Goal: Task Accomplishment & Management: Use online tool/utility

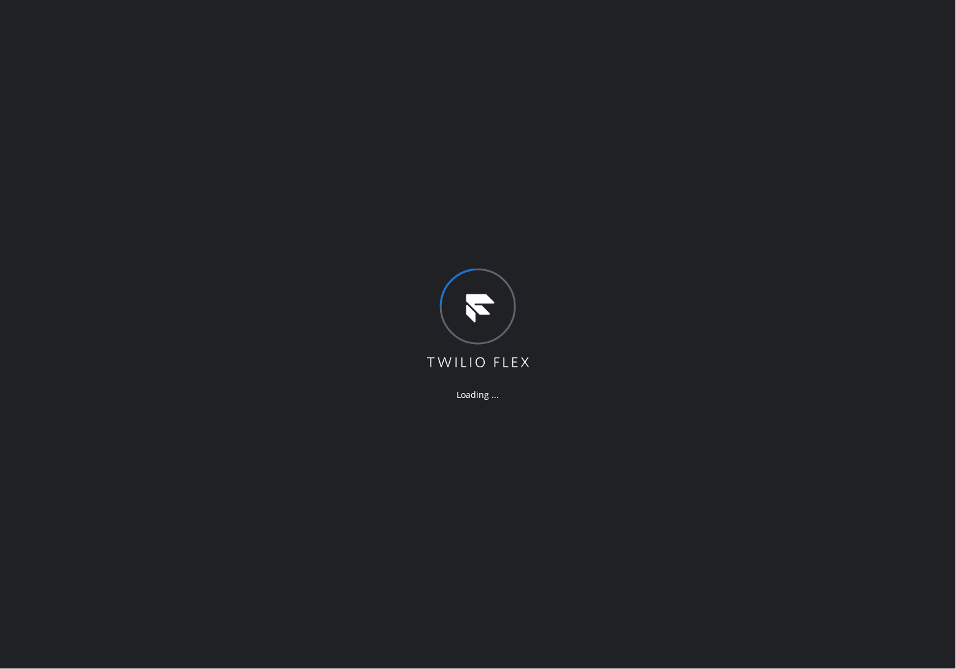
click at [28, 101] on div "Loading ..." at bounding box center [478, 334] width 956 height 669
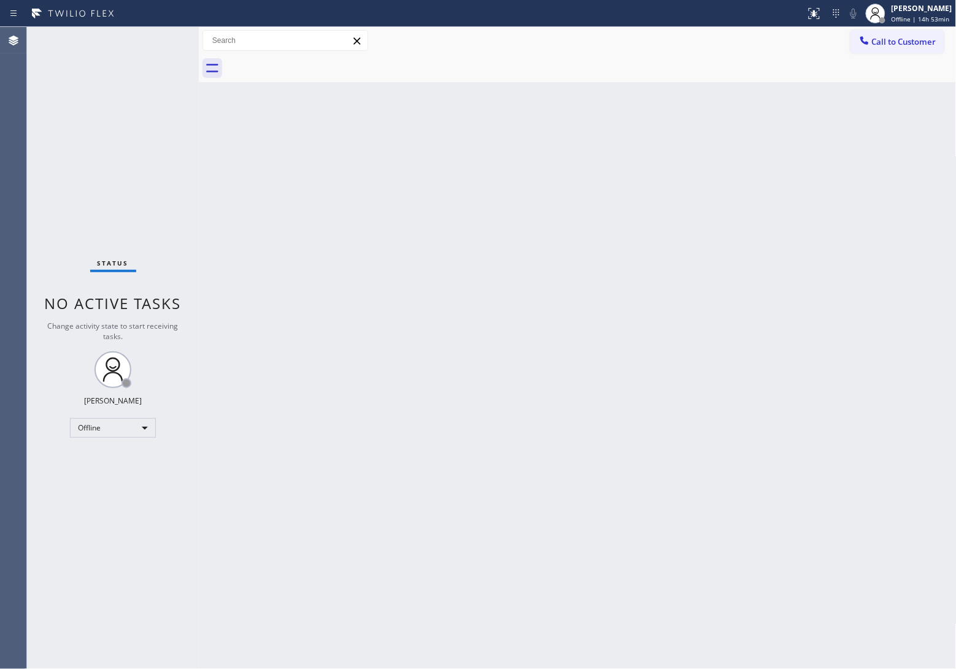
drag, startPoint x: 885, startPoint y: 50, endPoint x: 812, endPoint y: 80, distance: 79.0
click at [885, 49] on button "Call to Customer" at bounding box center [897, 41] width 94 height 23
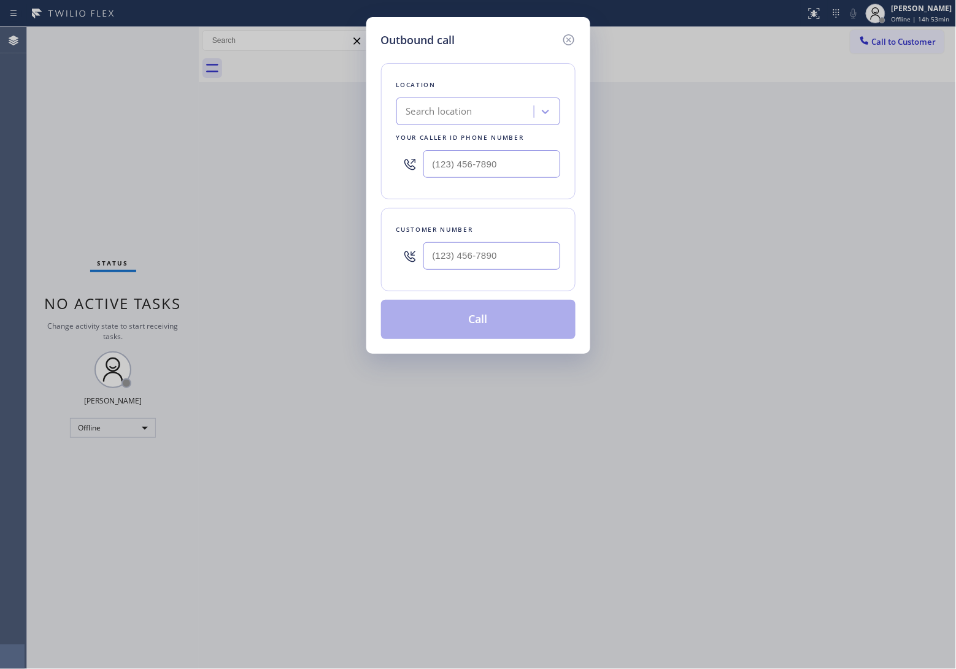
click at [568, 40] on icon at bounding box center [568, 39] width 11 height 11
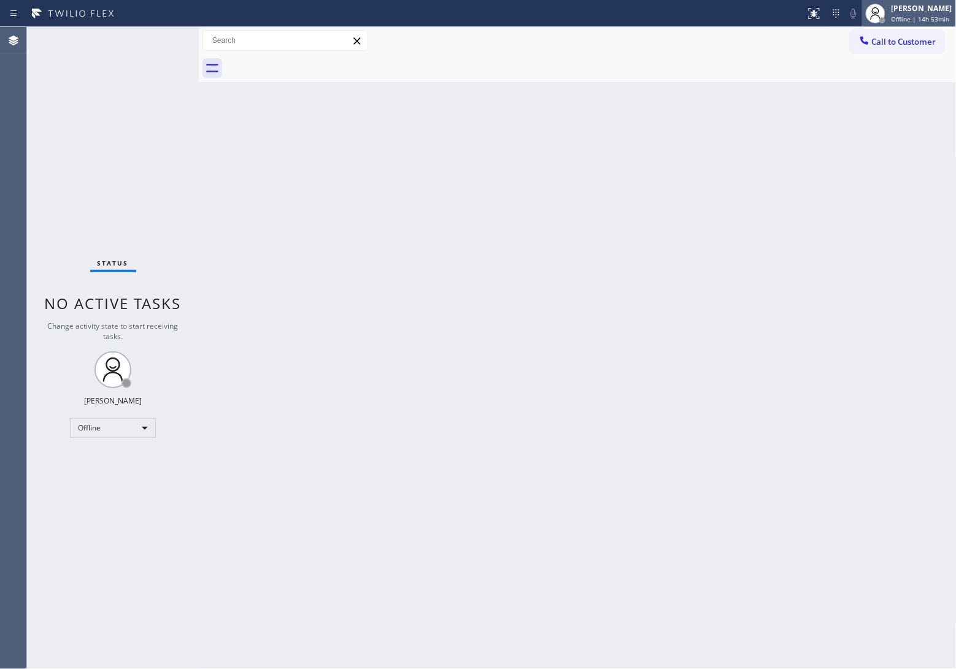
click at [917, 20] on span "Offline | 14h 53min" at bounding box center [920, 19] width 58 height 9
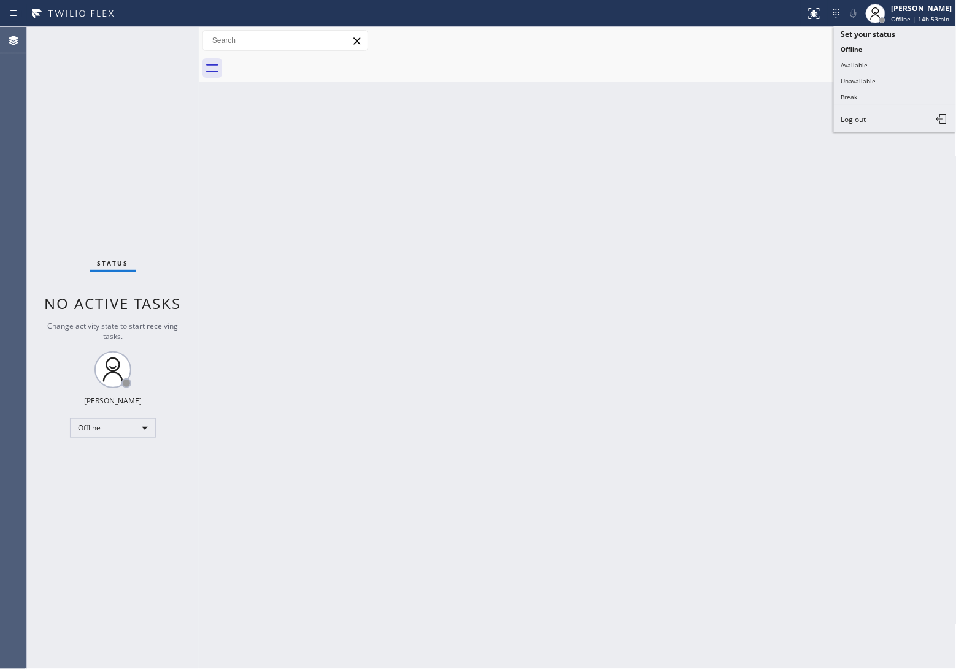
drag, startPoint x: 898, startPoint y: 82, endPoint x: 898, endPoint y: 93, distance: 11.7
click at [897, 82] on button "Unavailable" at bounding box center [895, 81] width 123 height 16
click at [898, 44] on span "Call to Customer" at bounding box center [904, 41] width 64 height 11
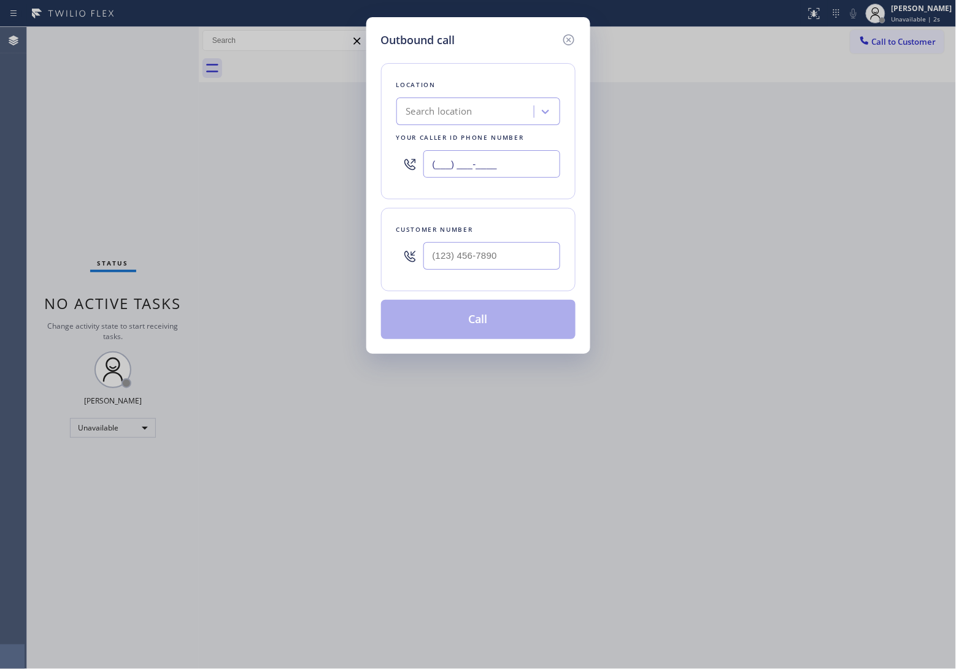
click at [509, 169] on input "(___) ___-____" at bounding box center [491, 164] width 137 height 28
paste input "332) 456-0495"
type input "[PHONE_NUMBER]"
type input "(___) ___-____"
click at [511, 261] on input "(___) ___-____" at bounding box center [491, 256] width 137 height 28
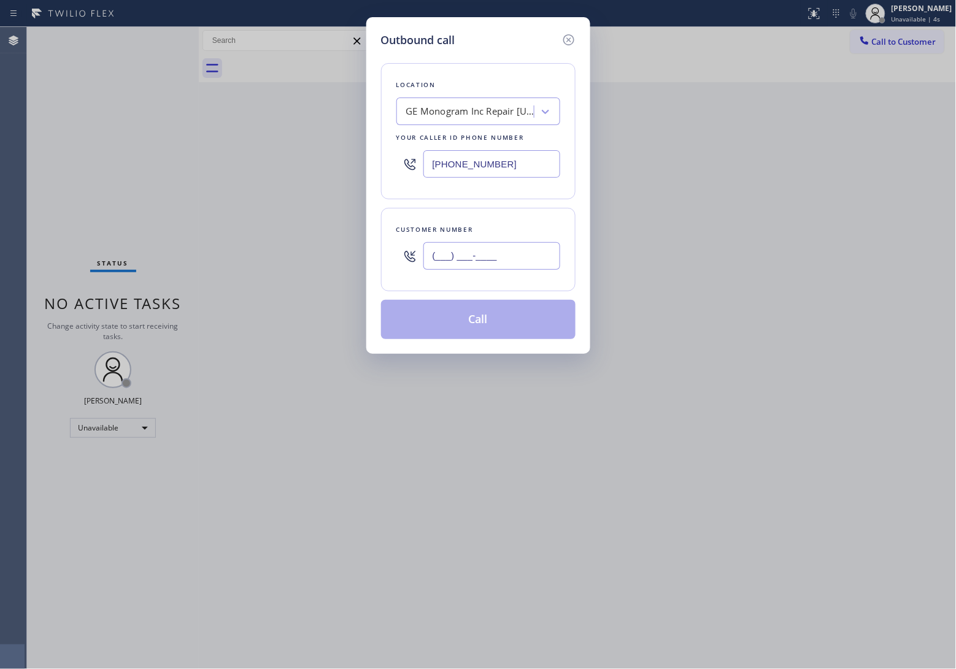
paste input "518) 421-4768"
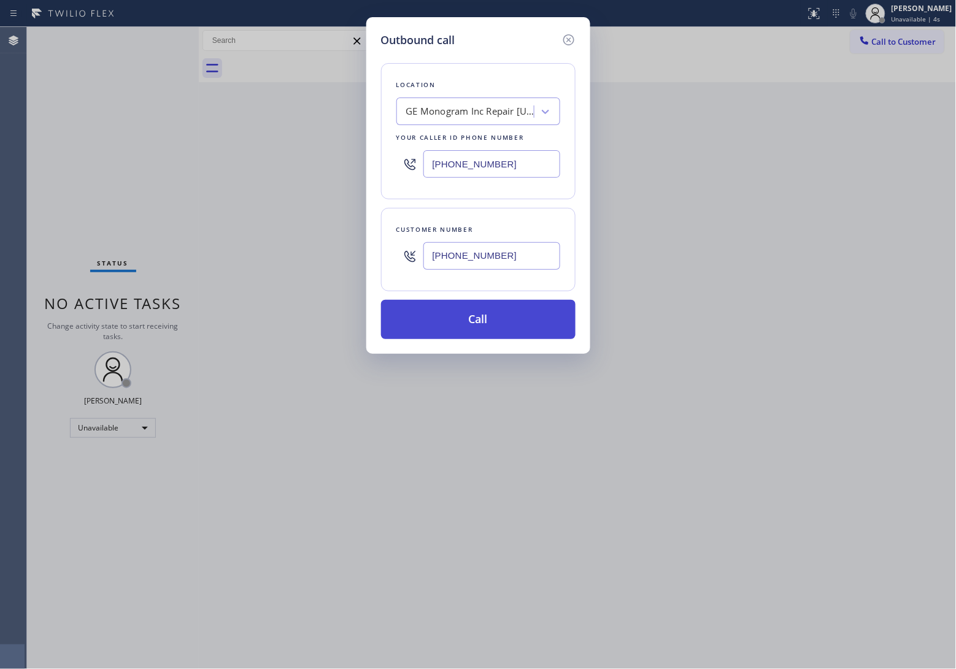
type input "[PHONE_NUMBER]"
click at [528, 326] on button "Call" at bounding box center [478, 319] width 194 height 39
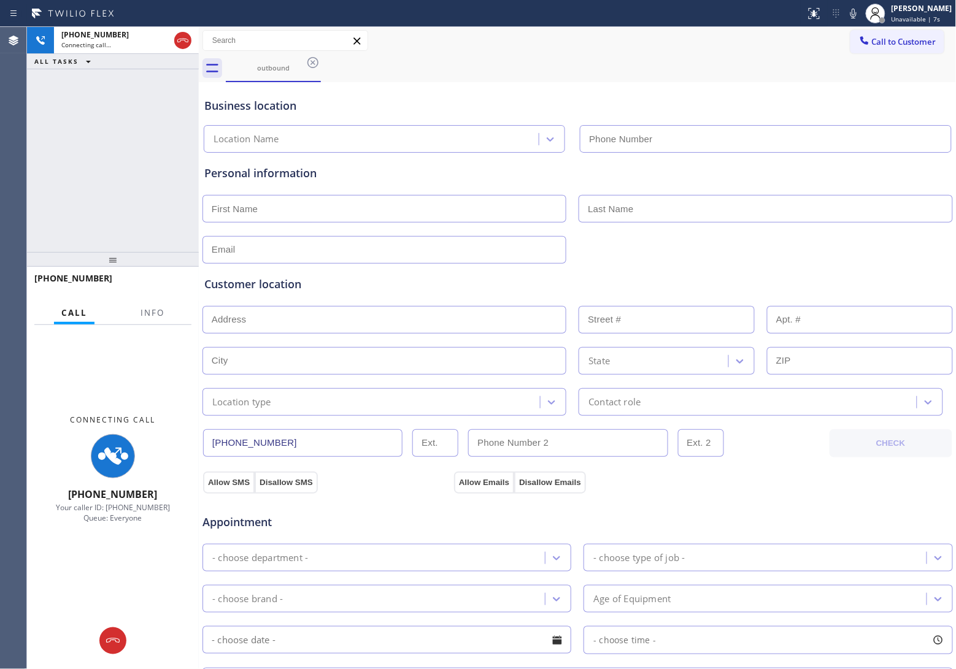
type input "[PHONE_NUMBER]"
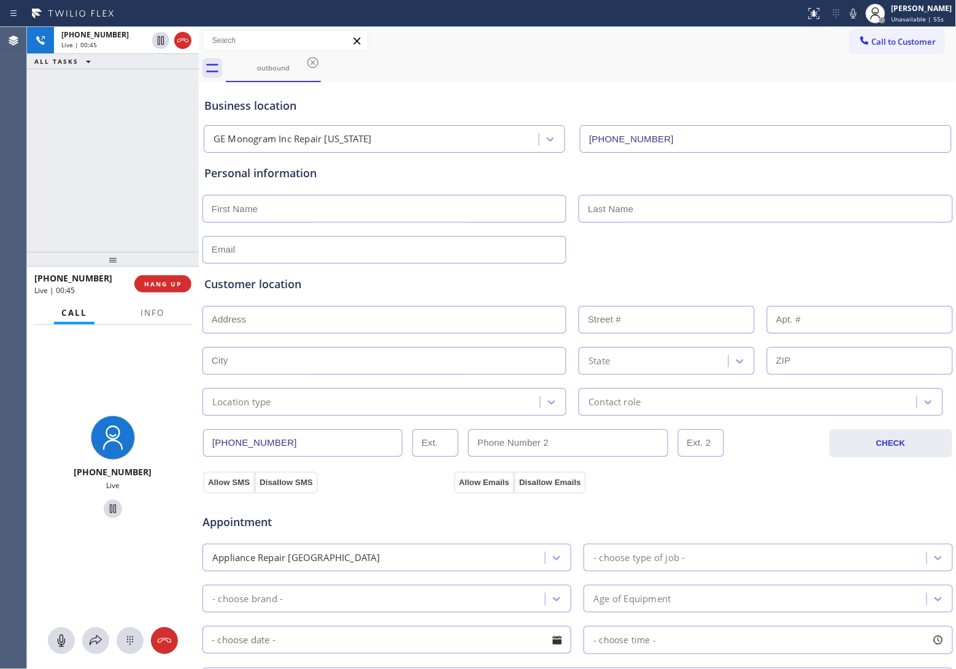
drag, startPoint x: 167, startPoint y: 279, endPoint x: 166, endPoint y: 350, distance: 70.6
click at [167, 280] on span "HANG UP" at bounding box center [162, 284] width 37 height 9
click at [145, 312] on span "Info" at bounding box center [152, 312] width 24 height 11
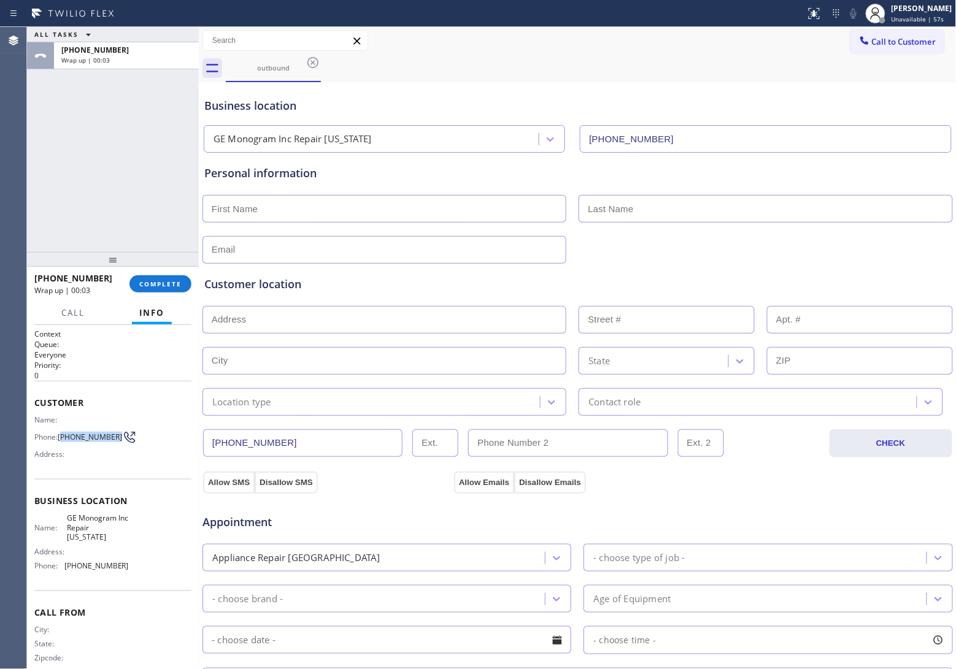
click at [63, 436] on span "[PHONE_NUMBER]" at bounding box center [90, 437] width 64 height 9
copy span "518) 421-4768"
click at [878, 42] on span "Call to Customer" at bounding box center [904, 41] width 64 height 11
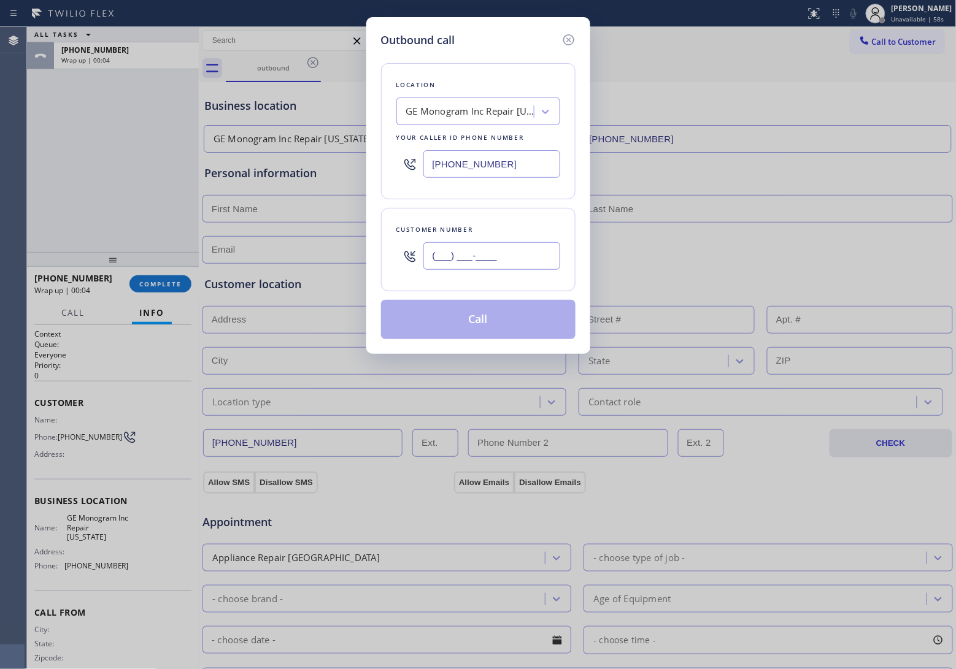
click at [510, 250] on input "(___) ___-____" at bounding box center [491, 256] width 137 height 28
paste input "518) 421-4768"
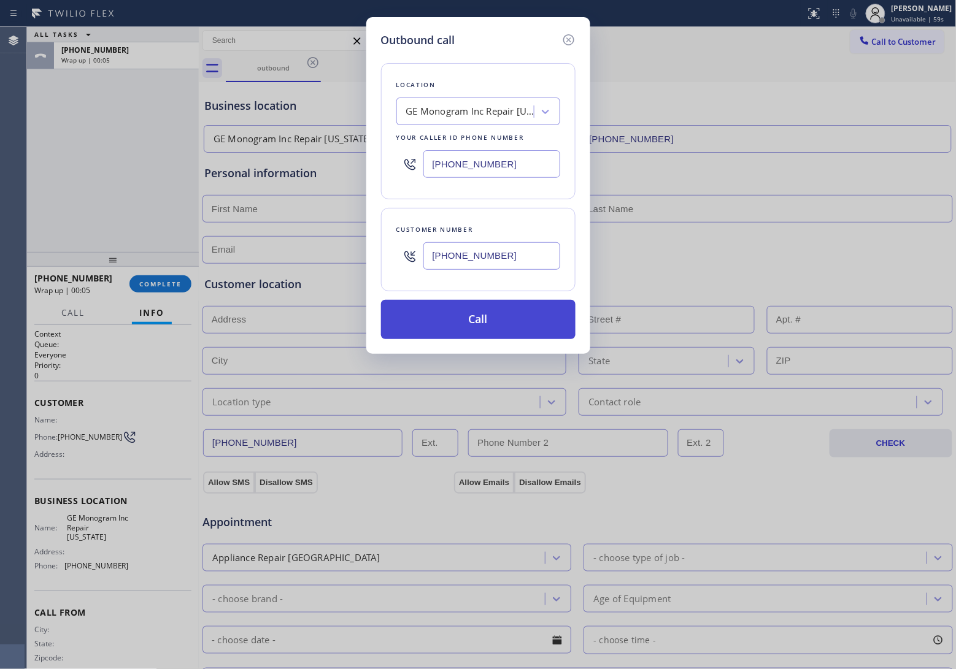
type input "[PHONE_NUMBER]"
click at [495, 324] on button "Call" at bounding box center [478, 319] width 194 height 39
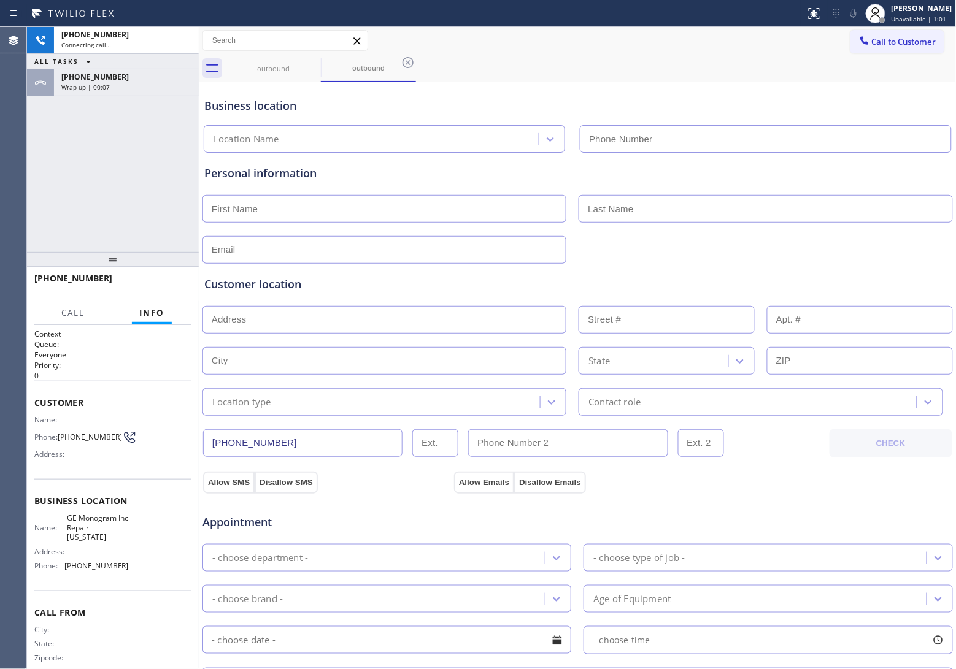
type input "[PHONE_NUMBER]"
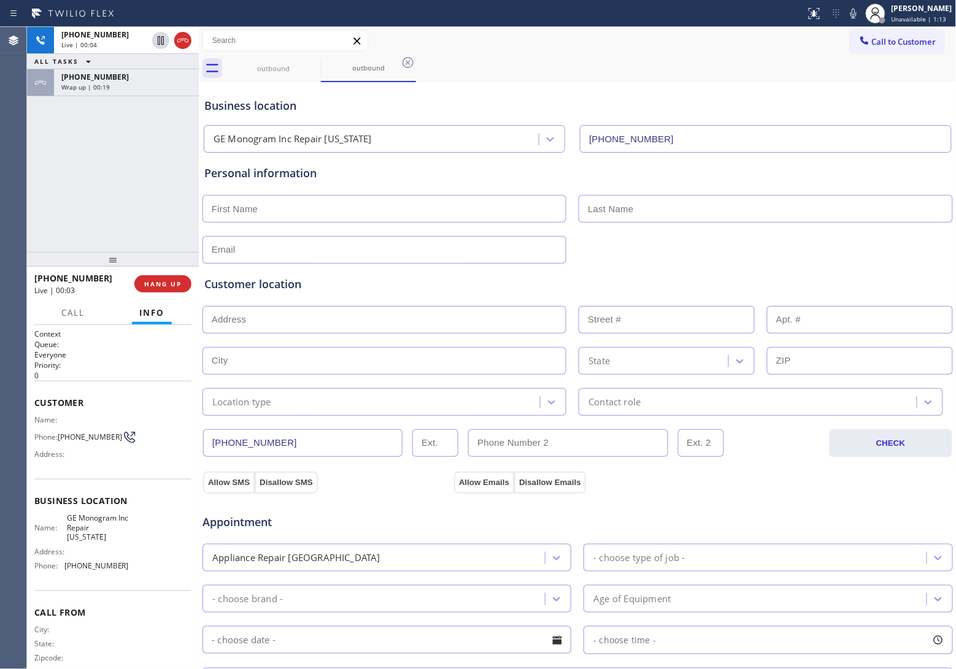
click at [34, 174] on div "[PHONE_NUMBER] Live | 00:04 ALL TASKS ALL TASKS ACTIVE TASKS TASKS IN WRAP UP […" at bounding box center [113, 139] width 172 height 225
click at [182, 37] on icon at bounding box center [182, 40] width 15 height 15
click at [899, 40] on span "Call to Customer" at bounding box center [904, 41] width 64 height 11
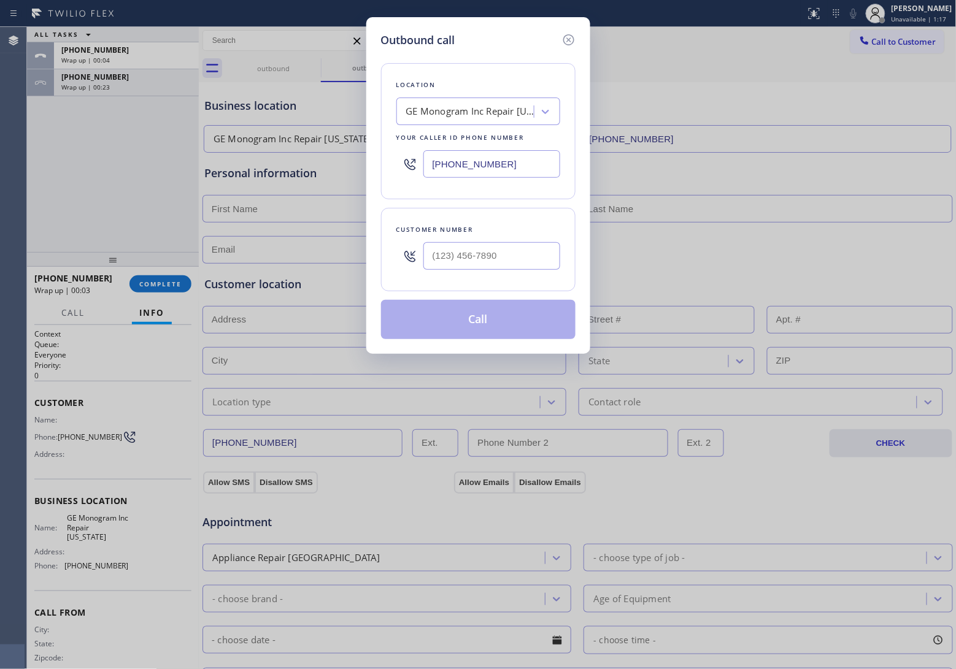
click at [502, 154] on input "[PHONE_NUMBER]" at bounding box center [491, 164] width 137 height 28
paste input "855) 731-4952"
type input "[PHONE_NUMBER]"
type input "(___) ___-____"
click at [445, 252] on input "text" at bounding box center [491, 256] width 137 height 28
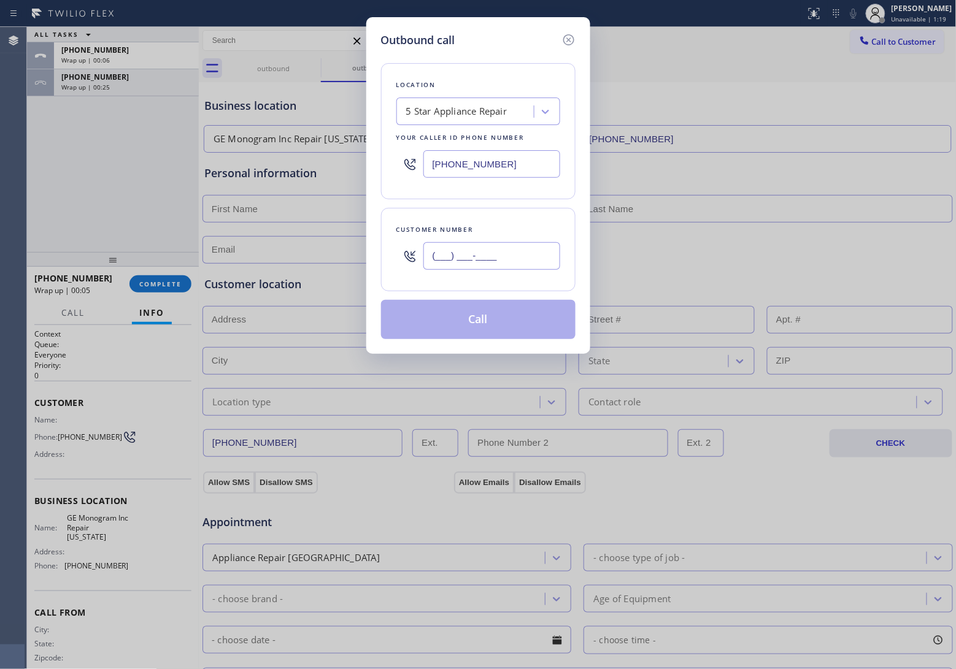
paste input "153) 470-2923"
type input "(153) 470-2923"
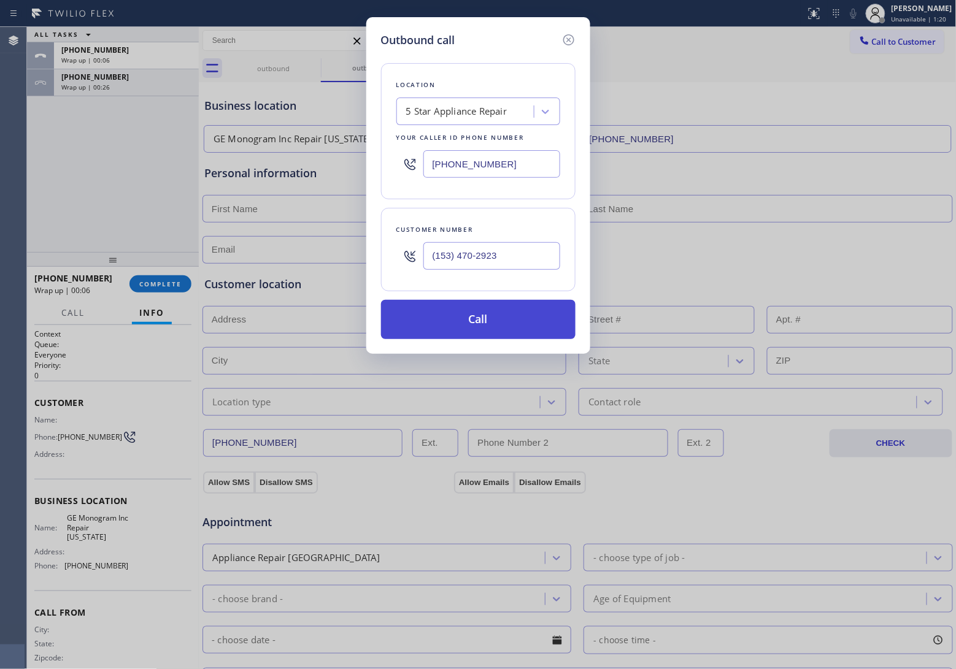
click at [510, 329] on button "Call" at bounding box center [478, 319] width 194 height 39
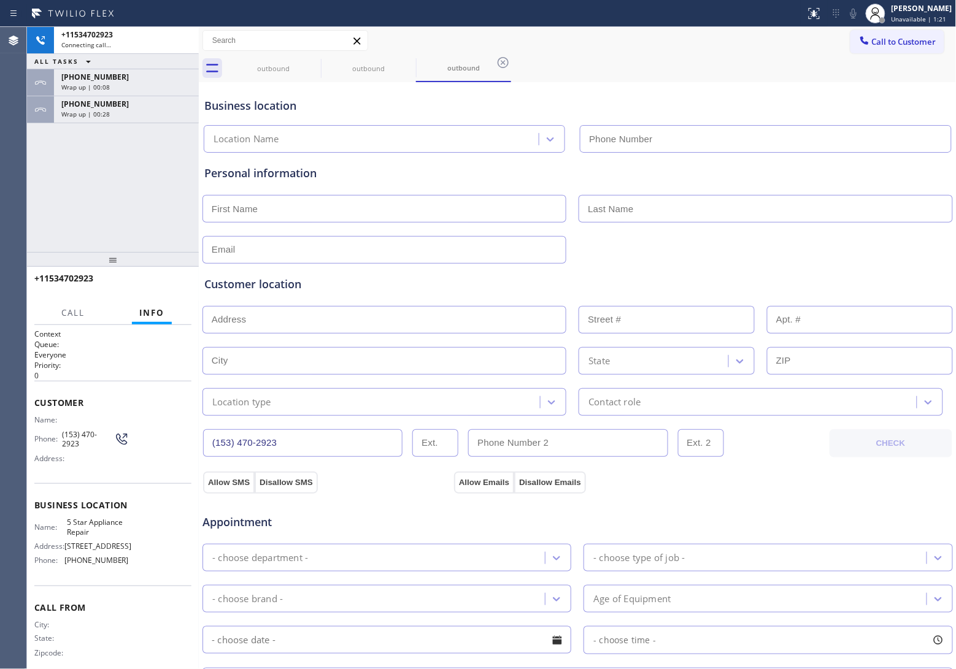
type input "[PHONE_NUMBER]"
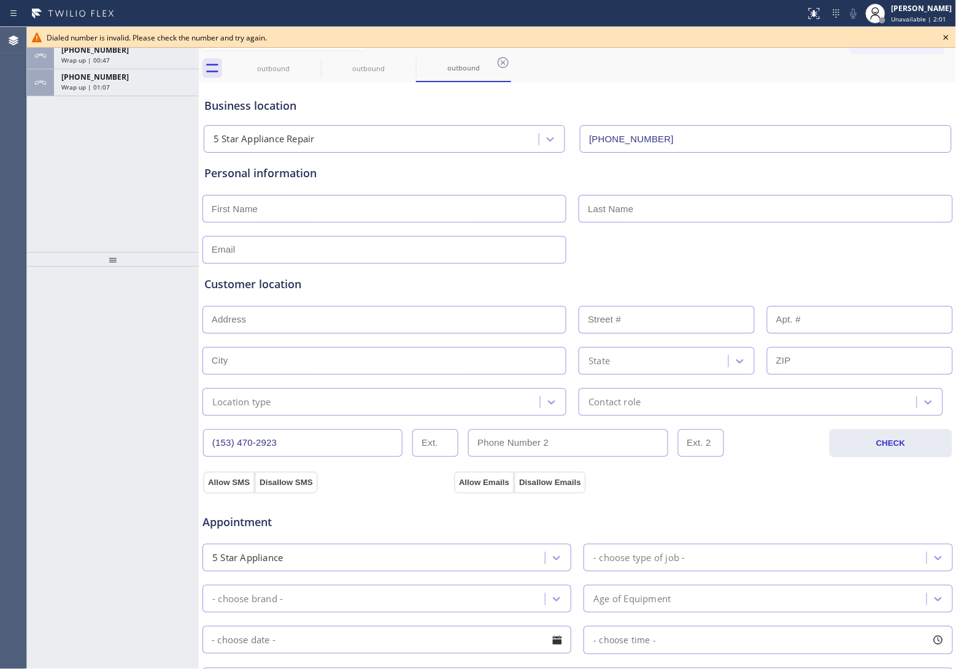
drag, startPoint x: 28, startPoint y: 151, endPoint x: 531, endPoint y: 132, distance: 502.8
click at [29, 151] on div "ALL TASKS ALL TASKS ACTIVE TASKS TASKS IN WRAP UP [PHONE_NUMBER] Wrap up | 00:4…" at bounding box center [113, 139] width 172 height 225
click at [944, 41] on icon at bounding box center [946, 37] width 15 height 15
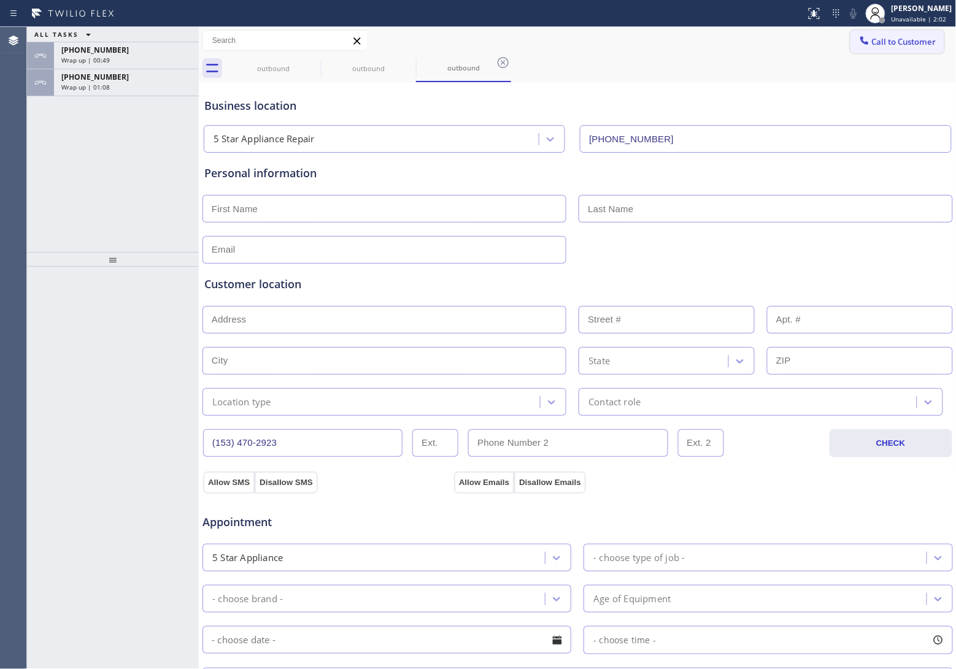
click at [924, 38] on span "Call to Customer" at bounding box center [904, 41] width 64 height 11
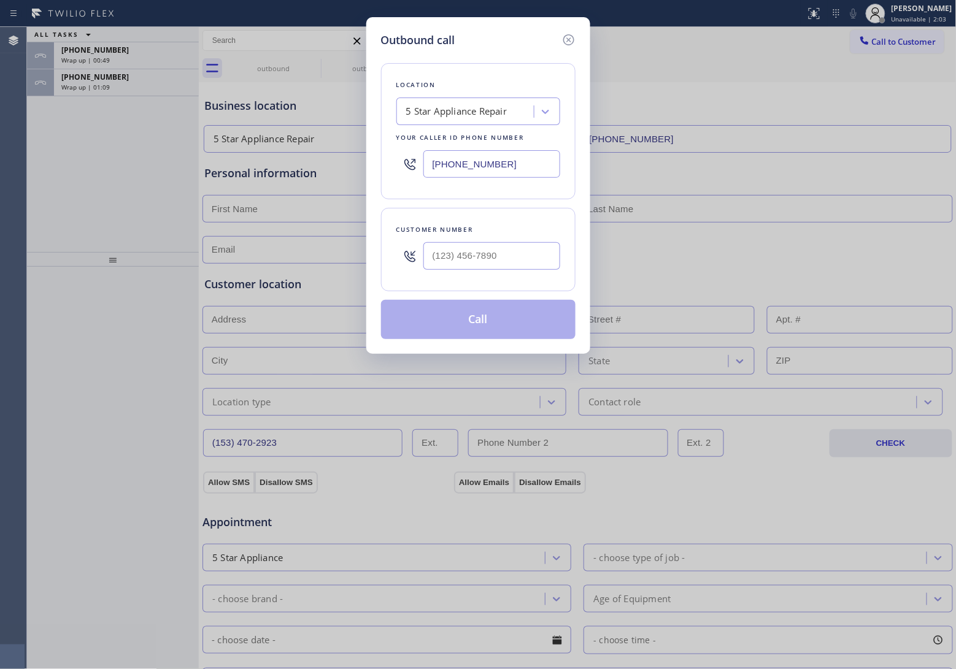
click at [538, 161] on input "[PHONE_NUMBER]" at bounding box center [491, 164] width 137 height 28
paste input "text"
type input "[PHONE_NUMBER]"
type input "(___) ___-____"
click at [442, 261] on input "(___) ___-____" at bounding box center [491, 256] width 137 height 28
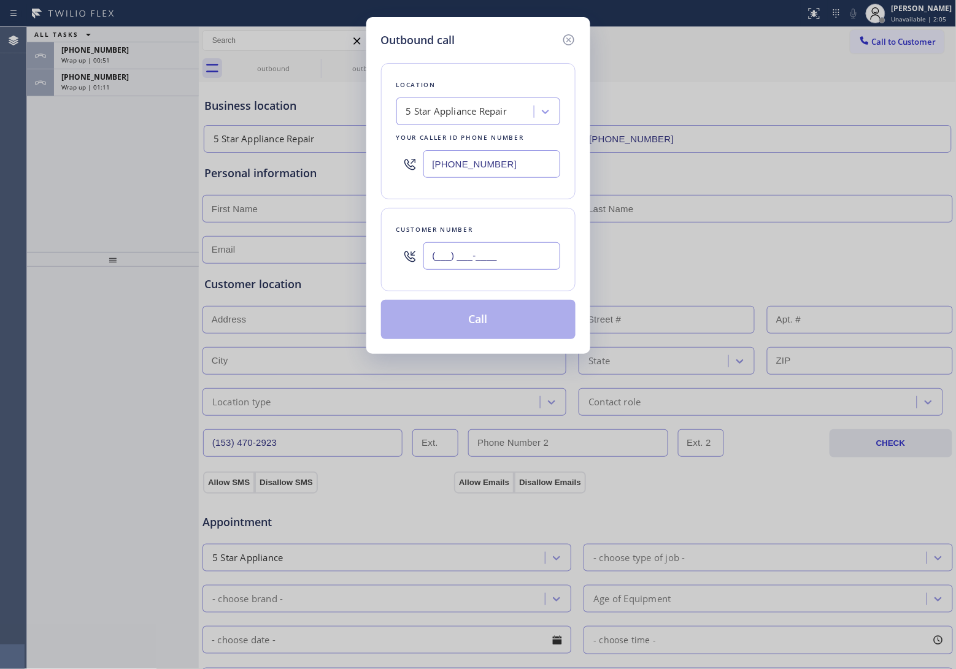
paste input "153) 470-2923"
type input "(153) 470-2923"
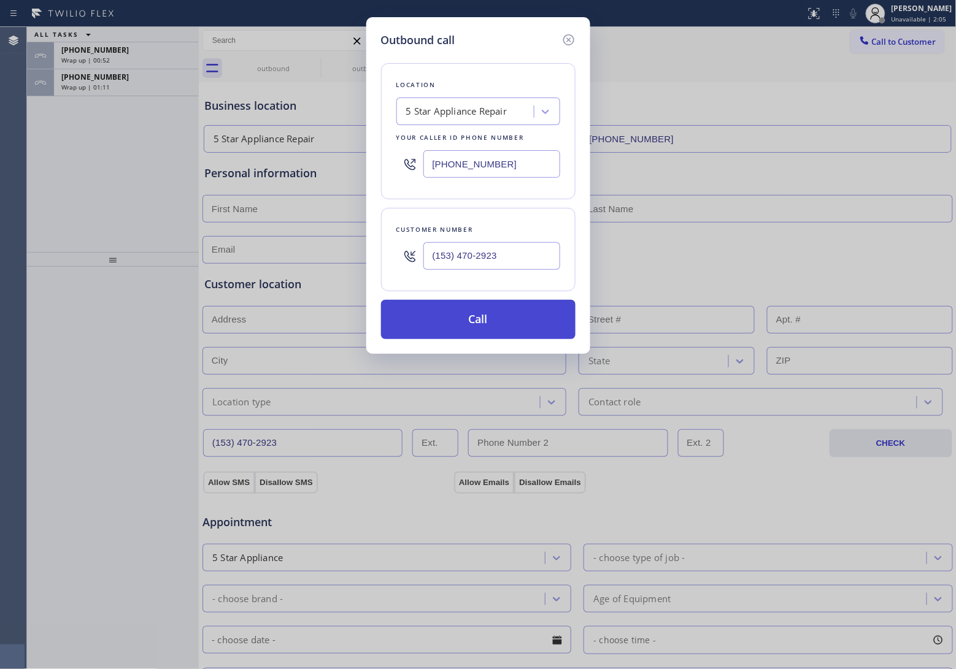
click at [512, 331] on button "Call" at bounding box center [478, 319] width 194 height 39
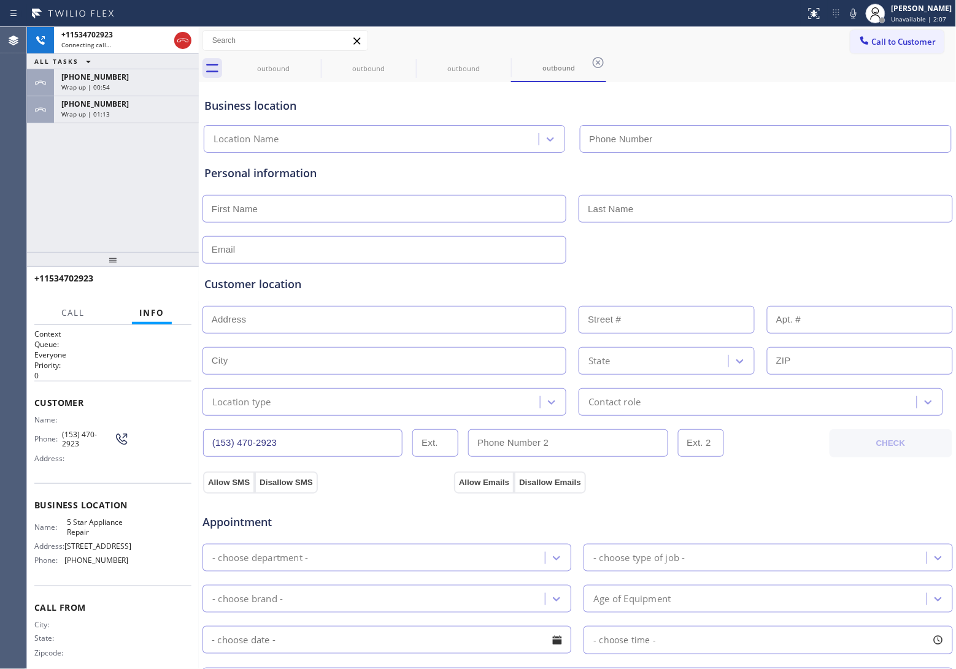
type input "[PHONE_NUMBER]"
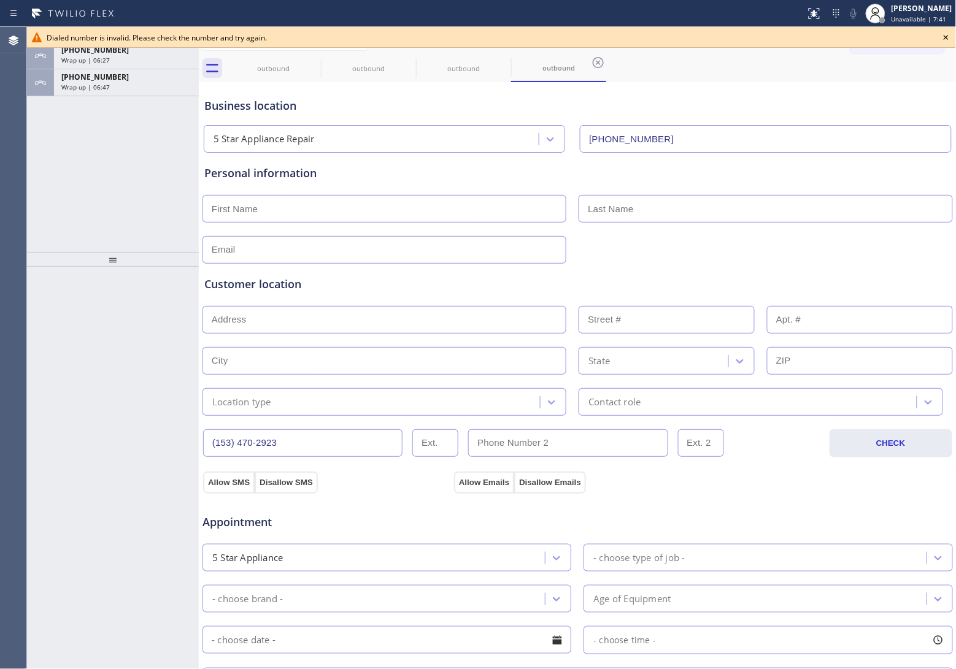
click at [940, 37] on icon at bounding box center [946, 37] width 15 height 15
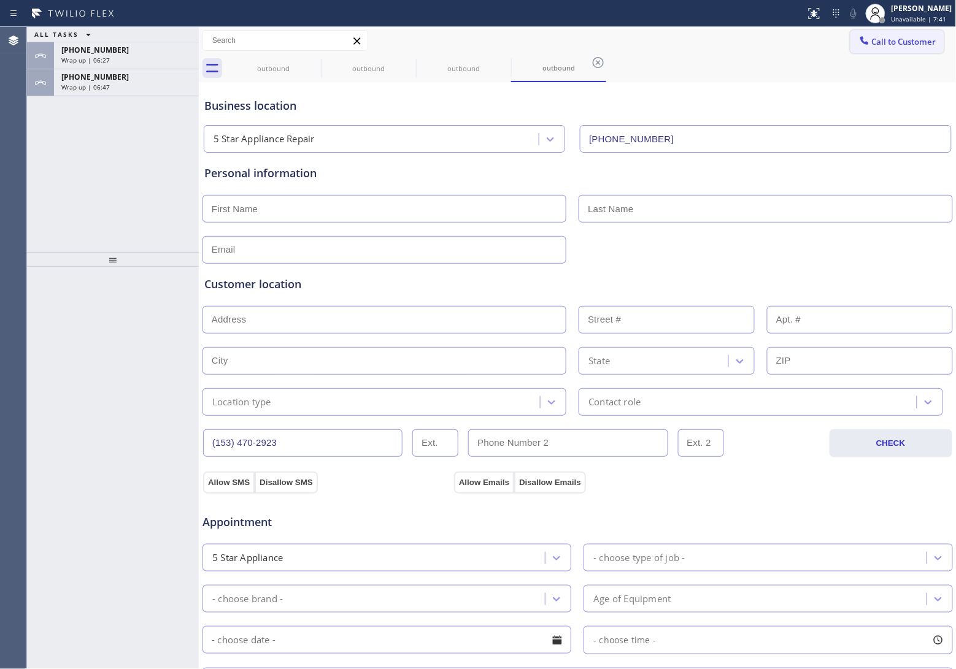
click at [936, 37] on div "Call to Customer Outbound call Location 5 Star Appliance Repair Your caller id …" at bounding box center [903, 40] width 106 height 21
click at [895, 46] on span "Call to Customer" at bounding box center [904, 41] width 64 height 11
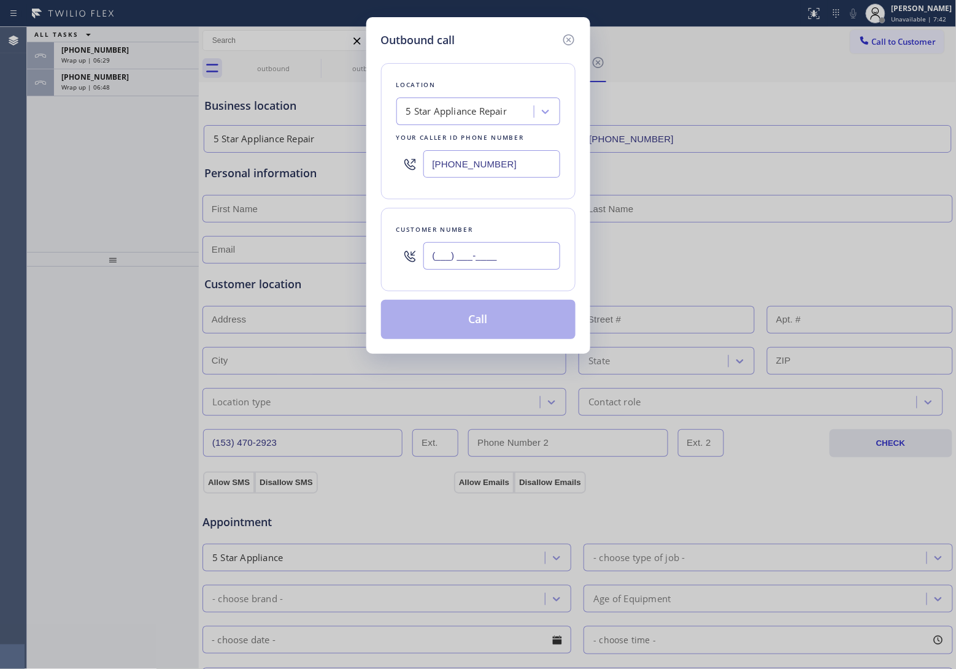
click at [464, 262] on input "(___) ___-____" at bounding box center [491, 256] width 137 height 28
paste input "305) 283-9498"
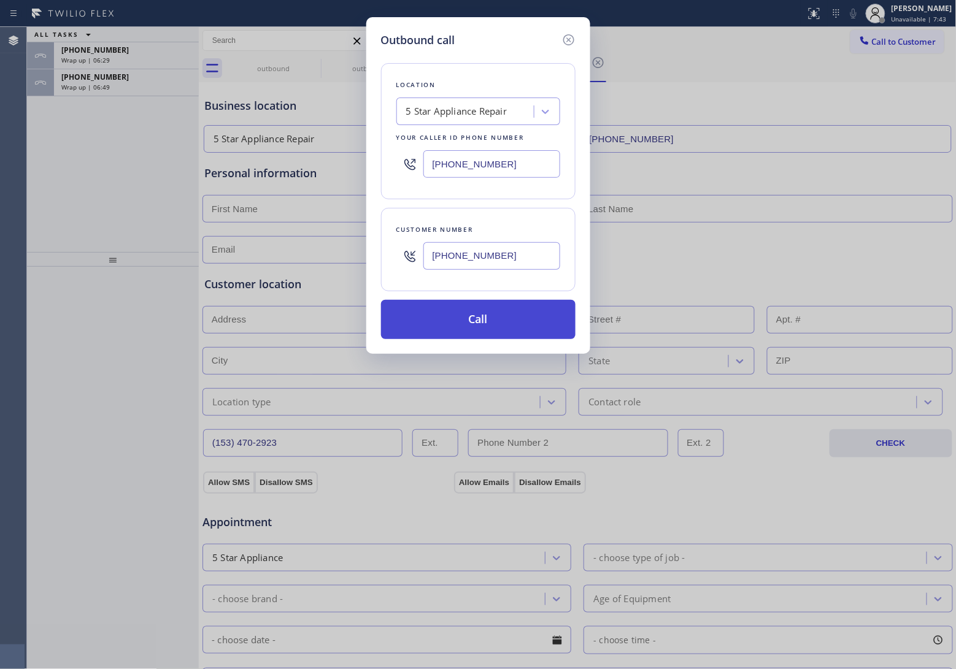
type input "[PHONE_NUMBER]"
click at [499, 320] on button "Call" at bounding box center [478, 319] width 194 height 39
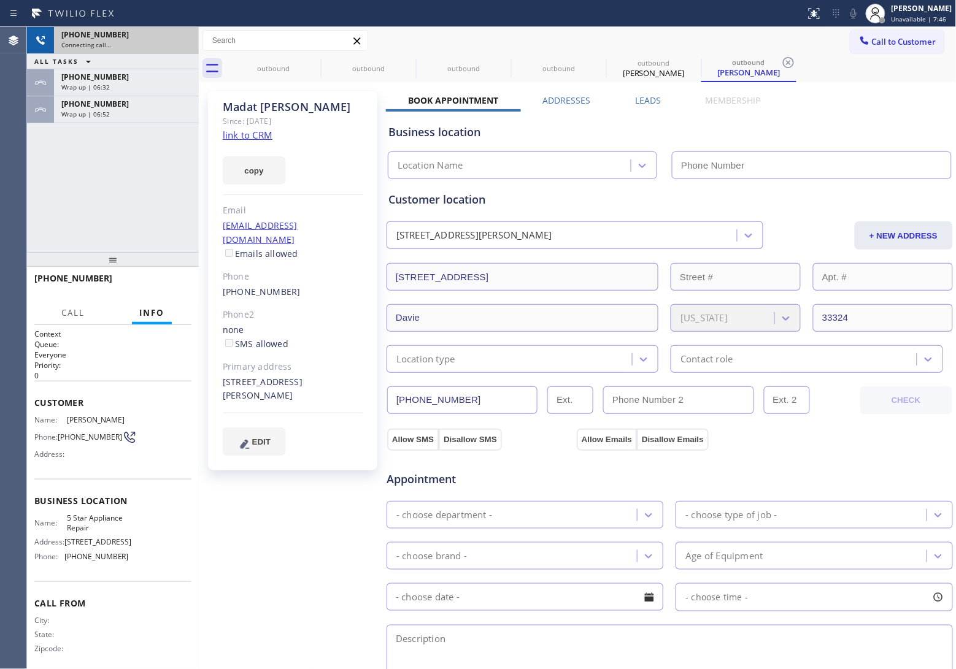
click at [185, 37] on div "[PHONE_NUMBER]" at bounding box center [126, 34] width 130 height 10
click at [253, 133] on link "link to CRM" at bounding box center [248, 135] width 50 height 12
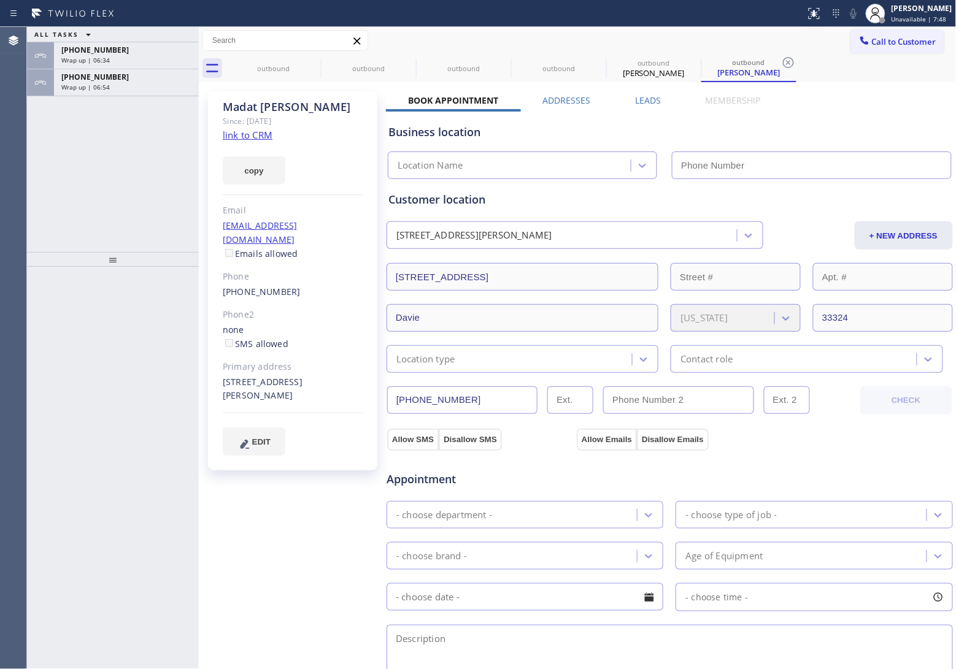
type input "[PHONE_NUMBER]"
click at [136, 89] on div "Wrap up | 07:00" at bounding box center [126, 87] width 130 height 9
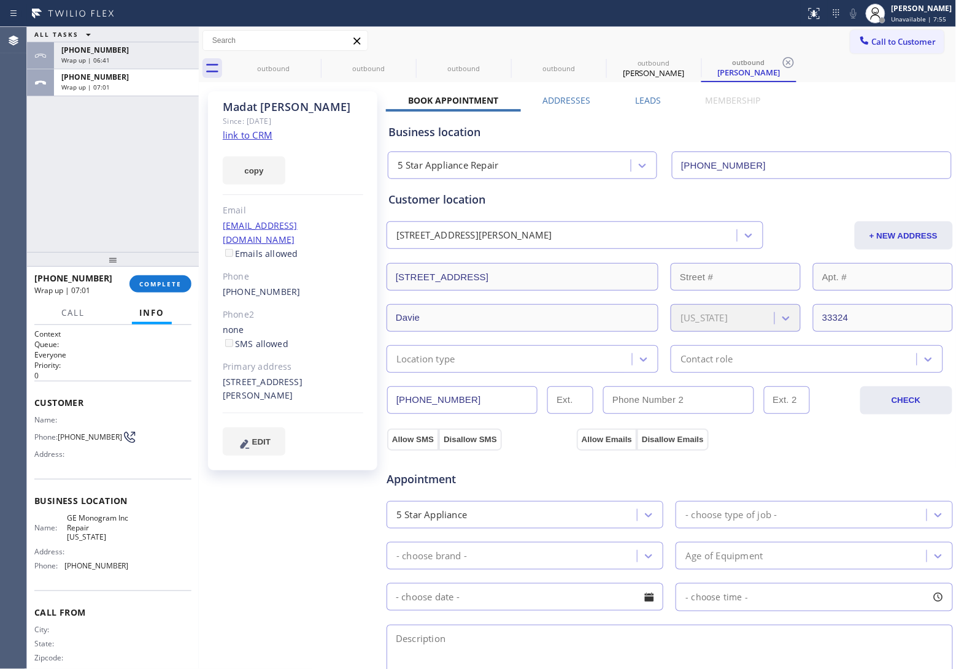
click at [166, 274] on div "[PHONE_NUMBER] Wrap up | 07:01 COMPLETE" at bounding box center [112, 284] width 157 height 32
click at [164, 280] on span "COMPLETE" at bounding box center [160, 284] width 42 height 9
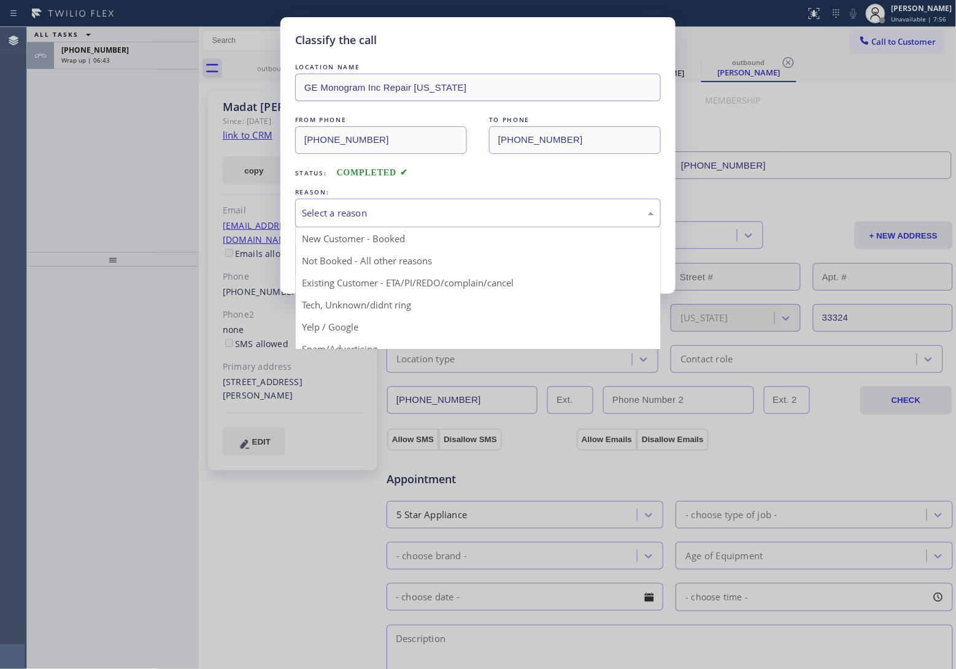
click at [369, 201] on div "Select a reason" at bounding box center [478, 213] width 366 height 29
click at [354, 259] on button "Save" at bounding box center [344, 259] width 99 height 39
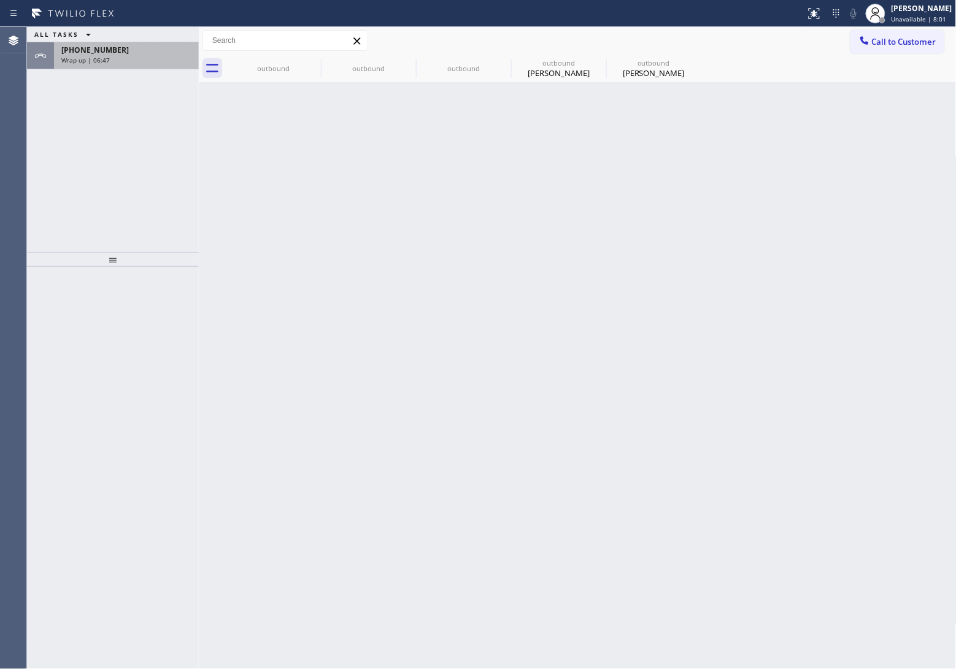
click at [126, 63] on div "Wrap up | 06:47" at bounding box center [126, 60] width 130 height 9
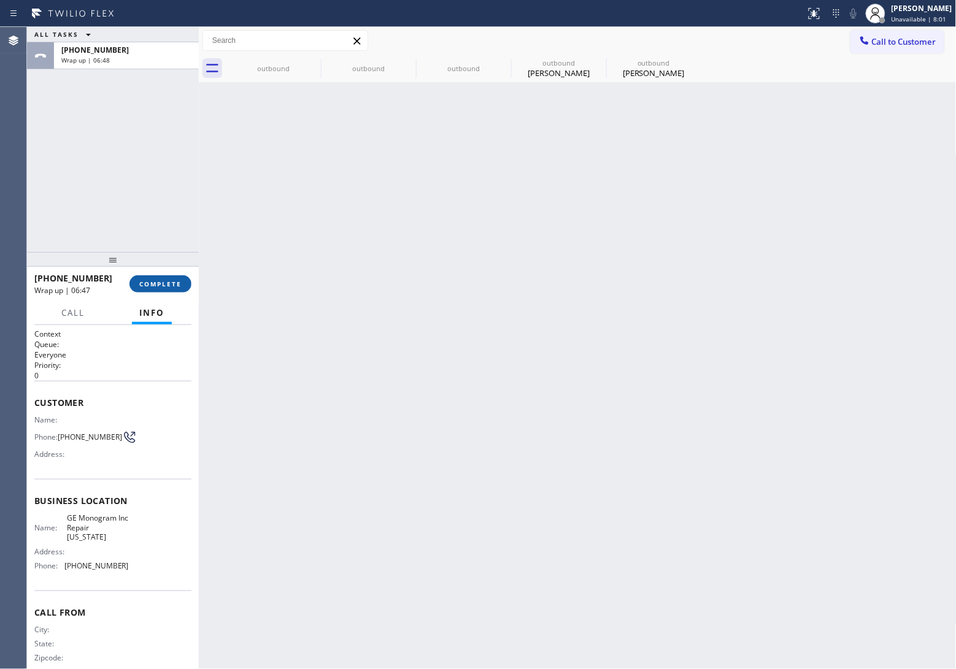
click at [166, 280] on span "COMPLETE" at bounding box center [160, 284] width 42 height 9
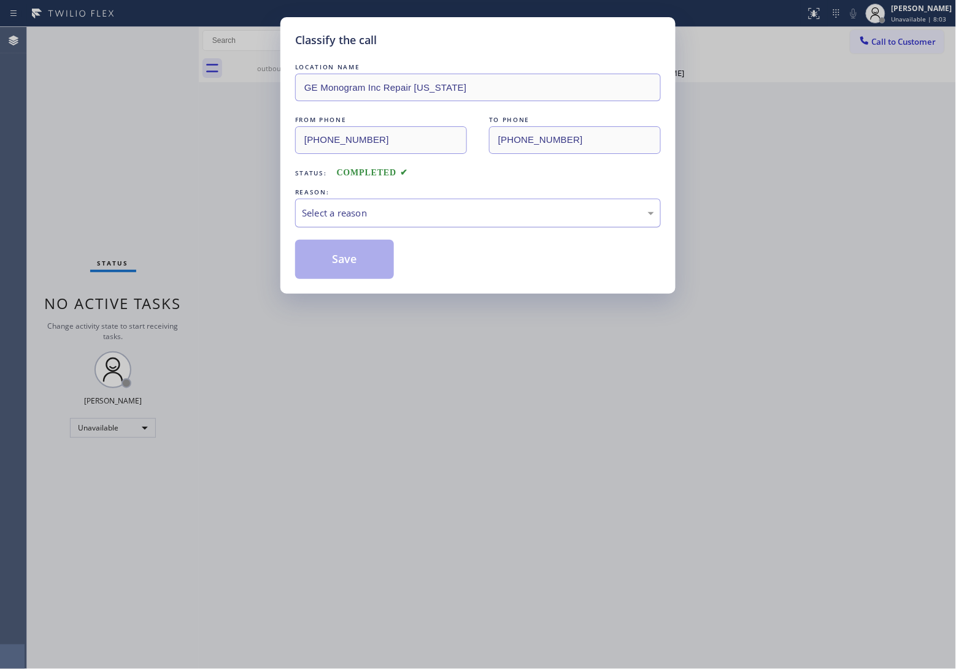
click at [461, 219] on div "Select a reason" at bounding box center [478, 213] width 352 height 14
click at [393, 266] on button "Save" at bounding box center [344, 259] width 99 height 39
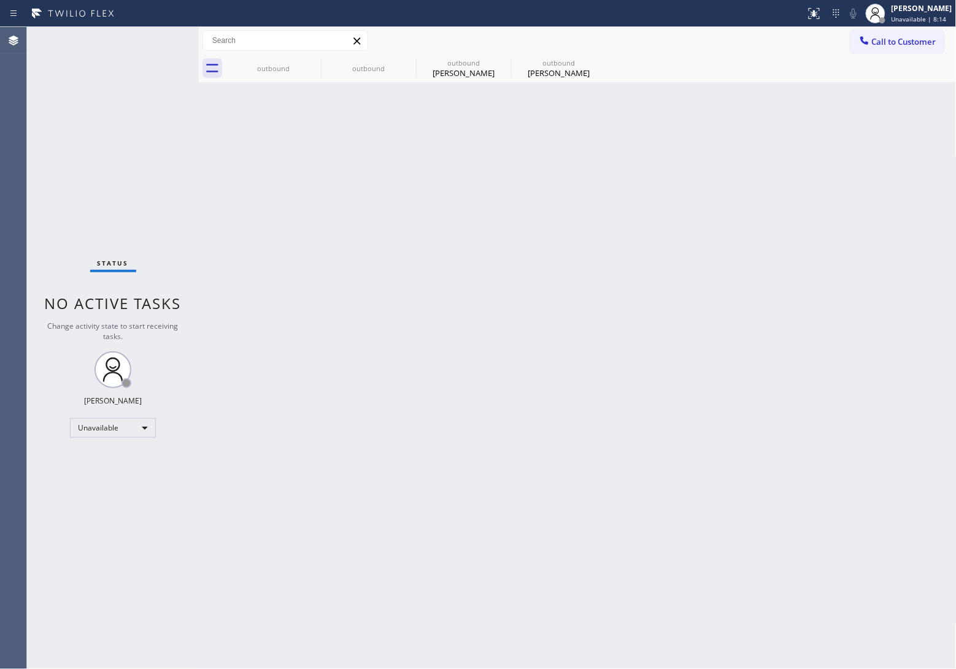
drag, startPoint x: 43, startPoint y: 66, endPoint x: 444, endPoint y: 4, distance: 405.5
click at [43, 66] on div "Status No active tasks Change activity state to start receiving tasks. [PERSON_…" at bounding box center [113, 348] width 172 height 642
drag, startPoint x: 301, startPoint y: 63, endPoint x: 313, endPoint y: 62, distance: 11.7
click at [304, 63] on div "outbound" at bounding box center [273, 69] width 93 height 28
click at [0, 0] on icon at bounding box center [0, 0] width 0 height 0
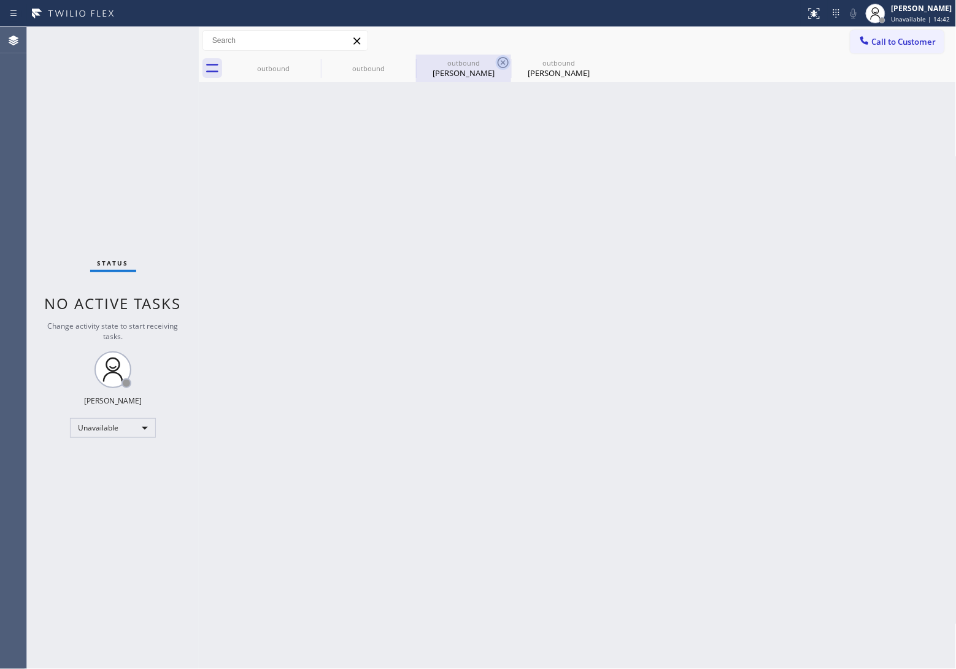
click at [0, 0] on icon at bounding box center [0, 0] width 0 height 0
click at [498, 62] on icon at bounding box center [503, 62] width 11 height 11
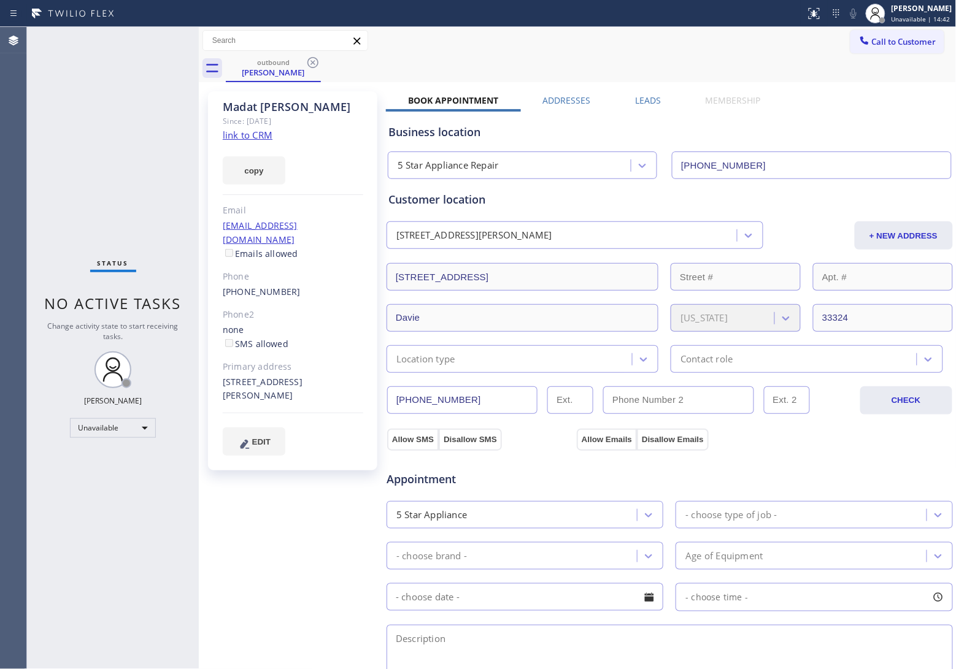
click at [313, 62] on icon at bounding box center [312, 62] width 11 height 11
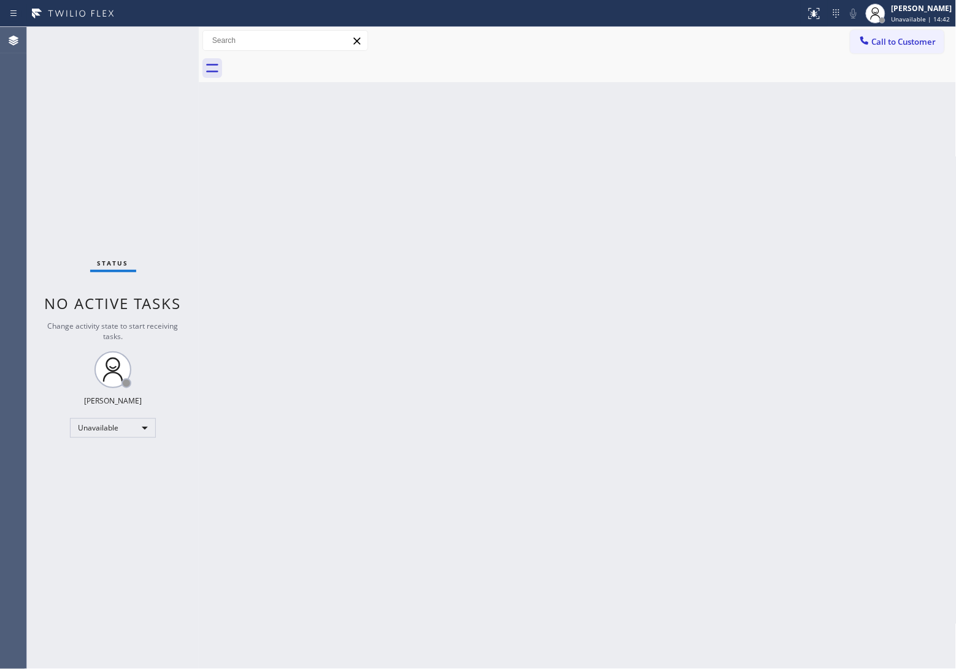
click at [313, 62] on div at bounding box center [591, 69] width 731 height 28
click at [928, 40] on span "Call to Customer" at bounding box center [904, 41] width 64 height 11
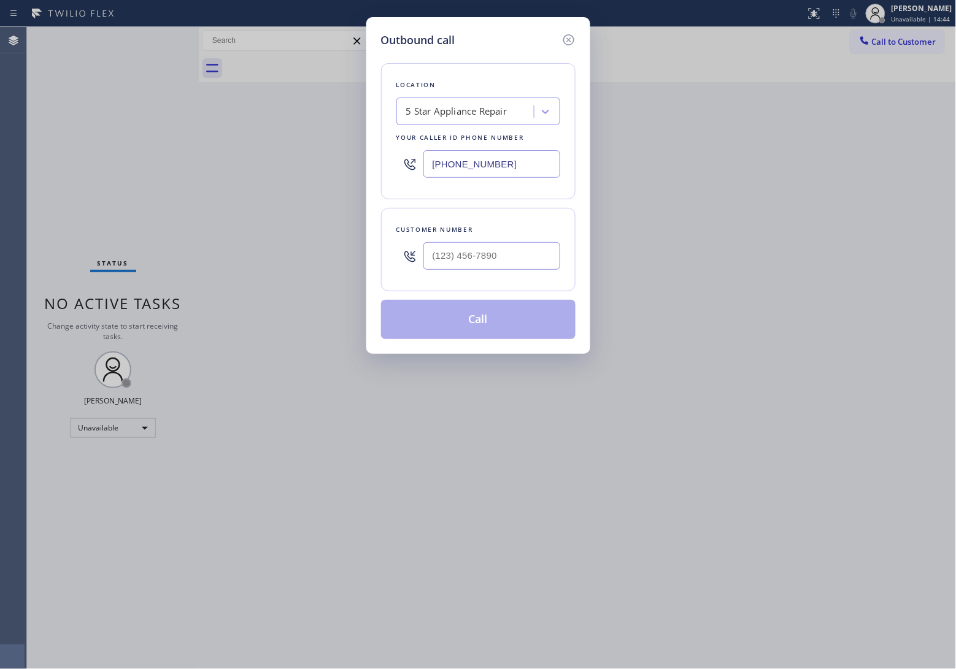
click at [508, 158] on input "[PHONE_NUMBER]" at bounding box center [491, 164] width 137 height 28
paste input "908) 734-926"
type input "[PHONE_NUMBER]"
type input "(___) ___-____"
click at [500, 255] on input "(___) ___-____" at bounding box center [491, 256] width 137 height 28
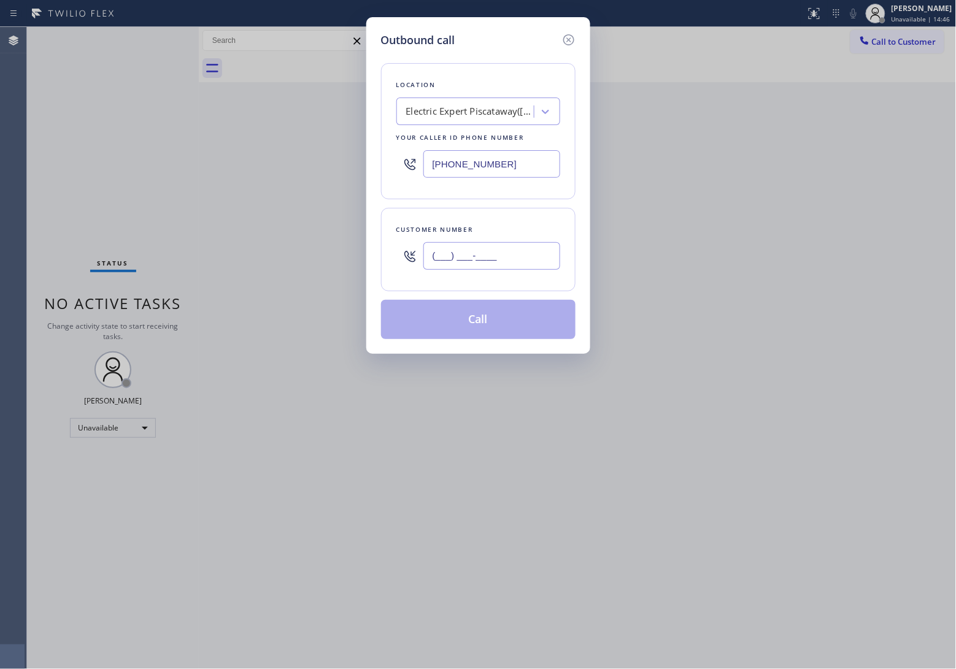
paste input "732) 207-7113"
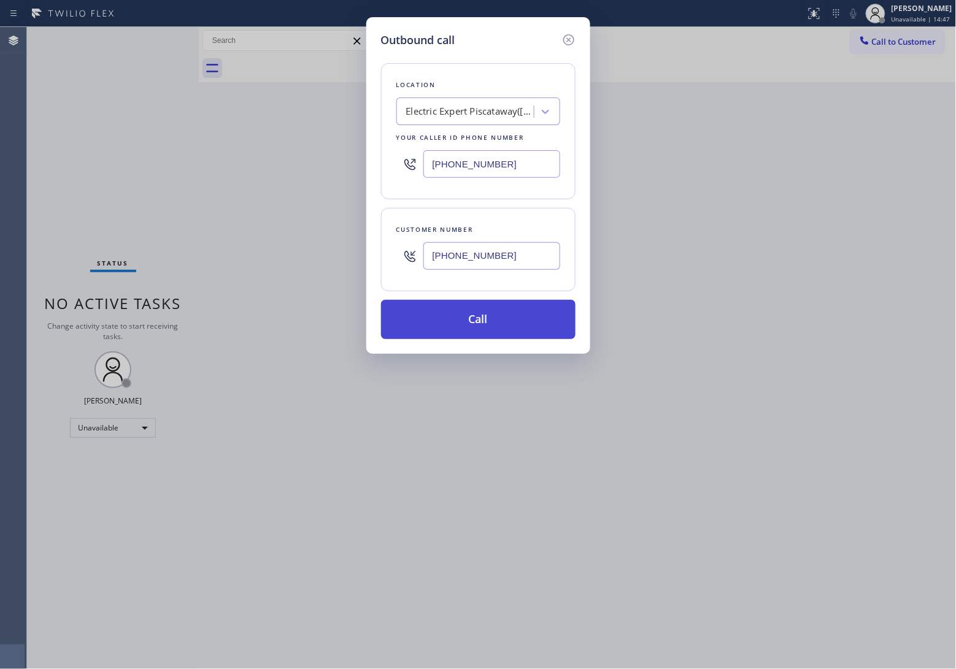
type input "[PHONE_NUMBER]"
click at [495, 323] on button "Call" at bounding box center [478, 319] width 194 height 39
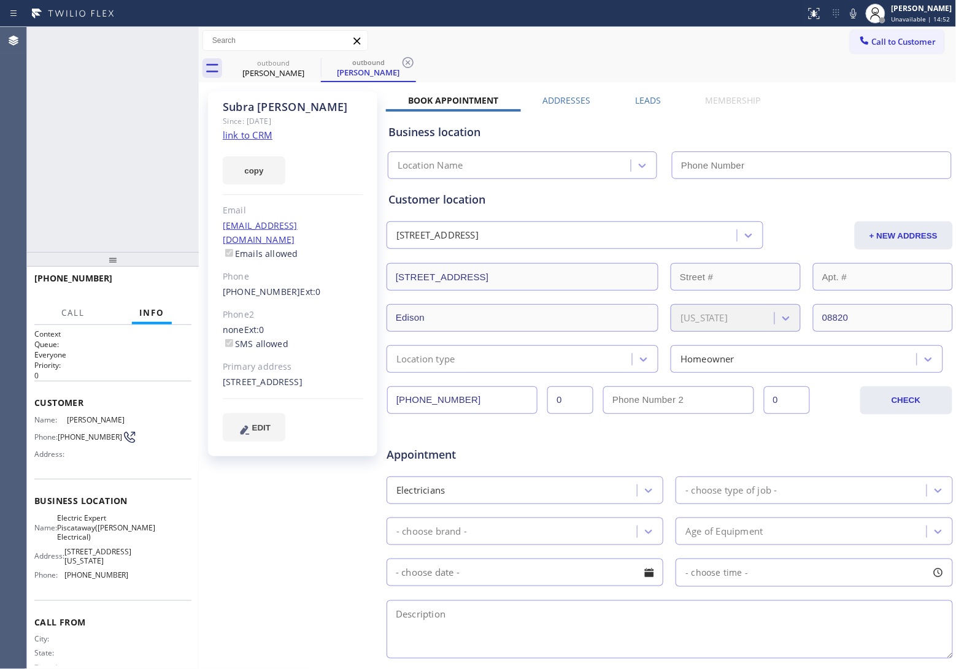
type input "[PHONE_NUMBER]"
click at [258, 139] on link "link to CRM" at bounding box center [248, 135] width 50 height 12
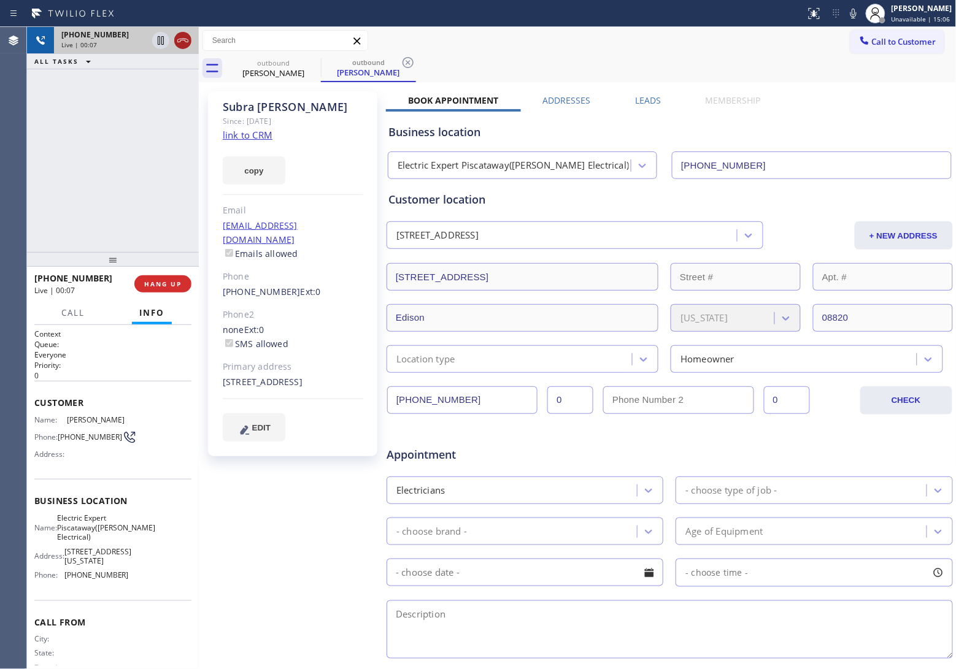
click at [186, 40] on icon at bounding box center [182, 40] width 15 height 15
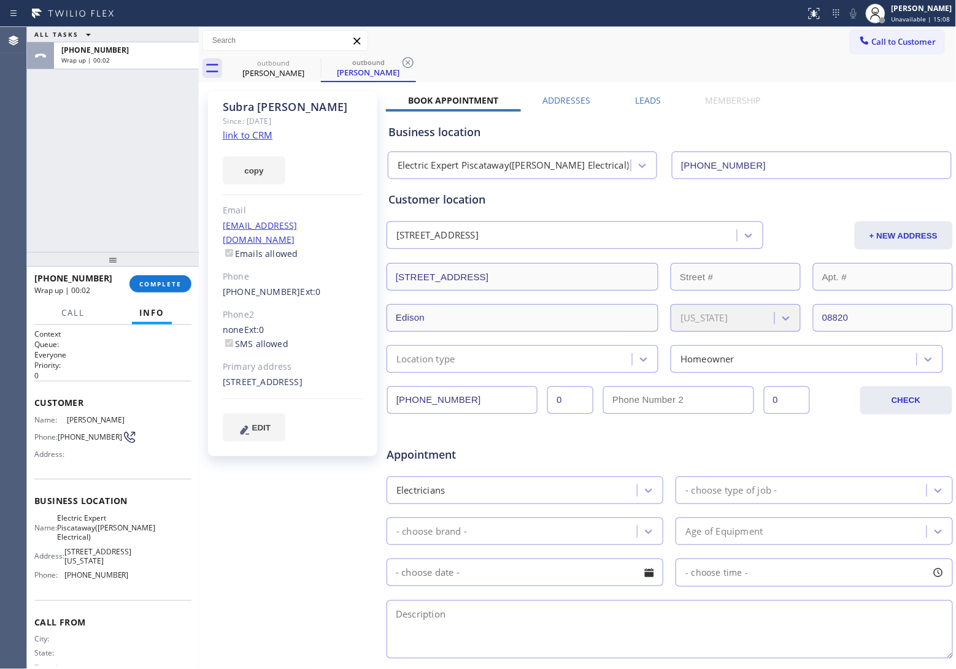
click at [181, 293] on div "[PHONE_NUMBER] Wrap up | 00:02 COMPLETE" at bounding box center [112, 284] width 157 height 32
click at [175, 290] on button "COMPLETE" at bounding box center [160, 283] width 62 height 17
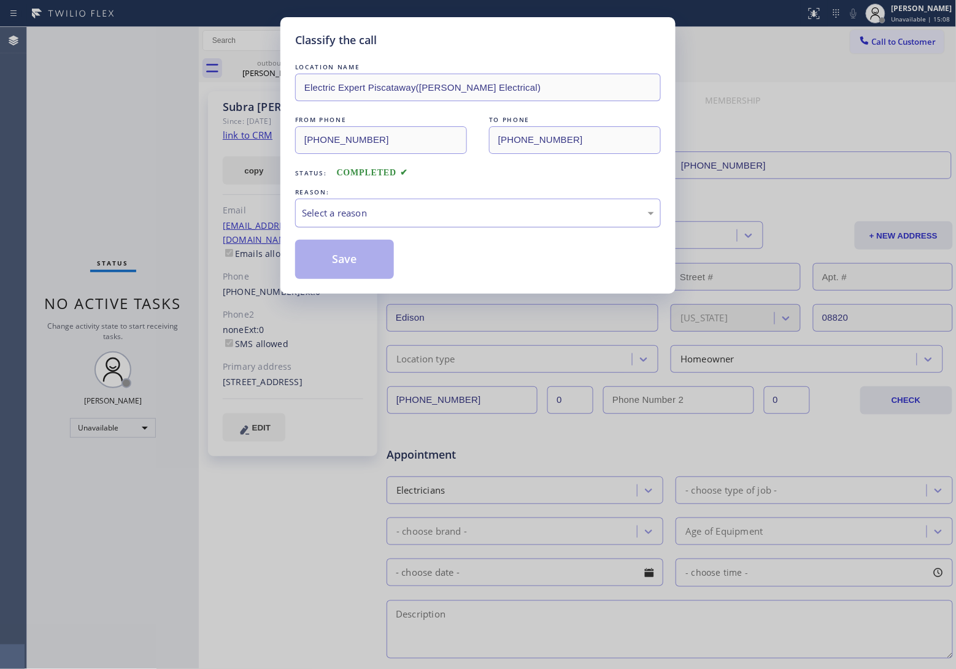
click at [325, 228] on div "Select a reason" at bounding box center [478, 213] width 366 height 29
drag, startPoint x: 342, startPoint y: 261, endPoint x: 918, endPoint y: 44, distance: 615.7
click at [352, 261] on button "Save" at bounding box center [344, 259] width 99 height 39
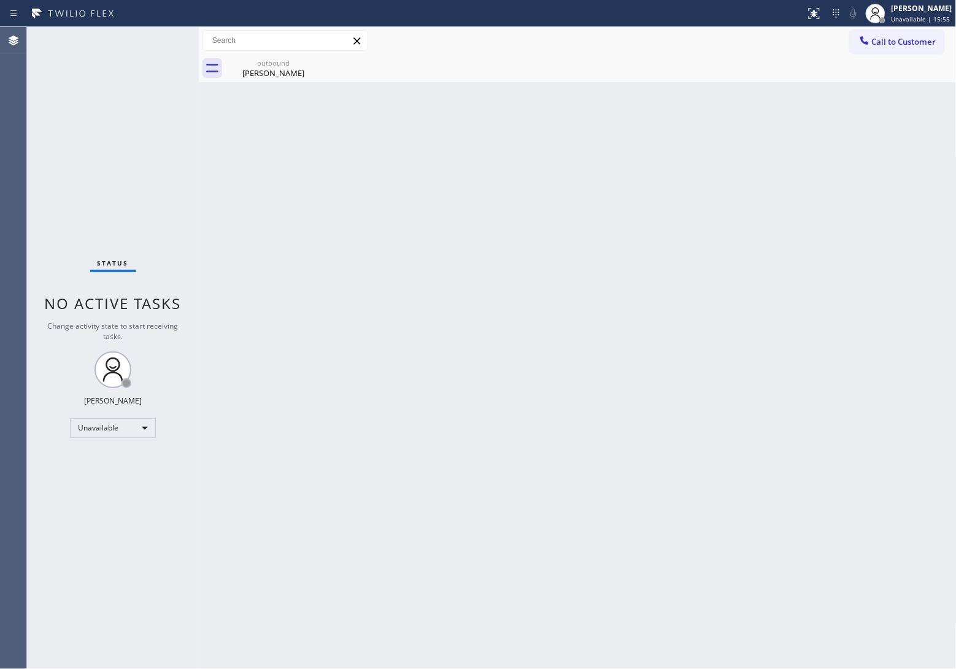
drag, startPoint x: 51, startPoint y: 98, endPoint x: 124, endPoint y: 25, distance: 103.7
click at [51, 98] on div "Status No active tasks Change activity state to start receiving tasks. [PERSON_…" at bounding box center [113, 348] width 172 height 642
drag, startPoint x: 899, startPoint y: 46, endPoint x: 882, endPoint y: 49, distance: 16.8
click at [899, 47] on span "Call to Customer" at bounding box center [904, 41] width 64 height 11
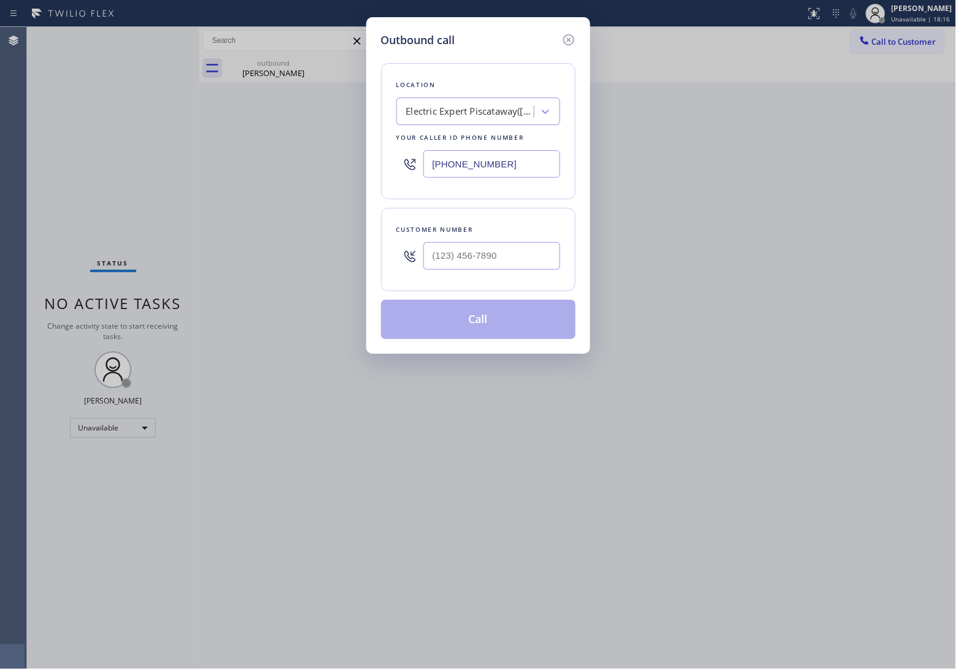
click at [501, 167] on input "[PHONE_NUMBER]" at bounding box center [491, 164] width 137 height 28
paste input "862) 292-4091"
type input "[PHONE_NUMBER]"
type input "(___) ___-____"
click at [471, 259] on input "text" at bounding box center [491, 256] width 137 height 28
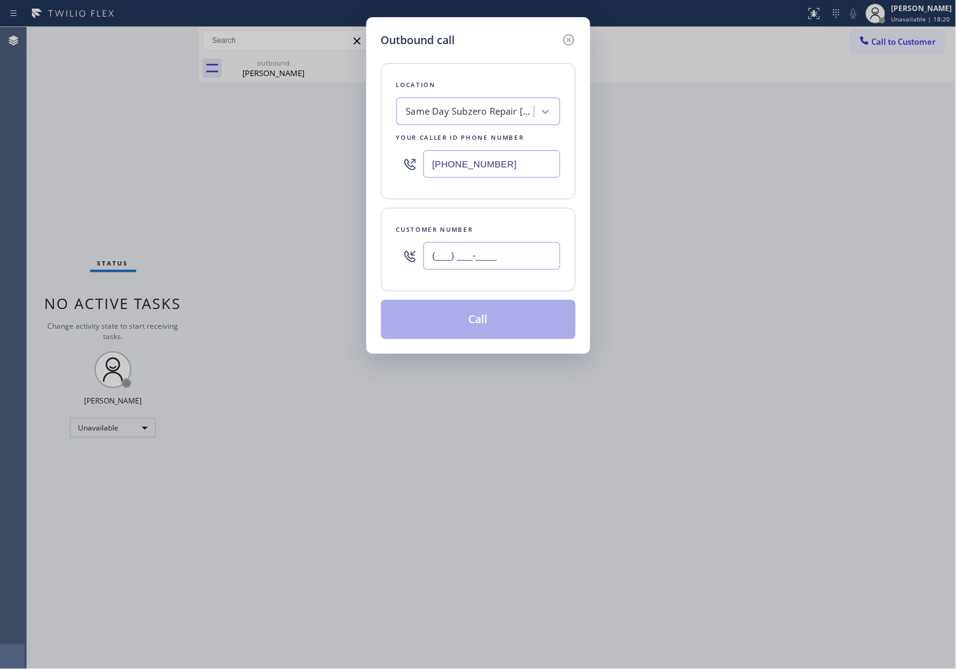
paste input "862) 428-5434"
type input "[PHONE_NUMBER]"
click at [503, 323] on button "Call" at bounding box center [478, 319] width 194 height 39
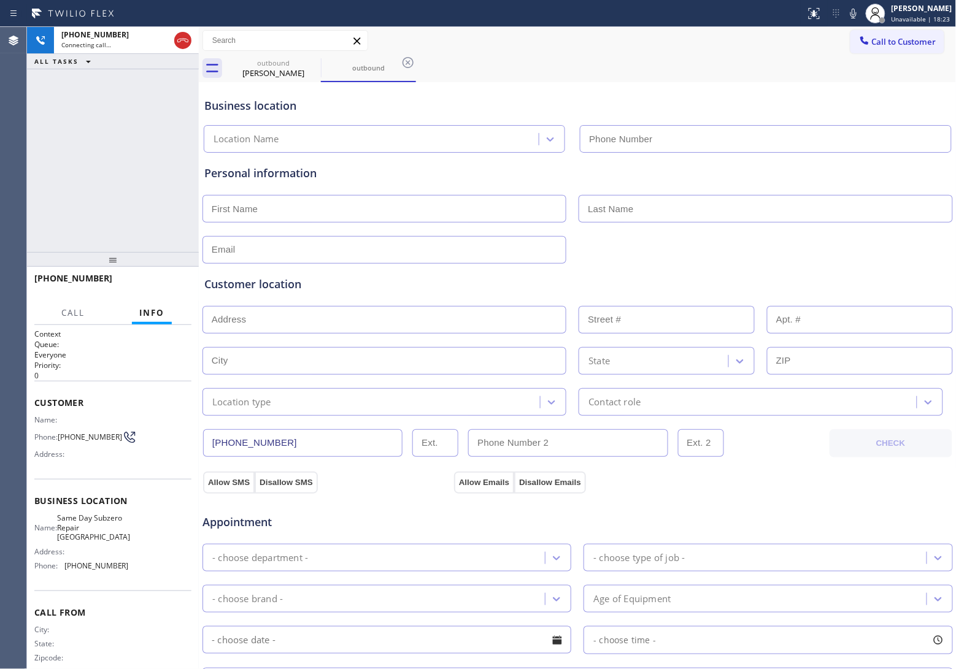
type input "[PHONE_NUMBER]"
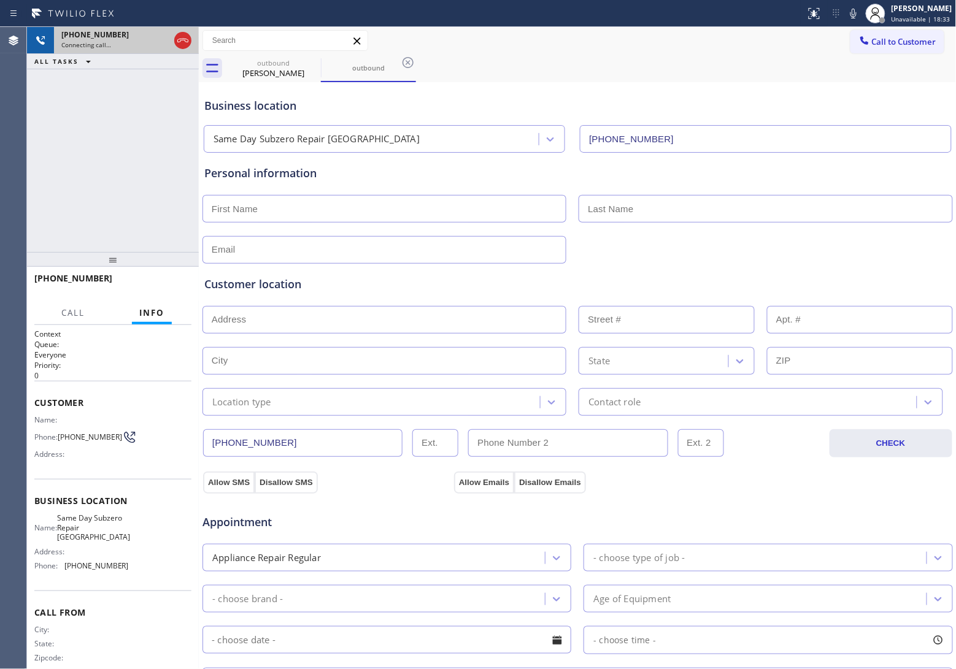
click at [59, 136] on div "[PHONE_NUMBER] Connecting call… ALL TASKS ALL TASKS ACTIVE TASKS TASKS IN WRAP …" at bounding box center [113, 139] width 172 height 225
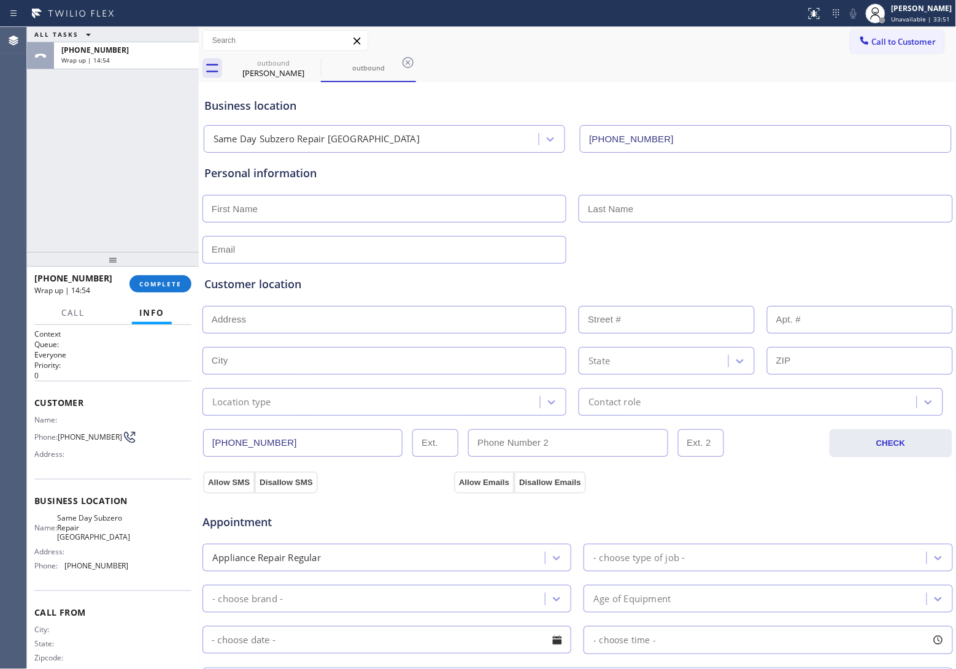
drag, startPoint x: 905, startPoint y: 49, endPoint x: 865, endPoint y: 60, distance: 41.4
click at [899, 49] on button "Call to Customer" at bounding box center [897, 41] width 94 height 23
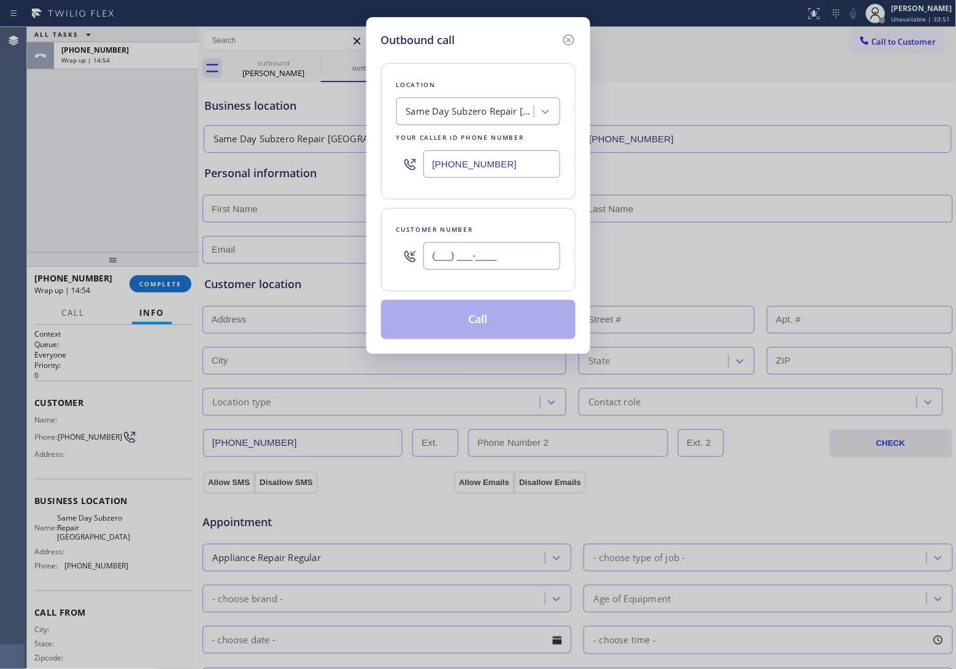
click at [479, 268] on input "(___) ___-____" at bounding box center [491, 256] width 137 height 28
paste input "305) 924-5737"
type input "[PHONE_NUMBER]"
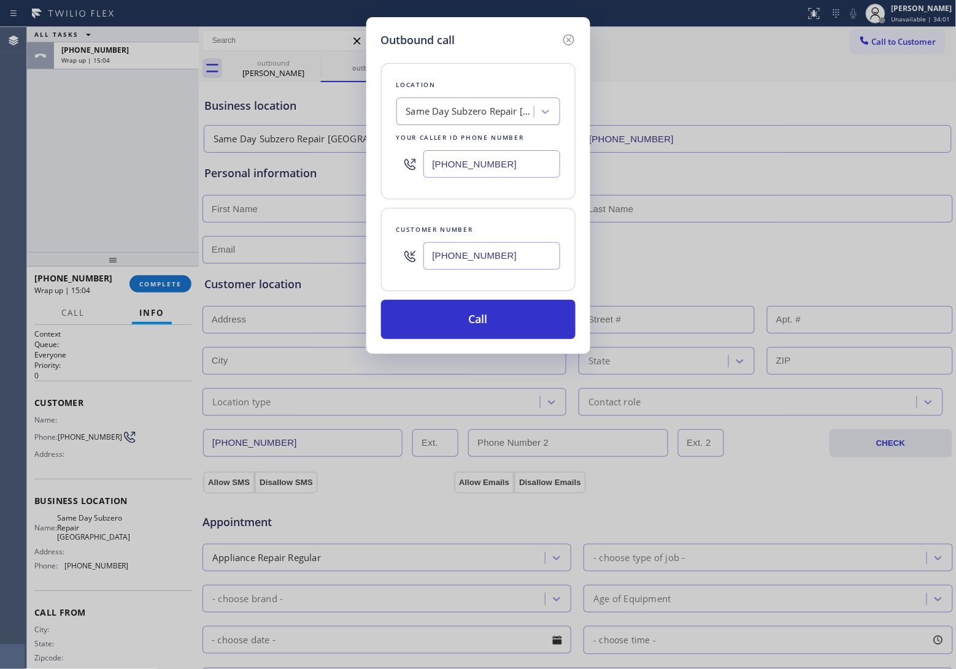
click at [476, 166] on input "[PHONE_NUMBER]" at bounding box center [491, 164] width 137 height 28
paste input "6) 934-3013"
type input "[PHONE_NUMBER]"
click at [514, 329] on button "Call" at bounding box center [478, 319] width 194 height 39
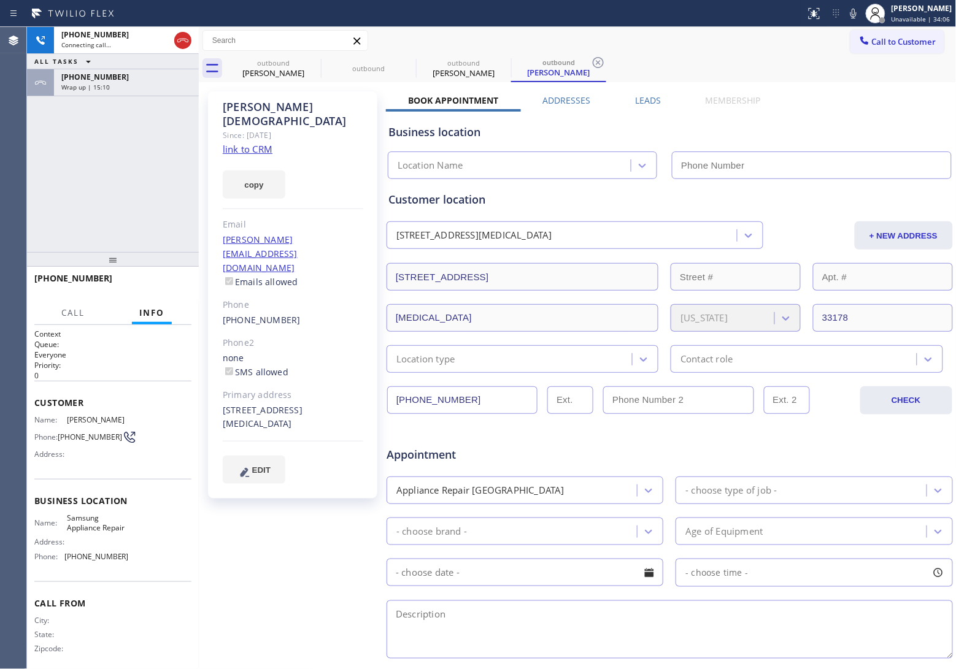
type input "[PHONE_NUMBER]"
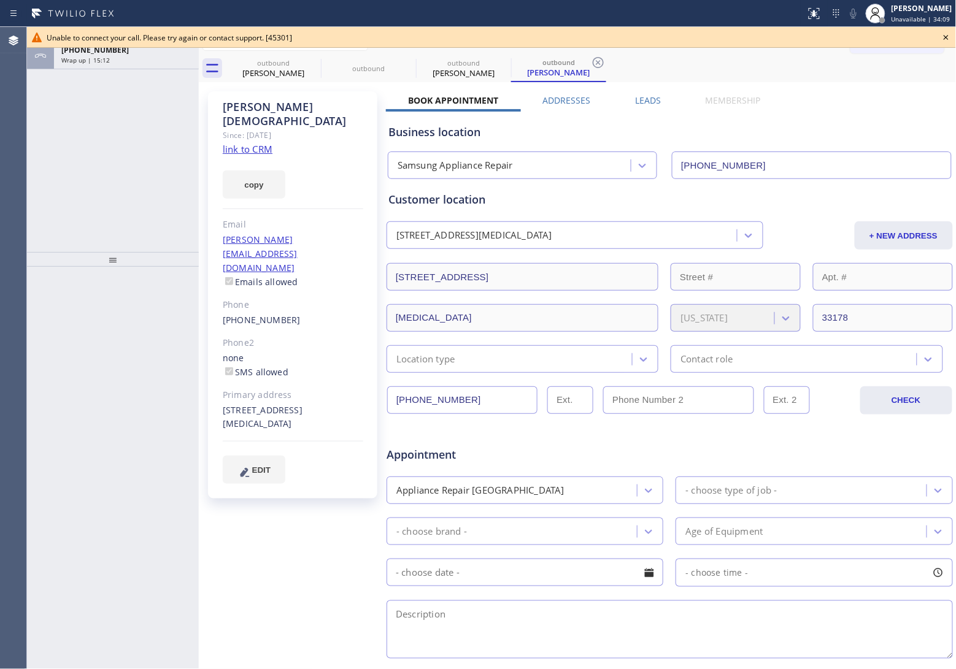
click at [37, 139] on div "ALL TASKS ALL TASKS ACTIVE TASKS TASKS IN WRAP UP [PHONE_NUMBER] Wrap up | 15:12" at bounding box center [113, 139] width 172 height 225
click at [946, 39] on icon at bounding box center [946, 37] width 15 height 15
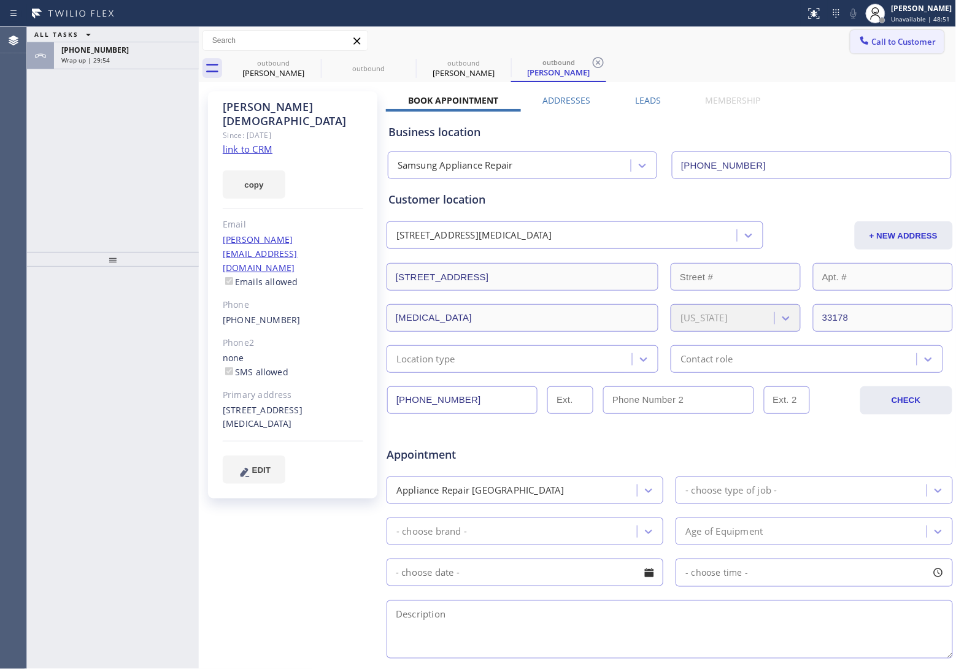
click at [907, 39] on span "Call to Customer" at bounding box center [904, 41] width 64 height 11
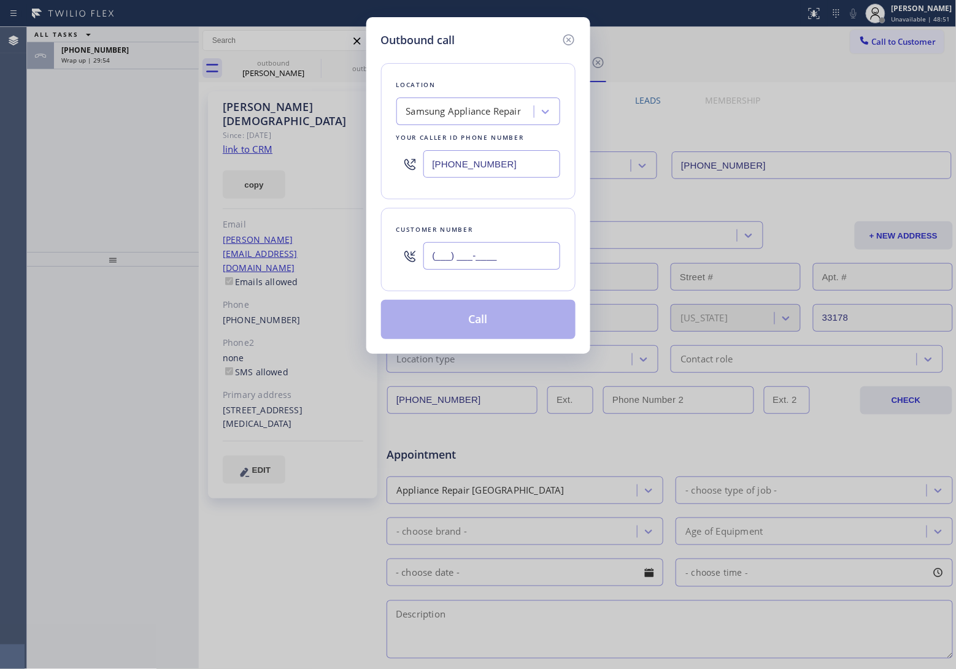
click at [480, 253] on input "(___) ___-____" at bounding box center [491, 256] width 137 height 28
paste input "616) 204-6120"
type input "[PHONE_NUMBER]"
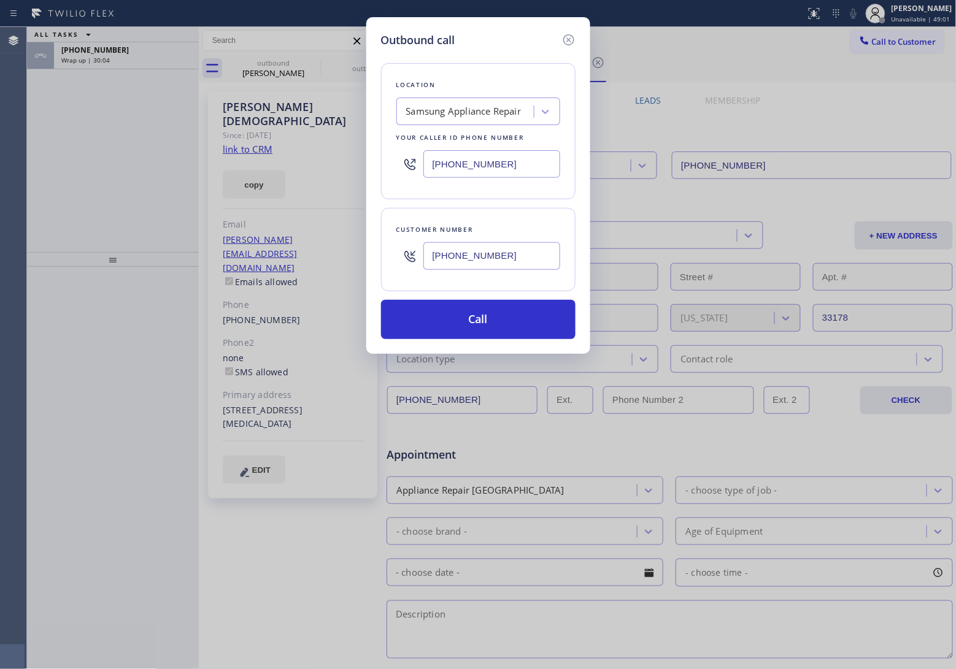
click at [34, 143] on div "Outbound call Location Samsung Appliance Repair Your caller id phone number [PH…" at bounding box center [478, 334] width 956 height 669
click at [501, 157] on input "[PHONE_NUMBER]" at bounding box center [491, 164] width 137 height 28
paste input "602) 461-7665"
type input "[PHONE_NUMBER]"
click at [511, 330] on button "Call" at bounding box center [478, 319] width 194 height 39
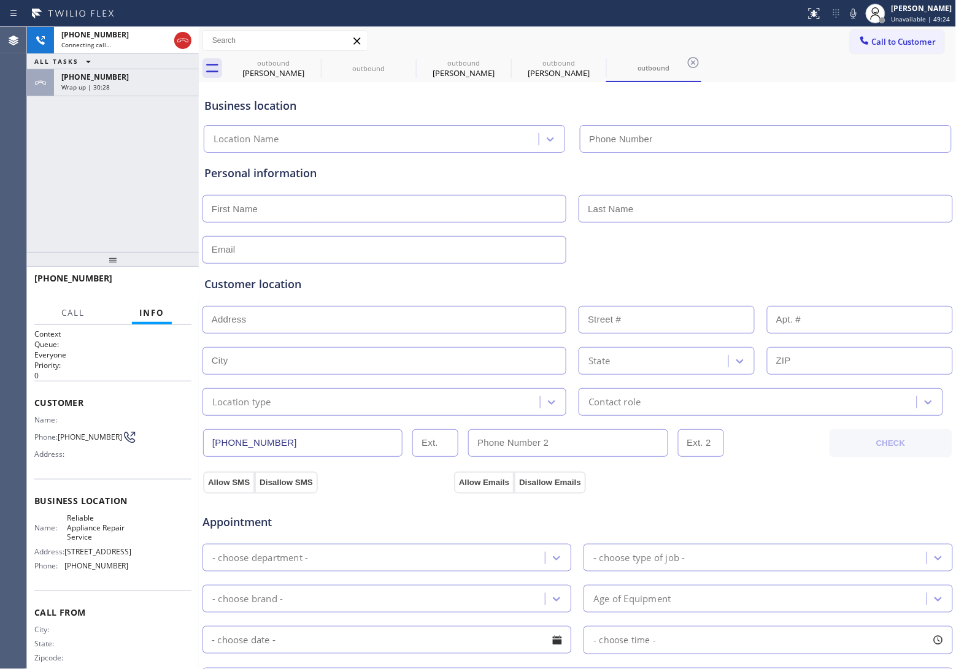
type input "[PHONE_NUMBER]"
click at [29, 143] on div "[PHONE_NUMBER] Connecting call… ALL TASKS ALL TASKS ACTIVE TASKS TASKS IN WRAP …" at bounding box center [113, 139] width 172 height 225
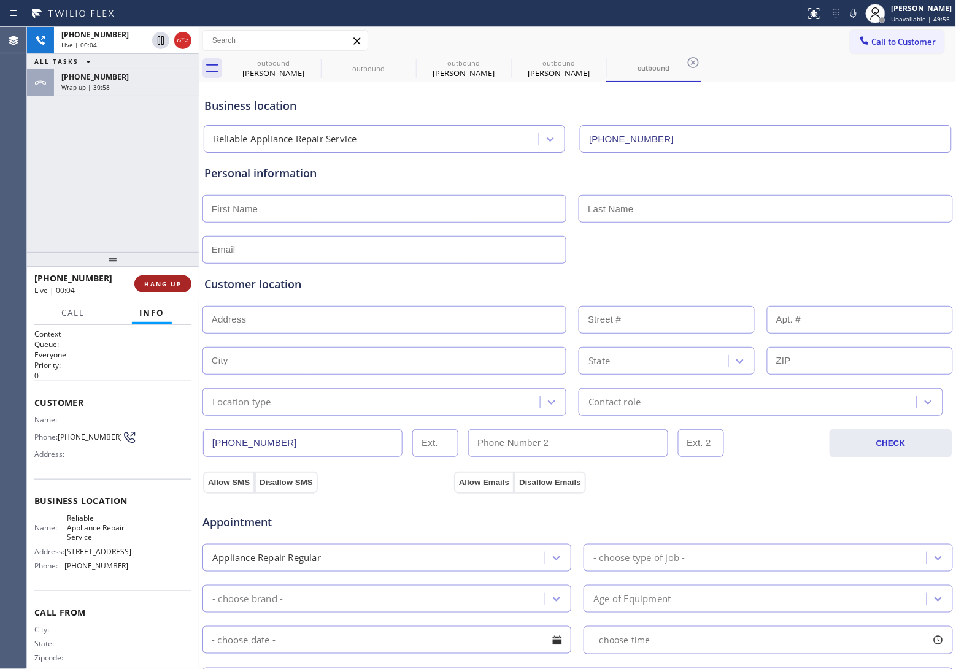
click at [163, 283] on span "HANG UP" at bounding box center [162, 284] width 37 height 9
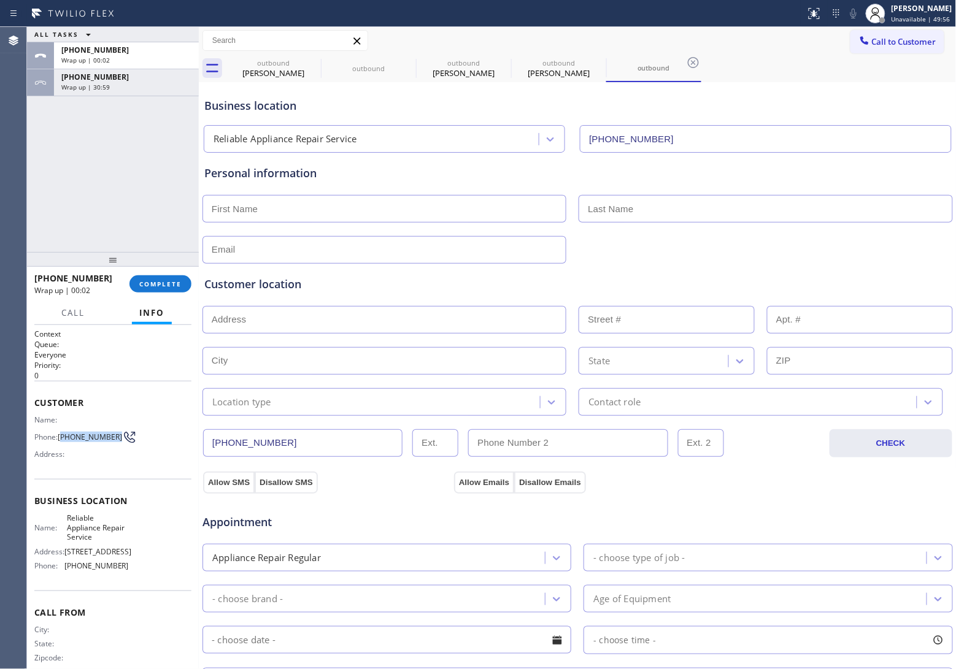
drag, startPoint x: 72, startPoint y: 439, endPoint x: 62, endPoint y: 433, distance: 11.3
click at [62, 433] on span "[PHONE_NUMBER]" at bounding box center [90, 437] width 64 height 9
copy span "616) 204-6120"
click at [895, 46] on span "Call to Customer" at bounding box center [904, 41] width 64 height 11
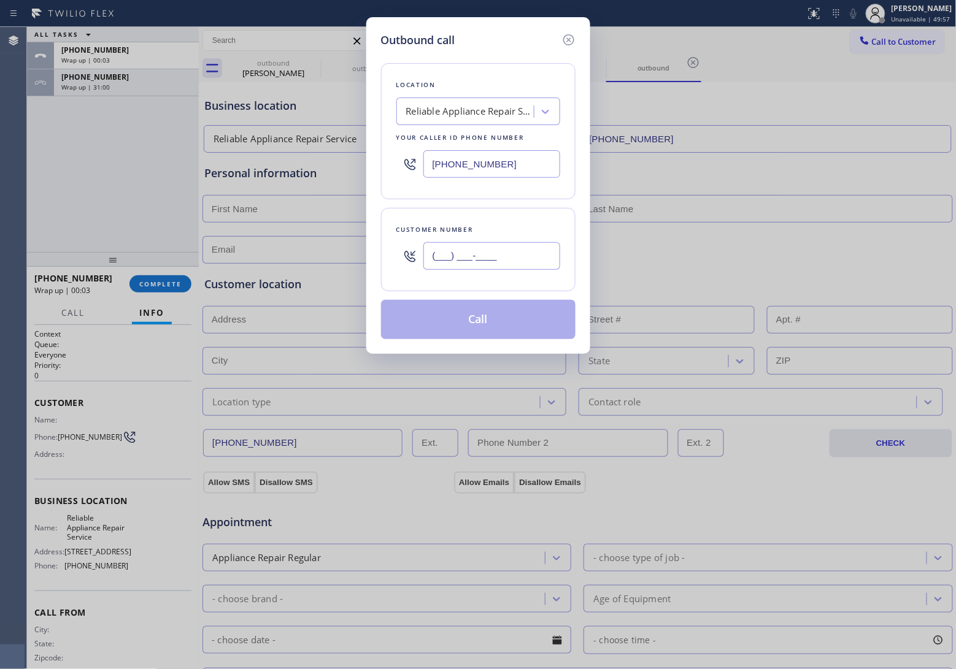
click at [498, 252] on input "(___) ___-____" at bounding box center [491, 256] width 137 height 28
paste input "616) 204-6120"
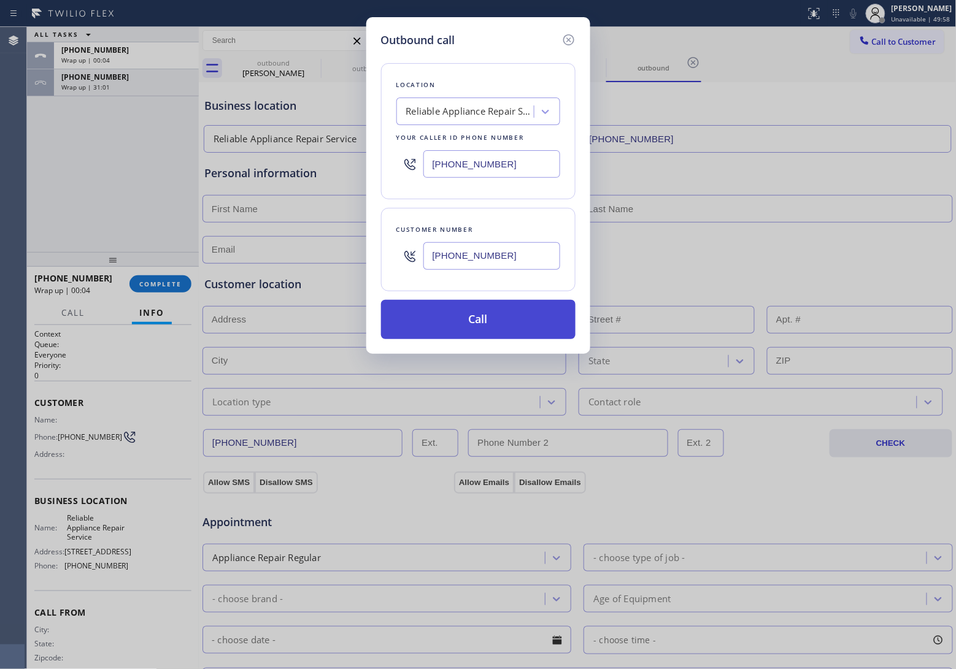
type input "[PHONE_NUMBER]"
click at [483, 326] on button "Call" at bounding box center [478, 319] width 194 height 39
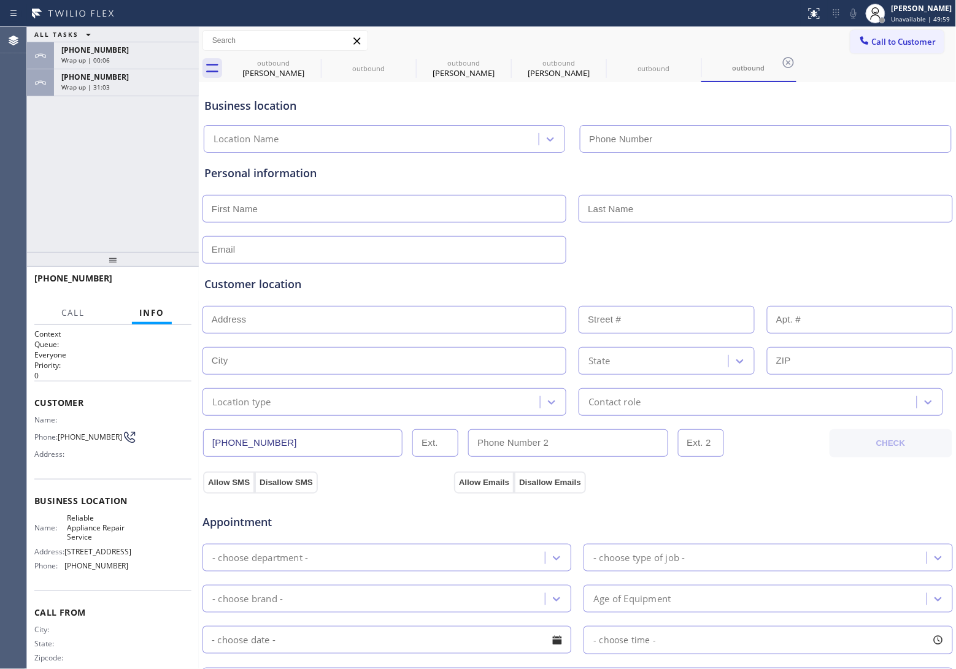
type input "[PHONE_NUMBER]"
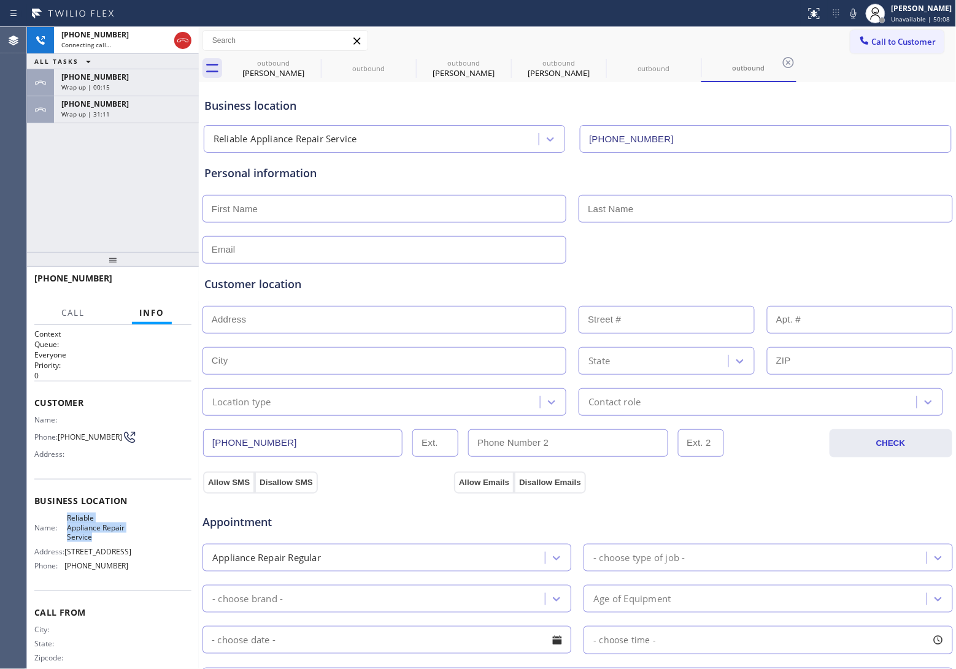
drag, startPoint x: 102, startPoint y: 537, endPoint x: 96, endPoint y: 498, distance: 39.1
click at [67, 517] on span "Reliable Appliance Repair Service" at bounding box center [97, 528] width 61 height 28
copy span "Reliable Appliance Repair Service"
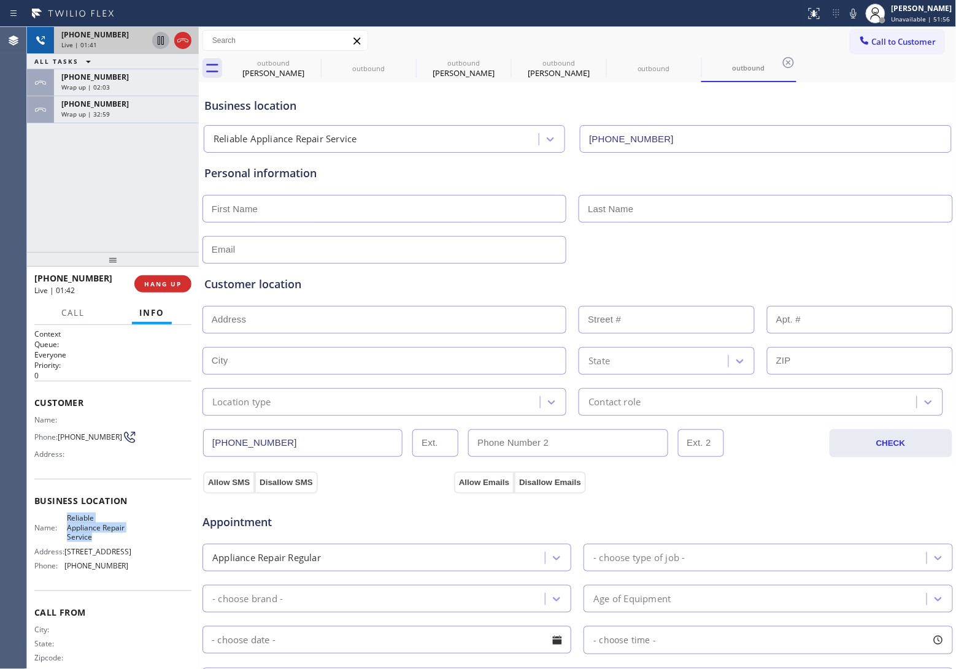
click at [160, 40] on icon at bounding box center [160, 40] width 15 height 15
click at [853, 13] on icon at bounding box center [853, 13] width 15 height 15
click at [153, 37] on icon at bounding box center [160, 40] width 15 height 15
click at [856, 13] on icon at bounding box center [853, 13] width 15 height 15
click at [0, 181] on div "Agent Desktop" at bounding box center [13, 348] width 26 height 642
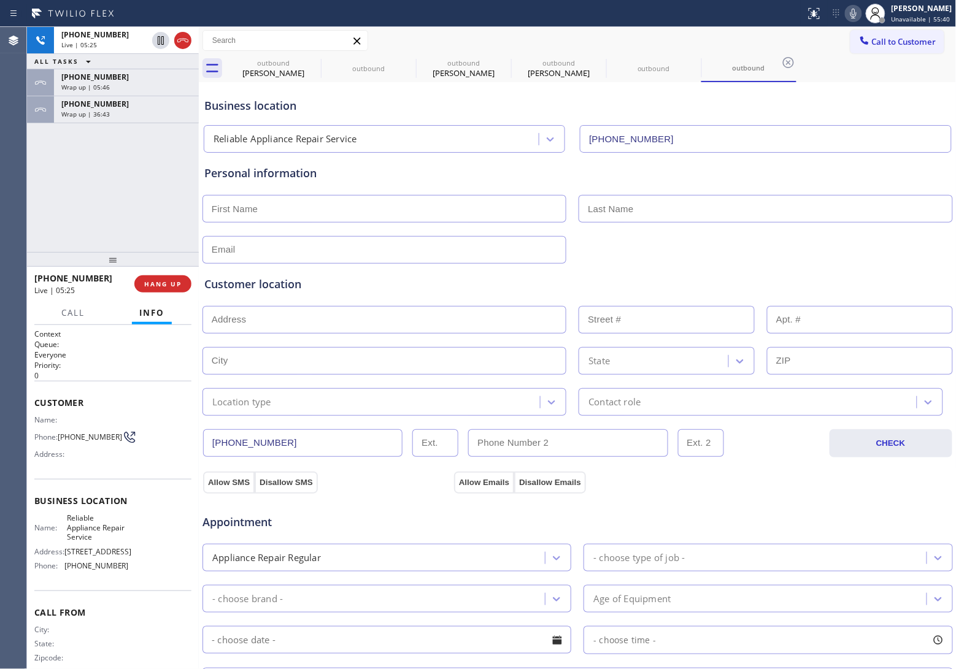
click at [280, 210] on input "text" at bounding box center [384, 209] width 364 height 28
type input "[PERSON_NAME]"
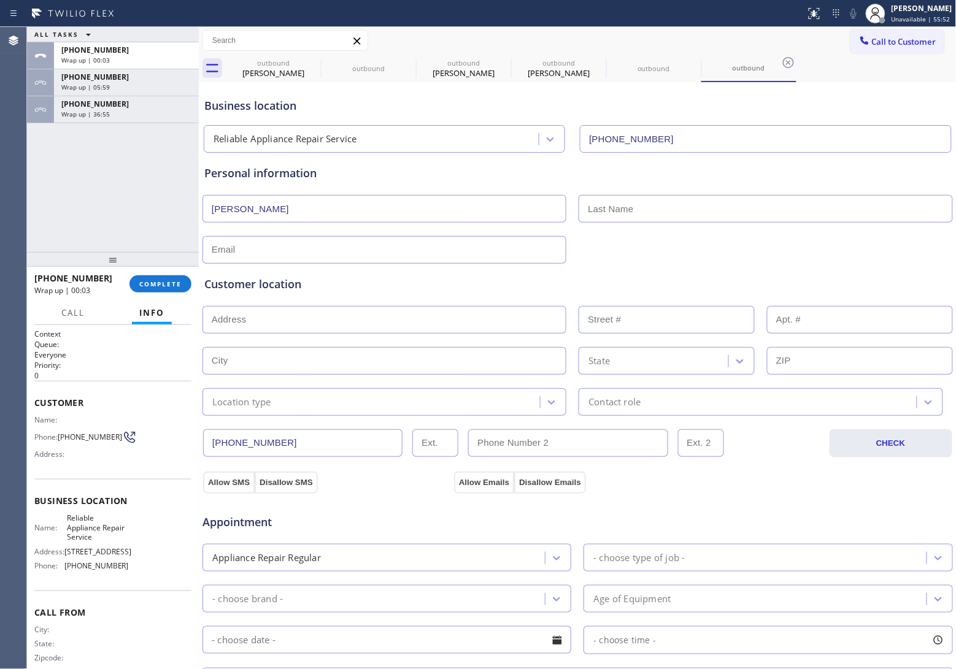
drag, startPoint x: 0, startPoint y: 185, endPoint x: 50, endPoint y: 191, distance: 50.7
click at [14, 186] on div "Agent Desktop" at bounding box center [13, 348] width 26 height 642
click at [637, 212] on input "text" at bounding box center [766, 209] width 374 height 28
click at [388, 255] on input "text" at bounding box center [384, 250] width 364 height 28
type input "[EMAIL_ADDRESS][DOMAIN_NAME]"
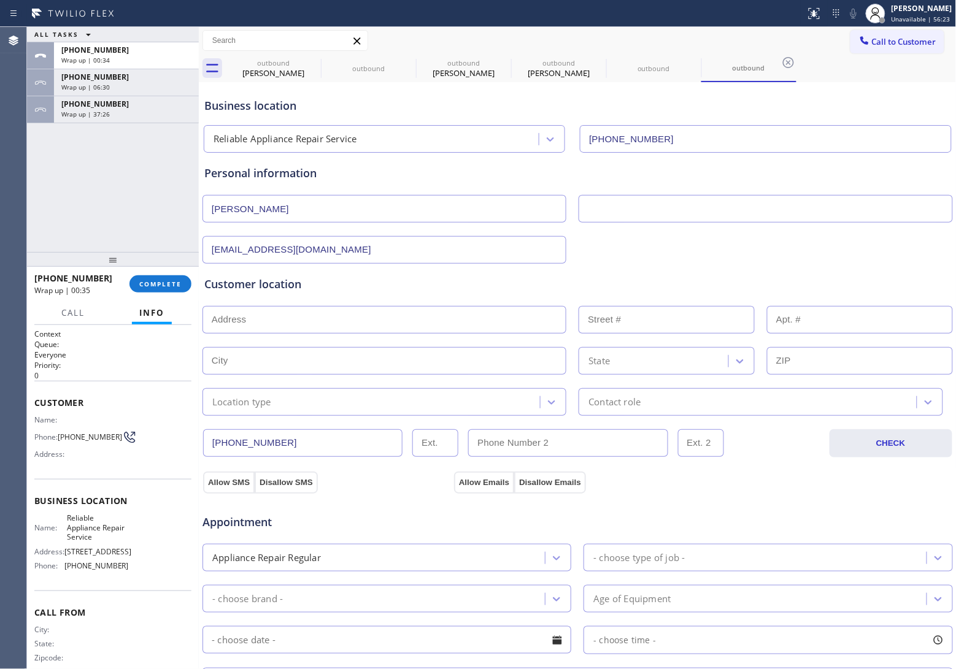
click at [366, 319] on input "text" at bounding box center [384, 320] width 364 height 28
paste input "[STREET_ADDRESS]"
type input "12825 Modena Ct"
type input "12825"
type input "[GEOGRAPHIC_DATA]"
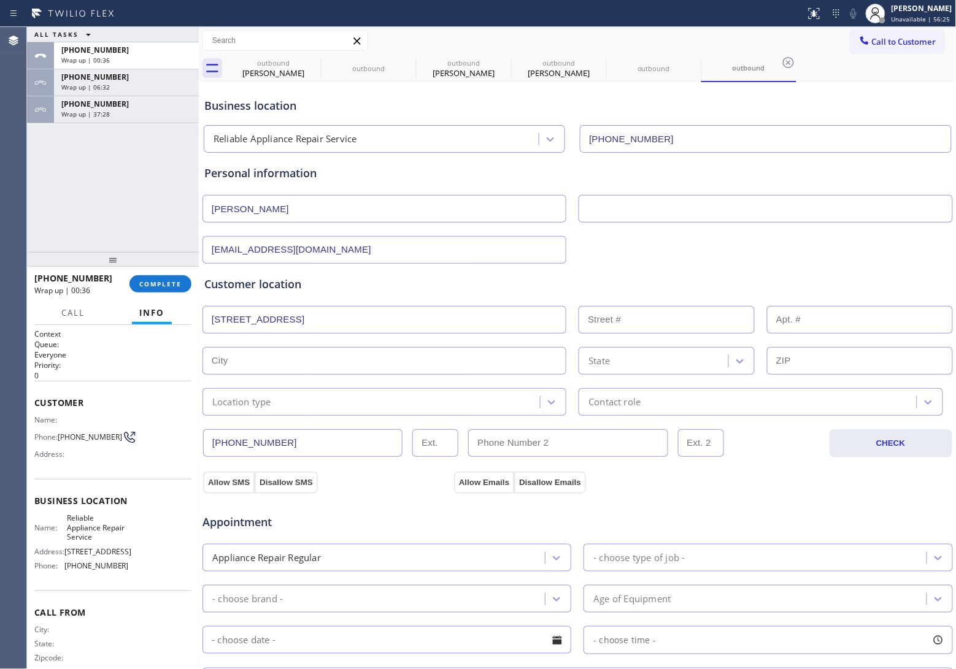
type input "76126"
click at [309, 406] on div "Location type" at bounding box center [373, 401] width 334 height 21
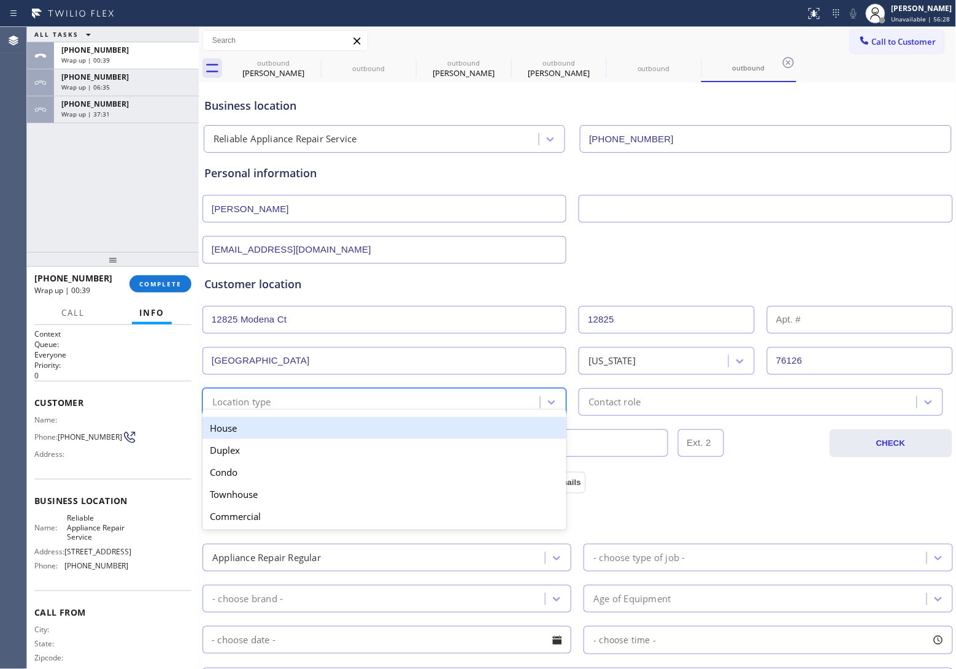
drag, startPoint x: 287, startPoint y: 421, endPoint x: 712, endPoint y: 434, distance: 425.4
click at [296, 421] on div "House" at bounding box center [384, 428] width 364 height 22
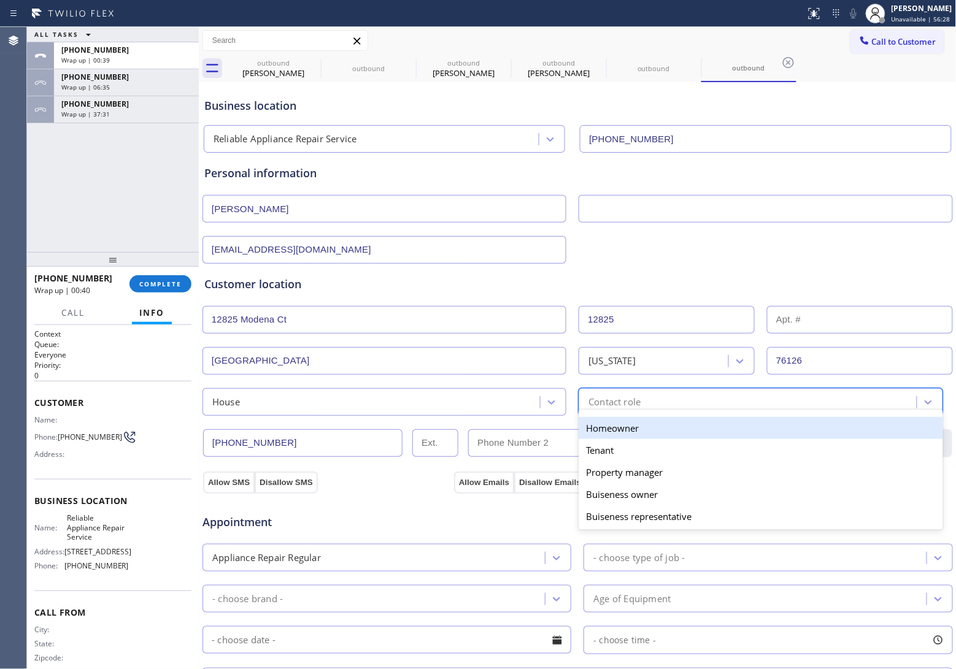
drag, startPoint x: 690, startPoint y: 410, endPoint x: 655, endPoint y: 439, distance: 45.7
click at [689, 410] on div "Contact role" at bounding box center [749, 401] width 334 height 21
click at [650, 439] on div "Homeowner" at bounding box center [761, 428] width 364 height 22
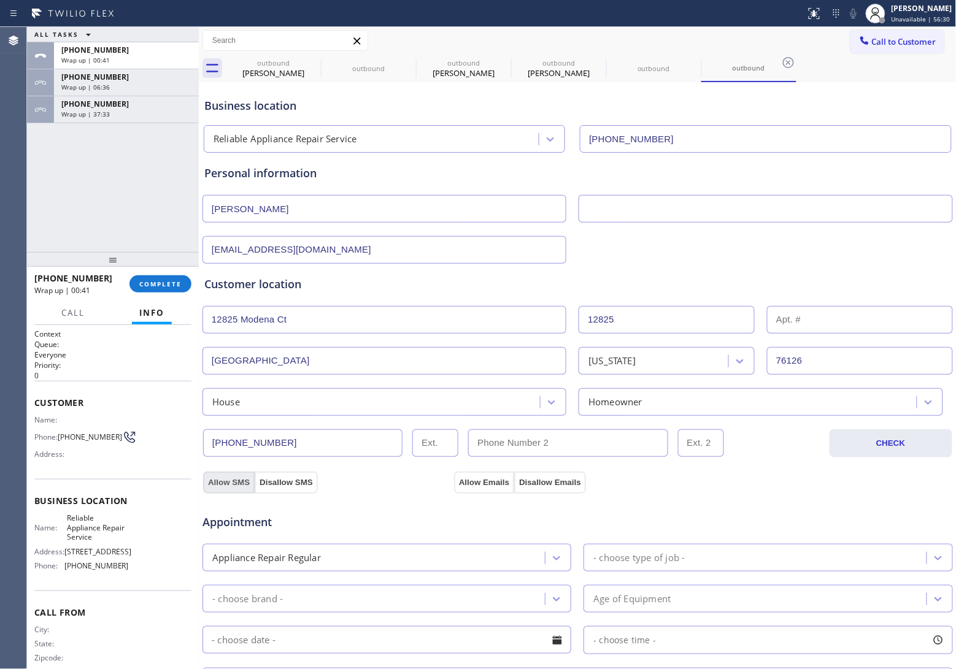
drag, startPoint x: 234, startPoint y: 479, endPoint x: 410, endPoint y: 493, distance: 176.6
click at [233, 479] on button "Allow SMS" at bounding box center [229, 483] width 52 height 22
click at [485, 489] on div "Appointment Appliance Repair Regular - choose type of job - - choose brand - Ag…" at bounding box center [578, 608] width 752 height 241
click at [485, 479] on button "Allow Emails" at bounding box center [484, 483] width 60 height 22
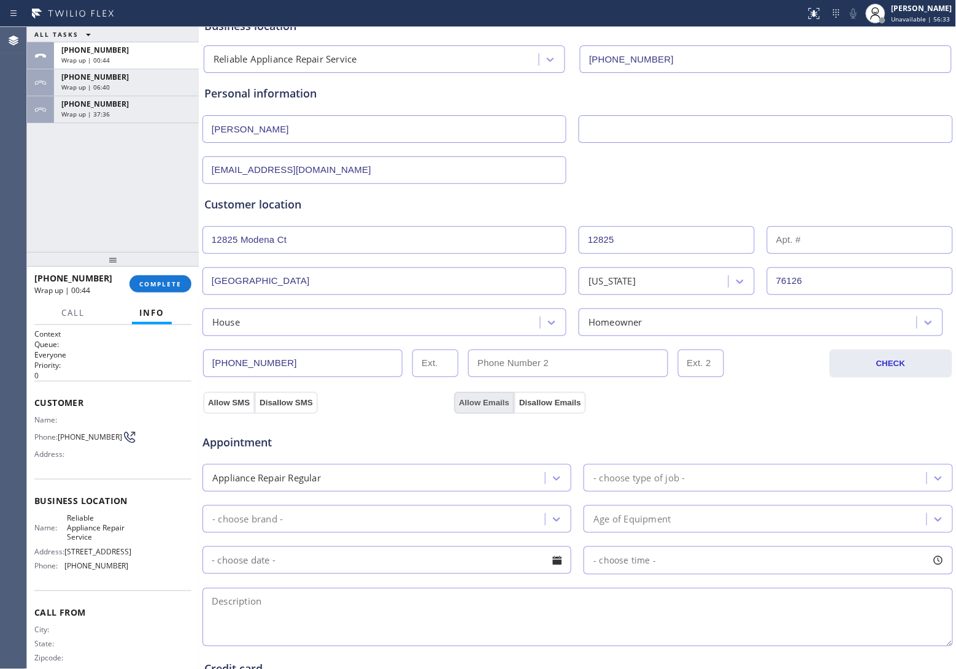
scroll to position [153, 0]
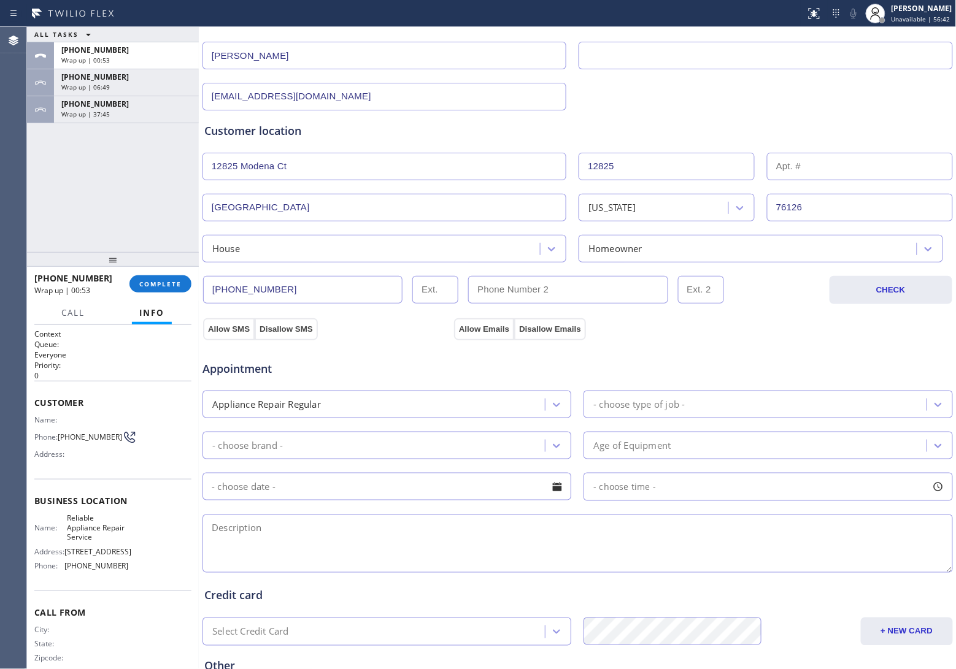
click at [450, 402] on div "Appliance Repair Regular" at bounding box center [375, 404] width 339 height 21
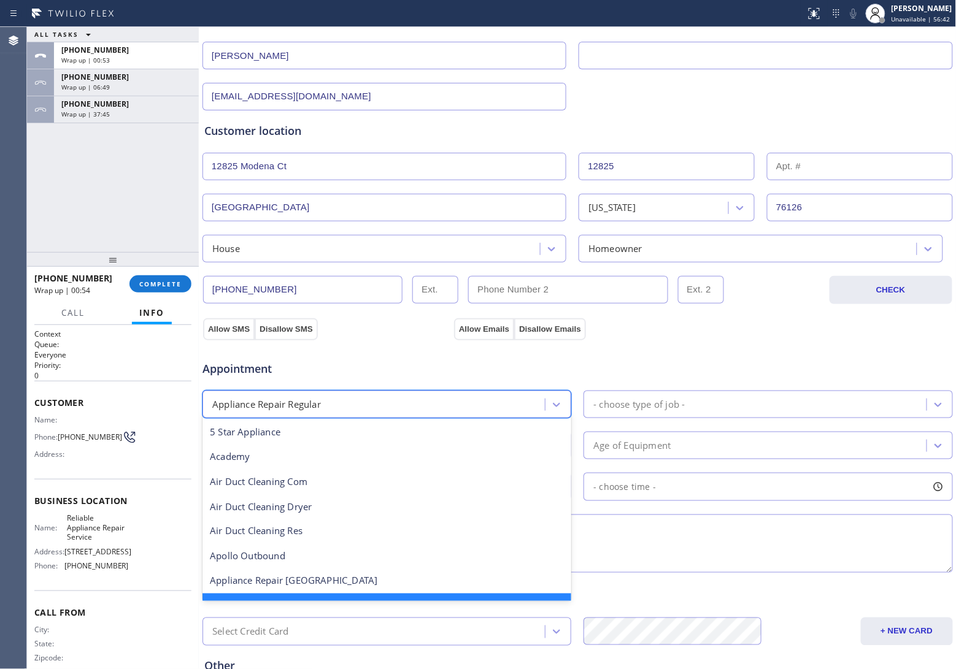
scroll to position [26, 0]
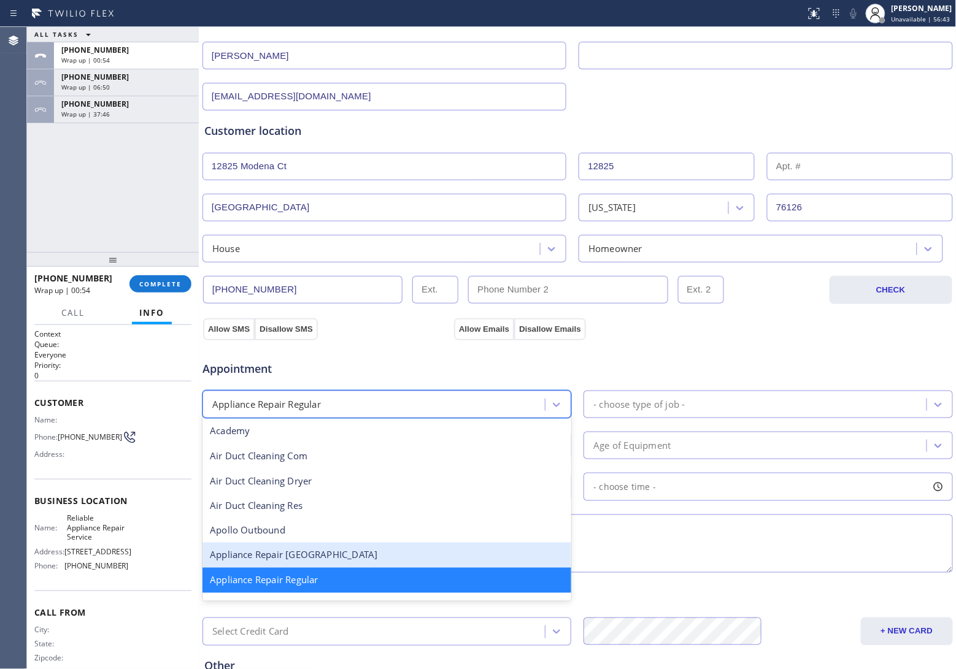
click at [342, 563] on div "Appliance Repair [GEOGRAPHIC_DATA]" at bounding box center [386, 555] width 369 height 25
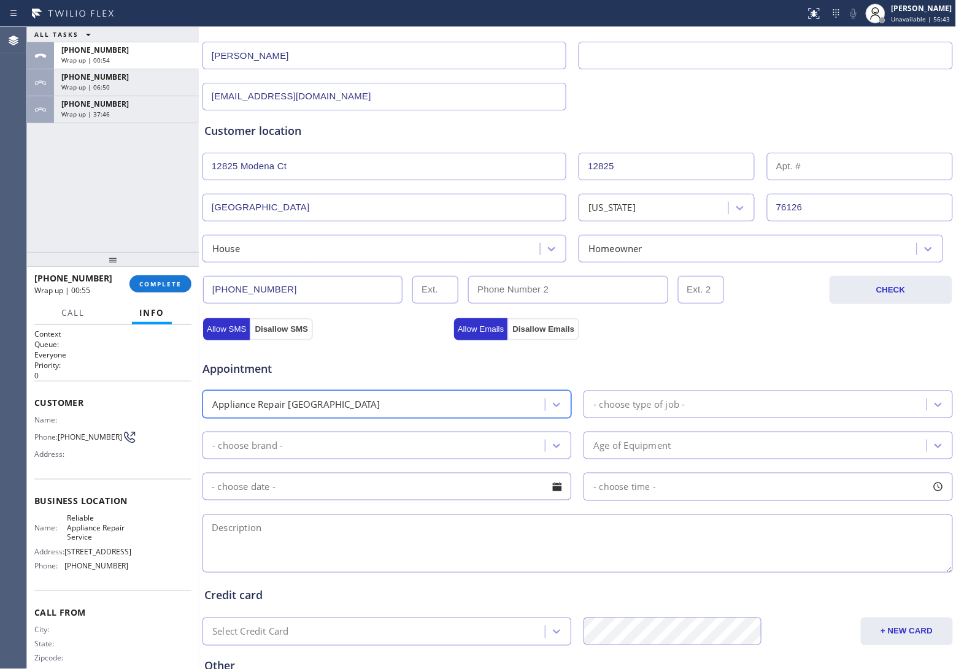
click at [682, 396] on div "- choose type of job -" at bounding box center [756, 404] width 339 height 21
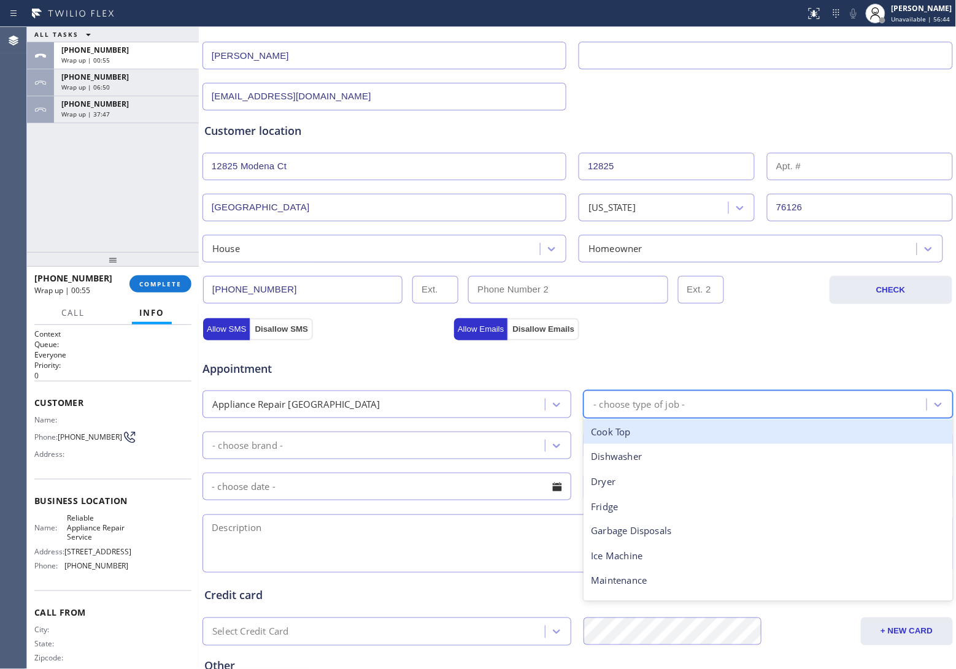
type input "f"
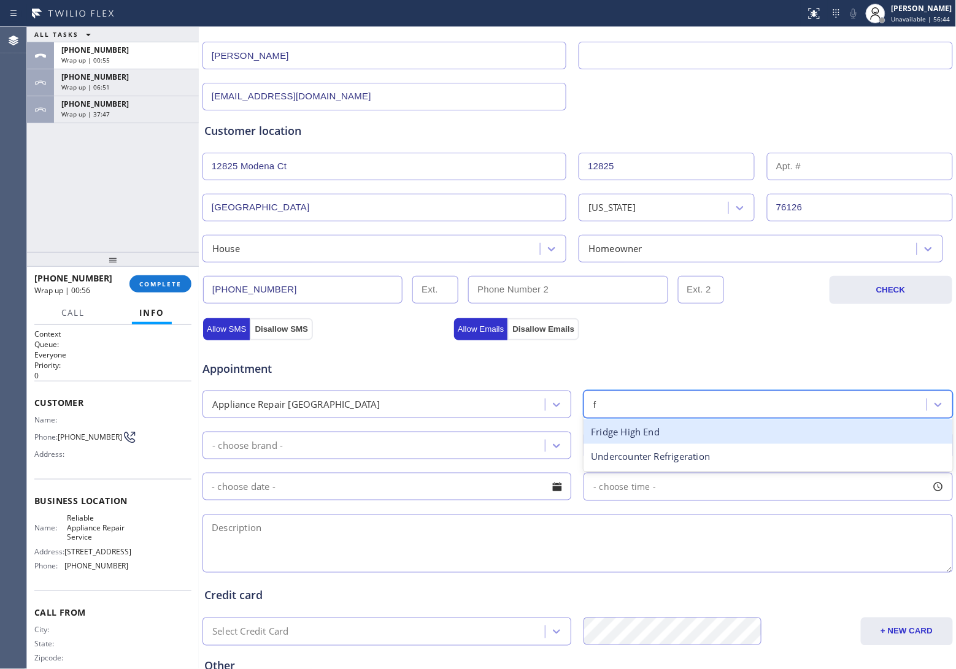
click at [658, 436] on div "Fridge High End" at bounding box center [767, 432] width 369 height 25
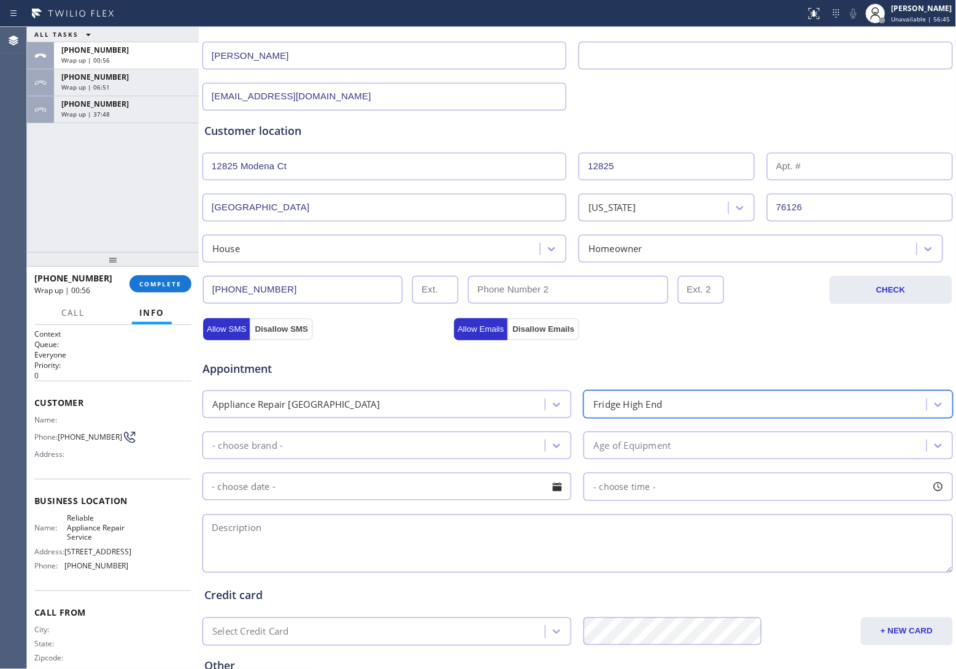
drag, startPoint x: 369, startPoint y: 448, endPoint x: 377, endPoint y: 437, distance: 14.0
click at [369, 448] on div "- choose brand -" at bounding box center [375, 445] width 339 height 21
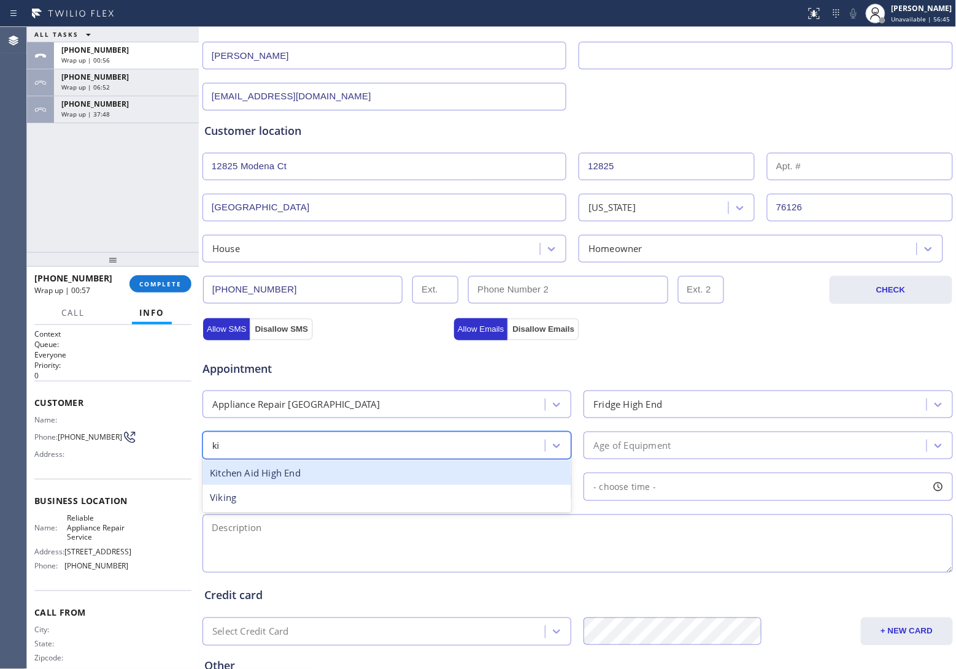
type input "kit"
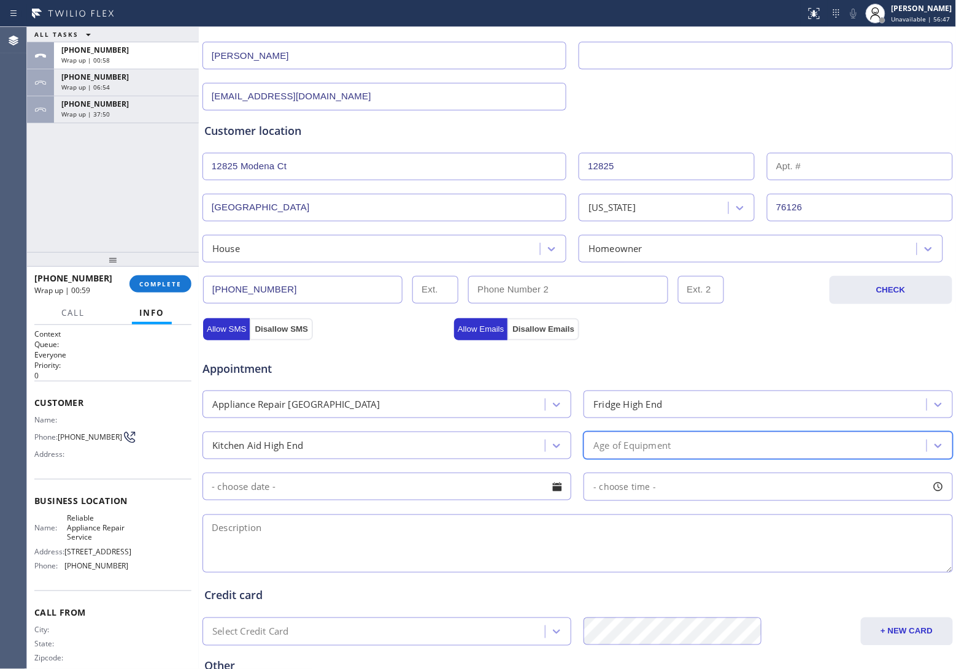
click at [629, 445] on div "Age of Equipment" at bounding box center [631, 446] width 77 height 14
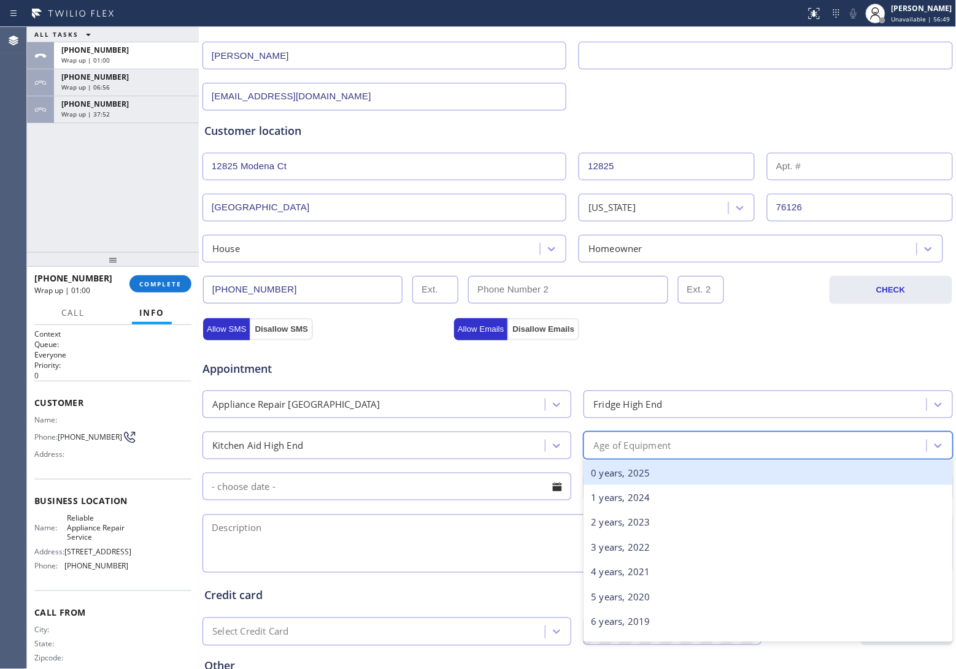
type input "5"
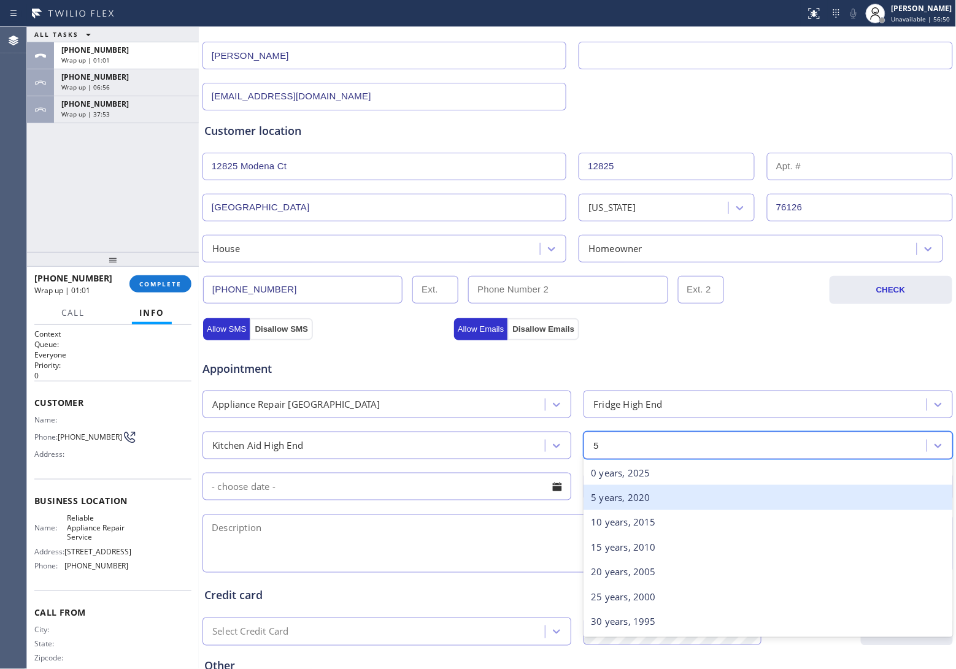
click at [634, 498] on div "5 years, 2020" at bounding box center [767, 497] width 369 height 25
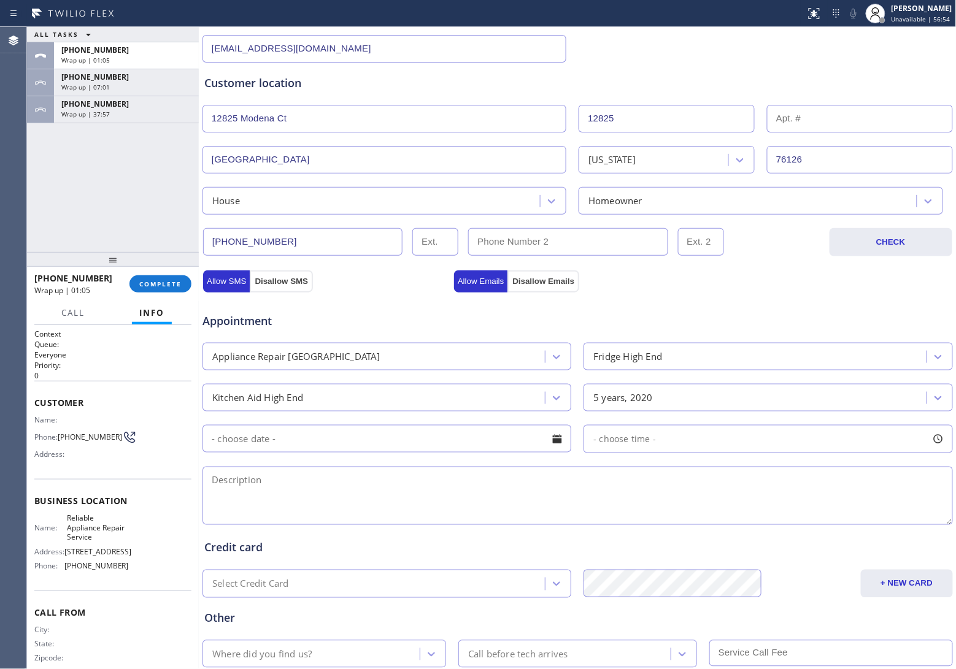
scroll to position [283, 0]
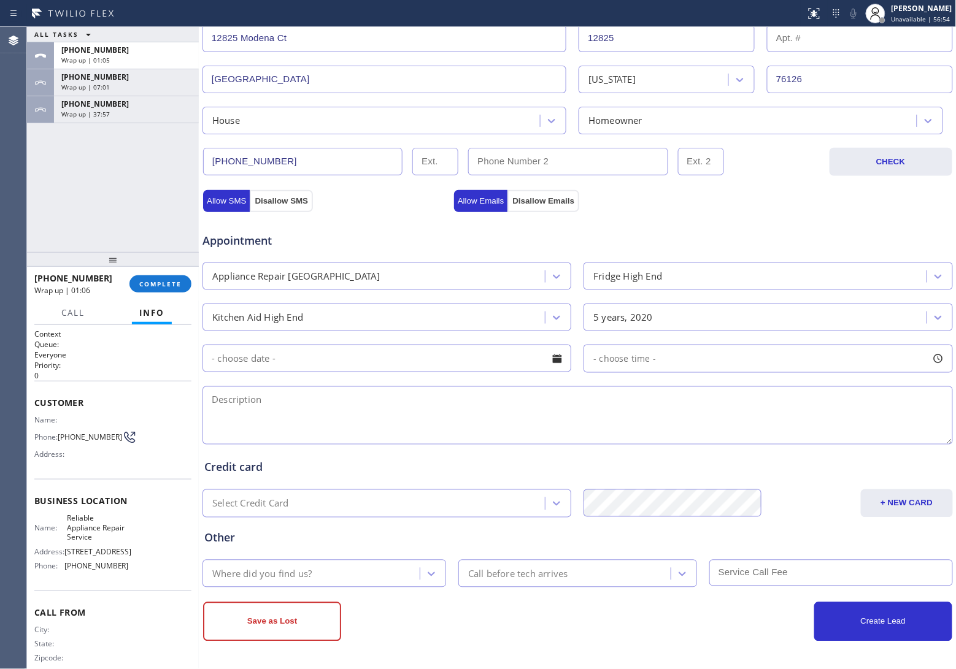
click at [379, 421] on textarea at bounding box center [577, 416] width 750 height 58
paste textarea "Kitchenaid | Fridge BI | Model: kssc48qvso6 | 4-5 Yrs | The water dispenser see…"
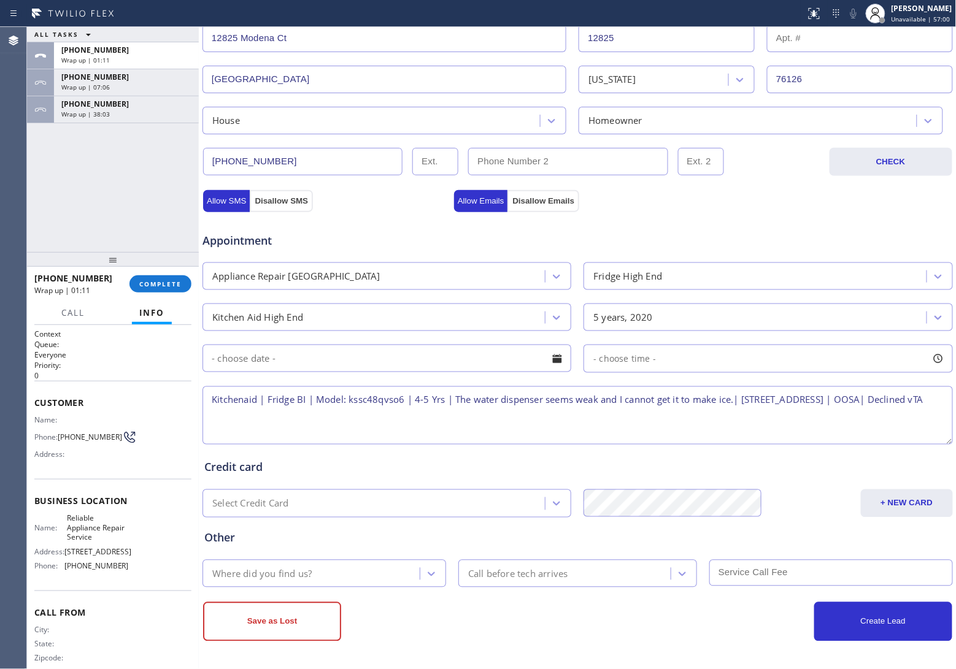
click at [321, 415] on textarea "Kitchenaid | Fridge BI | Model: kssc48qvso6 | 4-5 Yrs | The water dispenser see…" at bounding box center [577, 416] width 750 height 58
type textarea "Kitchenaid | Fridge BI | Model: kssc48qvso6 | 4-5 Yrs | The water dispenser see…"
click at [366, 581] on div "Where did you find us?" at bounding box center [313, 573] width 214 height 21
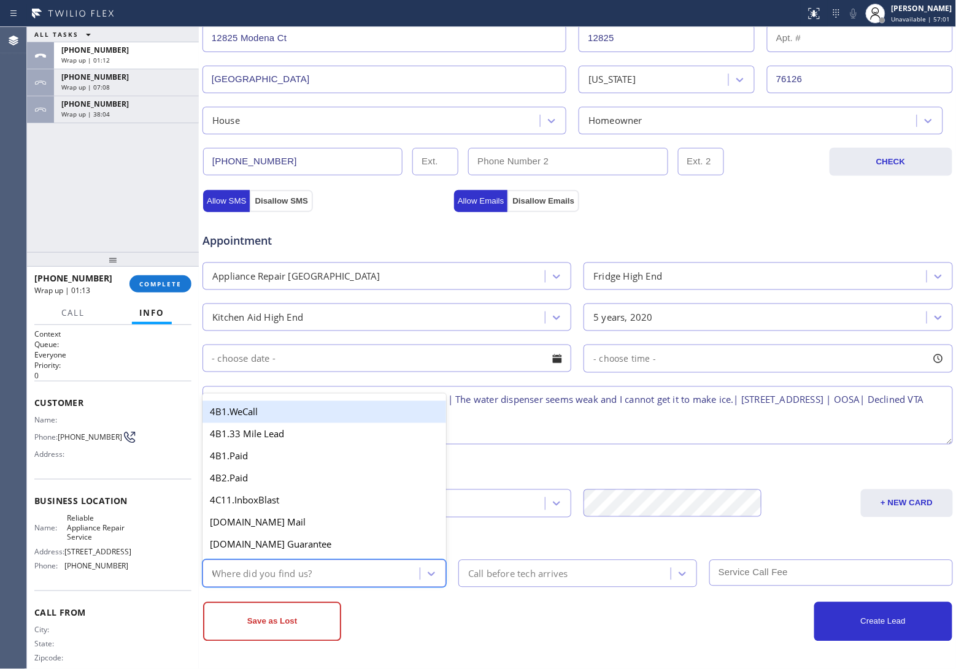
type input "we"
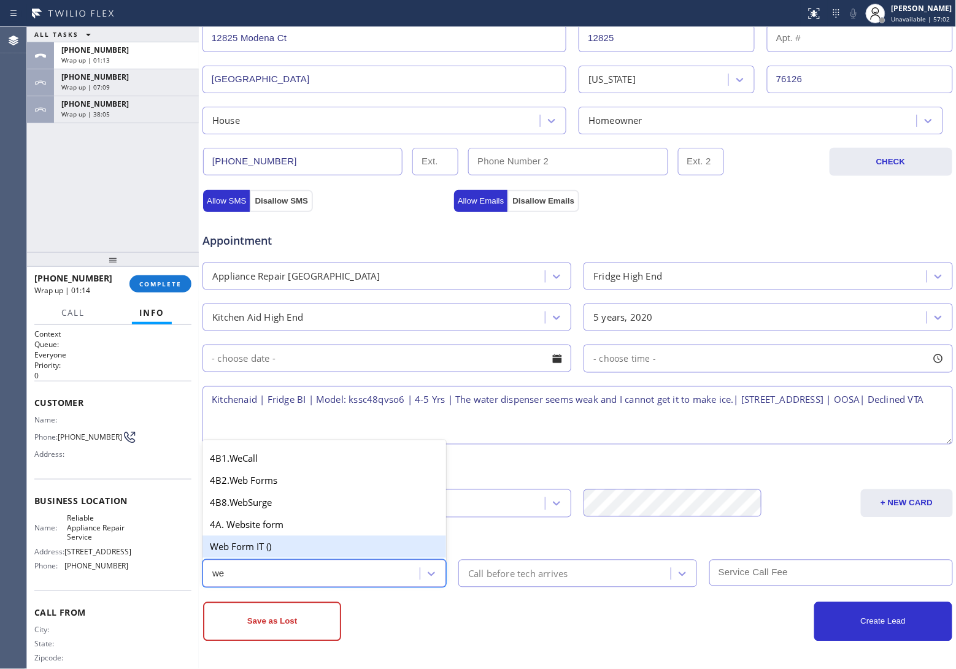
click at [266, 542] on div "Web Form IT ()" at bounding box center [324, 547] width 244 height 22
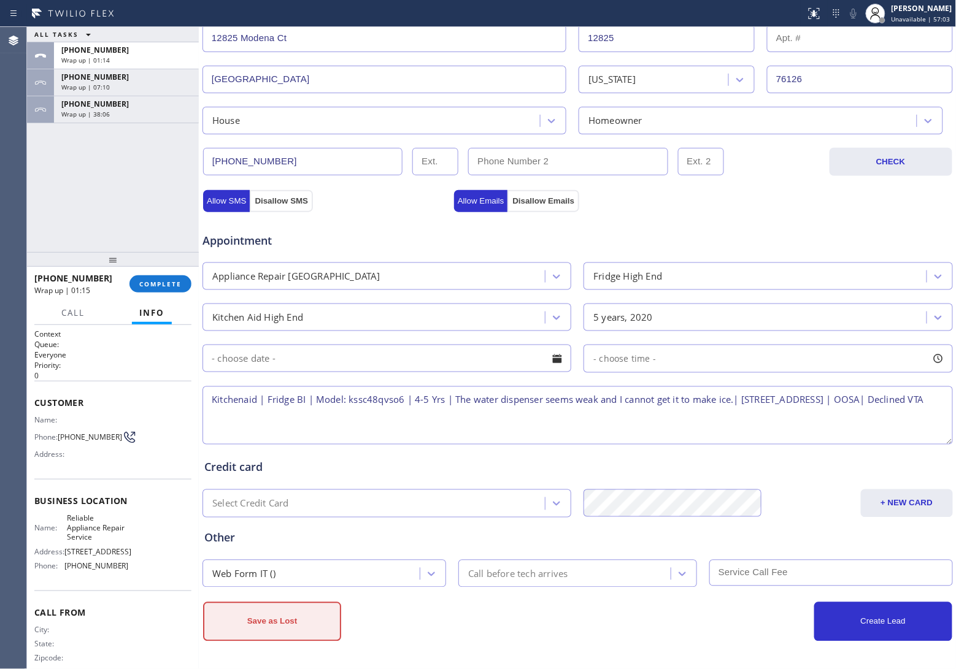
click at [277, 617] on button "Save as Lost" at bounding box center [272, 621] width 138 height 39
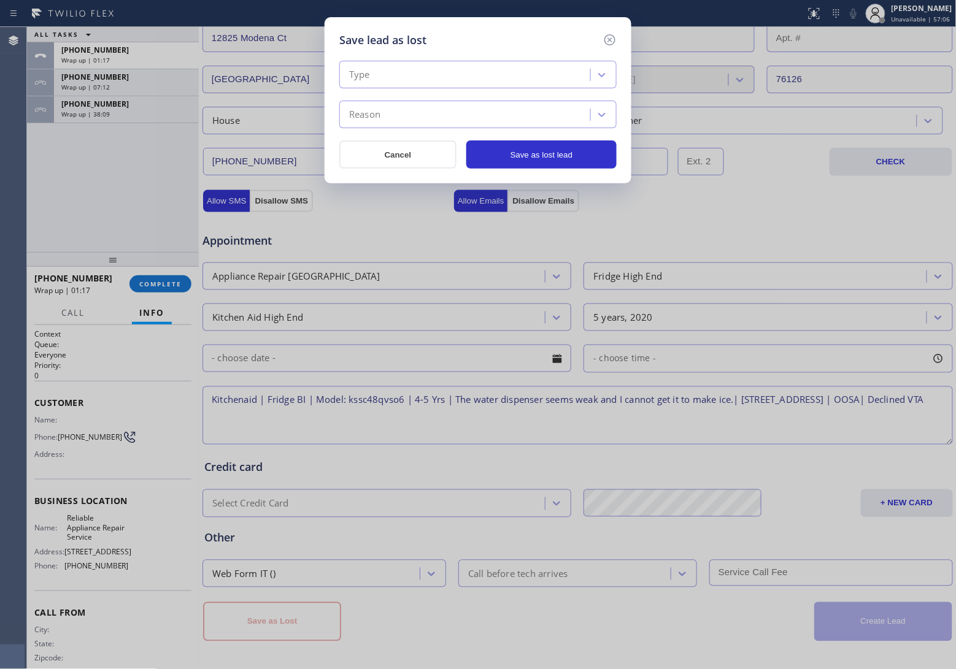
click at [426, 86] on div "Type" at bounding box center [477, 75] width 277 height 28
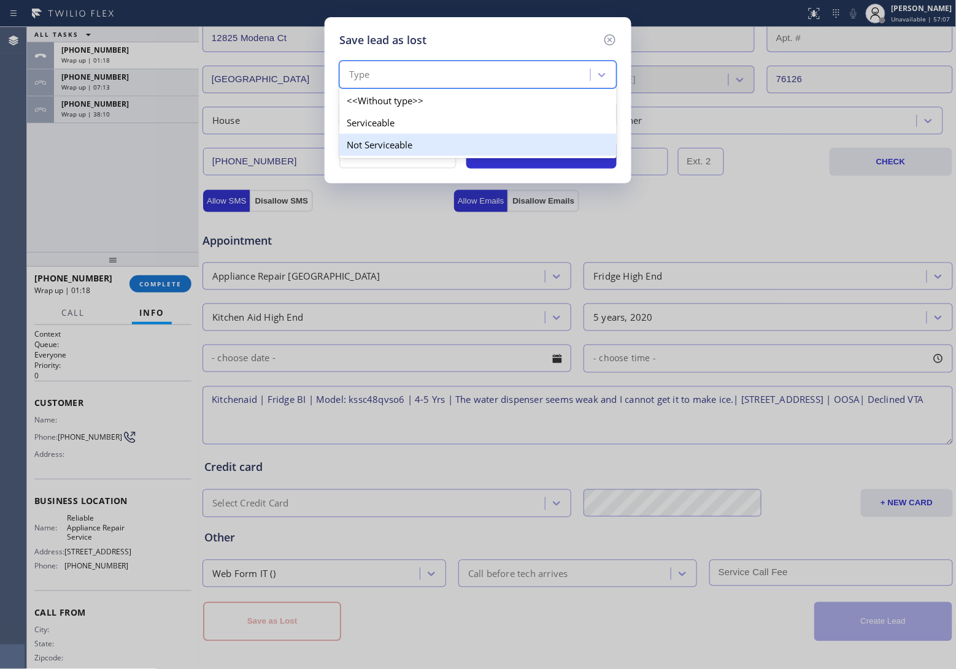
click at [402, 148] on div "Not Serviceable" at bounding box center [477, 145] width 277 height 22
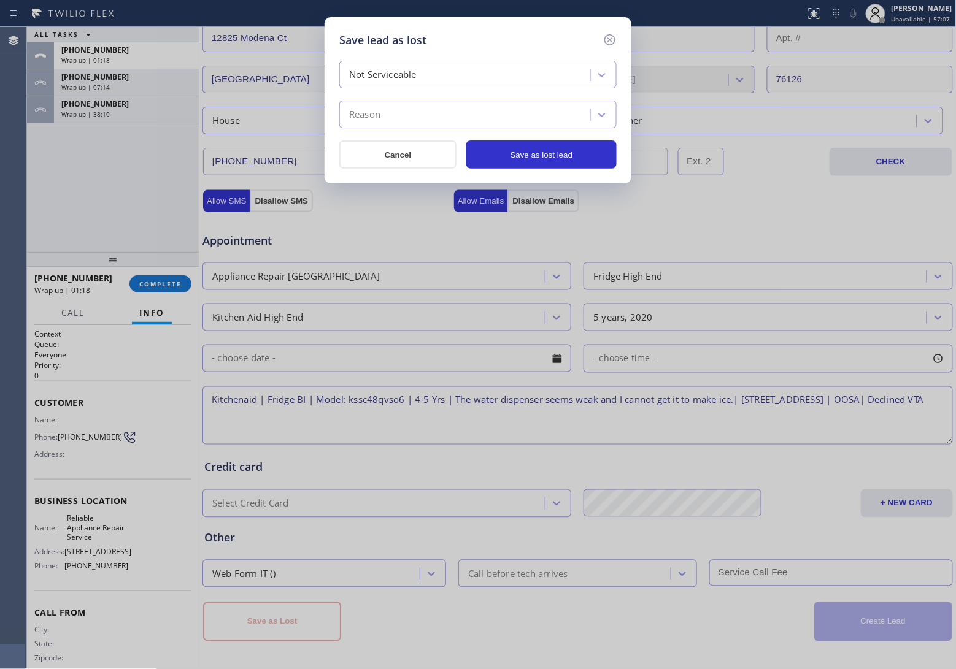
click at [423, 102] on div "Reason" at bounding box center [477, 115] width 277 height 28
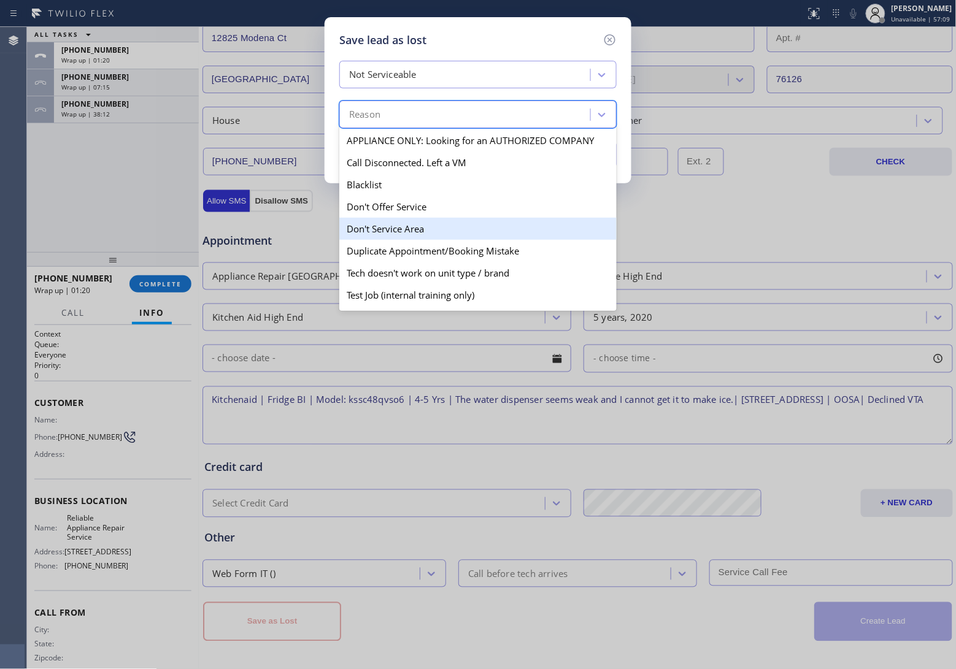
click at [406, 231] on div "Don't Service Area" at bounding box center [477, 229] width 277 height 22
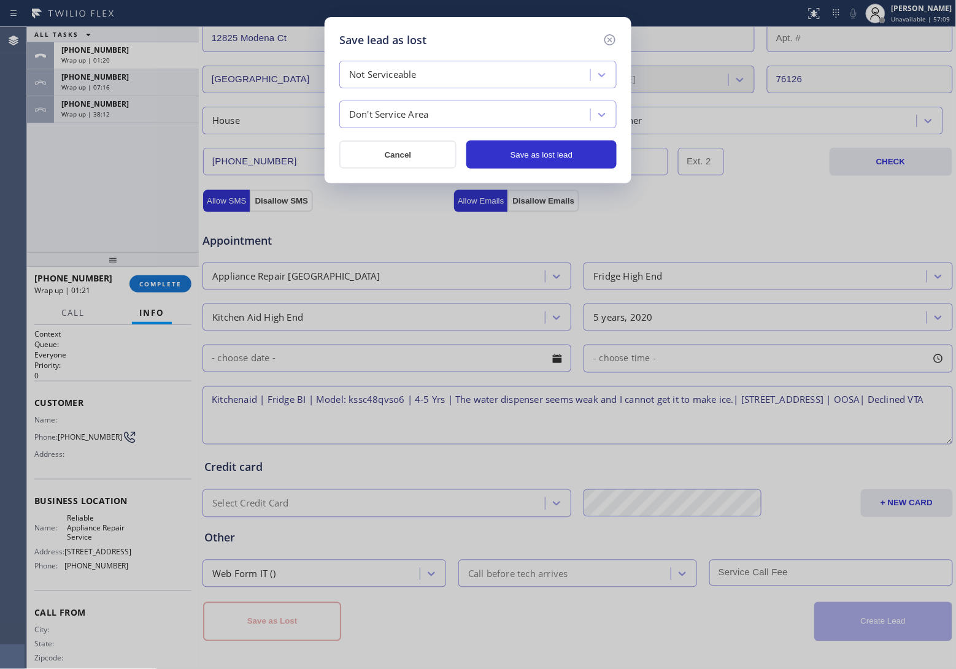
click at [523, 170] on div "Save lead as lost Not Serviceable Don't Service Area Cancel Save as lost lead" at bounding box center [478, 100] width 307 height 166
click at [514, 142] on button "Save as lost lead" at bounding box center [541, 154] width 150 height 28
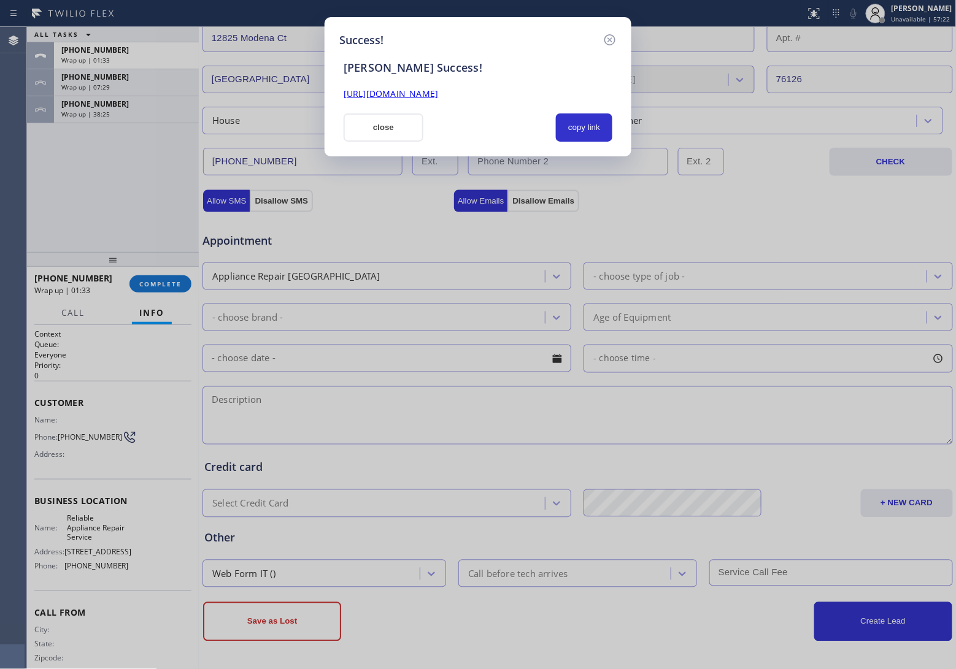
click at [33, 212] on div "Success! [PERSON_NAME] Success! [URL][DOMAIN_NAME] close copy link" at bounding box center [478, 334] width 956 height 669
click at [587, 129] on button "copy link" at bounding box center [584, 128] width 56 height 28
click at [40, 191] on div "Success! [PERSON_NAME] Success! [URL][DOMAIN_NAME] close copy link" at bounding box center [478, 334] width 956 height 669
click at [404, 120] on button "close" at bounding box center [384, 128] width 80 height 28
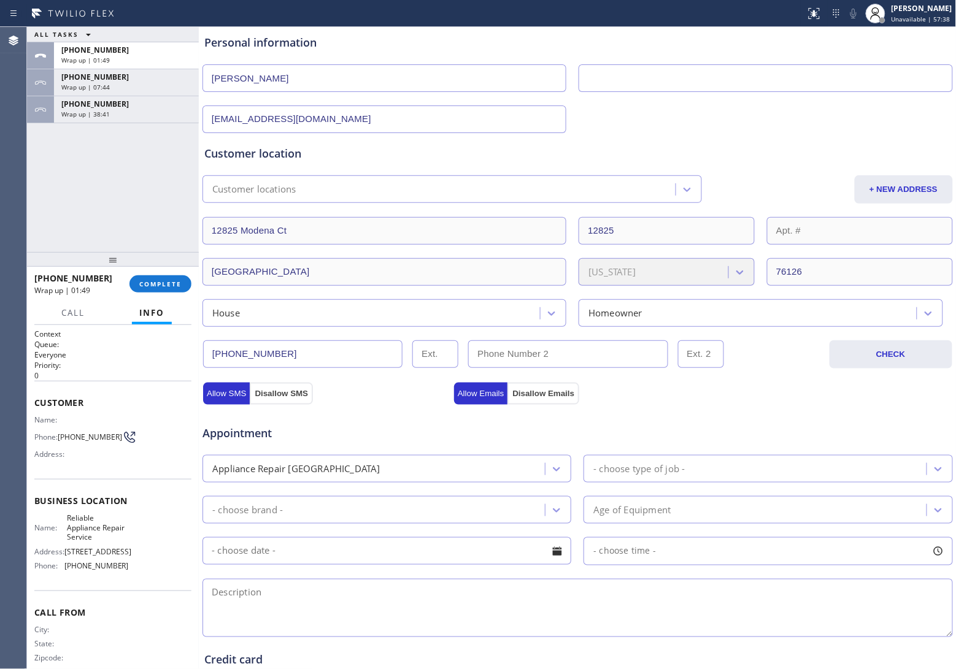
scroll to position [0, 0]
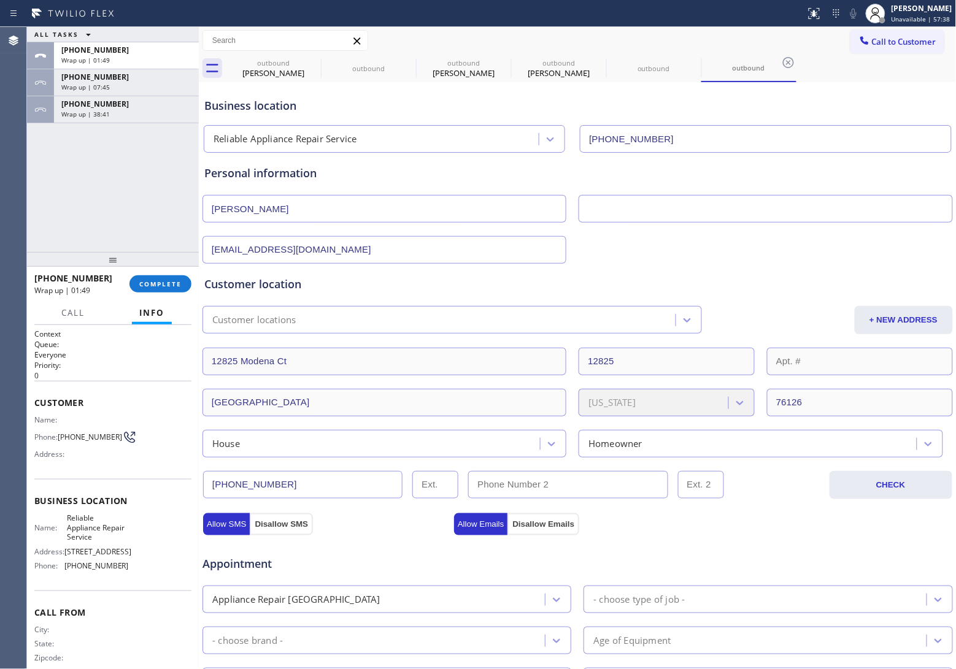
click at [884, 27] on div "Call to Customer Outbound call Location Reliable Appliance Repair Service Your …" at bounding box center [578, 41] width 758 height 28
click at [872, 41] on span "Call to Customer" at bounding box center [904, 41] width 64 height 11
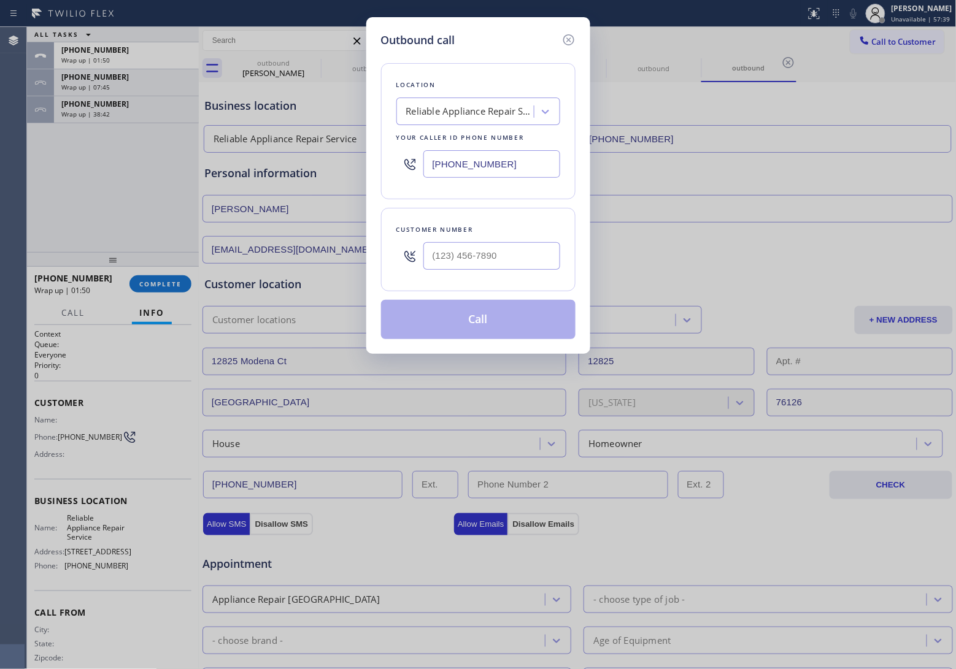
click at [522, 163] on input "[PHONE_NUMBER]" at bounding box center [491, 164] width 137 height 28
paste input "855) 731-4952"
type input "[PHONE_NUMBER]"
type input "(___) ___-____"
click at [522, 266] on input "text" at bounding box center [491, 256] width 137 height 28
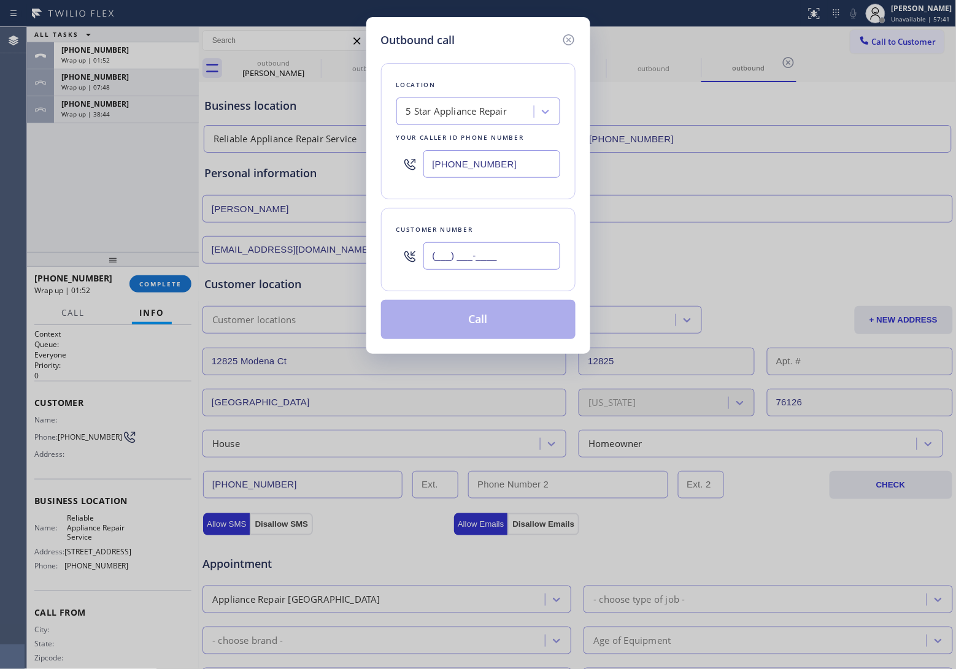
paste input "779) 786-1313"
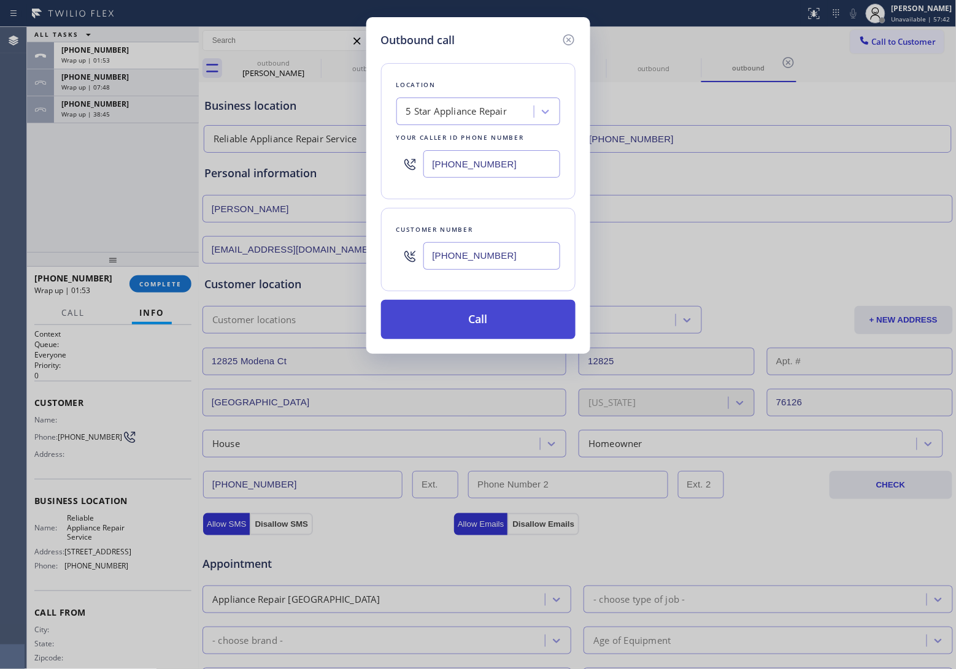
type input "[PHONE_NUMBER]"
click at [496, 318] on button "Call" at bounding box center [478, 319] width 194 height 39
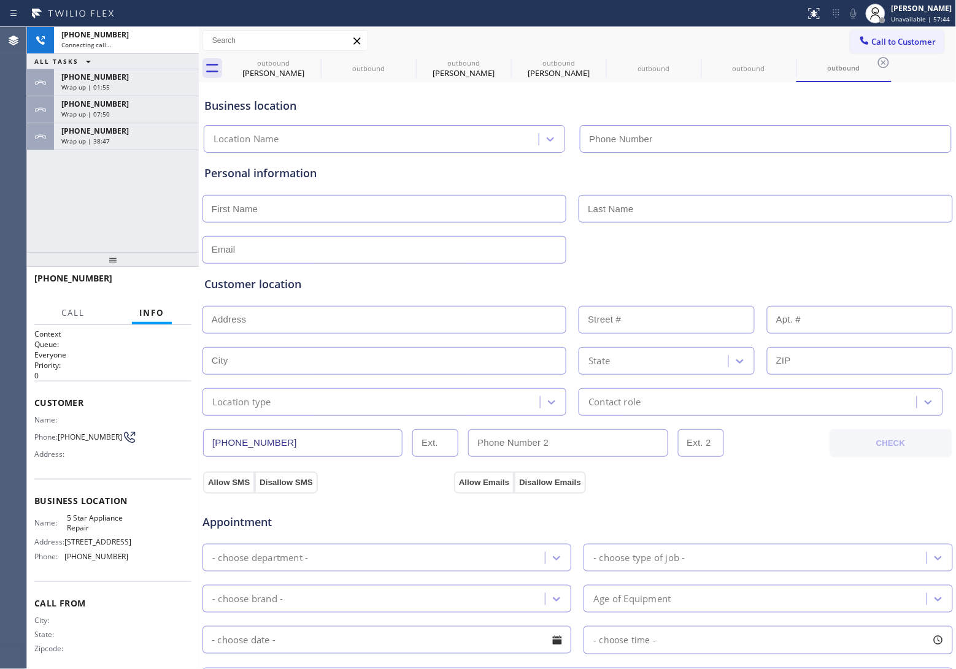
type input "[PHONE_NUMBER]"
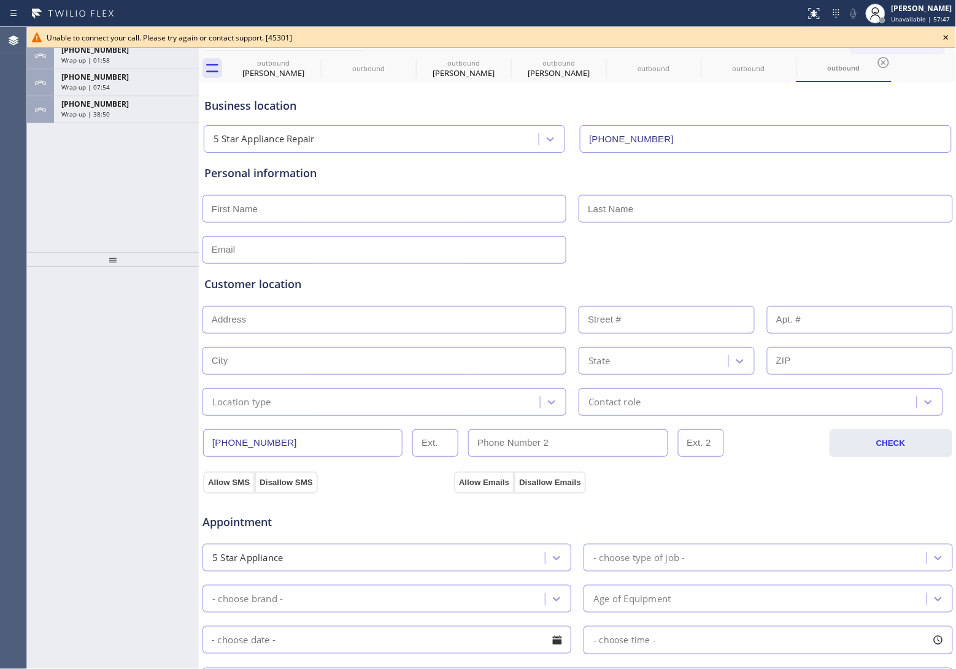
click at [34, 161] on div "ALL TASKS ALL TASKS ACTIVE TASKS TASKS IN WRAP UP [PHONE_NUMBER] Wrap up | 01:5…" at bounding box center [113, 139] width 172 height 225
click at [949, 34] on icon at bounding box center [946, 37] width 15 height 15
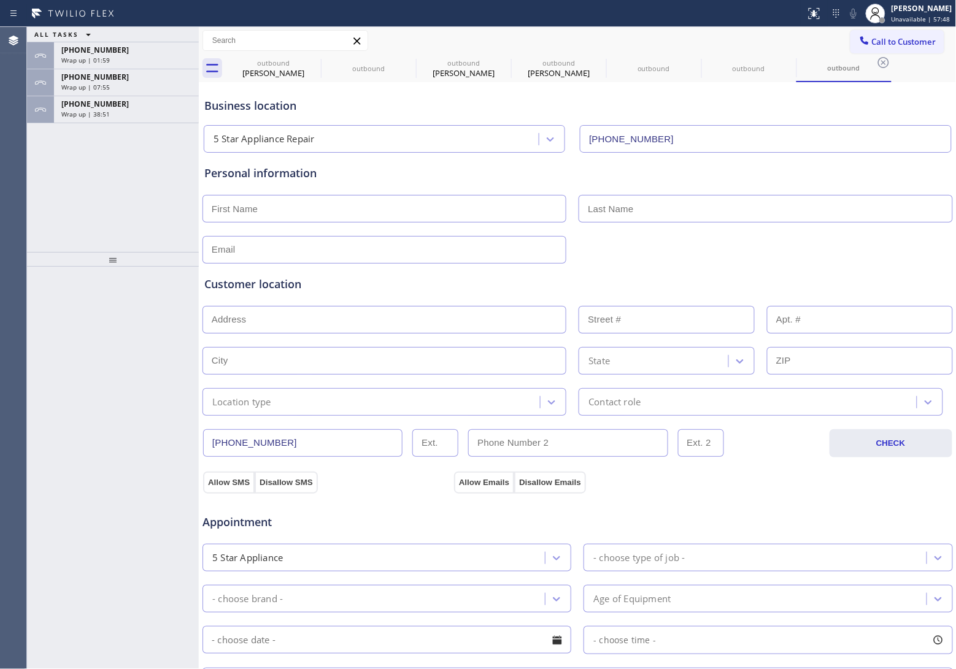
click at [891, 37] on span "Call to Customer" at bounding box center [904, 41] width 64 height 11
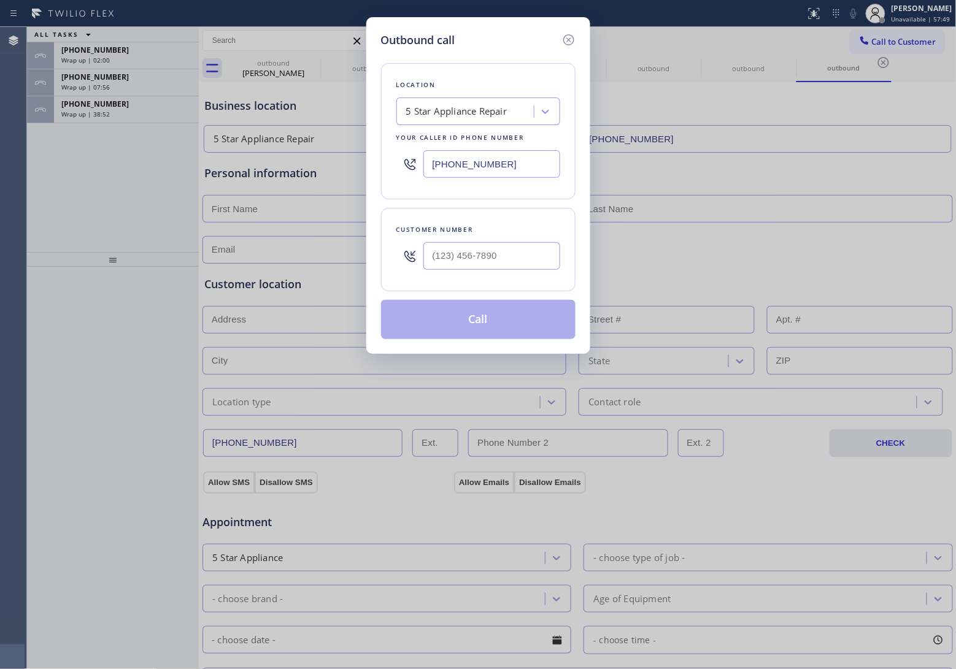
click at [474, 105] on div "5 Star Appliance Repair" at bounding box center [456, 112] width 101 height 14
type input "5 Star Appliance Repai"
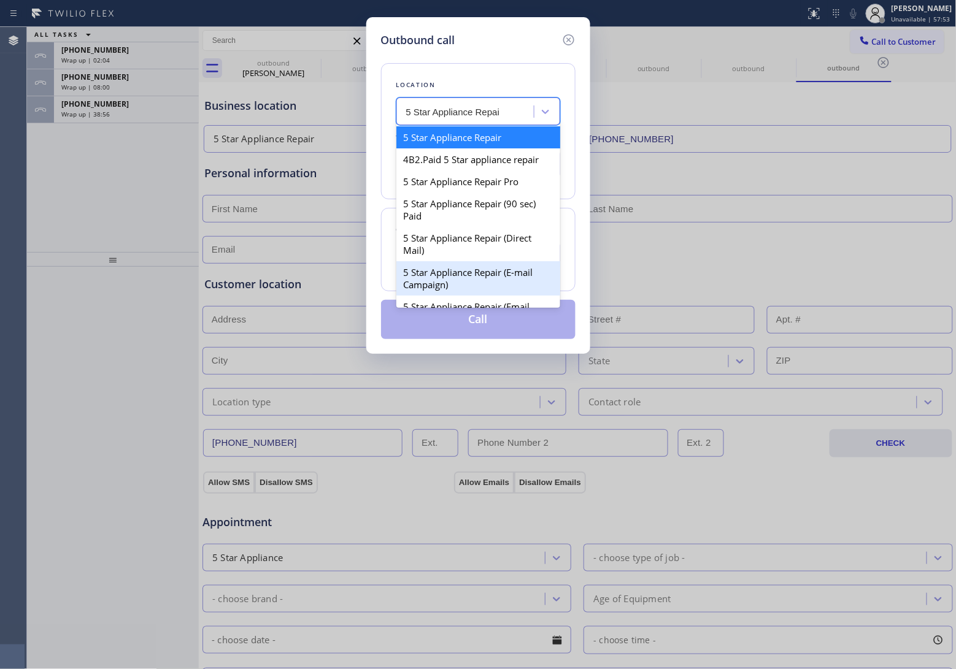
click at [507, 279] on div "5 Star Appliance Repair (E-mail Campaign)" at bounding box center [478, 278] width 164 height 34
type input "[PHONE_NUMBER]"
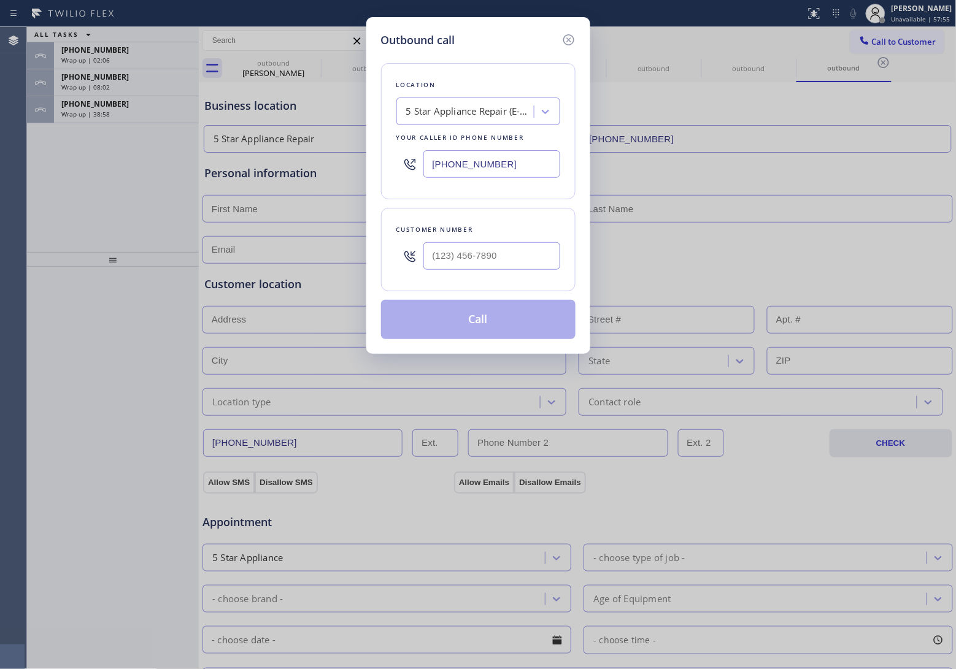
click at [466, 243] on input "text" at bounding box center [491, 256] width 137 height 28
paste input "779) 786-1313"
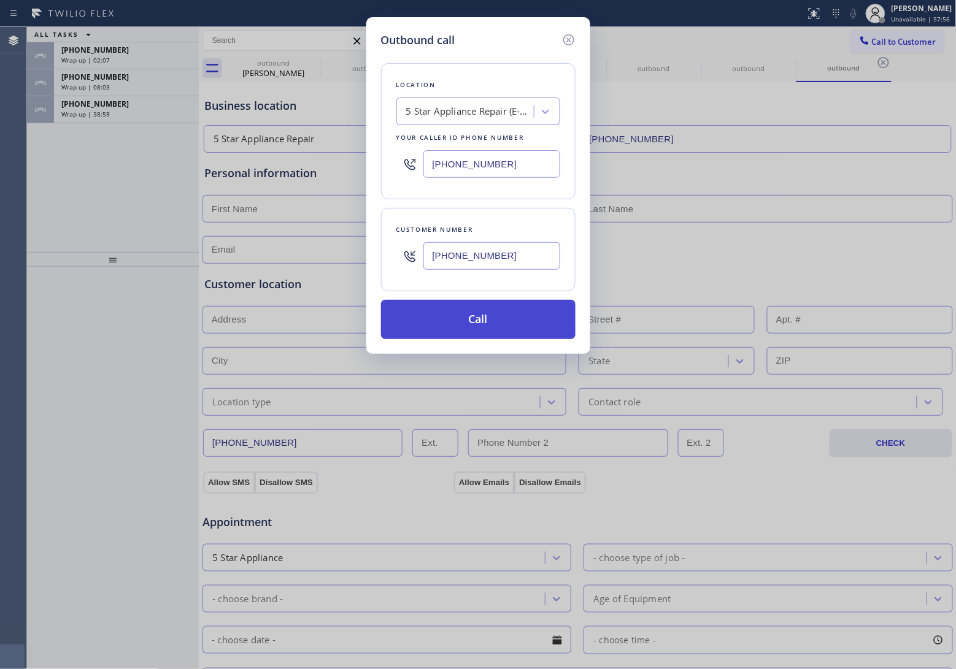
type input "[PHONE_NUMBER]"
click at [485, 320] on button "Call" at bounding box center [478, 319] width 194 height 39
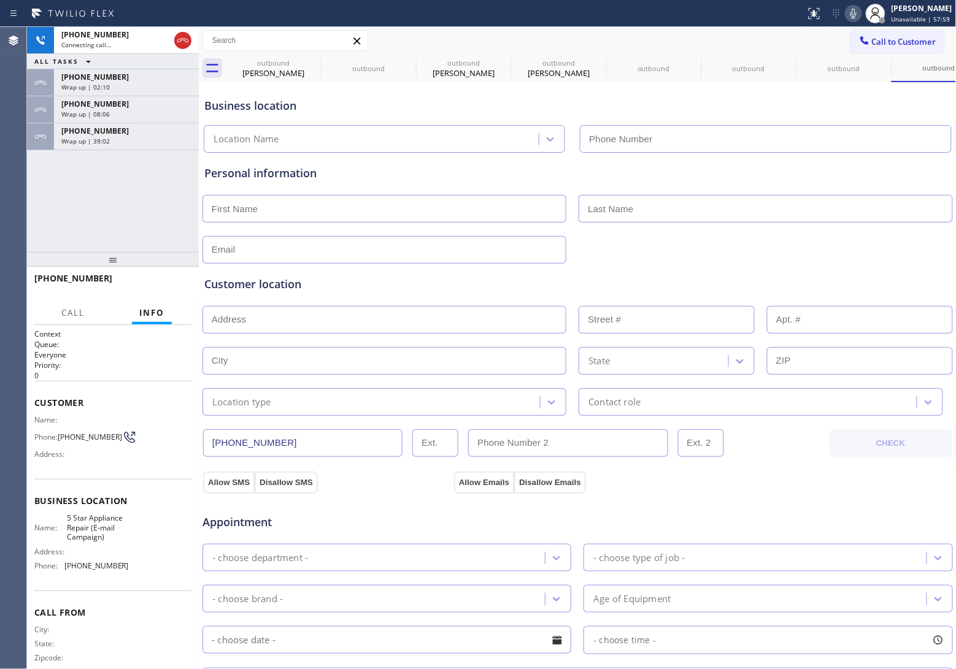
type input "[PHONE_NUMBER]"
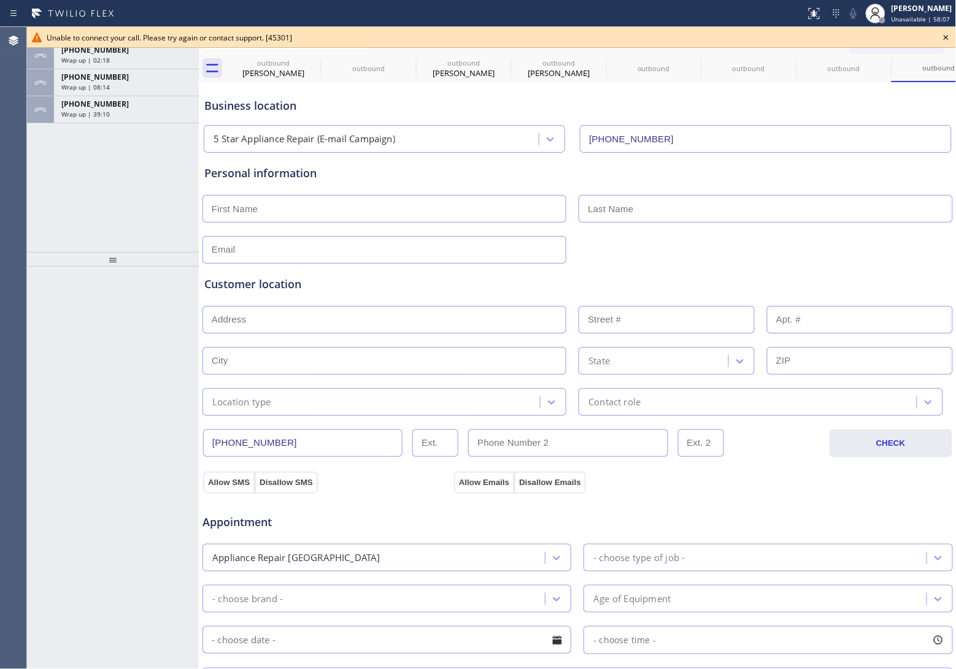
drag, startPoint x: 1, startPoint y: 203, endPoint x: 28, endPoint y: 200, distance: 27.2
click at [8, 203] on div "Agent Desktop" at bounding box center [13, 348] width 26 height 642
click at [945, 34] on icon at bounding box center [946, 37] width 15 height 15
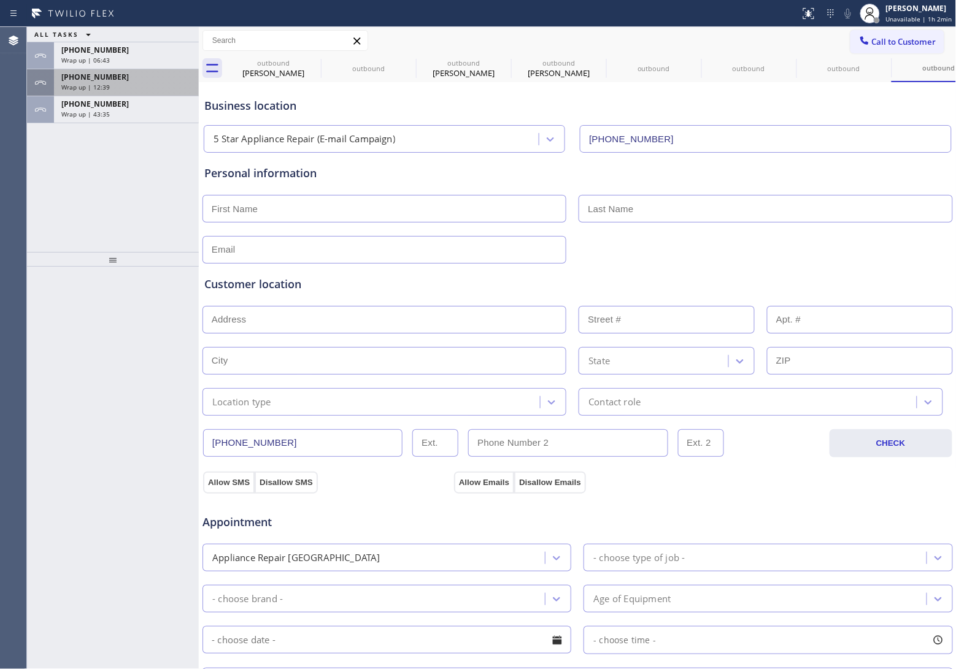
click at [129, 93] on div "[PHONE_NUMBER] Wrap up | 12:39" at bounding box center [124, 82] width 140 height 27
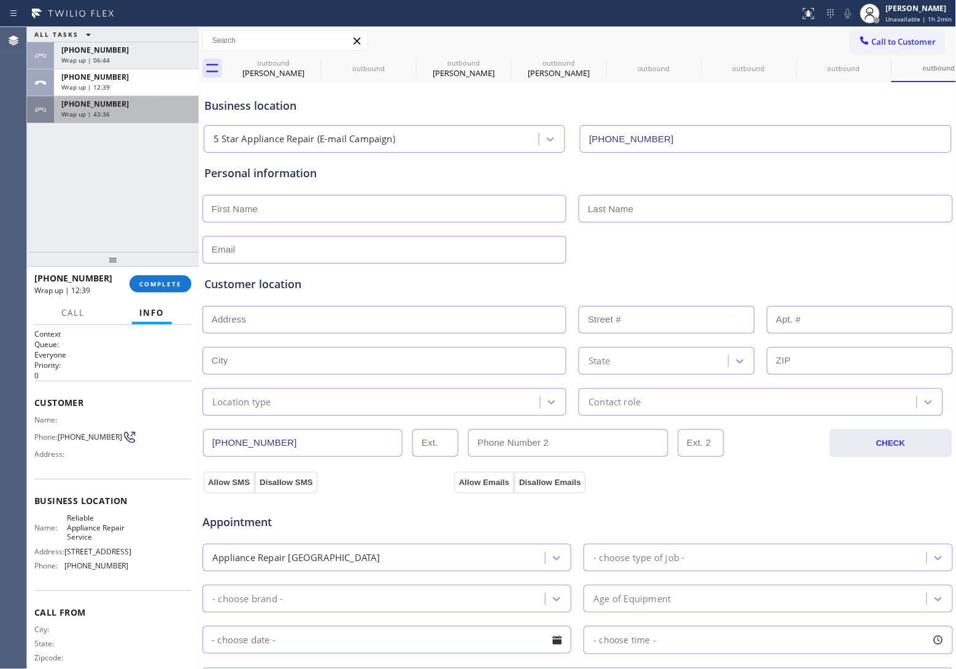
click at [130, 118] on div "[PHONE_NUMBER] Wrap up | 43:36" at bounding box center [124, 109] width 140 height 27
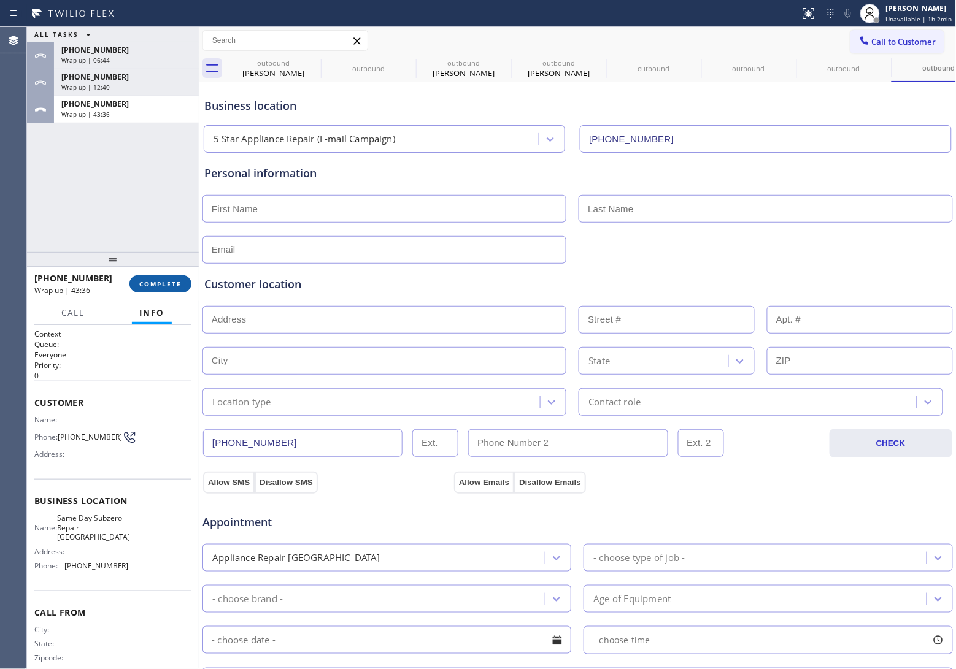
click at [161, 290] on button "COMPLETE" at bounding box center [160, 283] width 62 height 17
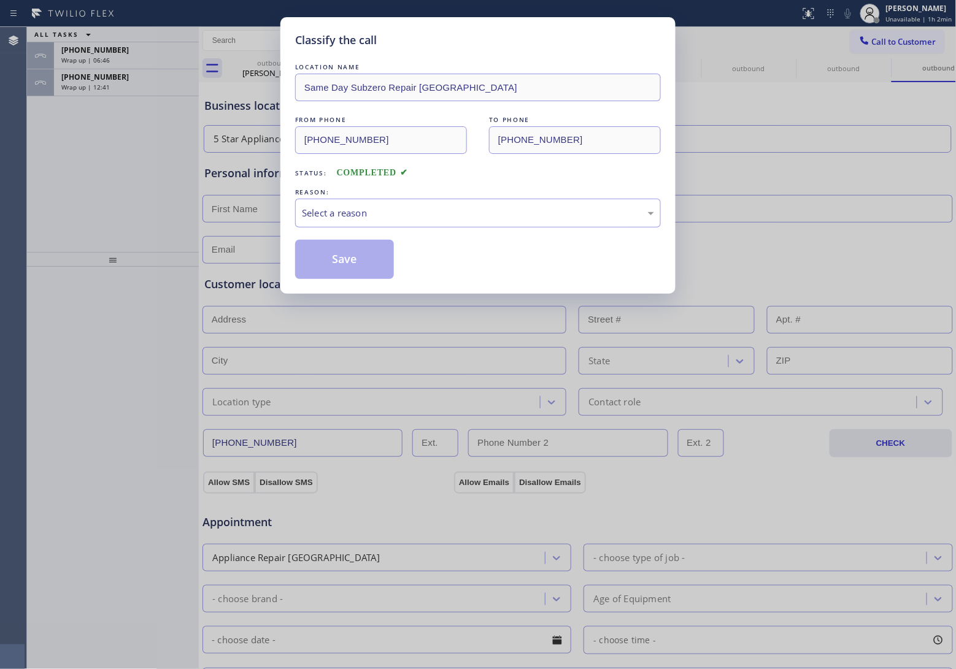
click at [353, 219] on div "Select a reason" at bounding box center [478, 213] width 352 height 14
click at [323, 258] on button "Save" at bounding box center [344, 259] width 99 height 39
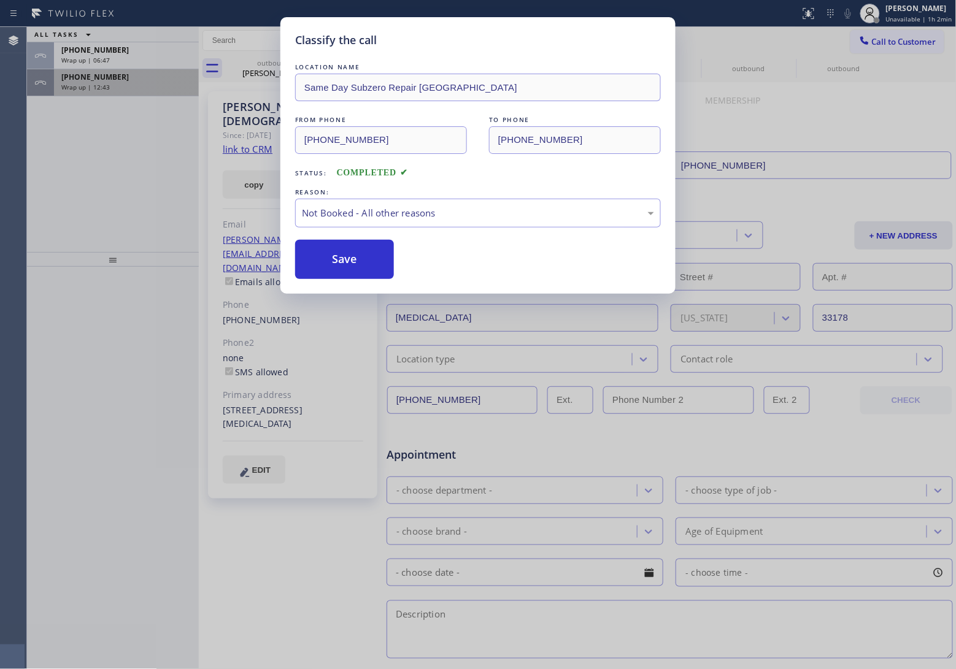
click at [105, 87] on span "Wrap up | 12:43" at bounding box center [85, 87] width 48 height 9
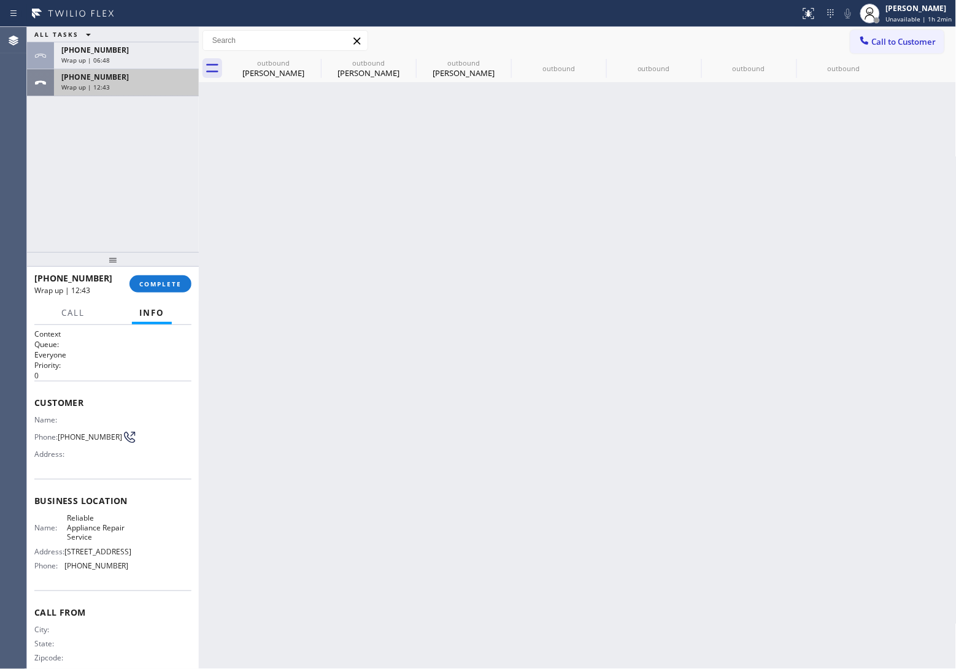
click at [105, 87] on span "Wrap up | 12:43" at bounding box center [85, 87] width 48 height 9
click at [160, 275] on div "[PHONE_NUMBER] Wrap up | 12:43 COMPLETE" at bounding box center [112, 284] width 157 height 32
click at [158, 283] on span "COMPLETE" at bounding box center [160, 284] width 42 height 9
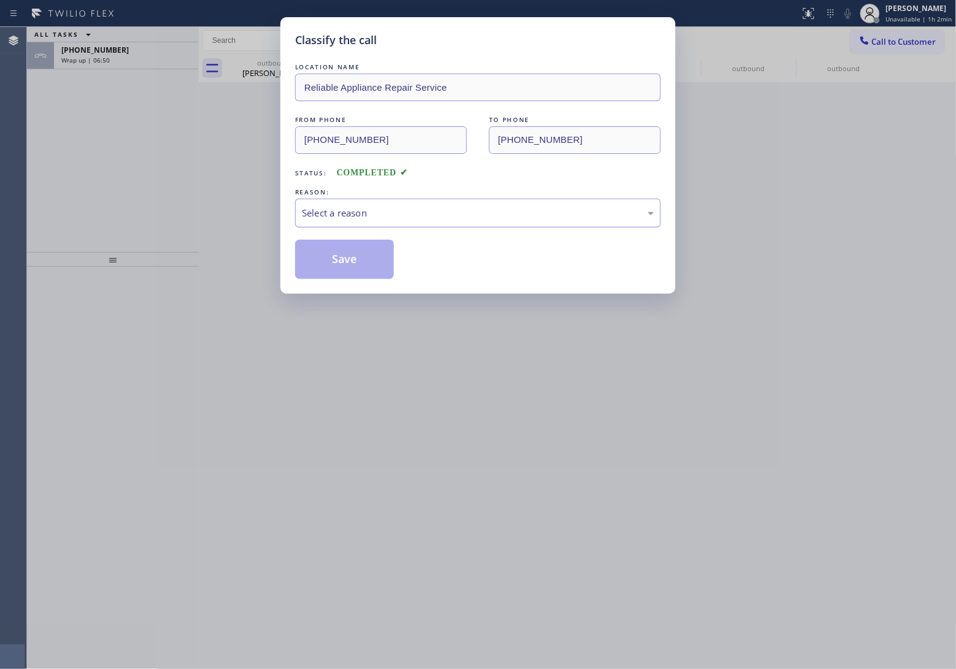
click at [408, 212] on div "Select a reason" at bounding box center [478, 213] width 352 height 14
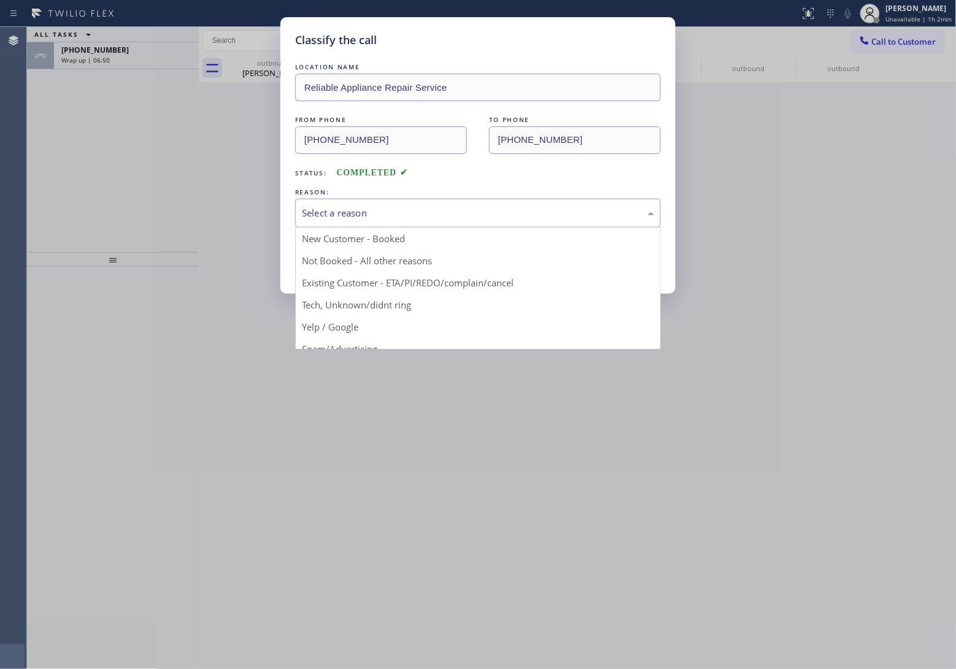
click at [358, 260] on button "Save" at bounding box center [344, 259] width 99 height 39
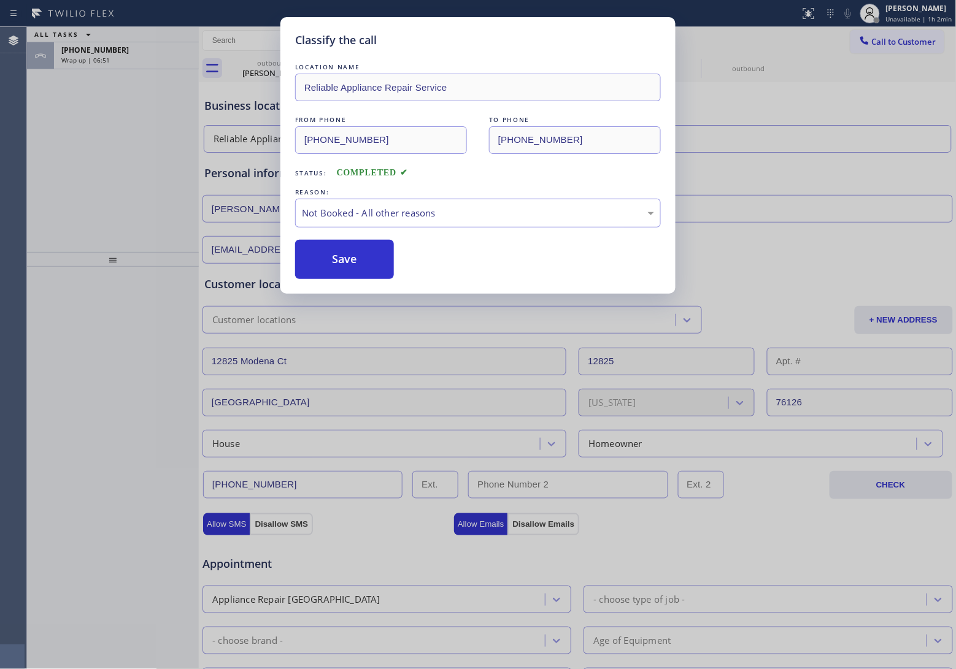
click at [104, 60] on div "Classify the call LOCATION NAME GE Monogram Inc Repair [US_STATE] FROM PHONE [P…" at bounding box center [491, 348] width 929 height 642
click at [104, 60] on span "Wrap up | 06:51" at bounding box center [85, 60] width 48 height 9
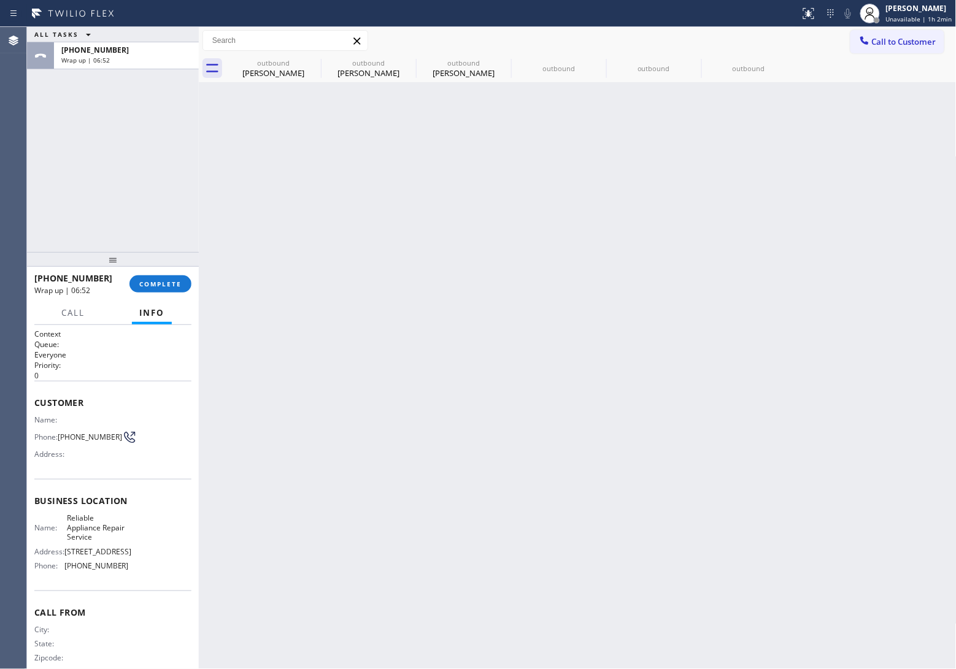
click at [104, 60] on span "Wrap up | 06:52" at bounding box center [85, 60] width 48 height 9
click at [178, 283] on span "COMPLETE" at bounding box center [160, 284] width 42 height 9
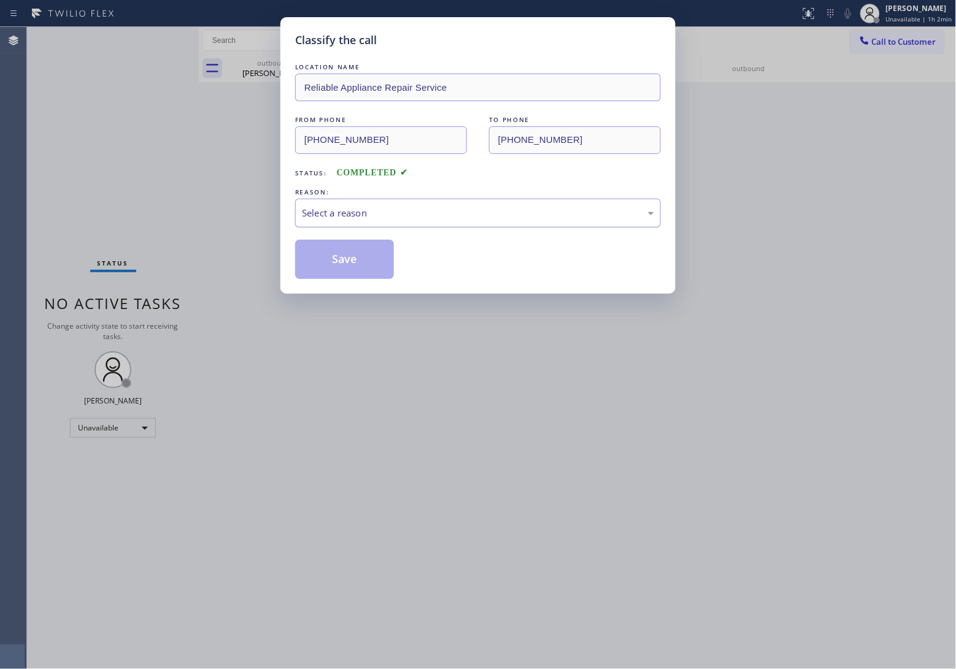
drag, startPoint x: 353, startPoint y: 202, endPoint x: 358, endPoint y: 209, distance: 7.9
click at [356, 206] on div "Select a reason" at bounding box center [478, 213] width 366 height 29
click at [355, 264] on button "Save" at bounding box center [344, 259] width 99 height 39
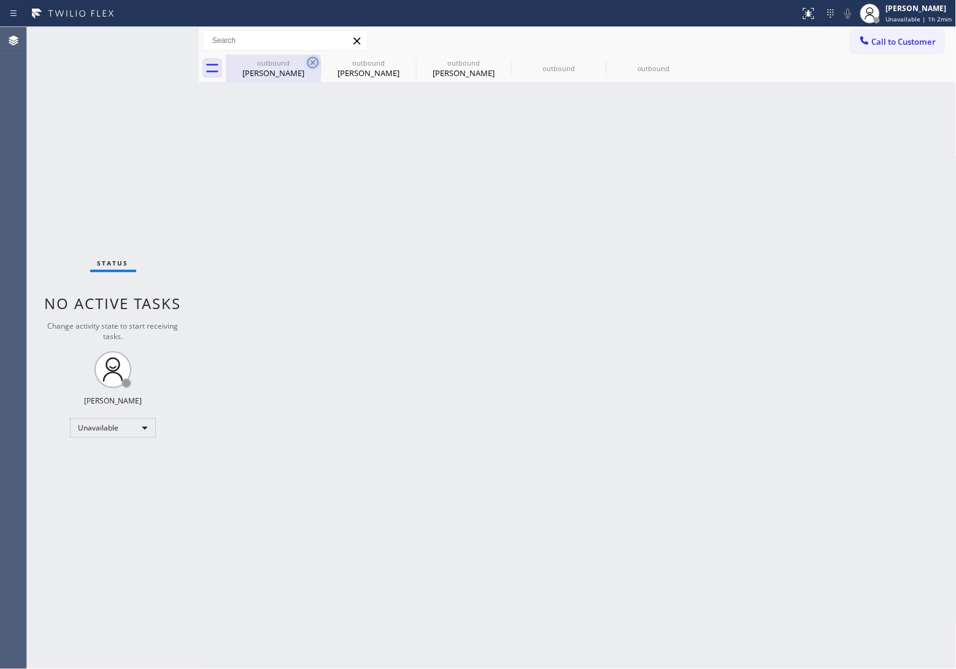
click at [309, 62] on icon at bounding box center [313, 62] width 15 height 15
type input "[PHONE_NUMBER]"
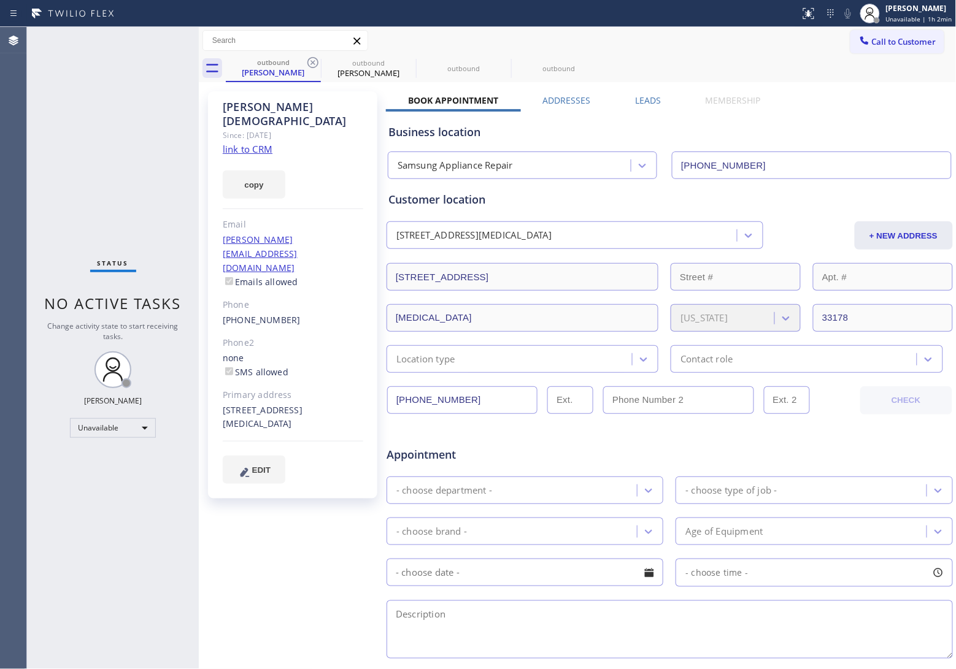
click at [309, 62] on icon at bounding box center [313, 62] width 15 height 15
click at [0, 0] on icon at bounding box center [0, 0] width 0 height 0
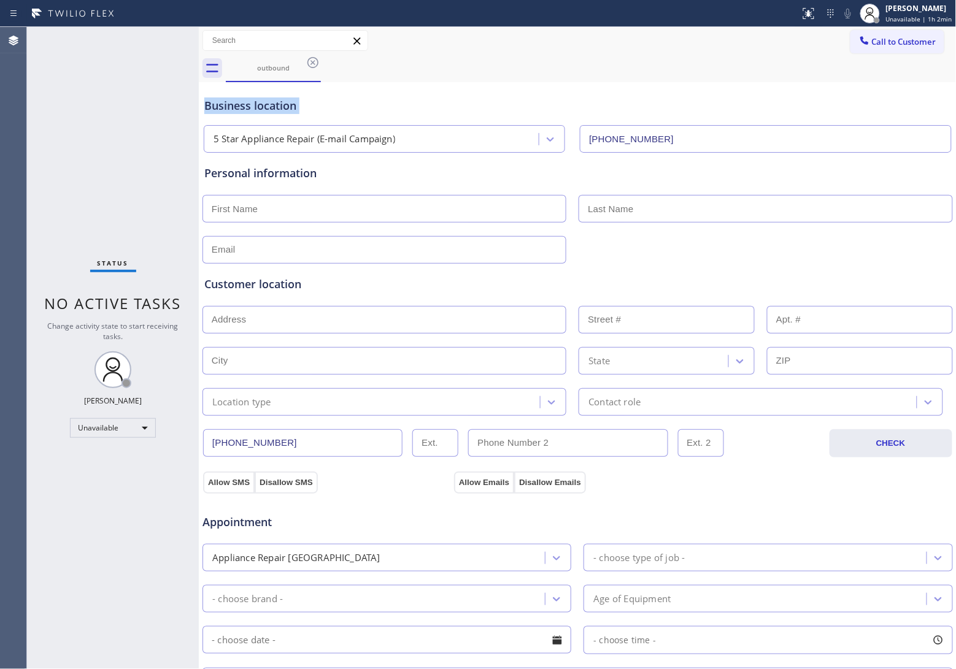
click at [309, 62] on icon at bounding box center [313, 62] width 15 height 15
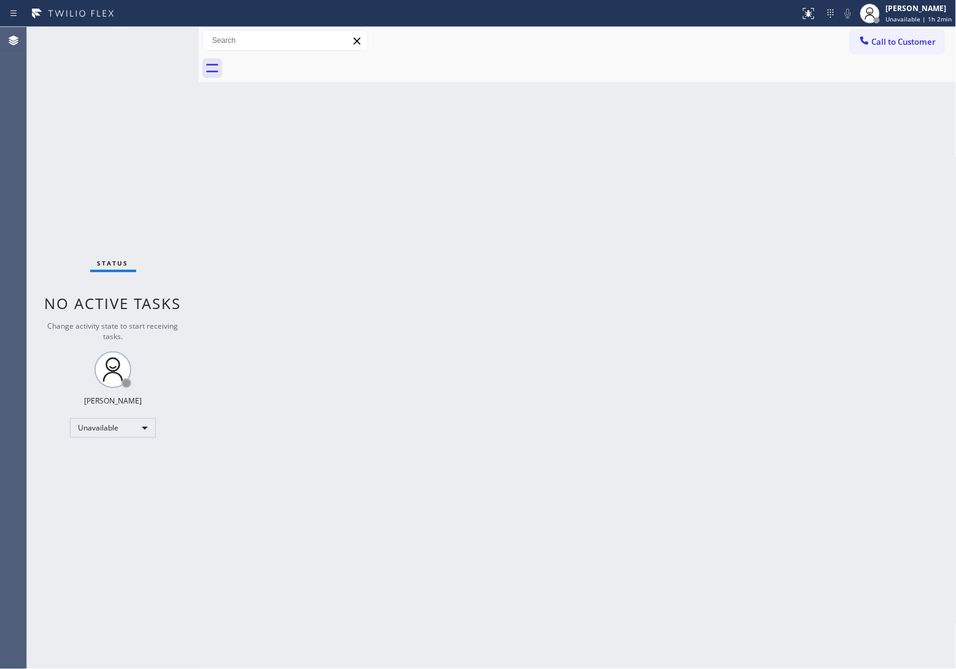
click at [309, 62] on div at bounding box center [591, 69] width 731 height 28
click at [42, 210] on div "Status No active tasks Change activity state to start receiving tasks. [PERSON_…" at bounding box center [113, 348] width 172 height 642
drag, startPoint x: 902, startPoint y: 29, endPoint x: 866, endPoint y: 40, distance: 38.0
click at [899, 29] on div "Call to Customer Outbound call Location 5 Star Appliance Repair (E-mail Campaig…" at bounding box center [578, 41] width 758 height 28
drag, startPoint x: 885, startPoint y: 44, endPoint x: 540, endPoint y: 138, distance: 358.1
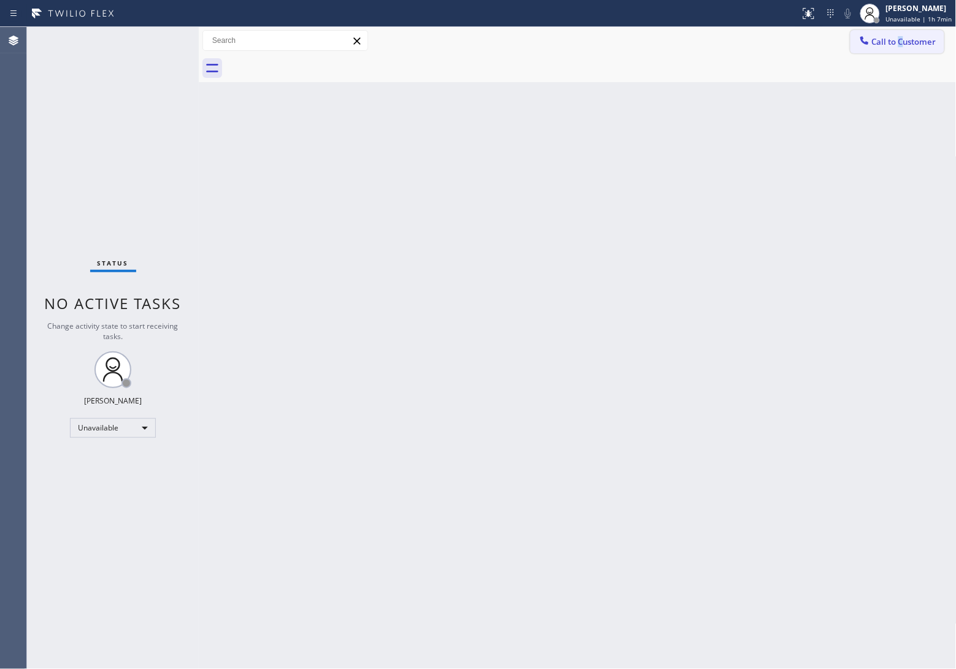
click at [885, 44] on span "Call to Customer" at bounding box center [904, 41] width 64 height 11
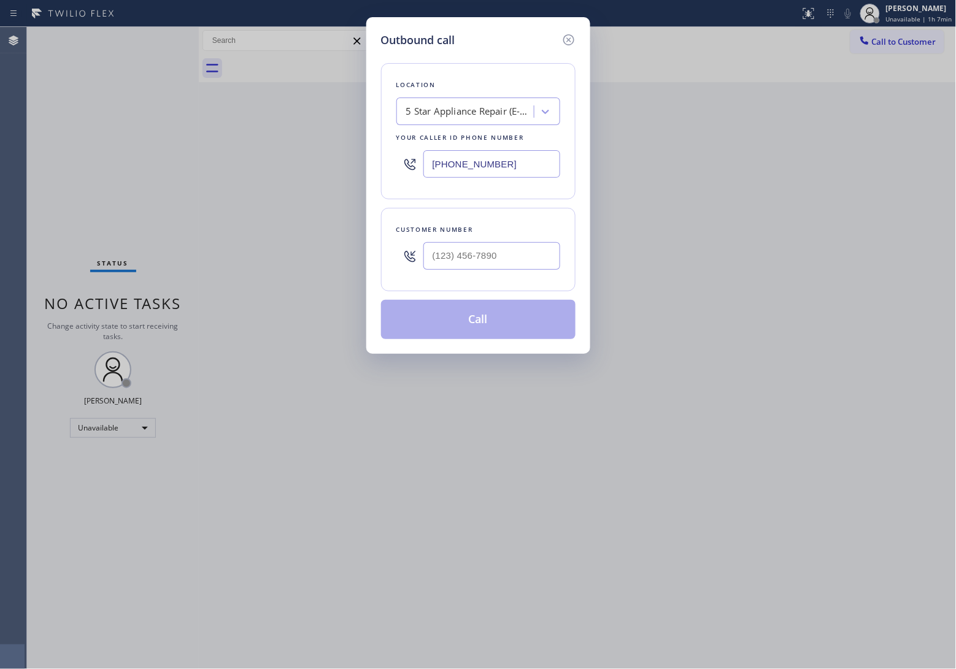
click at [496, 164] on input "[PHONE_NUMBER]" at bounding box center [491, 164] width 137 height 28
paste input "213) 474-784"
type input "[PHONE_NUMBER]"
type input "(___) ___-____"
click at [486, 255] on input "text" at bounding box center [491, 256] width 137 height 28
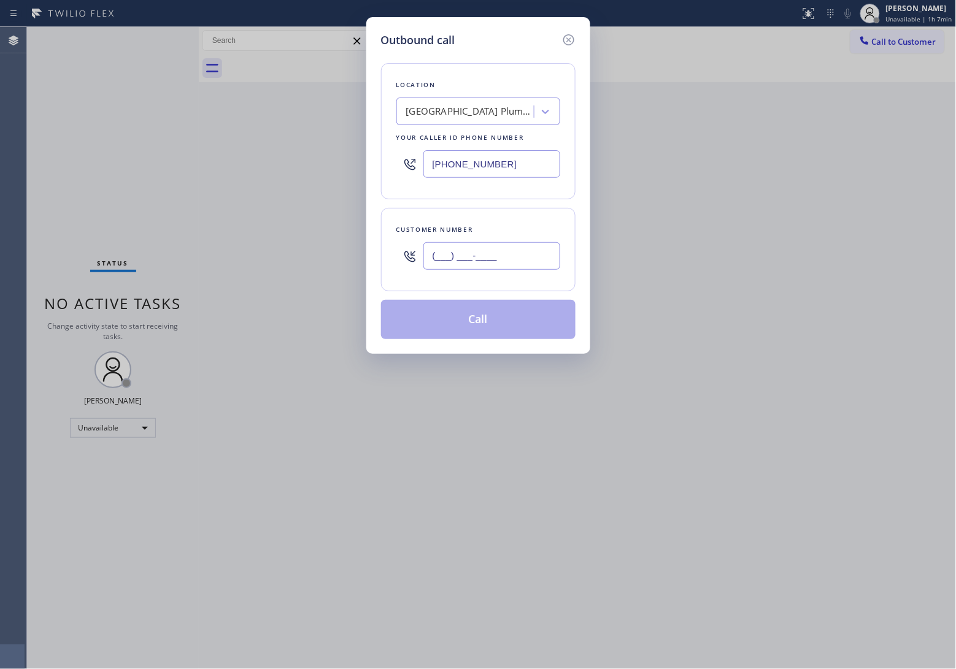
paste input "949) 690-5424"
type input "[PHONE_NUMBER]"
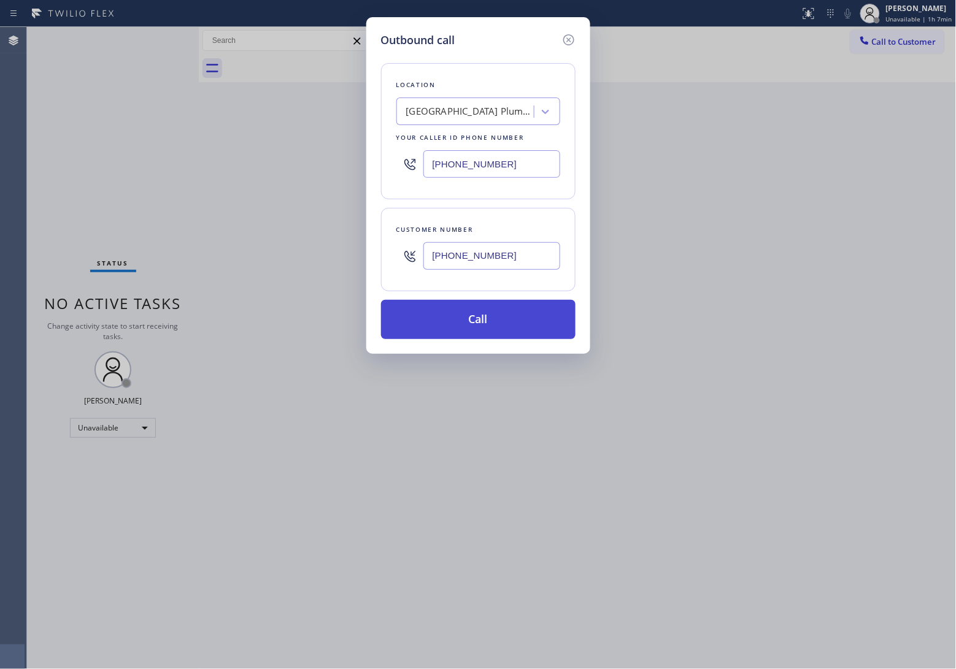
click at [504, 325] on button "Call" at bounding box center [478, 319] width 194 height 39
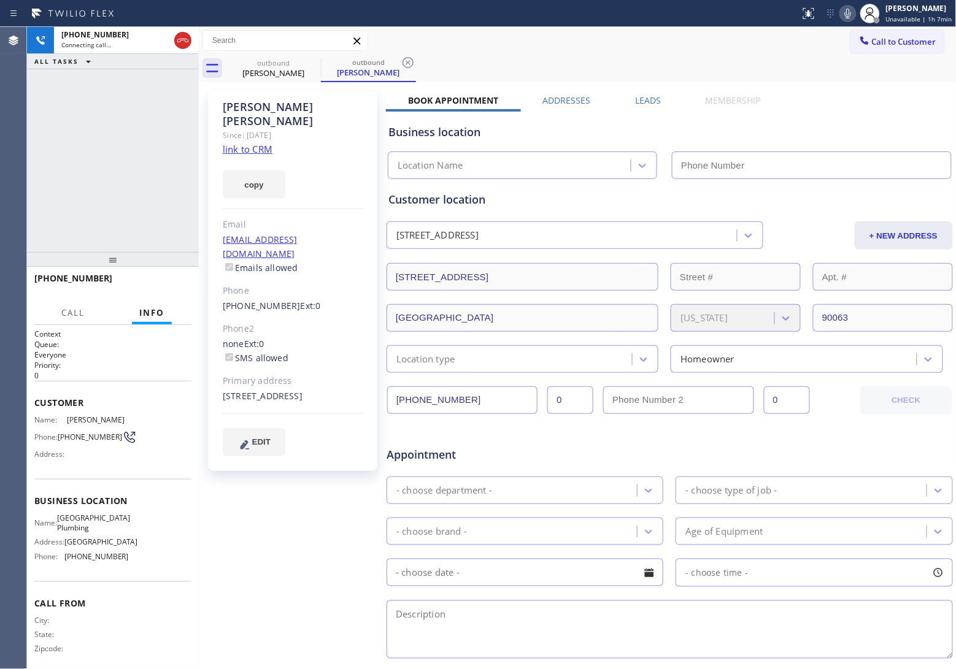
type input "[PHONE_NUMBER]"
click at [262, 143] on link "link to CRM" at bounding box center [248, 149] width 50 height 12
click at [31, 229] on div "[PHONE_NUMBER] Live | 04:55 ALL TASKS ALL TASKS ACTIVE TASKS TASKS IN WRAP UP" at bounding box center [113, 139] width 172 height 225
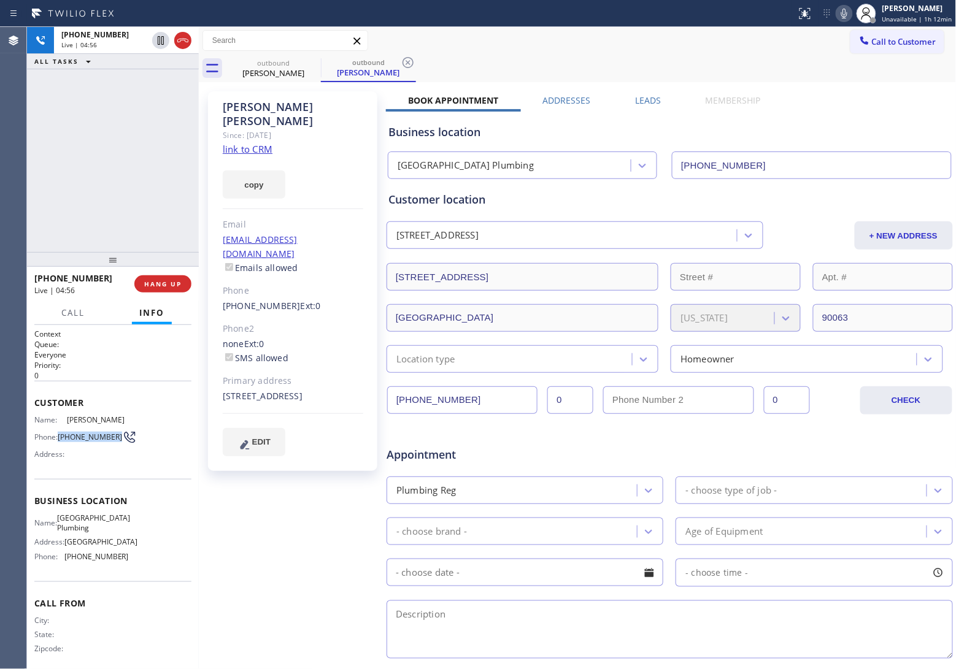
drag, startPoint x: 83, startPoint y: 442, endPoint x: 60, endPoint y: 431, distance: 26.1
click at [60, 433] on span "[PHONE_NUMBER]" at bounding box center [90, 437] width 64 height 9
copy span "[PHONE_NUMBER]"
drag, startPoint x: 34, startPoint y: 153, endPoint x: 39, endPoint y: 160, distance: 8.0
click at [36, 153] on div "[PHONE_NUMBER] Live | 05:16 ALL TASKS ALL TASKS ACTIVE TASKS TASKS IN WRAP UP" at bounding box center [113, 139] width 172 height 225
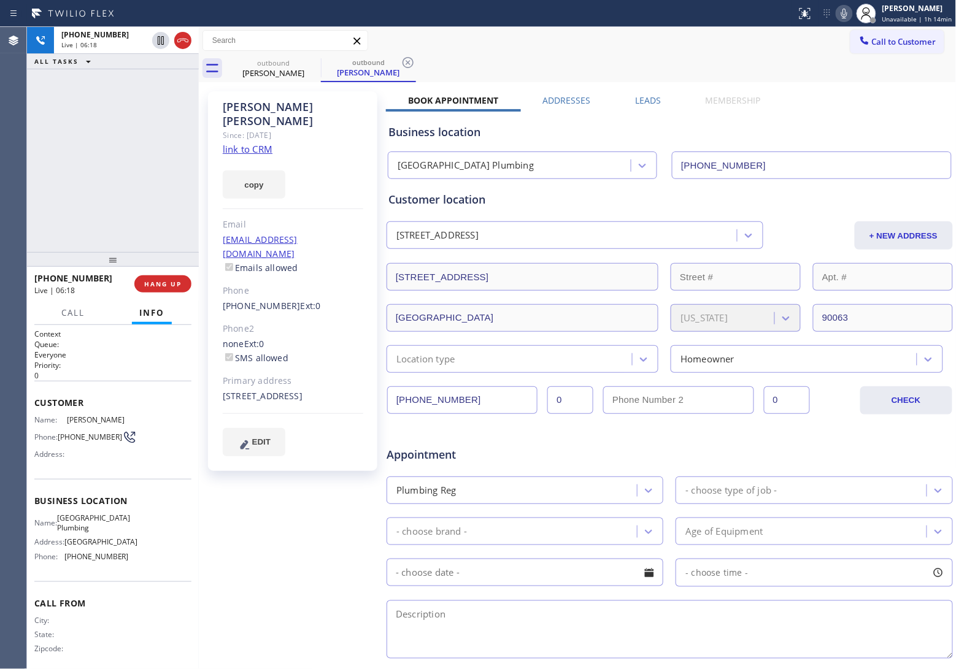
click at [38, 158] on div "[PHONE_NUMBER] Live | 06:18 ALL TASKS ALL TASKS ACTIVE TASKS TASKS IN WRAP UP" at bounding box center [113, 139] width 172 height 225
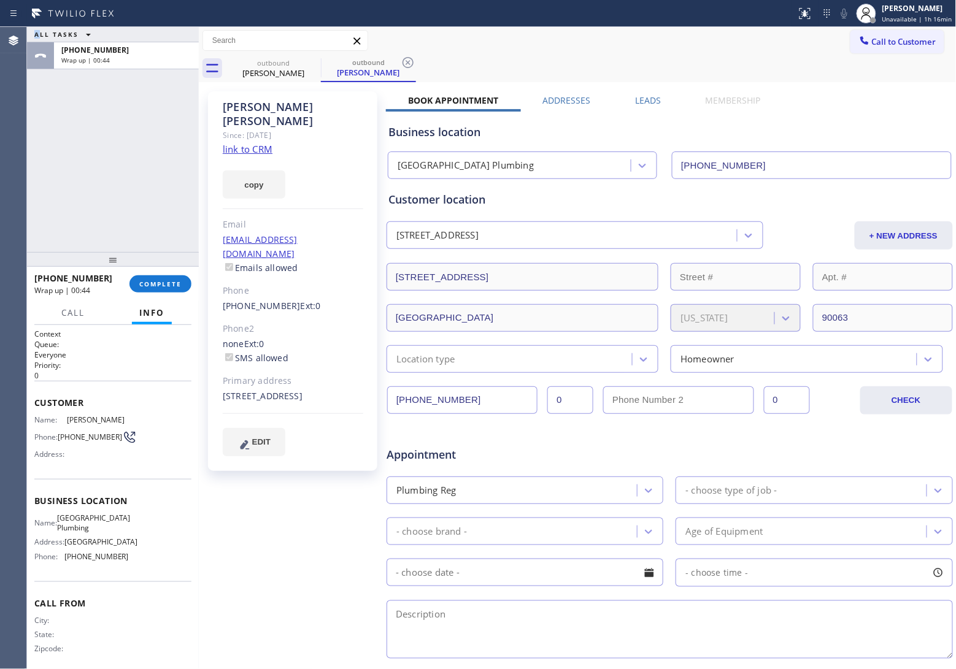
drag, startPoint x: 893, startPoint y: 32, endPoint x: 744, endPoint y: 99, distance: 164.2
click at [893, 33] on button "Call to Customer" at bounding box center [897, 41] width 94 height 23
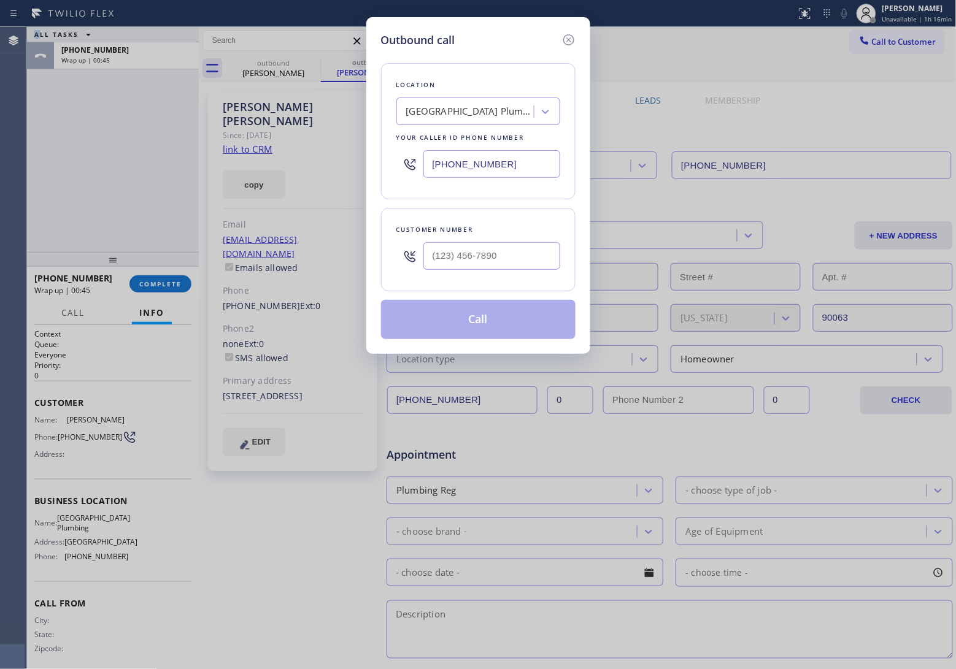
click at [504, 166] on input "[PHONE_NUMBER]" at bounding box center [491, 164] width 137 height 28
paste input "650) 581-9168"
type input "[PHONE_NUMBER]"
type input "(___) ___-____"
click at [518, 261] on input "(___) ___-____" at bounding box center [491, 256] width 137 height 28
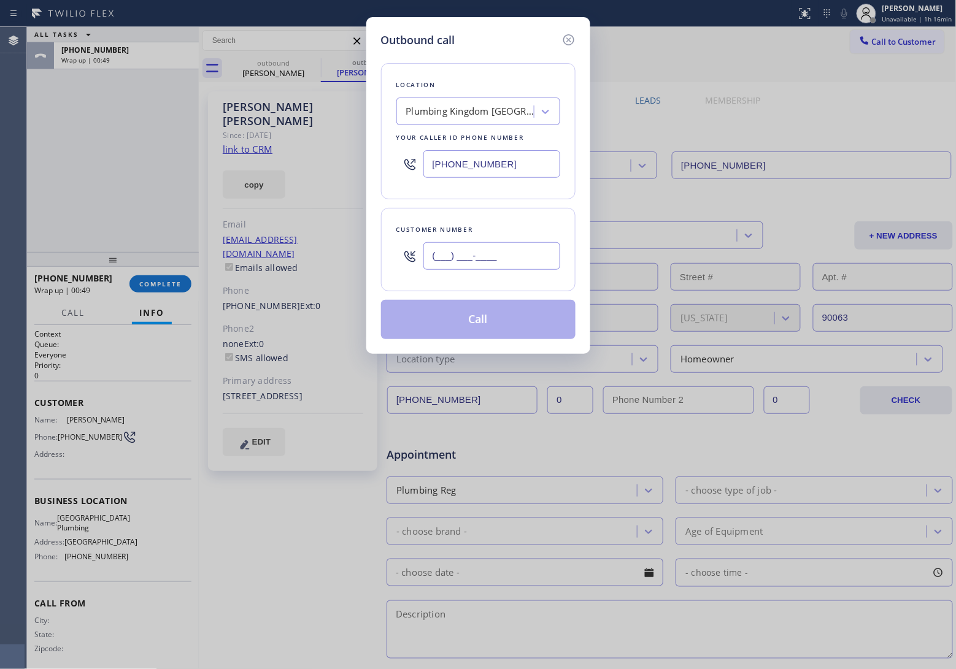
paste input "650) 863-5858"
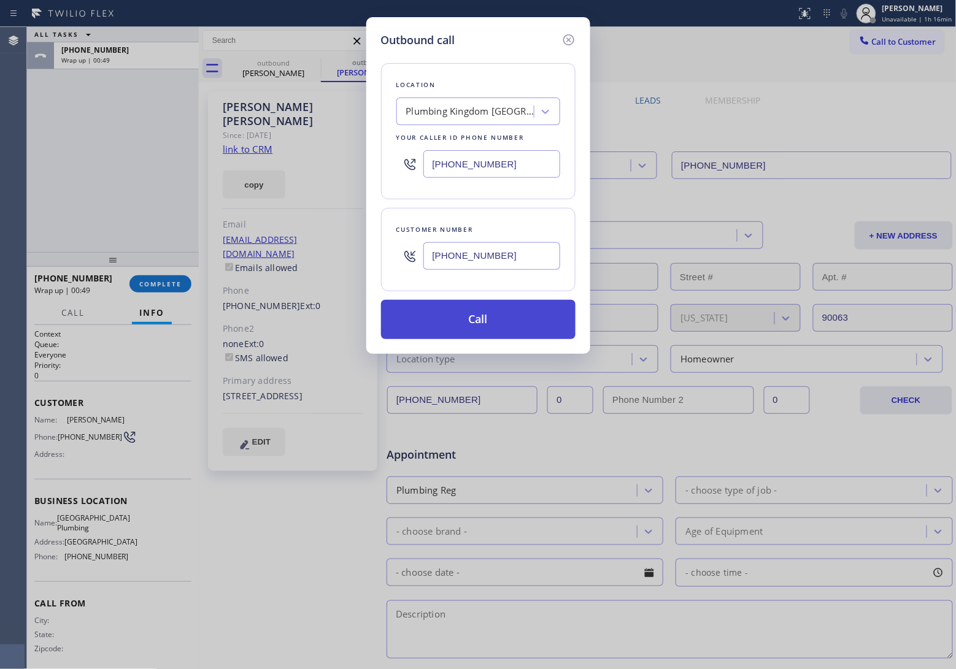
type input "[PHONE_NUMBER]"
click at [485, 320] on button "Call" at bounding box center [478, 319] width 194 height 39
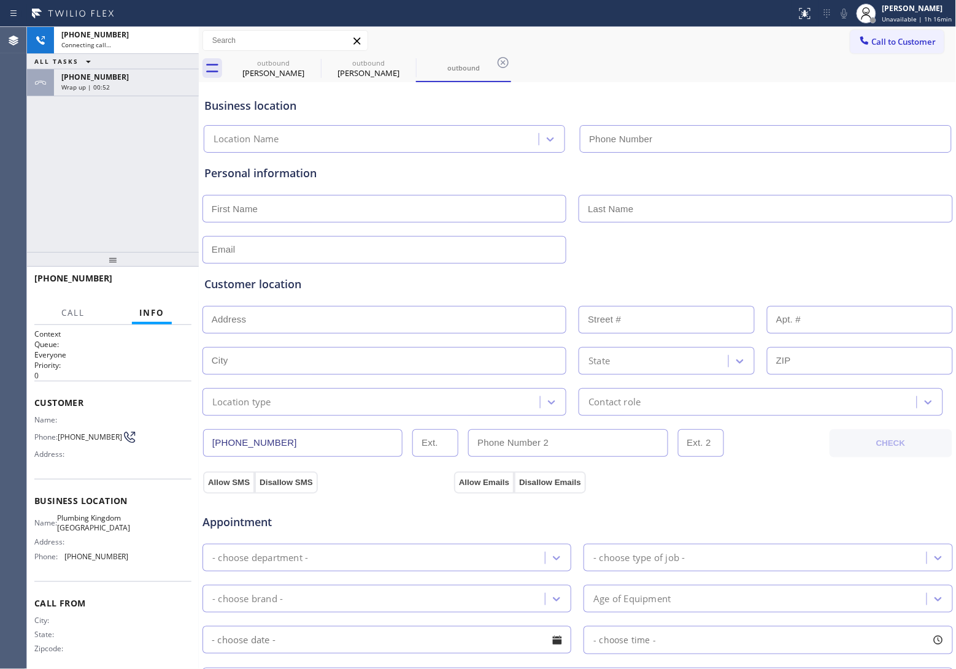
type input "[PHONE_NUMBER]"
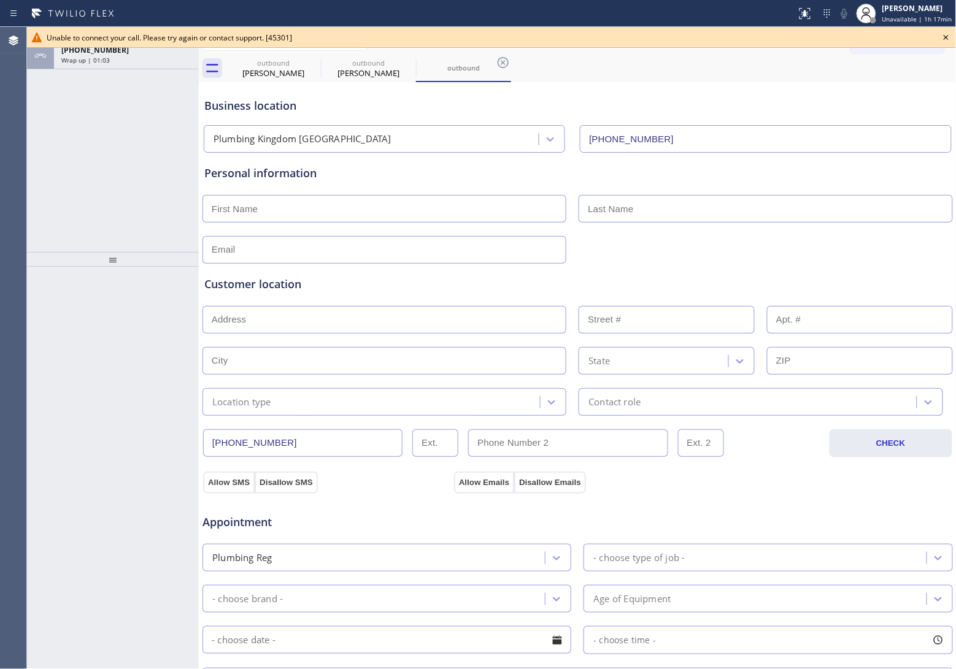
click at [0, 172] on div "Agent Desktop" at bounding box center [13, 348] width 26 height 642
click at [948, 41] on icon at bounding box center [946, 37] width 15 height 15
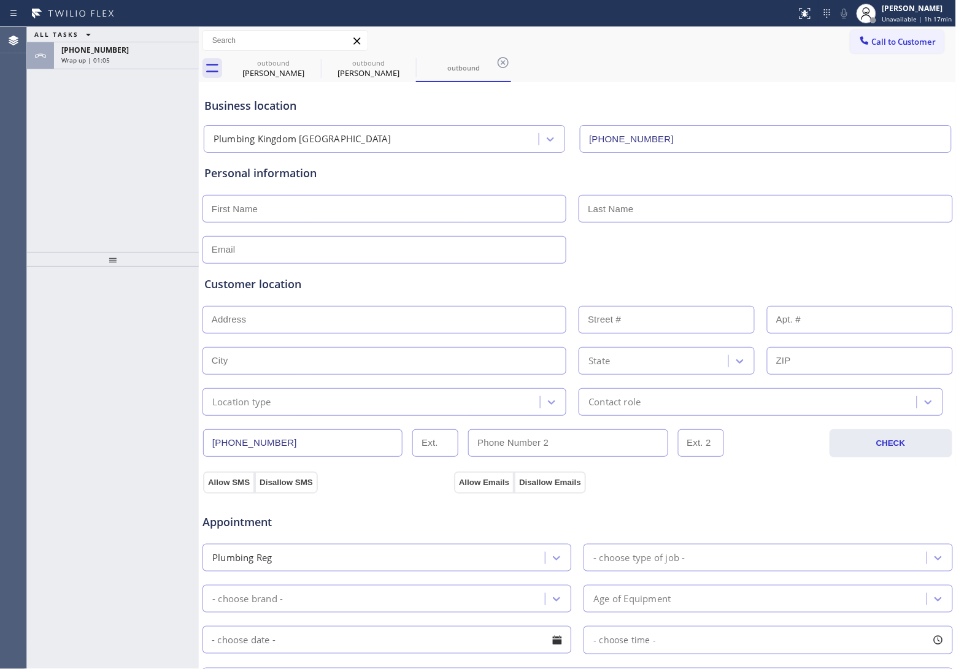
drag, startPoint x: 920, startPoint y: 44, endPoint x: 903, endPoint y: 46, distance: 17.9
click at [917, 44] on span "Call to Customer" at bounding box center [904, 41] width 64 height 11
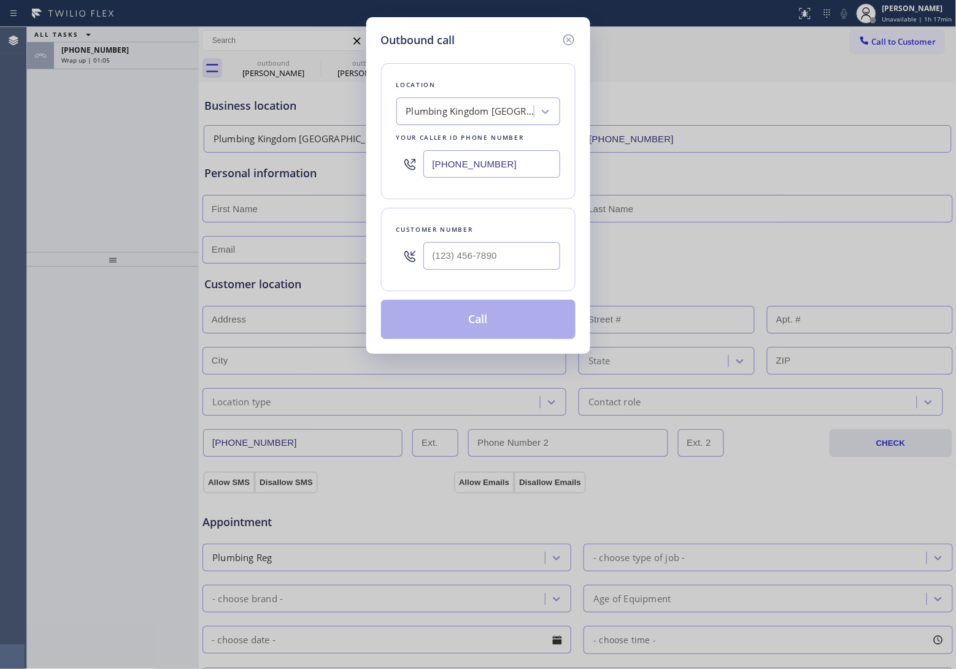
click at [501, 164] on input "[PHONE_NUMBER]" at bounding box center [491, 164] width 137 height 28
paste input "361) 203-3251"
type input "[PHONE_NUMBER]"
type input "(___) ___-____"
click at [483, 253] on input "text" at bounding box center [491, 256] width 137 height 28
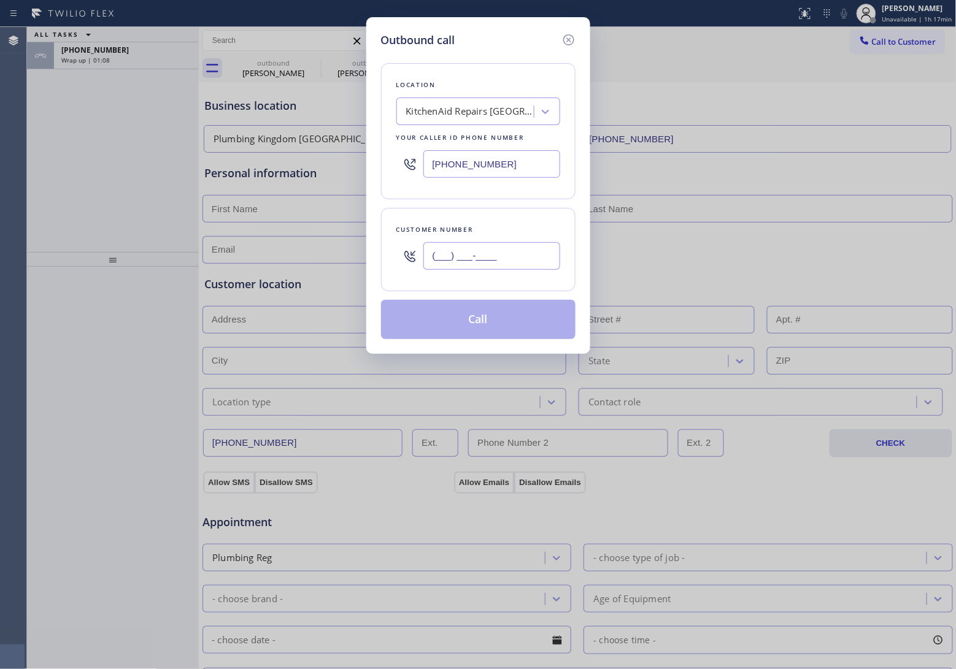
paste input "361) 444-8660"
type input "[PHONE_NUMBER]"
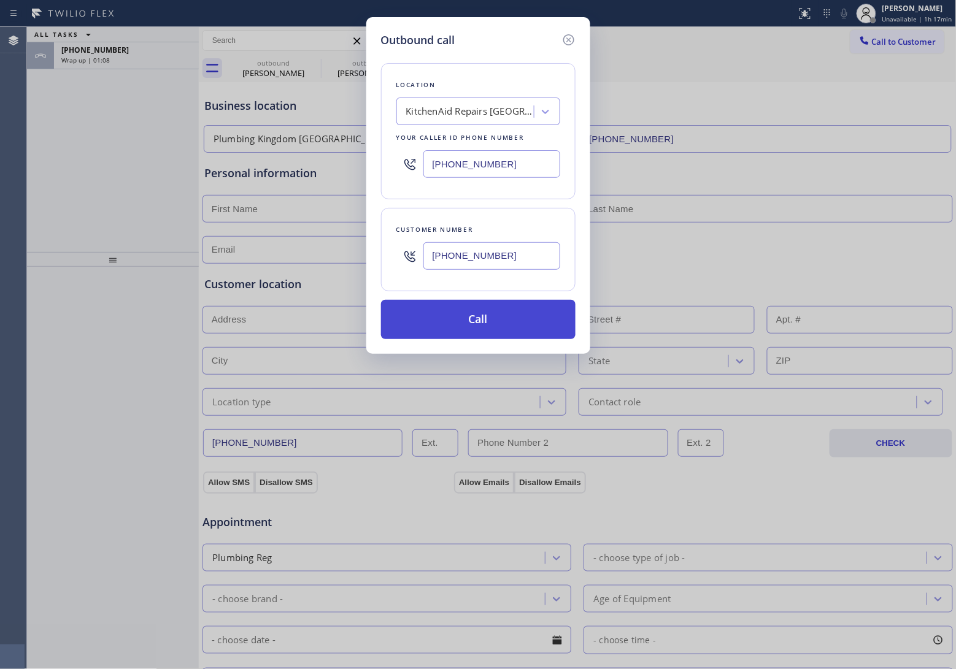
click at [497, 337] on button "Call" at bounding box center [478, 319] width 194 height 39
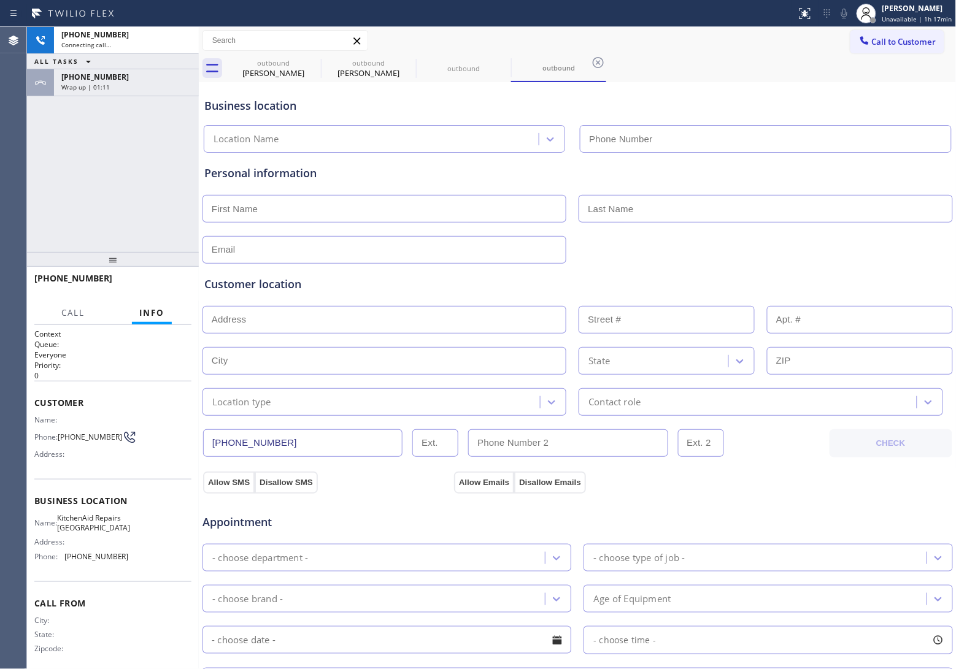
type input "[PHONE_NUMBER]"
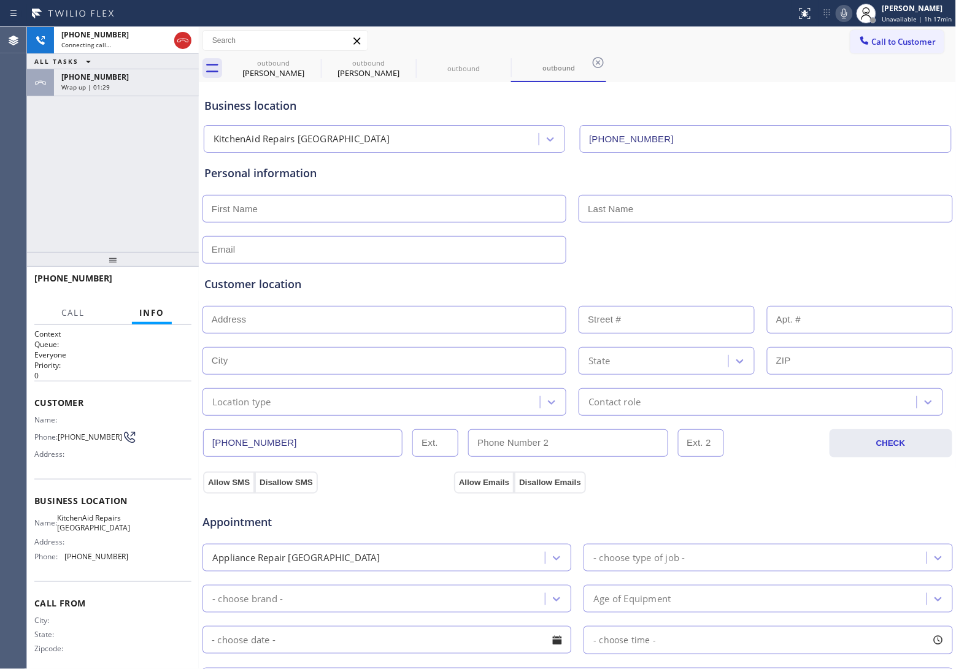
click at [10, 188] on div "Agent Desktop" at bounding box center [13, 348] width 26 height 642
click at [32, 156] on div "[PHONE_NUMBER] Connecting call… ALL TASKS ALL TASKS ACTIVE TASKS TASKS IN WRAP …" at bounding box center [113, 139] width 172 height 225
drag, startPoint x: 79, startPoint y: 445, endPoint x: 60, endPoint y: 430, distance: 24.1
click at [60, 433] on span "[PHONE_NUMBER]" at bounding box center [90, 437] width 64 height 9
copy span "[PHONE_NUMBER]"
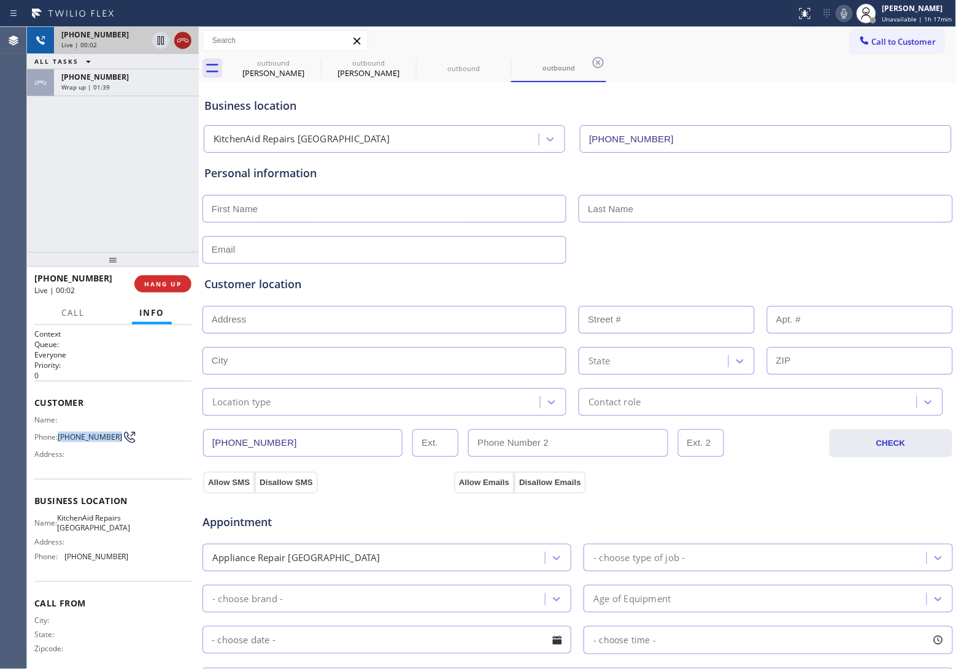
click at [185, 38] on icon at bounding box center [182, 40] width 15 height 15
click at [902, 53] on div "Call to Customer Outbound call Location KitchenAid Repairs [GEOGRAPHIC_DATA] Yo…" at bounding box center [578, 41] width 758 height 28
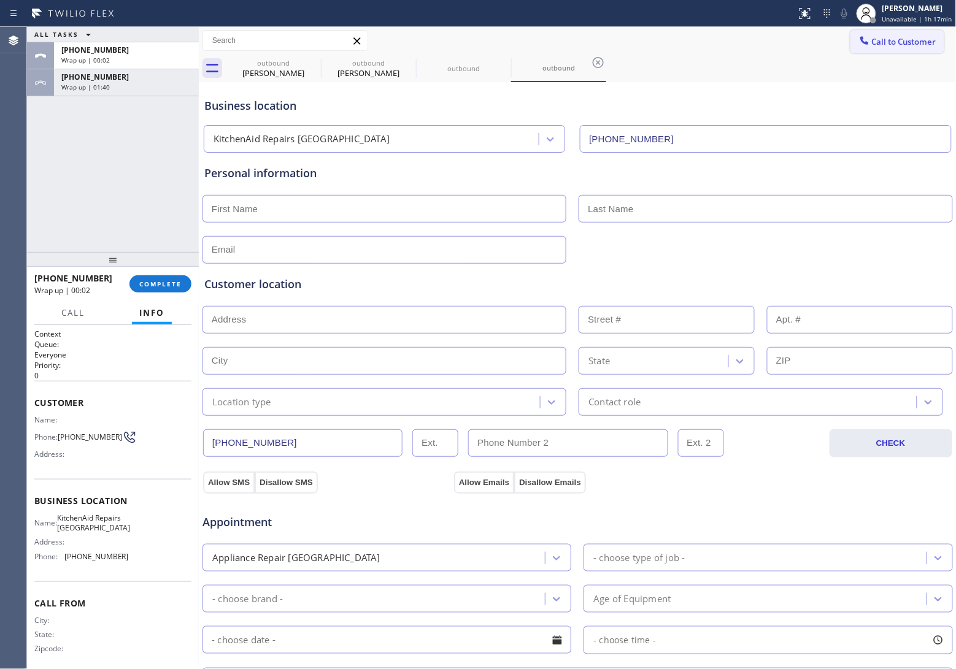
click at [857, 47] on div at bounding box center [864, 41] width 15 height 15
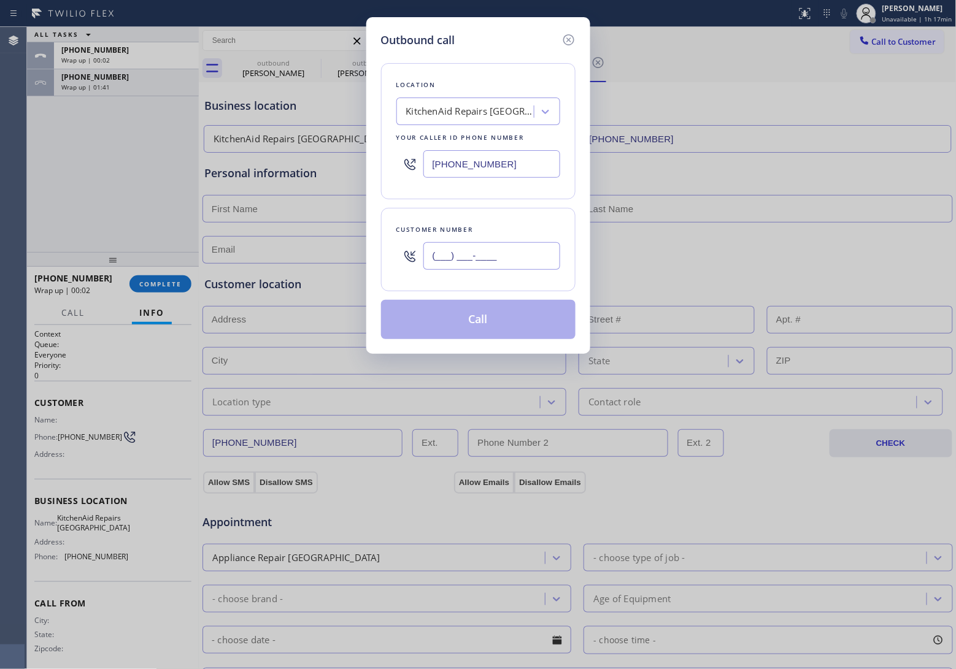
click at [485, 260] on input "(___) ___-____" at bounding box center [491, 256] width 137 height 28
paste input "361) 444-8660"
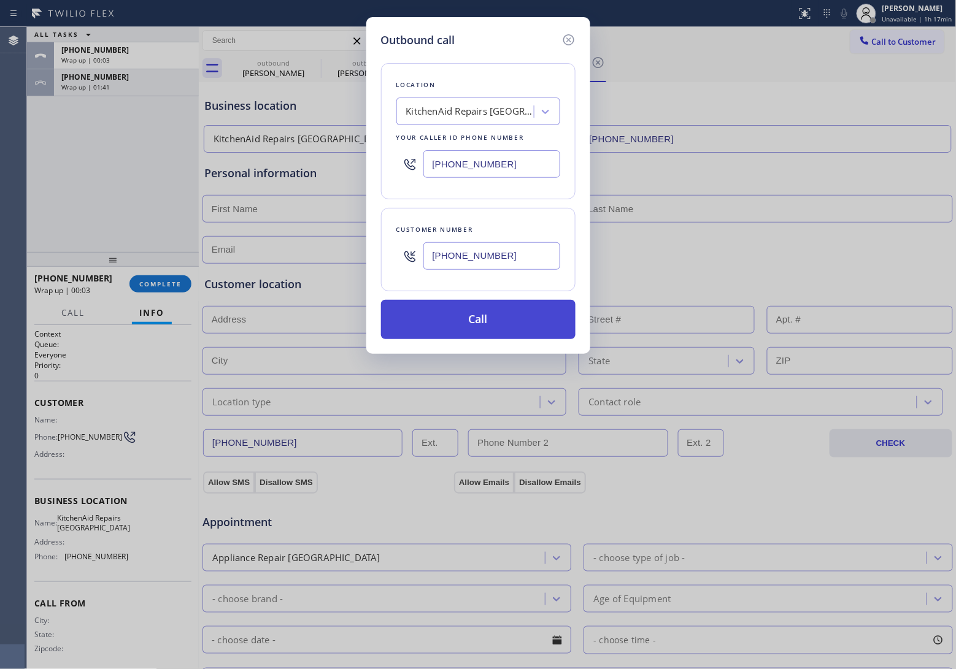
type input "[PHONE_NUMBER]"
click at [514, 333] on button "Call" at bounding box center [478, 319] width 194 height 39
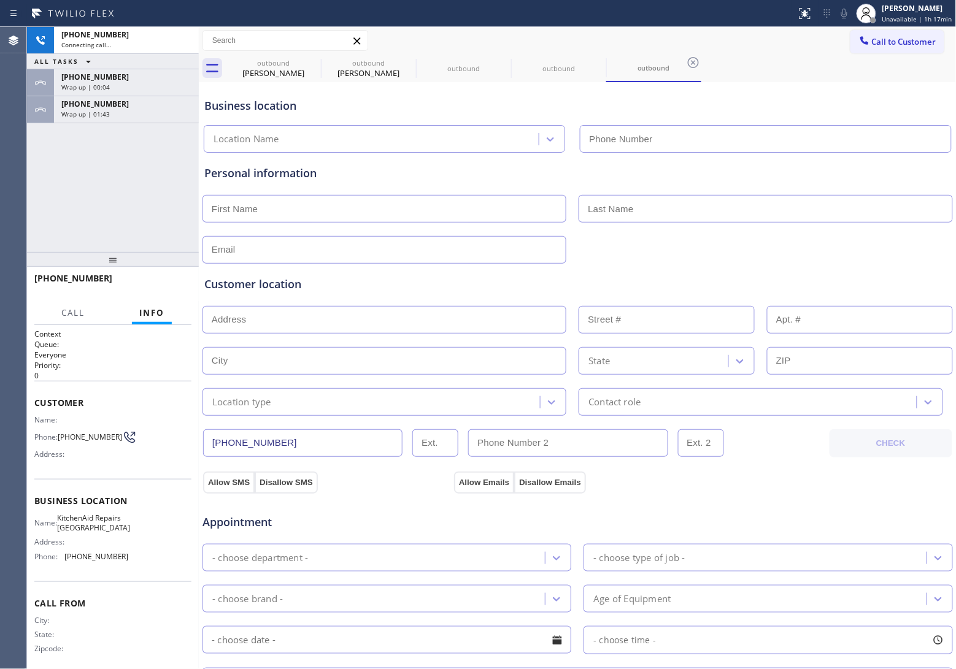
type input "[PHONE_NUMBER]"
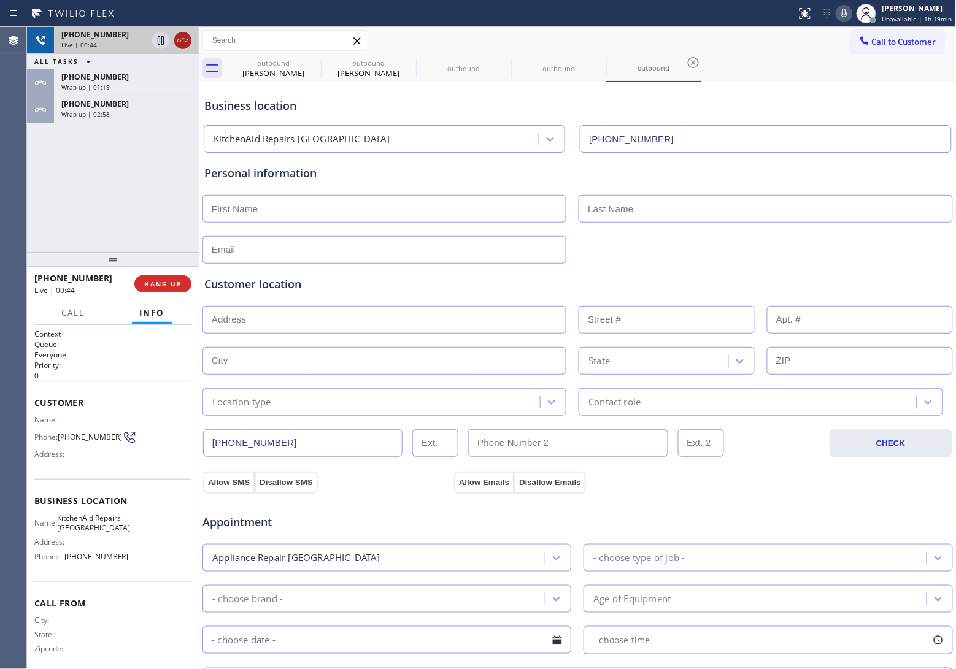
click at [183, 40] on icon at bounding box center [182, 40] width 15 height 15
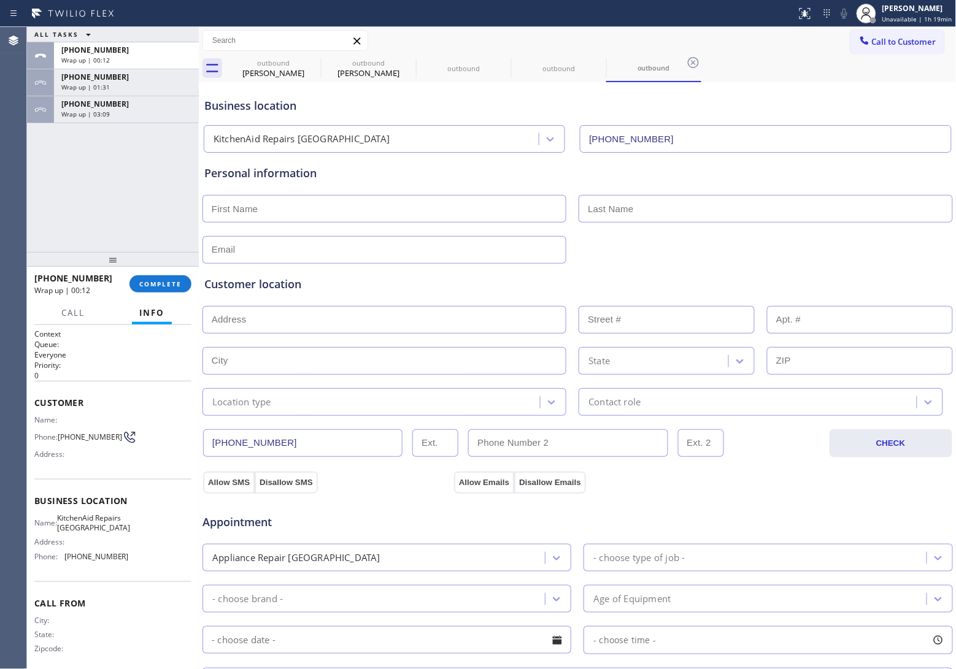
click at [34, 175] on div "ALL TASKS ALL TASKS ACTIVE TASKS TASKS IN WRAP UP [PHONE_NUMBER] Wrap up | 00:1…" at bounding box center [113, 139] width 172 height 225
drag, startPoint x: 51, startPoint y: 188, endPoint x: 903, endPoint y: 107, distance: 855.4
click at [58, 190] on div "ALL TASKS ALL TASKS ACTIVE TASKS TASKS IN WRAP UP [PHONE_NUMBER] Wrap up | 00:2…" at bounding box center [113, 139] width 172 height 225
click at [916, 39] on span "Call to Customer" at bounding box center [904, 41] width 64 height 11
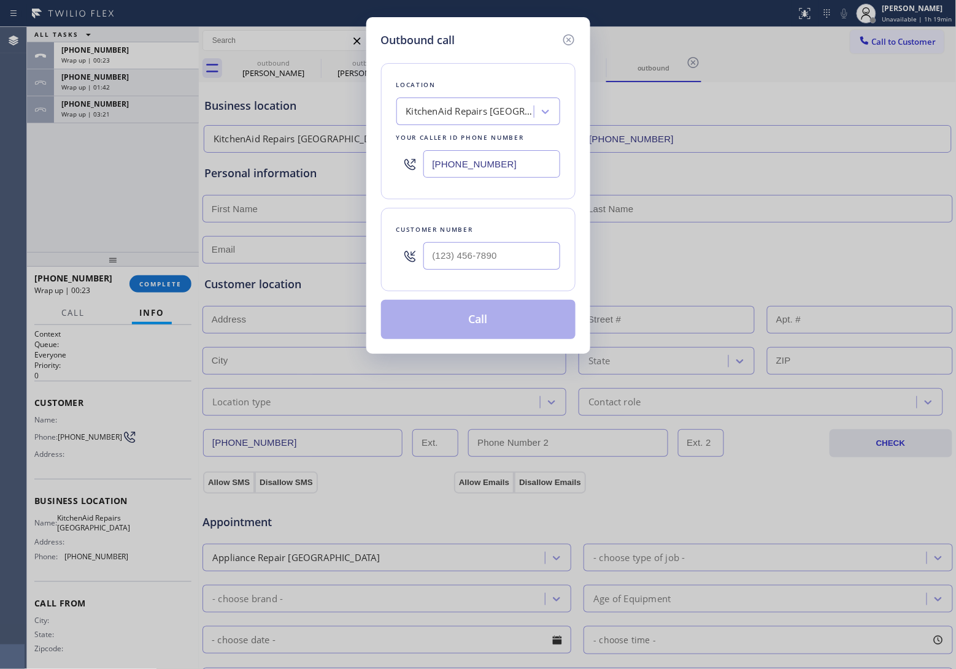
click at [485, 167] on input "[PHONE_NUMBER]" at bounding box center [491, 164] width 137 height 28
paste input "05) 901-576"
type input "[PHONE_NUMBER]"
click at [469, 259] on input "(___) ___-____" at bounding box center [491, 256] width 137 height 28
paste input "305) 602-6118"
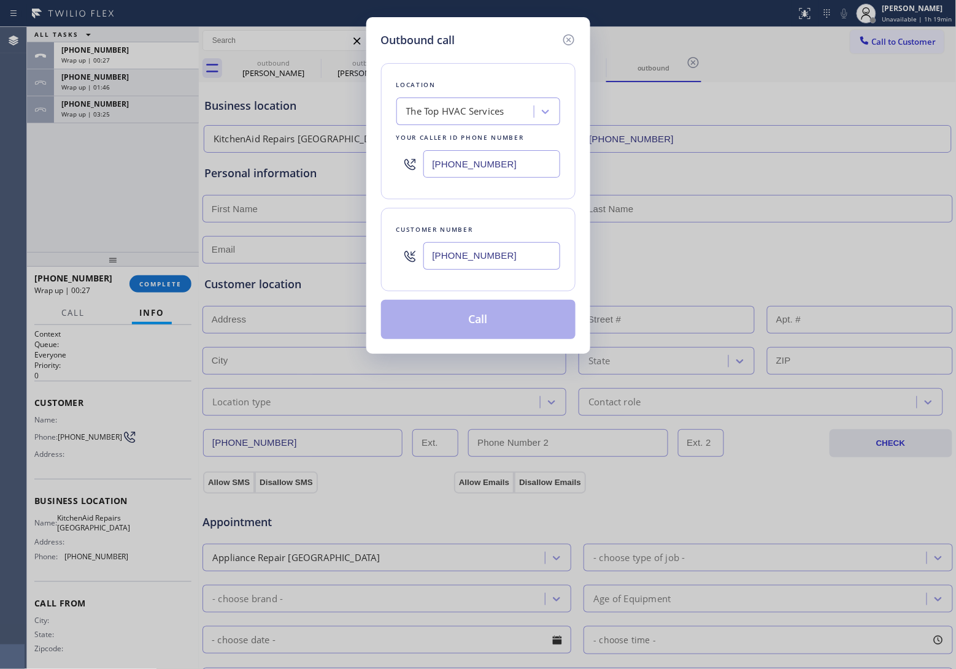
type input "[PHONE_NUMBER]"
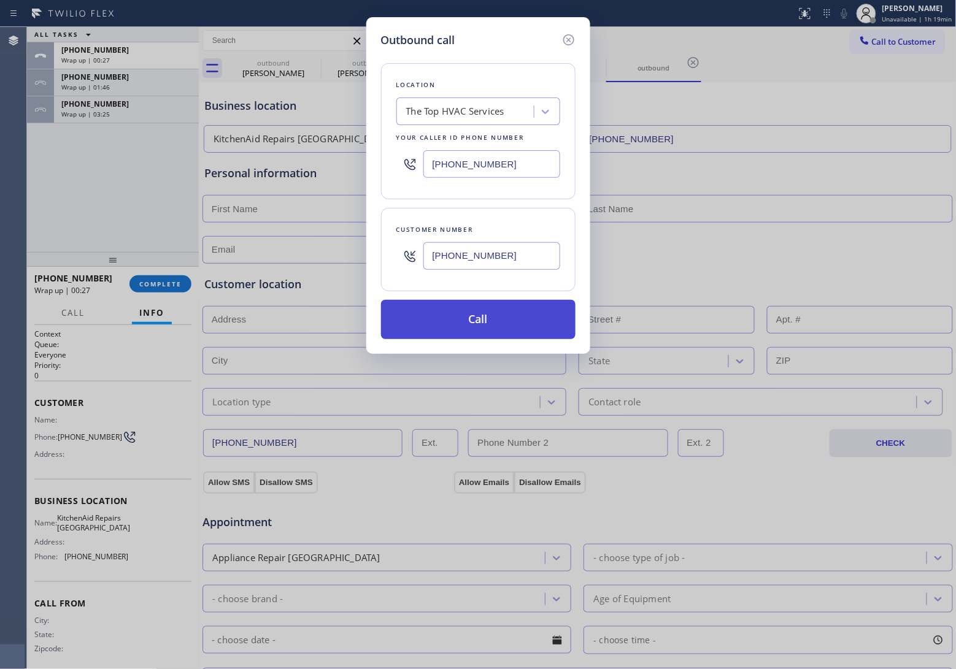
click at [510, 330] on button "Call" at bounding box center [478, 319] width 194 height 39
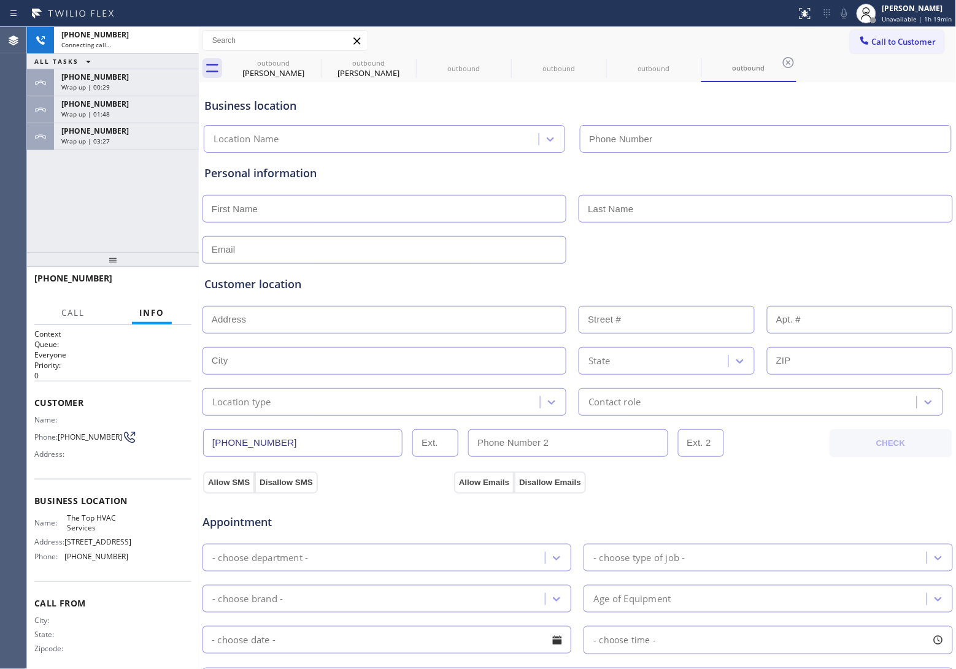
type input "[PHONE_NUMBER]"
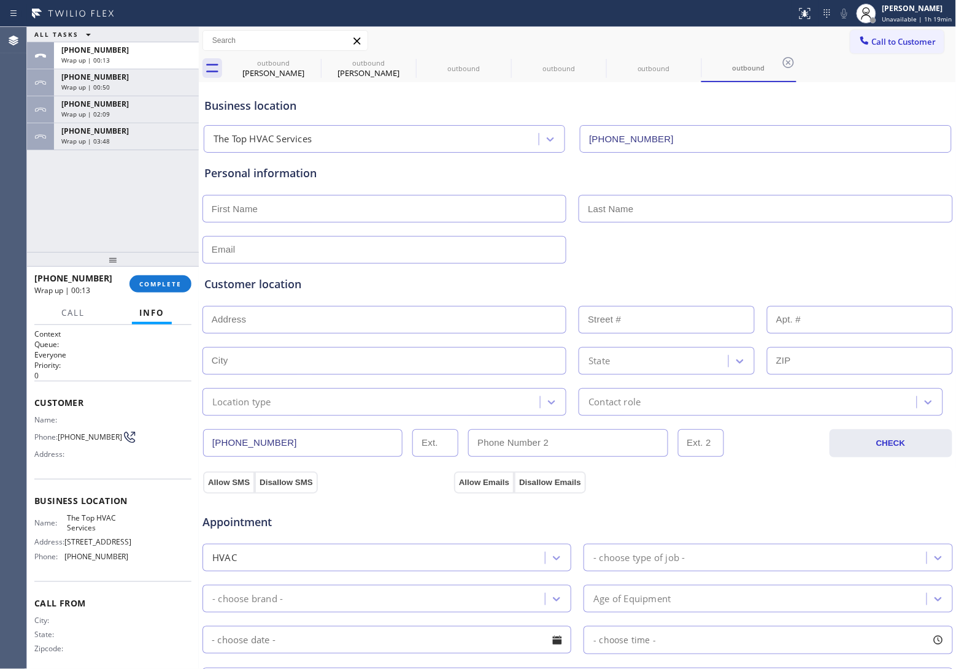
drag, startPoint x: 0, startPoint y: 189, endPoint x: 262, endPoint y: 188, distance: 262.0
click at [0, 189] on div "Agent Desktop" at bounding box center [13, 348] width 26 height 642
drag, startPoint x: 906, startPoint y: 31, endPoint x: 645, endPoint y: 188, distance: 304.2
click at [905, 32] on button "Call to Customer" at bounding box center [897, 41] width 94 height 23
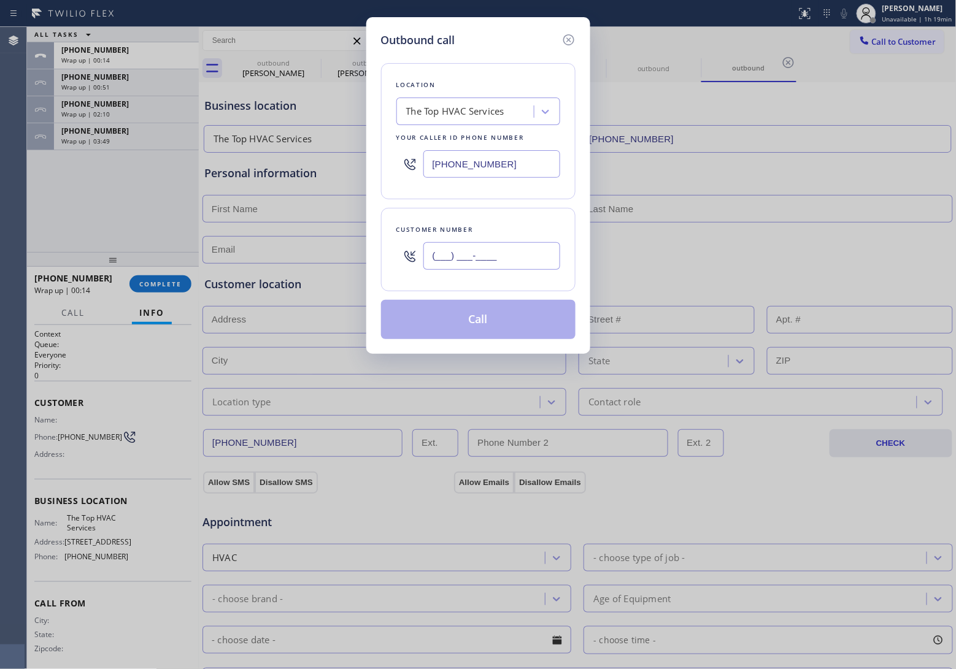
click at [504, 260] on input "(___) ___-____" at bounding box center [491, 256] width 137 height 28
paste input "626) 324-3551"
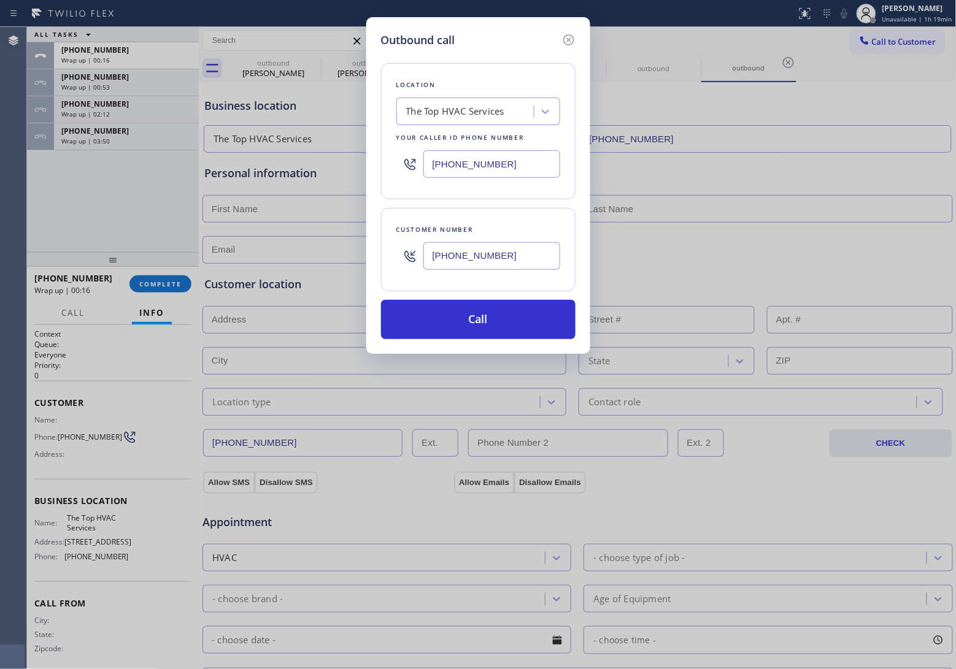
type input "[PHONE_NUMBER]"
click at [31, 198] on div "Outbound call Location The Top HVAC Services Your caller id phone number [PHONE…" at bounding box center [478, 334] width 956 height 669
click at [500, 170] on input "[PHONE_NUMBER]" at bounding box center [491, 164] width 137 height 28
paste input "949) 239-0346"
type input "[PHONE_NUMBER]"
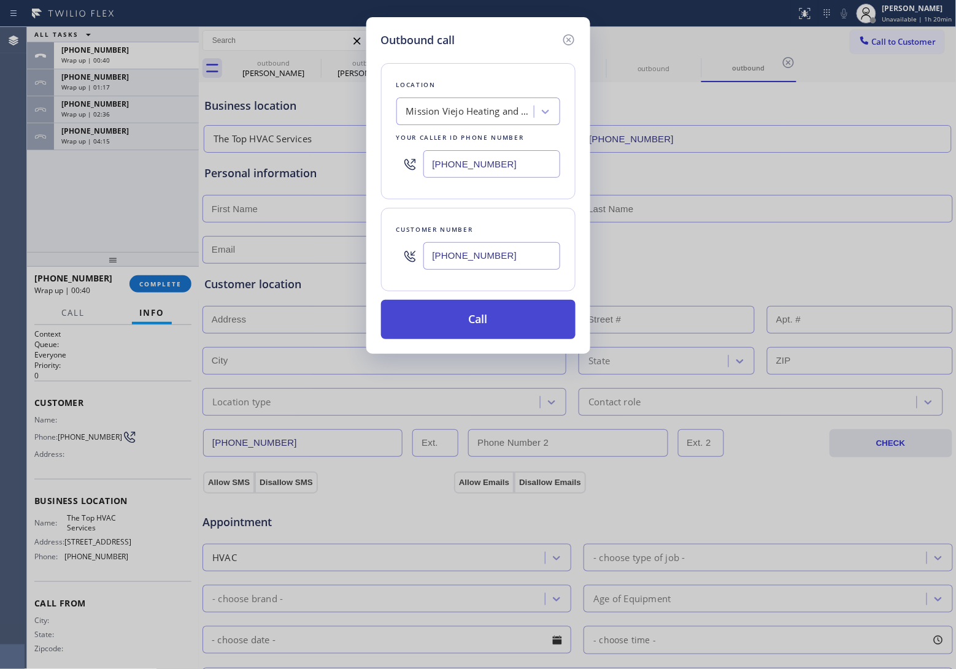
click at [480, 333] on button "Call" at bounding box center [478, 319] width 194 height 39
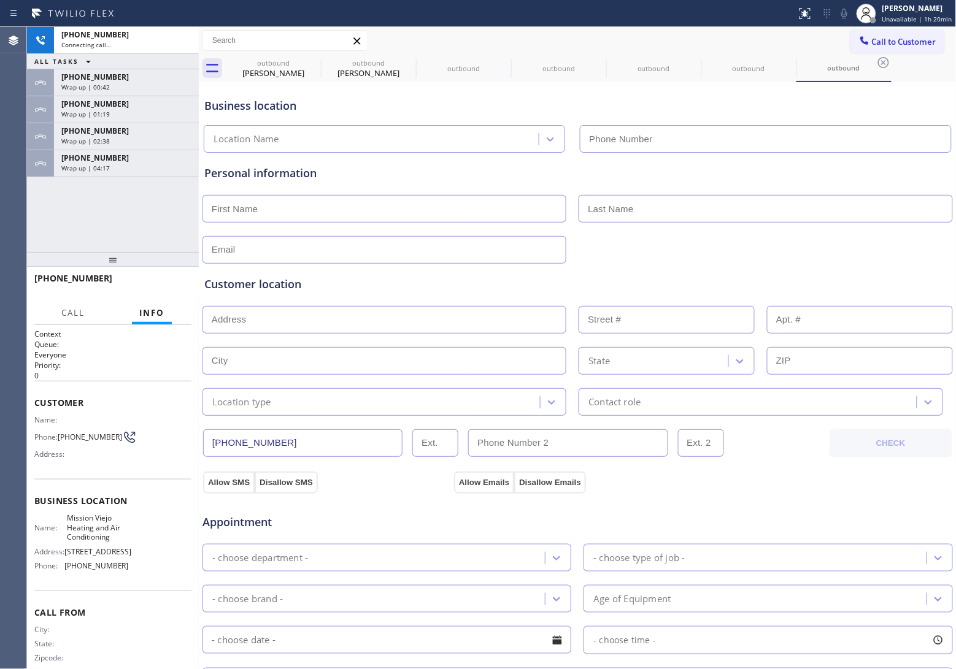
type input "[PHONE_NUMBER]"
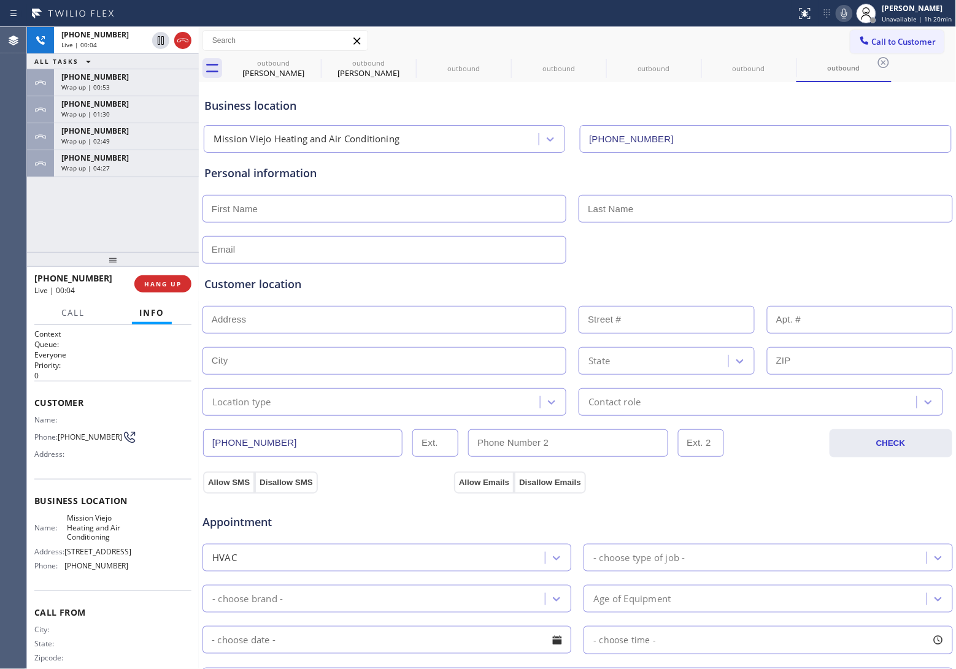
click at [28, 228] on div "[PHONE_NUMBER] Live | 00:04 ALL TASKS ALL TASKS ACTIVE TASKS TASKS IN WRAP UP […" at bounding box center [113, 139] width 172 height 225
click at [34, 222] on div "[PHONE_NUMBER] Live | 00:20 ALL TASKS ALL TASKS ACTIVE TASKS TASKS IN WRAP UP […" at bounding box center [113, 139] width 172 height 225
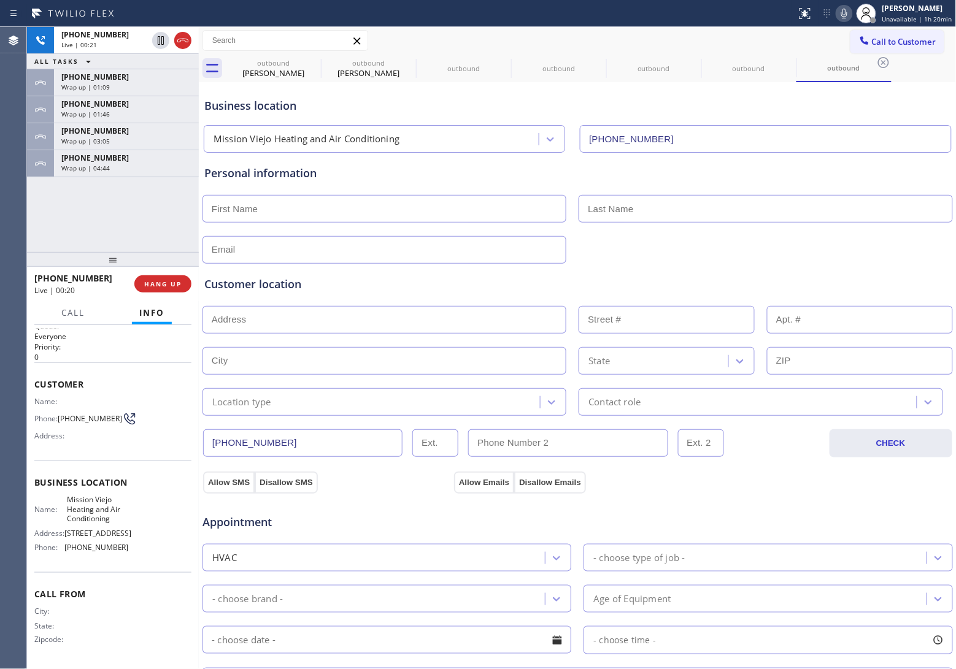
scroll to position [29, 0]
drag, startPoint x: 180, startPoint y: 278, endPoint x: 877, endPoint y: 541, distance: 745.6
click at [180, 278] on button "HANG UP" at bounding box center [162, 283] width 57 height 17
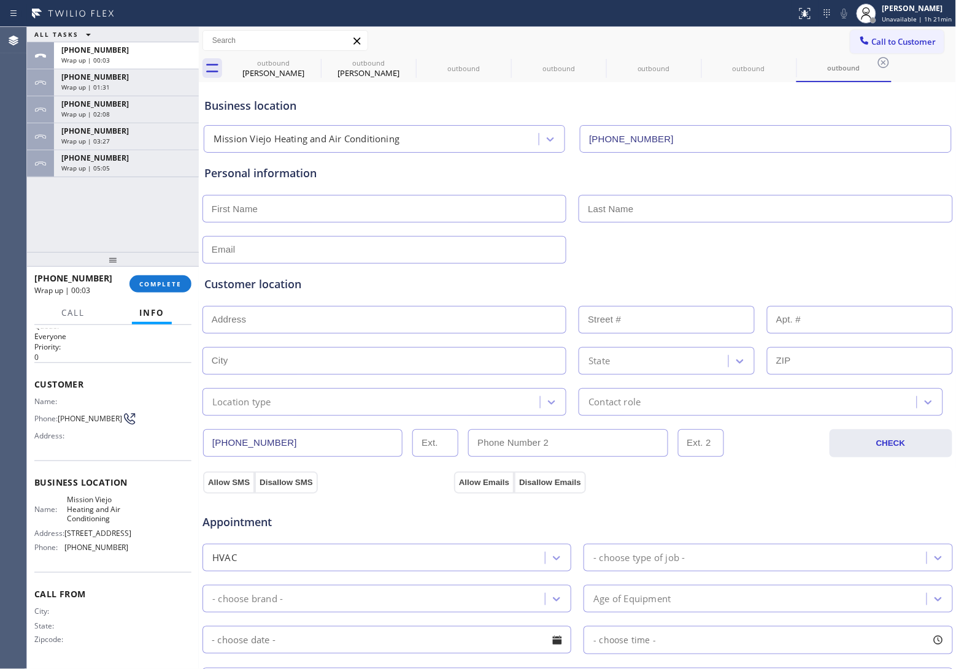
drag, startPoint x: 876, startPoint y: 48, endPoint x: 847, endPoint y: 55, distance: 29.8
click at [876, 48] on button "Call to Customer" at bounding box center [897, 41] width 94 height 23
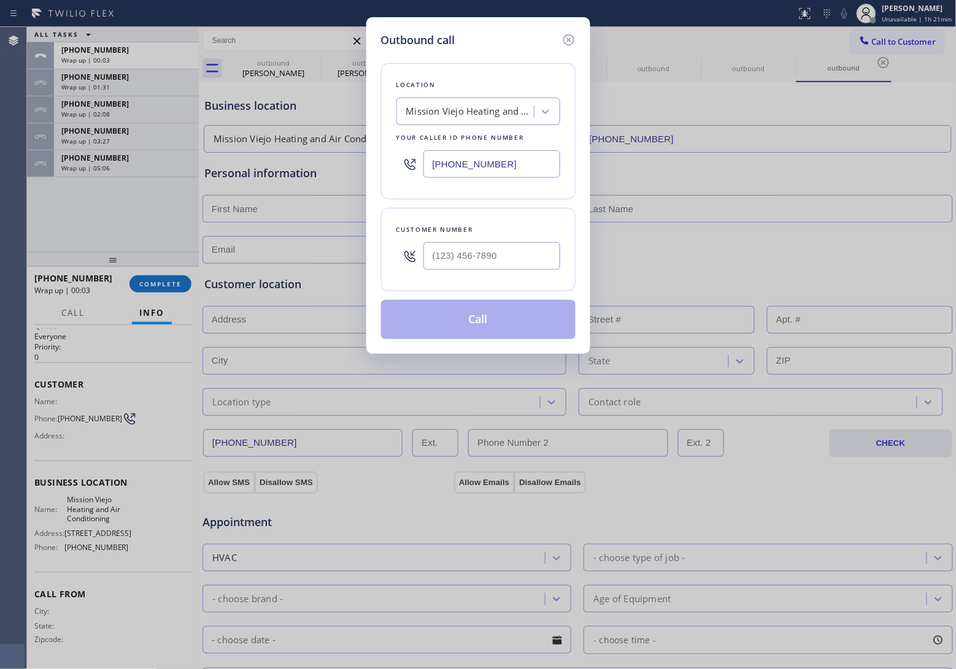
drag, startPoint x: 526, startPoint y: 167, endPoint x: 575, endPoint y: 179, distance: 50.4
click at [525, 167] on input "[PHONE_NUMBER]" at bounding box center [491, 164] width 137 height 28
paste input "310) 740-9737"
type input "[PHONE_NUMBER]"
type input "(___) ___-____"
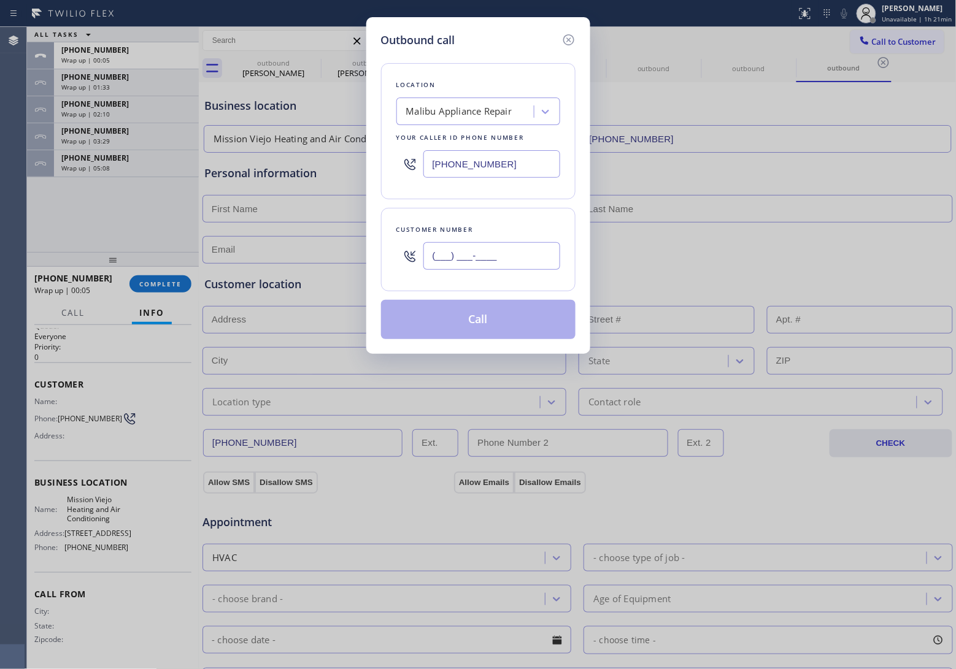
click at [448, 255] on input "(___) ___-____" at bounding box center [491, 256] width 137 height 28
paste input "310) 625-8768"
type input "[PHONE_NUMBER]"
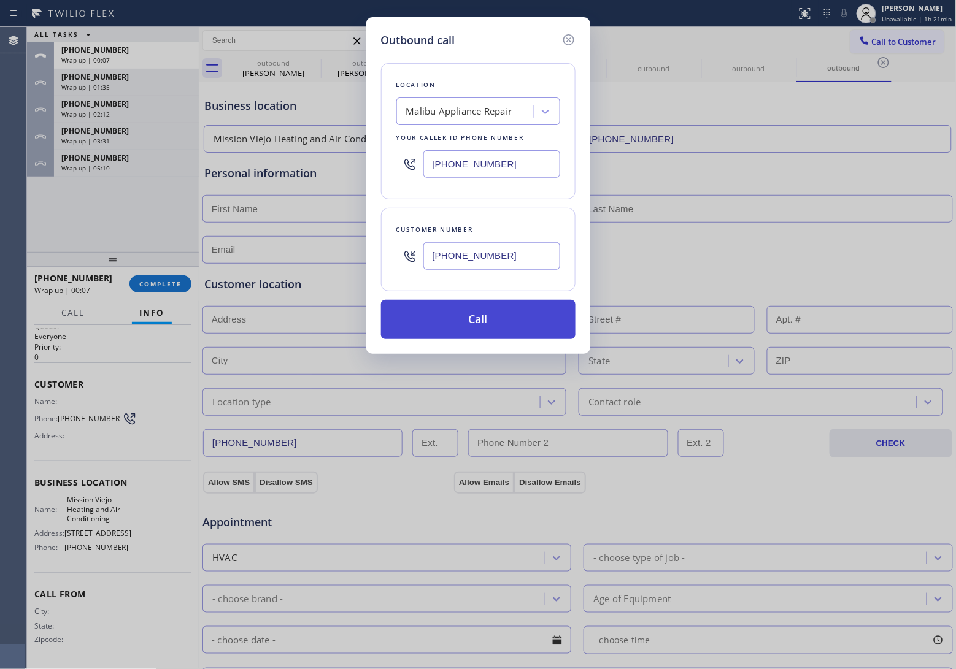
click at [518, 326] on button "Call" at bounding box center [478, 319] width 194 height 39
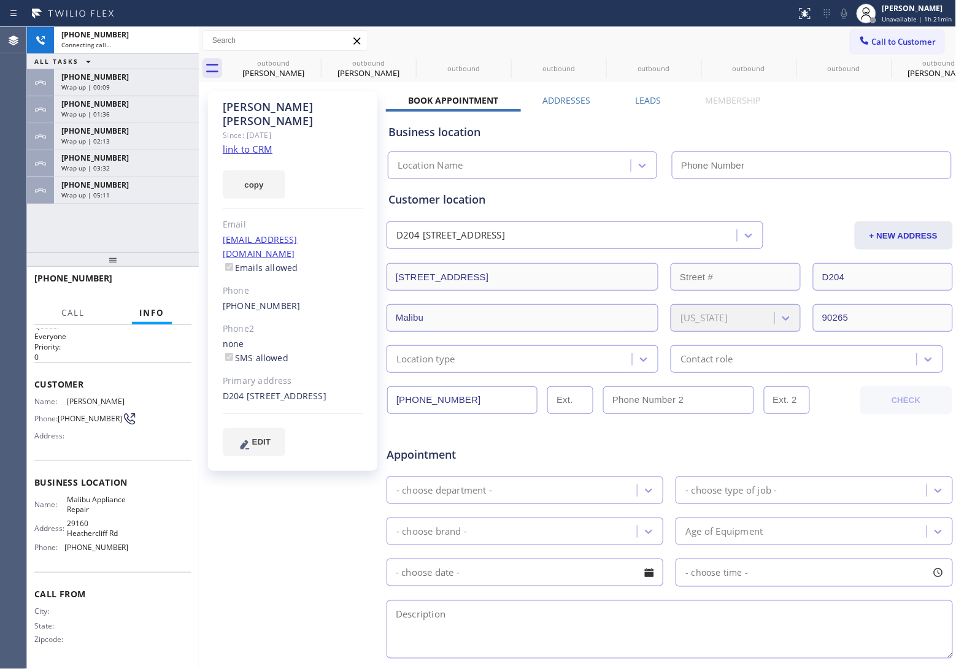
click at [23, 240] on div "Agent Desktop" at bounding box center [13, 348] width 26 height 642
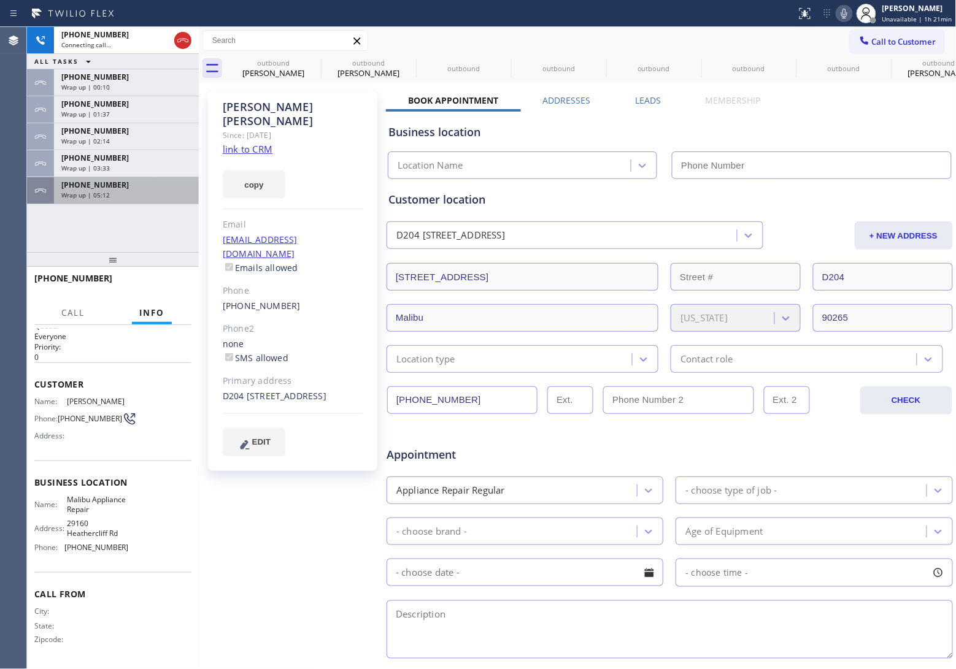
click at [114, 189] on div "[PHONE_NUMBER]" at bounding box center [126, 185] width 130 height 10
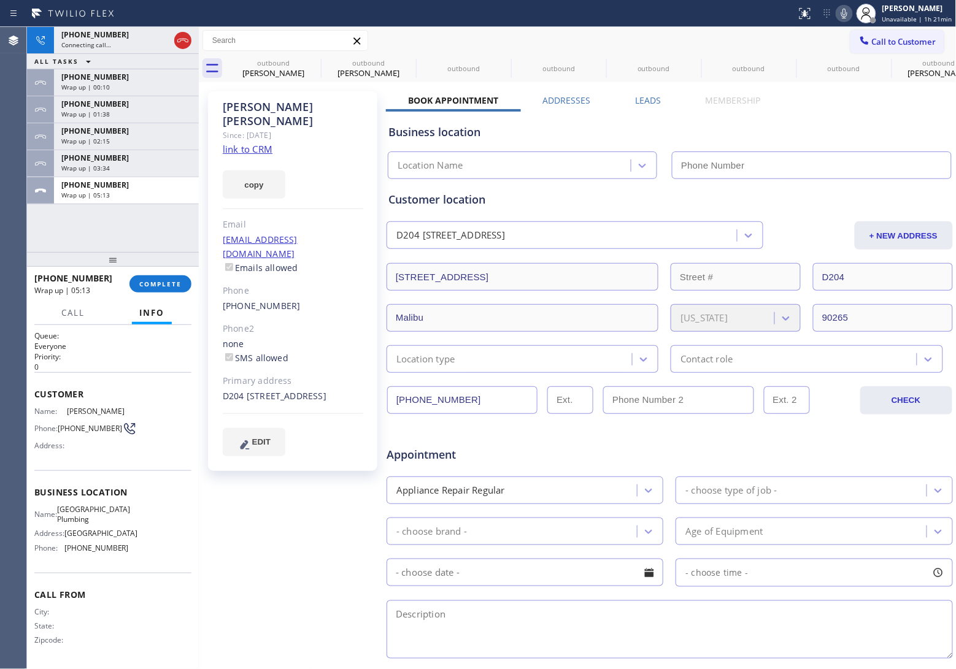
scroll to position [10, 0]
type input "[PHONE_NUMBER]"
click at [169, 283] on span "COMPLETE" at bounding box center [160, 284] width 42 height 9
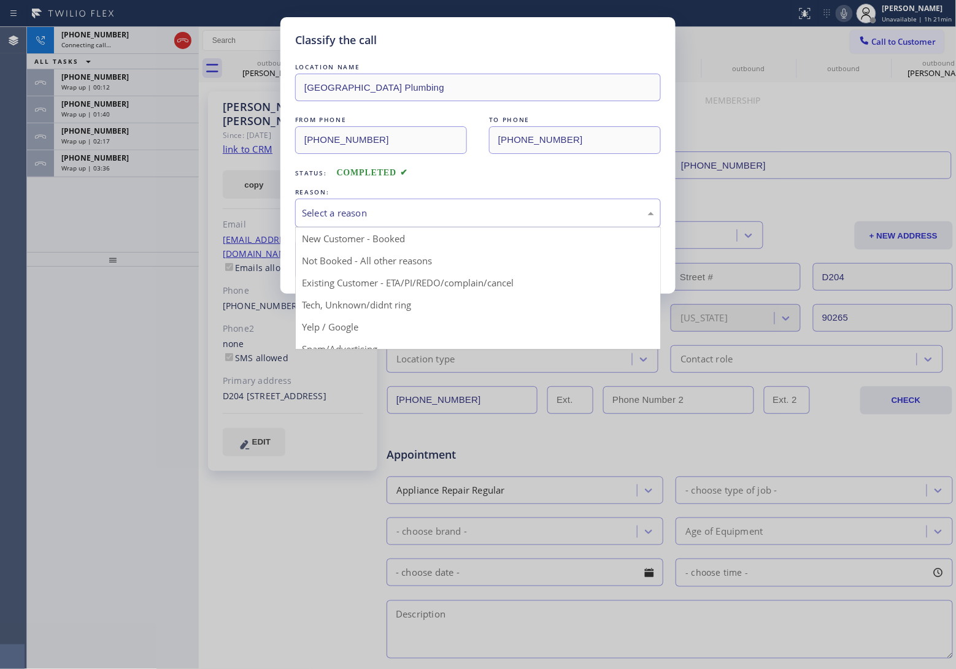
click at [339, 210] on div "Select a reason" at bounding box center [478, 213] width 352 height 14
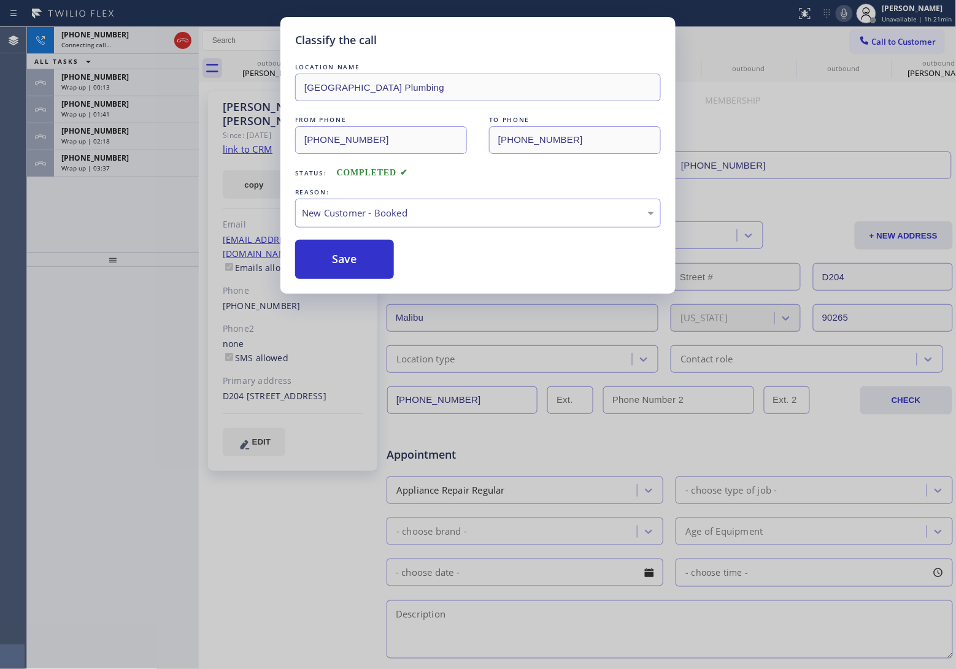
click at [361, 220] on div "New Customer - Booked" at bounding box center [478, 213] width 352 height 14
click at [347, 267] on button "Save" at bounding box center [344, 259] width 99 height 39
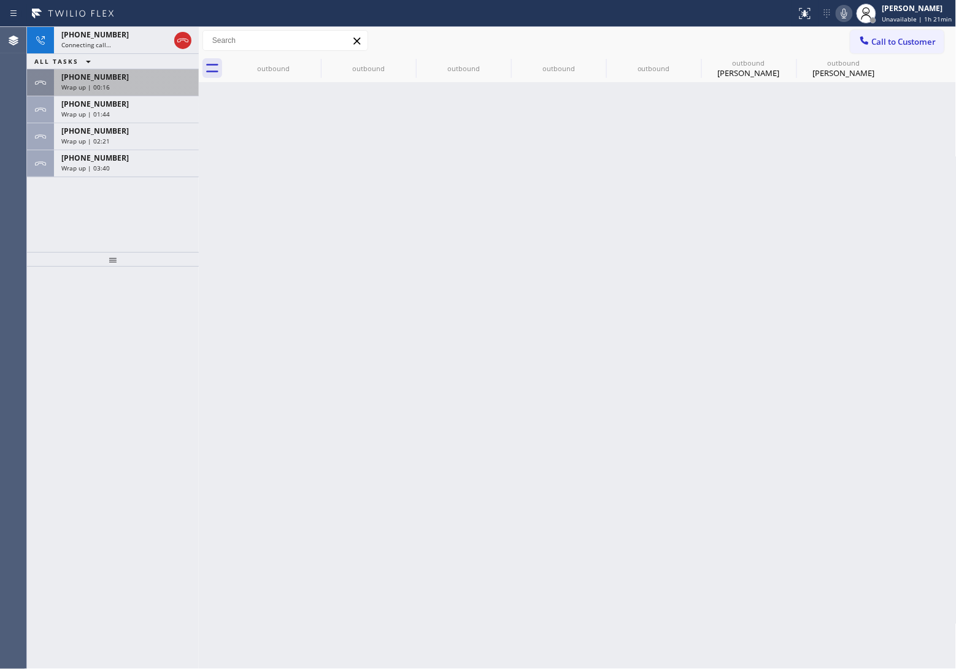
click at [106, 40] on span "Connecting call…" at bounding box center [86, 44] width 50 height 9
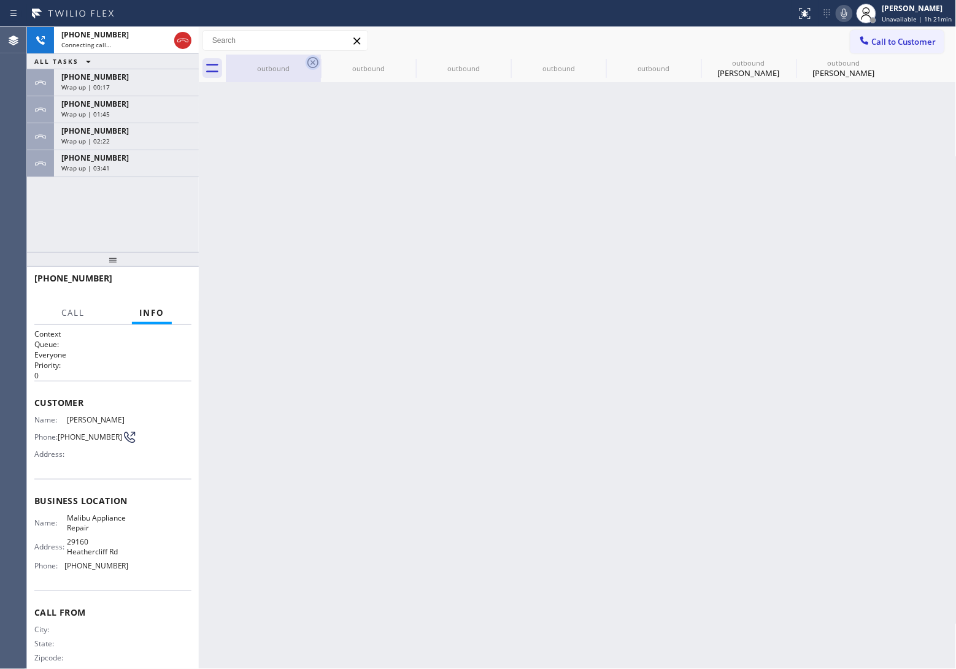
click at [316, 58] on icon at bounding box center [312, 62] width 11 height 11
click at [0, 0] on icon at bounding box center [0, 0] width 0 height 0
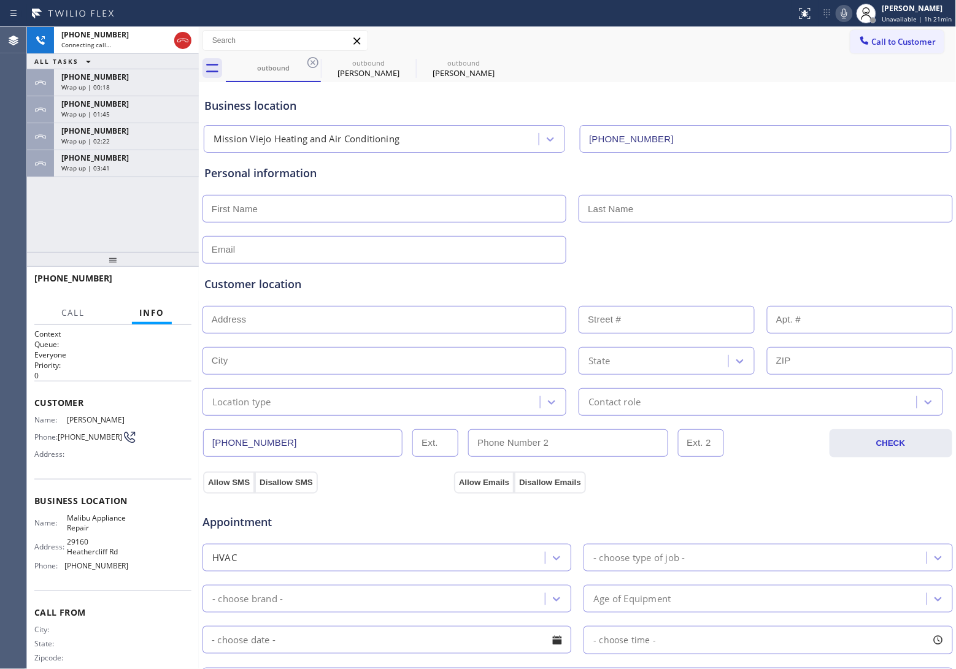
click at [316, 58] on icon at bounding box center [312, 62] width 11 height 11
click at [0, 0] on icon at bounding box center [0, 0] width 0 height 0
type input "[PHONE_NUMBER]"
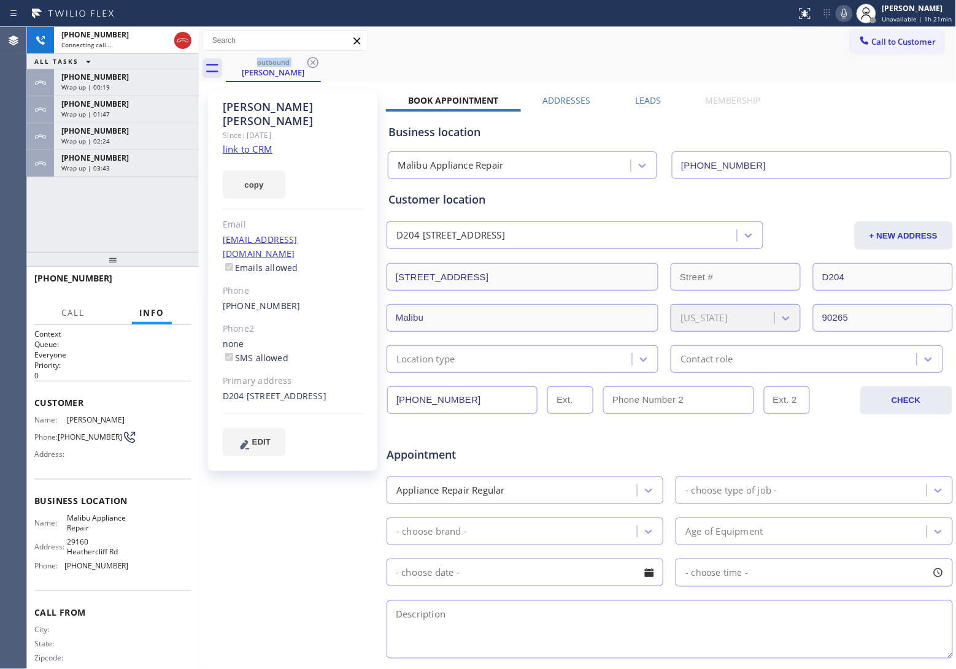
click at [258, 143] on link "link to CRM" at bounding box center [248, 149] width 50 height 12
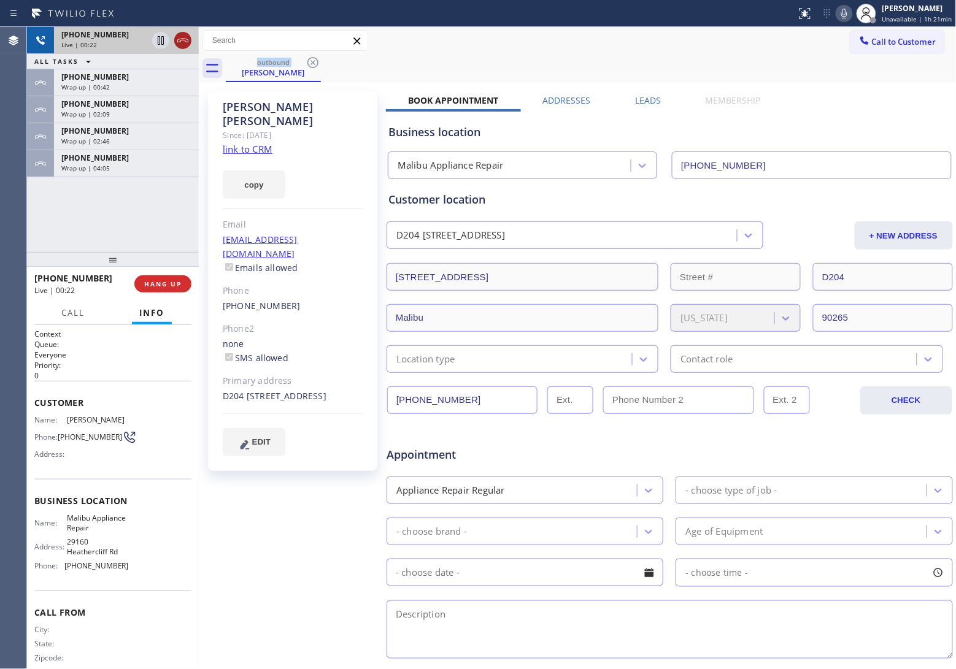
click at [185, 41] on icon at bounding box center [182, 40] width 15 height 15
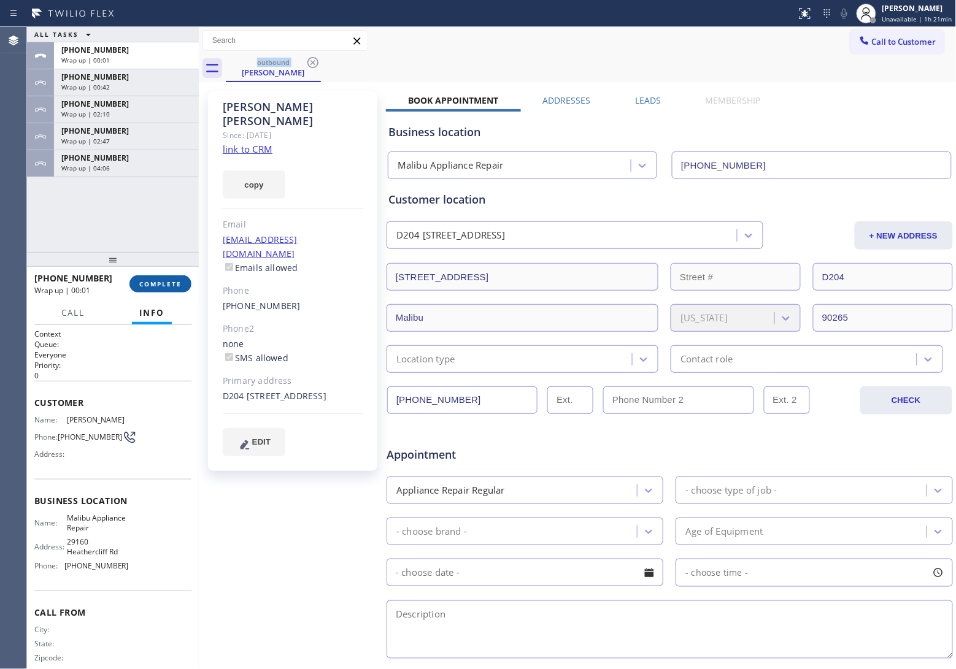
click at [172, 280] on span "COMPLETE" at bounding box center [160, 284] width 42 height 9
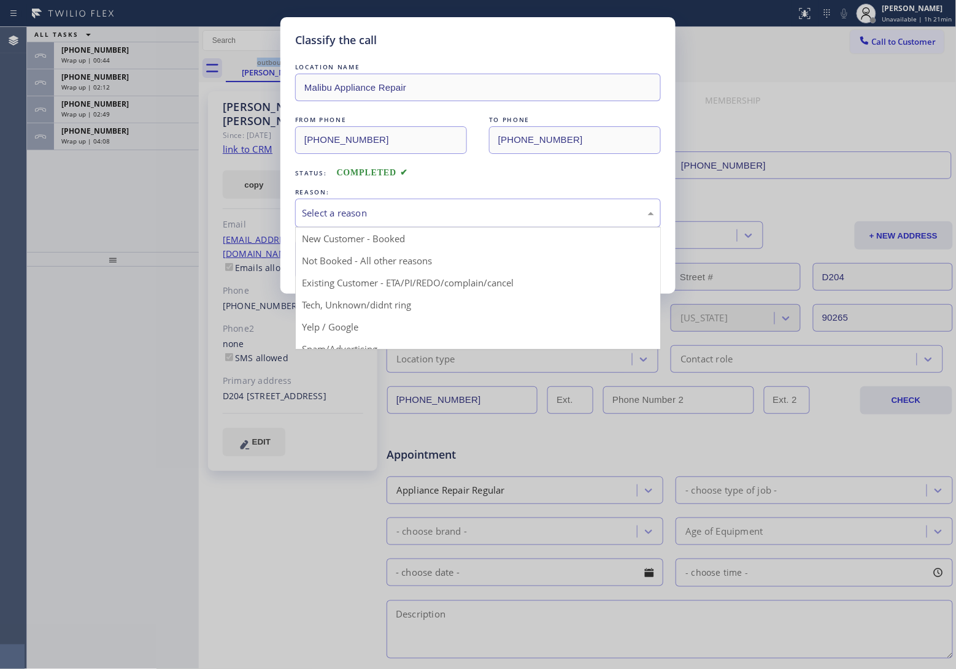
click at [407, 218] on div "Select a reason" at bounding box center [478, 213] width 352 height 14
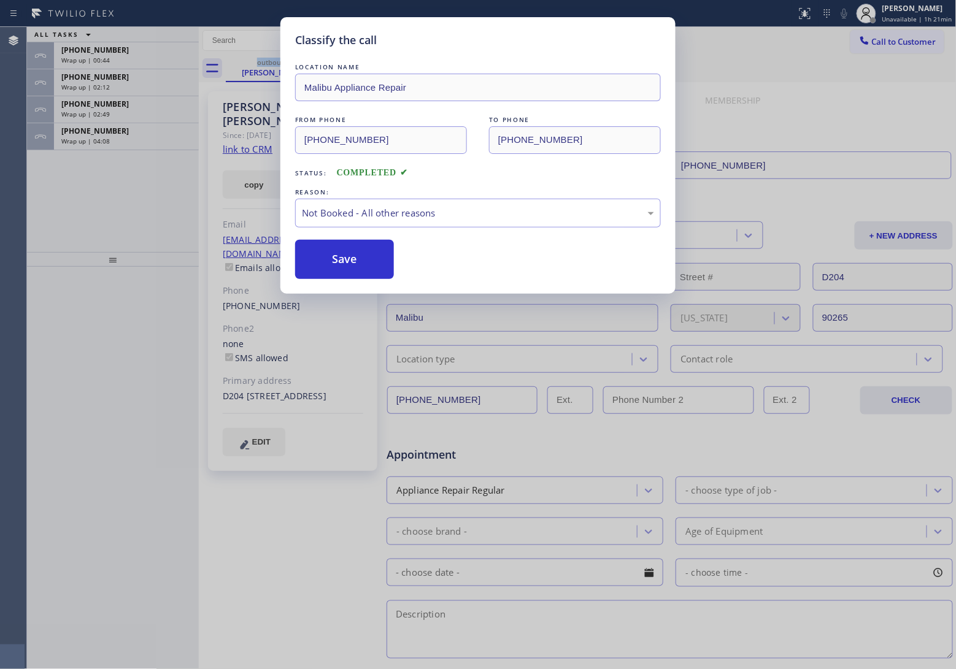
click at [345, 265] on button "Save" at bounding box center [344, 259] width 99 height 39
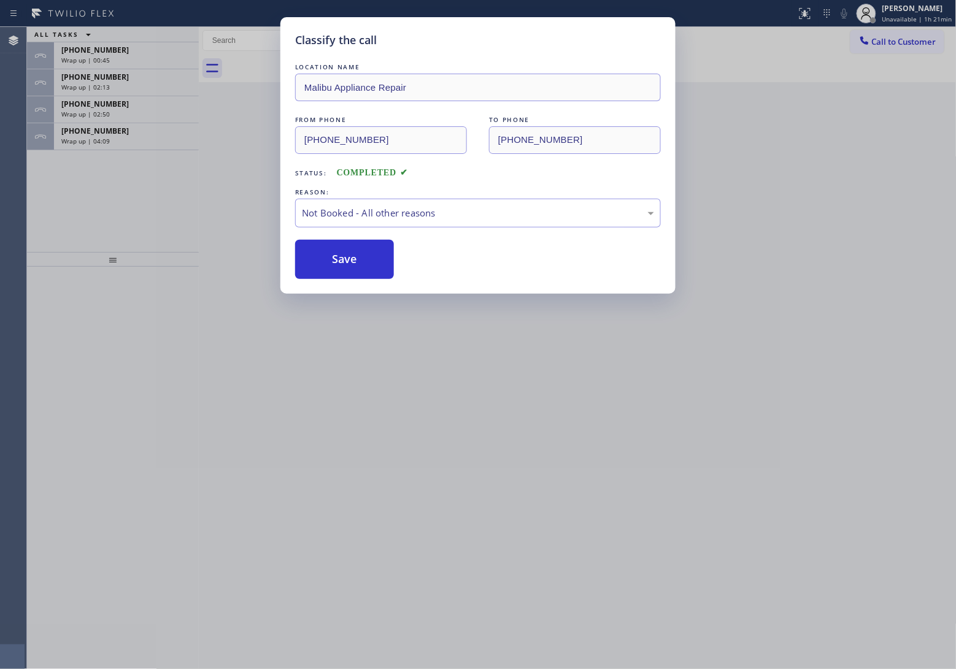
click at [103, 139] on div "Classify the call LOCATION NAME Malibu Appliance Repair FROM PHONE [PHONE_NUMBE…" at bounding box center [478, 334] width 956 height 669
click at [103, 139] on span "Wrap up | 04:09" at bounding box center [85, 141] width 48 height 9
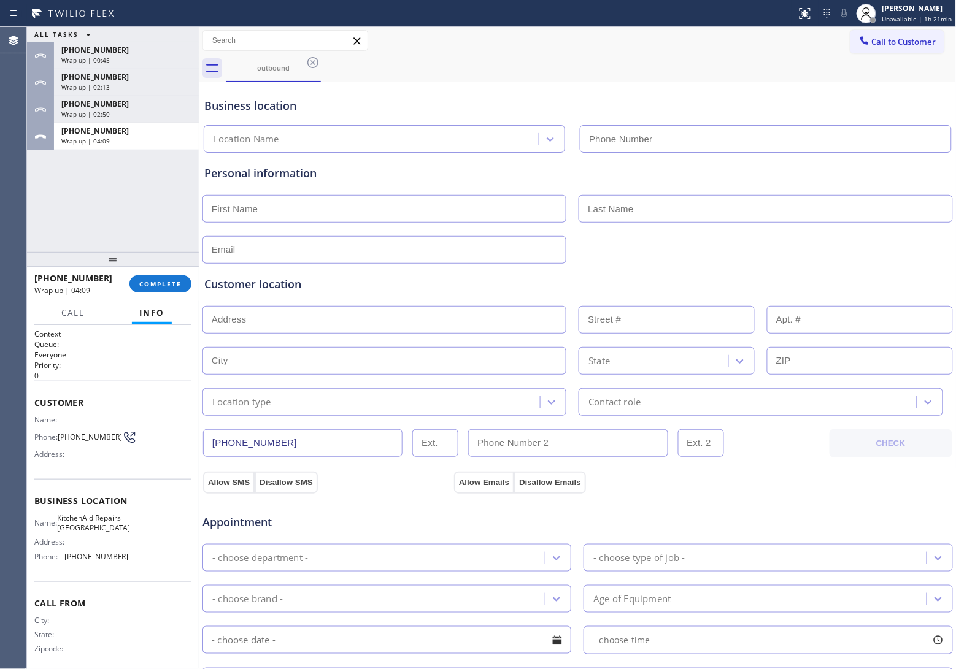
click at [103, 139] on span "Wrap up | 04:09" at bounding box center [85, 141] width 48 height 9
click at [139, 285] on span "COMPLETE" at bounding box center [160, 284] width 42 height 9
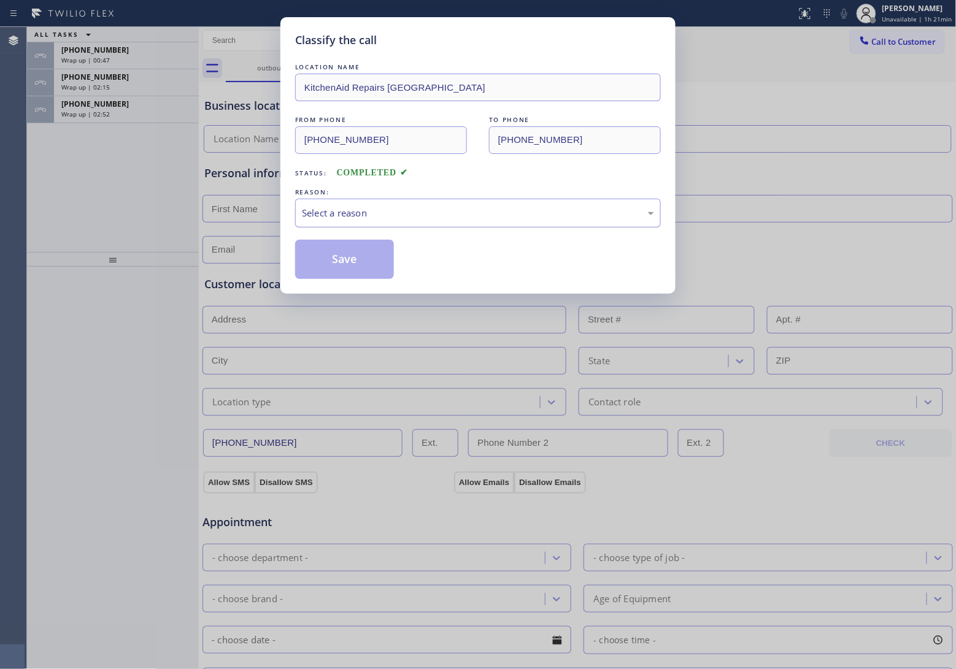
click at [393, 207] on div "Select a reason" at bounding box center [478, 213] width 352 height 14
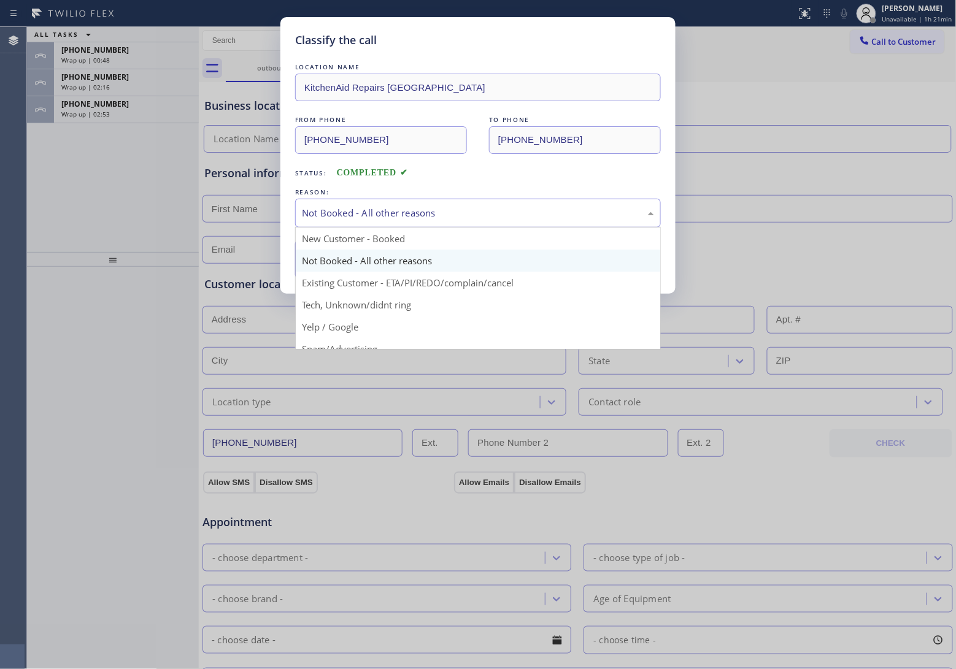
click at [391, 214] on div "Not Booked - All other reasons" at bounding box center [478, 213] width 352 height 14
type input "[PHONE_NUMBER]"
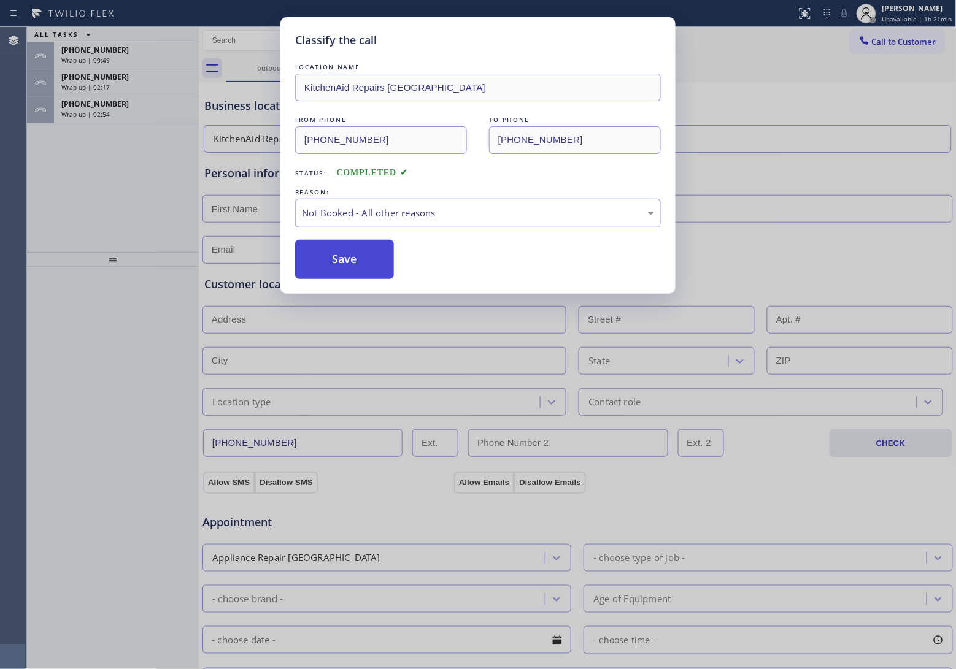
click at [356, 267] on button "Save" at bounding box center [344, 259] width 99 height 39
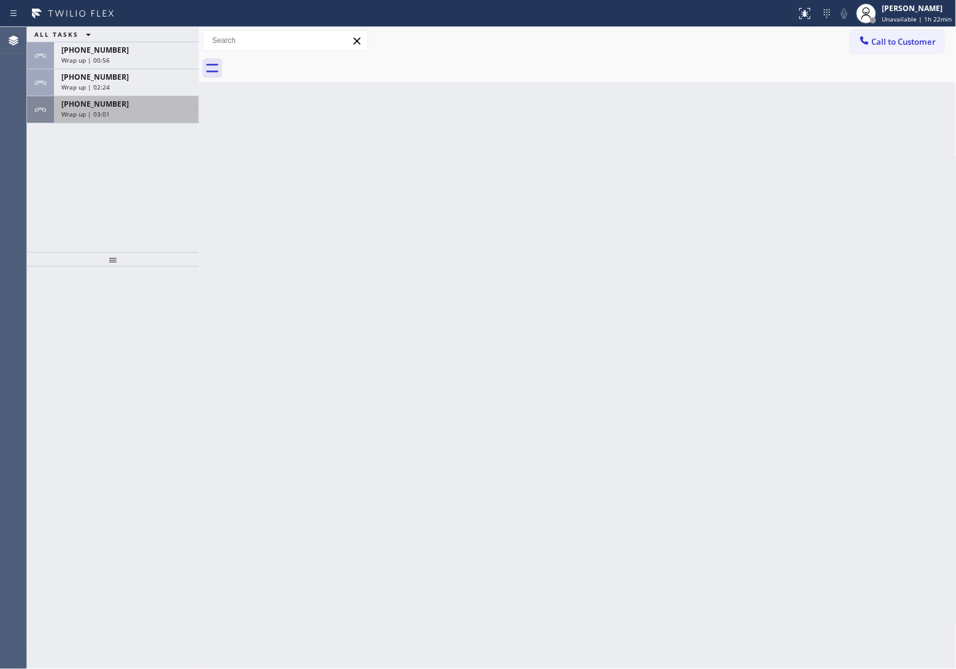
click at [129, 112] on div "Wrap up | 03:01" at bounding box center [126, 114] width 130 height 9
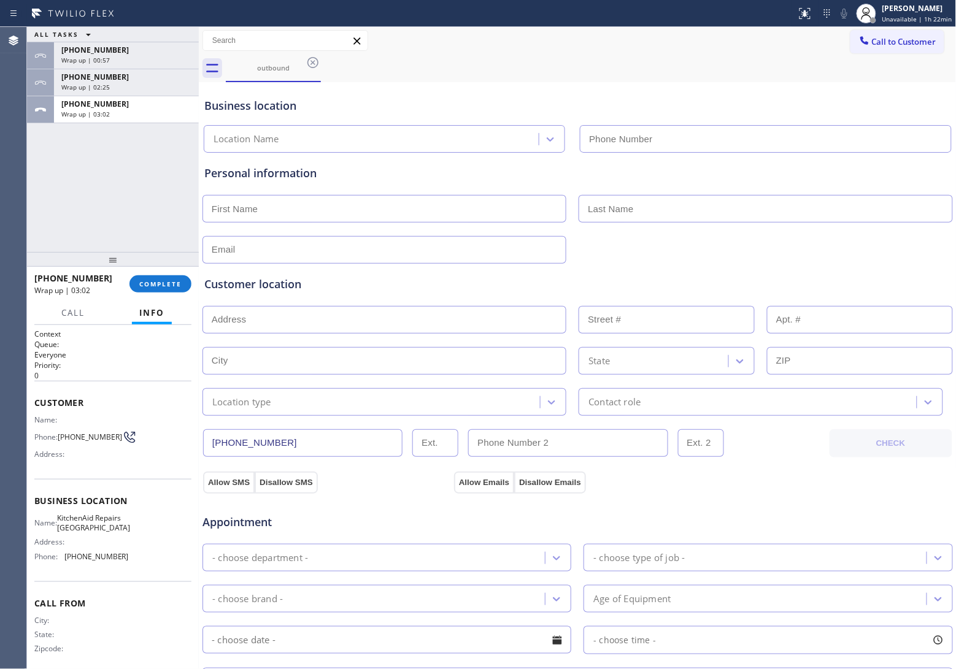
type input "[PHONE_NUMBER]"
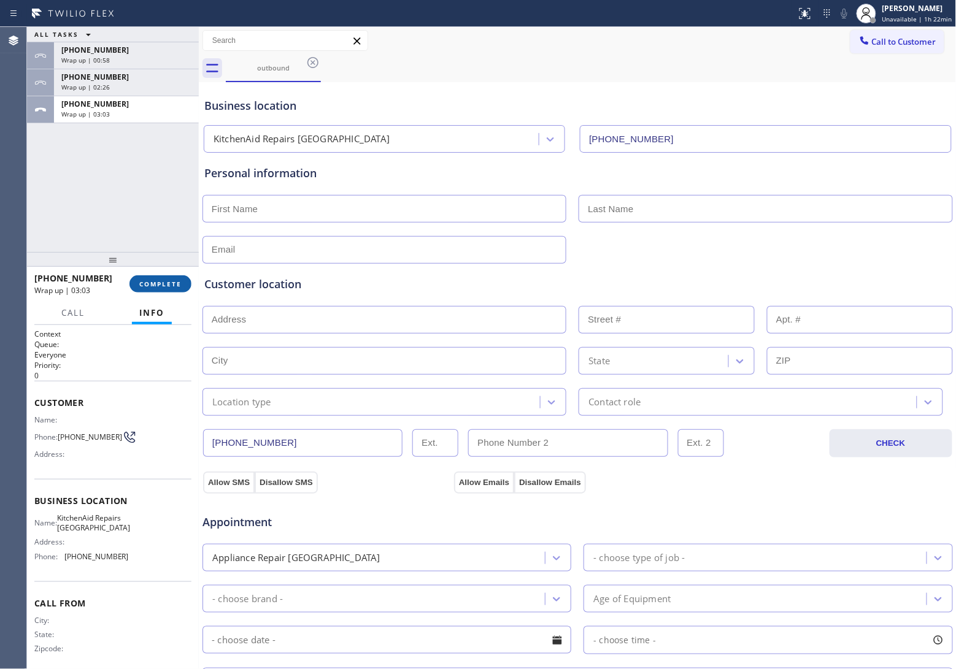
click at [158, 284] on span "COMPLETE" at bounding box center [160, 284] width 42 height 9
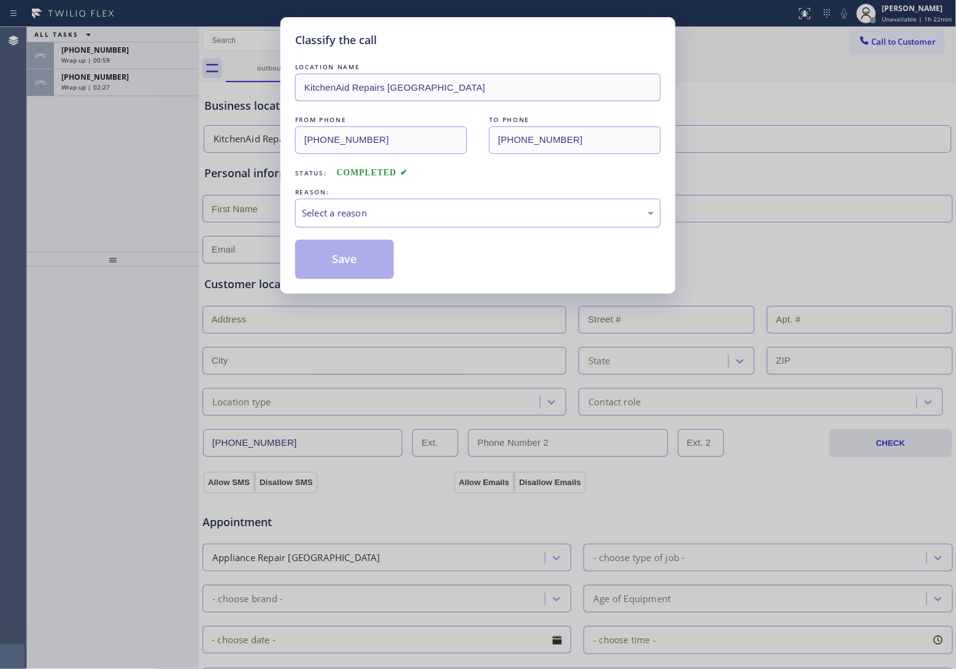
click at [424, 217] on div "Select a reason" at bounding box center [478, 213] width 352 height 14
click at [342, 265] on button "Save" at bounding box center [344, 259] width 99 height 39
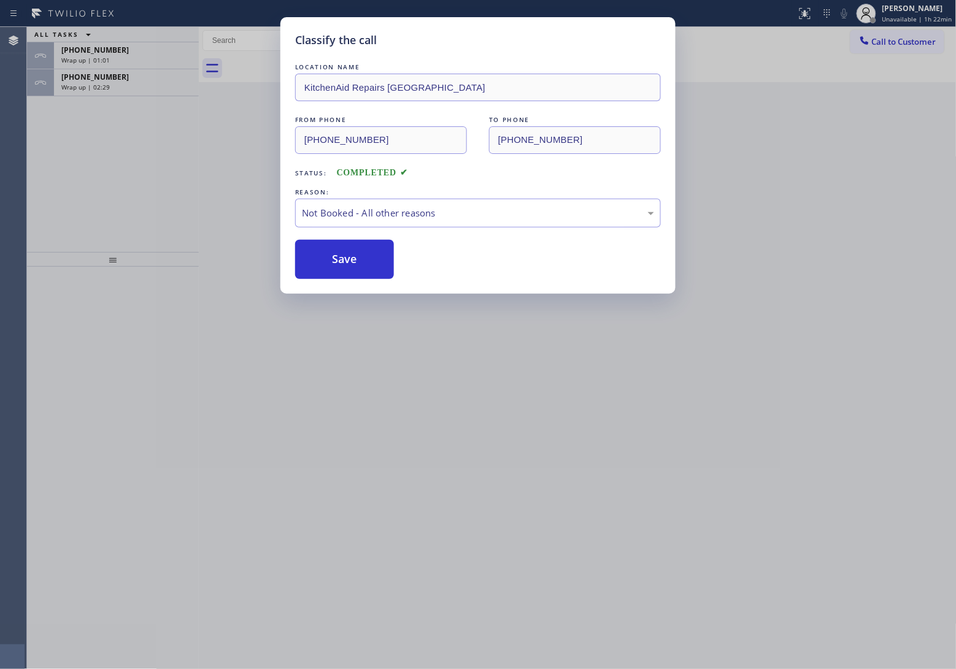
click at [125, 87] on div "Classify the call LOCATION NAME GE Monogram Inc Repair [US_STATE] FROM PHONE [P…" at bounding box center [491, 348] width 929 height 642
click at [125, 87] on div "Wrap up | 02:29" at bounding box center [126, 87] width 130 height 9
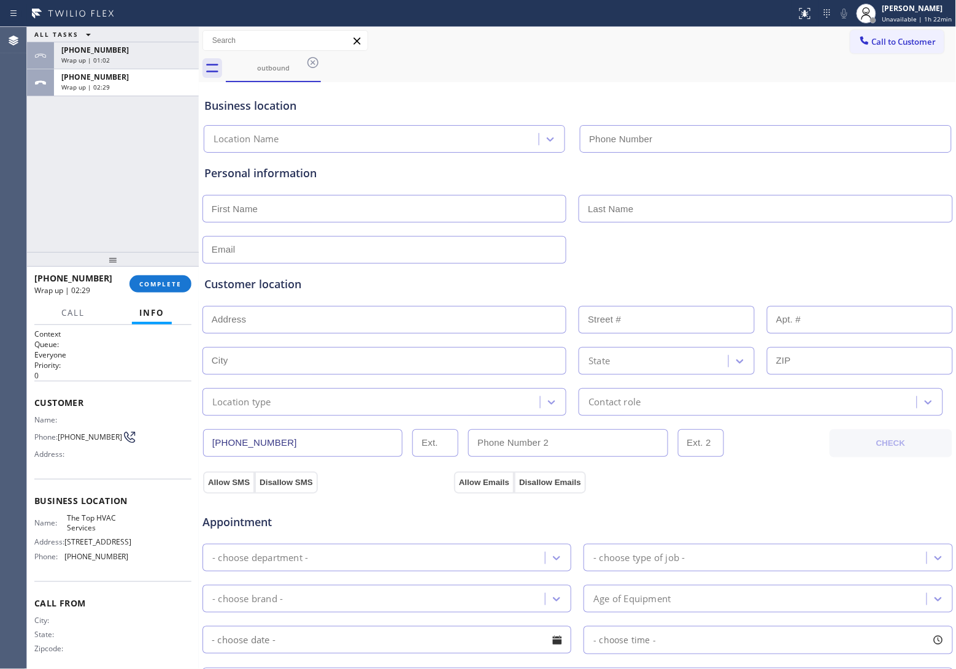
type input "[PHONE_NUMBER]"
click at [166, 280] on span "COMPLETE" at bounding box center [160, 284] width 42 height 9
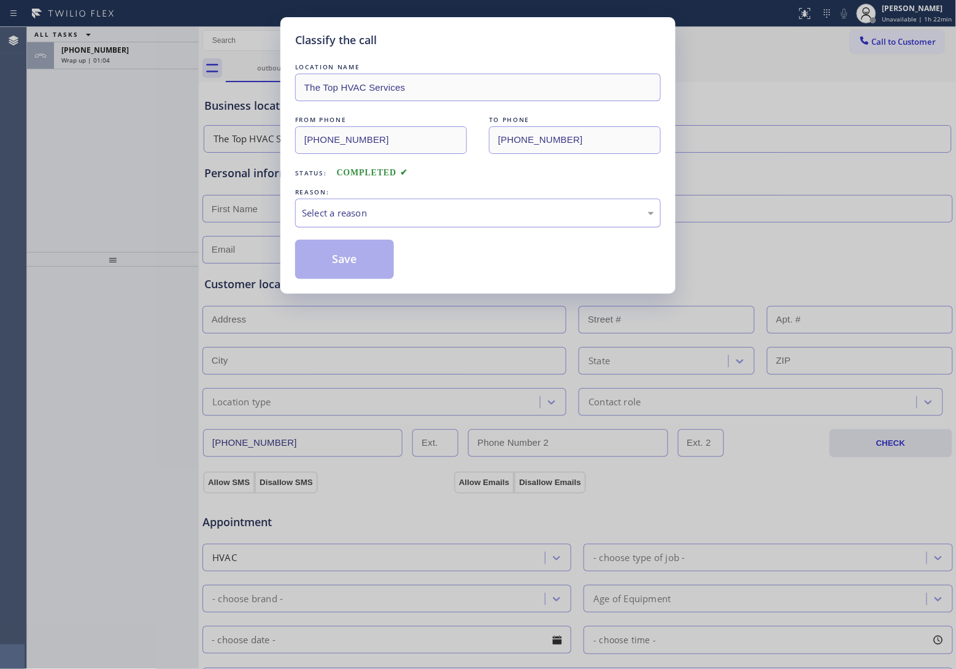
click at [397, 212] on div "Select a reason" at bounding box center [478, 213] width 352 height 14
click at [347, 270] on button "Save" at bounding box center [344, 259] width 99 height 39
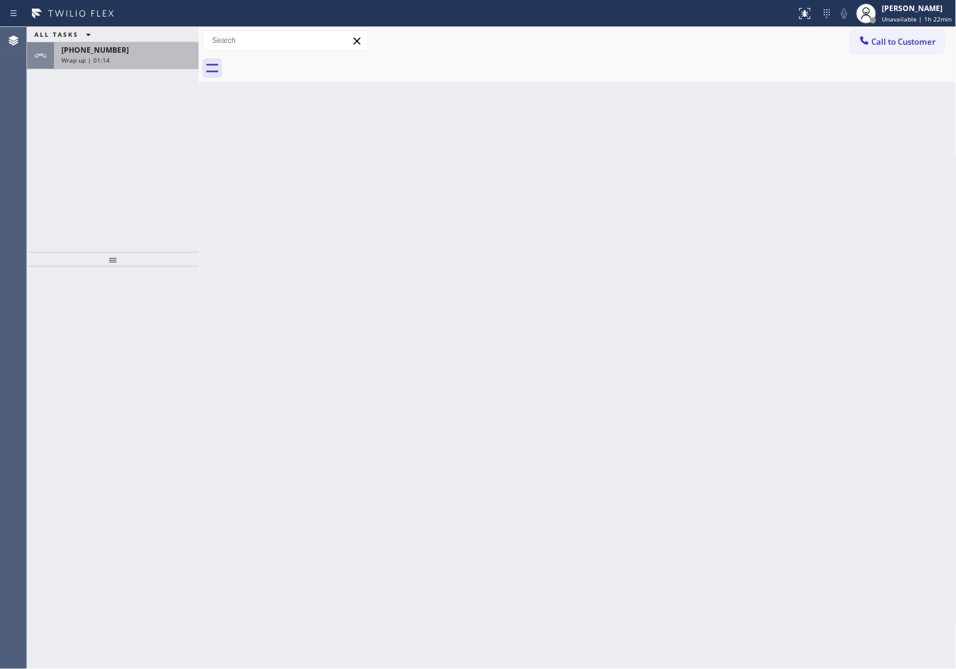
click at [86, 60] on span "Wrap up | 01:14" at bounding box center [85, 60] width 48 height 9
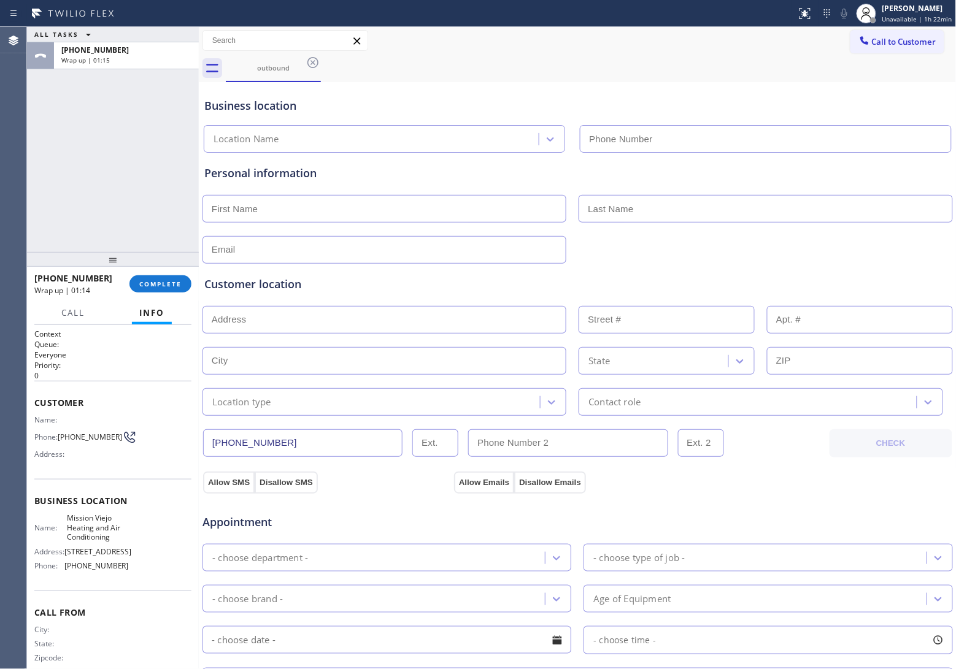
type input "[PHONE_NUMBER]"
drag, startPoint x: 81, startPoint y: 440, endPoint x: 60, endPoint y: 429, distance: 23.3
click at [60, 433] on span "[PHONE_NUMBER]" at bounding box center [90, 437] width 64 height 9
copy span "[PHONE_NUMBER]"
drag, startPoint x: 114, startPoint y: 579, endPoint x: 62, endPoint y: 580, distance: 52.2
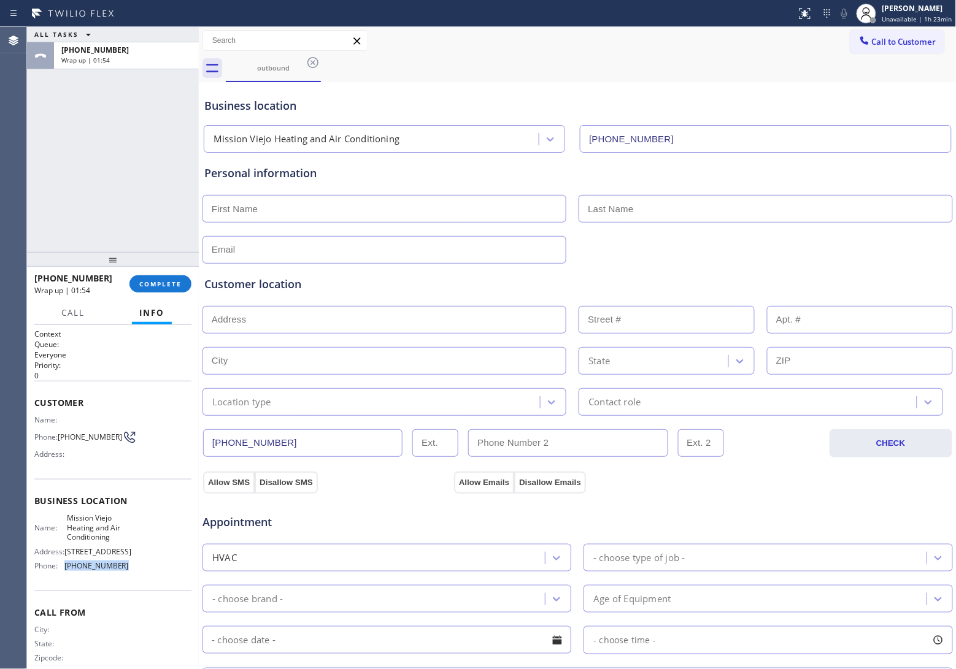
click at [62, 571] on div "Phone: [PHONE_NUMBER]" at bounding box center [81, 565] width 94 height 9
copy div "[PHONE_NUMBER]"
click at [893, 40] on span "Call to Customer" at bounding box center [904, 41] width 64 height 11
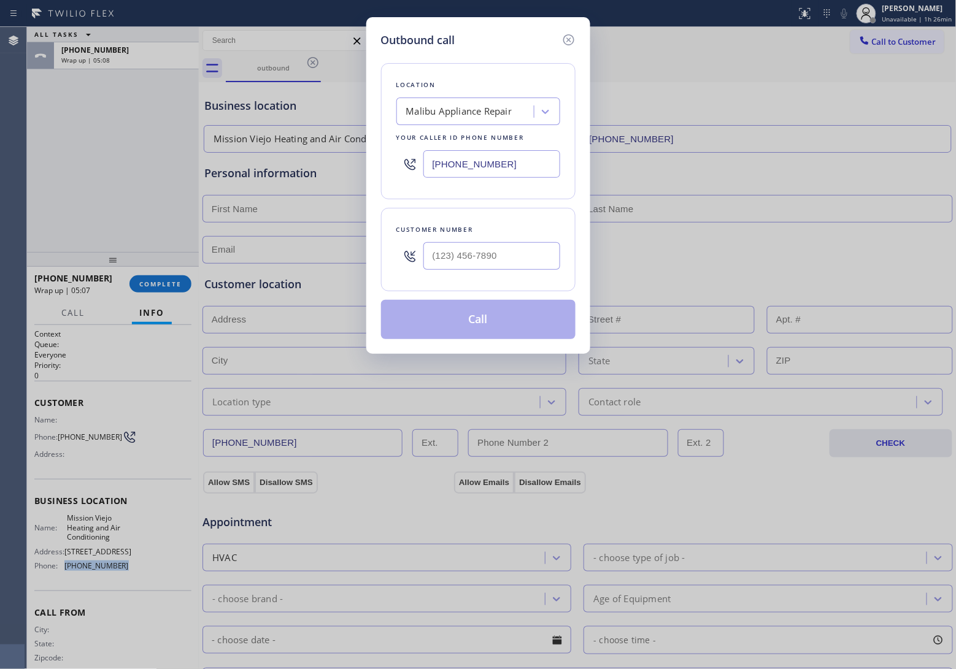
drag, startPoint x: 459, startPoint y: 204, endPoint x: 455, endPoint y: 186, distance: 18.9
click at [457, 204] on div "Location [GEOGRAPHIC_DATA] Appliance Repair Your caller id phone number [PHONE_…" at bounding box center [478, 193] width 194 height 291
click at [455, 185] on div "Location [GEOGRAPHIC_DATA] Appliance Repair Your caller id phone number [PHONE_…" at bounding box center [478, 131] width 194 height 136
click at [452, 185] on div "Location [GEOGRAPHIC_DATA] Appliance Repair Your caller id phone number [PHONE_…" at bounding box center [478, 131] width 194 height 136
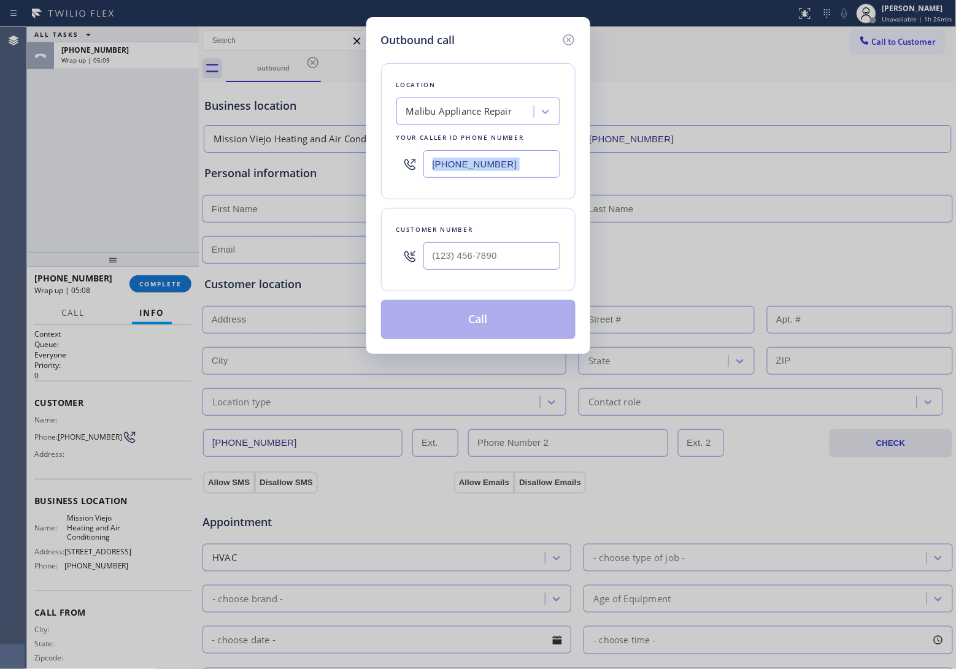
click at [448, 167] on input "[PHONE_NUMBER]" at bounding box center [491, 164] width 137 height 28
paste input "949) 537-2093"
type input "[PHONE_NUMBER]"
type input "(___) ___-____"
click at [453, 266] on input "(___) ___-____" at bounding box center [491, 256] width 137 height 28
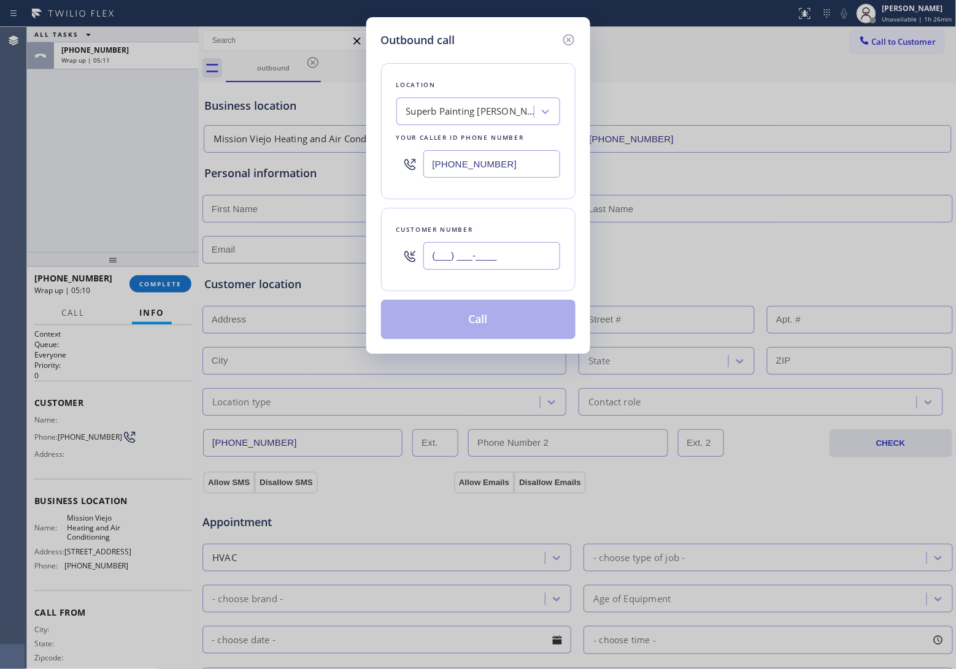
paste input "909) 261-3150"
type input "[PHONE_NUMBER]"
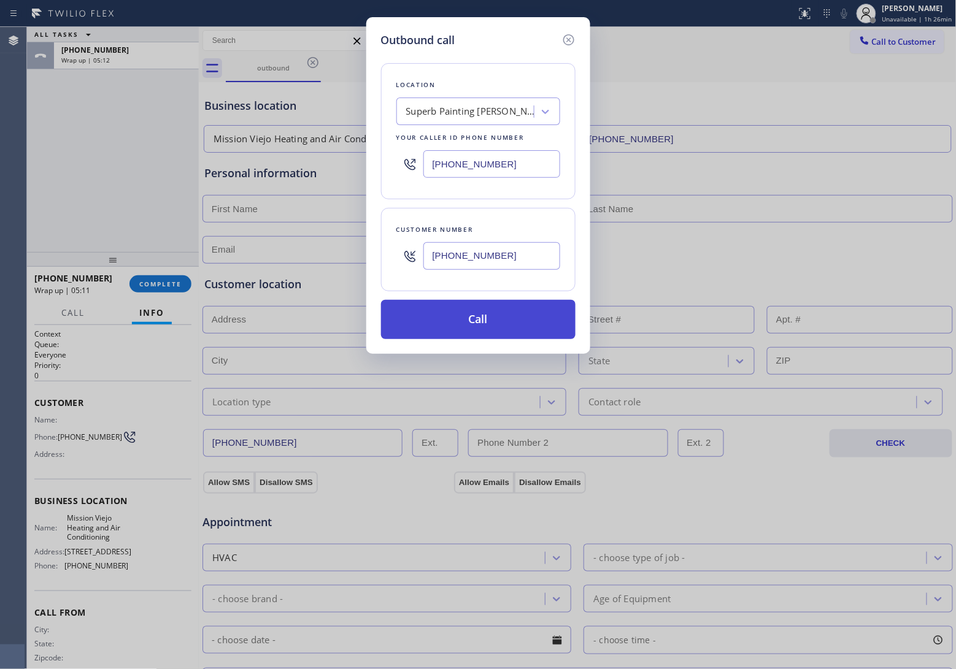
click at [483, 327] on button "Call" at bounding box center [478, 319] width 194 height 39
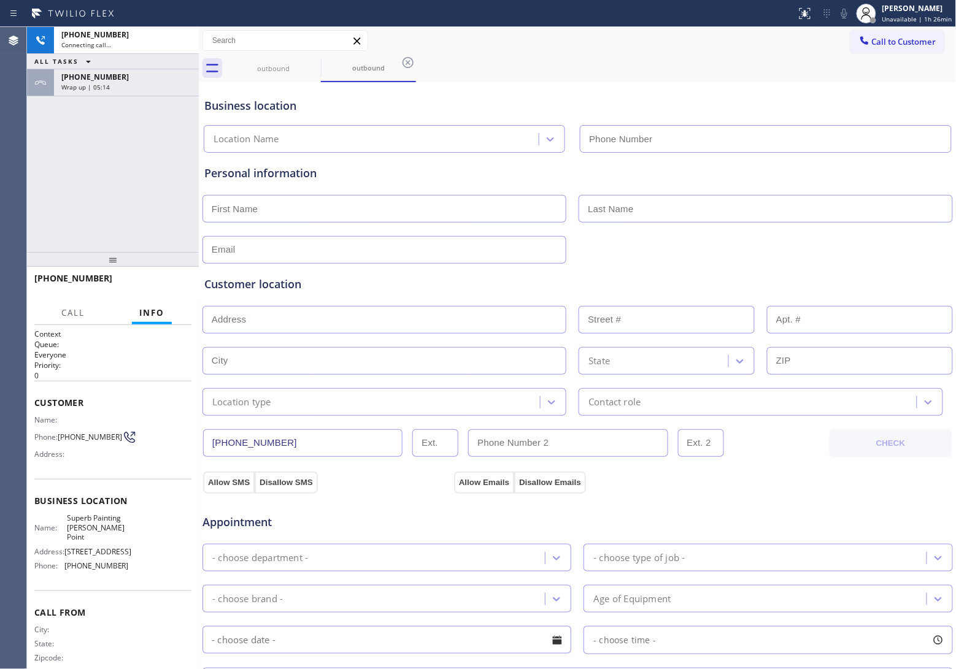
type input "[PHONE_NUMBER]"
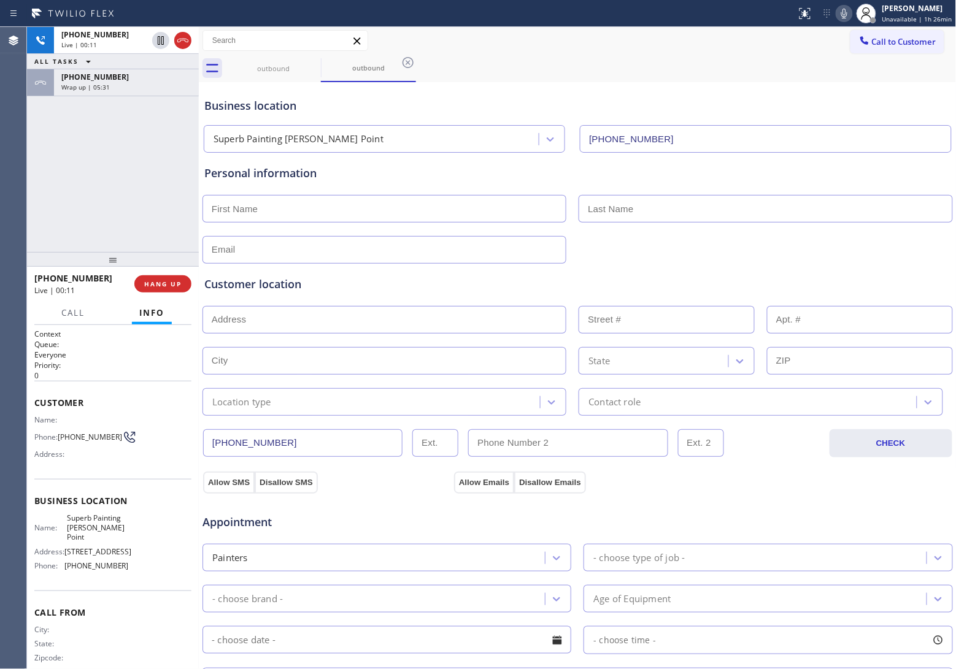
drag, startPoint x: 13, startPoint y: 146, endPoint x: 157, endPoint y: 123, distance: 145.4
click at [17, 146] on div "Agent Desktop" at bounding box center [13, 348] width 26 height 642
click at [187, 41] on icon at bounding box center [182, 40] width 15 height 15
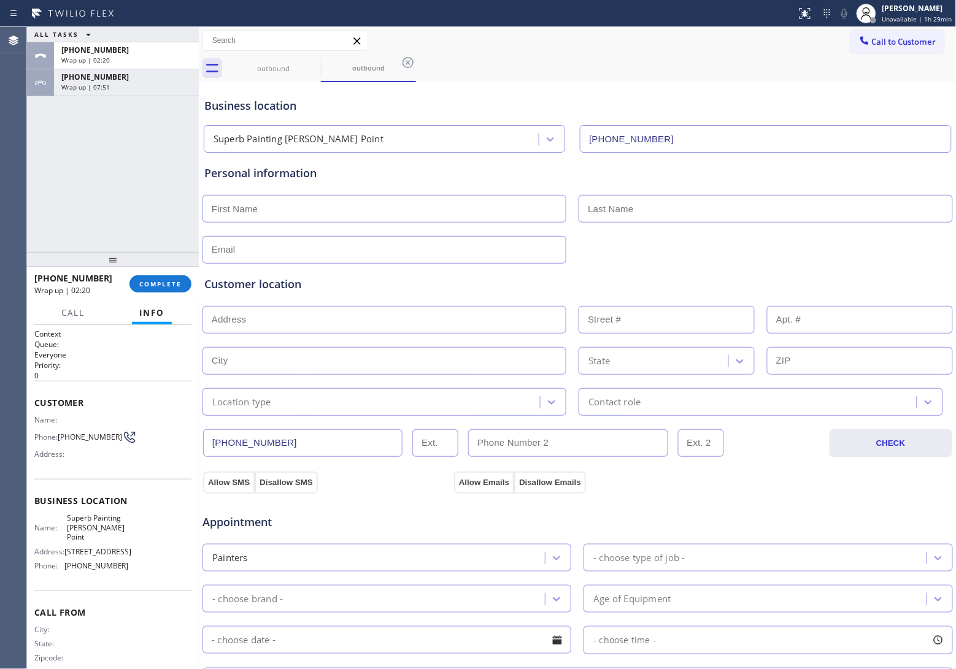
drag, startPoint x: 890, startPoint y: 41, endPoint x: 714, endPoint y: 90, distance: 182.6
click at [887, 43] on span "Call to Customer" at bounding box center [904, 41] width 64 height 11
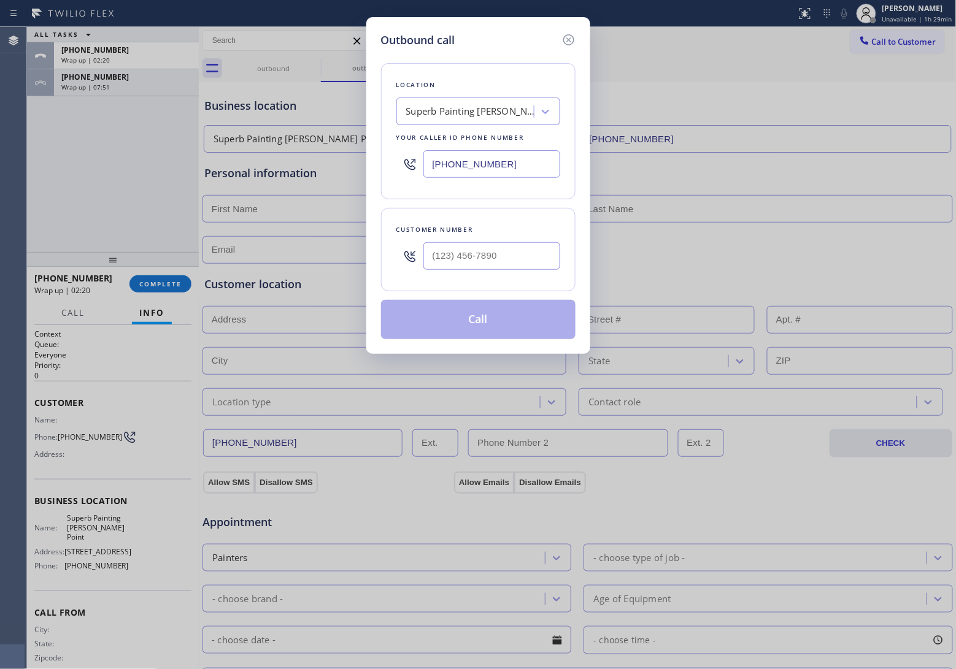
click at [510, 166] on input "[PHONE_NUMBER]" at bounding box center [491, 164] width 137 height 28
type input "[PHONE_NUMBER]"
type input "(___) ___-____"
click at [516, 253] on input "(___) ___-____" at bounding box center [491, 256] width 137 height 28
type input "(___) ___-____"
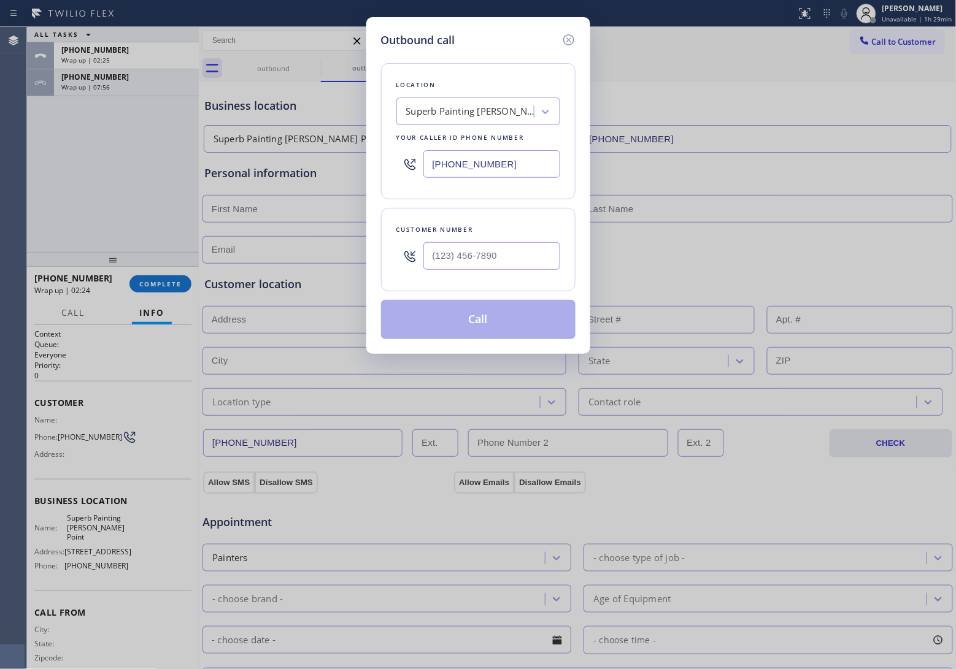
click at [480, 164] on input "[PHONE_NUMBER]" at bounding box center [491, 164] width 137 height 28
paste input "213) 566-1222"
type input "[PHONE_NUMBER]"
type input "(___) ___-____"
click at [458, 259] on input "text" at bounding box center [491, 256] width 137 height 28
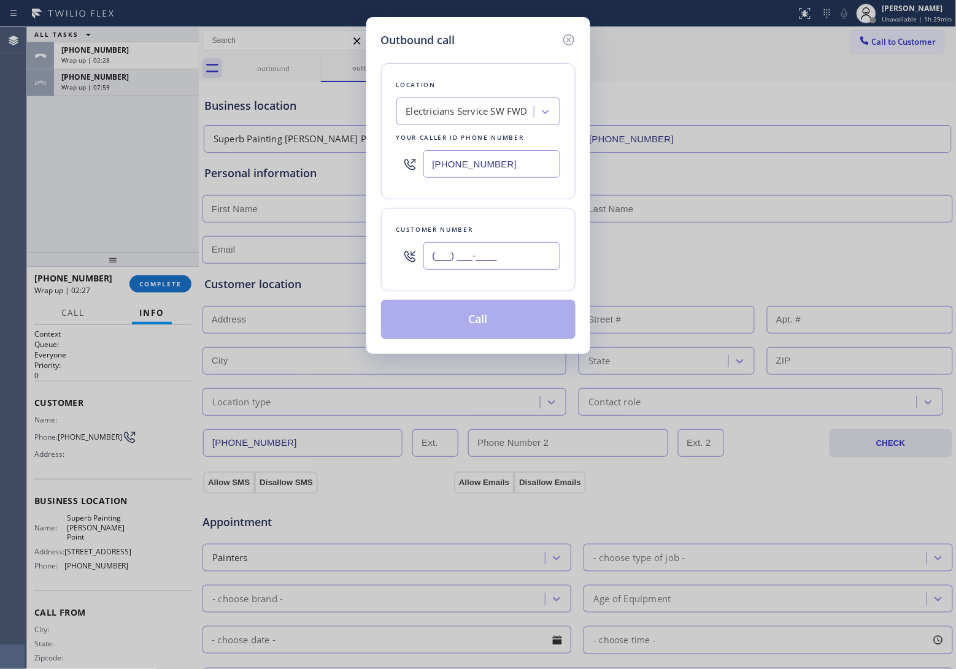
paste input "732) 272-7462"
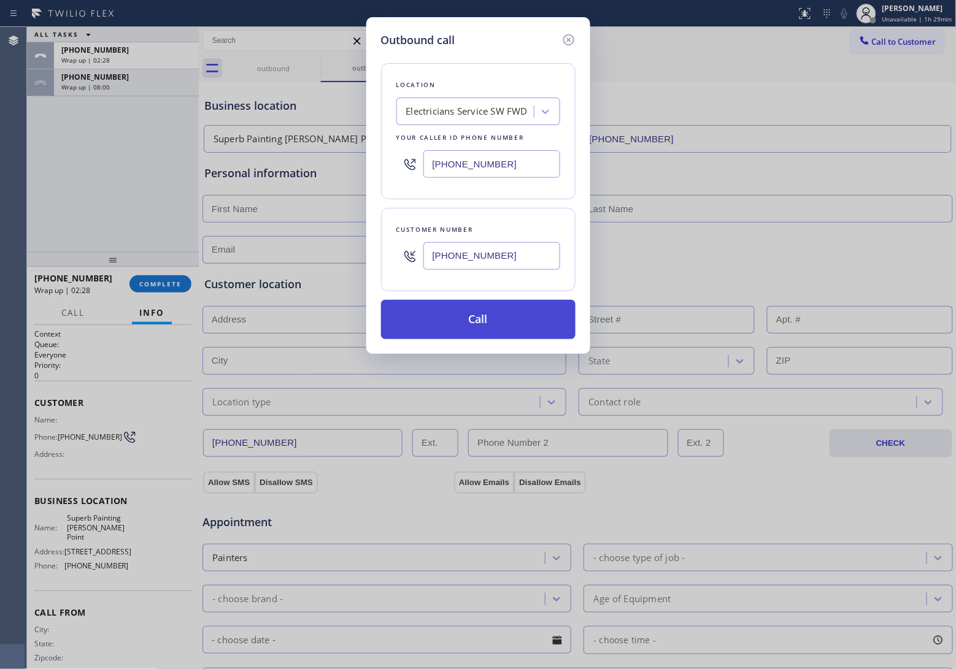
type input "[PHONE_NUMBER]"
click at [522, 329] on button "Call" at bounding box center [478, 319] width 194 height 39
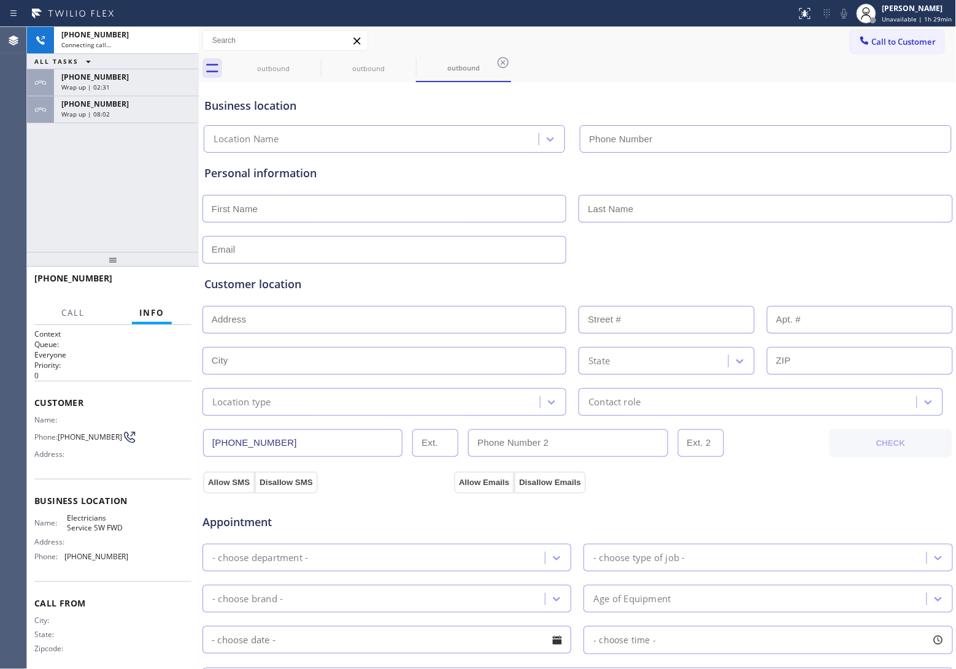
type input "[PHONE_NUMBER]"
click at [25, 192] on div "Agent Desktop" at bounding box center [13, 348] width 26 height 642
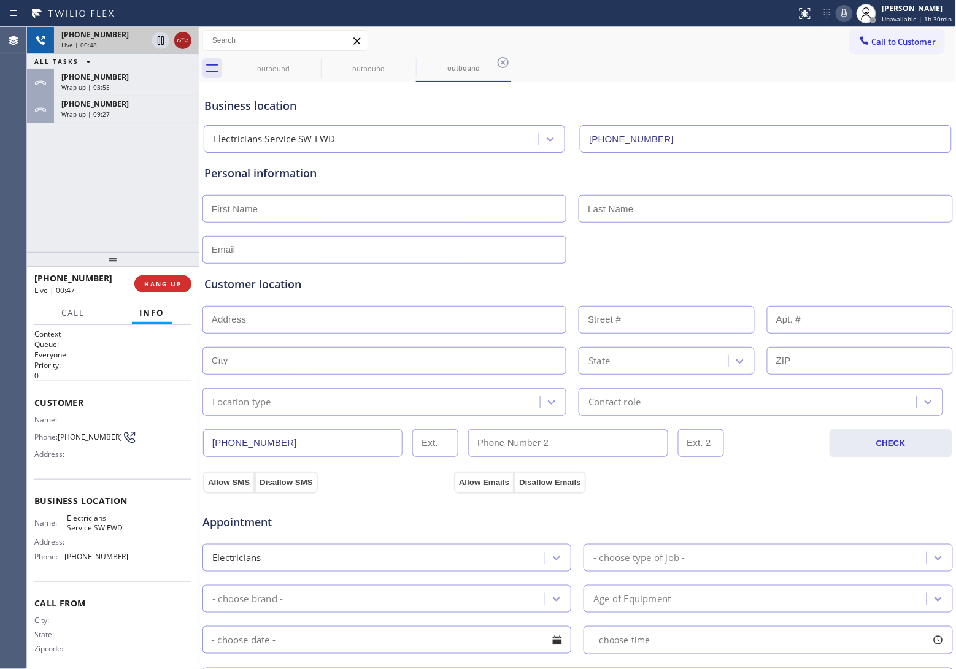
click at [188, 47] on icon at bounding box center [182, 40] width 15 height 15
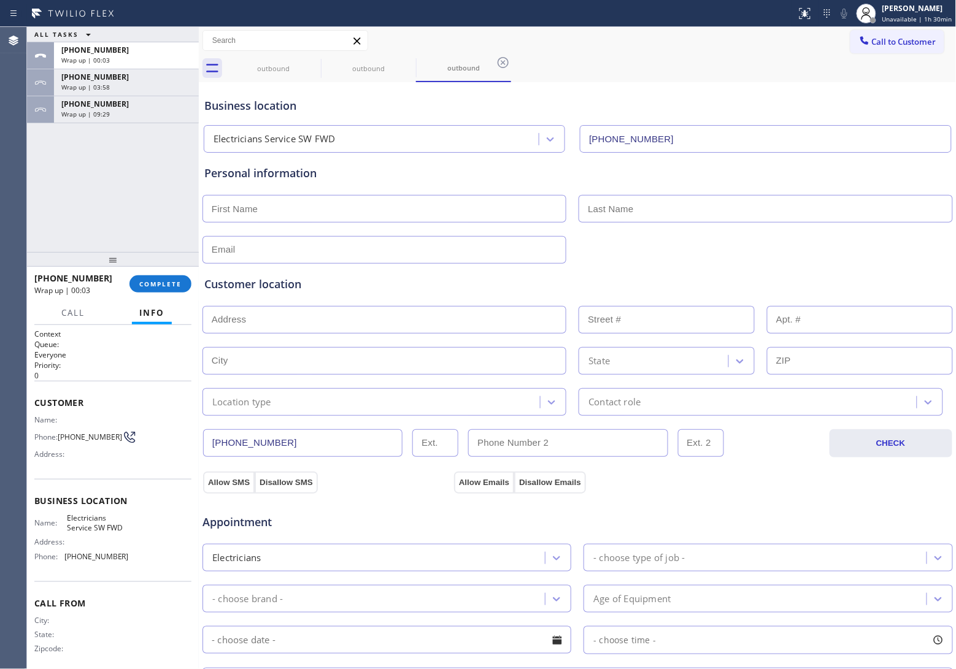
click at [880, 44] on span "Call to Customer" at bounding box center [904, 41] width 64 height 11
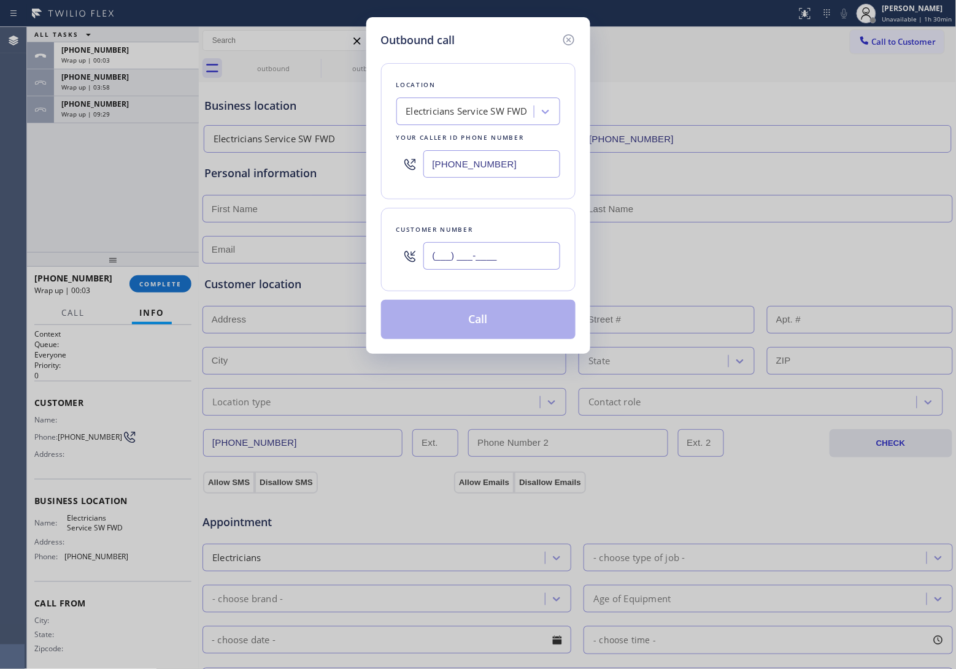
click at [529, 258] on input "(___) ___-____" at bounding box center [491, 256] width 137 height 28
paste input "551) 209-1241"
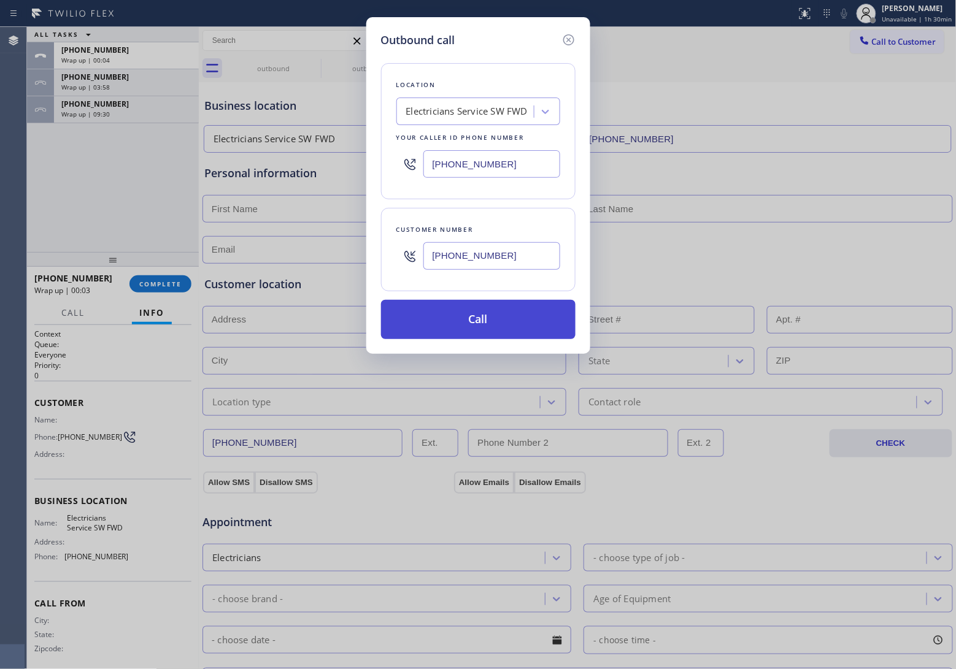
type input "[PHONE_NUMBER]"
click at [507, 326] on button "Call" at bounding box center [478, 319] width 194 height 39
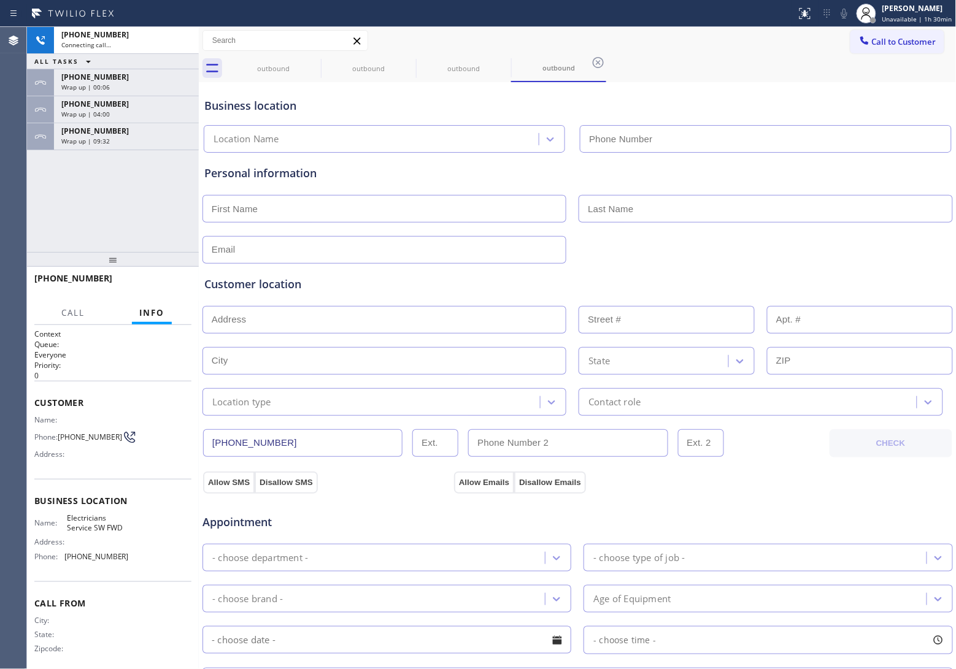
type input "[PHONE_NUMBER]"
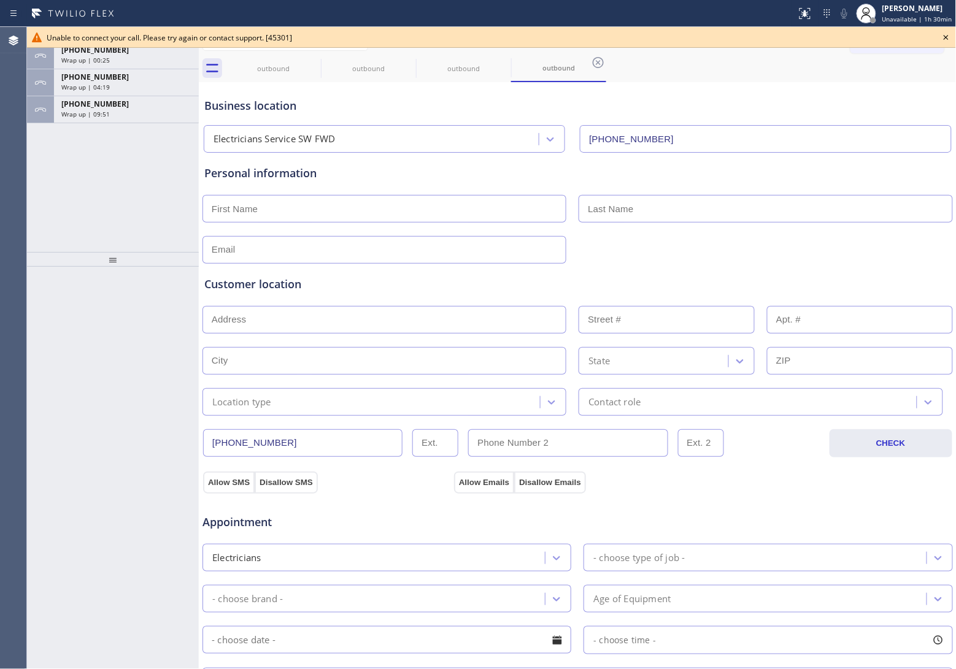
click at [47, 412] on div at bounding box center [113, 468] width 172 height 403
click at [941, 38] on icon at bounding box center [946, 37] width 15 height 15
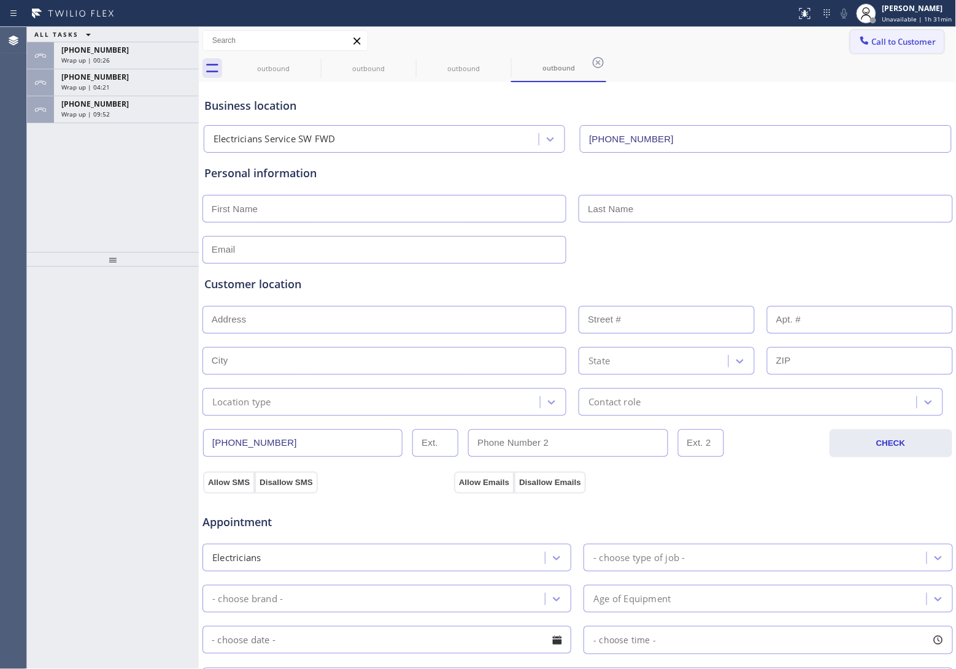
drag, startPoint x: 934, startPoint y: 34, endPoint x: 927, endPoint y: 34, distance: 6.8
click at [930, 34] on div "Call to Customer Outbound call Location Electricians Service SW FWD Your caller…" at bounding box center [903, 40] width 106 height 21
click at [897, 44] on span "Call to Customer" at bounding box center [904, 41] width 64 height 11
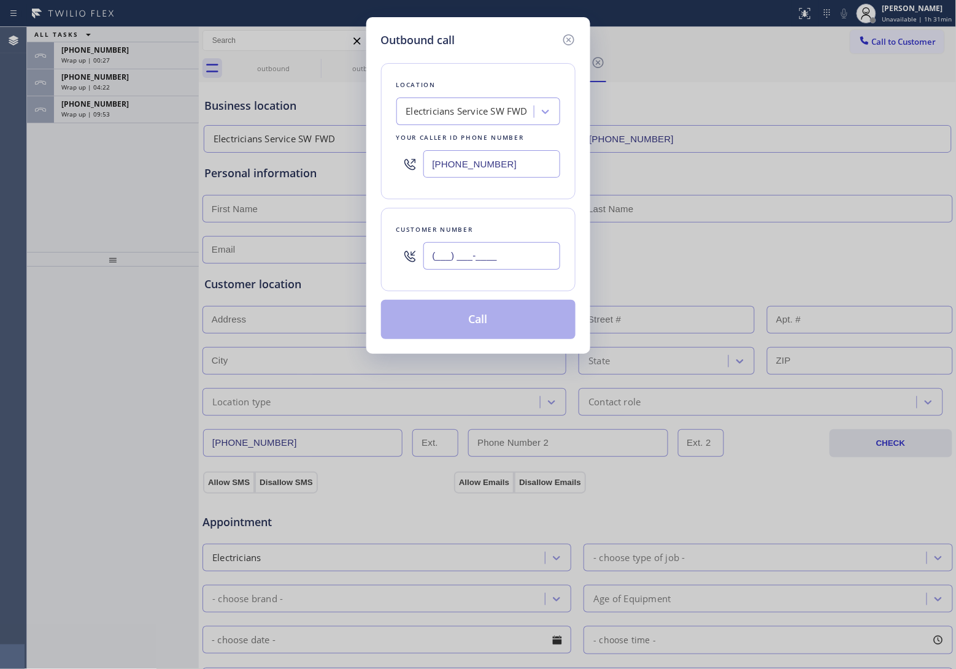
click at [491, 259] on input "(___) ___-____" at bounding box center [491, 256] width 137 height 28
paste input "640) 200-6553"
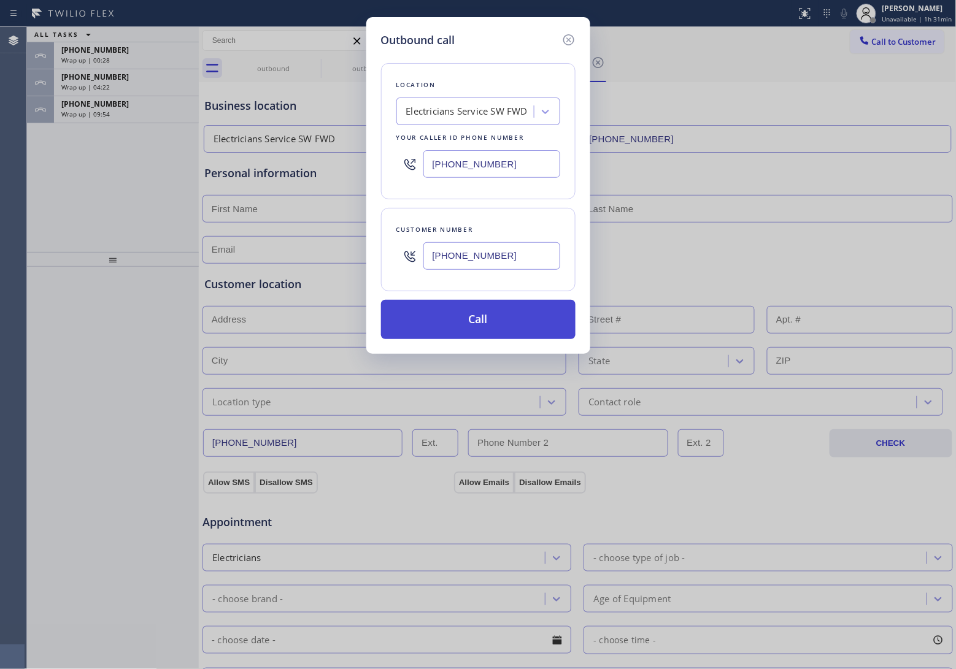
type input "[PHONE_NUMBER]"
click at [492, 326] on button "Call" at bounding box center [478, 319] width 194 height 39
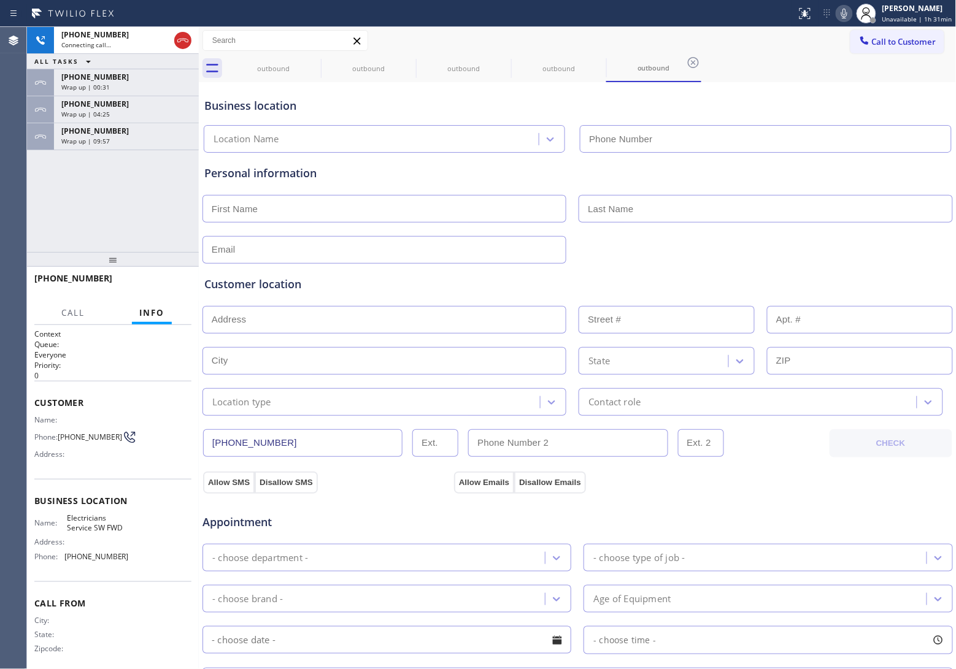
type input "[PHONE_NUMBER]"
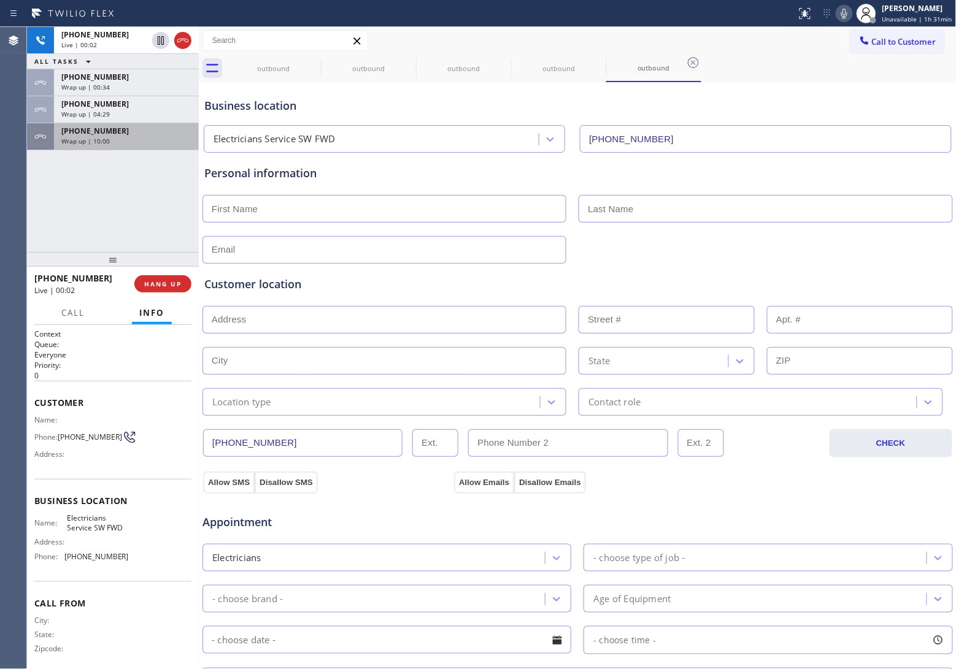
click at [128, 133] on div "[PHONE_NUMBER]" at bounding box center [126, 131] width 130 height 10
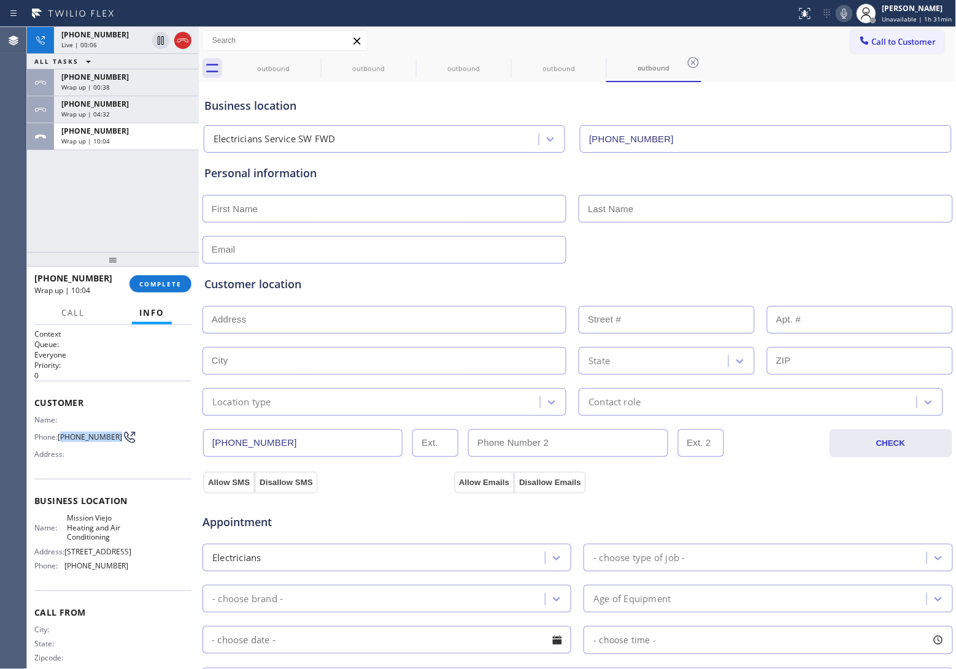
drag, startPoint x: 77, startPoint y: 442, endPoint x: 61, endPoint y: 431, distance: 19.3
click at [61, 431] on div "Name: Phone: [PHONE_NUMBER] Address:" at bounding box center [81, 439] width 94 height 48
click at [900, 46] on span "Call to Customer" at bounding box center [904, 41] width 64 height 11
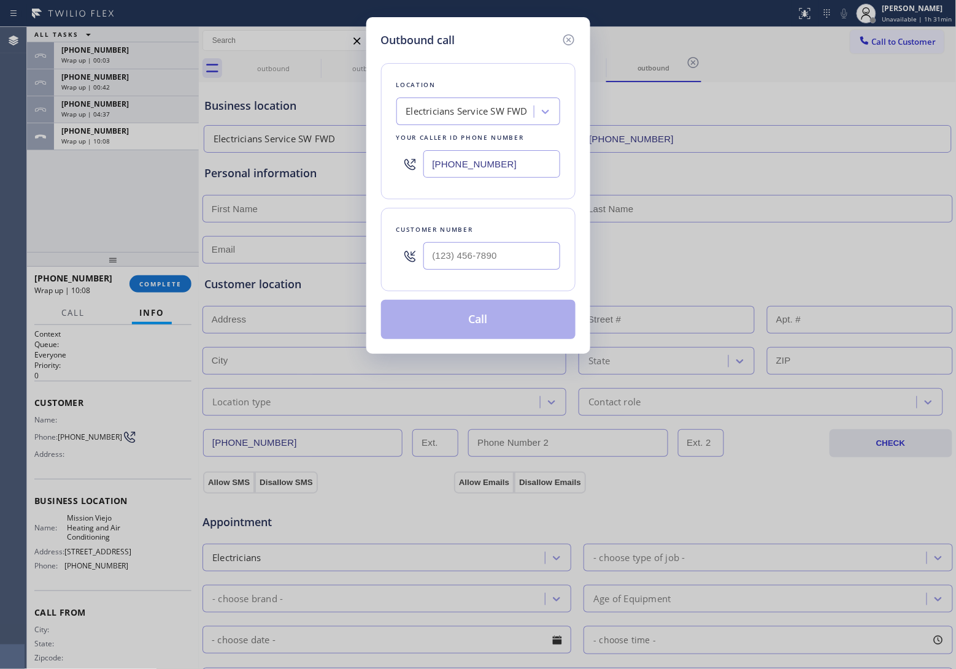
click at [448, 173] on input "[PHONE_NUMBER]" at bounding box center [491, 164] width 137 height 28
paste input "551) 553-5669"
type input "[PHONE_NUMBER]"
type input "(___) ___-____"
click at [534, 255] on input "(___) ___-____" at bounding box center [491, 256] width 137 height 28
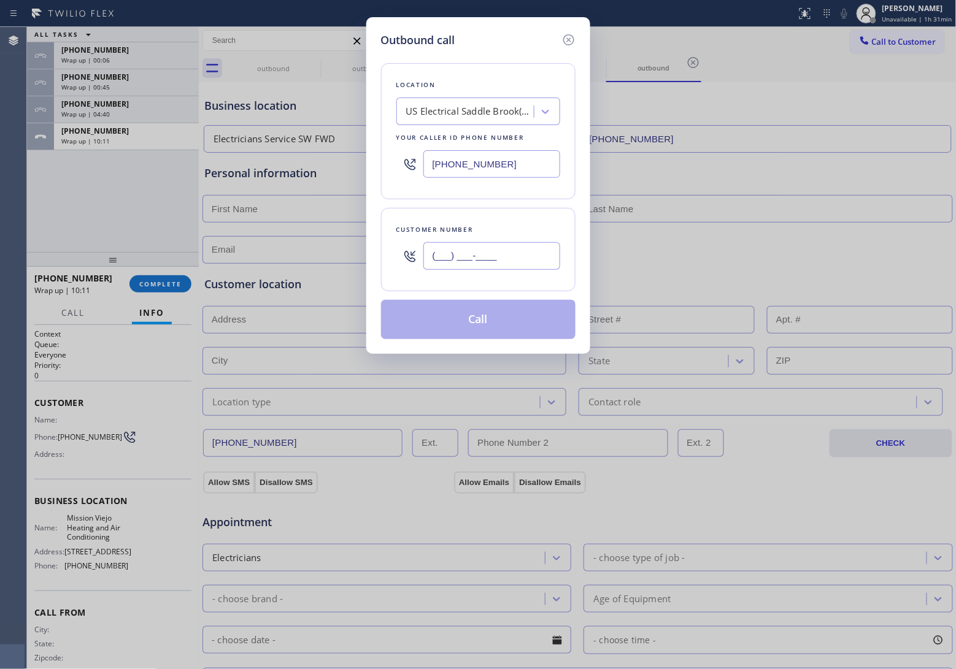
paste input "640) 200-6553"
type input "[PHONE_NUMBER]"
click at [514, 326] on button "Call" at bounding box center [478, 319] width 194 height 39
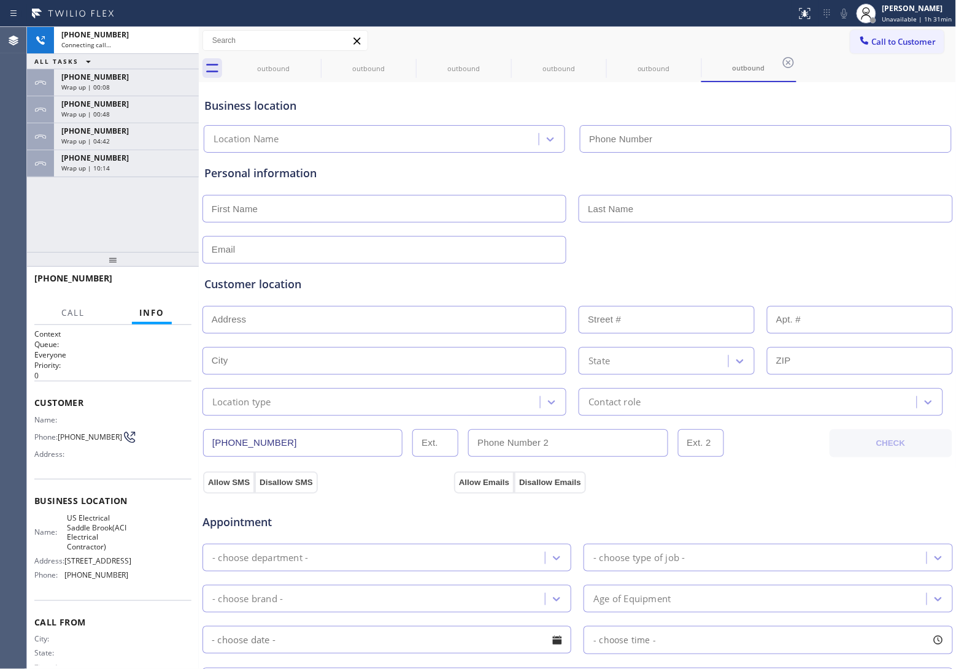
type input "[PHONE_NUMBER]"
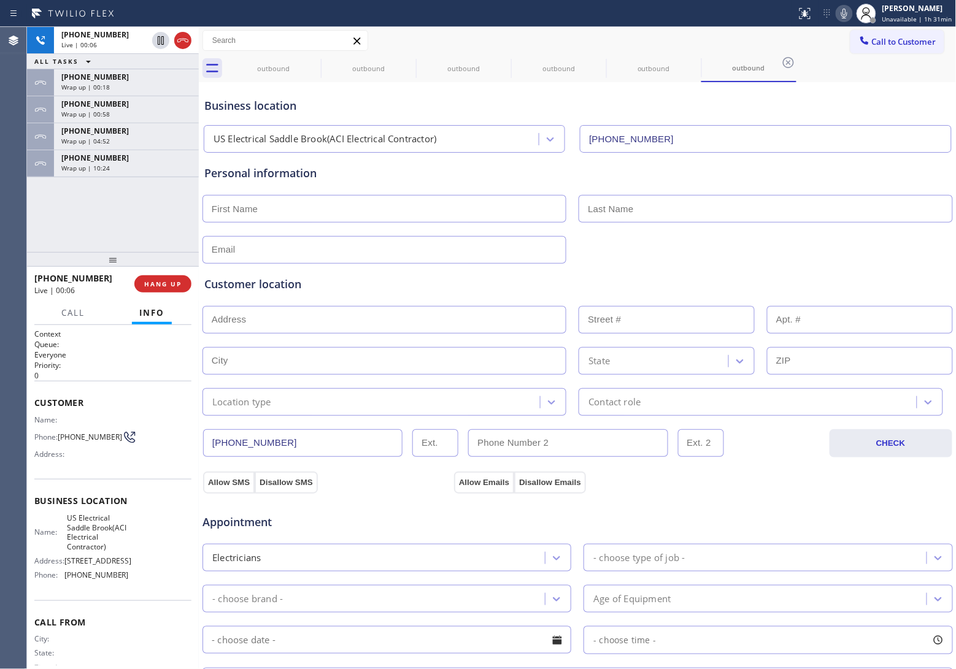
drag, startPoint x: 47, startPoint y: 202, endPoint x: 80, endPoint y: 184, distance: 37.4
click at [49, 201] on div "[PHONE_NUMBER] Live | 00:06 ALL TASKS ALL TASKS ACTIVE TASKS TASKS IN WRAP UP […" at bounding box center [113, 139] width 172 height 225
click at [188, 277] on button "HANG UP" at bounding box center [162, 283] width 57 height 17
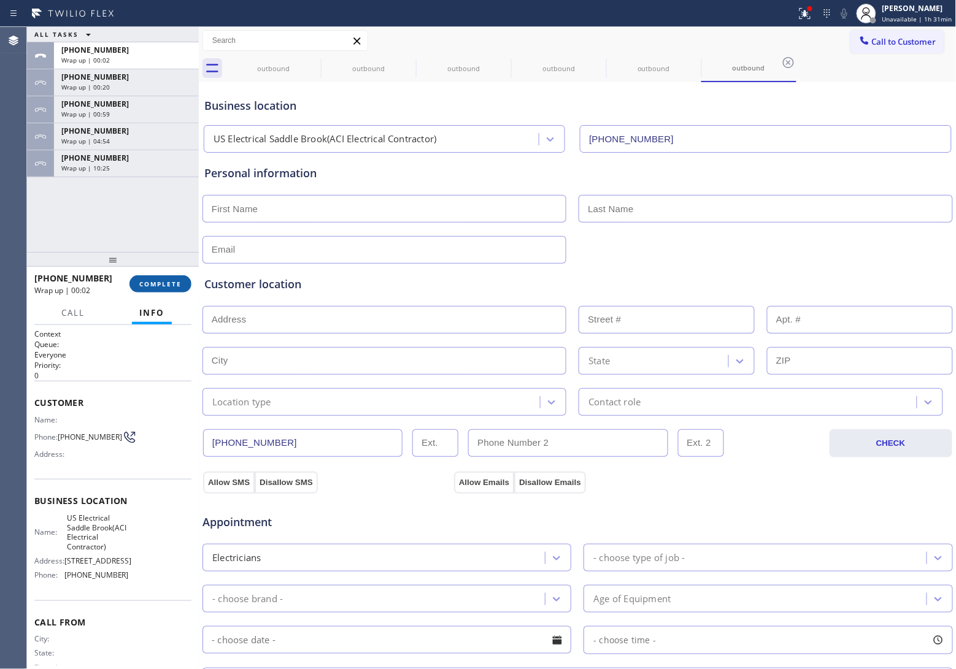
click at [158, 288] on button "COMPLETE" at bounding box center [160, 283] width 62 height 17
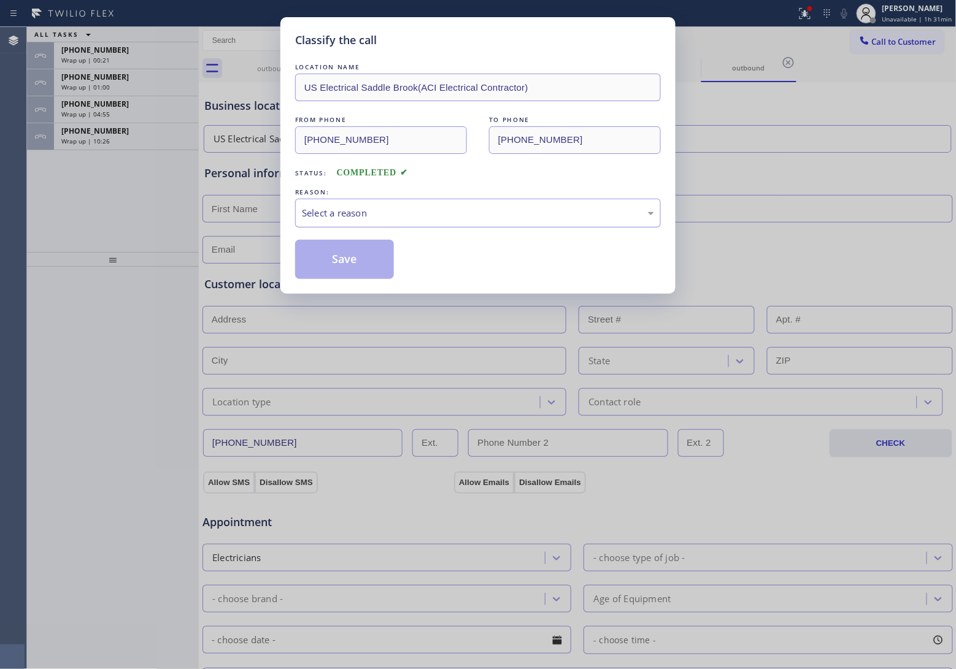
click at [402, 221] on div "Select a reason" at bounding box center [478, 213] width 366 height 29
click at [352, 264] on button "Save" at bounding box center [344, 259] width 99 height 39
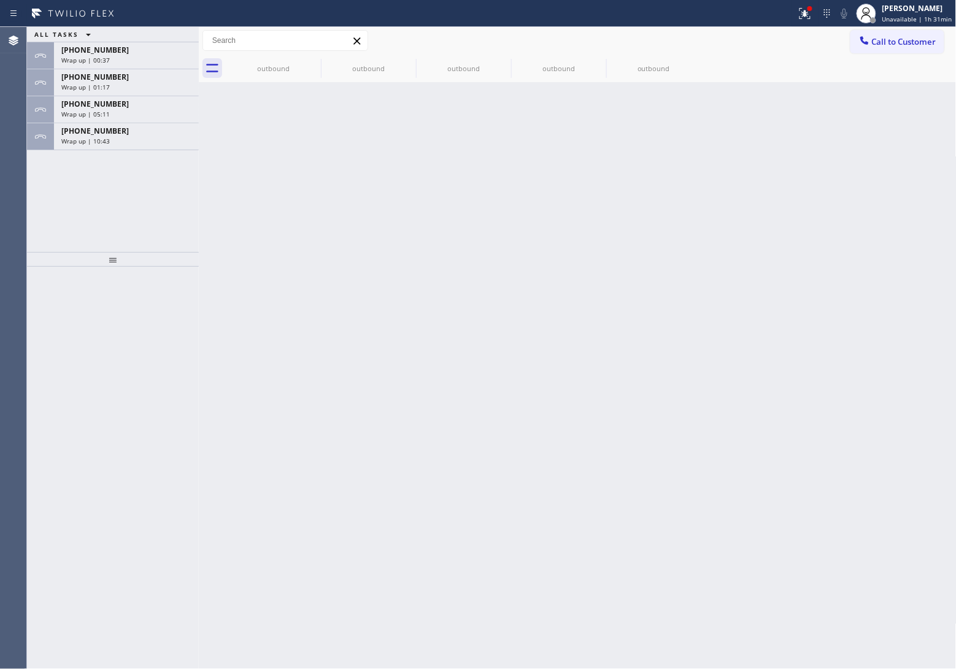
click at [0, 283] on div "Agent Desktop" at bounding box center [13, 348] width 26 height 642
click at [134, 148] on div "[PHONE_NUMBER] Wrap up | 10:43" at bounding box center [124, 136] width 140 height 27
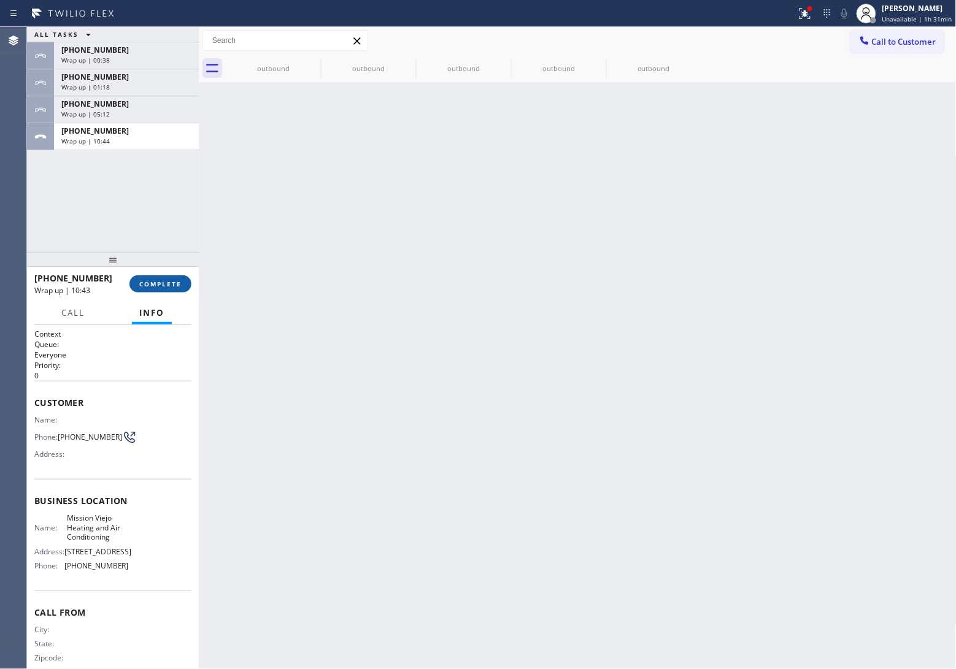
click at [170, 278] on button "COMPLETE" at bounding box center [160, 283] width 62 height 17
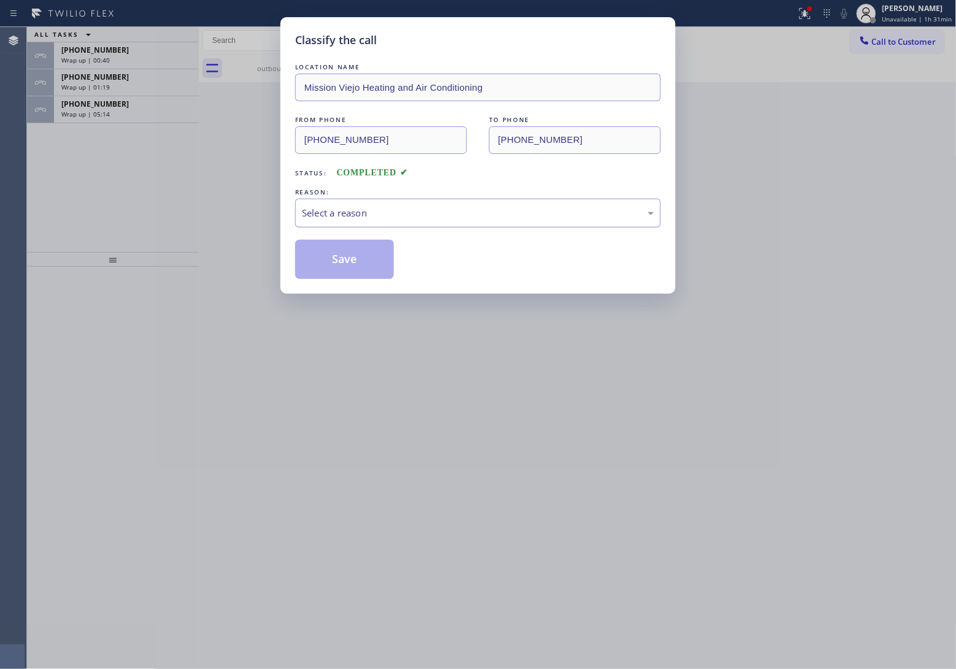
click at [397, 218] on div "Select a reason" at bounding box center [478, 213] width 352 height 14
click at [361, 261] on button "Save" at bounding box center [344, 259] width 99 height 39
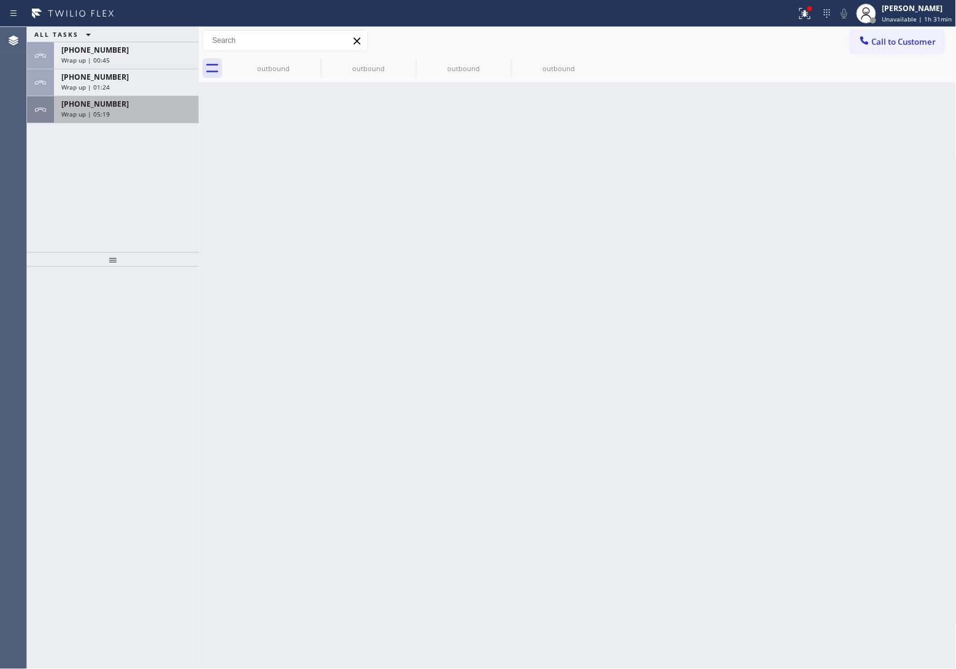
click at [102, 114] on span "Wrap up | 05:19" at bounding box center [85, 114] width 48 height 9
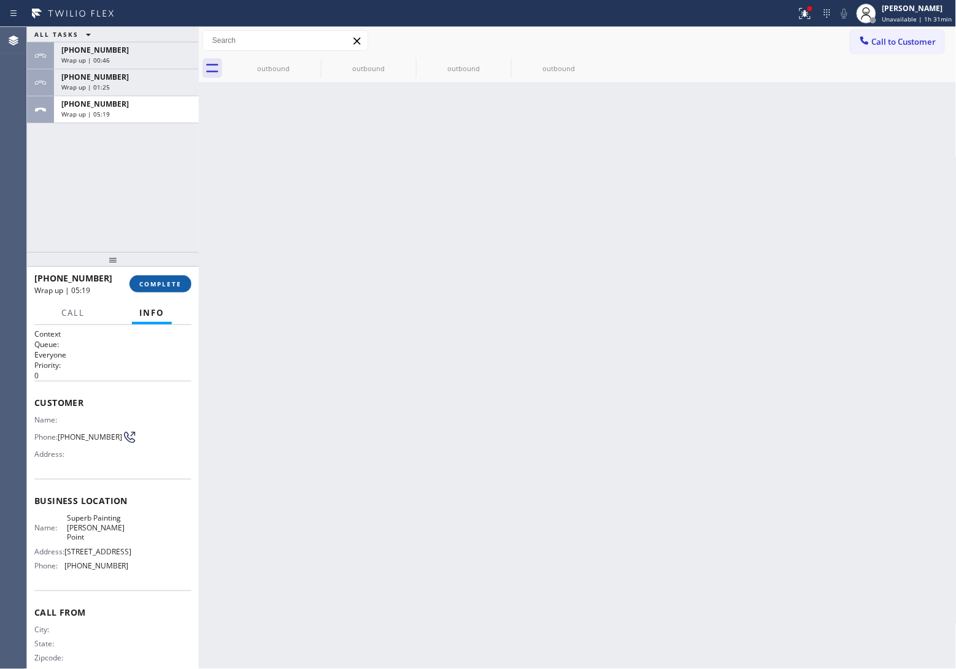
click at [167, 285] on span "COMPLETE" at bounding box center [160, 284] width 42 height 9
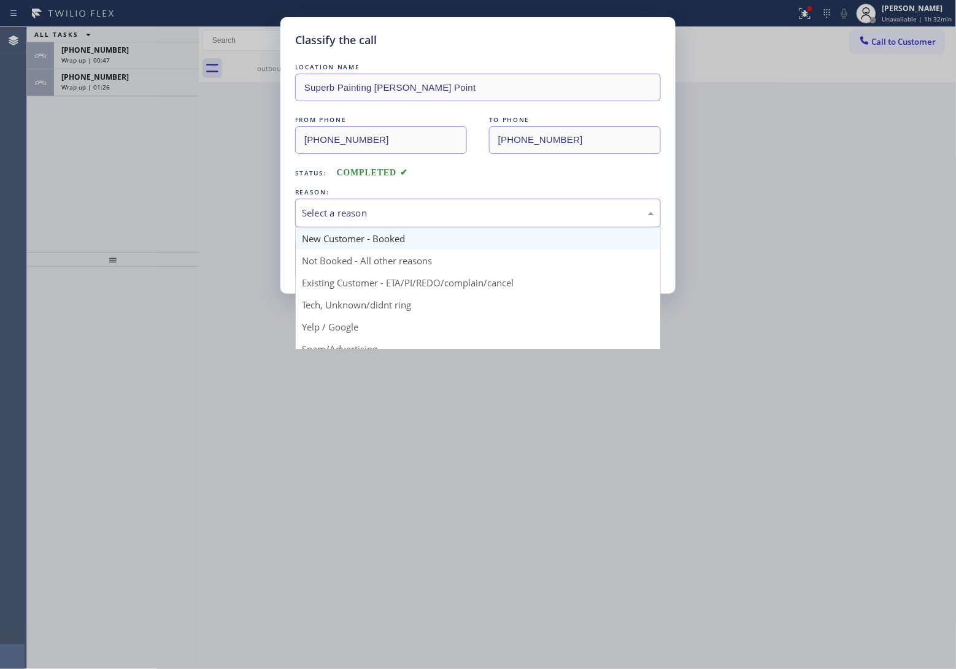
drag, startPoint x: 428, startPoint y: 210, endPoint x: 382, endPoint y: 248, distance: 59.6
click at [421, 213] on div "Select a reason" at bounding box center [478, 213] width 352 height 14
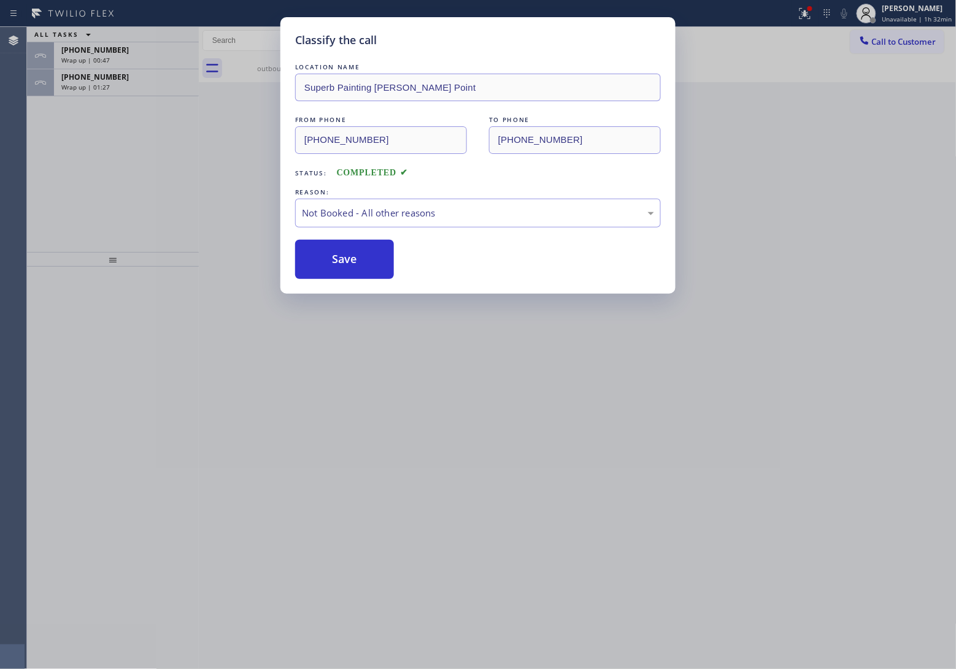
click at [353, 258] on button "Save" at bounding box center [344, 259] width 99 height 39
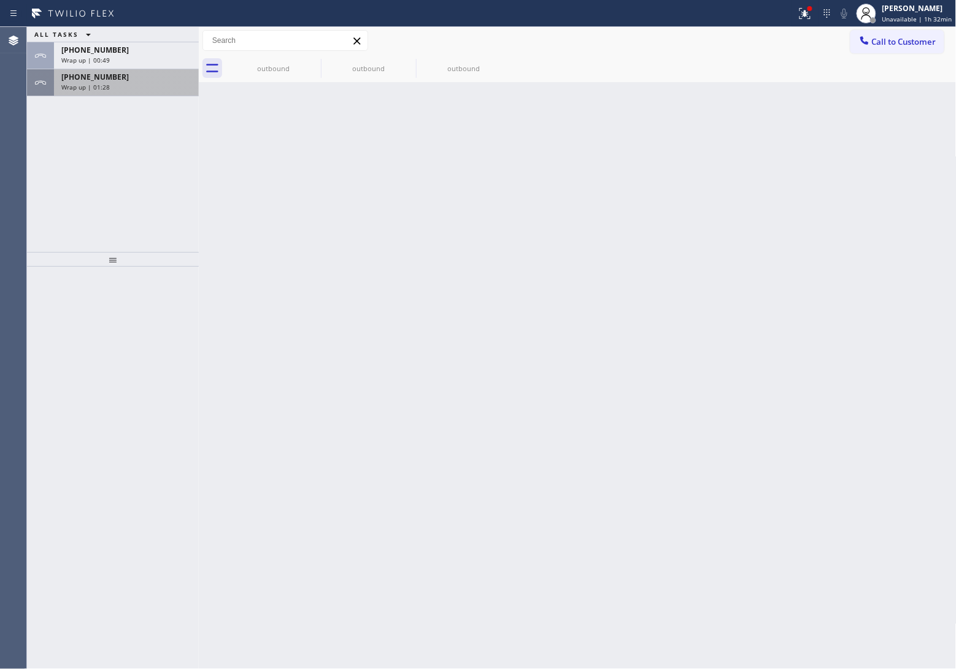
click at [114, 92] on div "[PHONE_NUMBER] Wrap up | 01:28" at bounding box center [124, 82] width 140 height 27
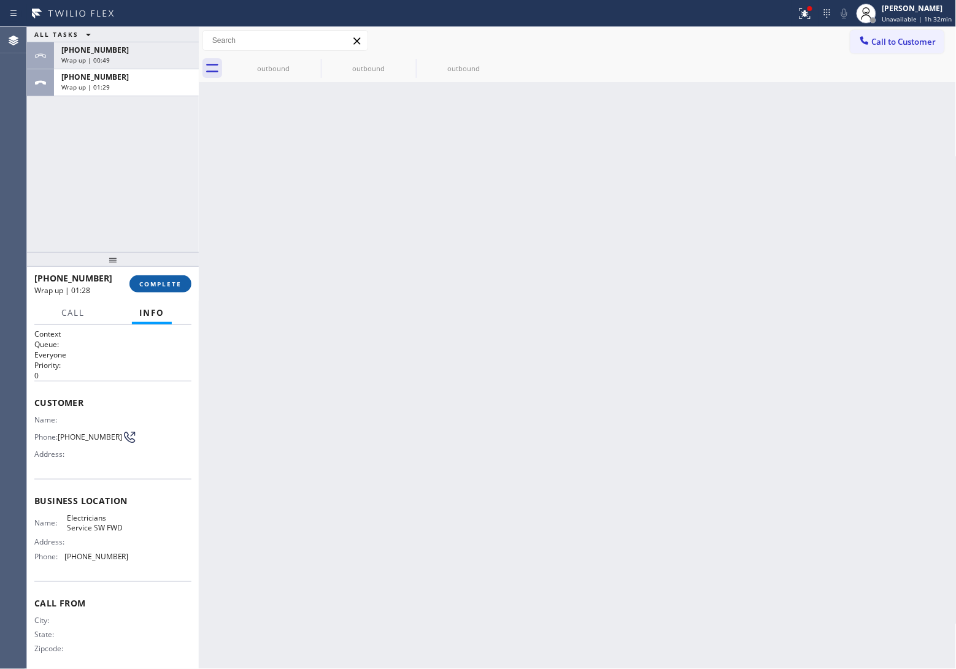
click at [169, 287] on span "COMPLETE" at bounding box center [160, 284] width 42 height 9
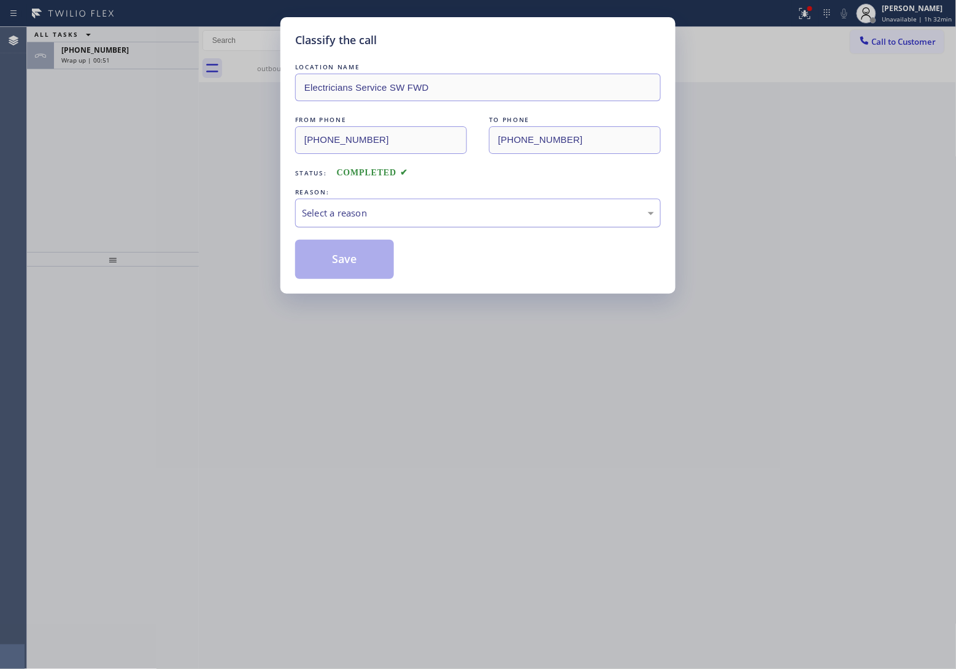
click at [400, 220] on div "Select a reason" at bounding box center [478, 213] width 352 height 14
click at [345, 258] on button "Save" at bounding box center [344, 259] width 99 height 39
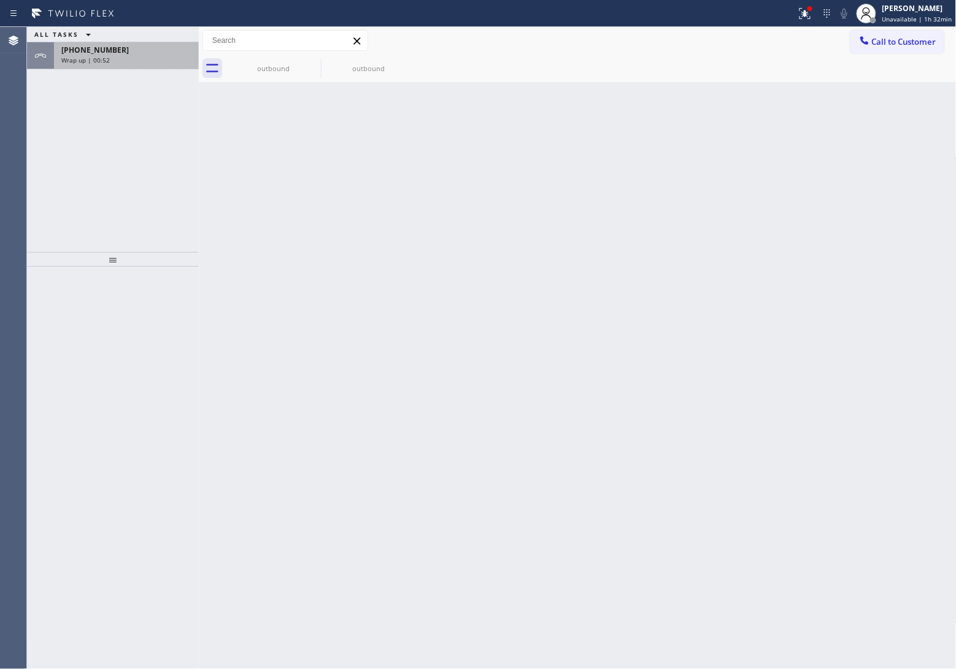
click at [108, 53] on span "[PHONE_NUMBER]" at bounding box center [94, 50] width 67 height 10
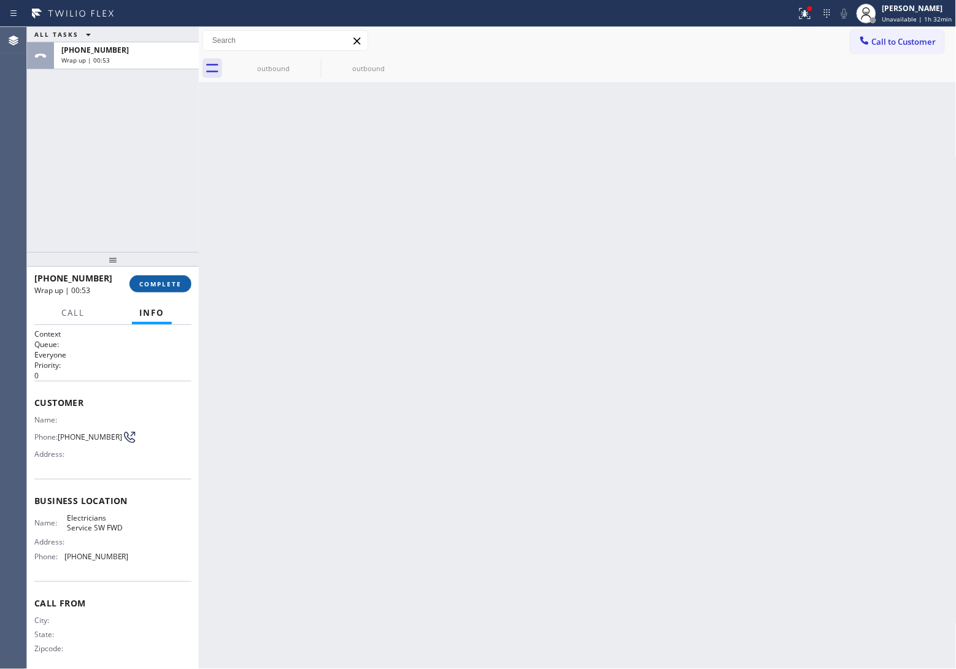
click at [175, 275] on button "COMPLETE" at bounding box center [160, 283] width 62 height 17
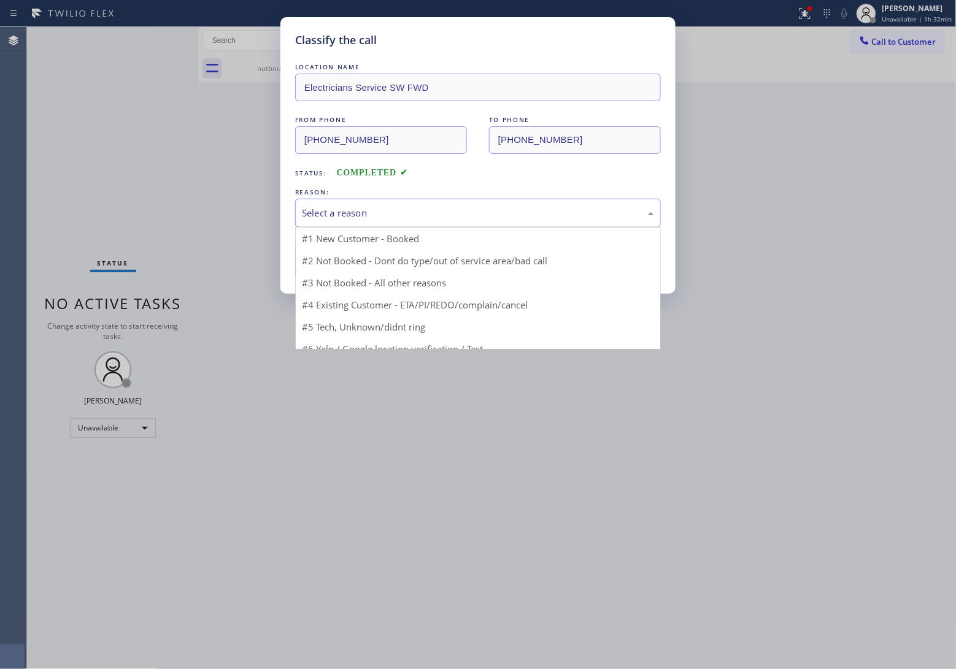
click at [352, 201] on div "Select a reason" at bounding box center [478, 213] width 366 height 29
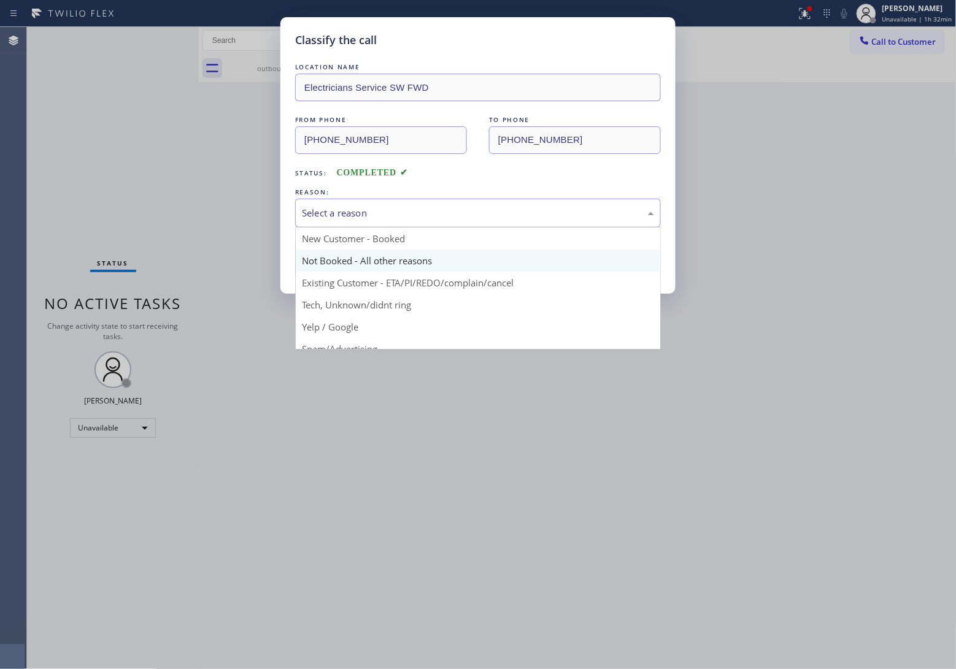
click at [363, 266] on button "Save" at bounding box center [344, 259] width 99 height 39
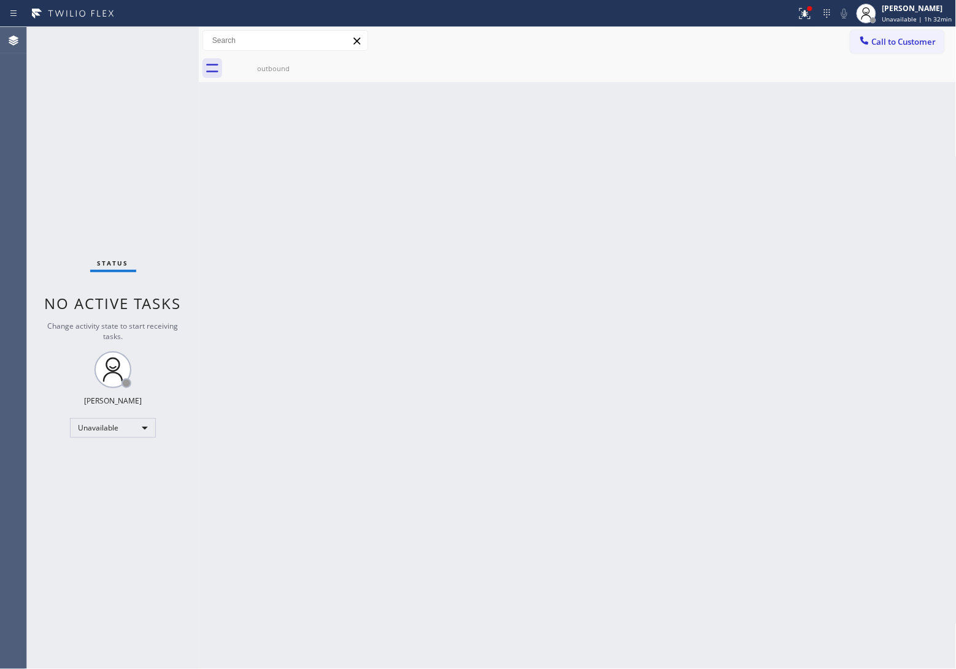
click at [0, 147] on div "Agent Desktop" at bounding box center [13, 348] width 26 height 642
click at [13, 60] on div "Agent Desktop" at bounding box center [13, 348] width 26 height 642
click at [936, 4] on div "[PERSON_NAME]" at bounding box center [917, 8] width 70 height 10
click at [874, 71] on button "Available" at bounding box center [895, 65] width 123 height 16
drag, startPoint x: 7, startPoint y: 91, endPoint x: 195, endPoint y: 13, distance: 203.3
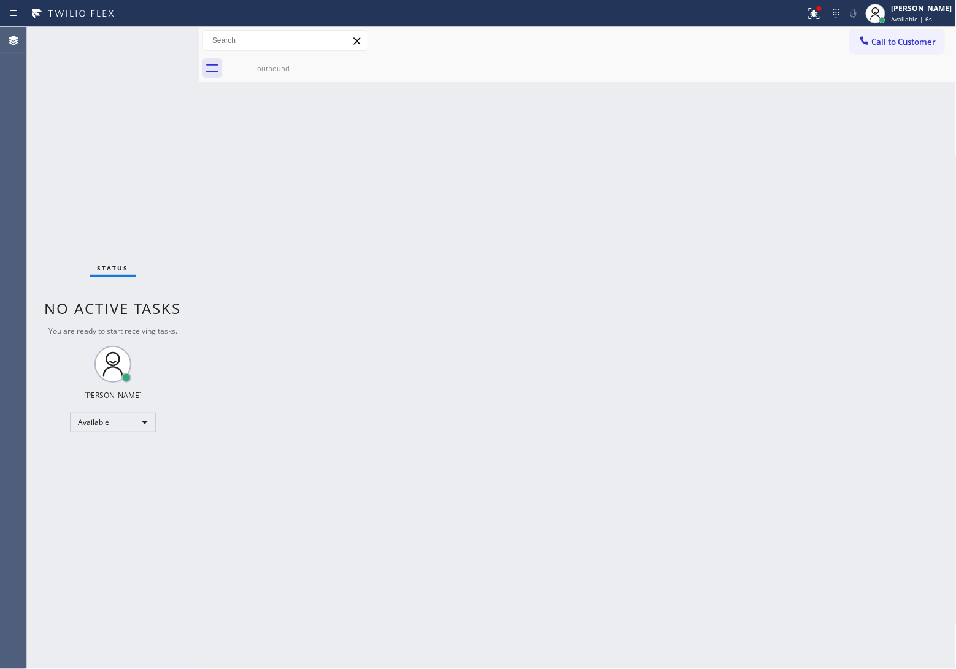
click at [7, 91] on div "Agent Desktop" at bounding box center [13, 348] width 26 height 642
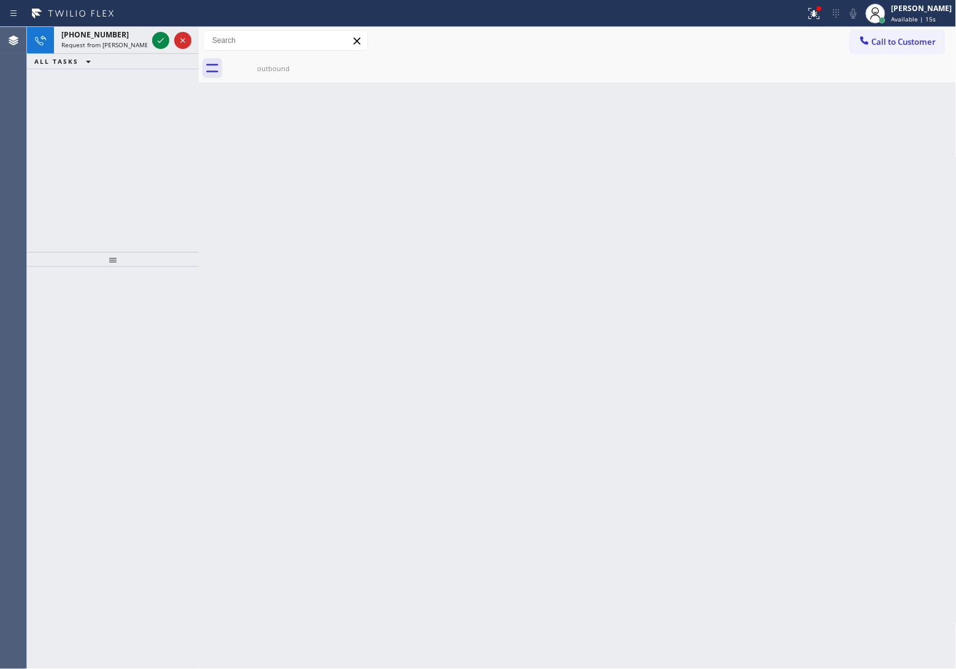
drag, startPoint x: 28, startPoint y: 99, endPoint x: 118, endPoint y: 85, distance: 92.0
click at [59, 99] on div "[PHONE_NUMBER] Request from [PERSON_NAME] (direct) ALL TASKS ALL TASKS ACTIVE T…" at bounding box center [113, 139] width 172 height 225
click at [157, 44] on icon at bounding box center [160, 40] width 15 height 15
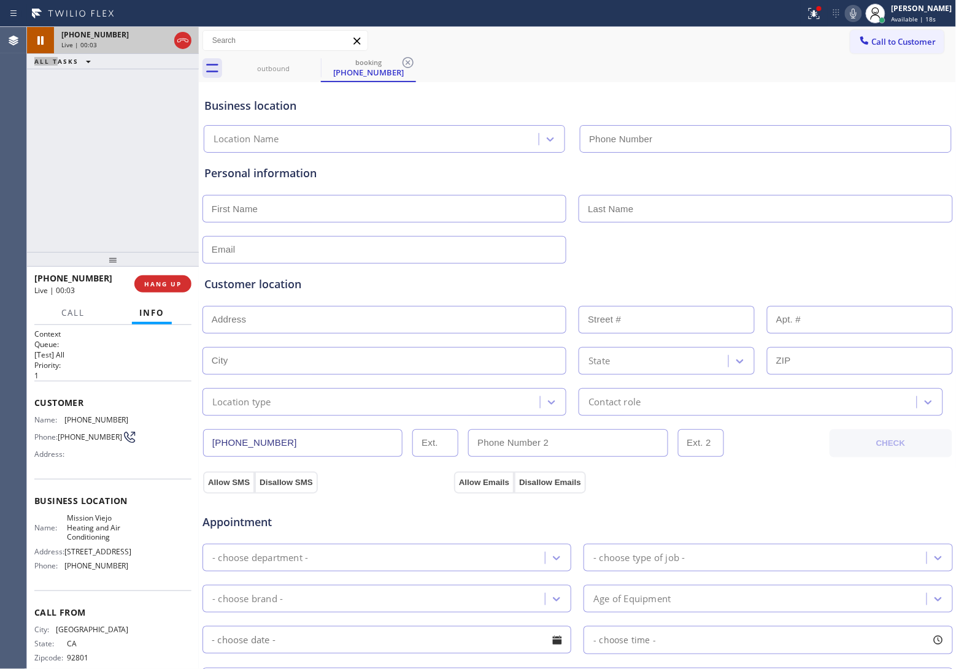
type input "[PHONE_NUMBER]"
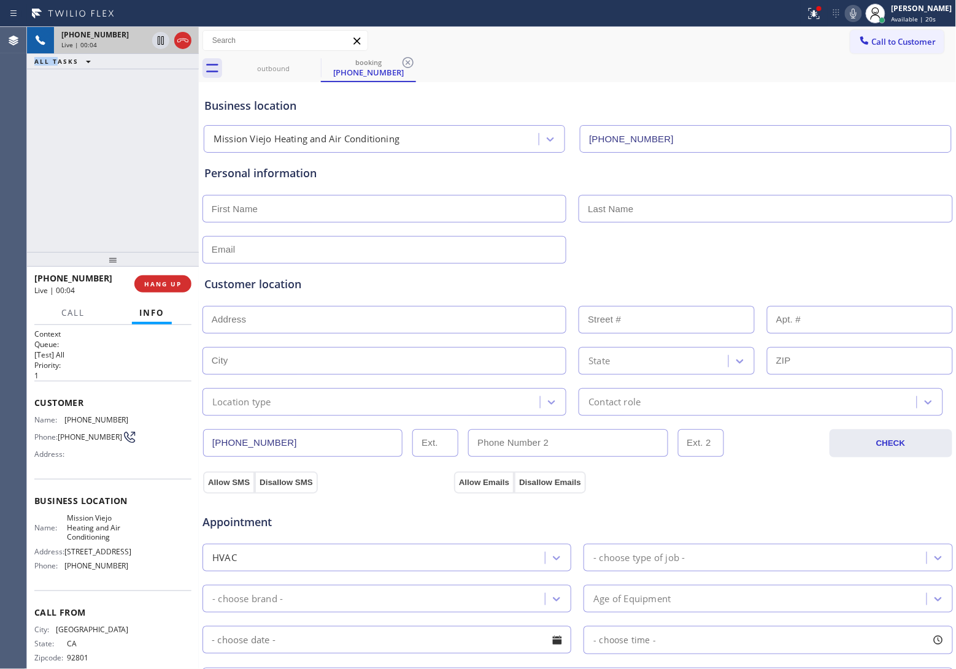
click at [34, 184] on div "[PHONE_NUMBER] Live | 00:04 ALL TASKS ALL TASKS ACTIVE TASKS TASKS IN WRAP UP" at bounding box center [113, 139] width 172 height 225
click at [49, 149] on div "[PHONE_NUMBER] Live | 00:39 ALL TASKS ALL TASKS ACTIVE TASKS TASKS IN WRAP UP" at bounding box center [113, 139] width 172 height 225
drag, startPoint x: 26, startPoint y: 134, endPoint x: 64, endPoint y: 112, distance: 44.2
click at [26, 134] on div "Agent Desktop" at bounding box center [13, 348] width 26 height 642
click at [161, 38] on icon at bounding box center [161, 40] width 6 height 9
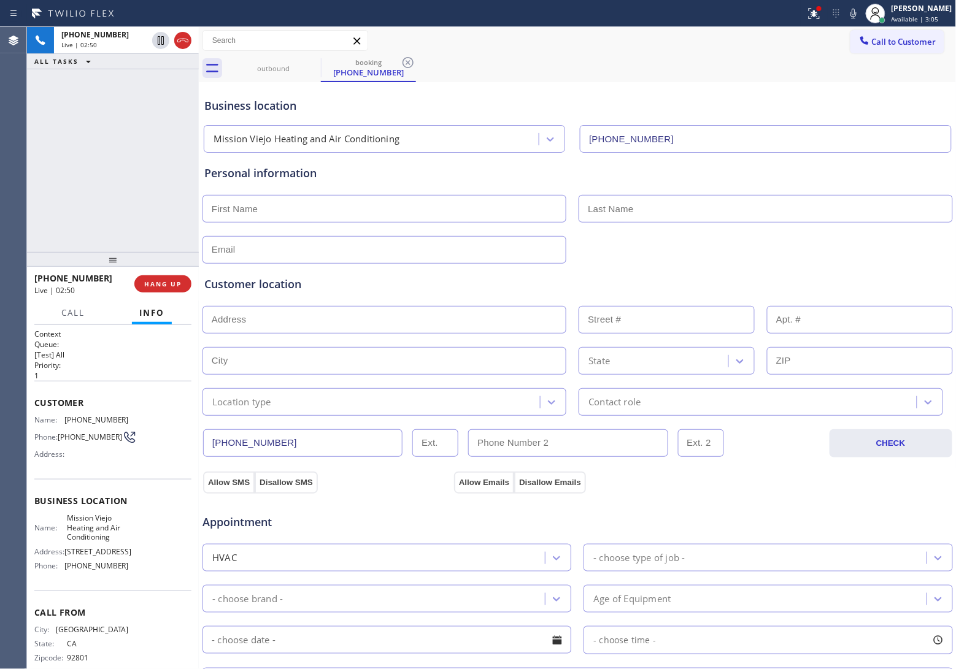
drag, startPoint x: 847, startPoint y: 13, endPoint x: 859, endPoint y: 488, distance: 474.4
click at [850, 13] on icon at bounding box center [853, 14] width 6 height 10
click at [38, 133] on div "[PHONE_NUMBER] Live | 04:08 ALL TASKS ALL TASKS ACTIVE TASKS TASKS IN WRAP UP […" at bounding box center [113, 139] width 172 height 225
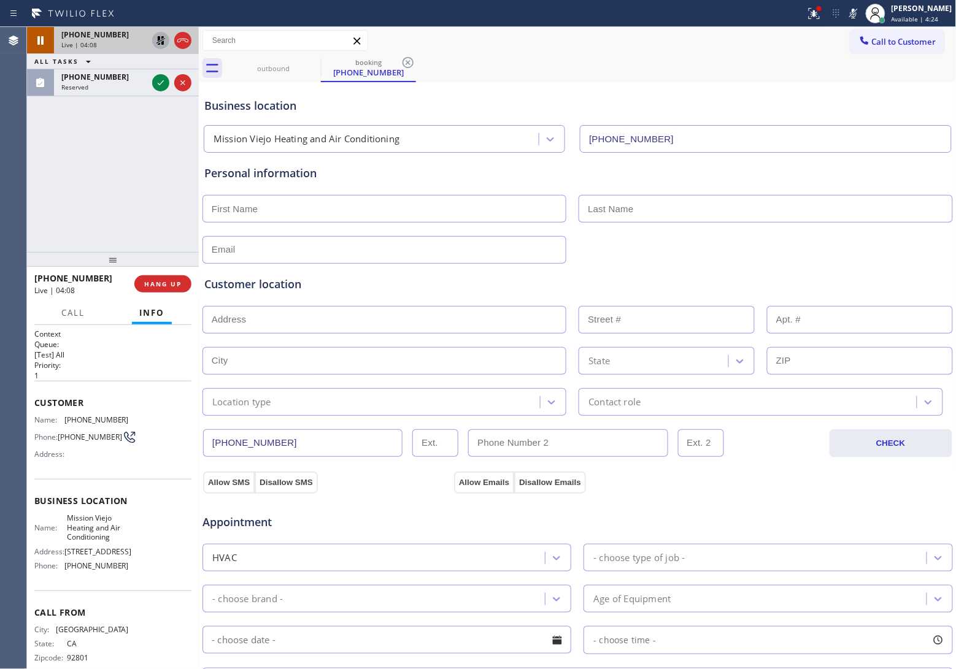
click at [158, 37] on icon at bounding box center [160, 40] width 9 height 9
click at [850, 10] on icon at bounding box center [853, 14] width 6 height 10
drag, startPoint x: 0, startPoint y: 169, endPoint x: 99, endPoint y: 170, distance: 99.4
click at [0, 169] on div "Agent Desktop" at bounding box center [13, 348] width 26 height 642
click at [849, 10] on icon at bounding box center [853, 13] width 15 height 15
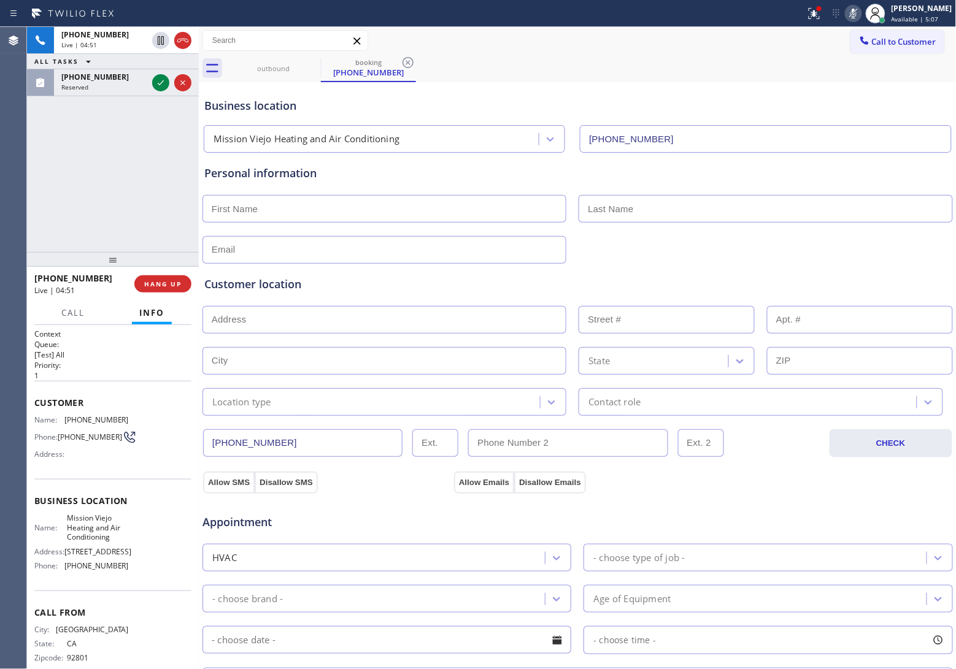
click at [850, 10] on icon at bounding box center [853, 14] width 6 height 10
click at [49, 137] on div "[PHONE_NUMBER] Live | 06:55 ALL TASKS ALL TASKS ACTIVE TASKS TASKS IN WRAP UP" at bounding box center [113, 139] width 172 height 225
click at [846, 14] on icon at bounding box center [853, 13] width 15 height 15
click at [851, 11] on icon at bounding box center [853, 13] width 15 height 15
drag, startPoint x: 32, startPoint y: 129, endPoint x: 42, endPoint y: 124, distance: 11.3
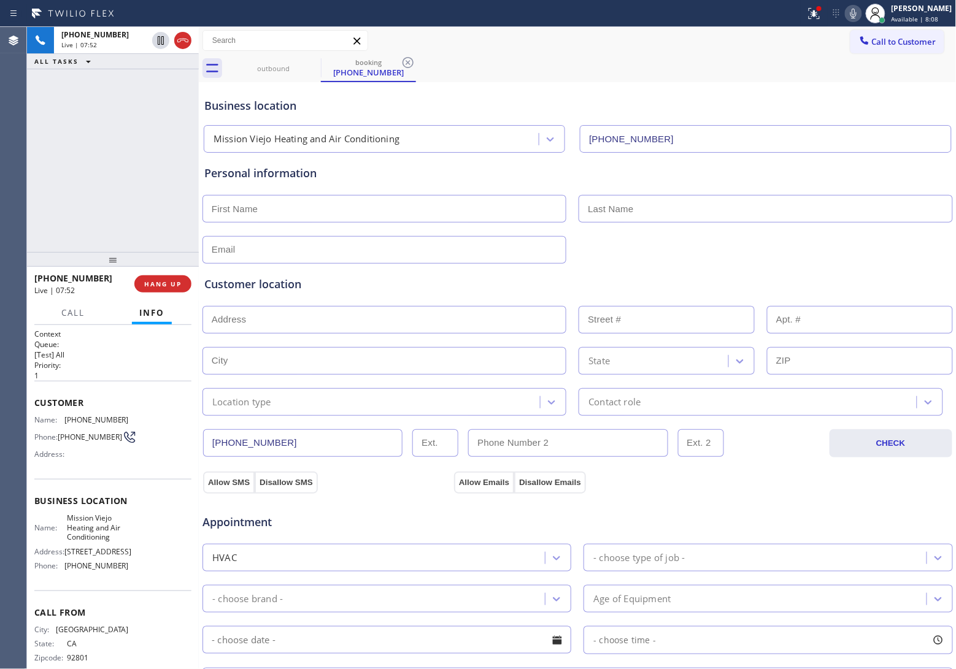
click at [33, 129] on div "[PHONE_NUMBER] Live | 07:52 ALL TASKS ALL TASKS ACTIVE TASKS TASKS IN WRAP UP" at bounding box center [113, 139] width 172 height 225
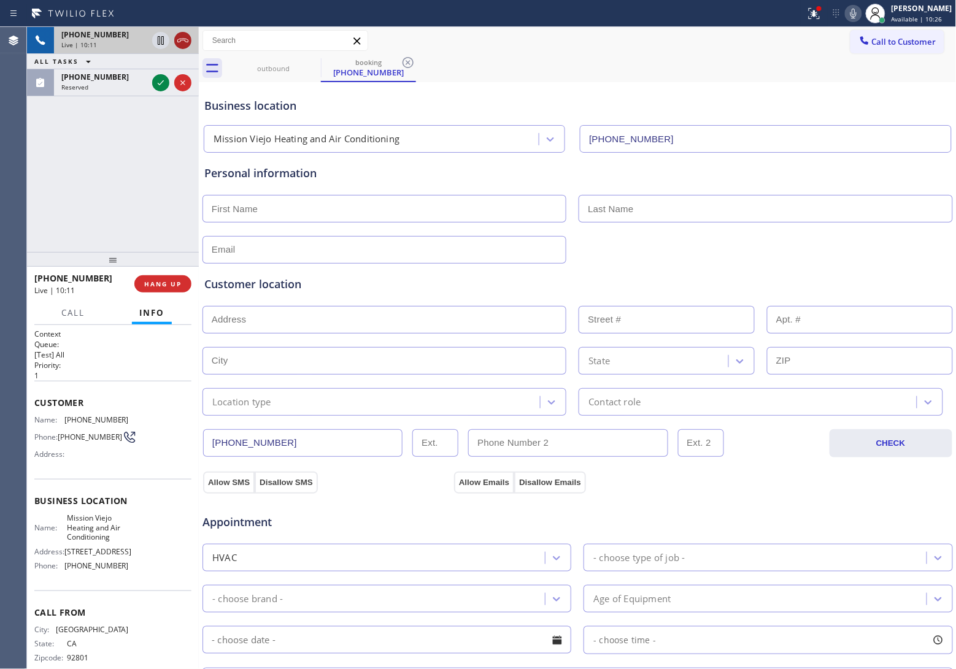
click at [182, 44] on icon at bounding box center [182, 40] width 15 height 15
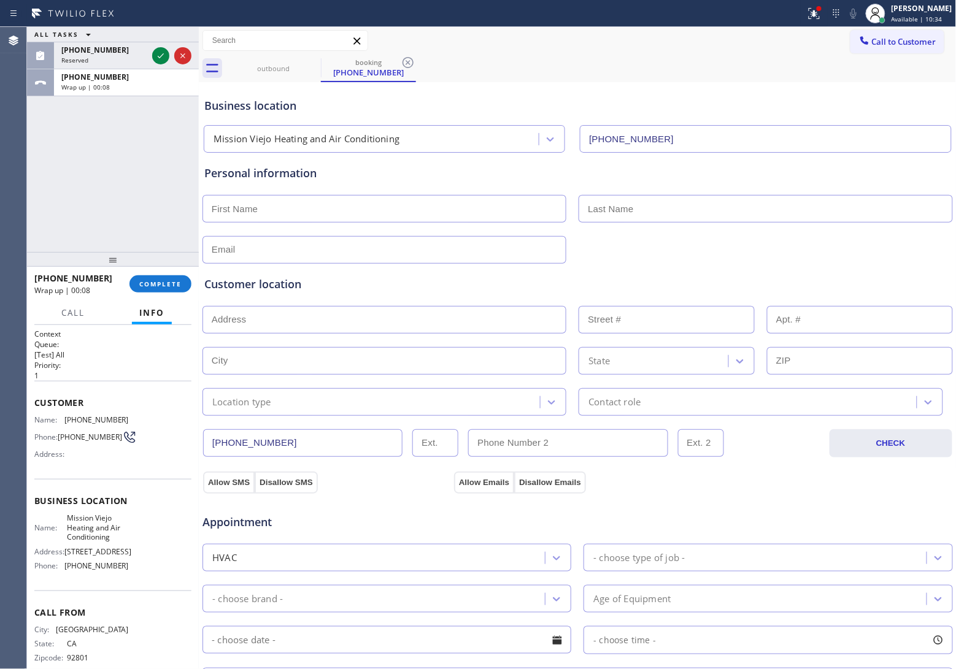
drag, startPoint x: 25, startPoint y: 175, endPoint x: 434, endPoint y: 150, distance: 409.3
click at [25, 175] on div "Agent Desktop" at bounding box center [13, 348] width 26 height 642
click at [876, 49] on button "Call to Customer" at bounding box center [897, 41] width 94 height 23
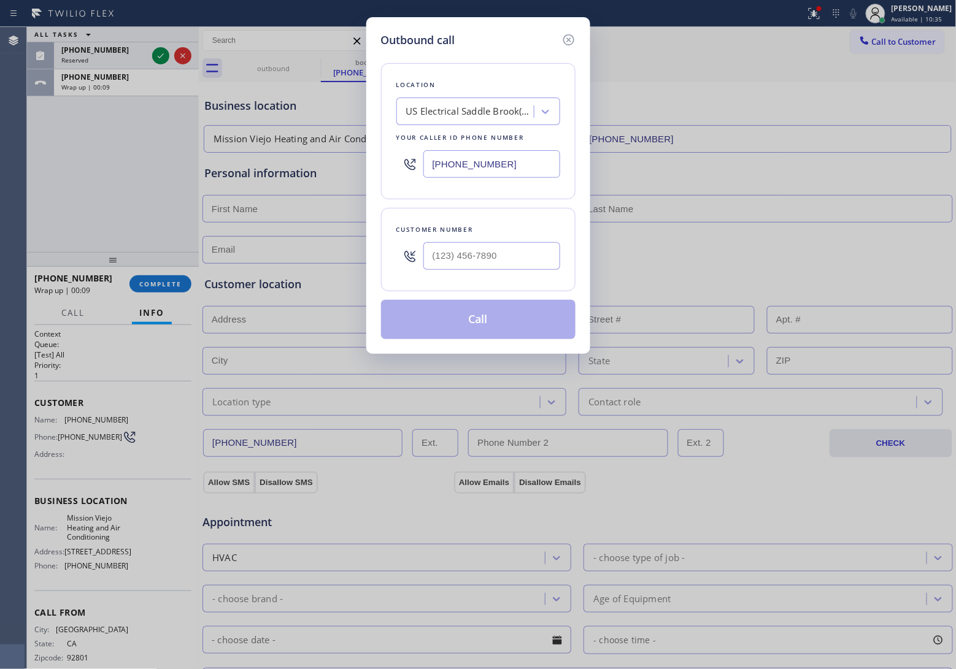
click at [505, 172] on input "[PHONE_NUMBER]" at bounding box center [491, 164] width 137 height 28
paste input "888) 894-2474"
type input "[PHONE_NUMBER]"
type input "(___) ___-____"
drag, startPoint x: 433, startPoint y: 260, endPoint x: 453, endPoint y: 268, distance: 21.4
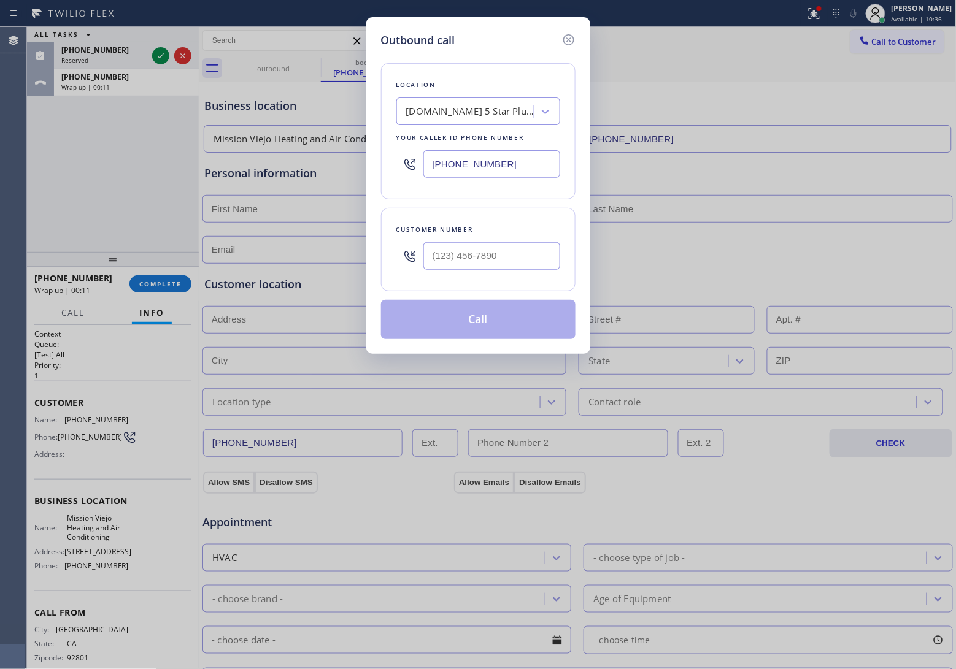
click at [433, 260] on input "text" at bounding box center [491, 256] width 137 height 28
paste input "310) 892-6787"
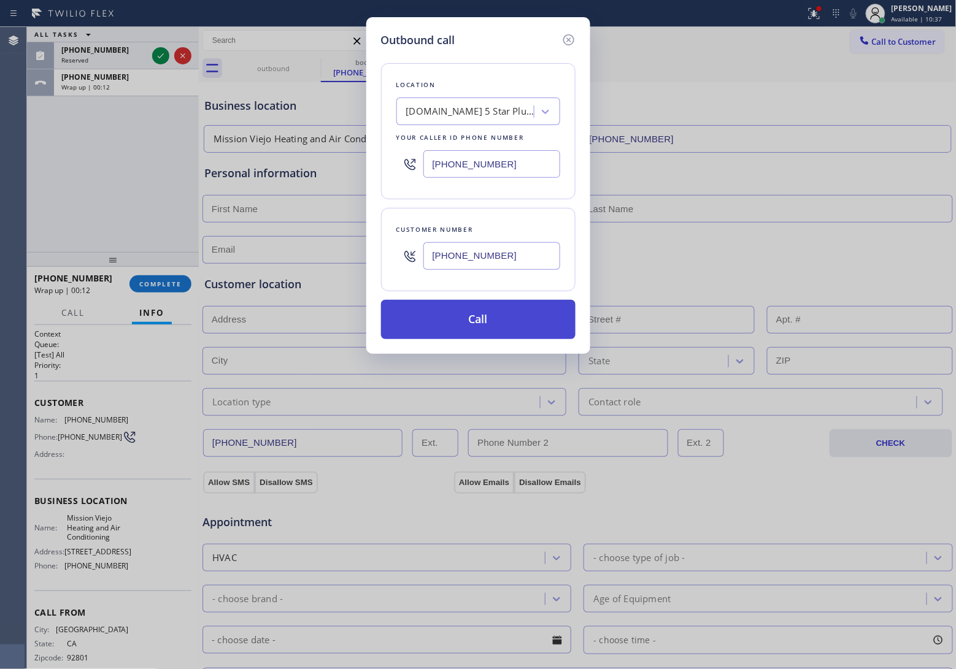
type input "[PHONE_NUMBER]"
click at [483, 329] on button "Call" at bounding box center [478, 319] width 194 height 39
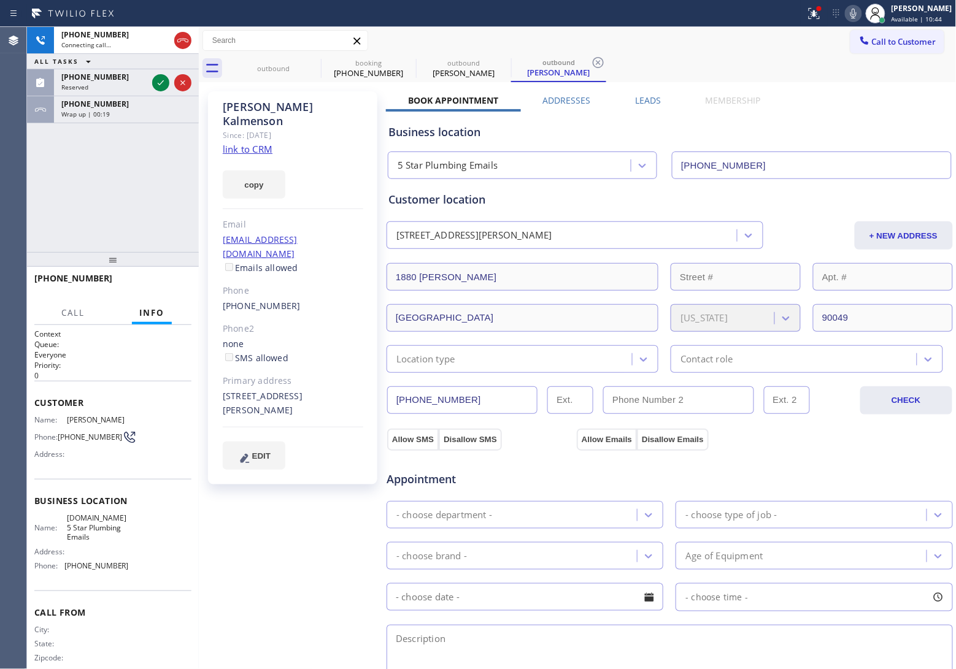
click at [4, 163] on div "Agent Desktop" at bounding box center [13, 348] width 26 height 642
click at [264, 143] on link "link to CRM" at bounding box center [248, 149] width 50 height 12
click at [127, 118] on div "[PHONE_NUMBER] Wrap up | 00:29" at bounding box center [124, 109] width 140 height 27
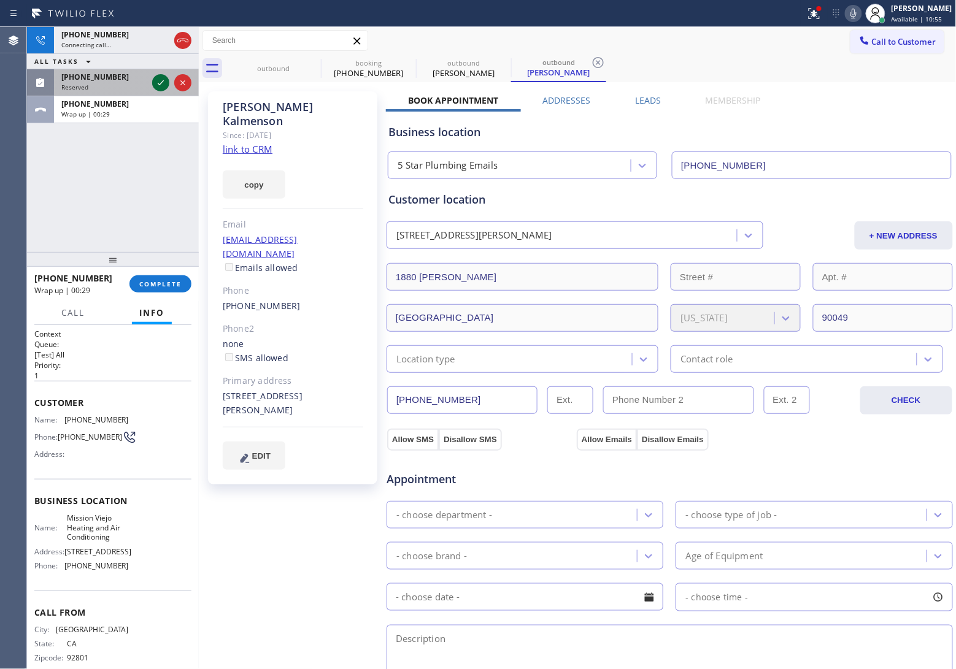
click at [158, 83] on icon at bounding box center [161, 82] width 6 height 5
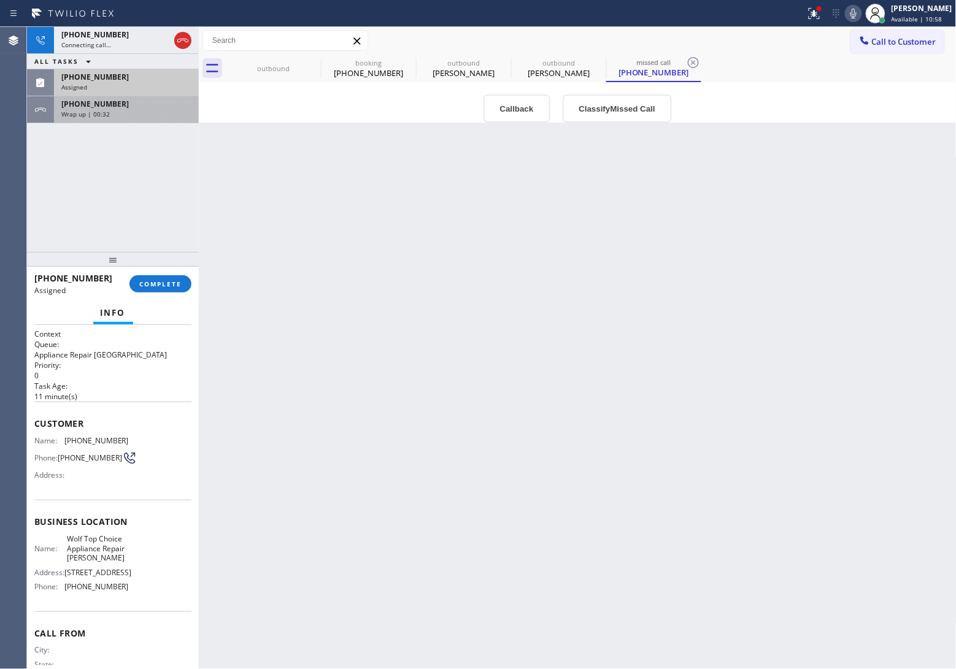
drag, startPoint x: 120, startPoint y: 104, endPoint x: 134, endPoint y: 106, distance: 13.6
click at [120, 105] on div "[PHONE_NUMBER]" at bounding box center [126, 104] width 130 height 10
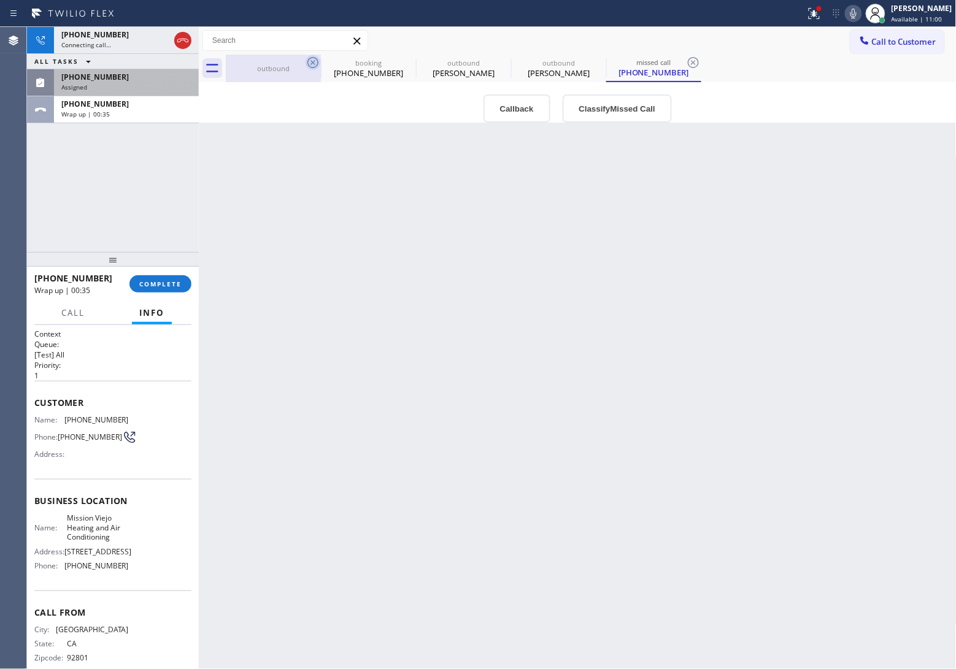
click at [312, 60] on icon at bounding box center [313, 62] width 15 height 15
click at [0, 0] on icon at bounding box center [0, 0] width 0 height 0
type input "[PHONE_NUMBER]"
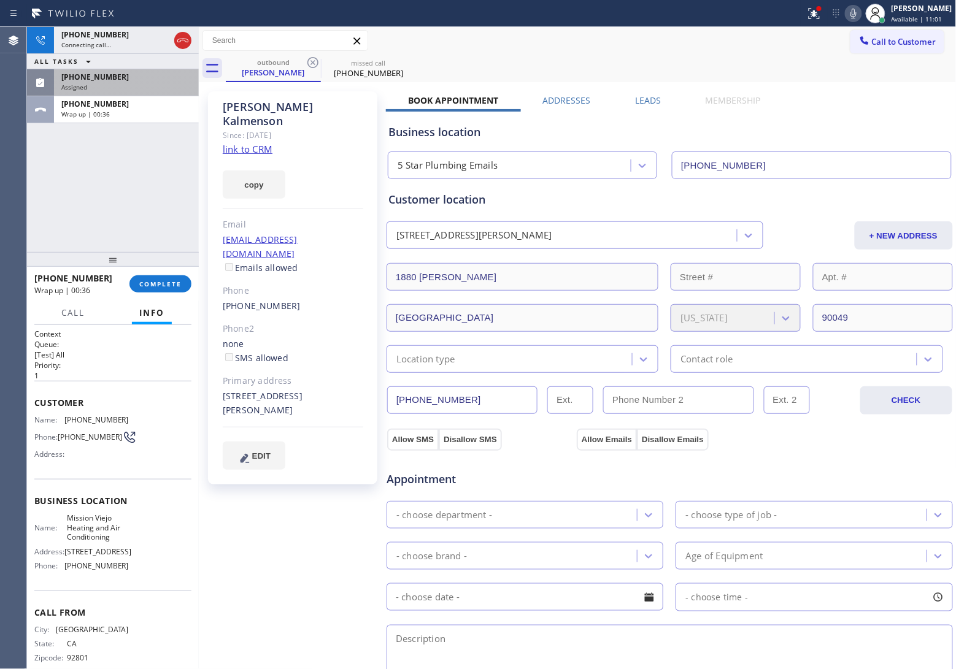
click at [312, 60] on icon at bounding box center [313, 62] width 15 height 15
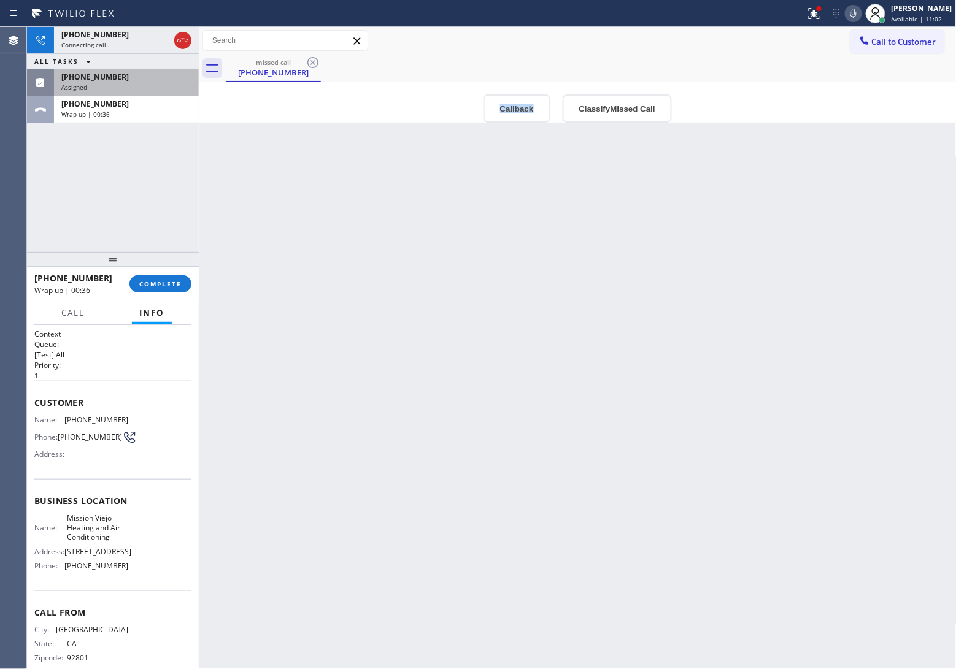
click at [312, 60] on icon at bounding box center [313, 62] width 15 height 15
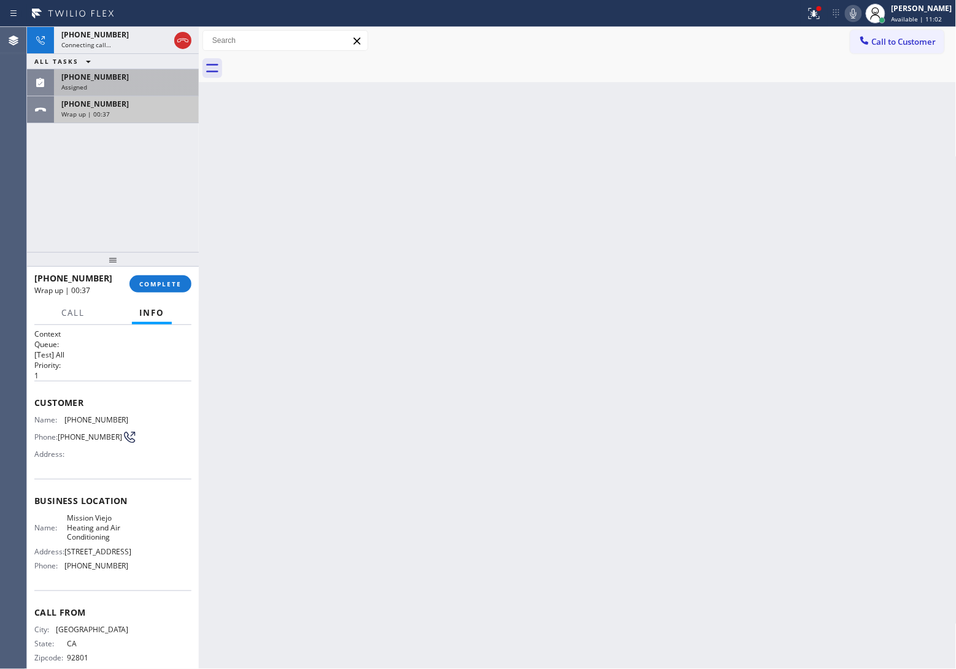
click at [133, 110] on div "Wrap up | 00:37" at bounding box center [126, 114] width 130 height 9
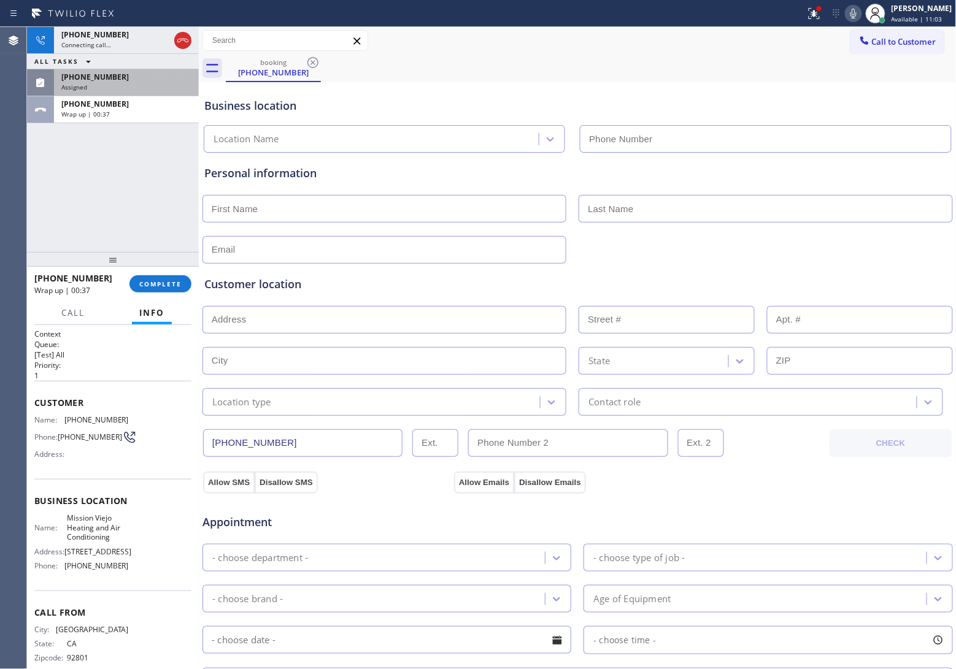
type input "[PHONE_NUMBER]"
click at [293, 209] on input "text" at bounding box center [384, 209] width 364 height 28
type input "[PERSON_NAME]"
click at [47, 191] on div "[PHONE_NUMBER] Live | 00:03 ALL TASKS ALL TASKS ACTIVE TASKS TASKS IN WRAP UP […" at bounding box center [113, 139] width 172 height 225
click at [666, 212] on input "text" at bounding box center [766, 209] width 374 height 28
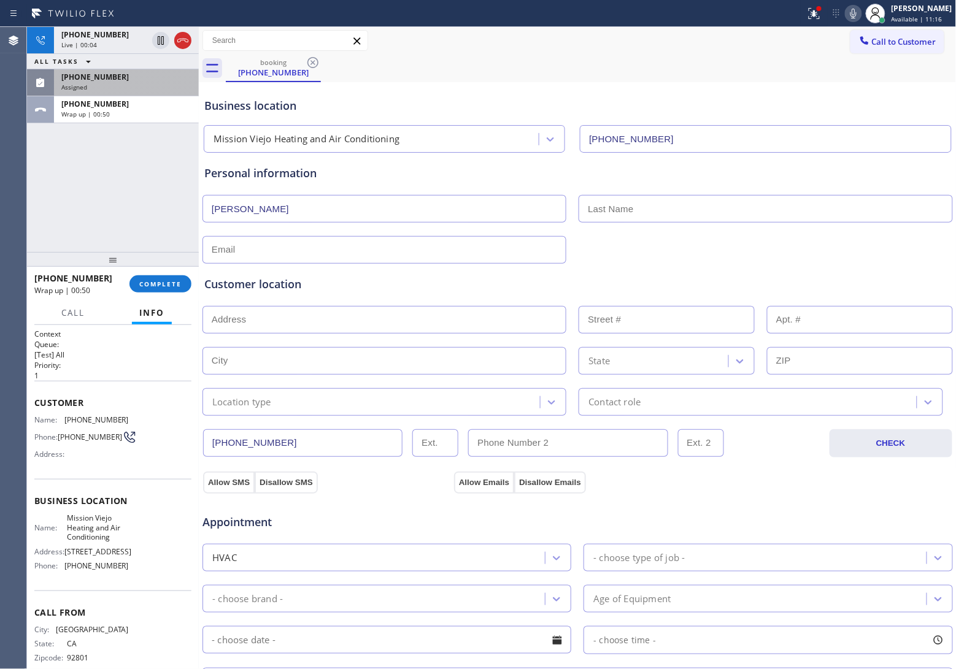
paste input "[PERSON_NAME]"
type input "[PERSON_NAME]"
click at [189, 40] on icon at bounding box center [182, 40] width 15 height 15
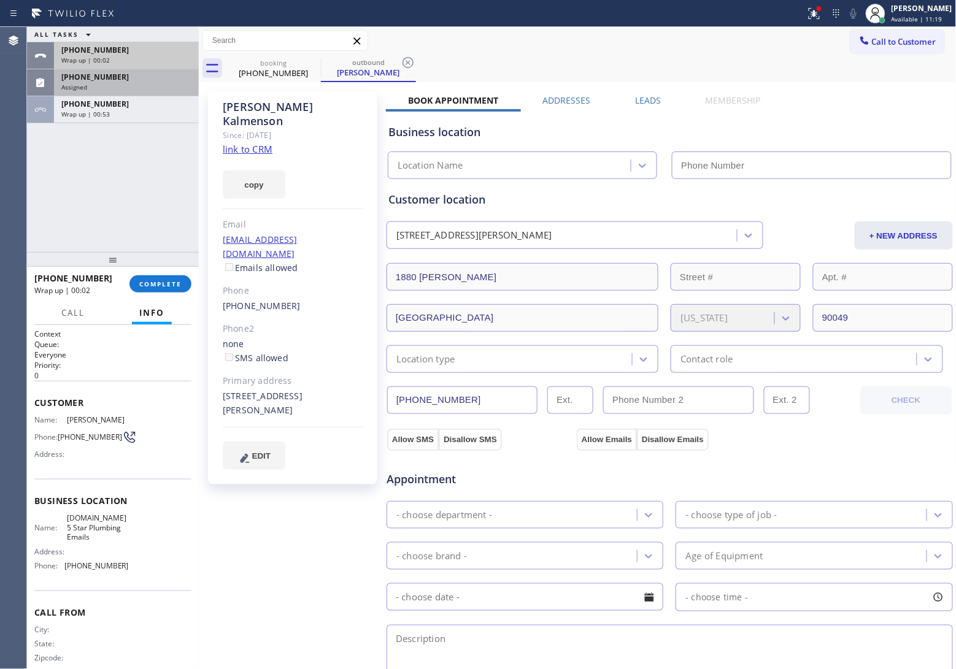
type input "[PHONE_NUMBER]"
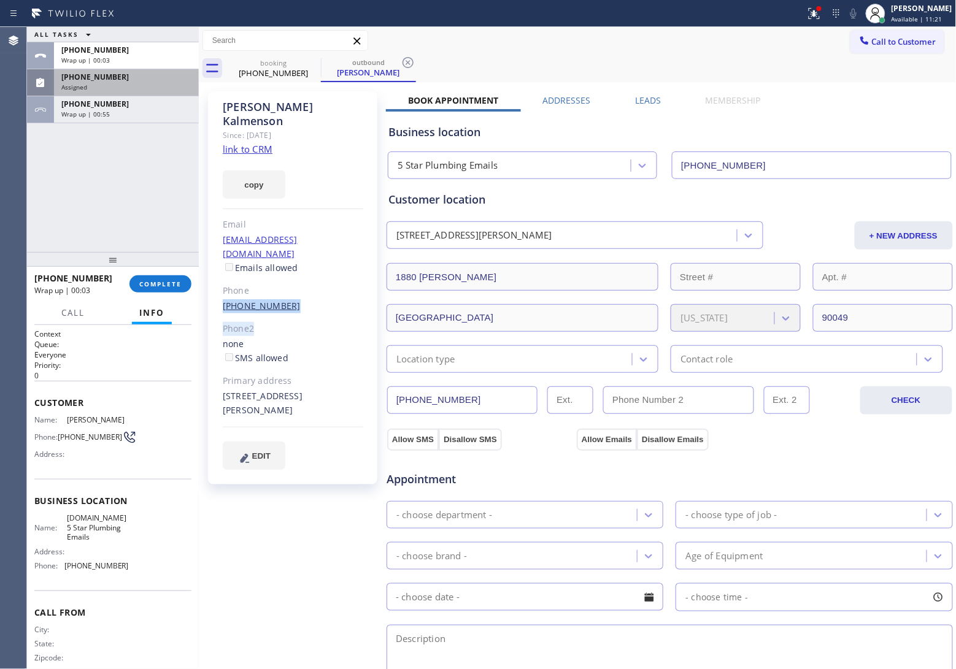
drag, startPoint x: 286, startPoint y: 282, endPoint x: 224, endPoint y: 276, distance: 62.3
click at [224, 276] on div "[PERSON_NAME] Since: [DATE] link to CRM copy Email [EMAIL_ADDRESS][DOMAIN_NAME]…" at bounding box center [292, 287] width 169 height 393
click at [290, 284] on div "Phone" at bounding box center [293, 291] width 140 height 14
drag, startPoint x: 273, startPoint y: 276, endPoint x: 225, endPoint y: 276, distance: 48.5
click at [225, 299] on div "[PHONE_NUMBER]" at bounding box center [293, 306] width 140 height 14
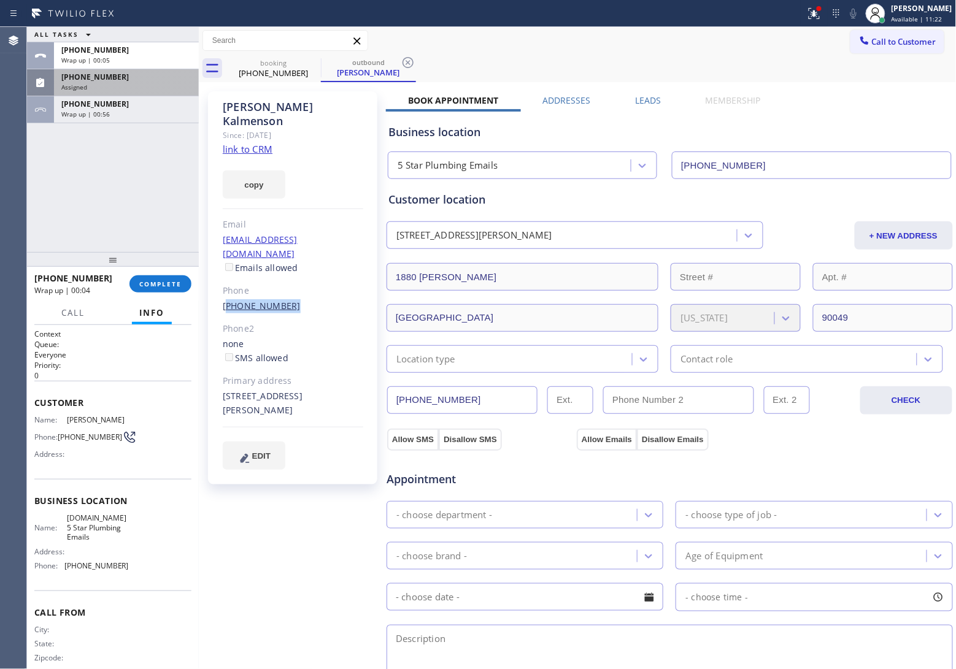
copy link "310) 892-6787"
click at [893, 46] on span "Call to Customer" at bounding box center [904, 41] width 64 height 11
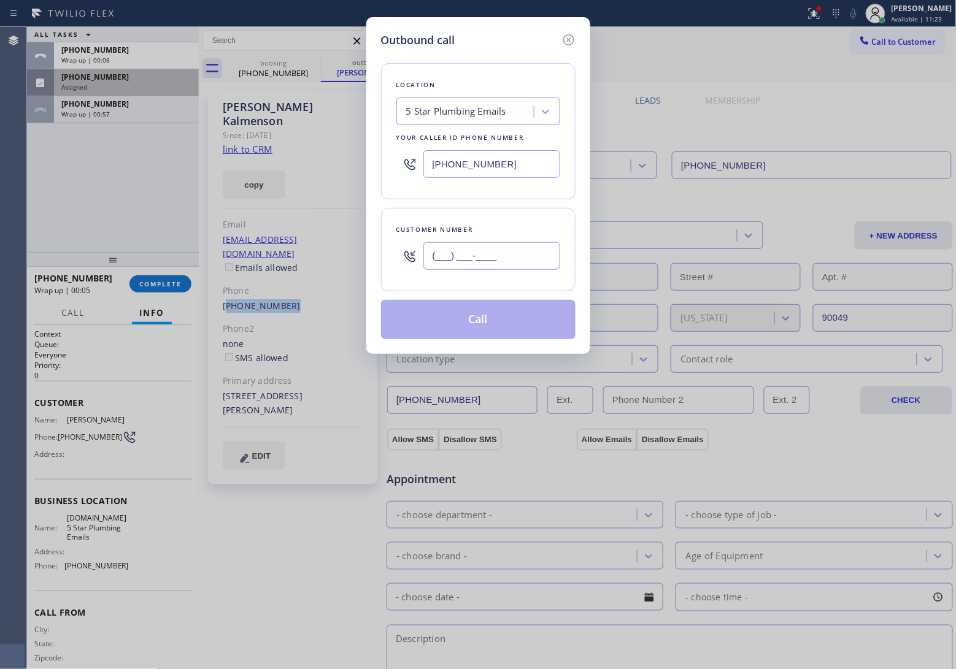
click at [491, 263] on input "(___) ___-____" at bounding box center [491, 256] width 137 height 28
paste input "310) 892-6787"
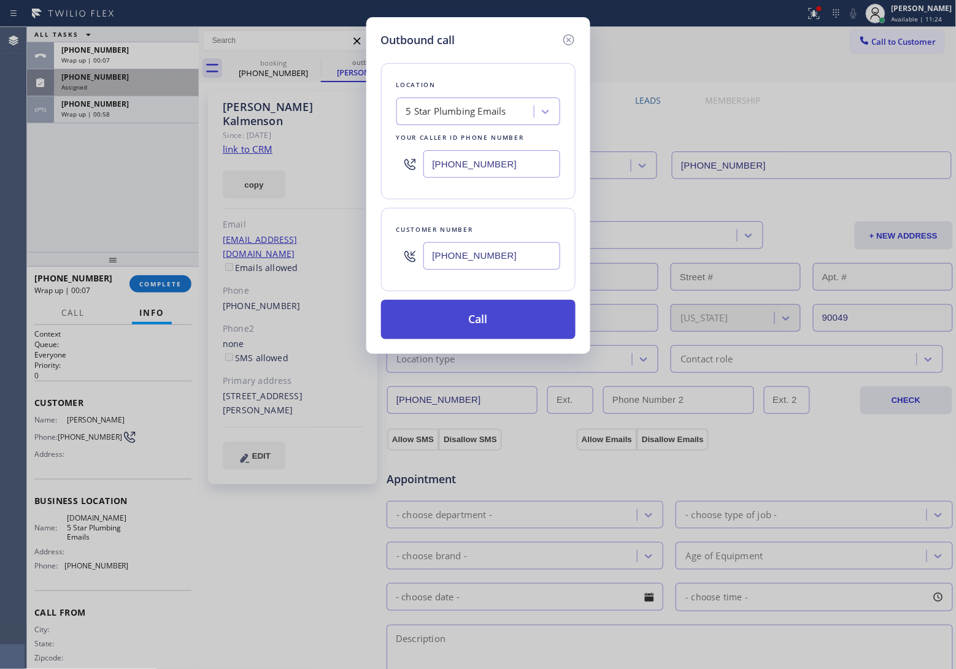
type input "[PHONE_NUMBER]"
click at [487, 324] on button "Call" at bounding box center [478, 319] width 194 height 39
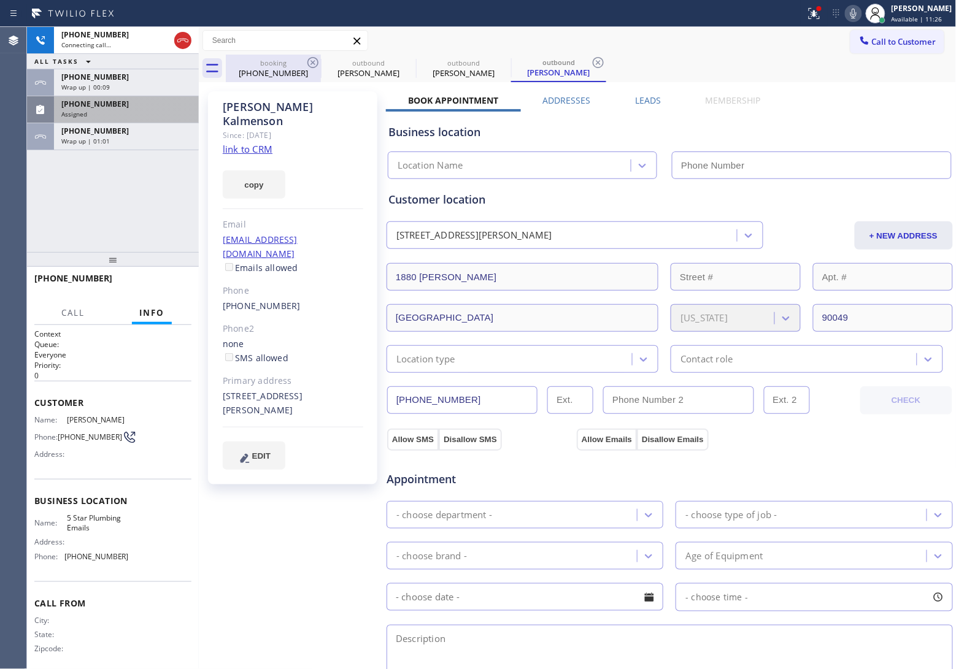
click at [270, 77] on div "[PHONE_NUMBER]" at bounding box center [273, 72] width 93 height 11
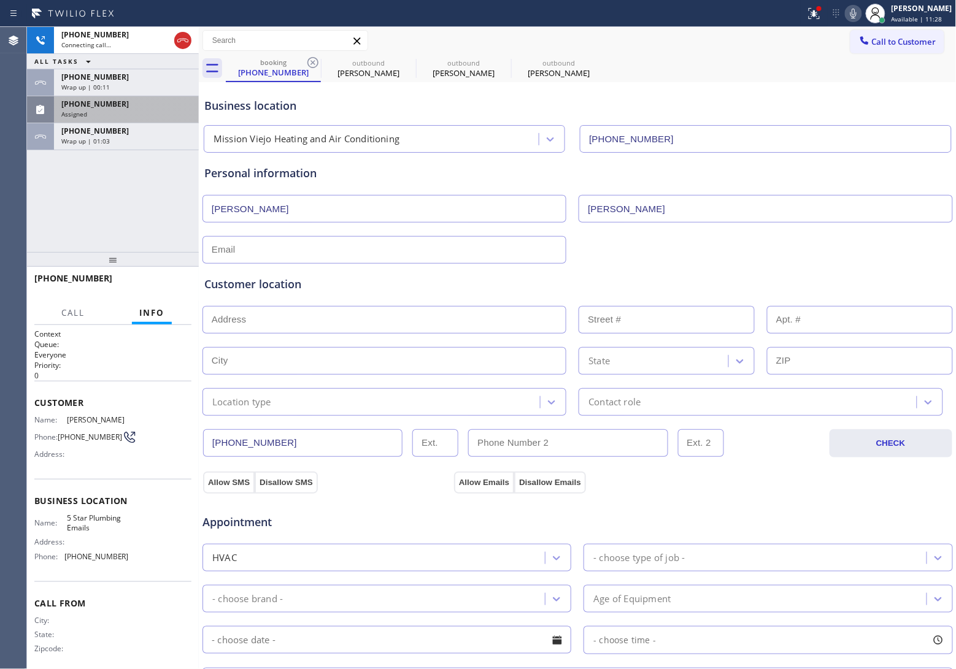
click at [366, 258] on input "text" at bounding box center [384, 250] width 364 height 28
click at [25, 206] on div "Agent Desktop" at bounding box center [13, 348] width 26 height 642
click at [298, 250] on input "text" at bounding box center [384, 250] width 364 height 28
paste input "[EMAIL_ADDRESS][DOMAIN_NAME]"
type input "[EMAIL_ADDRESS][DOMAIN_NAME]"
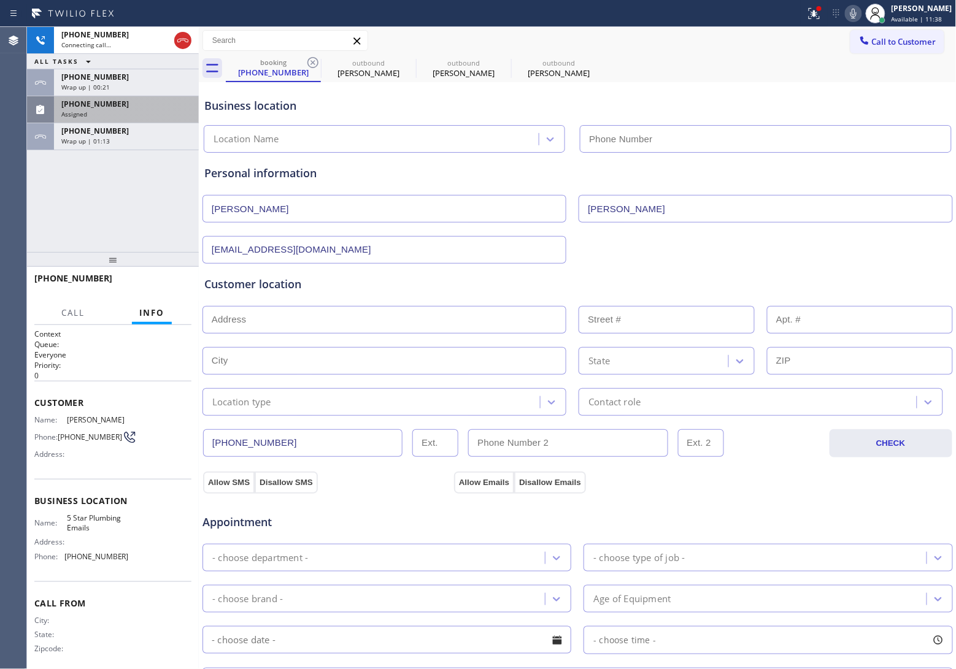
click at [253, 330] on input "text" at bounding box center [384, 320] width 364 height 28
paste input "27787 ZirconMission [GEOGRAPHIC_DATA], [GEOGRAPHIC_DATA]"
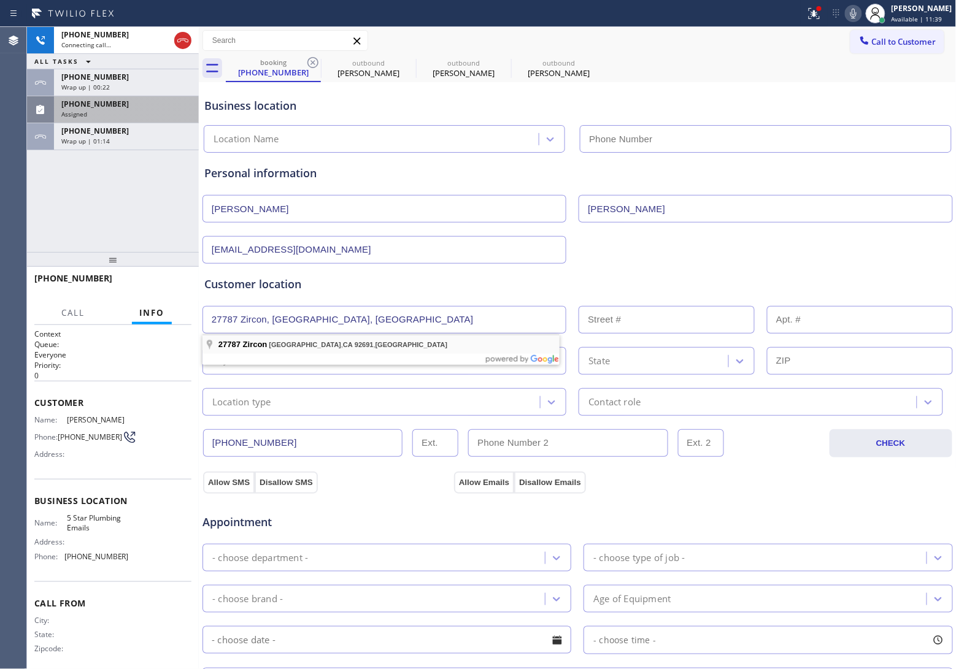
type input "27787 Zircon"
type input "27787"
type input "[GEOGRAPHIC_DATA]"
type input "92691"
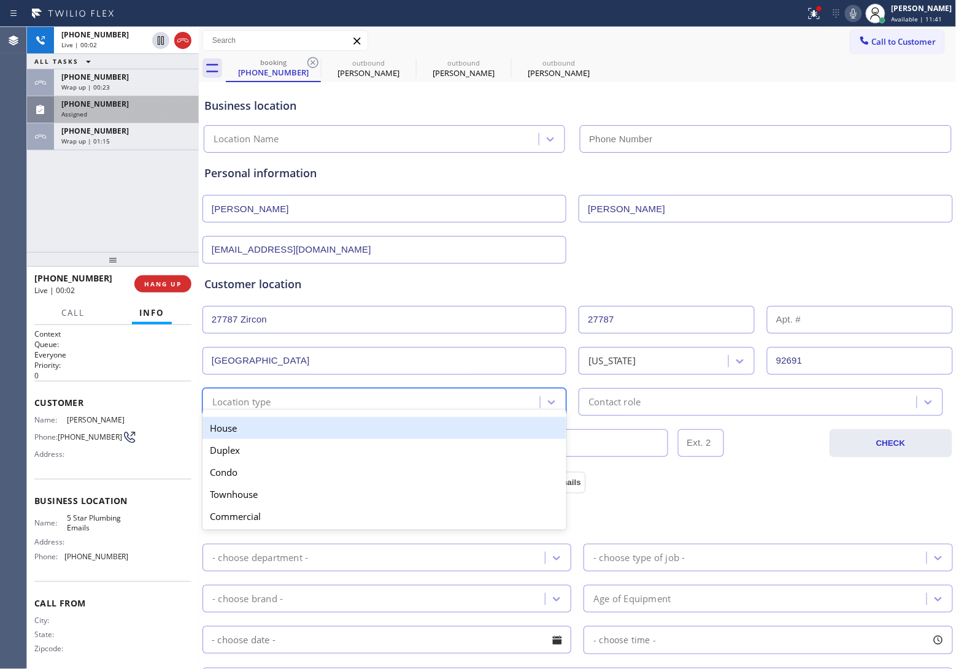
click at [287, 409] on div "Location type" at bounding box center [373, 401] width 334 height 21
click at [279, 433] on div "House" at bounding box center [384, 428] width 364 height 22
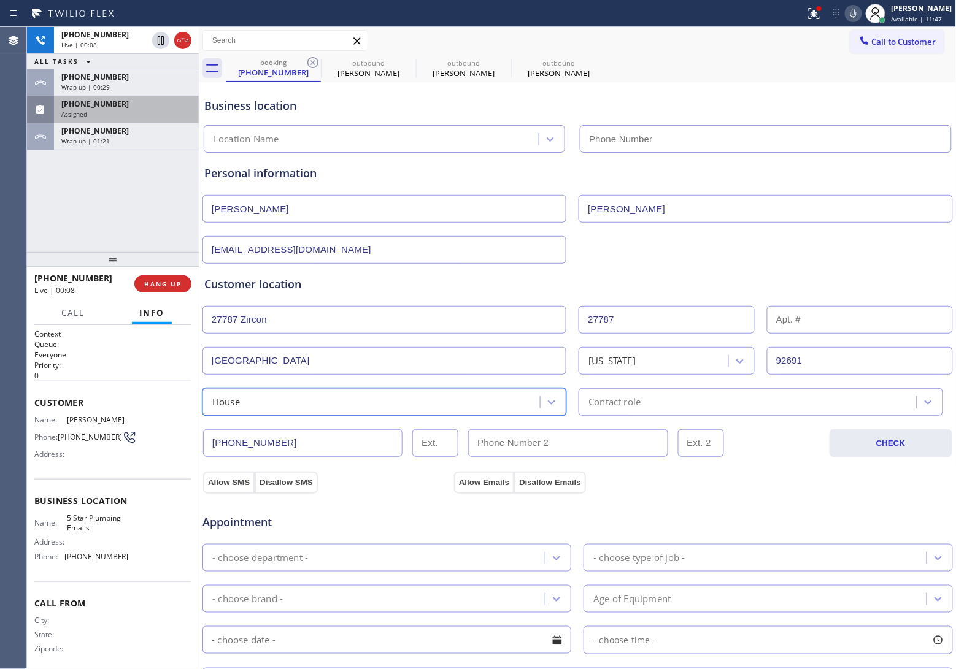
click at [461, 407] on div "House" at bounding box center [373, 401] width 334 height 21
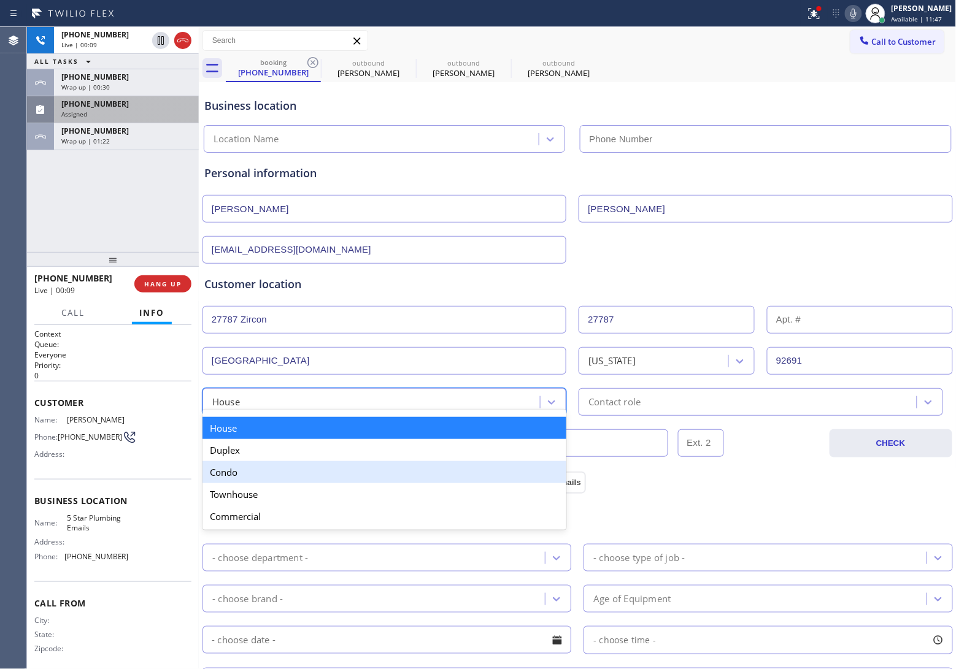
click at [280, 468] on div "Condo" at bounding box center [384, 472] width 364 height 22
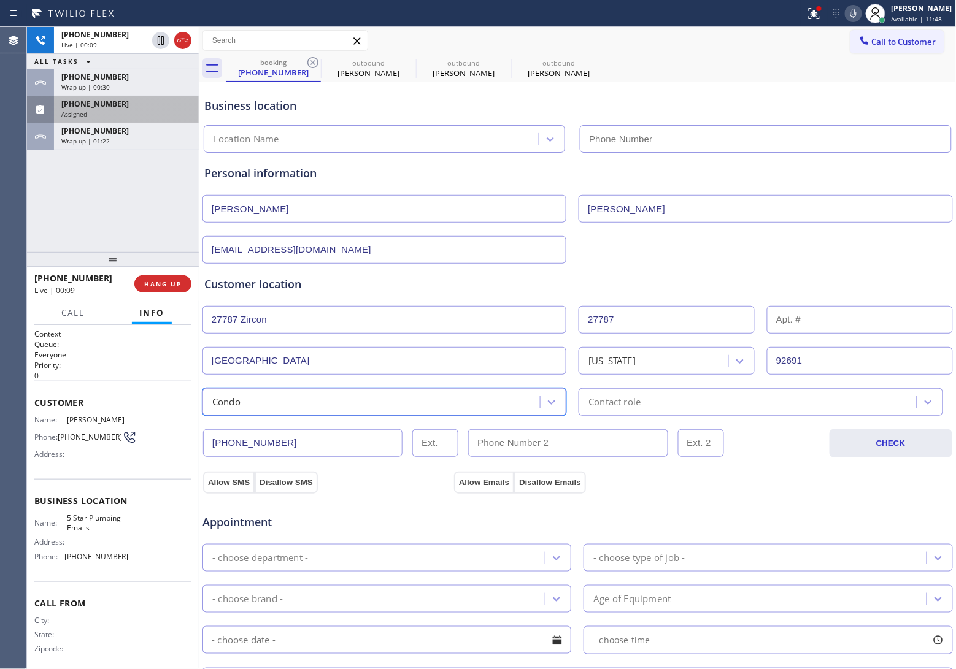
click at [649, 408] on div "Contact role" at bounding box center [749, 401] width 334 height 21
click at [678, 399] on div "Contact role" at bounding box center [749, 401] width 334 height 21
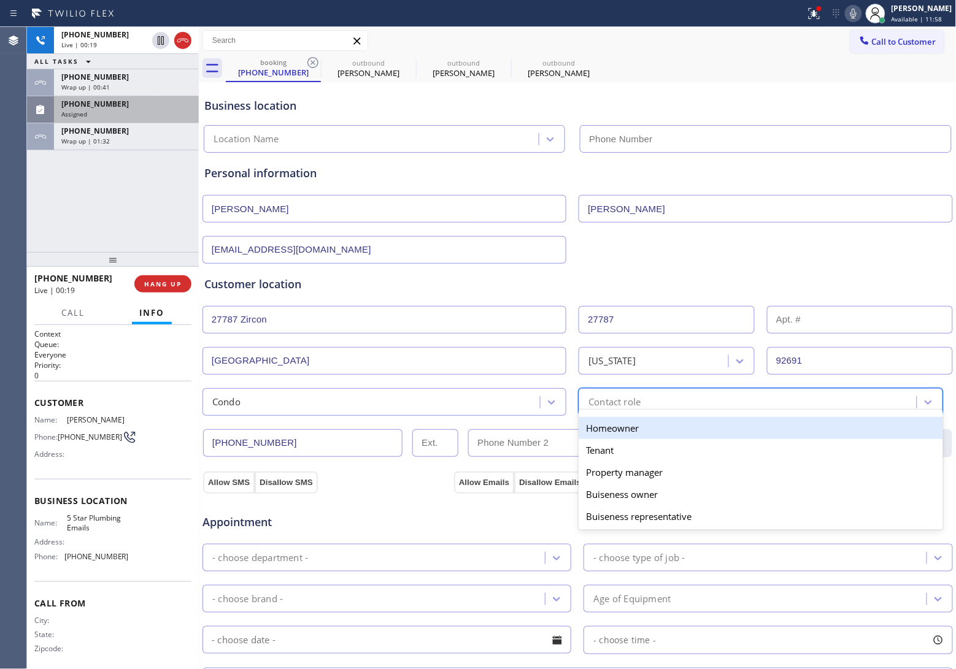
click at [614, 439] on div "Homeowner" at bounding box center [761, 428] width 364 height 22
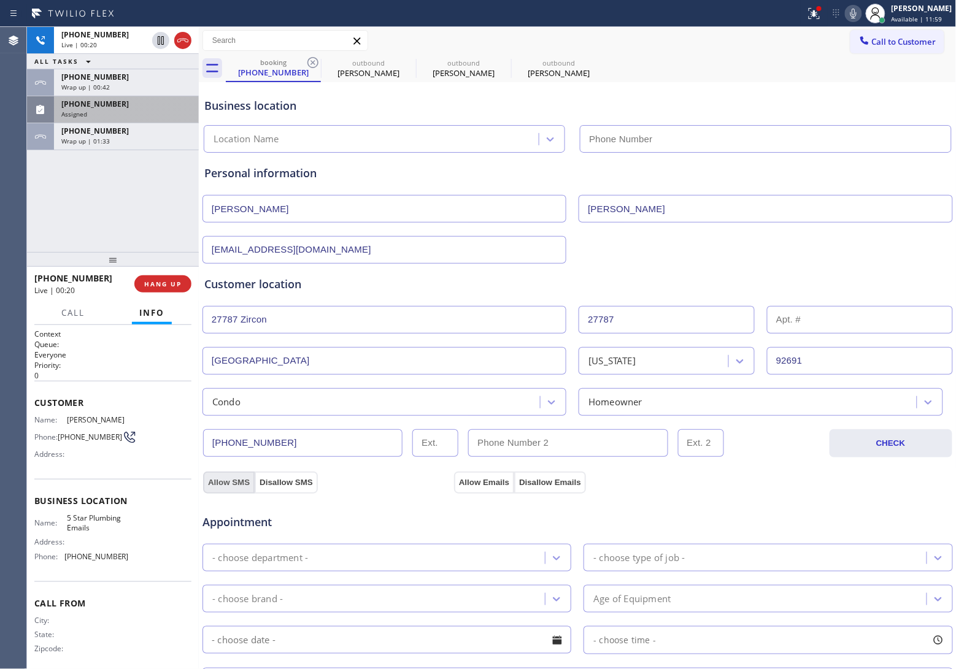
click at [231, 488] on button "Allow SMS" at bounding box center [229, 483] width 52 height 22
click at [468, 486] on button "Allow Emails" at bounding box center [484, 483] width 60 height 22
click at [537, 455] on div "Allow SMS Disallow SMS Allow Emails Disallow Emails" at bounding box center [578, 473] width 752 height 40
click at [535, 449] on input "(___) ___-____" at bounding box center [567, 443] width 199 height 28
paste input "417) 813-3691"
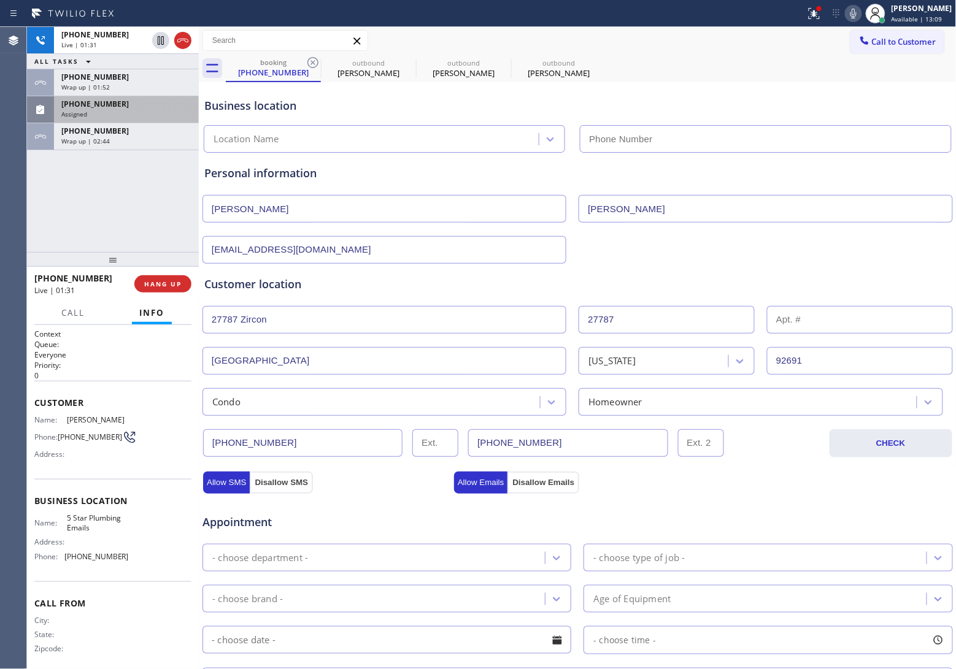
type input "[PHONE_NUMBER]"
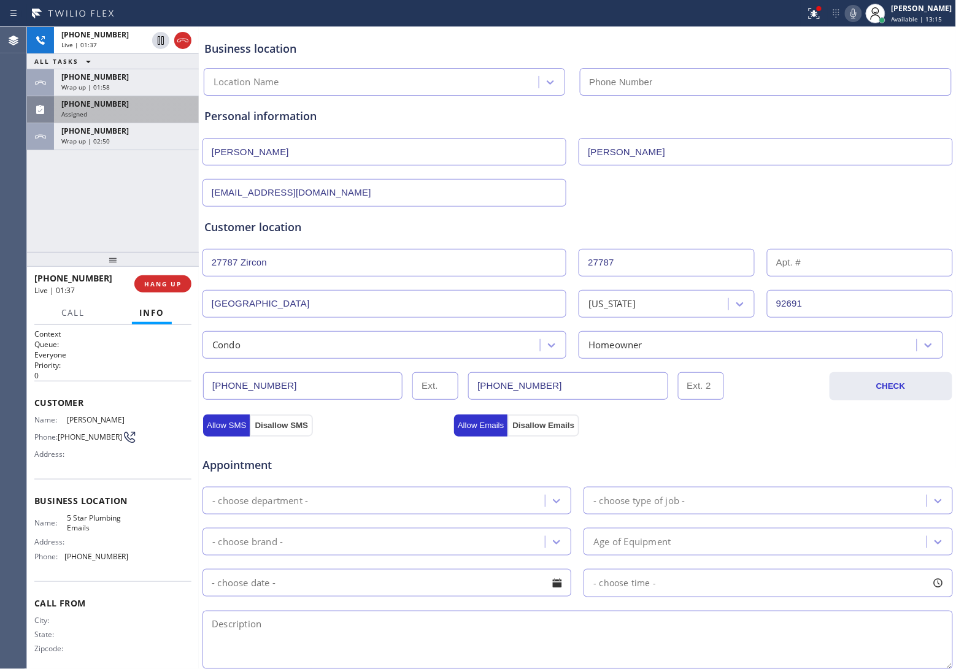
scroll to position [153, 0]
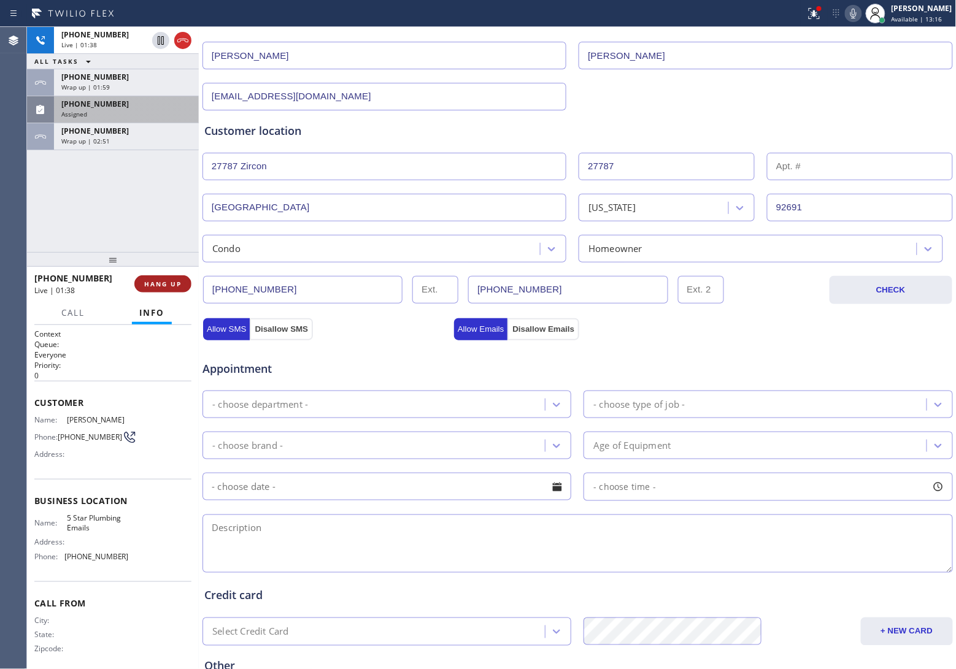
click at [160, 287] on span "HANG UP" at bounding box center [162, 284] width 37 height 9
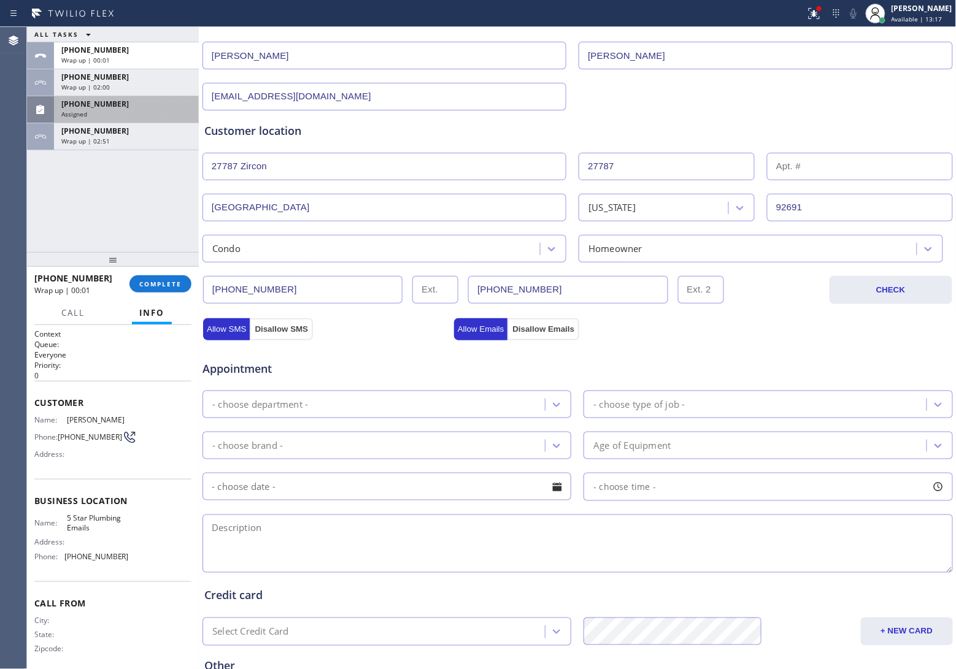
click at [369, 408] on div "- choose department -" at bounding box center [375, 404] width 339 height 21
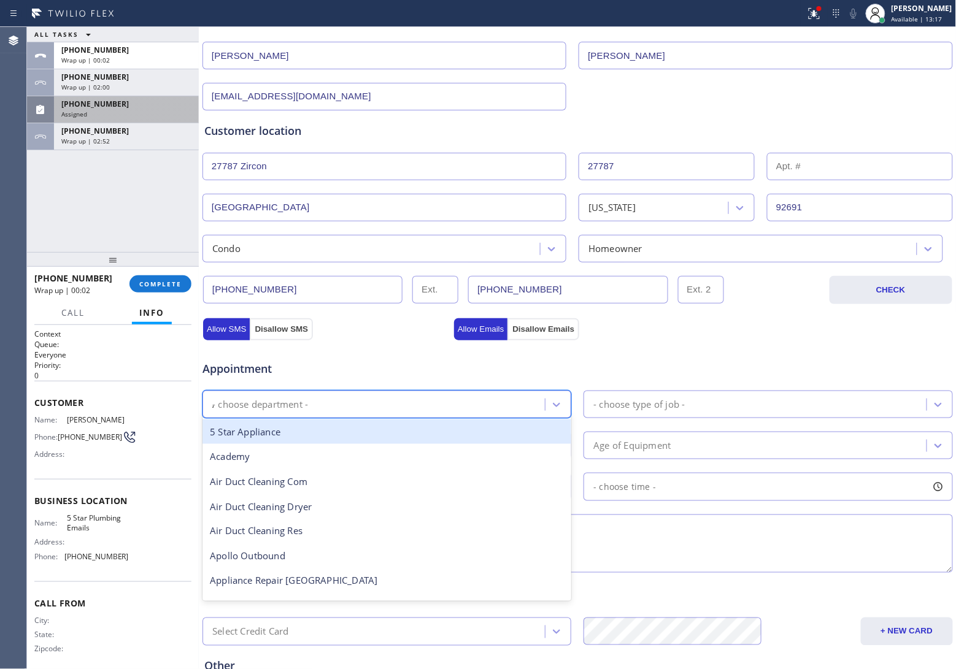
type input "AC"
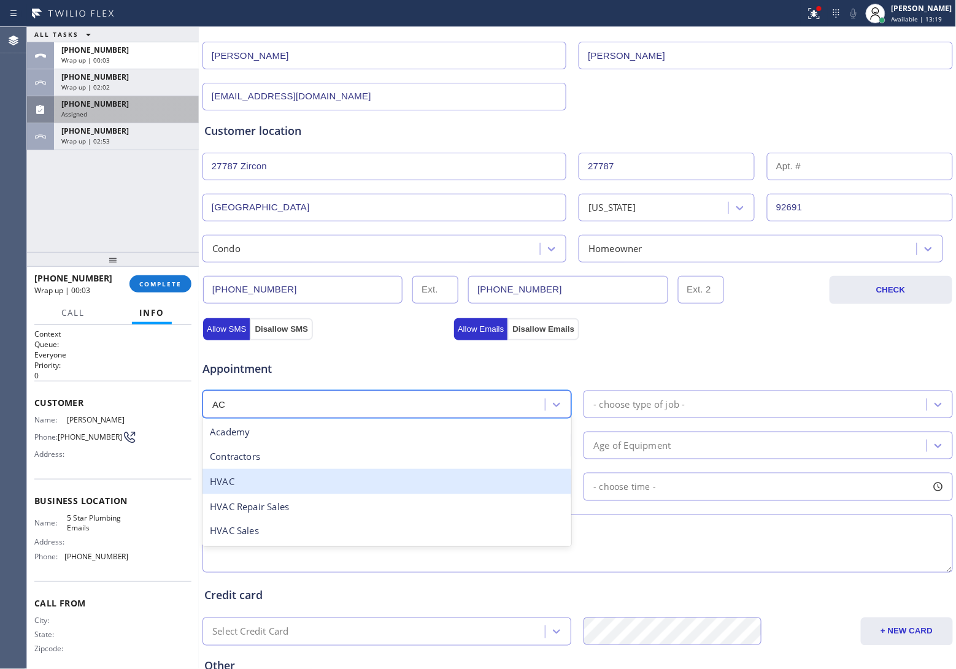
click at [279, 489] on div "HVAC" at bounding box center [386, 481] width 369 height 25
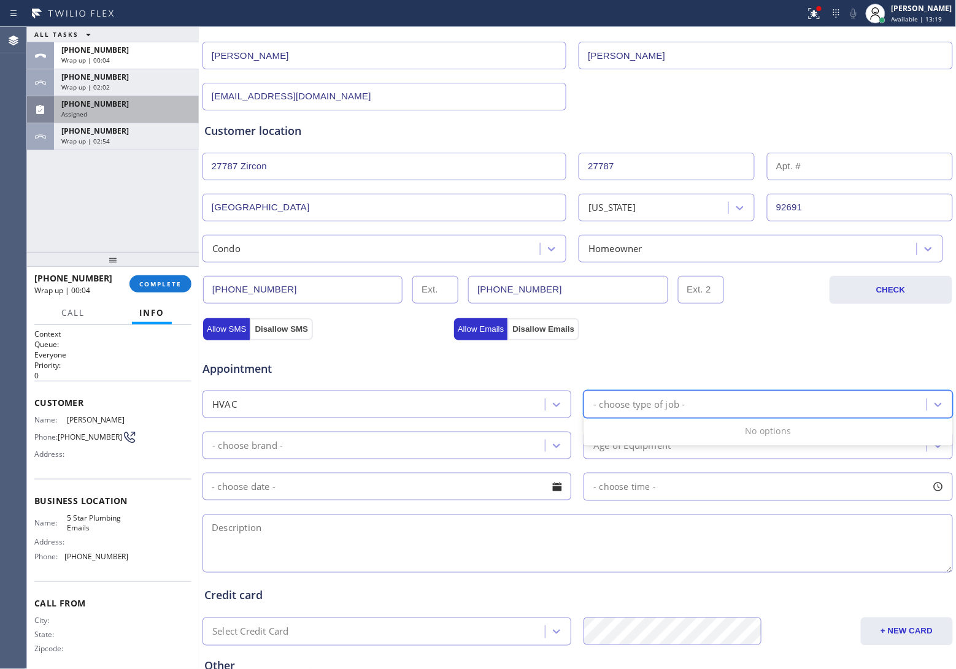
drag, startPoint x: 678, startPoint y: 398, endPoint x: 677, endPoint y: 410, distance: 12.3
click at [678, 397] on div "- choose type of job -" at bounding box center [756, 404] width 339 height 21
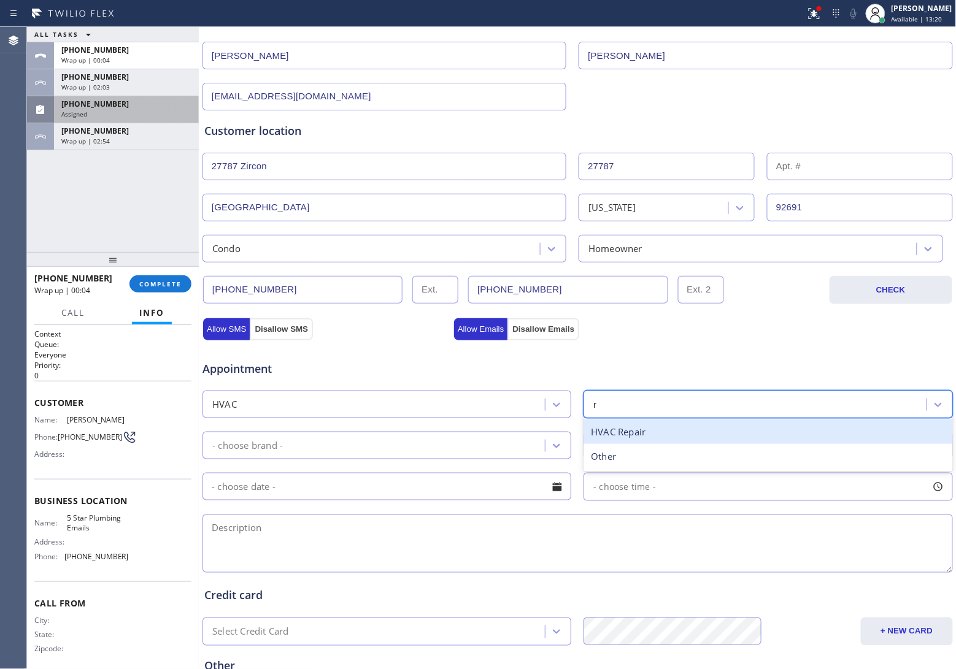
type input "re"
click at [640, 433] on div "HVAC Repair" at bounding box center [767, 432] width 369 height 25
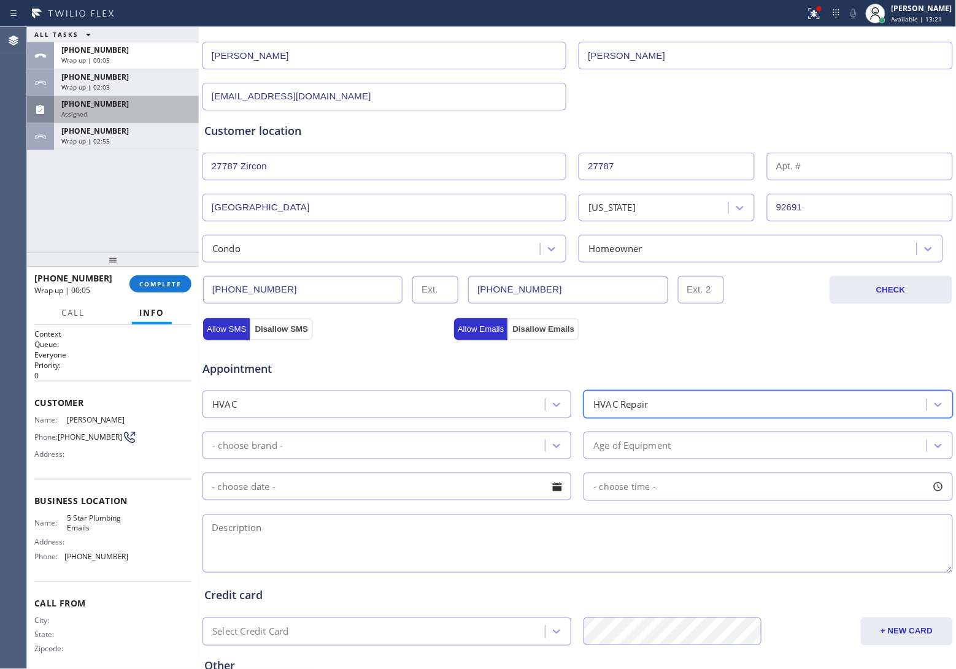
click at [304, 453] on div "- choose brand -" at bounding box center [375, 445] width 339 height 21
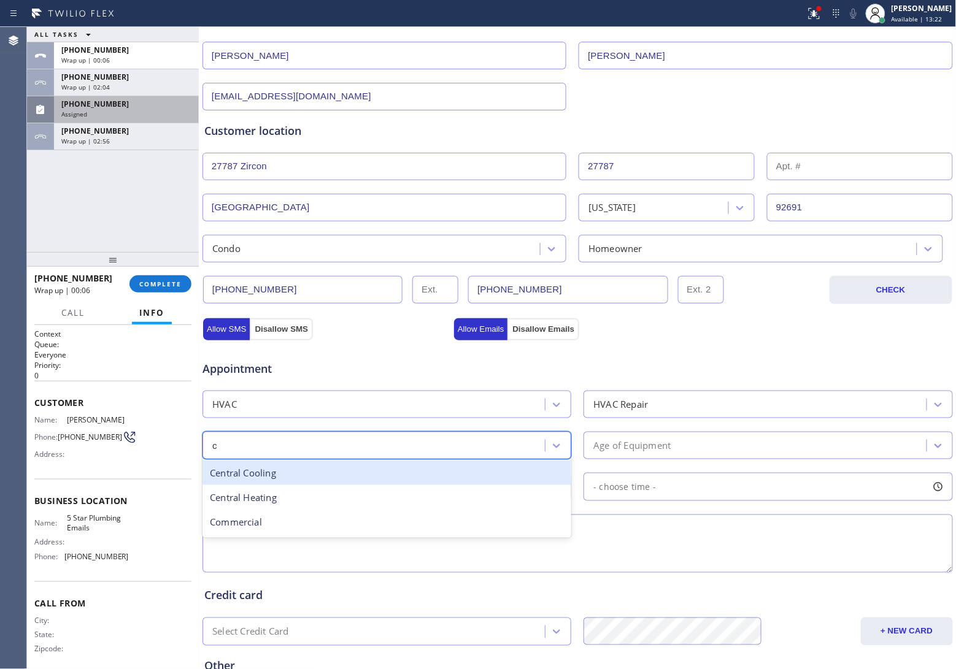
type input "ce"
drag, startPoint x: 285, startPoint y: 474, endPoint x: 448, endPoint y: 472, distance: 162.6
click at [291, 474] on div "Central Cooling" at bounding box center [386, 473] width 369 height 25
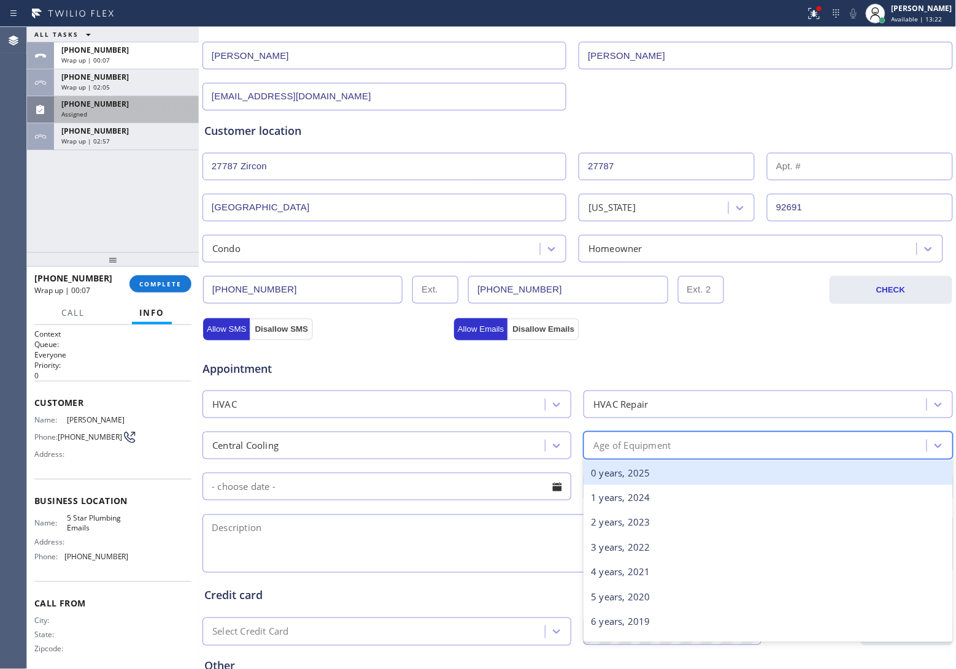
click at [664, 453] on div "Age of Equipment" at bounding box center [631, 446] width 77 height 14
click at [650, 477] on div "0 years, 2025" at bounding box center [767, 473] width 369 height 25
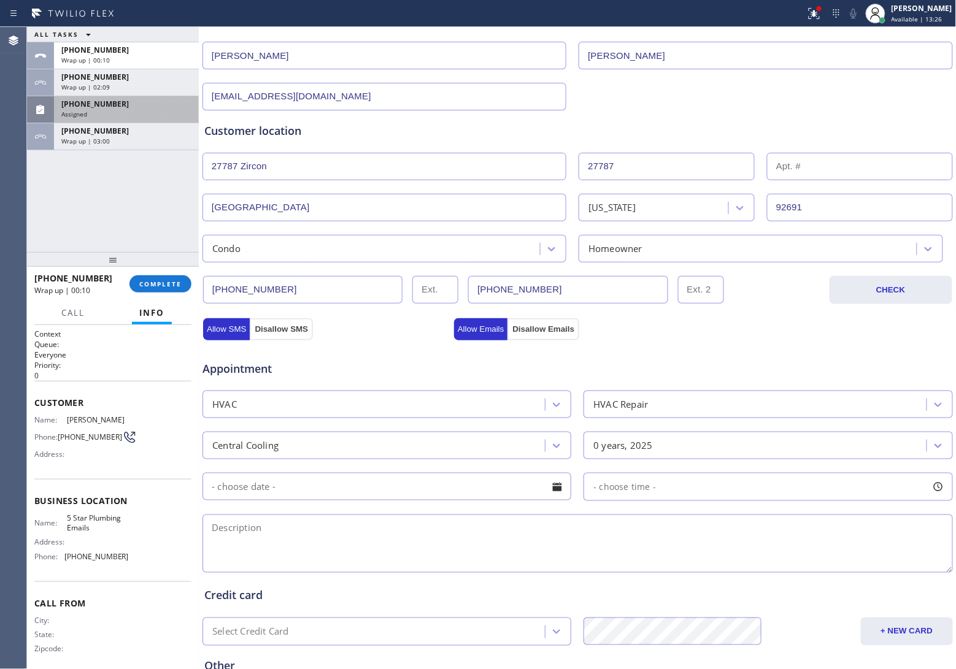
click at [385, 531] on textarea at bounding box center [577, 544] width 750 height 58
paste textarea "AC Central | Out of warranty | Condenser of the roof acceisble | Draining a lot…"
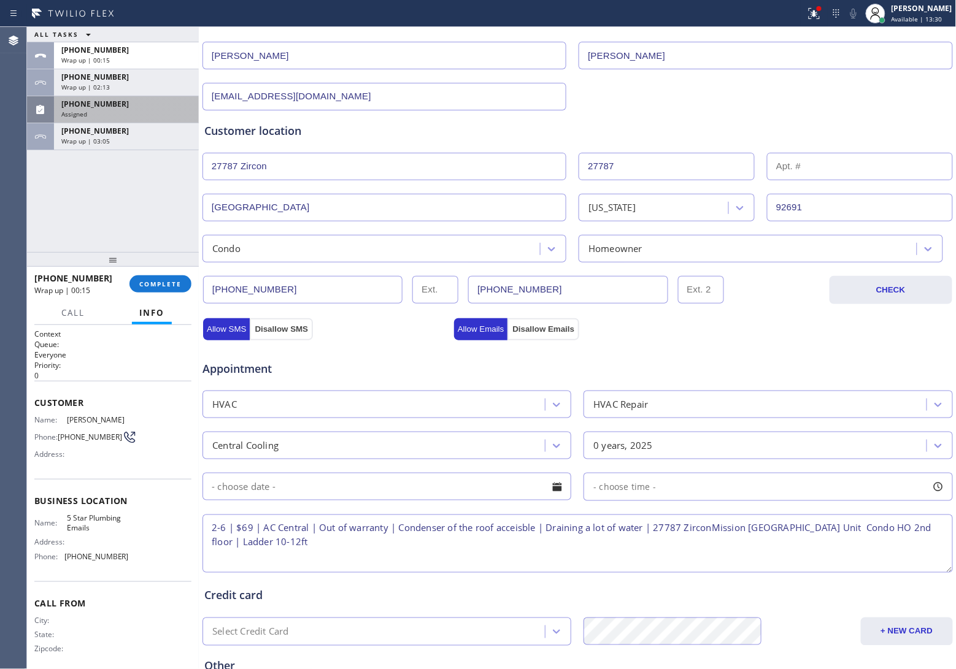
click at [520, 526] on textarea "2-6 | $69 | AC Central | Out of warranty | Condenser of the roof acceisble | Dr…" at bounding box center [577, 544] width 750 height 58
click at [469, 552] on textarea "2-6 | $69 | AC Central | Out of warranty | Condenser of the roof accessible | D…" at bounding box center [577, 544] width 750 height 58
click at [260, 544] on textarea "2-6 | $69 | AC Central | Out of warranty | Condenser of the roof accessible | D…" at bounding box center [577, 544] width 750 height 58
type textarea "2-6 | $69 | AC Central | Out of warranty | Condenser of the roof accessible | D…"
click at [129, 137] on div "Wrap up | 03:13" at bounding box center [126, 141] width 130 height 9
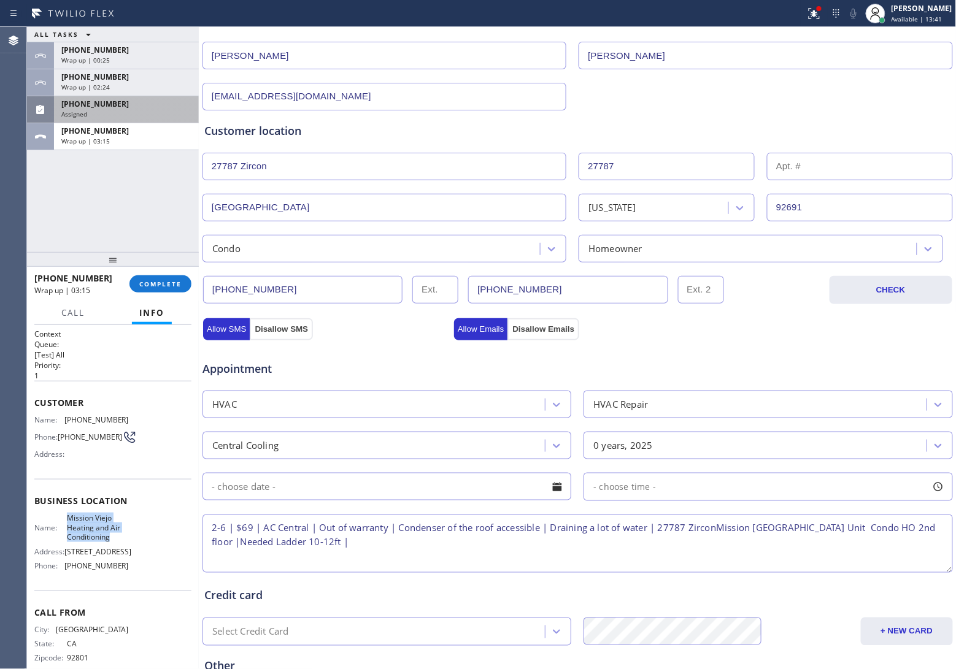
drag, startPoint x: 117, startPoint y: 543, endPoint x: 64, endPoint y: 520, distance: 57.7
click at [67, 520] on span "Mission Viejo Heating and Air Conditioning" at bounding box center [97, 528] width 61 height 28
copy span "Mission Viejo Heating and Air Conditioning"
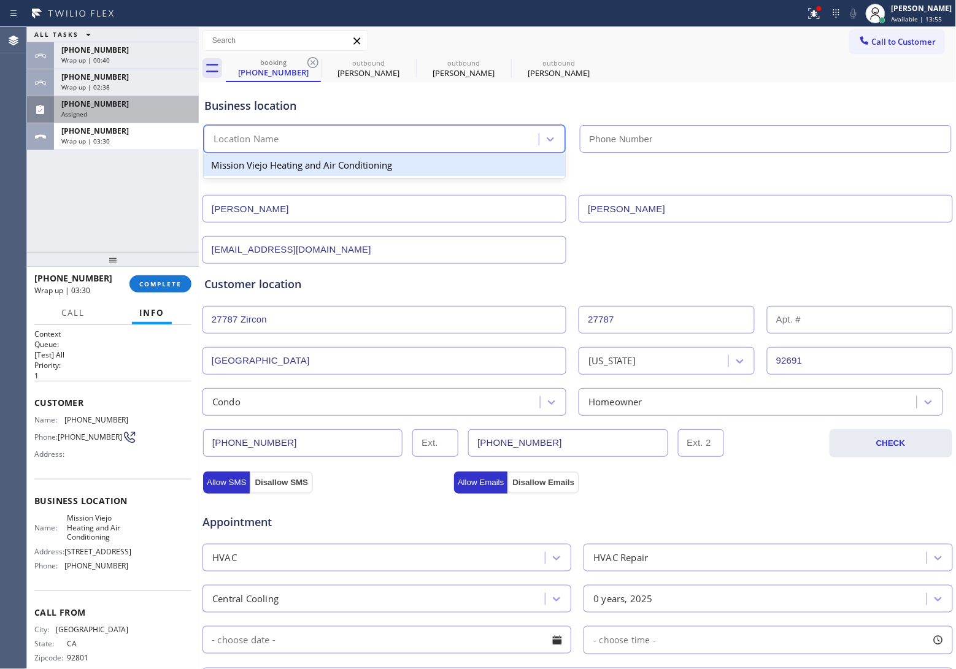
click at [375, 142] on div "Location Name" at bounding box center [372, 139] width 331 height 21
click at [356, 163] on div "Mission Viejo Heating and Air Conditioning" at bounding box center [384, 165] width 361 height 22
type input "[PHONE_NUMBER]"
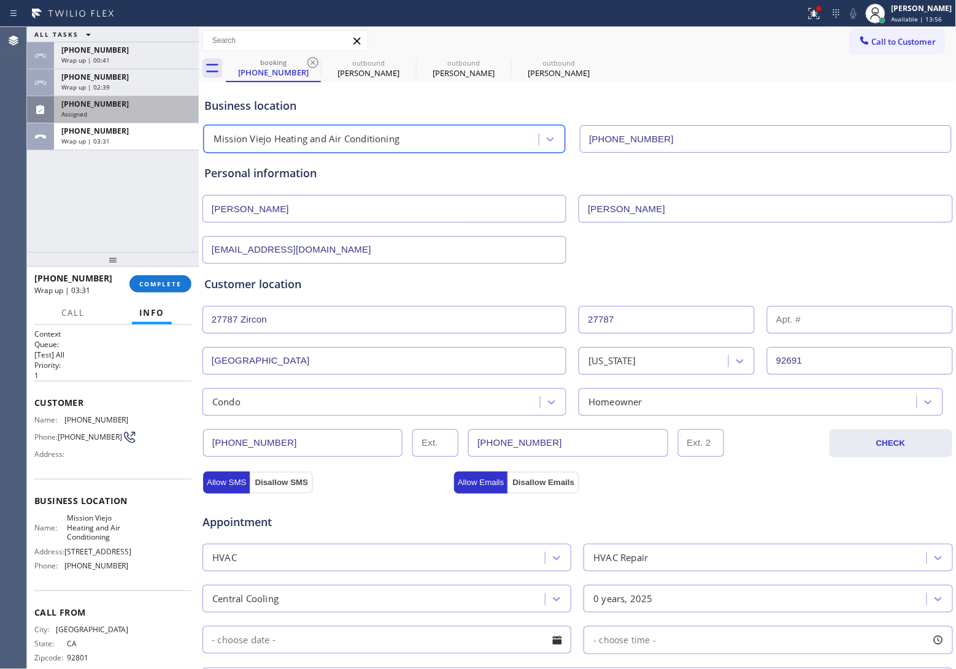
click at [651, 143] on input "[PHONE_NUMBER]" at bounding box center [765, 139] width 371 height 28
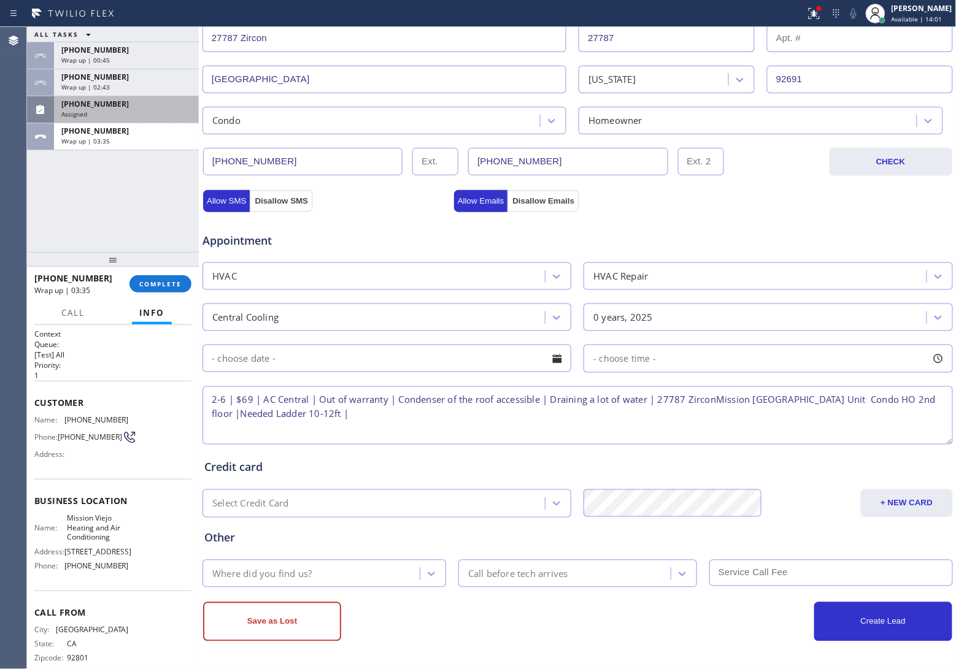
click at [718, 399] on textarea "2-6 | $69 | AC Central | Out of warranty | Condenser of the roof accessible | D…" at bounding box center [577, 416] width 750 height 58
click at [412, 414] on textarea "2-6 | $69 | AC Central | Out of warranty | Condenser of the roof accessible | D…" at bounding box center [577, 416] width 750 height 58
drag, startPoint x: 114, startPoint y: 537, endPoint x: 61, endPoint y: 517, distance: 56.2
click at [61, 517] on div "Name: Mission Viejo Heating and Air Conditioning" at bounding box center [81, 528] width 94 height 28
copy span "Mission Viejo Heating and Air Conditioning"
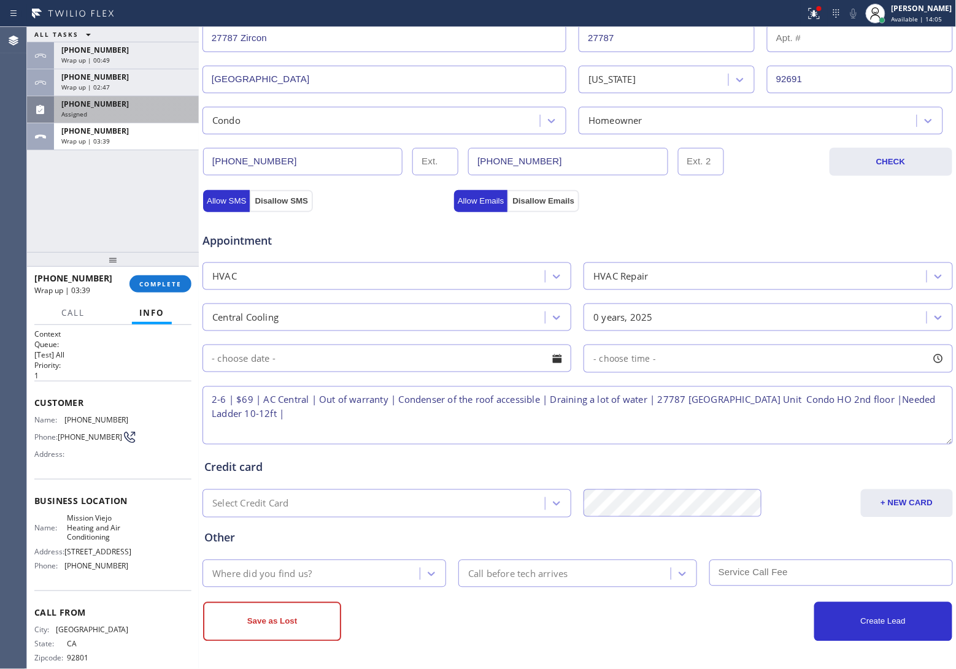
click at [396, 416] on textarea "2-6 | $69 | AC Central | Out of warranty | Condenser of the roof accessible | D…" at bounding box center [577, 416] width 750 height 58
paste textarea "Mission Viejo Heating and Air Conditioning"
click at [682, 427] on textarea "2-6 | $69 | AC Central | Out of warranty | Condenser of the roof accessible | D…" at bounding box center [577, 416] width 750 height 58
paste textarea "Please call 30 minutes prior to arrival."
drag, startPoint x: 741, startPoint y: 418, endPoint x: 817, endPoint y: 430, distance: 76.5
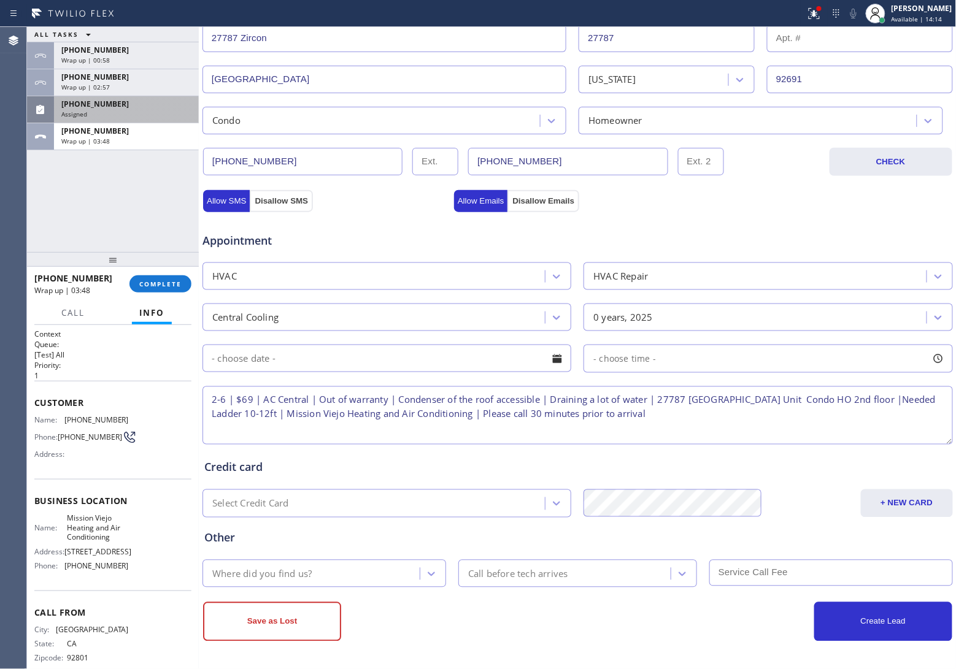
click at [746, 418] on textarea "2-6 | $69 | AC Central | Out of warranty | Condenser of the roof accessible | D…" at bounding box center [577, 416] width 750 height 58
paste textarea "6263243551"
click at [844, 412] on textarea "2-6 | $69 | AC Central | Out of warranty | Condenser of the roof accessible | D…" at bounding box center [577, 416] width 750 height 58
click at [851, 412] on textarea "2-6 | $69 | AC Central | Out of warranty | Condenser of the roof accessible | D…" at bounding box center [577, 416] width 750 height 58
paste textarea "4178133691 [PERSON_NAME]"
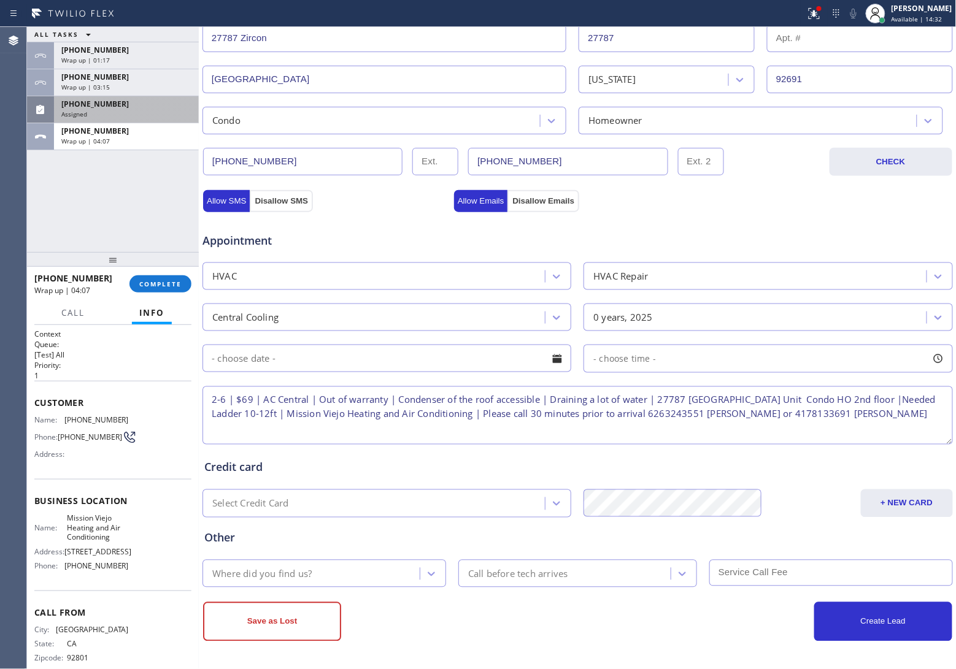
type textarea "2-6 | $69 | AC Central | Out of warranty | Condenser of the roof accessible | D…"
click at [307, 575] on div "Where did you find us?" at bounding box center [261, 574] width 99 height 14
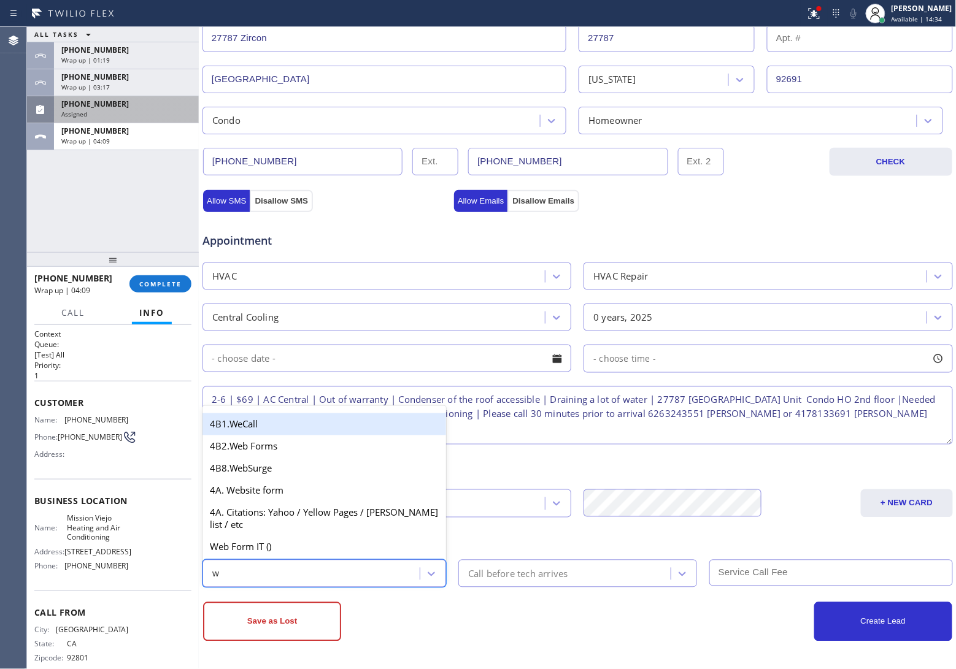
type input "we"
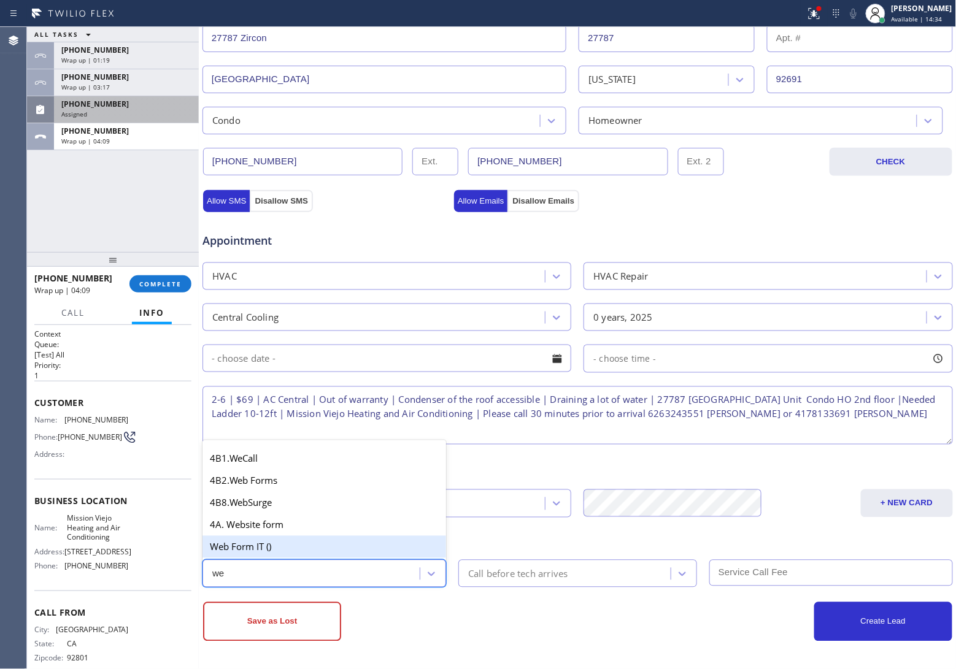
click at [281, 548] on div "Web Form IT ()" at bounding box center [324, 547] width 244 height 22
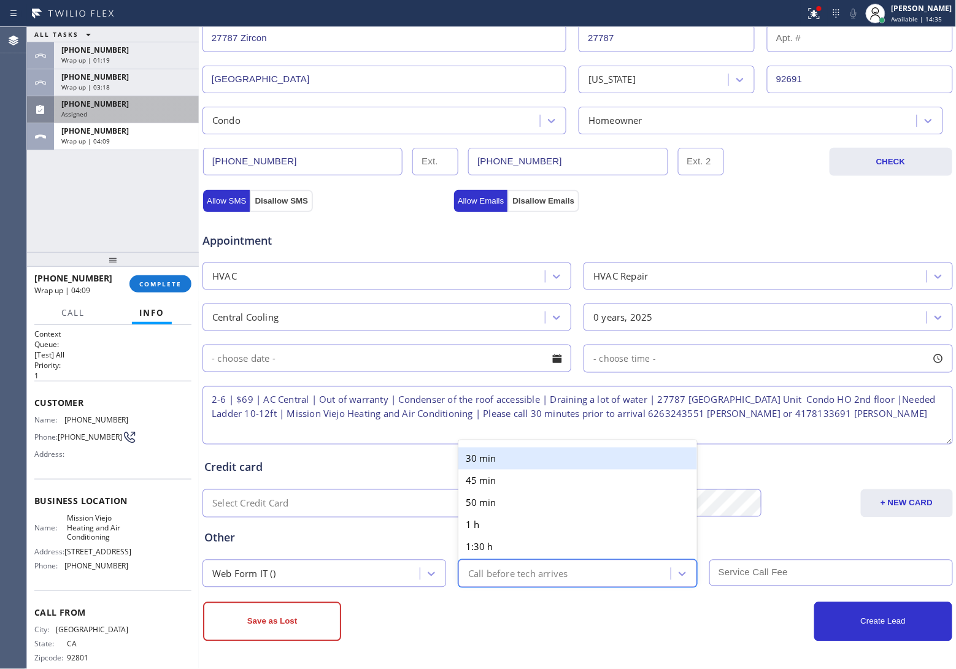
click at [507, 580] on div "Call before tech arrives" at bounding box center [518, 574] width 100 height 14
click at [490, 454] on div "30 min" at bounding box center [577, 459] width 239 height 22
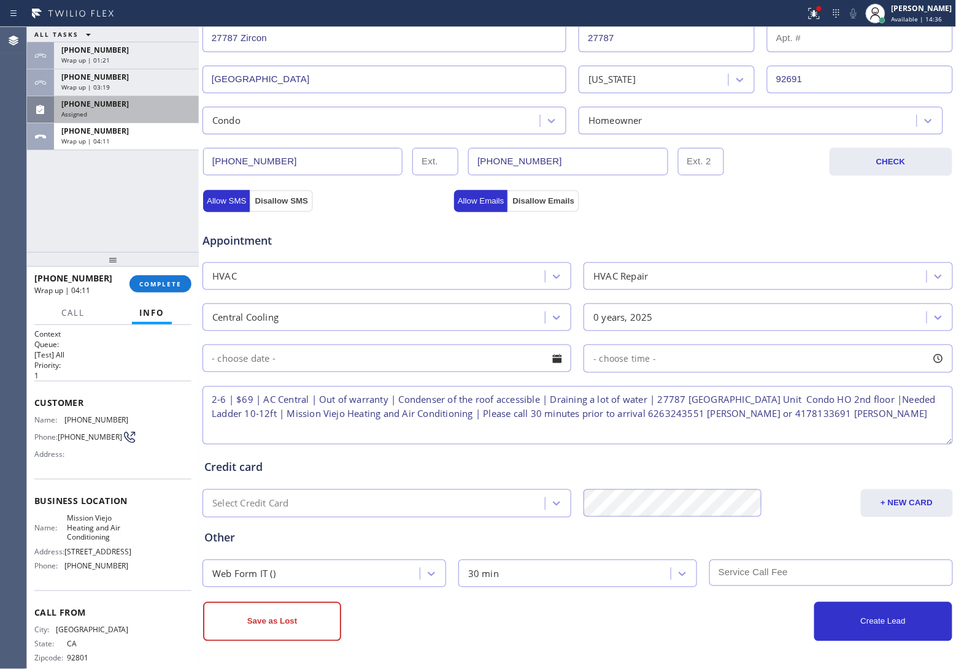
click at [787, 577] on input "text" at bounding box center [831, 573] width 244 height 26
type input "69"
click at [344, 361] on input "text" at bounding box center [386, 359] width 369 height 28
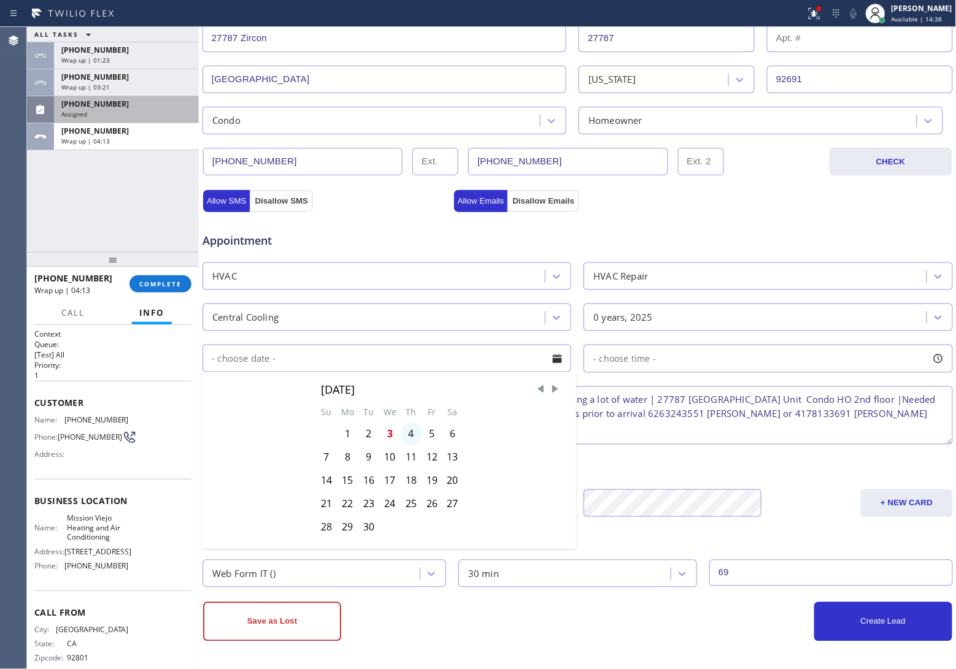
click at [409, 436] on div "4" at bounding box center [411, 434] width 21 height 23
type input "[DATE]"
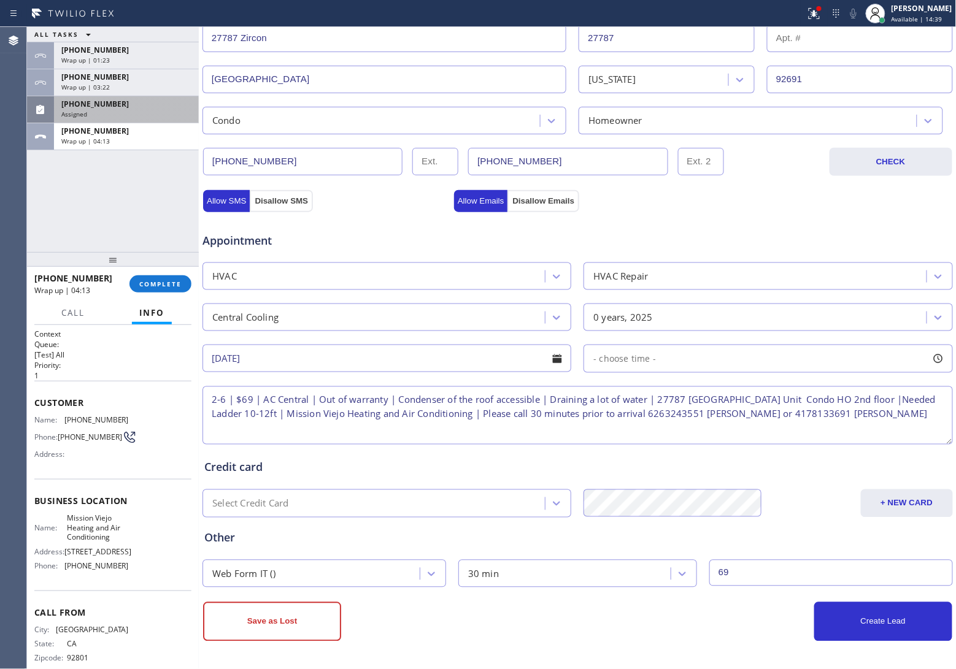
click at [649, 351] on div "- choose time -" at bounding box center [767, 359] width 369 height 28
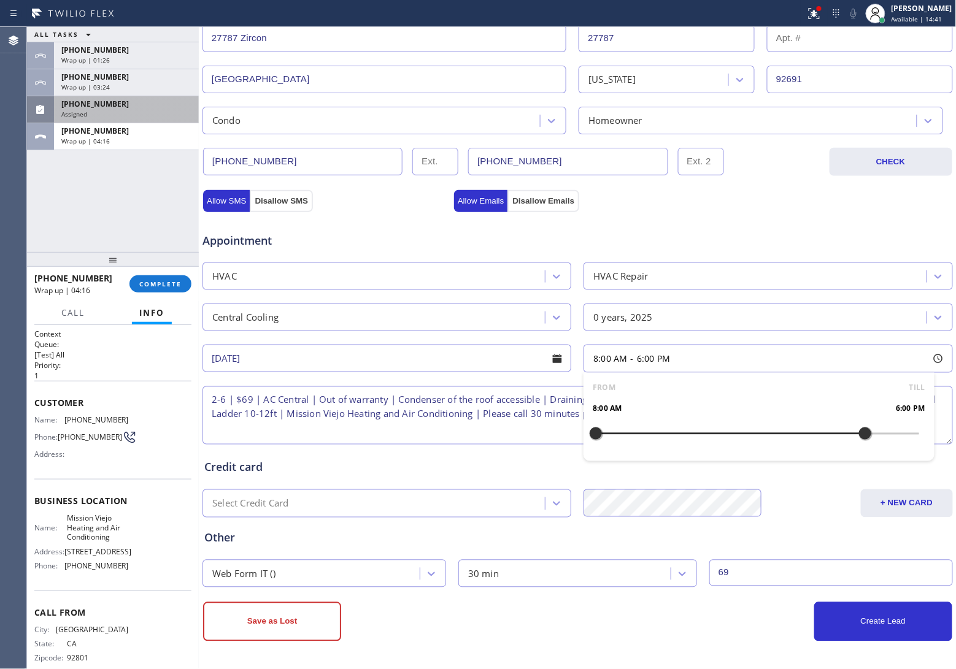
drag, startPoint x: 587, startPoint y: 430, endPoint x: 853, endPoint y: 459, distance: 267.8
click at [853, 459] on div "FROM TILL 8:00 AM 6:00 PM" at bounding box center [758, 417] width 350 height 88
drag, startPoint x: 615, startPoint y: 437, endPoint x: 750, endPoint y: 450, distance: 134.9
click at [750, 450] on div "FROM TILL 2:00 PM 6:00 PM" at bounding box center [758, 417] width 350 height 88
click at [852, 626] on button "Create Lead" at bounding box center [883, 621] width 138 height 39
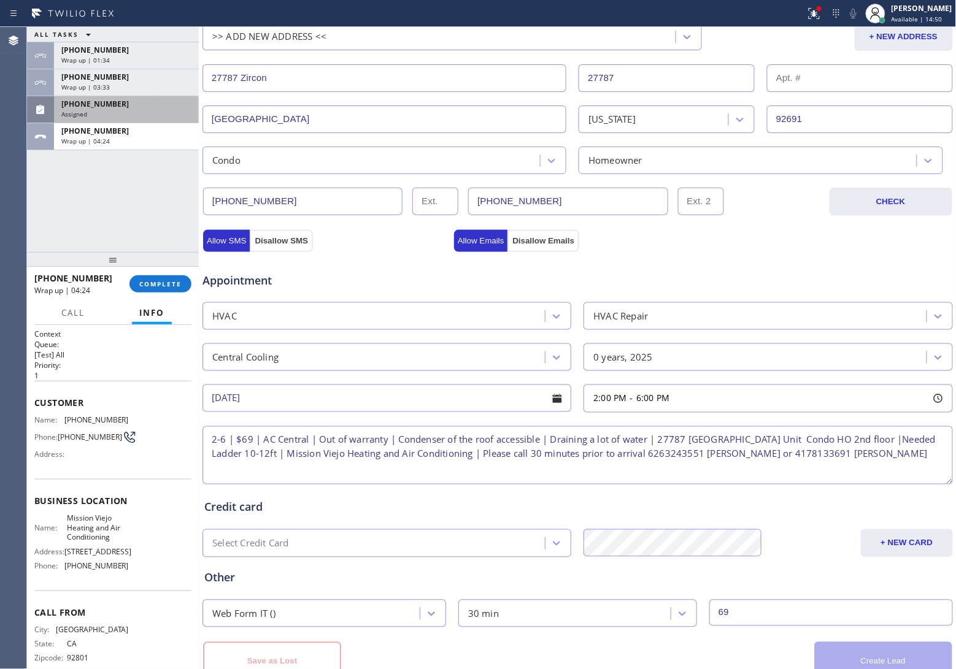
scroll to position [325, 0]
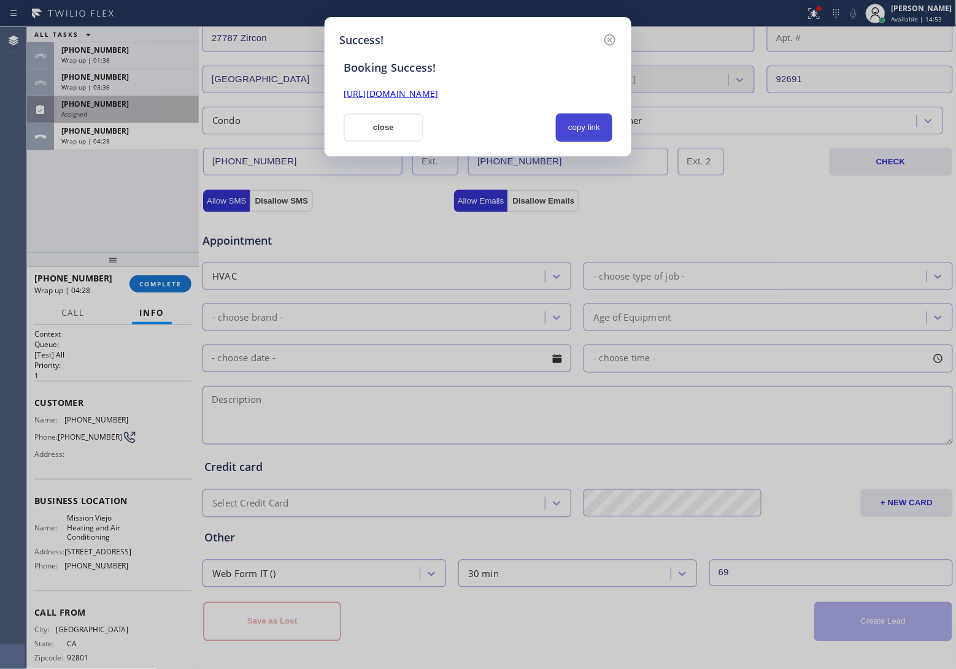
click at [574, 130] on button "copy link" at bounding box center [584, 128] width 56 height 28
drag, startPoint x: 0, startPoint y: 296, endPoint x: 83, endPoint y: 243, distance: 98.7
click at [6, 291] on div "Success! Booking Success! [URL][DOMAIN_NAME] close copy link" at bounding box center [478, 334] width 956 height 669
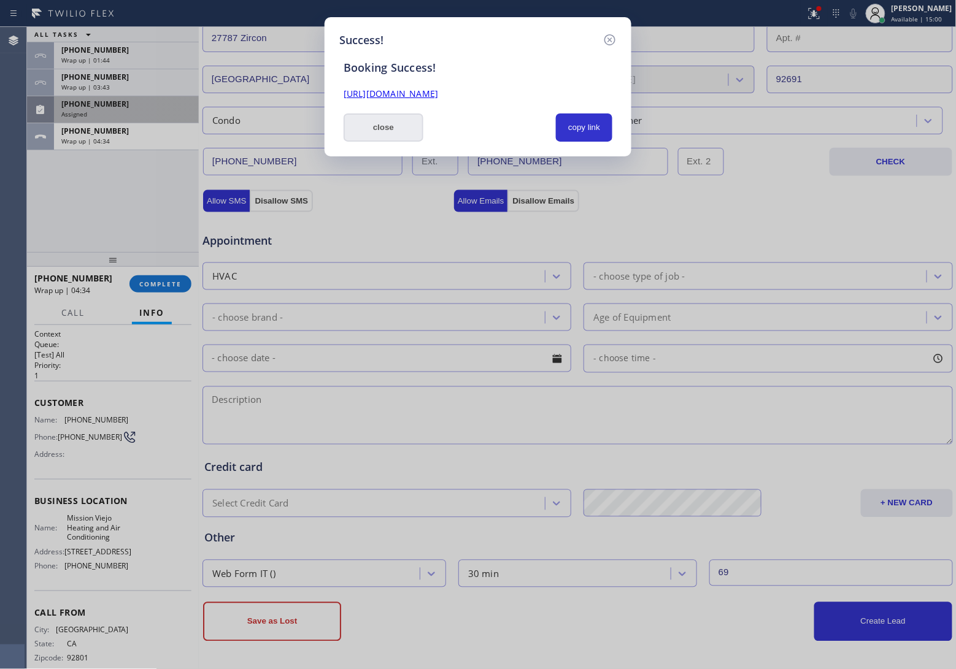
click at [409, 120] on button "close" at bounding box center [384, 128] width 80 height 28
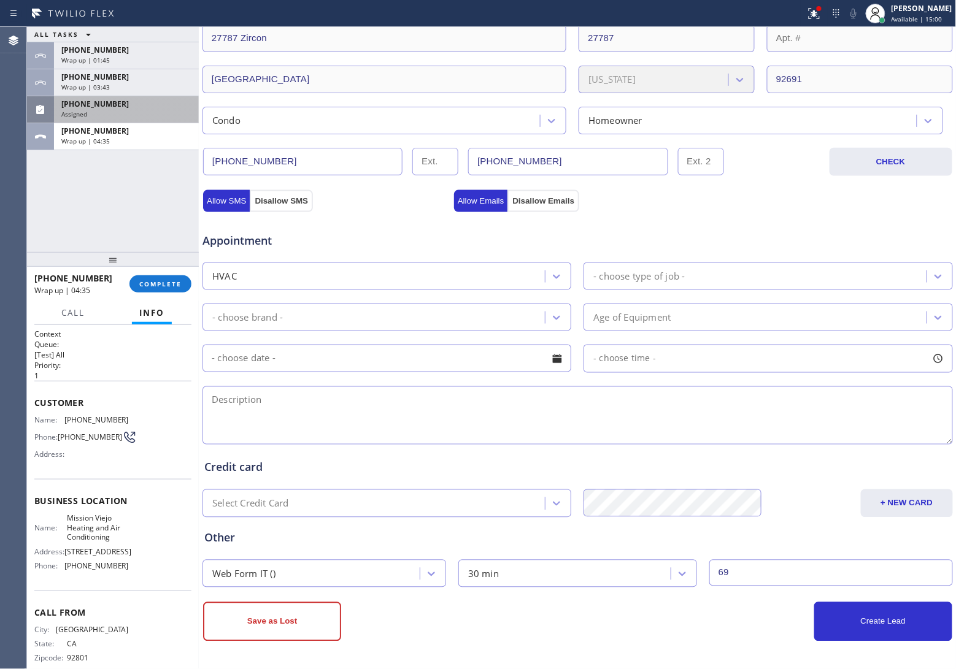
drag, startPoint x: 103, startPoint y: 139, endPoint x: 150, endPoint y: 221, distance: 94.8
click at [114, 148] on div "[PHONE_NUMBER] Wrap up | 04:35" at bounding box center [124, 136] width 140 height 27
click at [154, 290] on button "COMPLETE" at bounding box center [160, 283] width 62 height 17
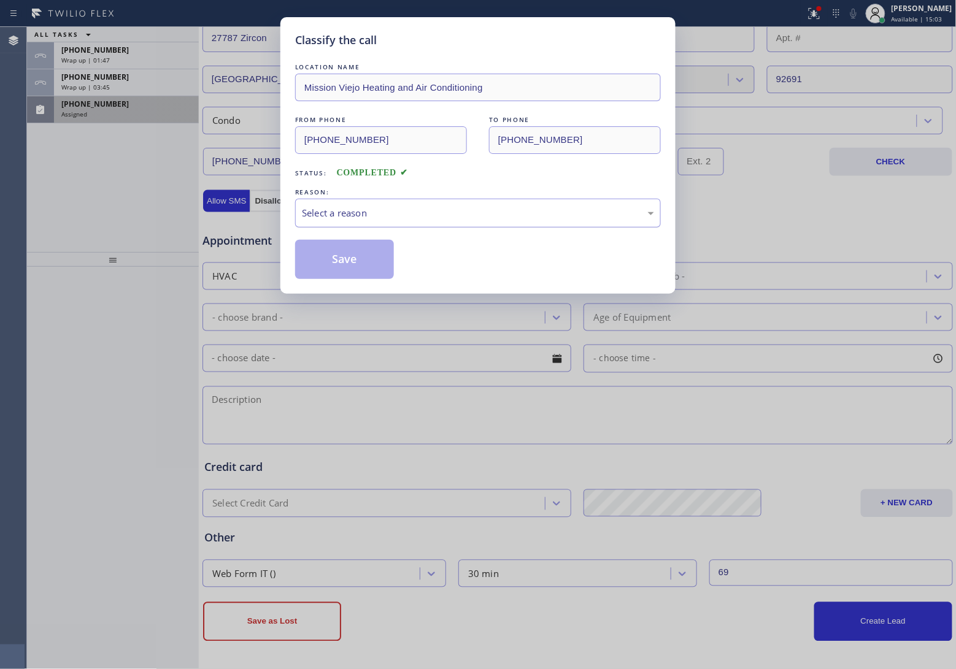
drag, startPoint x: 354, startPoint y: 213, endPoint x: 353, endPoint y: 221, distance: 8.7
click at [353, 218] on div "Select a reason" at bounding box center [478, 213] width 352 height 14
click at [339, 258] on button "Save" at bounding box center [344, 259] width 99 height 39
type input "[PHONE_NUMBER]"
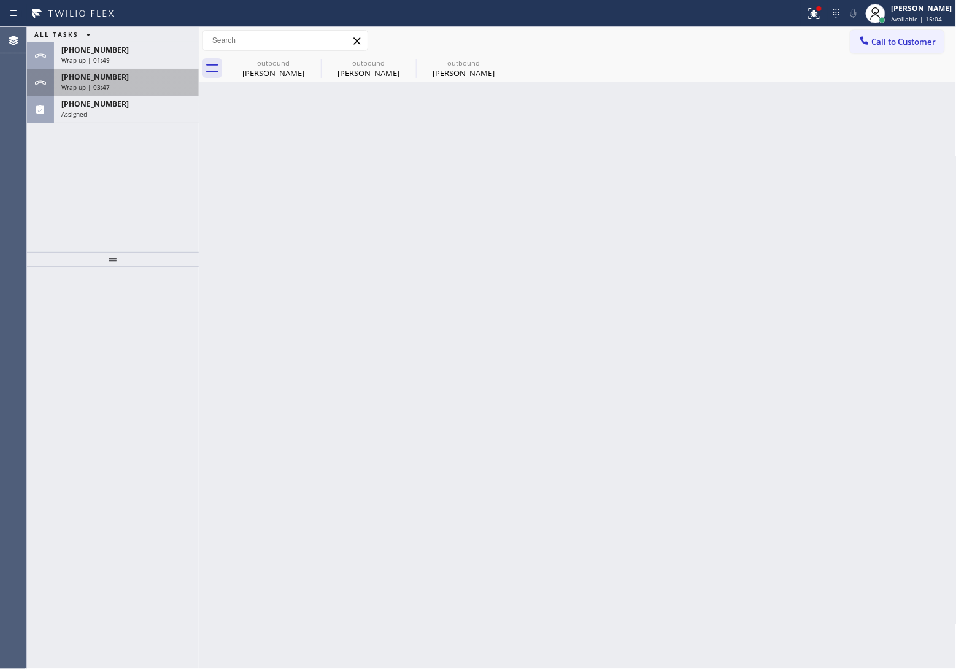
click at [106, 86] on span "Wrap up | 03:47" at bounding box center [85, 87] width 48 height 9
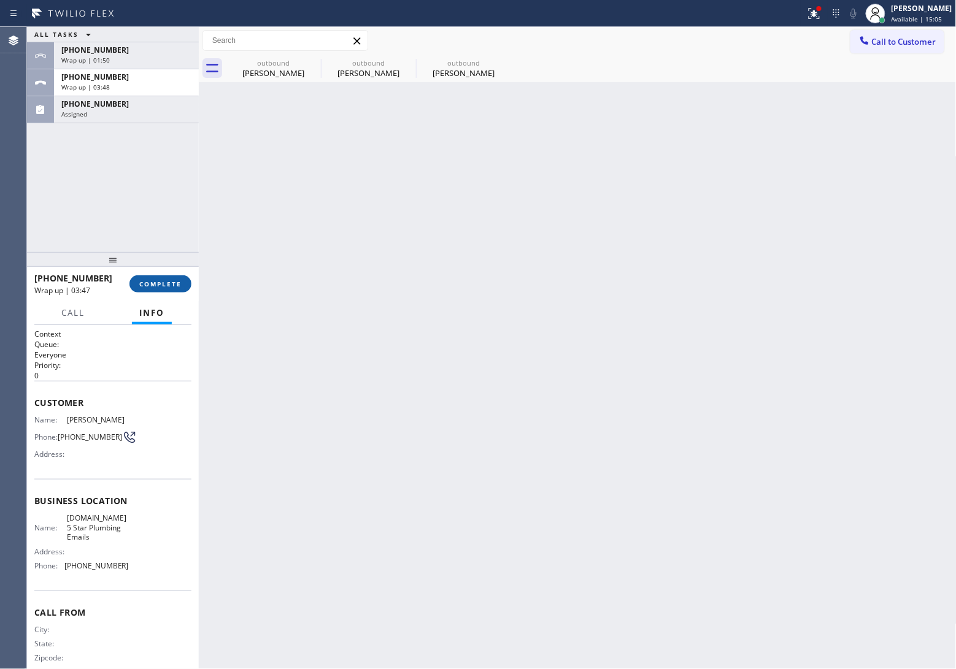
click at [160, 287] on span "COMPLETE" at bounding box center [160, 284] width 42 height 9
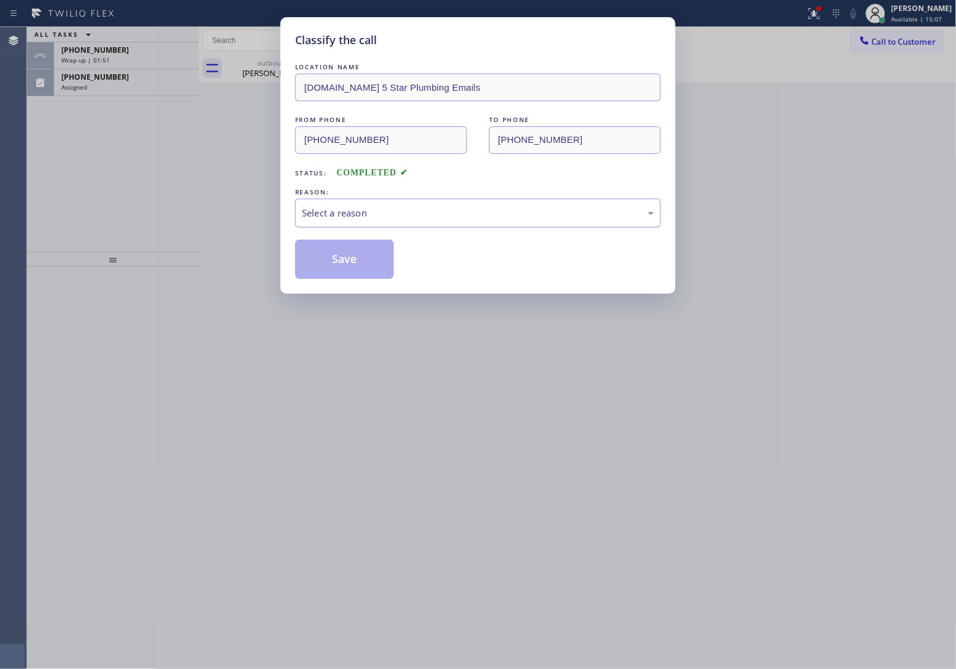
drag, startPoint x: 359, startPoint y: 212, endPoint x: 361, endPoint y: 224, distance: 12.4
click at [358, 212] on div "Select a reason" at bounding box center [478, 213] width 352 height 14
click at [347, 261] on button "Save" at bounding box center [344, 259] width 99 height 39
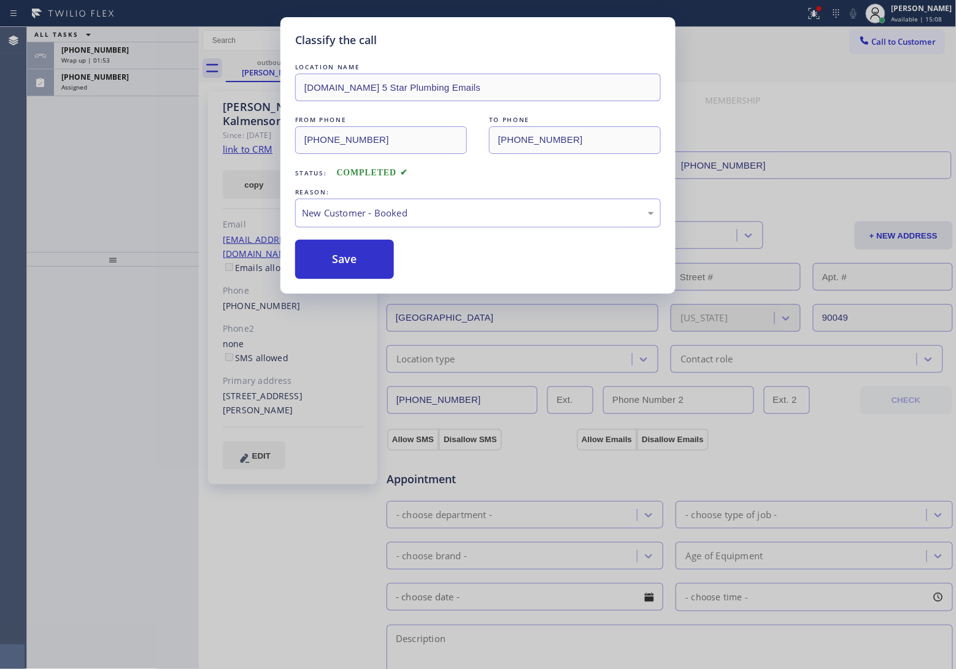
click at [121, 56] on div "Classify the call LOCATION NAME [DOMAIN_NAME] 5 Star Plumbing Emails FROM PHONE…" at bounding box center [478, 334] width 956 height 669
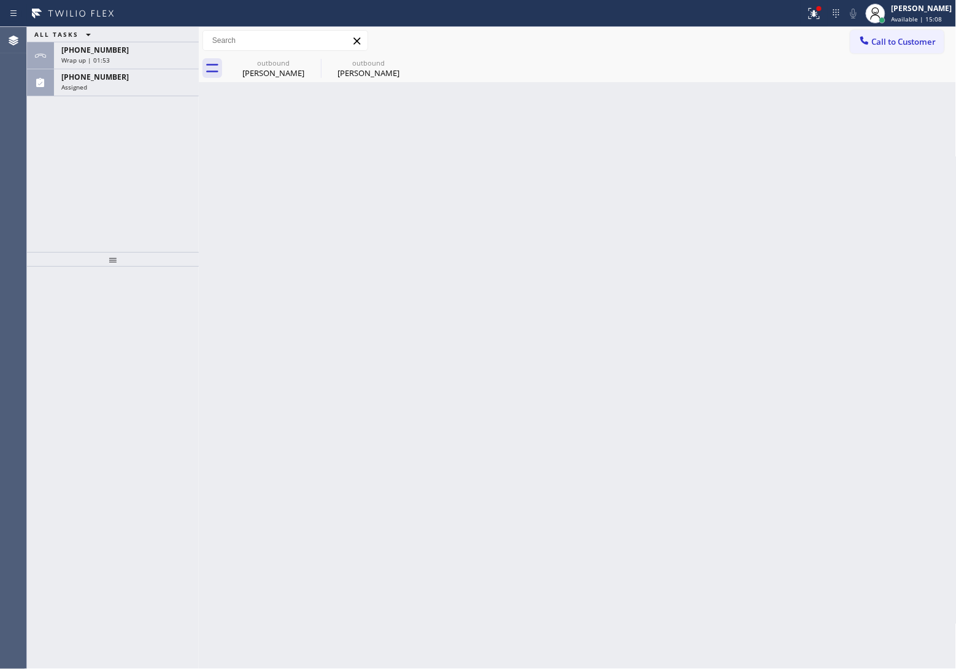
click at [121, 56] on div "Wrap up | 01:53" at bounding box center [126, 60] width 130 height 9
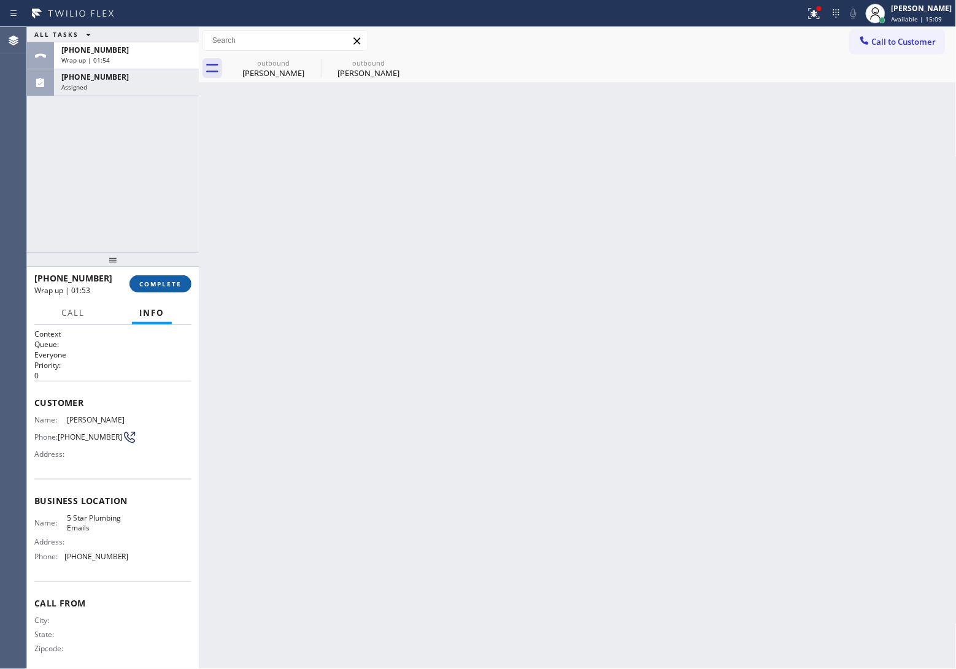
click at [158, 277] on button "COMPLETE" at bounding box center [160, 283] width 62 height 17
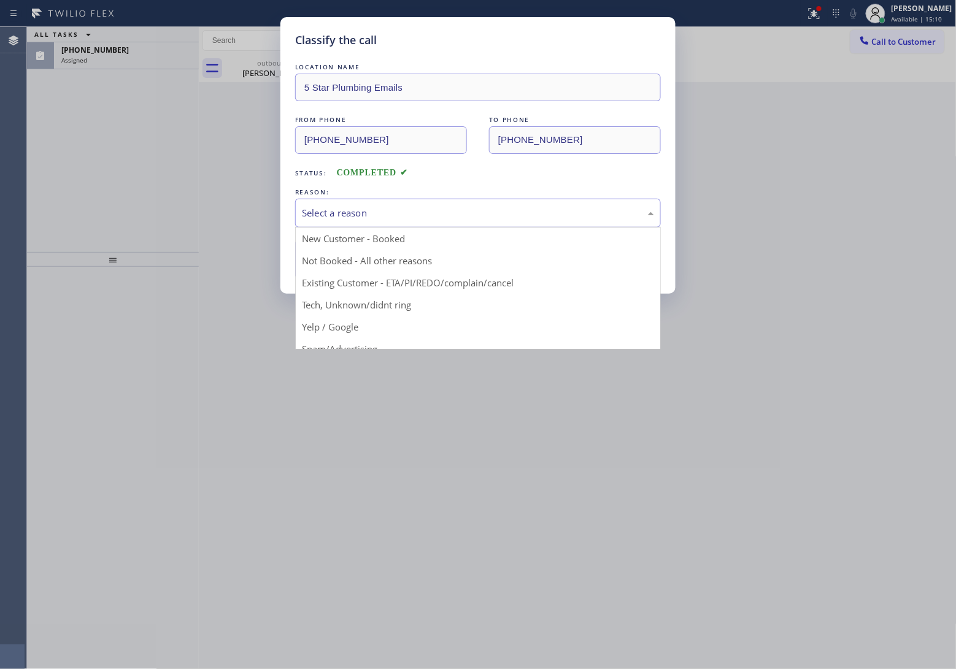
drag, startPoint x: 414, startPoint y: 219, endPoint x: 414, endPoint y: 226, distance: 6.7
click at [414, 220] on div "Select a reason" at bounding box center [478, 213] width 352 height 14
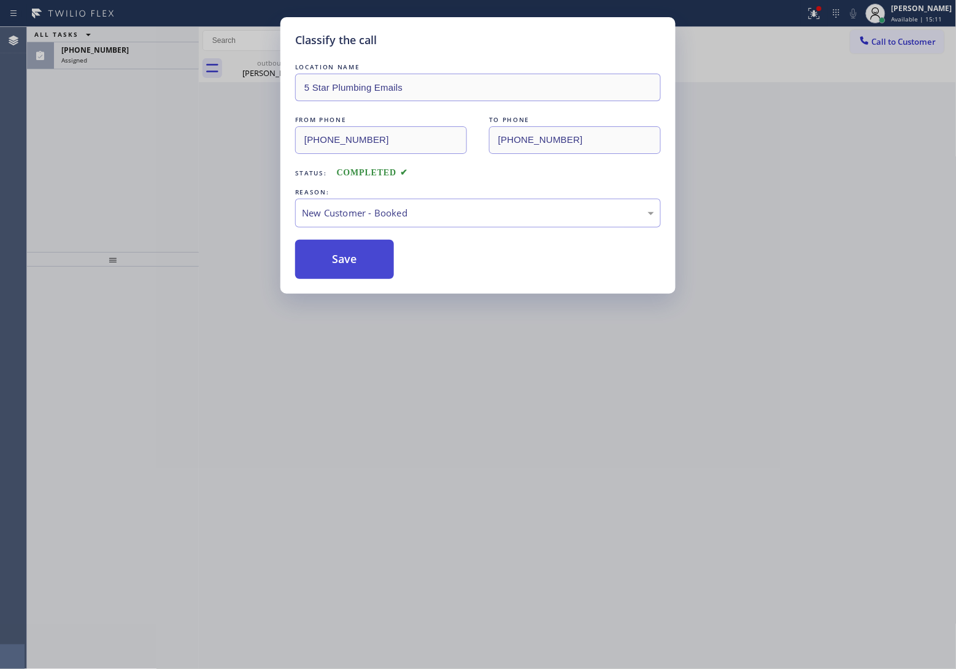
click at [338, 258] on button "Save" at bounding box center [344, 259] width 99 height 39
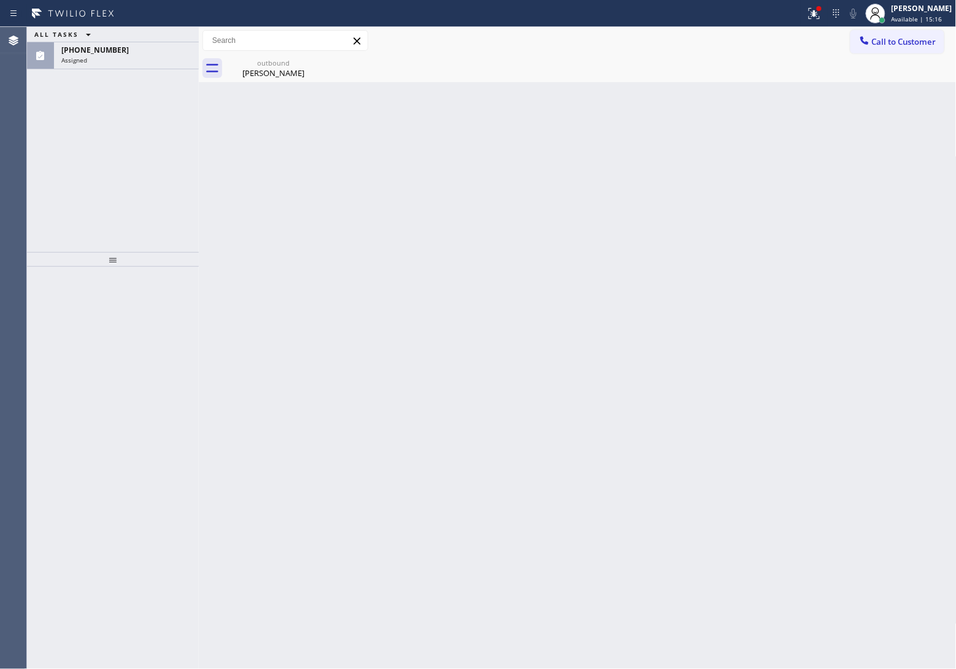
click at [903, 38] on button "Call to Customer" at bounding box center [897, 41] width 94 height 23
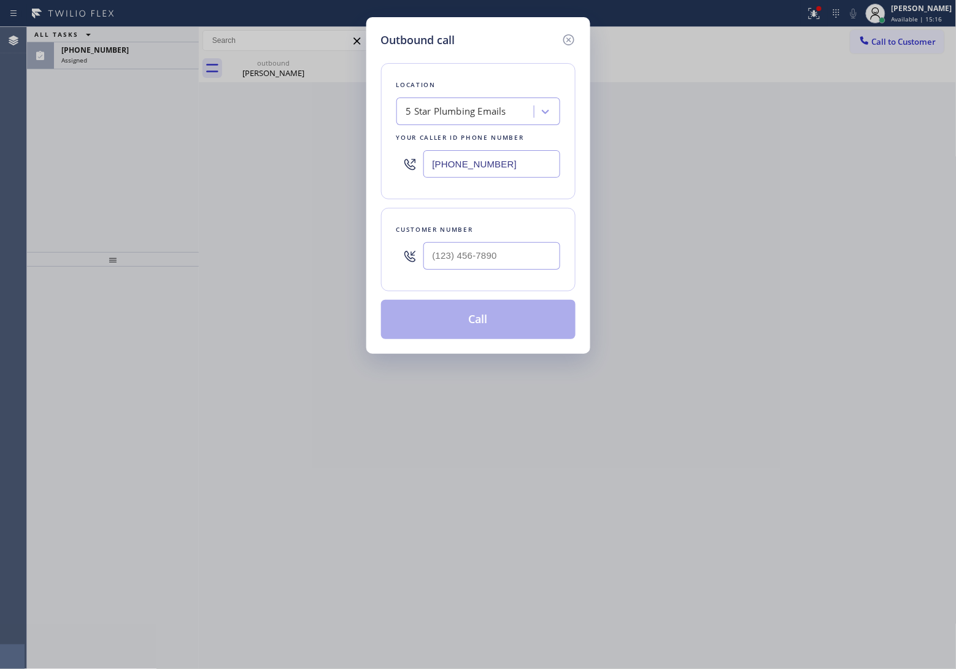
click at [491, 163] on input "[PHONE_NUMBER]" at bounding box center [491, 164] width 137 height 28
click at [568, 38] on icon at bounding box center [568, 40] width 15 height 15
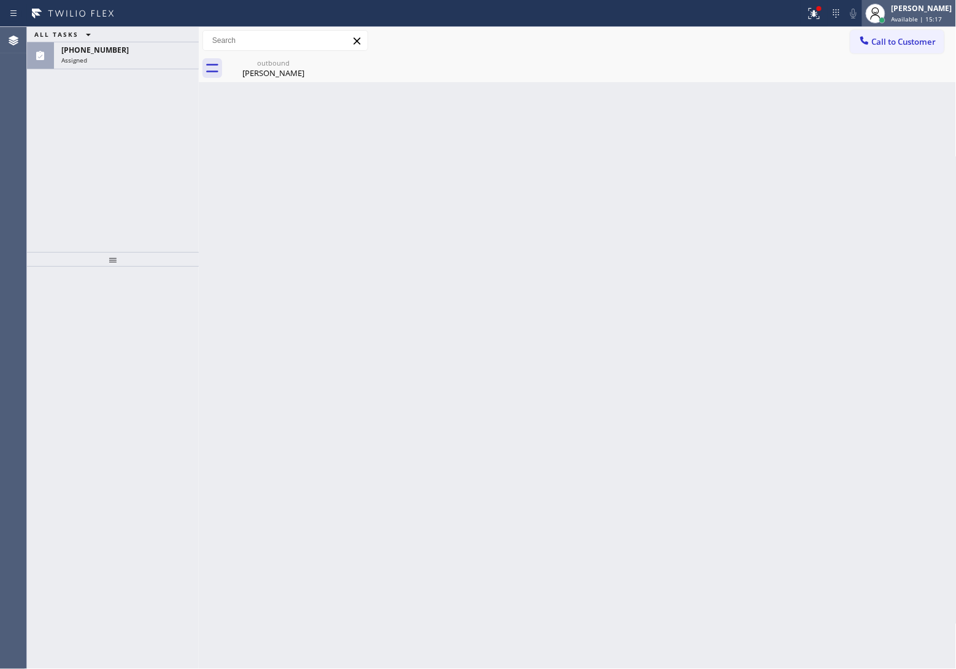
click at [896, 18] on span "Available | 15:17" at bounding box center [916, 19] width 51 height 9
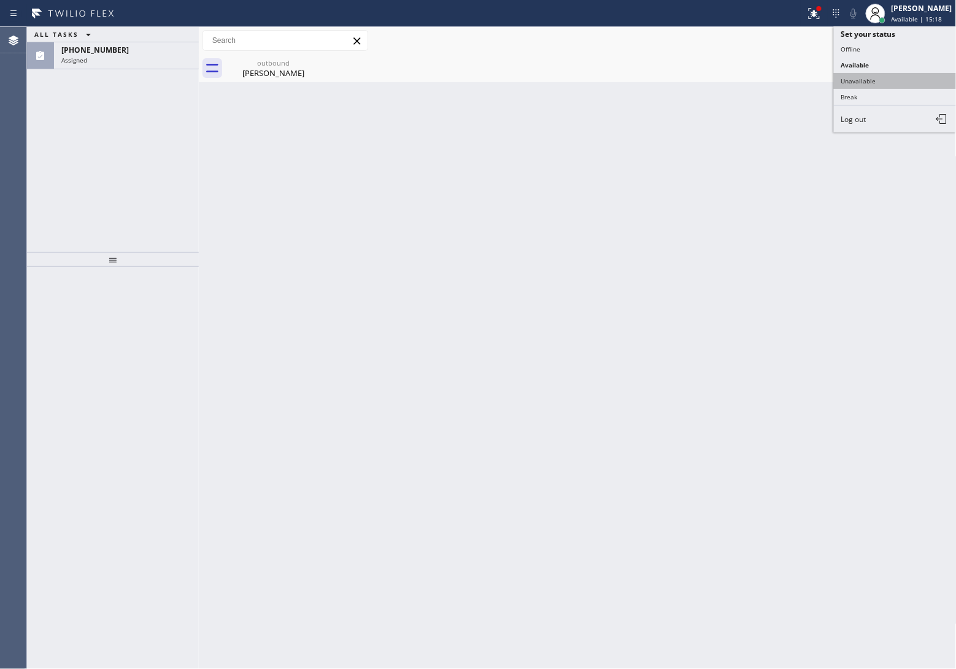
click at [879, 85] on button "Unavailable" at bounding box center [895, 81] width 123 height 16
drag, startPoint x: 904, startPoint y: 38, endPoint x: 825, endPoint y: 74, distance: 86.2
click at [905, 38] on span "Call to Customer" at bounding box center [904, 41] width 64 height 11
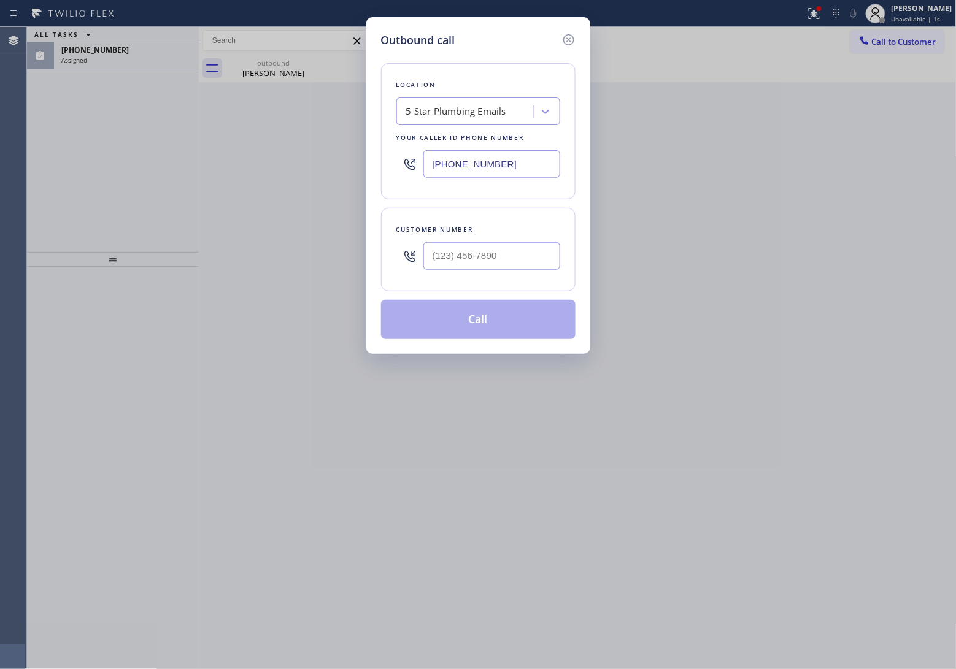
click at [490, 163] on input "[PHONE_NUMBER]" at bounding box center [491, 164] width 137 height 28
paste input "516) 550-5945"
type input "[PHONE_NUMBER]"
type input "(___) ___-____"
click at [458, 259] on input "text" at bounding box center [491, 256] width 137 height 28
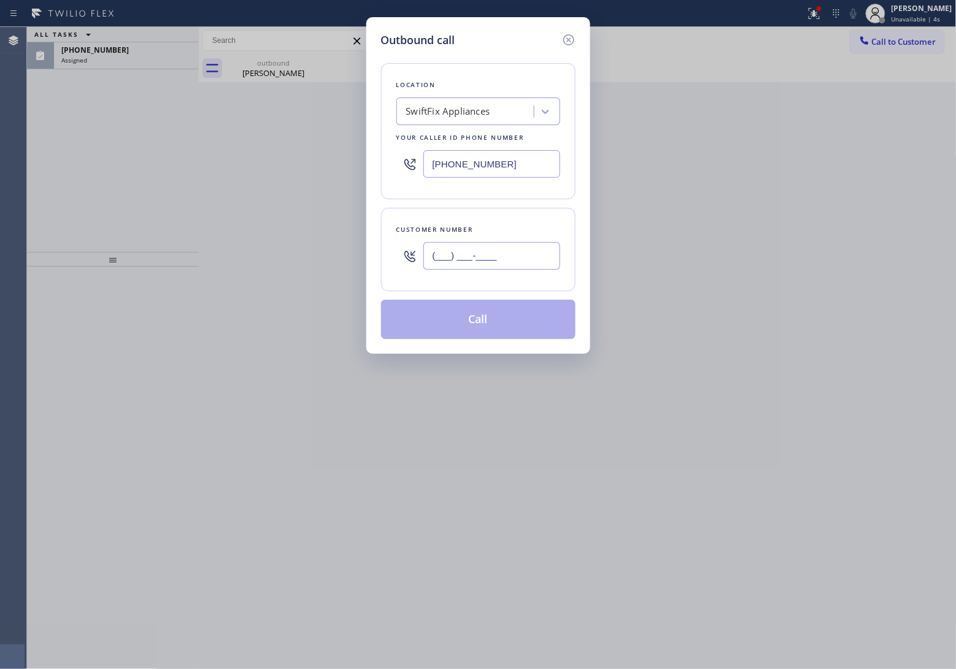
paste input "516) 282-4128"
type input "[PHONE_NUMBER]"
click at [507, 324] on button "Call" at bounding box center [478, 319] width 194 height 39
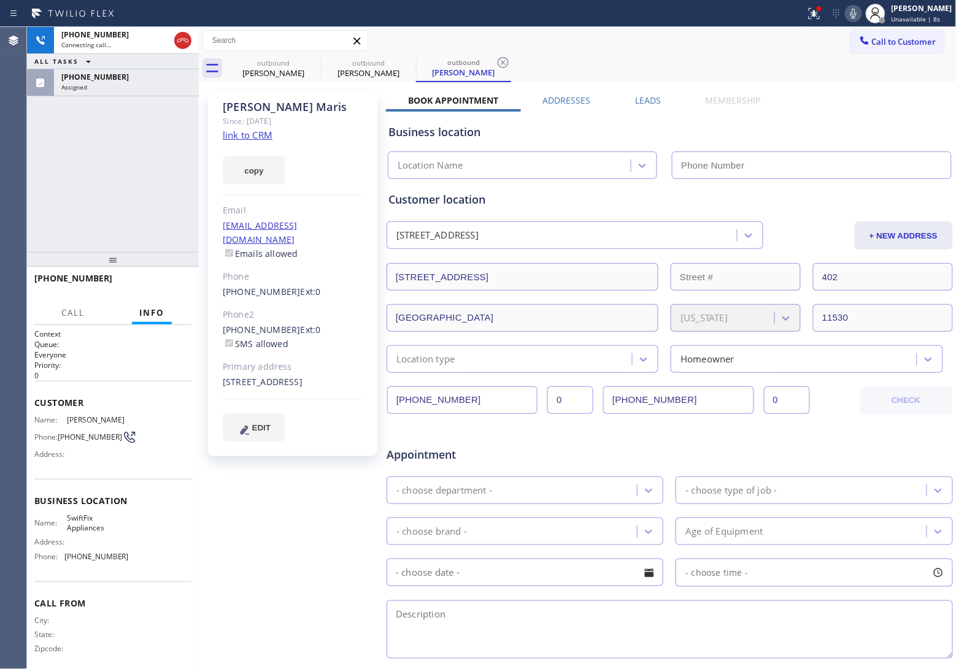
type input "[PHONE_NUMBER]"
click at [253, 134] on link "link to CRM" at bounding box center [248, 135] width 50 height 12
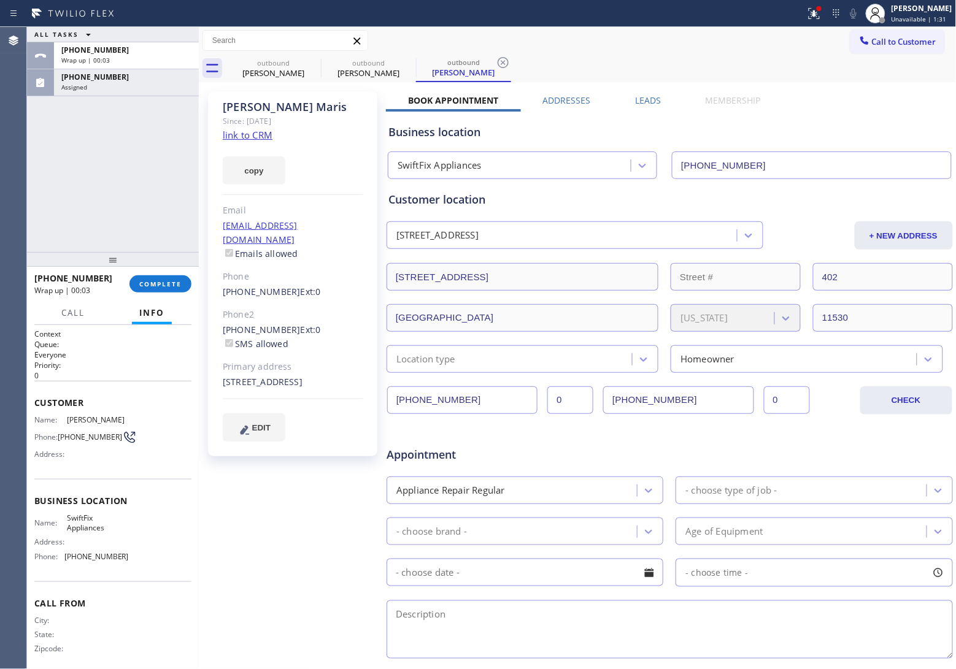
click at [909, 42] on span "Call to Customer" at bounding box center [904, 41] width 64 height 11
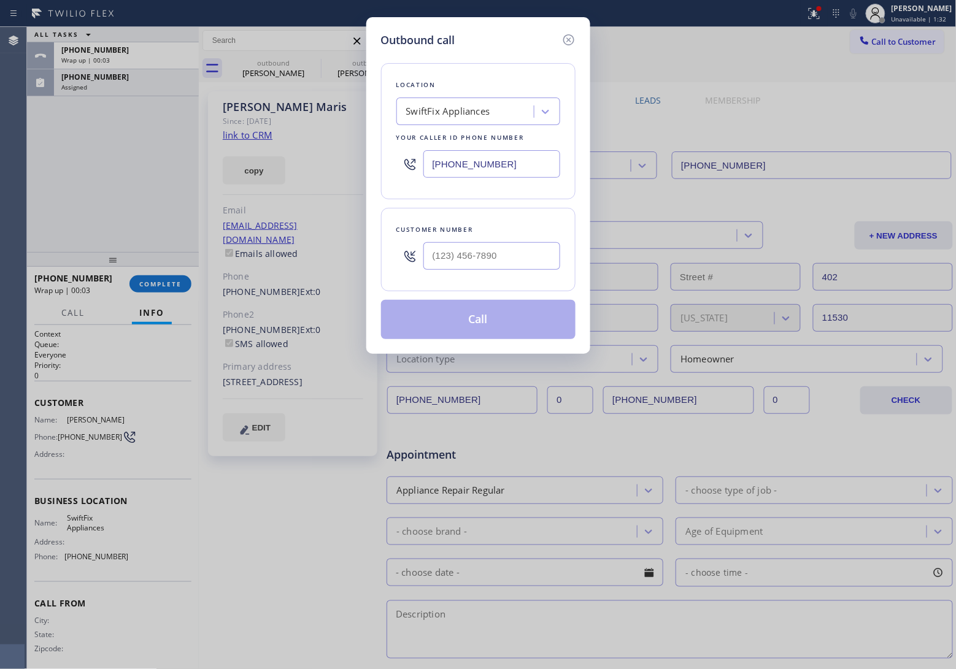
click at [453, 176] on input "[PHONE_NUMBER]" at bounding box center [491, 164] width 137 height 28
paste input "855) 731-4952"
type input "[PHONE_NUMBER]"
type input "(___) ___-____"
click at [449, 270] on input "(___) ___-____" at bounding box center [491, 256] width 137 height 28
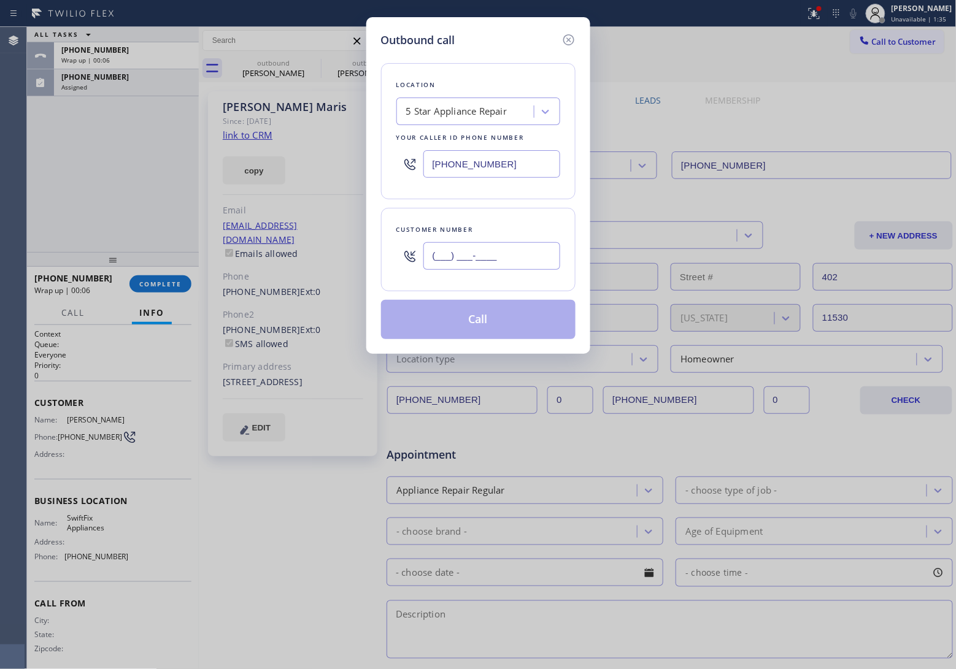
paste input "571) 525-0080"
type input "[PHONE_NUMBER]"
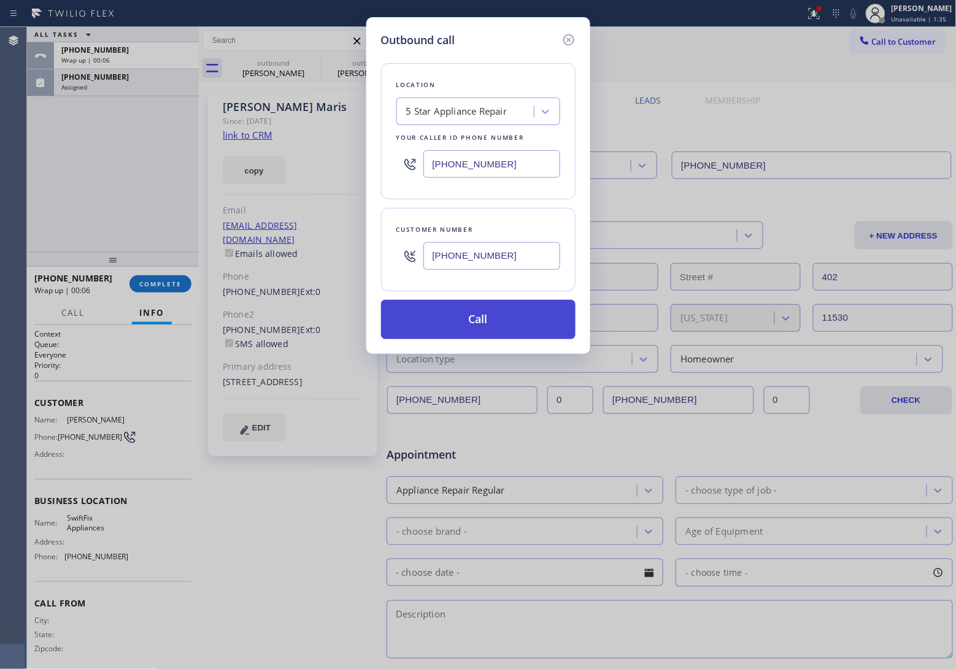
drag, startPoint x: 503, startPoint y: 320, endPoint x: 918, endPoint y: 221, distance: 426.3
click at [534, 316] on button "Call" at bounding box center [478, 319] width 194 height 39
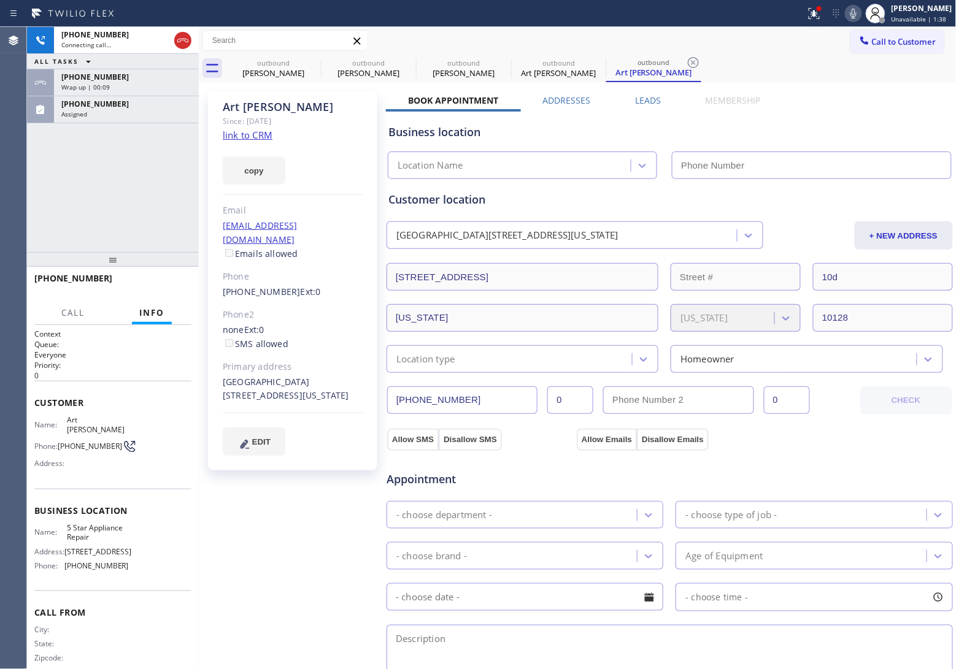
click at [258, 138] on link "link to CRM" at bounding box center [248, 135] width 50 height 12
type input "[PHONE_NUMBER]"
click at [850, 13] on icon at bounding box center [853, 14] width 6 height 10
click at [245, 133] on link "link to CRM" at bounding box center [248, 135] width 50 height 12
click at [853, 8] on icon at bounding box center [853, 13] width 15 height 15
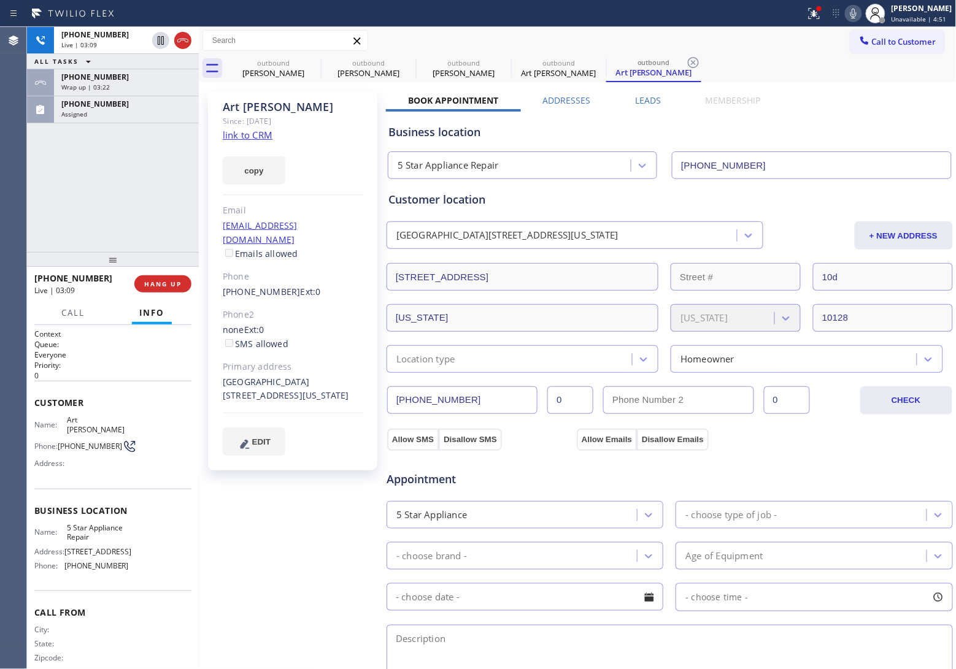
click at [51, 164] on div "[PHONE_NUMBER] Live | 03:09 ALL TASKS ALL TASKS ACTIVE TASKS TASKS IN WRAP UP […" at bounding box center [113, 139] width 172 height 225
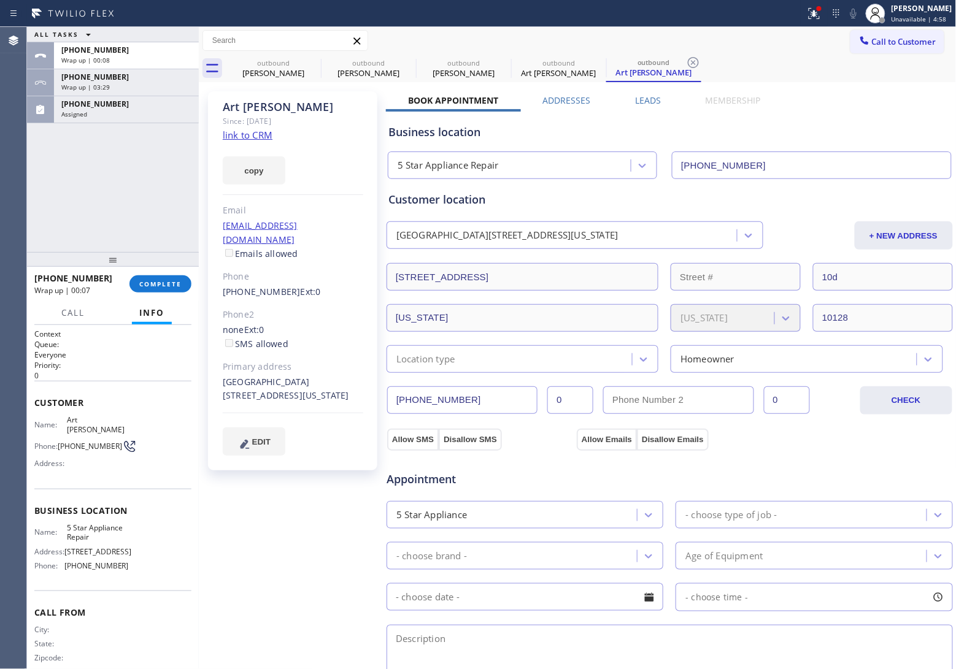
drag, startPoint x: 23, startPoint y: 198, endPoint x: 143, endPoint y: 189, distance: 120.6
click at [23, 198] on div "Agent Desktop" at bounding box center [13, 348] width 26 height 642
click at [872, 38] on span "Call to Customer" at bounding box center [904, 41] width 64 height 11
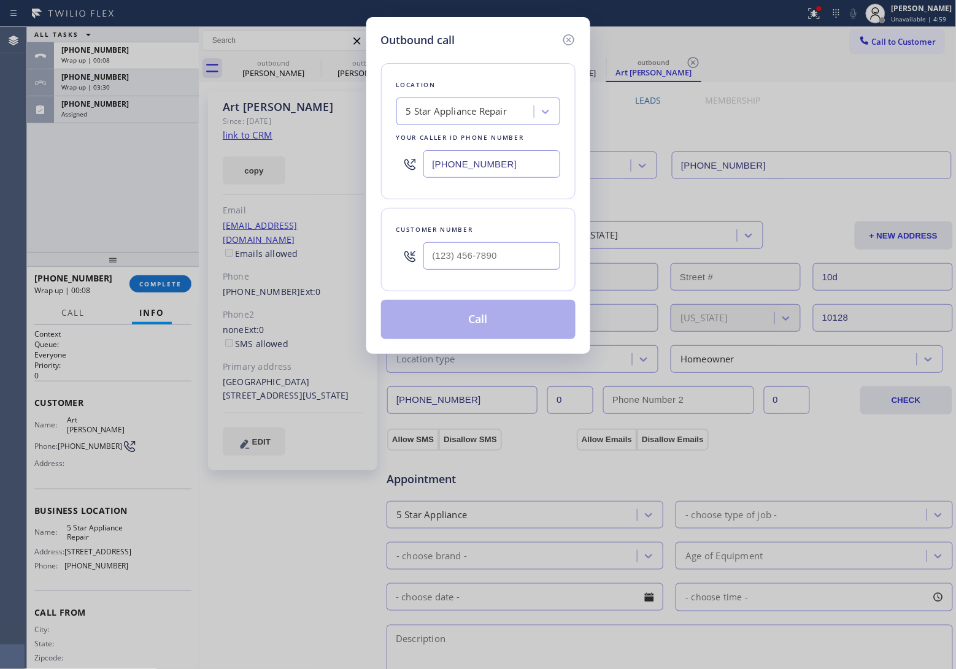
click at [482, 163] on input "[PHONE_NUMBER]" at bounding box center [491, 164] width 137 height 28
paste input "562) 489-9480"
type input "[PHONE_NUMBER]"
type input "(___) ___-____"
drag, startPoint x: 4, startPoint y: 196, endPoint x: 72, endPoint y: 193, distance: 68.2
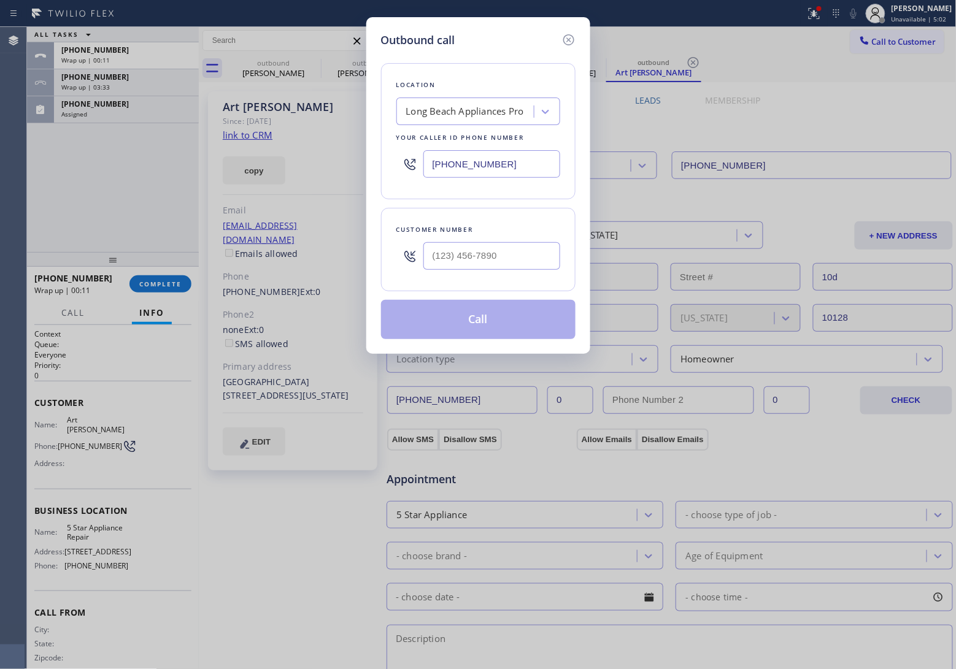
click at [4, 197] on div "Outbound call Location [GEOGRAPHIC_DATA] Appliances Pro Your caller id phone nu…" at bounding box center [478, 334] width 956 height 669
click at [460, 250] on input "(___) ___-____" at bounding box center [491, 256] width 137 height 28
paste input "562) 508-2092"
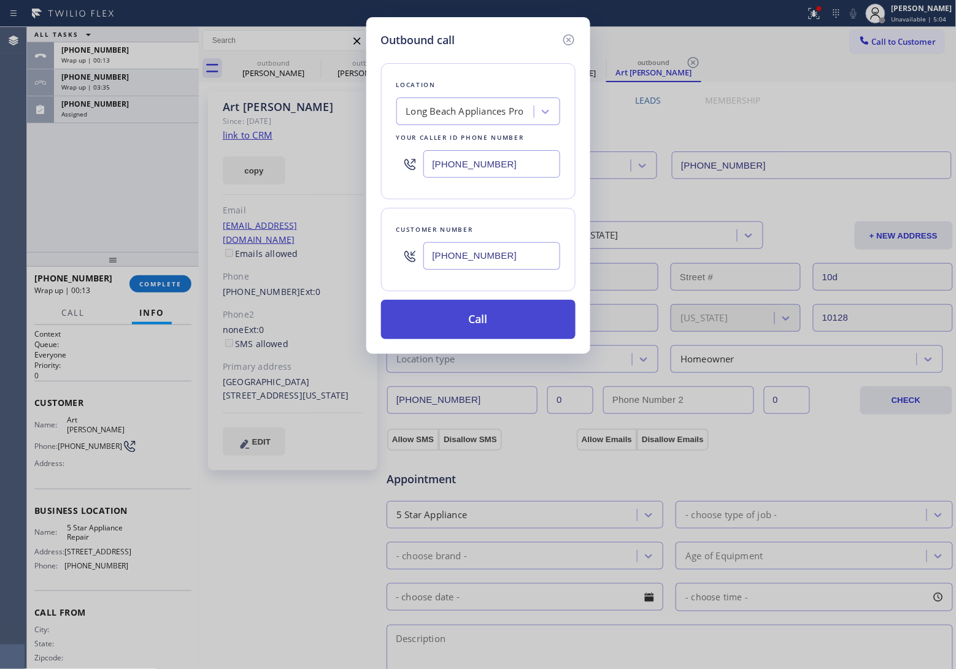
type input "[PHONE_NUMBER]"
click at [485, 323] on button "Call" at bounding box center [478, 319] width 194 height 39
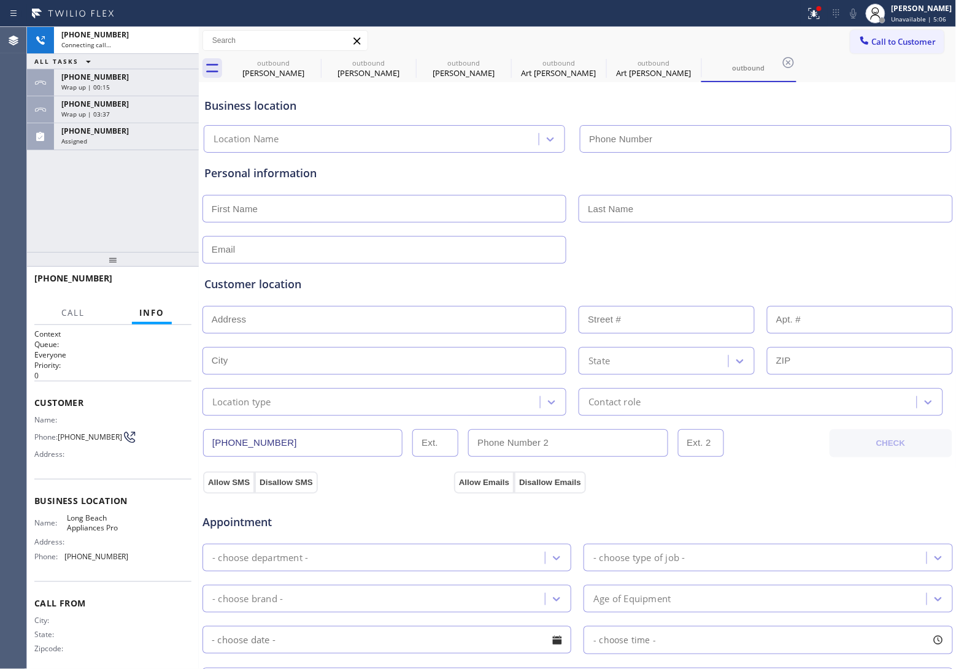
type input "[PHONE_NUMBER]"
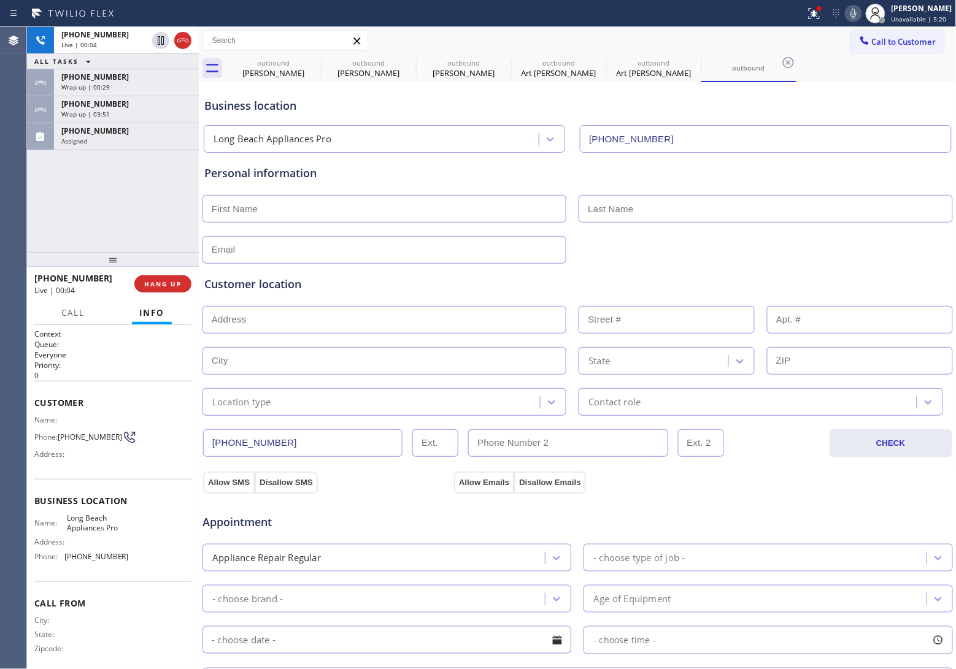
click at [41, 213] on div "[PHONE_NUMBER] Live | 00:04 ALL TASKS ALL TASKS ACTIVE TASKS TASKS IN WRAP UP […" at bounding box center [113, 139] width 172 height 225
drag, startPoint x: 50, startPoint y: 206, endPoint x: 554, endPoint y: 95, distance: 515.8
click at [50, 206] on div "[PHONE_NUMBER] Live | 02:31 ALL TASKS ALL TASKS ACTIVE TASKS TASKS IN WRAP UP […" at bounding box center [113, 139] width 172 height 225
drag, startPoint x: 83, startPoint y: 437, endPoint x: 61, endPoint y: 431, distance: 22.2
click at [61, 433] on span "[PHONE_NUMBER]" at bounding box center [90, 437] width 64 height 9
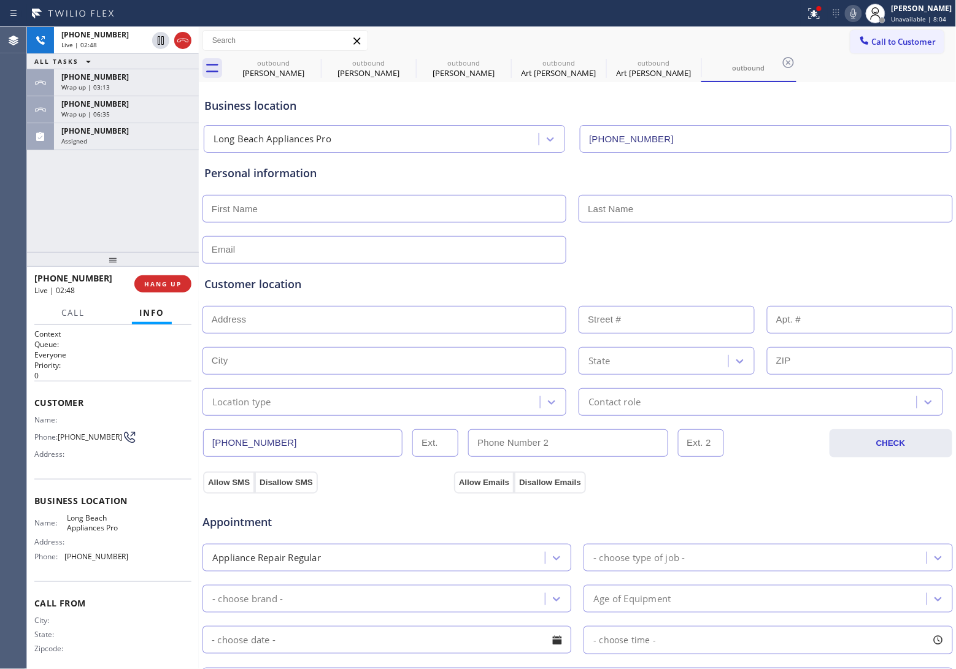
click at [90, 442] on span "[PHONE_NUMBER]" at bounding box center [90, 437] width 64 height 9
drag, startPoint x: 79, startPoint y: 443, endPoint x: 63, endPoint y: 431, distance: 19.8
click at [63, 433] on span "[PHONE_NUMBER]" at bounding box center [90, 437] width 64 height 9
click at [47, 188] on div "[PHONE_NUMBER] Live | 02:53 ALL TASKS ALL TASKS ACTIVE TASKS TASKS IN WRAP UP […" at bounding box center [113, 139] width 172 height 225
click at [846, 13] on icon at bounding box center [853, 13] width 15 height 15
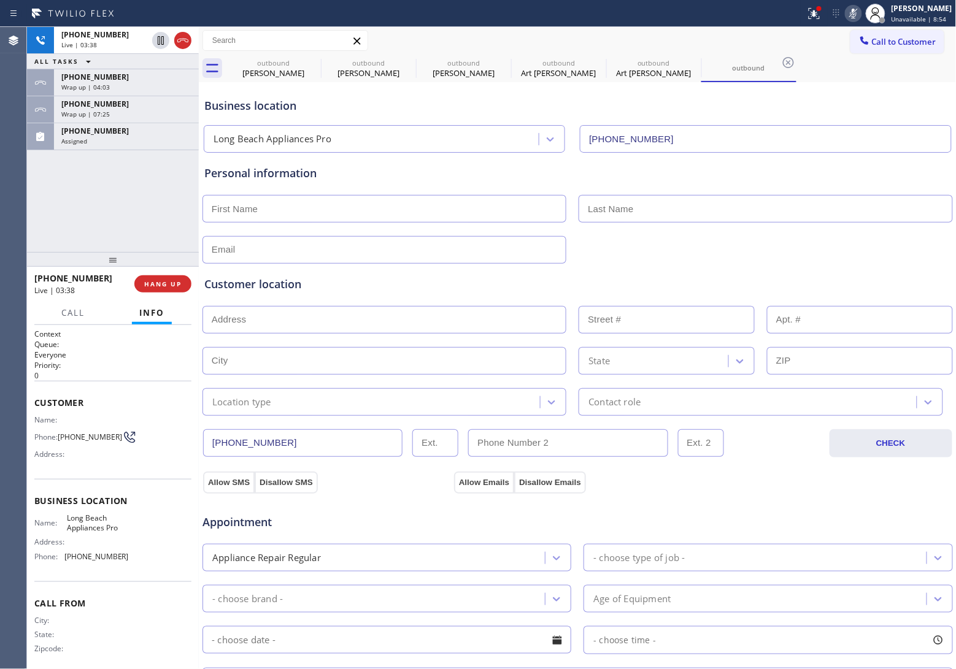
drag, startPoint x: 32, startPoint y: 203, endPoint x: 84, endPoint y: 219, distance: 54.5
click at [32, 203] on div "[PHONE_NUMBER] Live | 03:38 ALL TASKS ALL TASKS ACTIVE TASKS TASKS IN WRAP UP […" at bounding box center [113, 139] width 172 height 225
drag, startPoint x: 38, startPoint y: 221, endPoint x: 736, endPoint y: 105, distance: 707.9
click at [38, 221] on div "[PHONE_NUMBER] Live | 04:28 ALL TASKS ALL TASKS ACTIVE TASKS TASKS IN WRAP UP […" at bounding box center [113, 139] width 172 height 225
click at [847, 10] on icon at bounding box center [853, 13] width 15 height 15
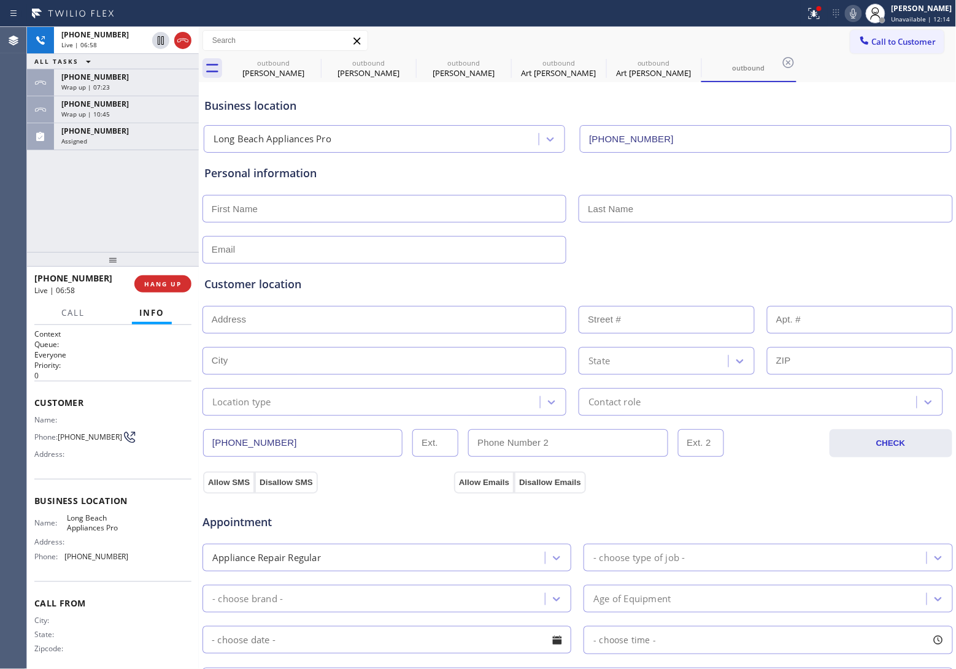
click at [40, 197] on div "[PHONE_NUMBER] Live | 06:58 ALL TASKS ALL TASKS ACTIVE TASKS TASKS IN WRAP UP […" at bounding box center [113, 139] width 172 height 225
drag, startPoint x: 182, startPoint y: 35, endPoint x: 793, endPoint y: 181, distance: 628.3
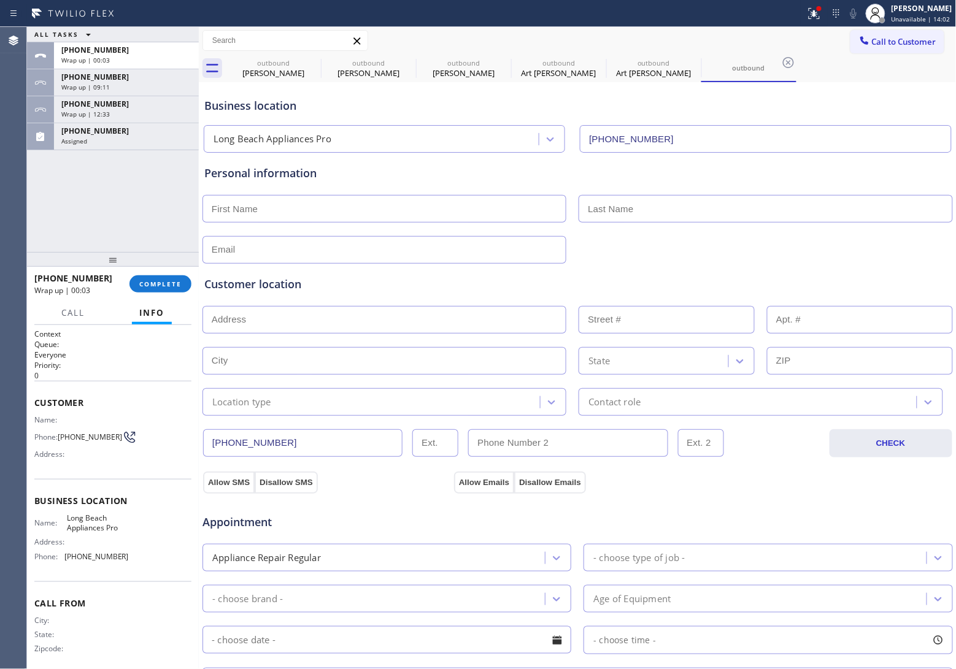
click at [295, 210] on input "text" at bounding box center [384, 209] width 364 height 28
paste input "[PERSON_NAME]"
type input "[PERSON_NAME]"
click at [681, 217] on input "text" at bounding box center [766, 209] width 374 height 28
paste input "Icabalcera"
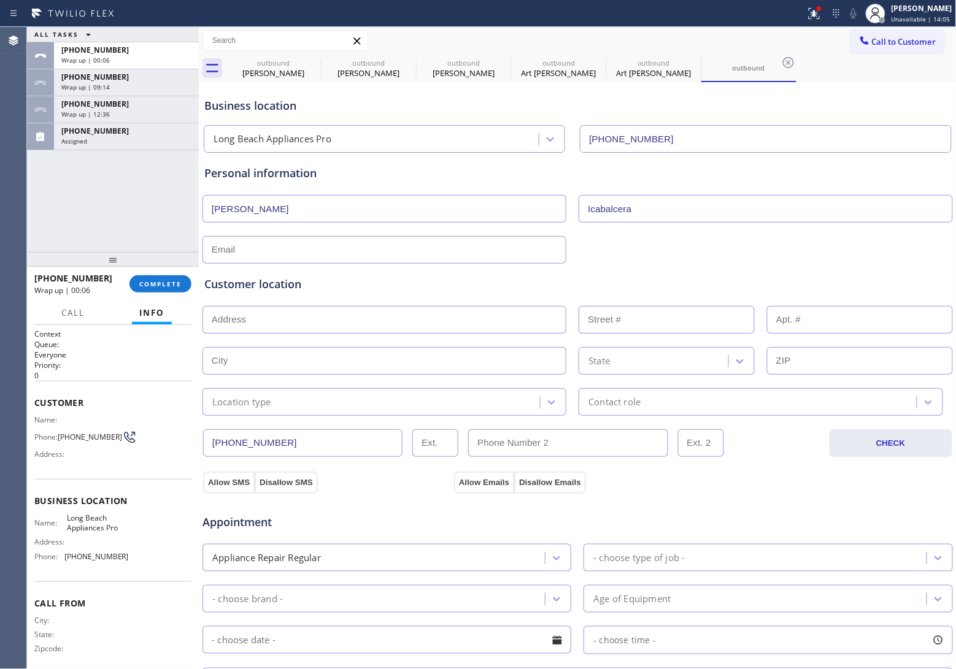
type input "Icabalcera"
click at [402, 256] on input "text" at bounding box center [384, 250] width 364 height 28
paste input "[EMAIL_ADDRESS][DOMAIN_NAME]"
type input "[EMAIL_ADDRESS][DOMAIN_NAME]"
click at [318, 318] on input "text" at bounding box center [384, 320] width 364 height 28
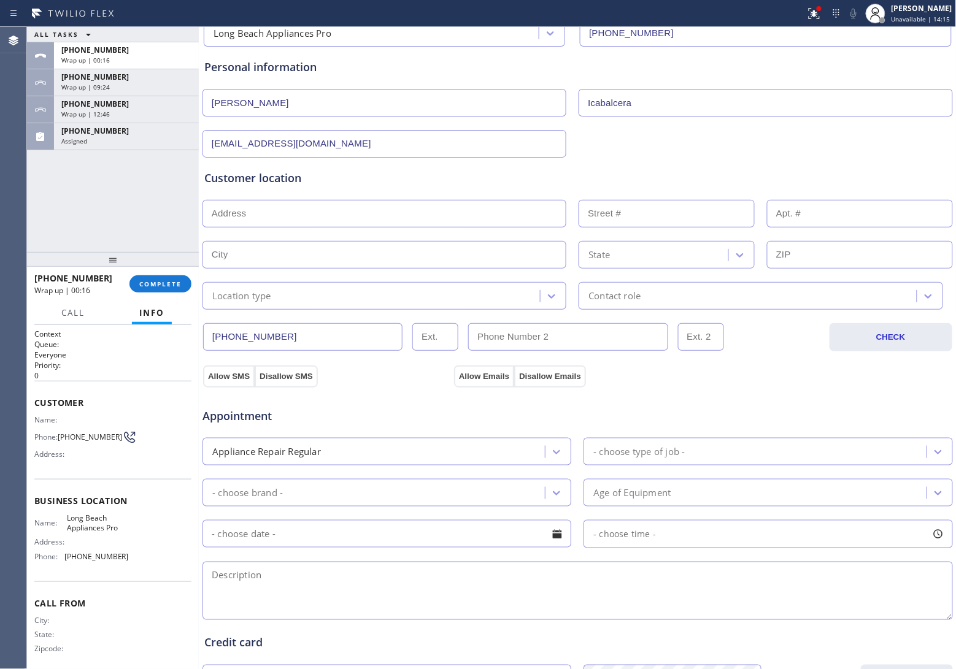
scroll to position [230, 0]
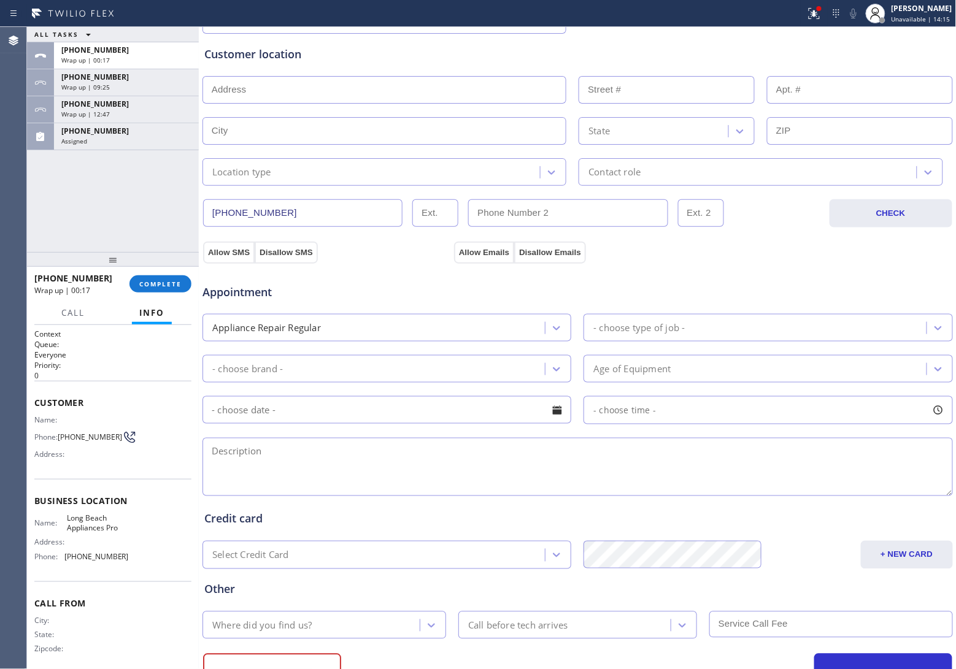
drag, startPoint x: 305, startPoint y: 457, endPoint x: 329, endPoint y: 448, distance: 26.2
click at [305, 457] on textarea at bounding box center [577, 467] width 750 height 58
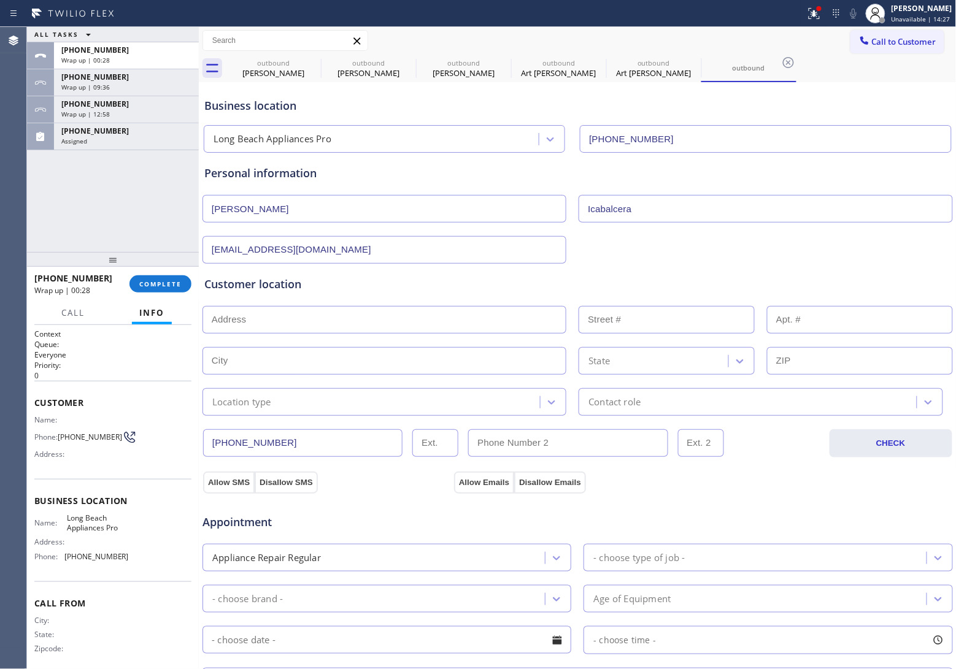
click at [0, 233] on div "Agent Desktop" at bounding box center [13, 348] width 26 height 642
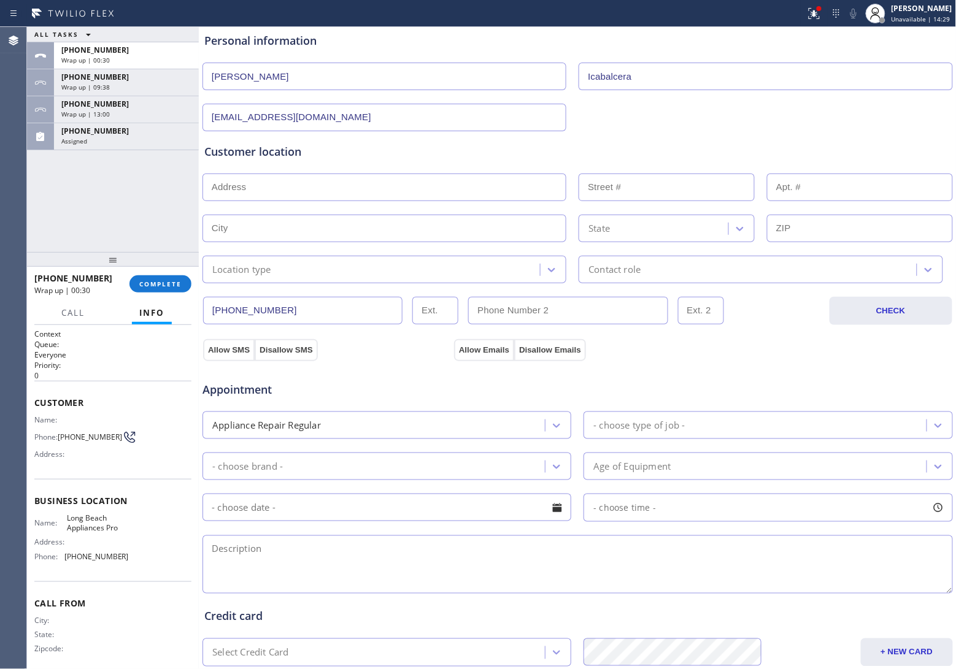
scroll to position [283, 0]
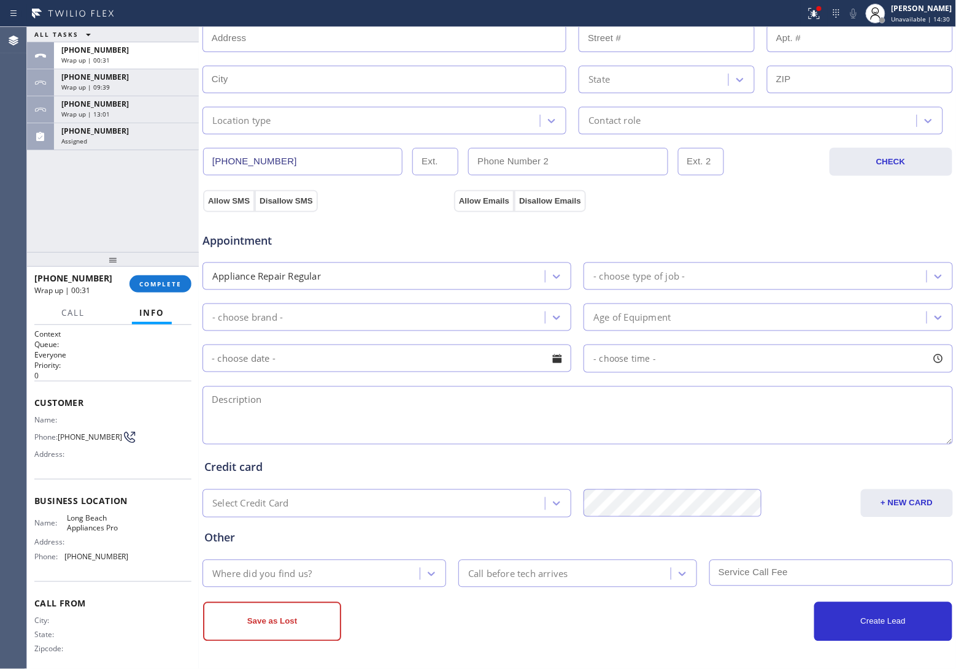
click at [357, 420] on textarea at bounding box center [577, 416] width 750 height 58
paste textarea "AC Central | 5-7 | Condenser Rooftop Acceisble | It's blowing cold air | [STREE…"
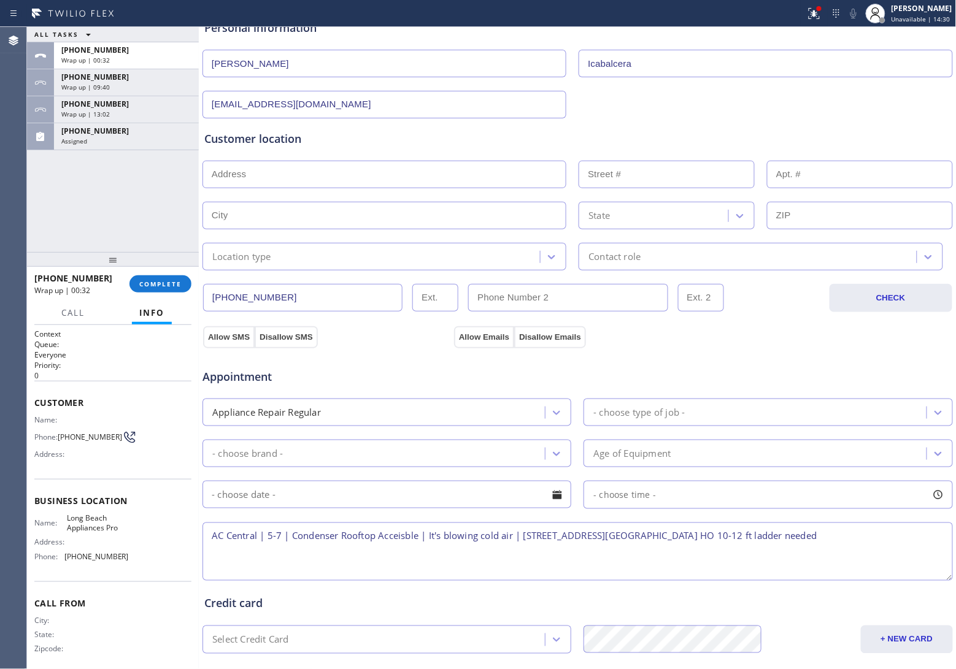
scroll to position [0, 0]
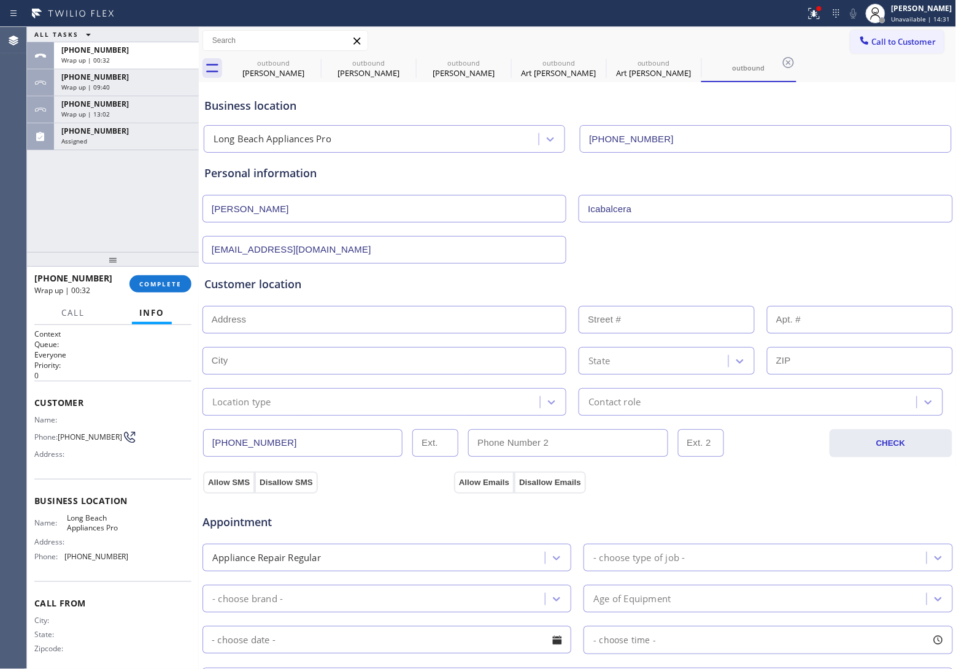
type textarea "AC Central | 5-7 | Condenser Rooftop Acceisble | It's blowing cold air | [STREE…"
click at [350, 325] on input "text" at bounding box center [384, 320] width 364 height 28
click at [247, 325] on input "text" at bounding box center [384, 320] width 364 height 28
paste input "[STREET_ADDRESS]"
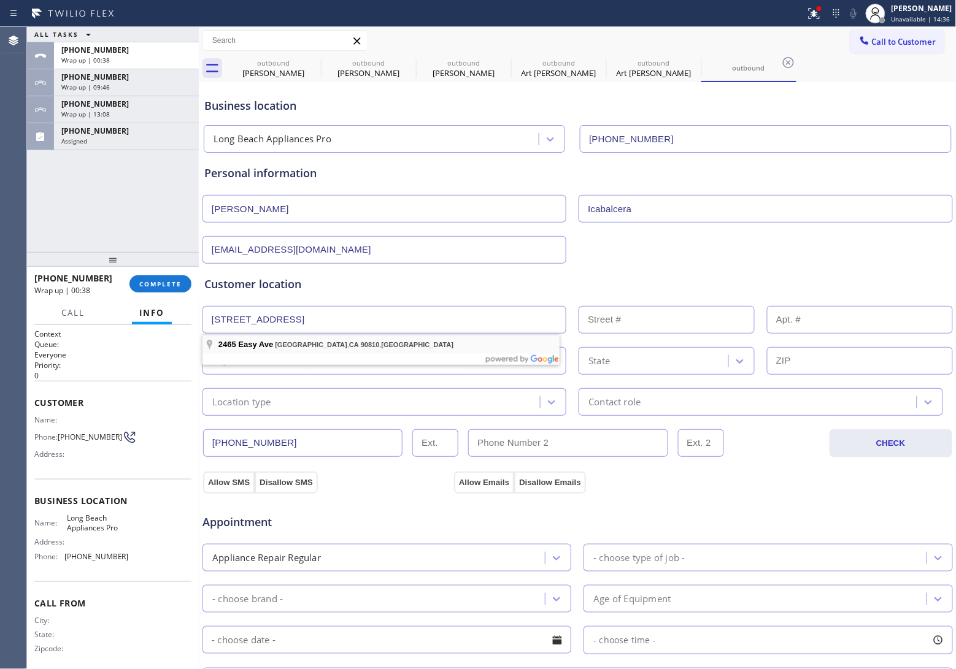
type input "[STREET_ADDRESS]"
type input "2465"
type input "[GEOGRAPHIC_DATA]"
type input "90810"
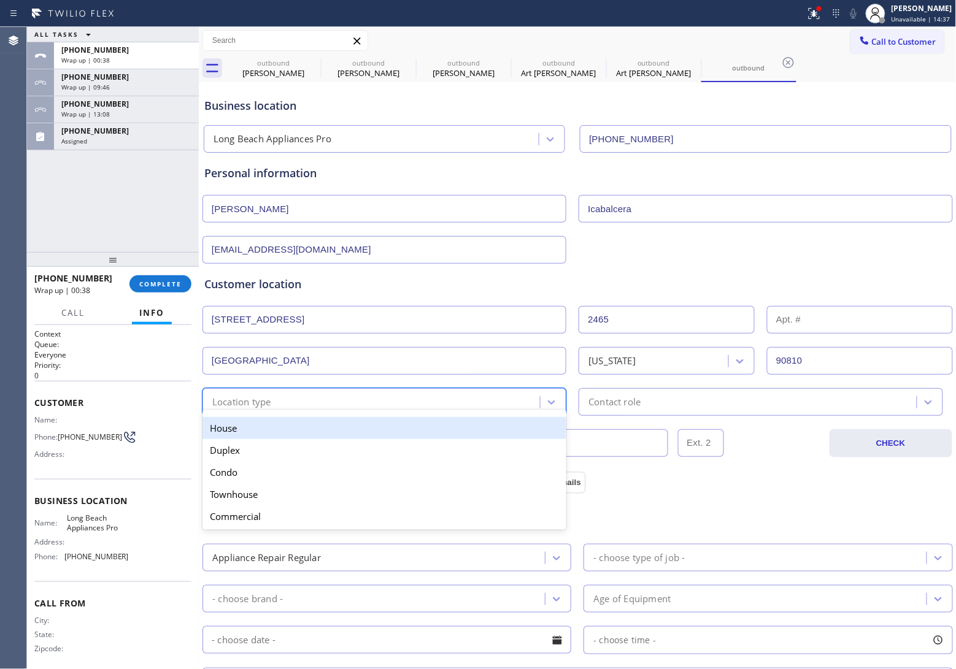
click at [287, 404] on div "Location type" at bounding box center [373, 401] width 334 height 21
click at [282, 434] on div "House" at bounding box center [384, 428] width 364 height 22
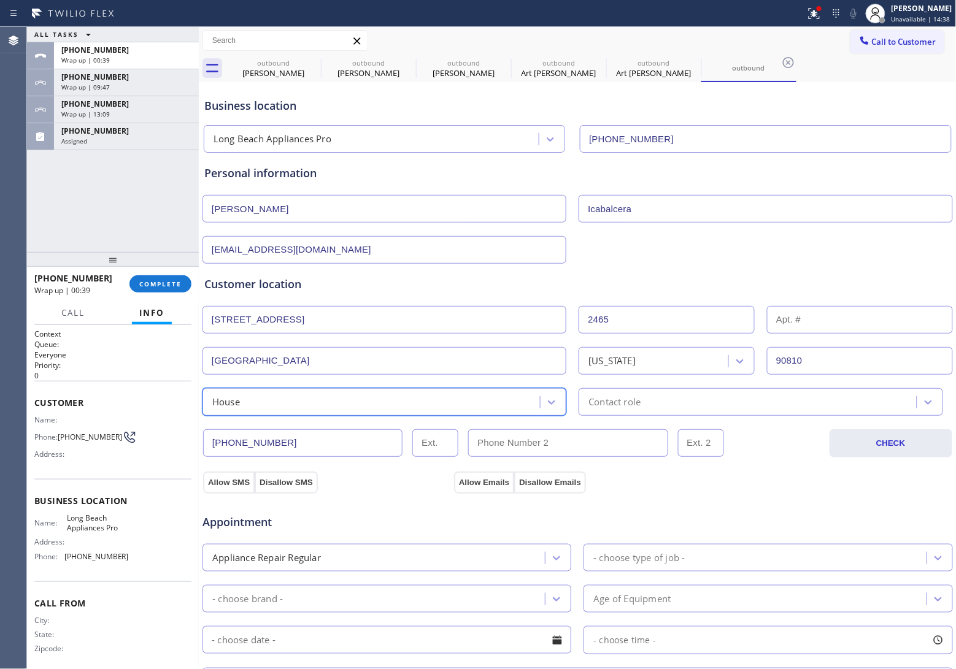
click at [645, 406] on div "Contact role" at bounding box center [749, 401] width 334 height 21
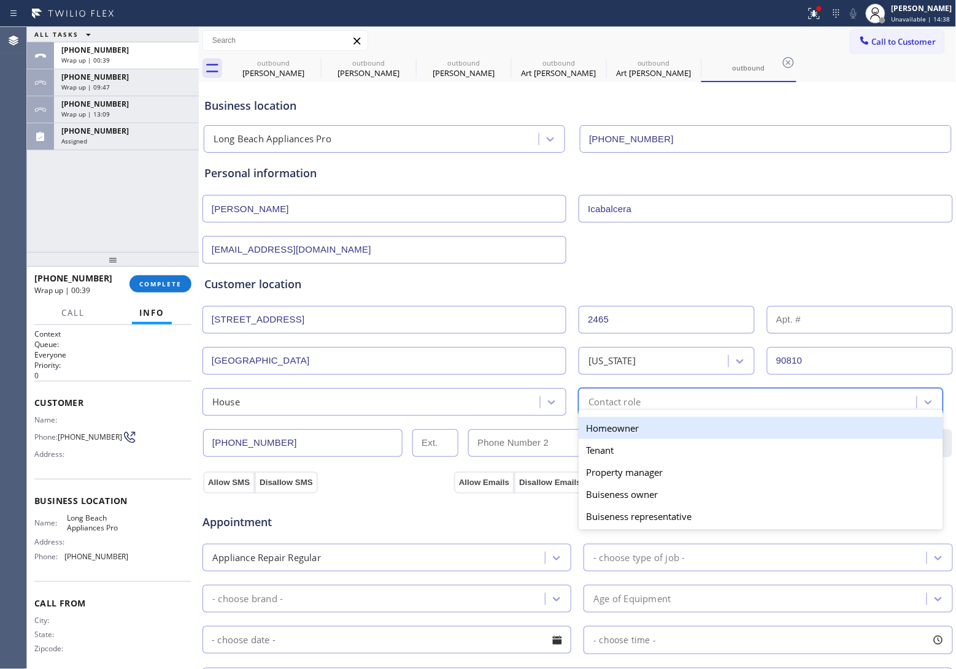
click at [615, 428] on div "Homeowner" at bounding box center [761, 428] width 364 height 22
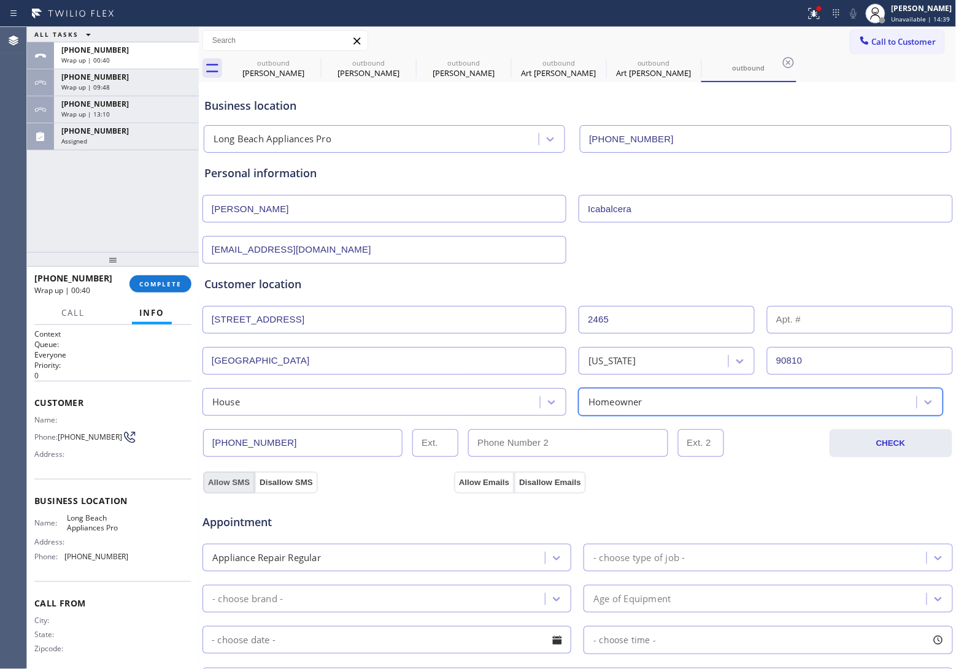
click at [231, 482] on button "Allow SMS" at bounding box center [229, 483] width 52 height 22
click at [485, 482] on button "Allow Emails" at bounding box center [484, 483] width 60 height 22
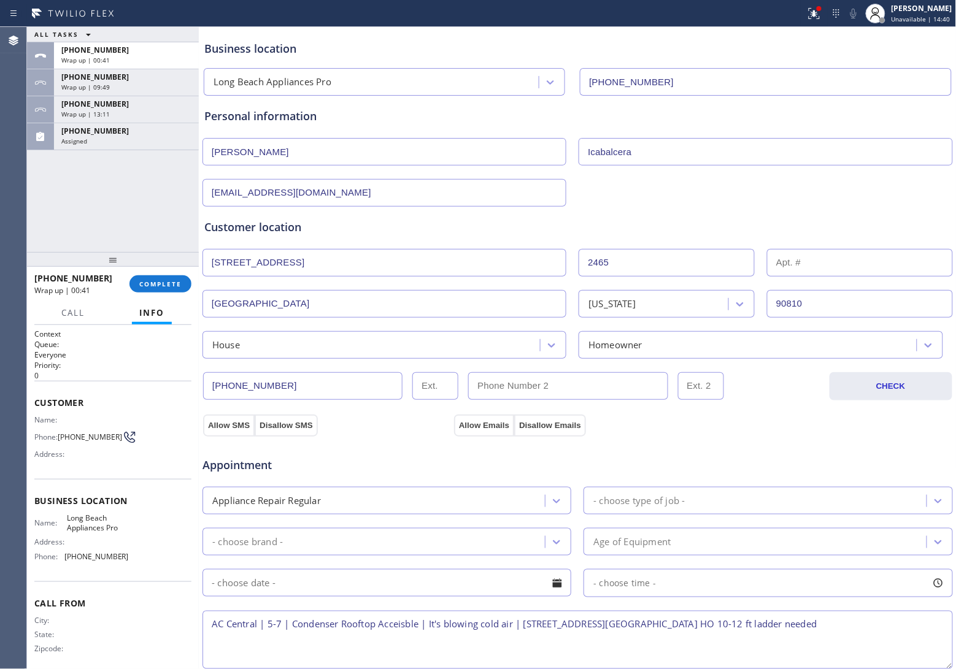
scroll to position [153, 0]
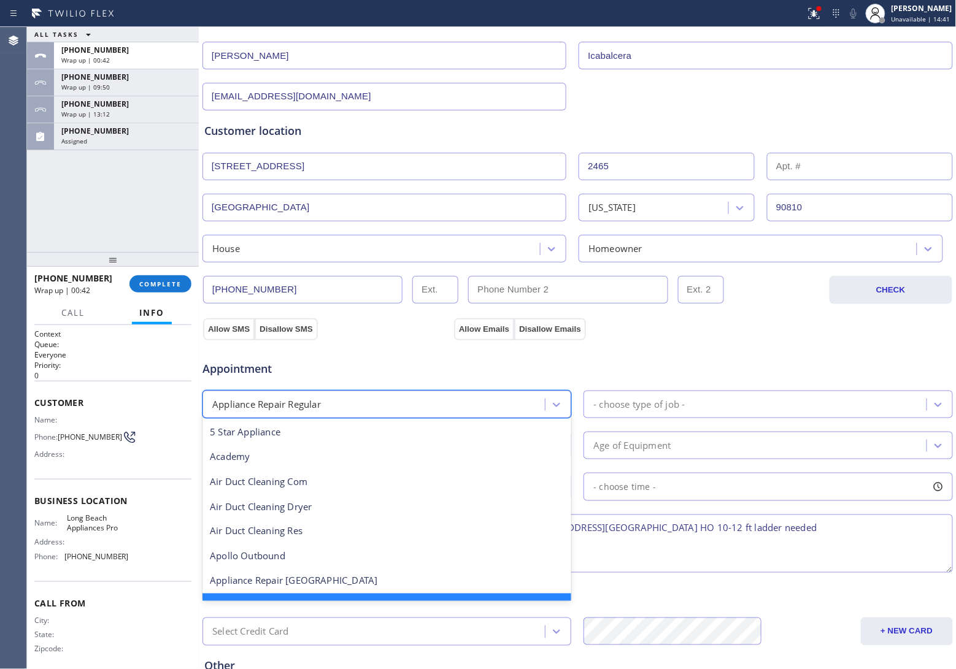
click at [387, 409] on div "Appliance Repair Regular" at bounding box center [375, 404] width 339 height 21
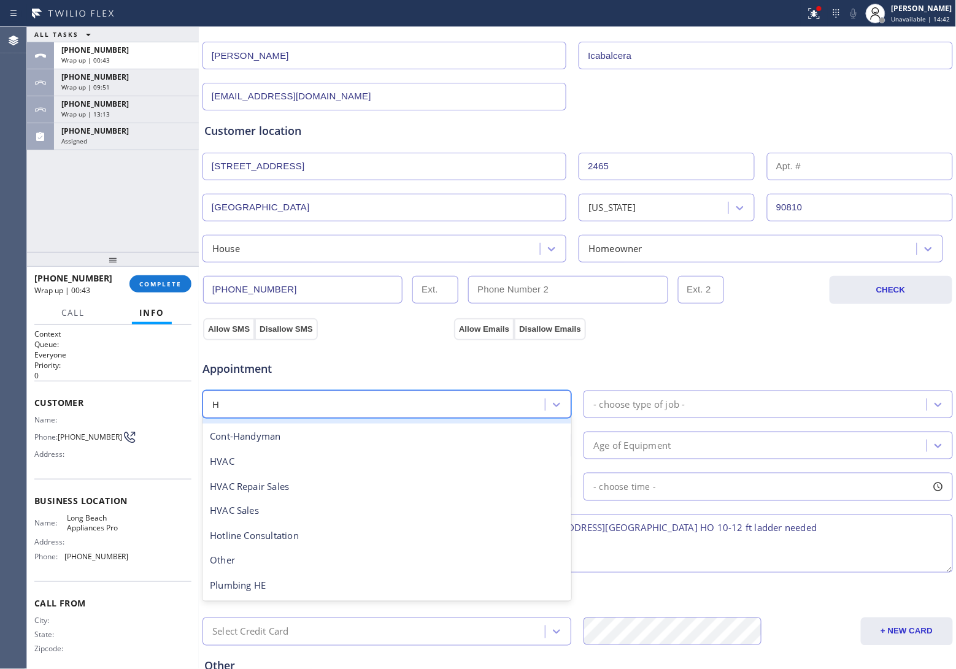
scroll to position [0, 0]
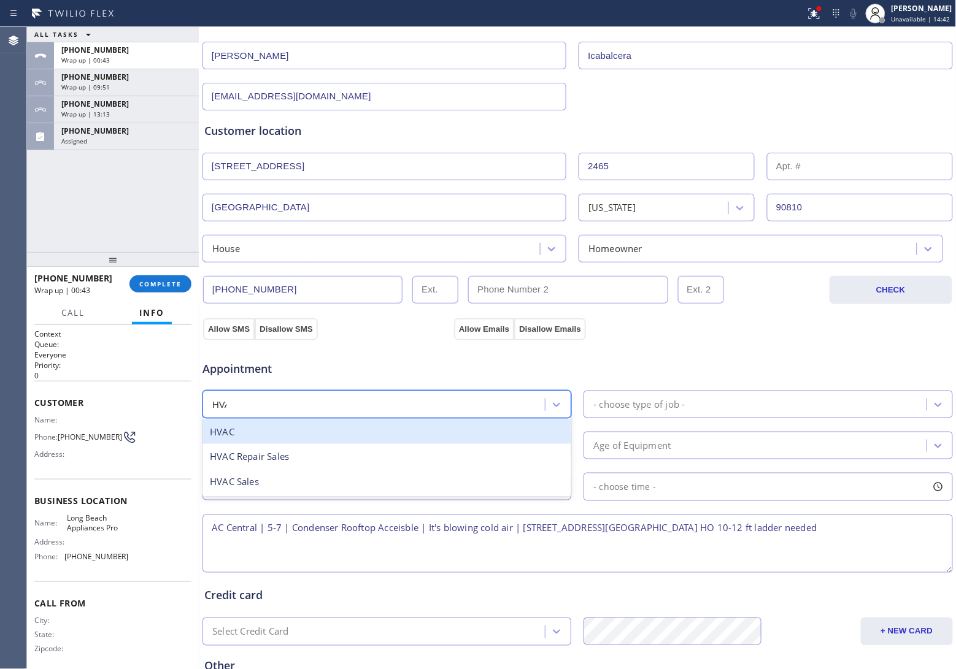
type input "HVAC"
click at [264, 437] on div "HVAC" at bounding box center [386, 432] width 369 height 25
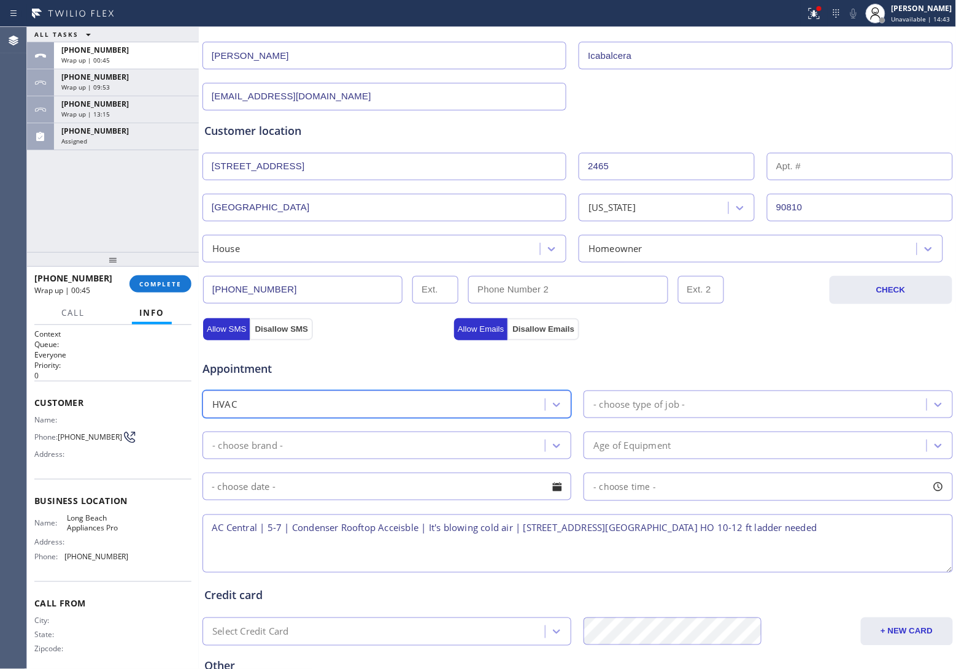
click at [712, 418] on div "- choose type of job -" at bounding box center [767, 405] width 369 height 28
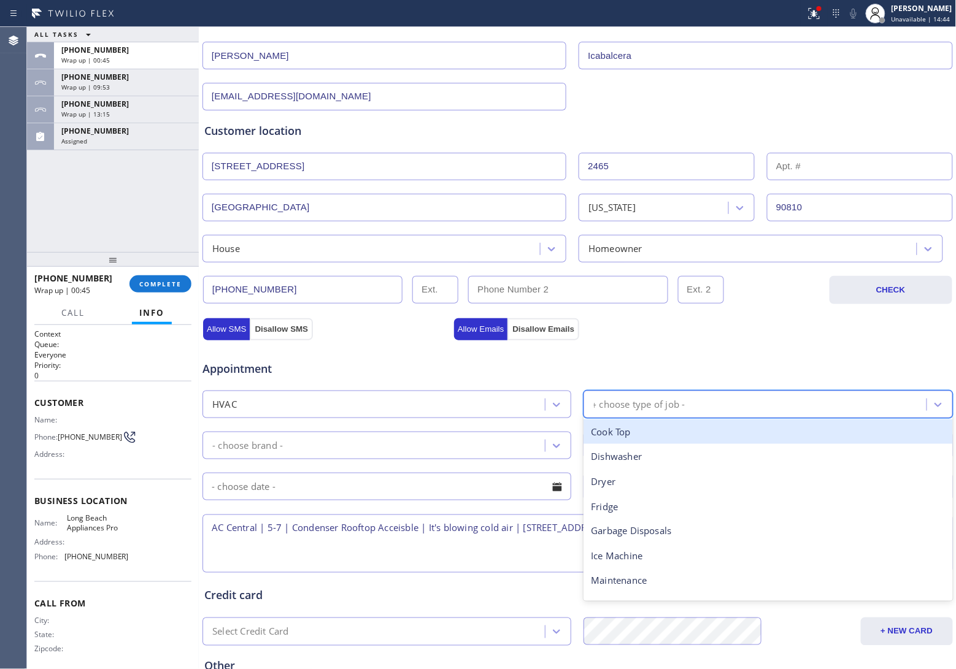
type input "re"
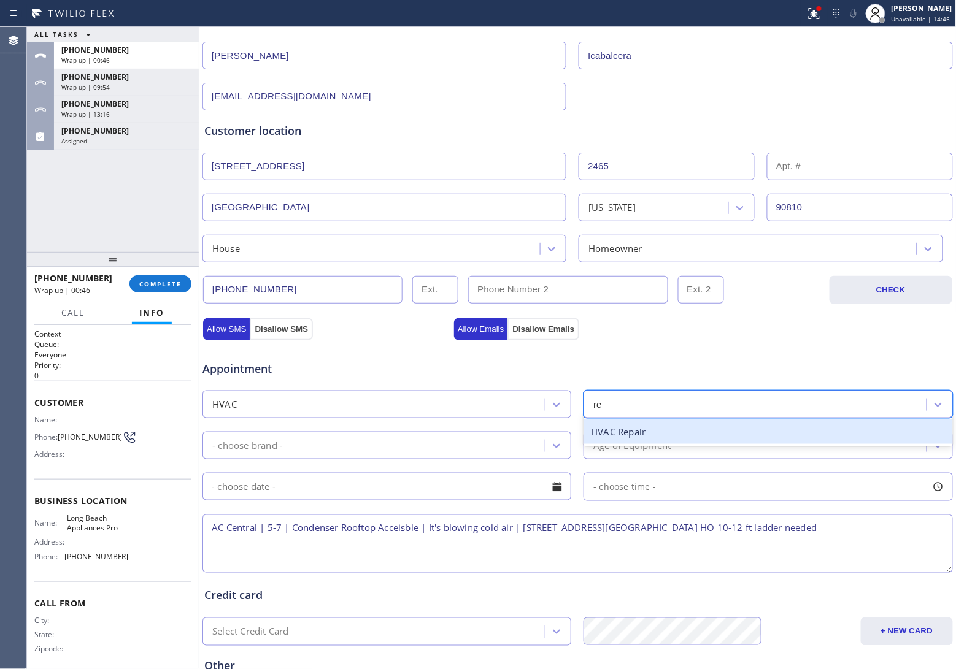
click at [664, 433] on div "HVAC Repair" at bounding box center [767, 432] width 369 height 25
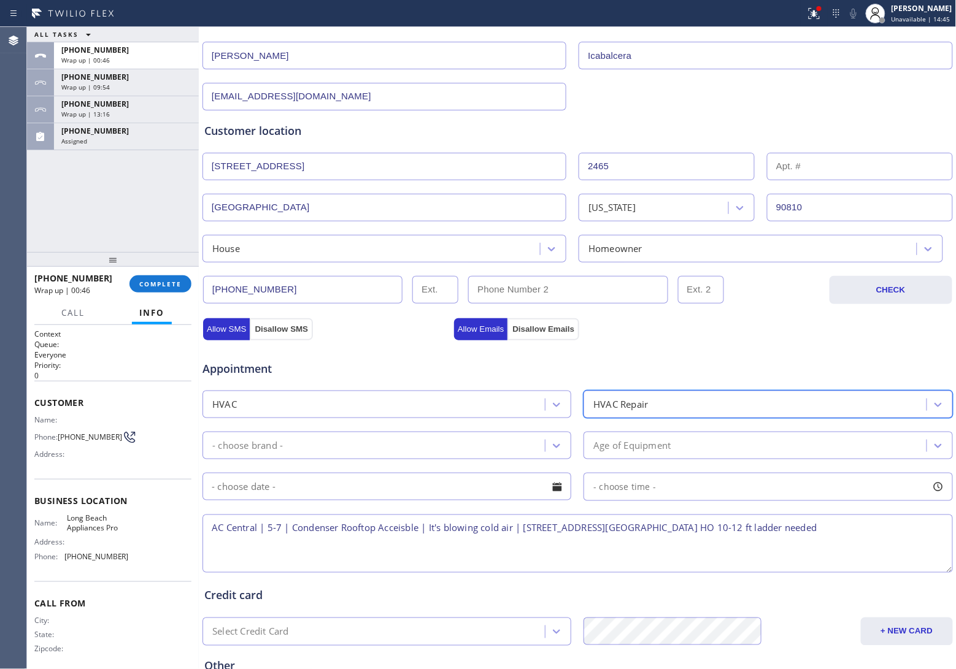
click at [360, 446] on div "- choose brand -" at bounding box center [375, 445] width 339 height 21
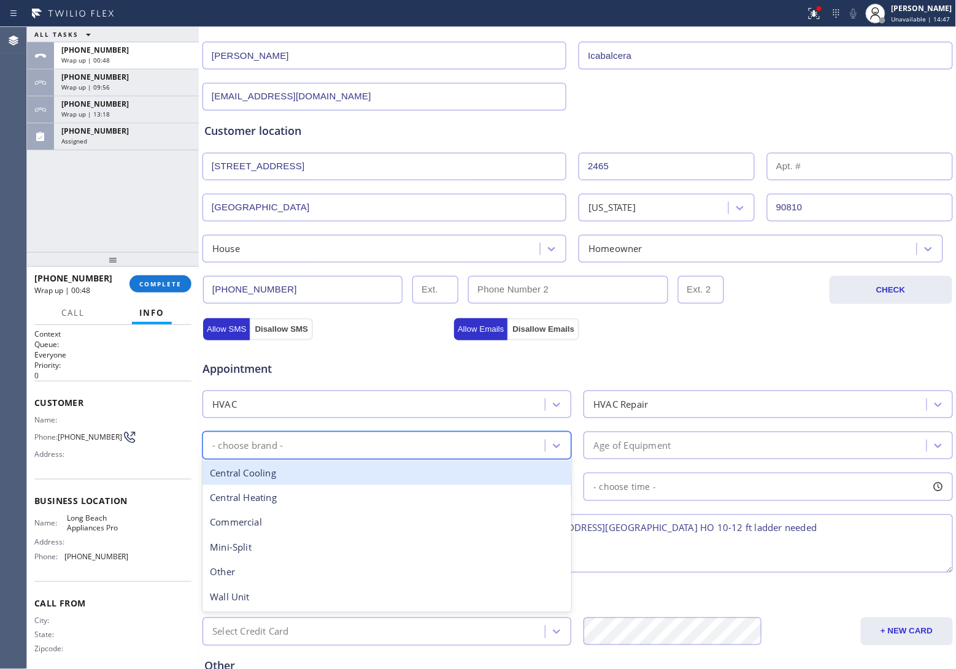
click at [310, 485] on div "Central Cooling" at bounding box center [386, 473] width 369 height 25
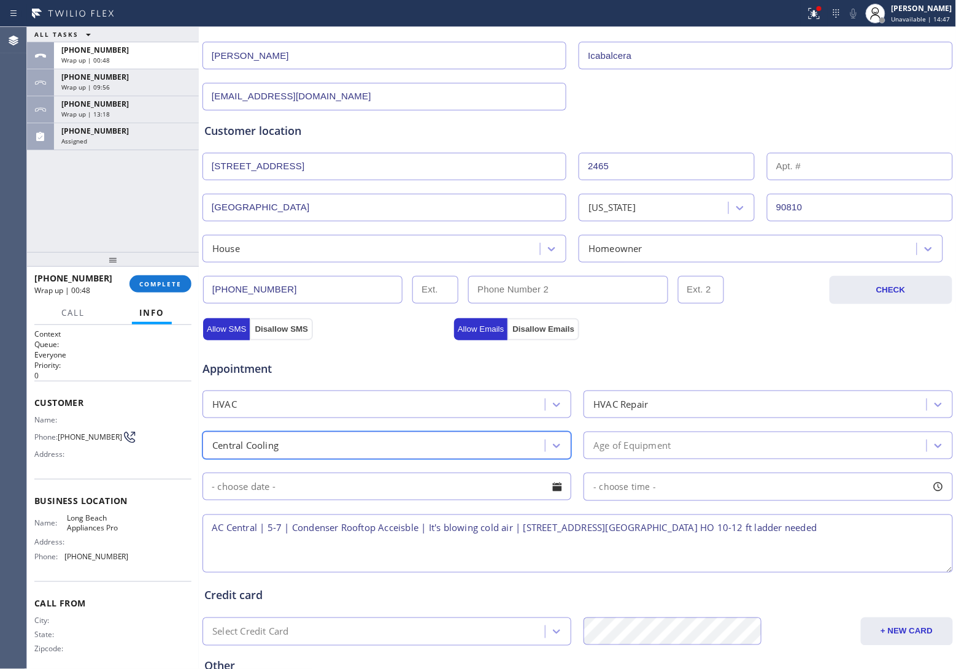
click at [645, 443] on div "Age of Equipment" at bounding box center [631, 446] width 77 height 14
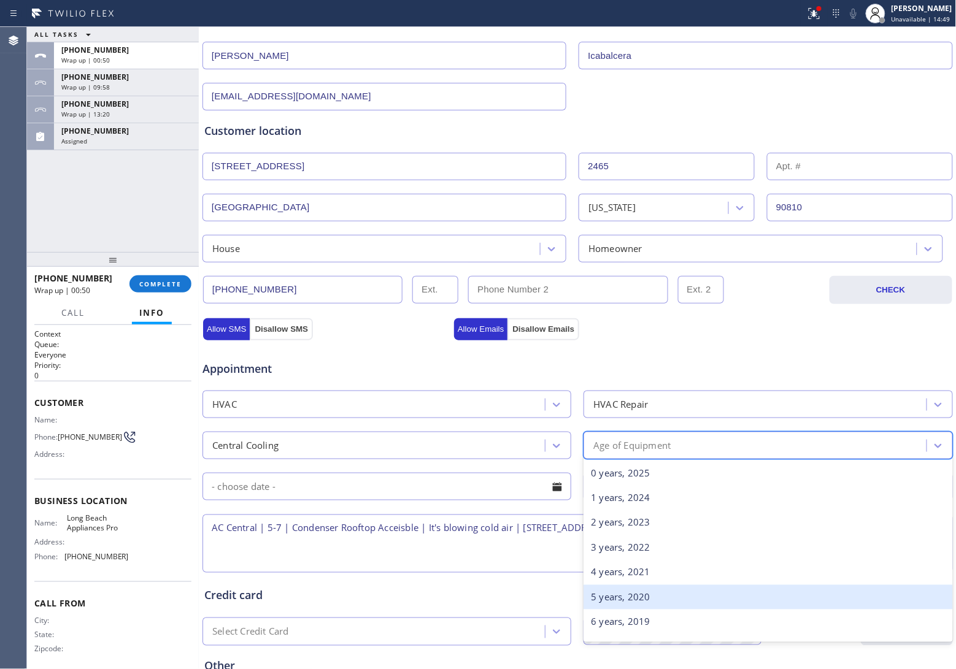
click at [629, 594] on div "5 years, 2020" at bounding box center [767, 597] width 369 height 25
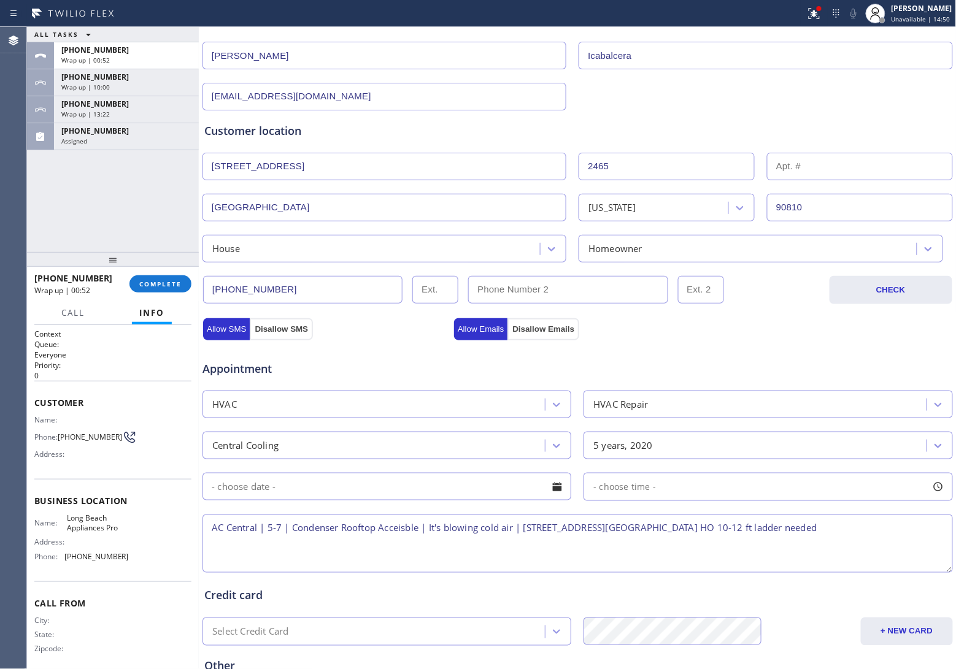
click at [214, 535] on textarea "AC Central | 5-7 | Condenser Rooftop Acceisble | It's blowing cold air | [STREE…" at bounding box center [577, 544] width 750 height 58
click at [458, 526] on textarea "11-3 | $69 | AC Central | 5-7 | Condenser Rooftop Acceisble | It's blowing cold…" at bounding box center [577, 544] width 750 height 58
drag, startPoint x: 931, startPoint y: 532, endPoint x: 824, endPoint y: 526, distance: 107.5
click at [824, 526] on textarea "11-3 | $69 | AC Central | 5-7 | Condenser Rooftop Accessible | It's blowing col…" at bounding box center [577, 544] width 750 height 58
click at [486, 529] on textarea "11-3 | $69 | AC Central | 5-7 | Condenser Rooftop Accessible | It's blowing col…" at bounding box center [577, 544] width 750 height 58
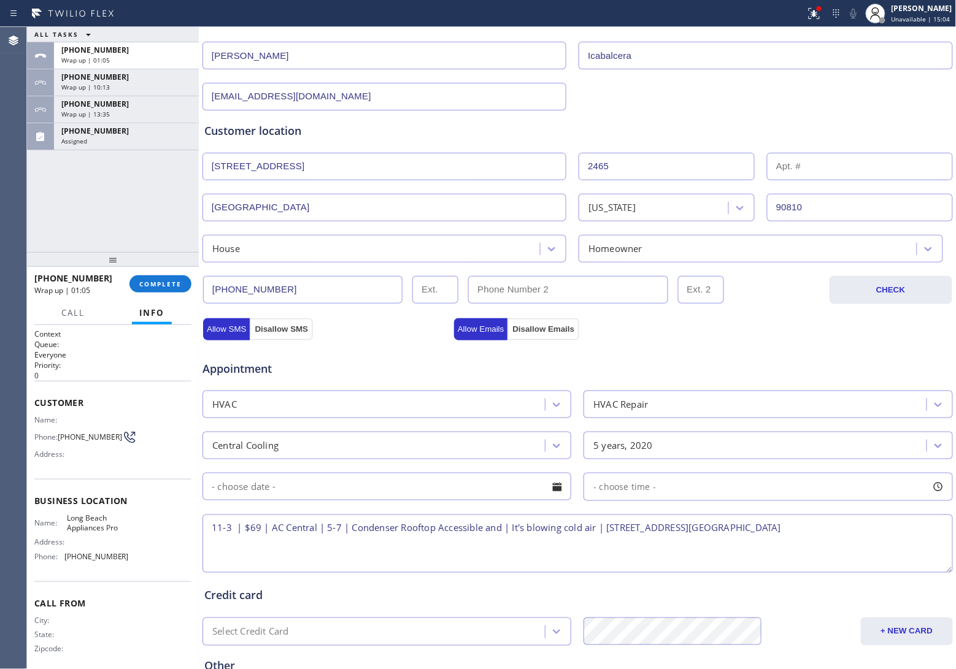
paste textarea "10-12 ft ladder needed"
click at [475, 549] on textarea "11-3 | $69 | AC Central | 5-7 | Condenser Rooftop Accessible and 10-12 ft ladde…" at bounding box center [577, 544] width 750 height 58
drag, startPoint x: 128, startPoint y: 529, endPoint x: 61, endPoint y: 517, distance: 67.3
click at [61, 517] on div "Name: Long Beach Appliances Pro Address: Phone: [PHONE_NUMBER]" at bounding box center [112, 540] width 157 height 53
click at [269, 547] on textarea "11-3 | $69 | AC Central | 5-7 | Condenser Rooftop Accessible and 10-12 ft ladde…" at bounding box center [577, 544] width 750 height 58
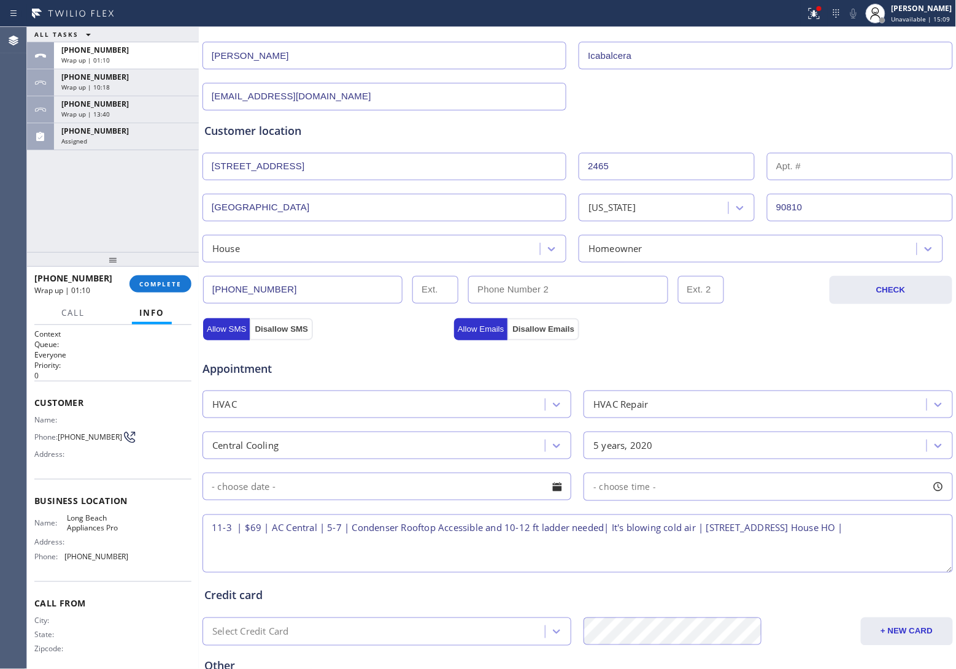
paste textarea "Long Beach Appliances Pro"
click at [407, 560] on textarea "11-3 | $69 | AC Central | 5-7 | Condenser Rooftop Accessible and 10-12 ft ladde…" at bounding box center [577, 544] width 750 height 58
paste textarea "Please call 30 minutes prior to arrival."
click at [528, 560] on textarea "11-3 | $69 | AC Central | 5-7 | Condenser Rooftop Accessible and 10-12 ft ladde…" at bounding box center [577, 544] width 750 height 58
paste textarea "[PERSON_NAME] 562) 508-2092"
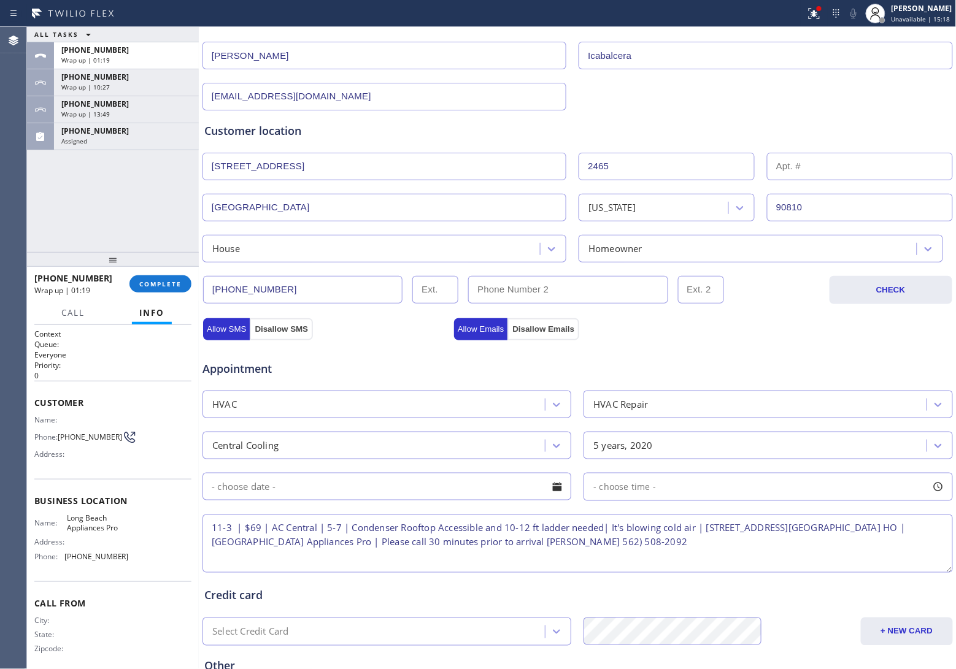
click at [209, 564] on textarea "11-3 | $69 | AC Central | 5-7 | Condenser Rooftop Accessible and 10-12 ft ladde…" at bounding box center [577, 544] width 750 height 58
type textarea "11-3 | $69 | AC Central | 5-7 | Condenser Rooftop Accessible and 10-12 ft ladde…"
click at [342, 483] on input "text" at bounding box center [386, 487] width 369 height 28
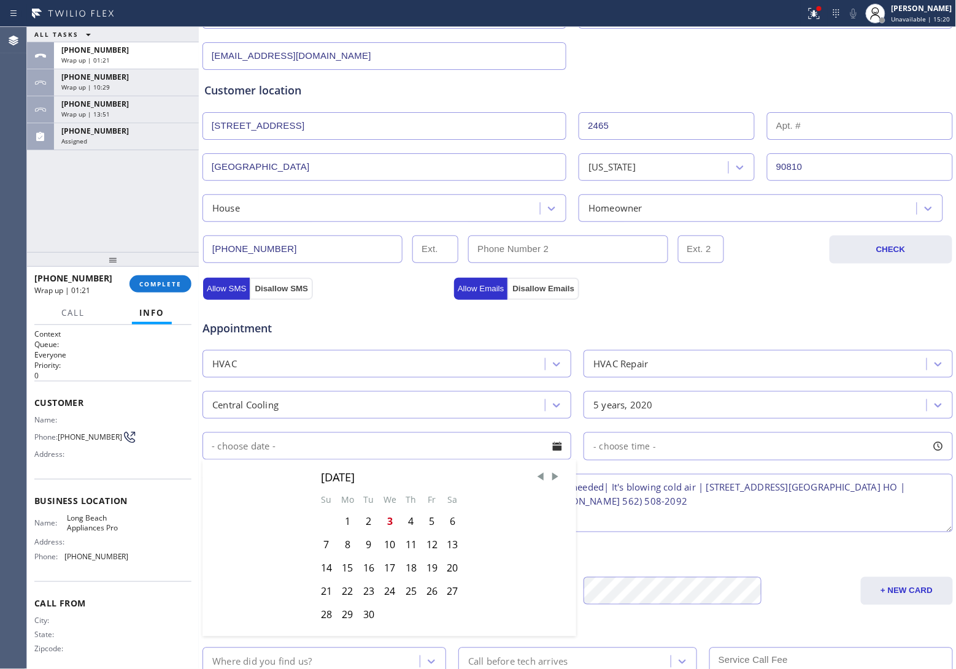
scroll to position [230, 0]
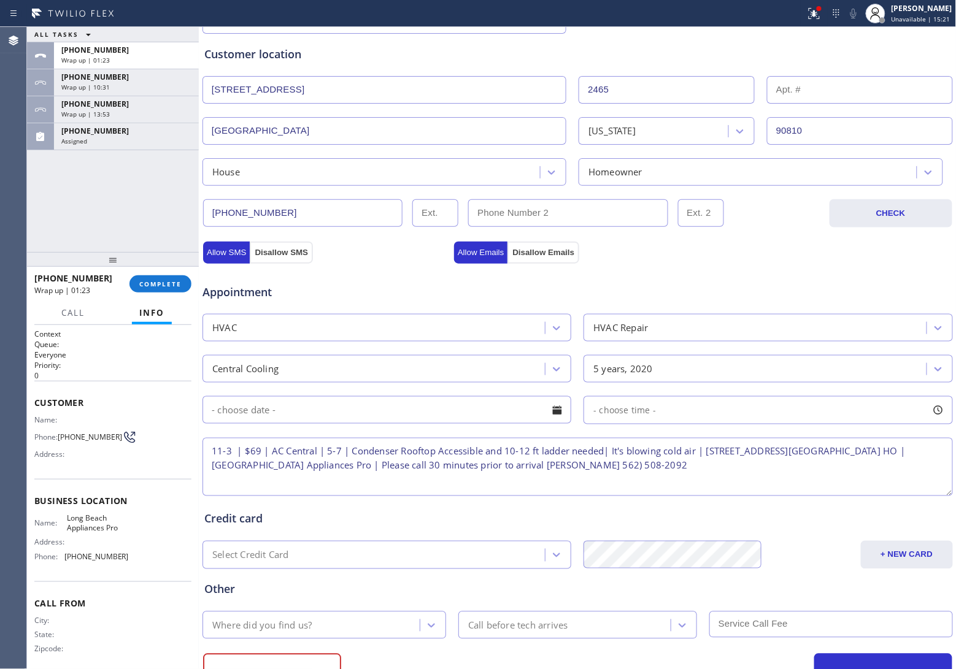
click at [680, 412] on div "- choose time -" at bounding box center [767, 410] width 369 height 28
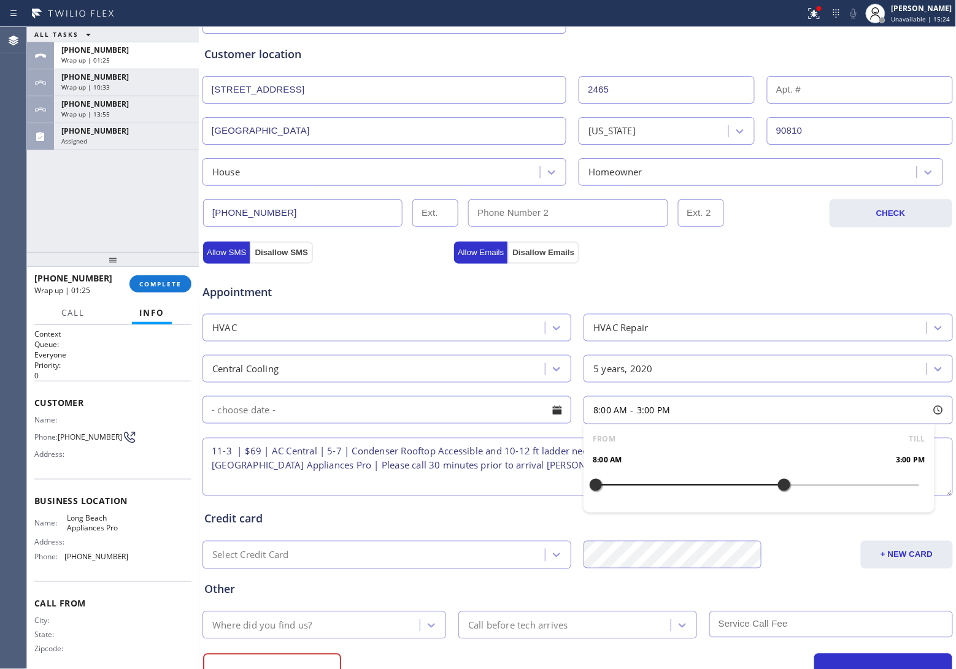
drag, startPoint x: 596, startPoint y: 485, endPoint x: 777, endPoint y: 505, distance: 181.5
click at [777, 505] on div "FROM TILL 8:00 AM 3:00 PM" at bounding box center [758, 469] width 350 height 88
drag, startPoint x: 591, startPoint y: 486, endPoint x: 666, endPoint y: 495, distance: 76.0
click at [669, 495] on div at bounding box center [676, 485] width 15 height 26
click at [356, 415] on input "text" at bounding box center [386, 410] width 369 height 28
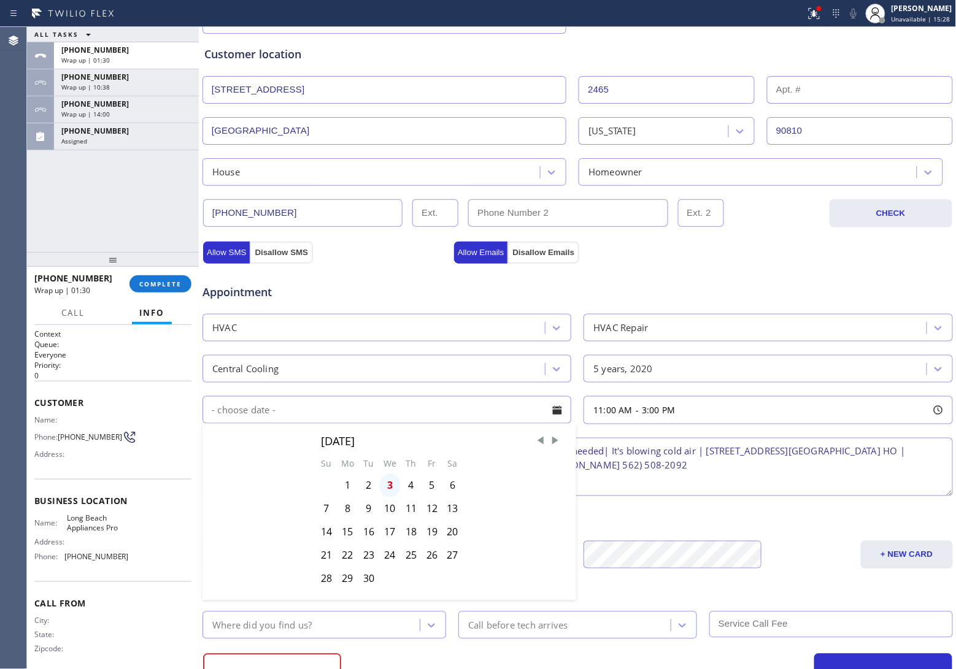
click at [385, 483] on div "3" at bounding box center [389, 485] width 21 height 23
type input "[DATE]"
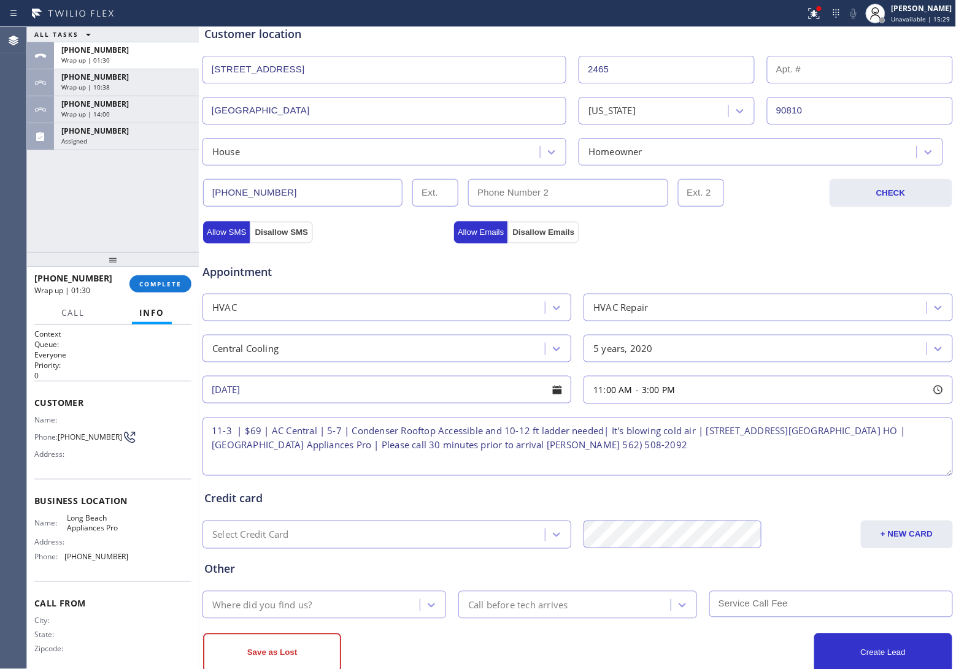
scroll to position [283, 0]
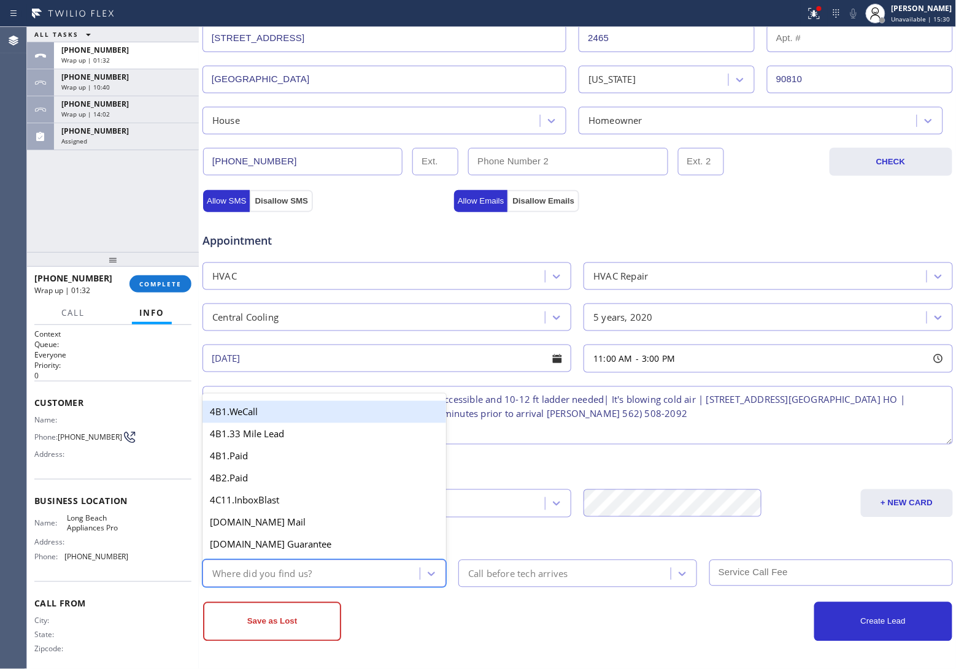
click at [322, 571] on div "Where did you find us?" at bounding box center [313, 573] width 214 height 21
type input "go"
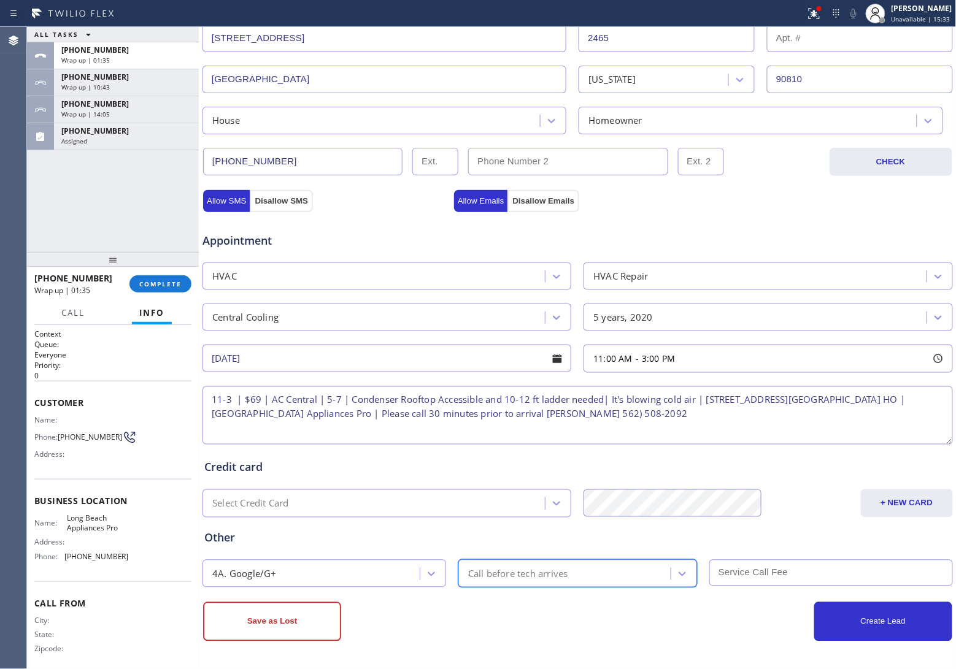
type input "30"
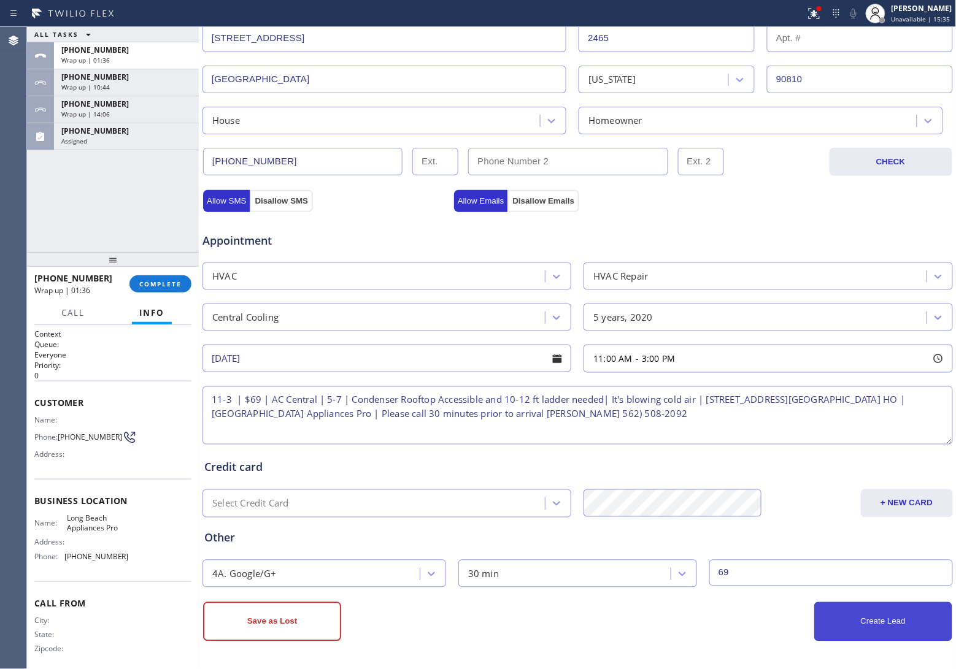
type input "69"
click at [884, 624] on button "Create Lead" at bounding box center [883, 621] width 138 height 39
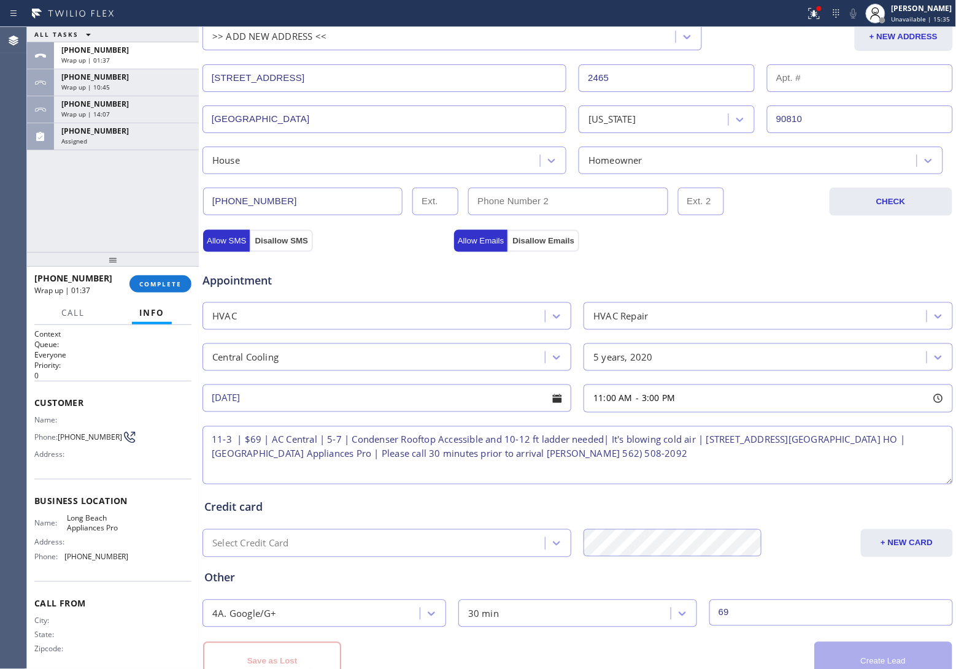
scroll to position [325, 0]
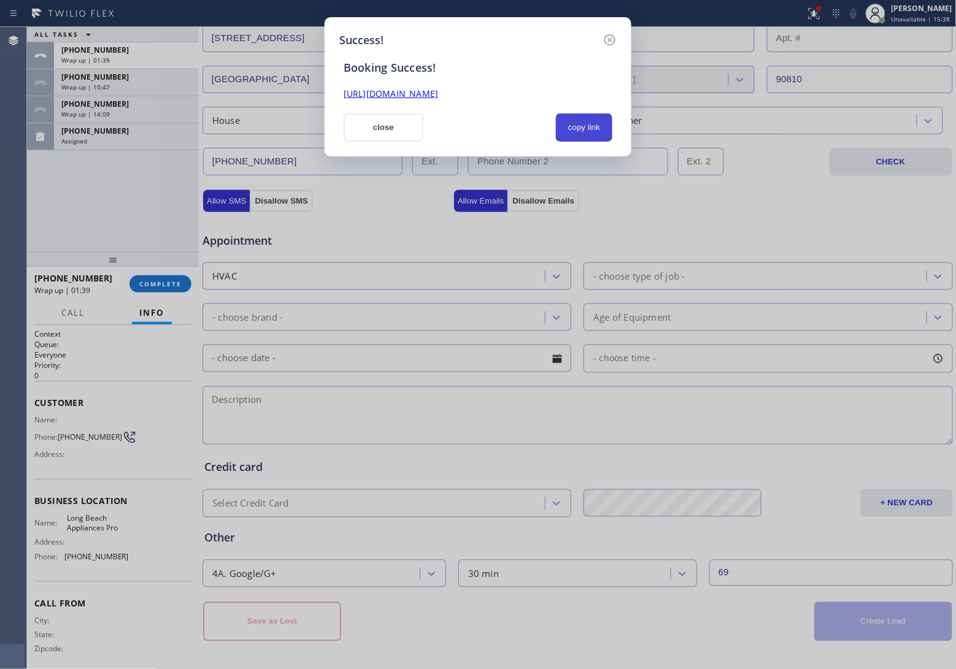
click at [586, 129] on button "copy link" at bounding box center [584, 128] width 56 height 28
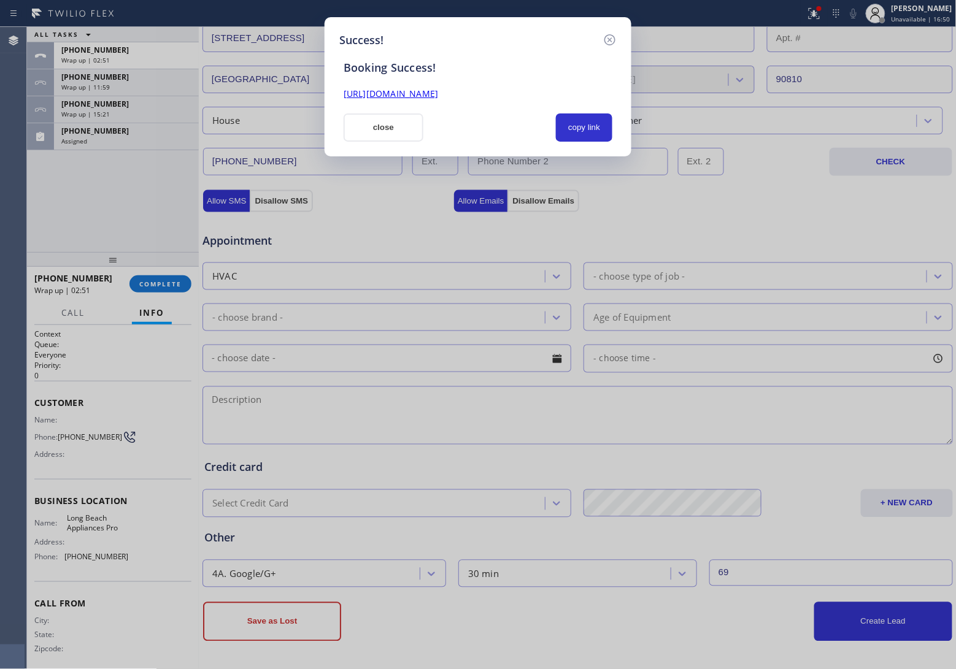
click at [393, 120] on button "close" at bounding box center [384, 128] width 80 height 28
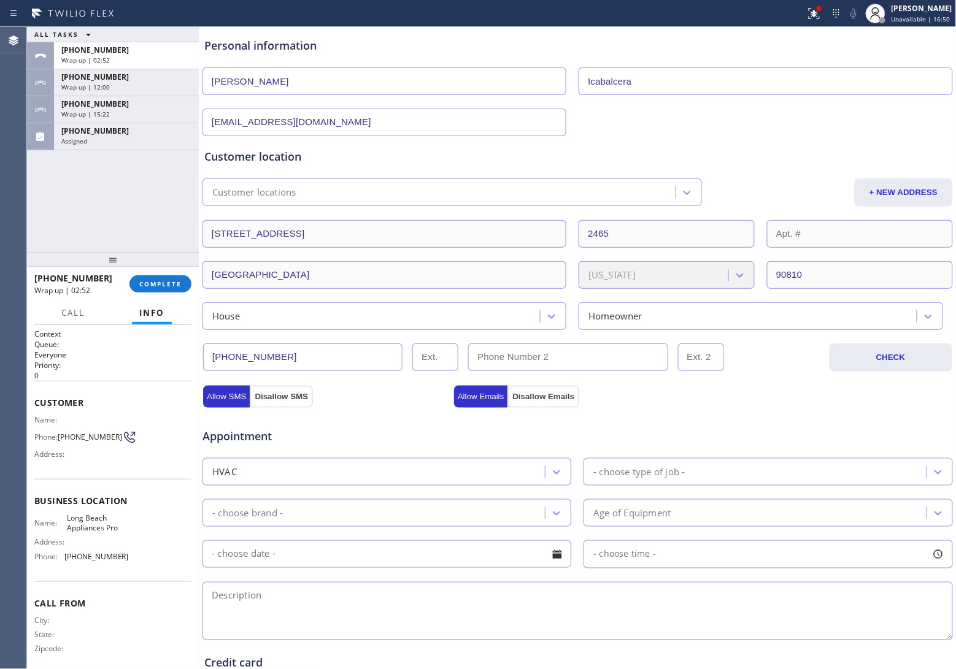
scroll to position [0, 0]
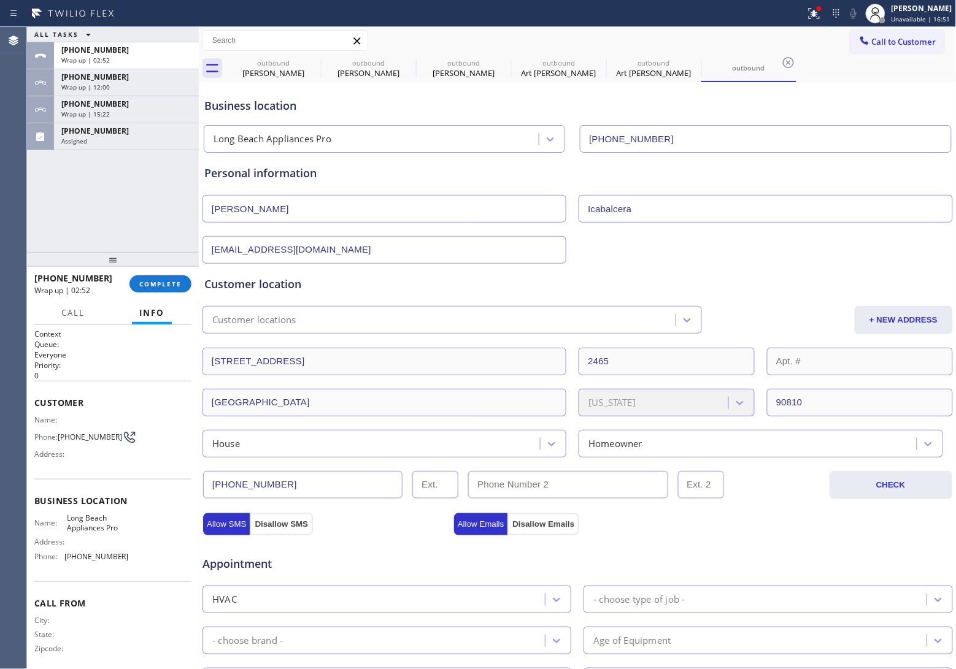
click at [870, 47] on button "Call to Customer" at bounding box center [897, 41] width 94 height 23
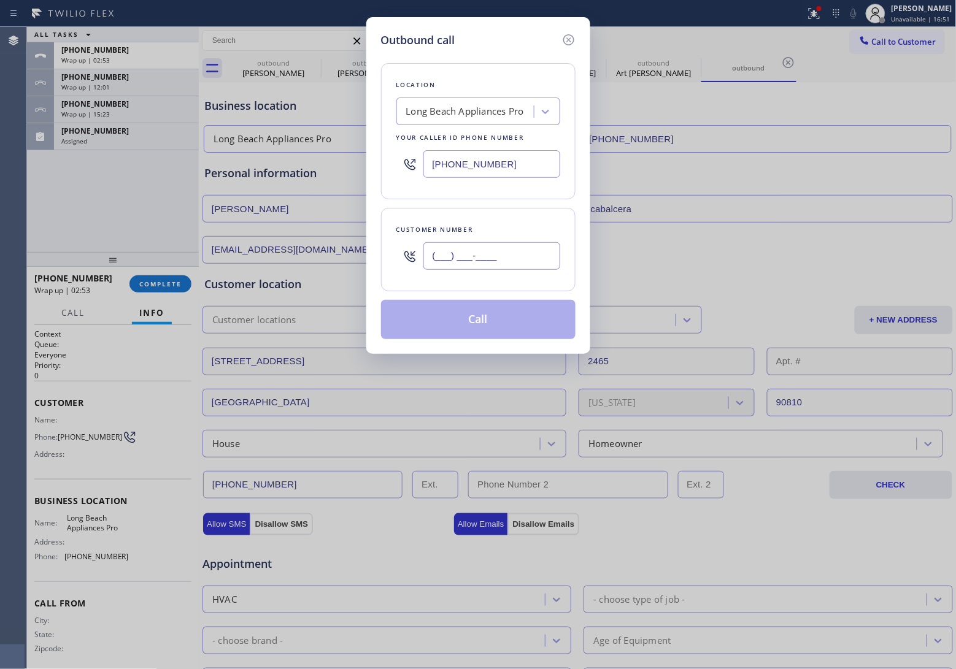
click at [500, 261] on input "(___) ___-____" at bounding box center [491, 256] width 137 height 28
paste input "571) 525-0080"
type input "[PHONE_NUMBER]"
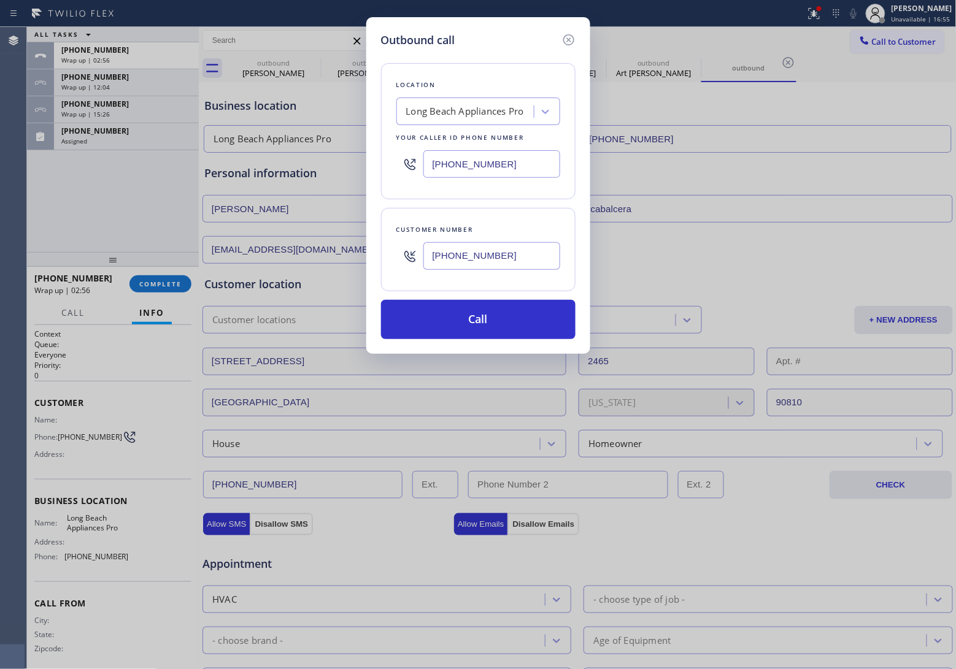
click at [486, 171] on input "[PHONE_NUMBER]" at bounding box center [491, 164] width 137 height 28
paste input "917) 994-9642"
type input "[PHONE_NUMBER]"
click at [498, 324] on button "Call" at bounding box center [478, 319] width 194 height 39
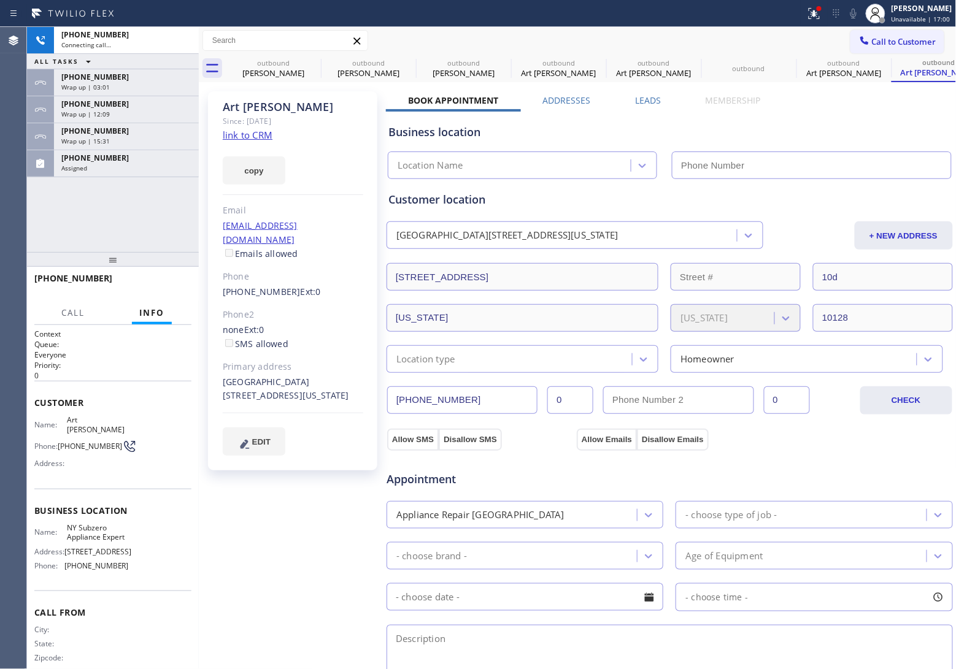
type input "[PHONE_NUMBER]"
click at [26, 255] on div "Agent Desktop" at bounding box center [13, 348] width 27 height 642
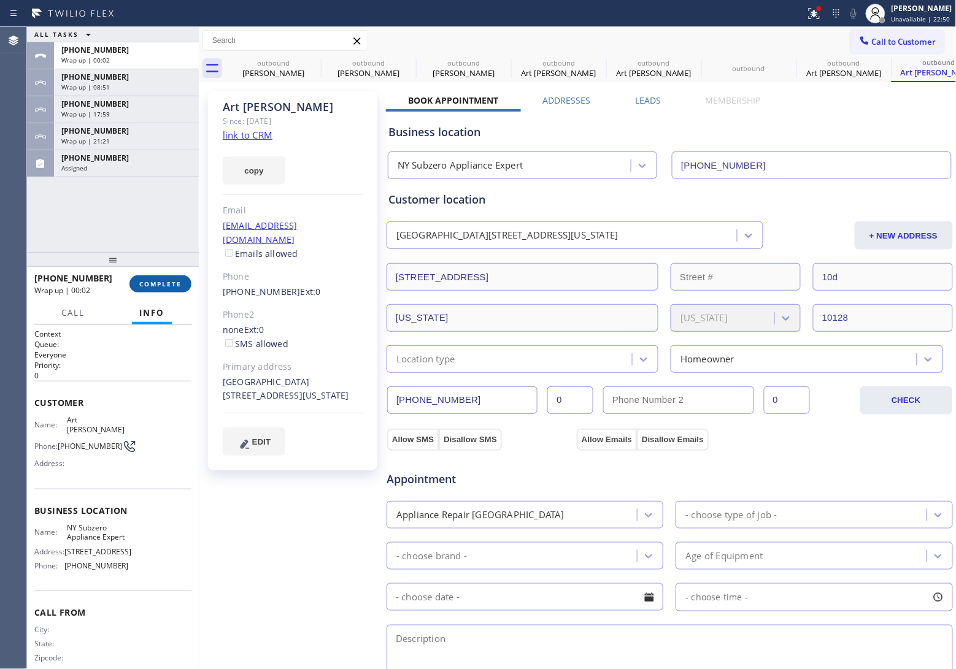
click at [166, 277] on button "COMPLETE" at bounding box center [160, 283] width 62 height 17
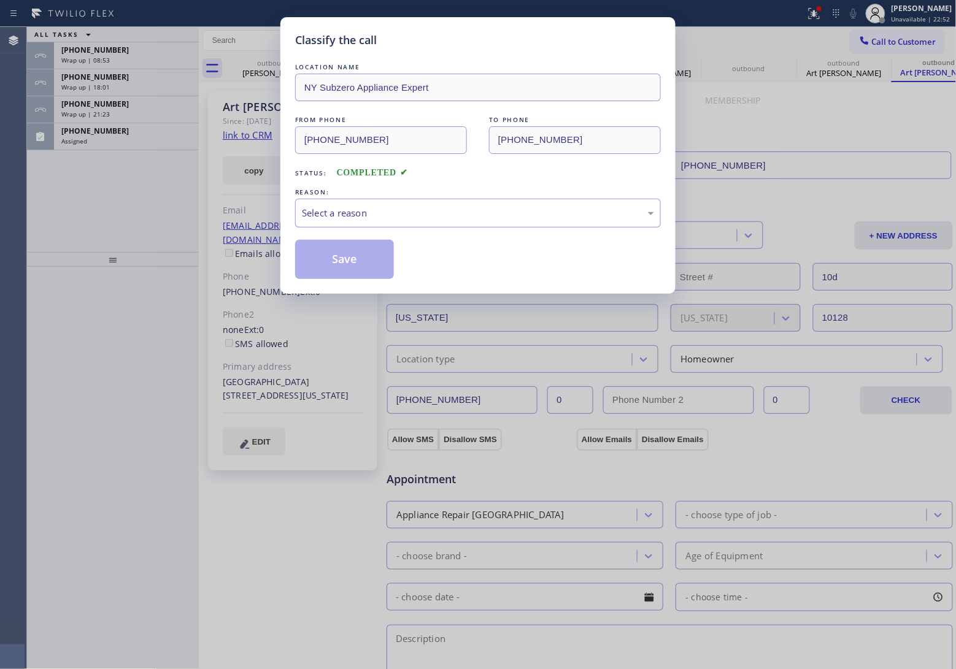
click at [341, 206] on div "Select a reason" at bounding box center [478, 213] width 352 height 14
click at [341, 256] on button "Save" at bounding box center [344, 259] width 99 height 39
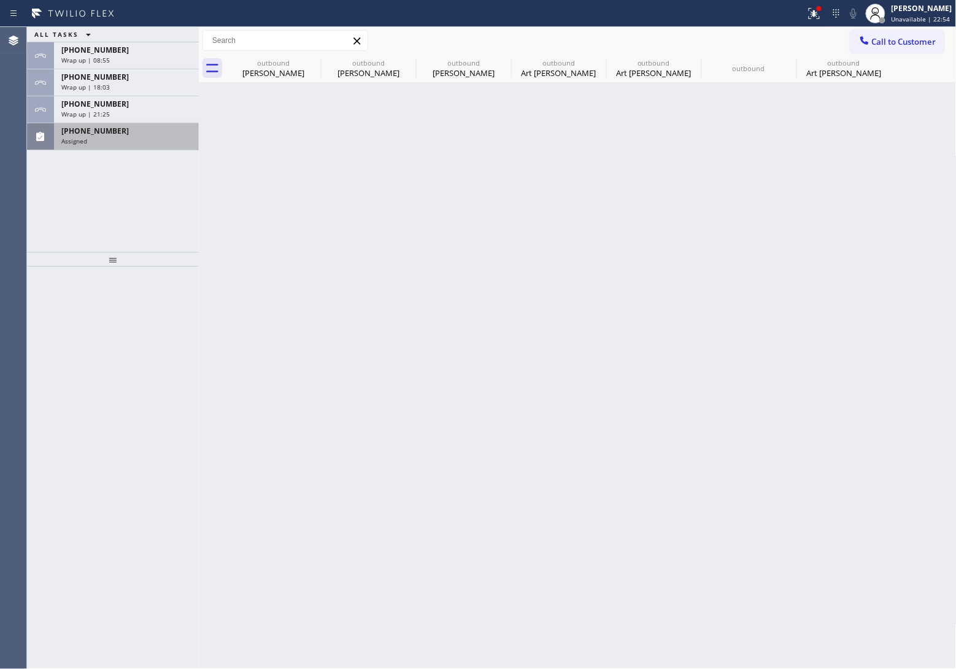
click at [137, 137] on div "Assigned" at bounding box center [126, 141] width 130 height 9
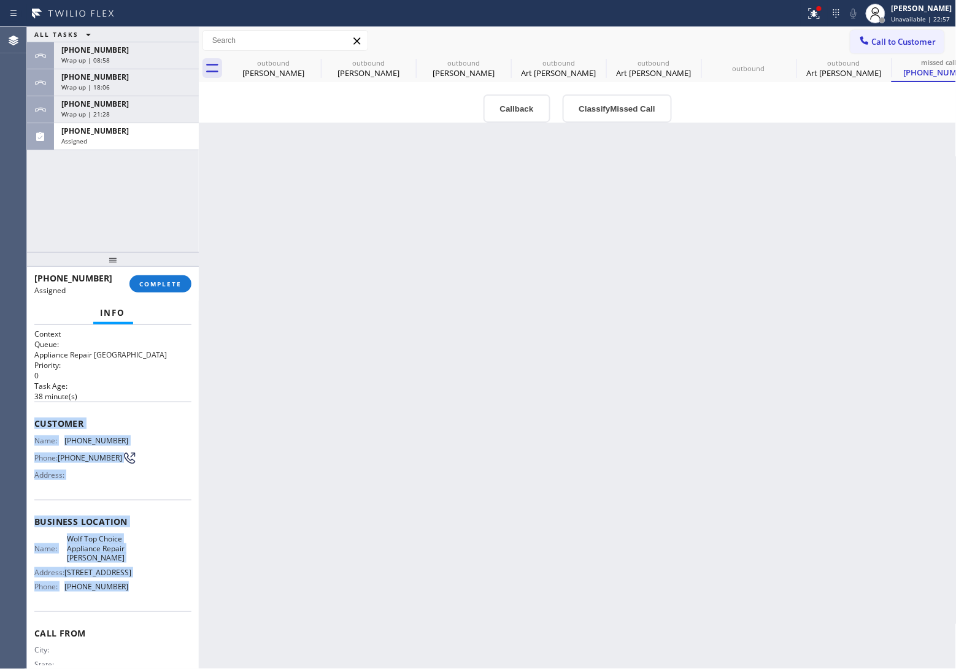
drag, startPoint x: 123, startPoint y: 614, endPoint x: 33, endPoint y: 422, distance: 211.6
click at [33, 422] on div "Context Queue: Appliance Repair High End Priority: 0 Task Age: [DEMOGRAPHIC_DAT…" at bounding box center [113, 497] width 172 height 344
click at [160, 284] on span "COMPLETE" at bounding box center [160, 284] width 42 height 9
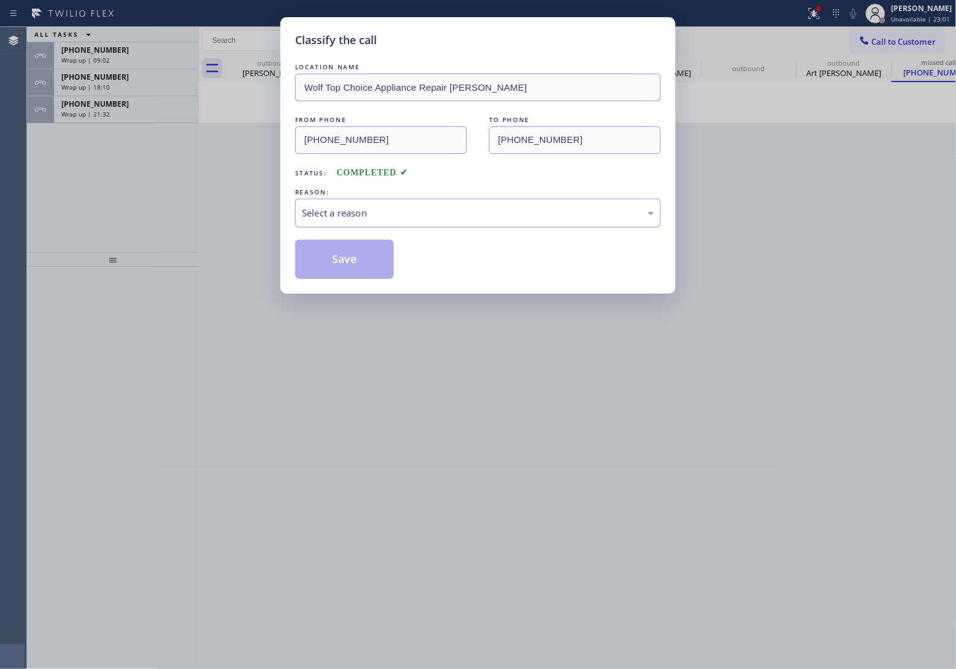
click at [402, 200] on div "Select a reason" at bounding box center [478, 213] width 366 height 29
click at [350, 269] on button "Save" at bounding box center [344, 259] width 99 height 39
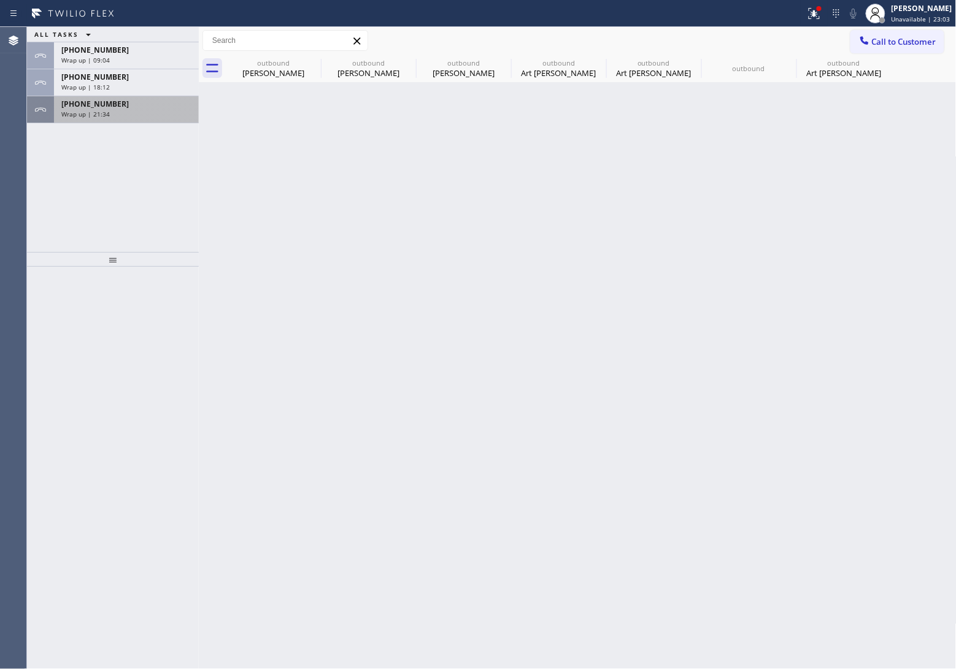
click at [63, 115] on span "Wrap up | 21:34" at bounding box center [85, 114] width 48 height 9
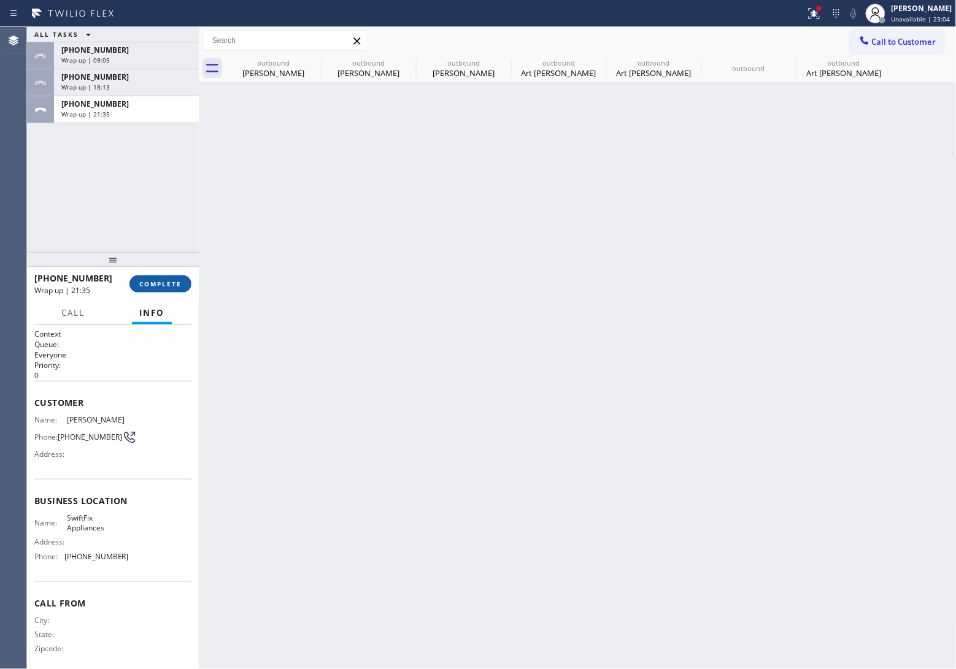
click at [166, 288] on button "COMPLETE" at bounding box center [160, 283] width 62 height 17
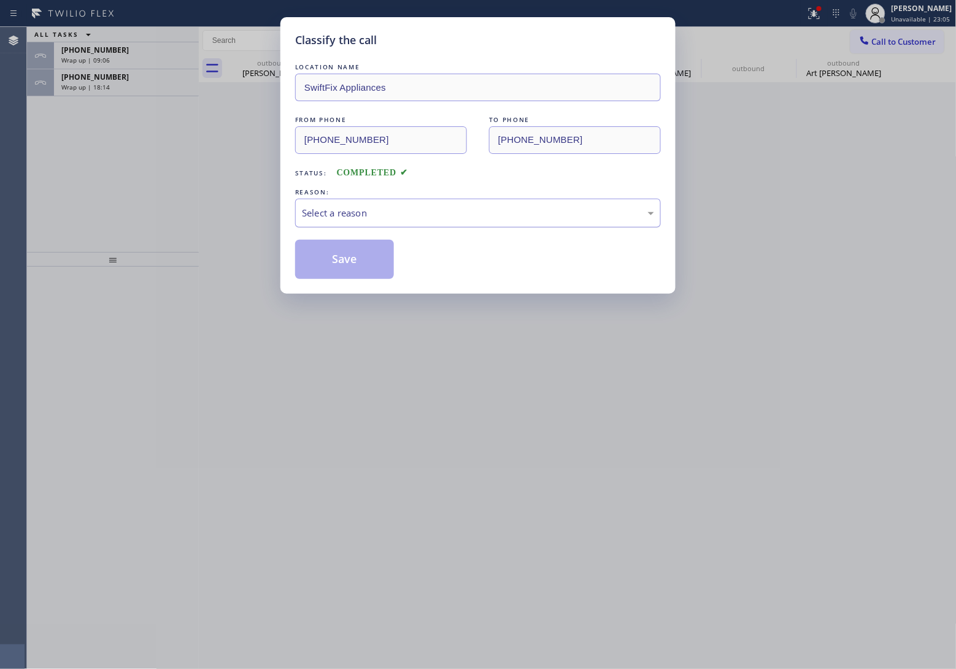
click at [320, 201] on div "Select a reason" at bounding box center [478, 213] width 366 height 29
click at [341, 264] on button "Save" at bounding box center [344, 259] width 99 height 39
type input "[PHONE_NUMBER]"
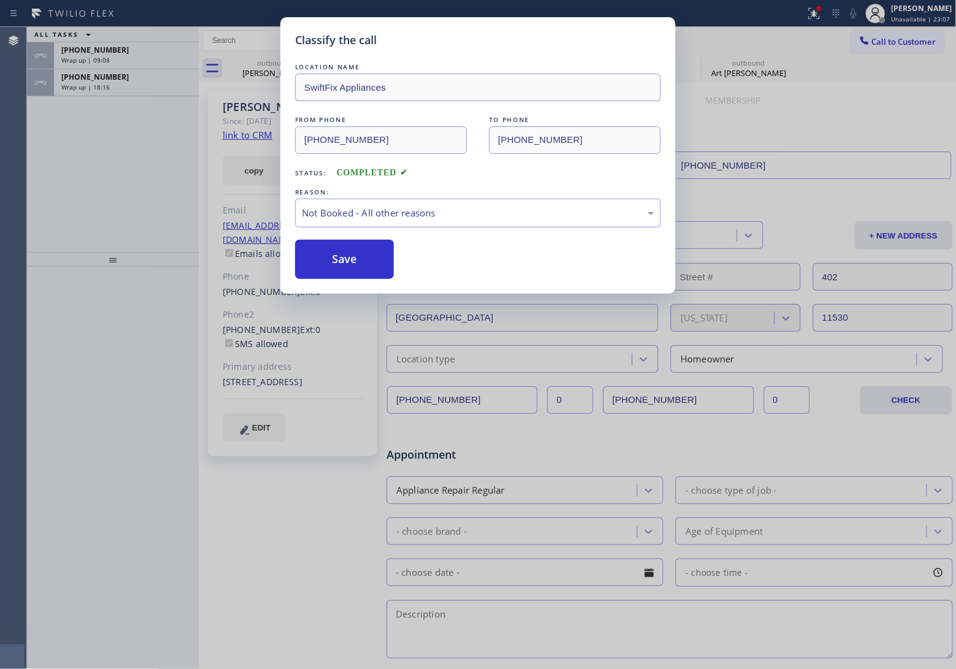
click at [104, 90] on div "Classify the call LOCATION NAME SwiftFix Appliances FROM PHONE [PHONE_NUMBER] T…" at bounding box center [478, 334] width 956 height 669
click at [104, 90] on span "Wrap up | 18:16" at bounding box center [85, 87] width 48 height 9
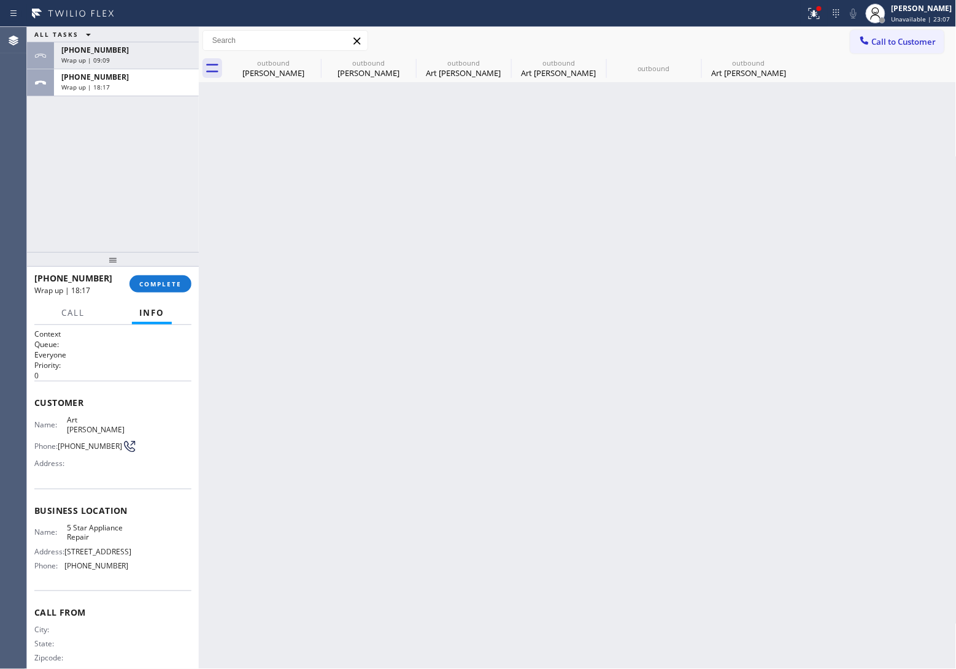
click at [104, 90] on span "Wrap up | 18:17" at bounding box center [85, 87] width 48 height 9
click at [166, 280] on span "COMPLETE" at bounding box center [160, 284] width 42 height 9
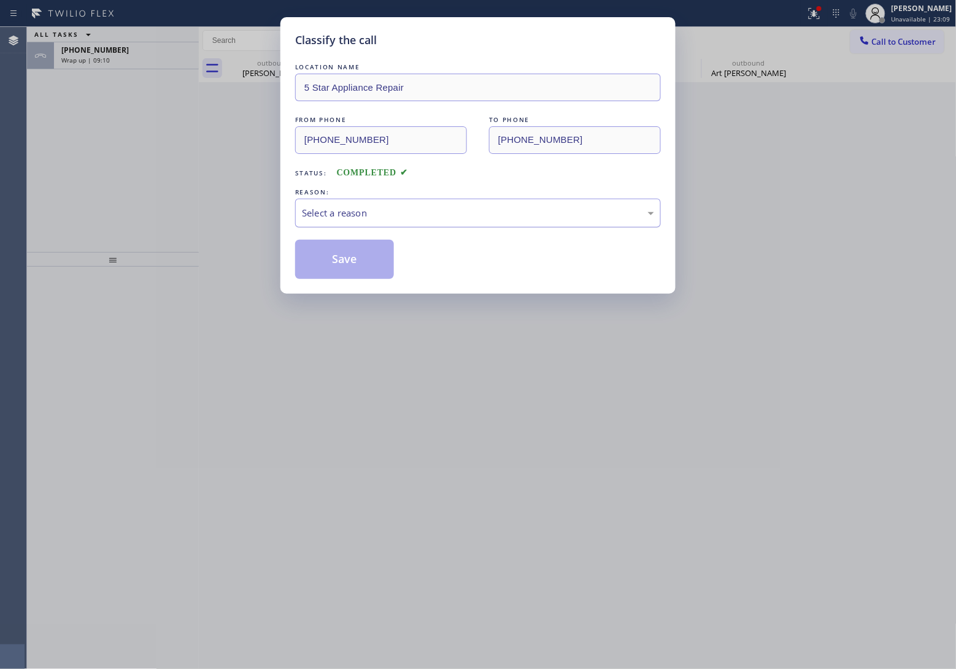
click at [360, 218] on div "Select a reason" at bounding box center [478, 213] width 352 height 14
click at [348, 271] on button "Save" at bounding box center [344, 259] width 99 height 39
type input "[PHONE_NUMBER]"
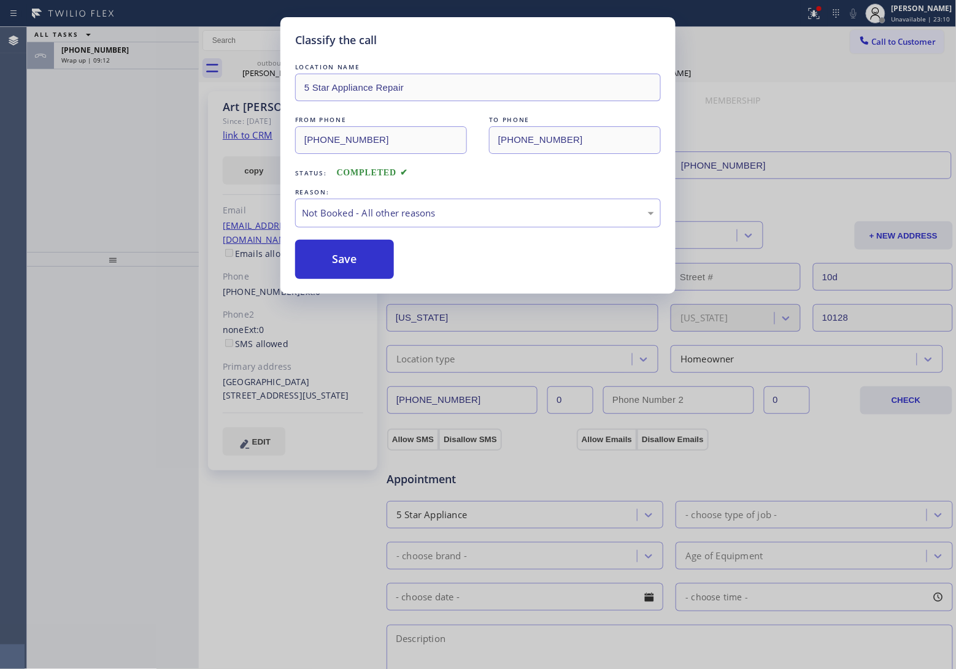
click at [101, 62] on div "Classify the call LOCATION NAME GE Monogram Inc Repair [US_STATE] FROM PHONE [P…" at bounding box center [491, 348] width 929 height 642
click at [101, 62] on span "Wrap up | 09:12" at bounding box center [85, 60] width 48 height 9
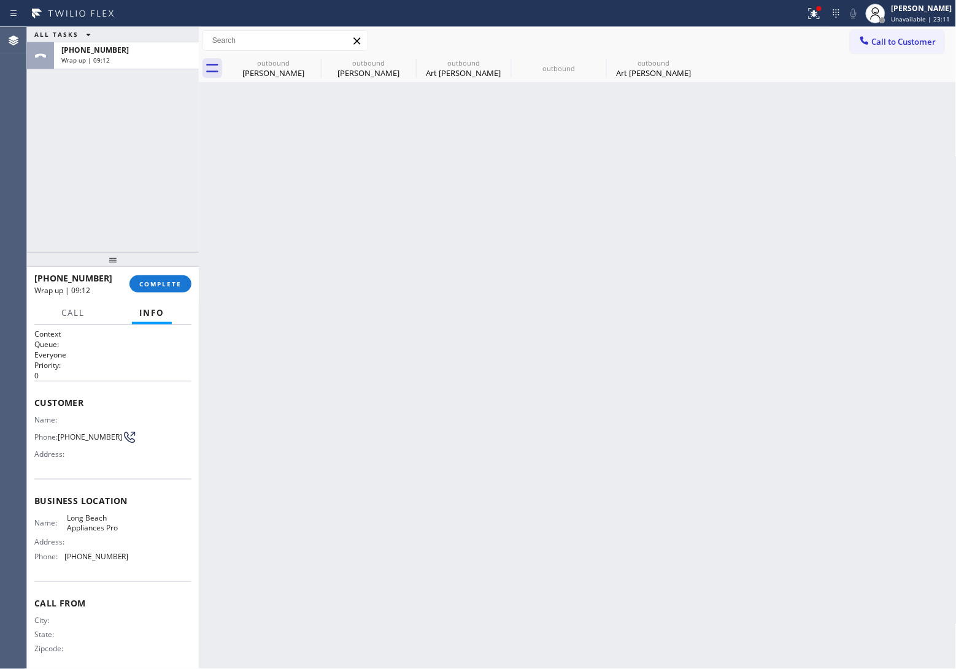
click at [101, 62] on span "Wrap up | 09:12" at bounding box center [85, 60] width 48 height 9
click at [160, 289] on button "COMPLETE" at bounding box center [160, 283] width 62 height 17
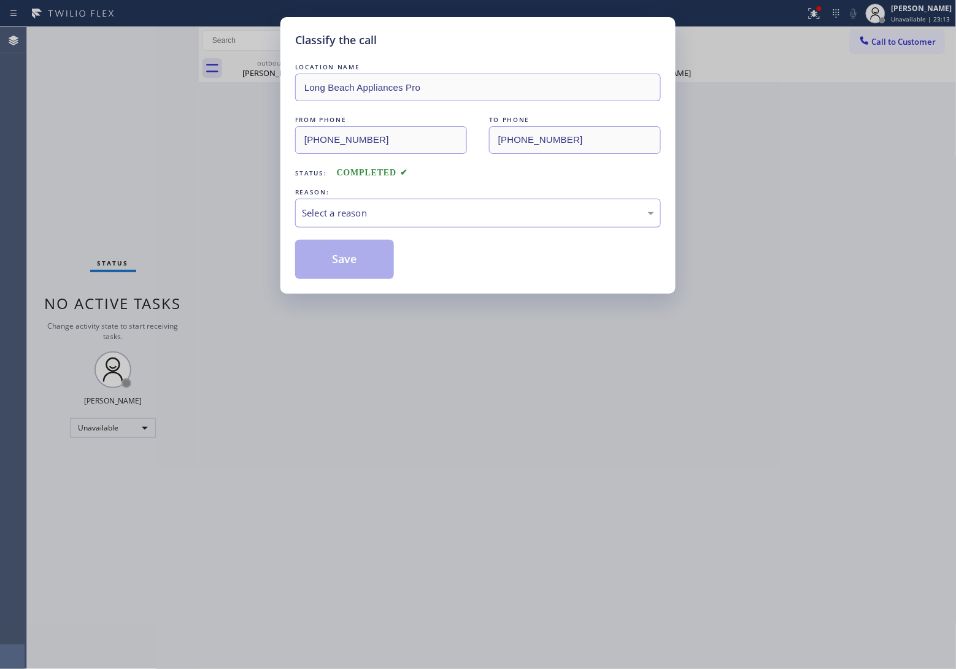
click at [369, 213] on div "Select a reason" at bounding box center [478, 213] width 352 height 14
click at [348, 266] on button "Save" at bounding box center [344, 259] width 99 height 39
type input "[PHONE_NUMBER]"
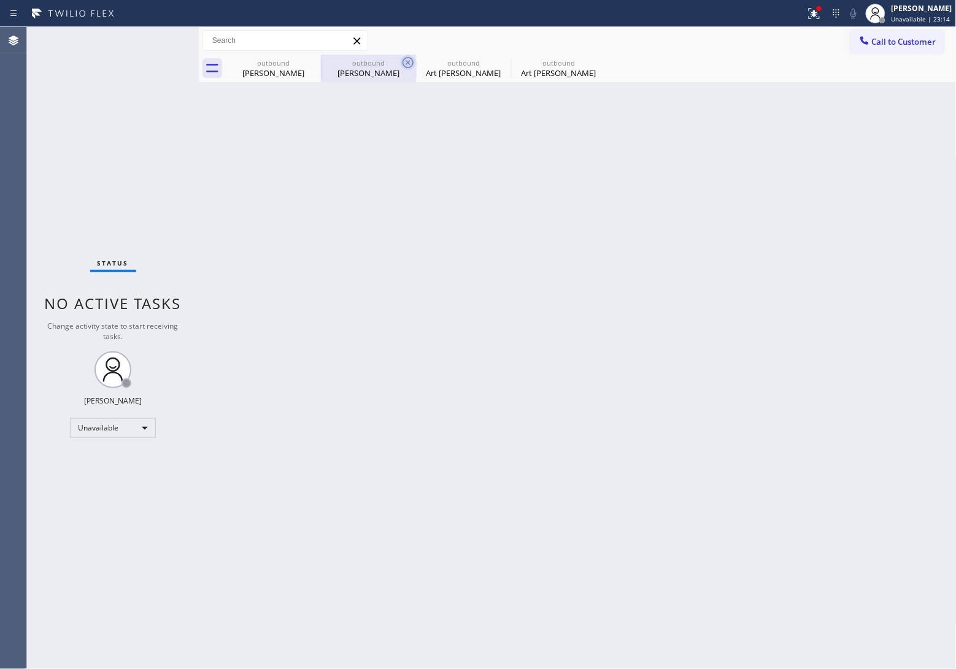
click at [0, 0] on icon at bounding box center [0, 0] width 0 height 0
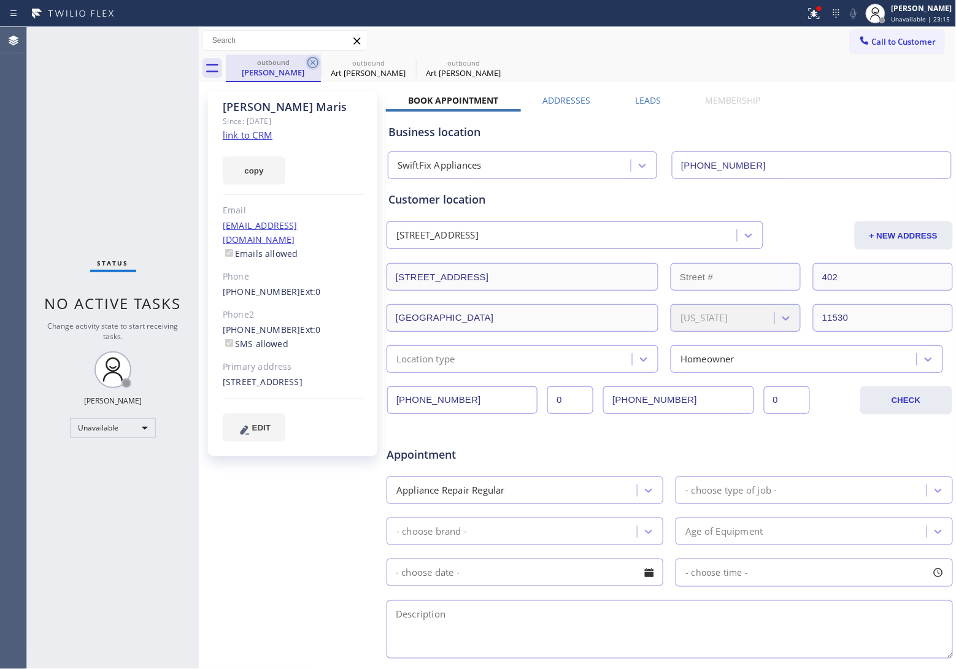
click at [314, 57] on icon at bounding box center [312, 62] width 11 height 11
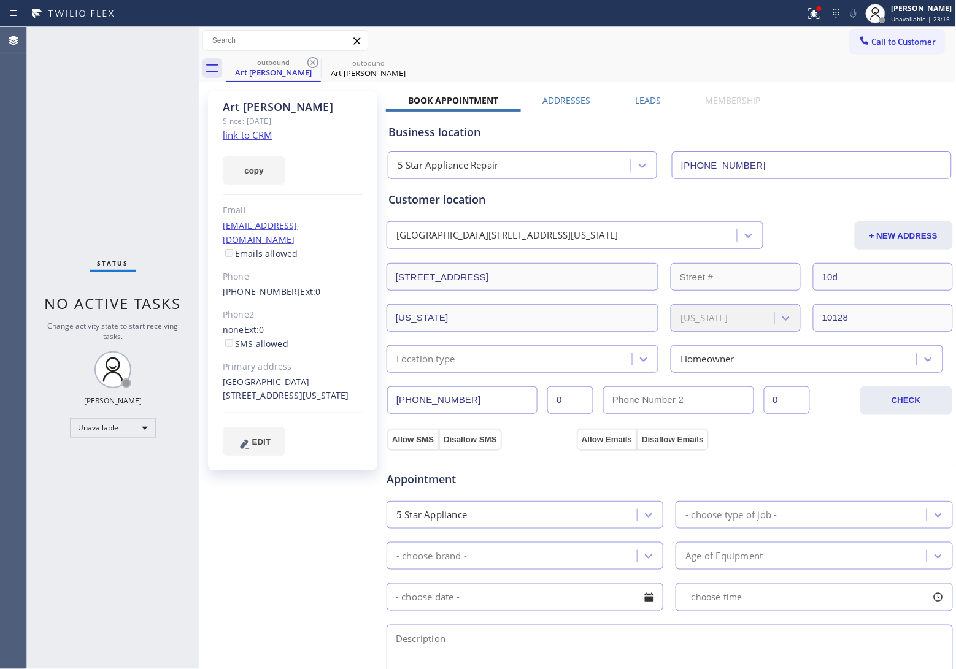
click at [314, 57] on icon at bounding box center [312, 62] width 11 height 11
type input "[PHONE_NUMBER]"
click at [0, 0] on icon at bounding box center [0, 0] width 0 height 0
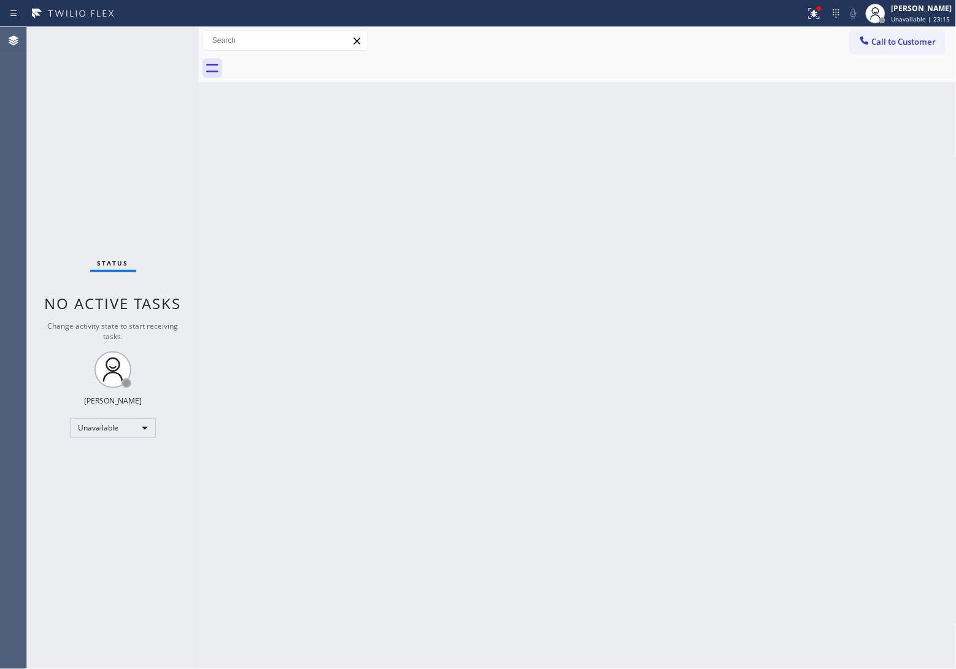
click at [314, 57] on div at bounding box center [591, 69] width 731 height 28
drag, startPoint x: 21, startPoint y: 139, endPoint x: 877, endPoint y: 67, distance: 858.9
click at [28, 139] on div "Agent Desktop Classify the call LOCATION NAME GE Monogram Inc Repair [US_STATE]…" at bounding box center [478, 348] width 956 height 642
click at [920, 47] on button "Call to Customer" at bounding box center [897, 41] width 94 height 23
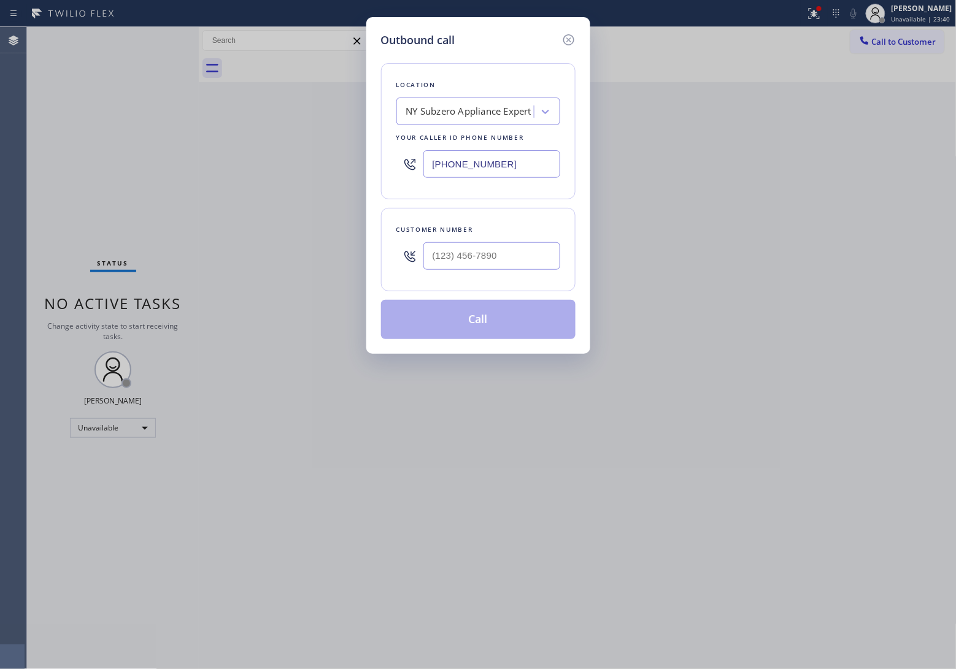
click at [455, 160] on input "[PHONE_NUMBER]" at bounding box center [491, 164] width 137 height 28
paste input "361) 203-2339"
type input "[PHONE_NUMBER]"
type input "(___) ___-____"
drag, startPoint x: 428, startPoint y: 253, endPoint x: 441, endPoint y: 255, distance: 12.5
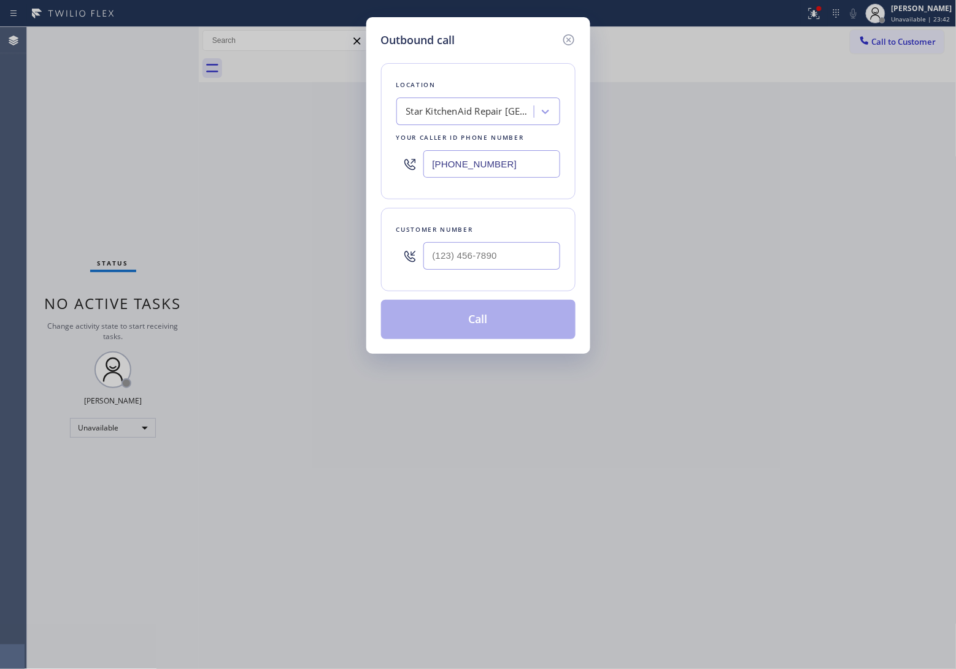
click at [436, 255] on input "text" at bounding box center [491, 256] width 137 height 28
paste input "806) 238-3551"
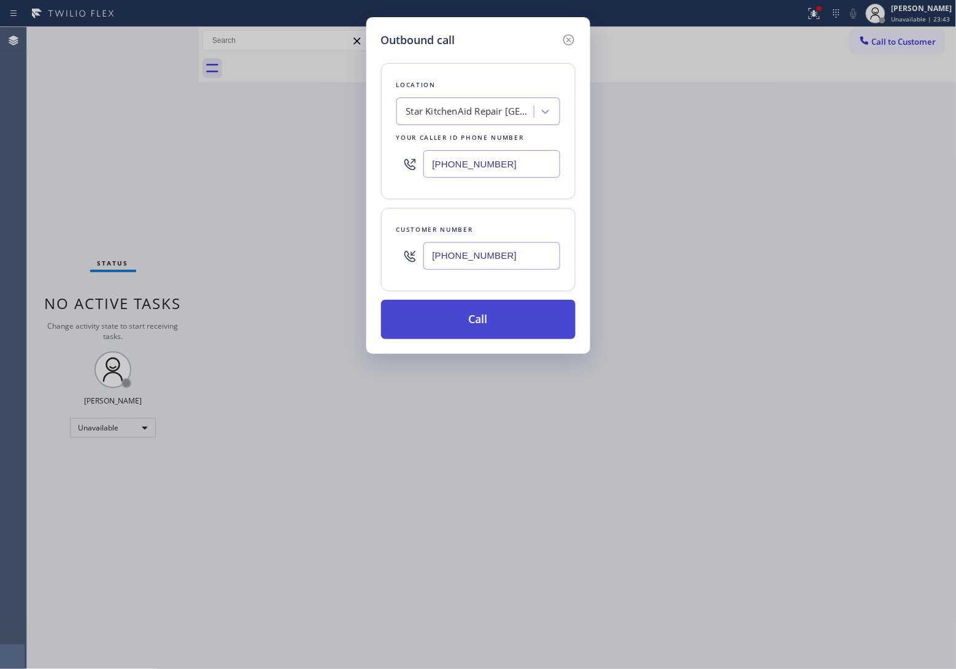
type input "[PHONE_NUMBER]"
click at [493, 323] on button "Call" at bounding box center [478, 319] width 194 height 39
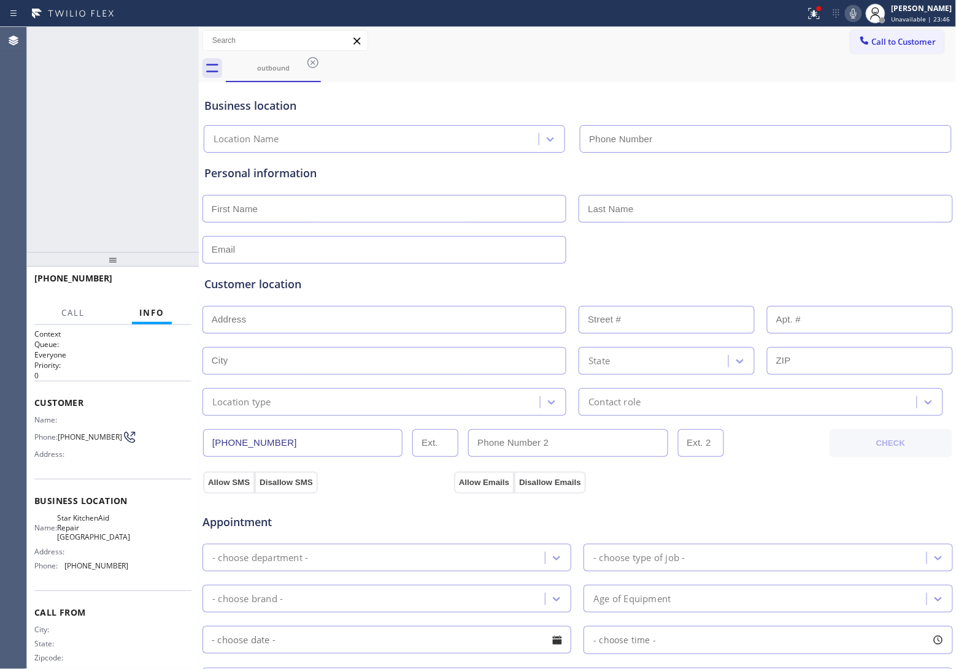
type input "[PHONE_NUMBER]"
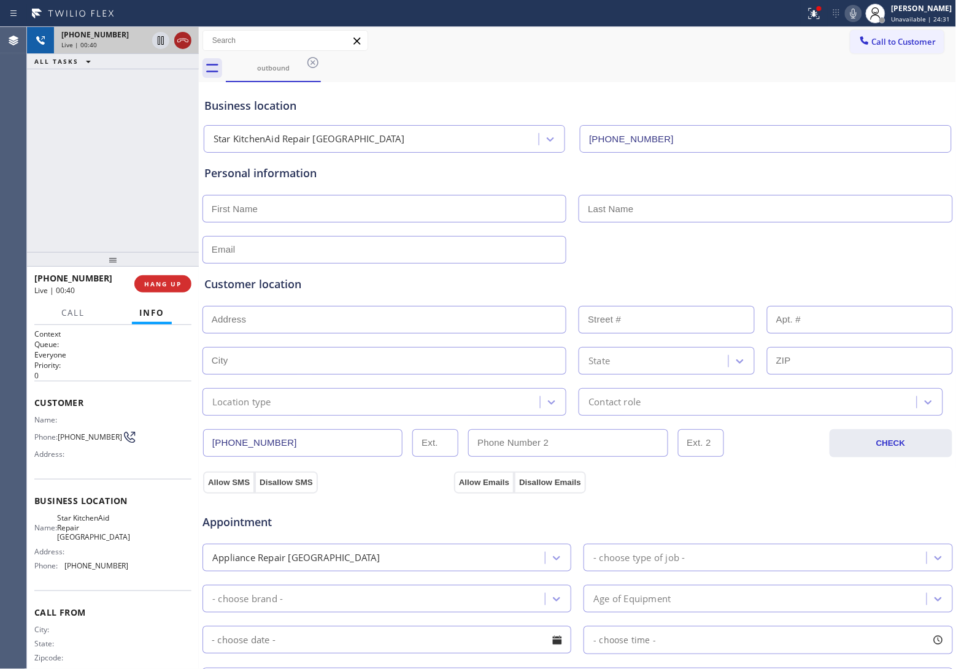
click at [185, 35] on icon at bounding box center [182, 40] width 15 height 15
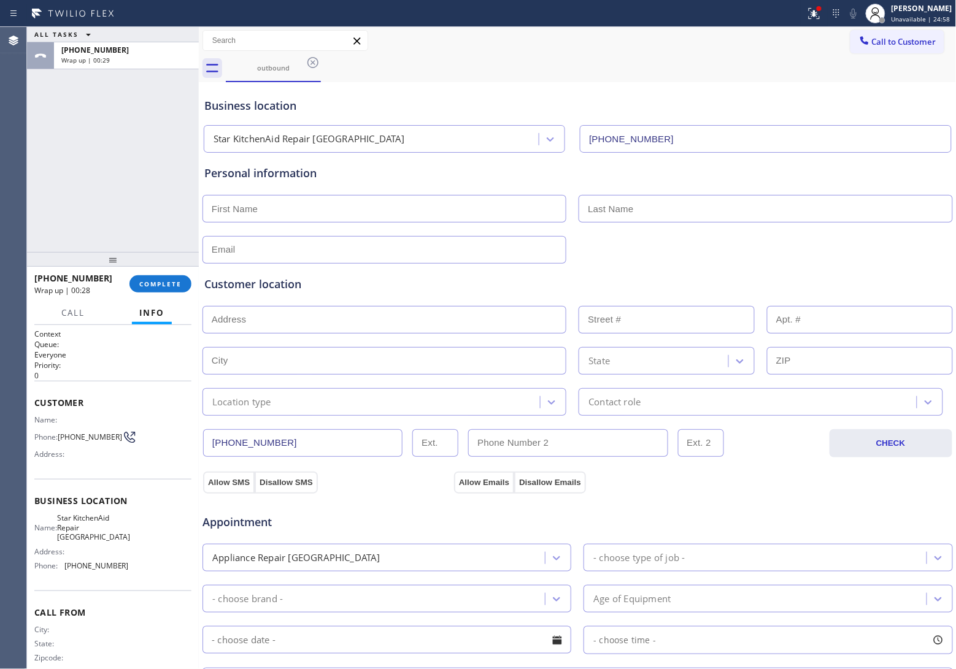
click at [50, 160] on div "ALL TASKS ALL TASKS ACTIVE TASKS TASKS IN WRAP UP [PHONE_NUMBER] Wrap up | 00:29" at bounding box center [113, 139] width 172 height 225
click at [896, 34] on button "Call to Customer" at bounding box center [897, 41] width 94 height 23
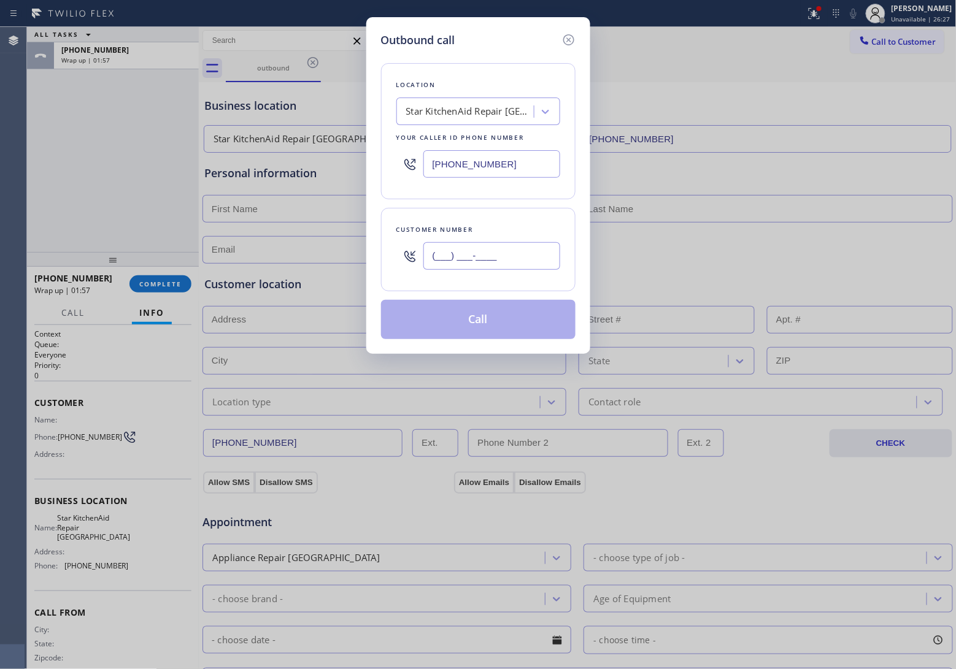
click at [502, 256] on input "(___) ___-____" at bounding box center [491, 256] width 137 height 28
paste input "415) 464-7044"
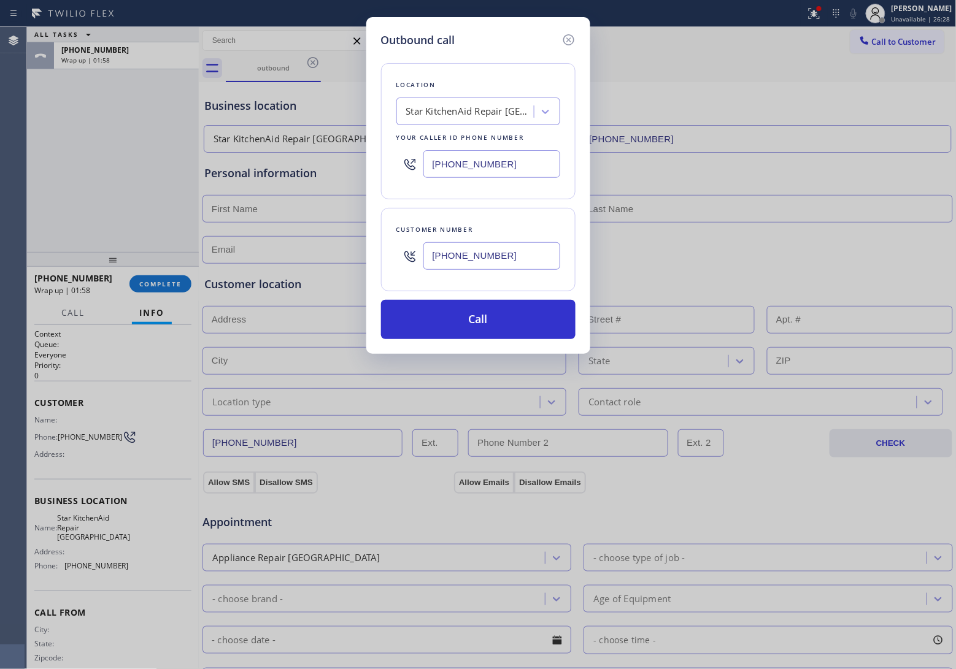
type input "[PHONE_NUMBER]"
click at [9, 172] on div "Outbound call Location Star KitchenAid Repair [GEOGRAPHIC_DATA] Your caller id …" at bounding box center [478, 334] width 956 height 669
drag, startPoint x: 470, startPoint y: 110, endPoint x: 471, endPoint y: 120, distance: 9.3
click at [469, 110] on div "Star KitchenAid Repair [GEOGRAPHIC_DATA]" at bounding box center [470, 112] width 129 height 14
paste input "Thermador Repair Group"
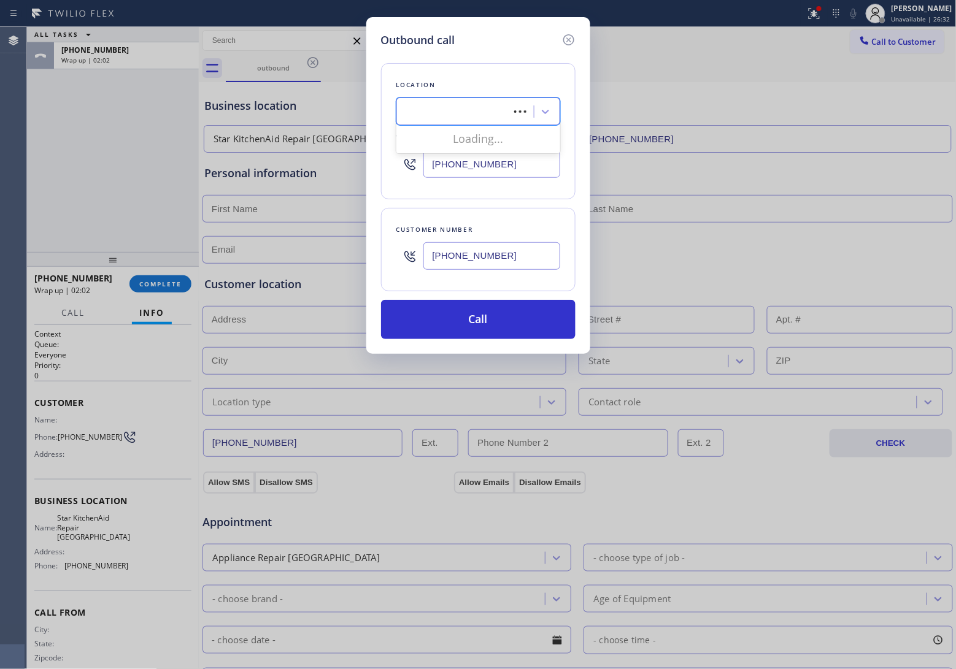
type input "Thermador Repair Group"
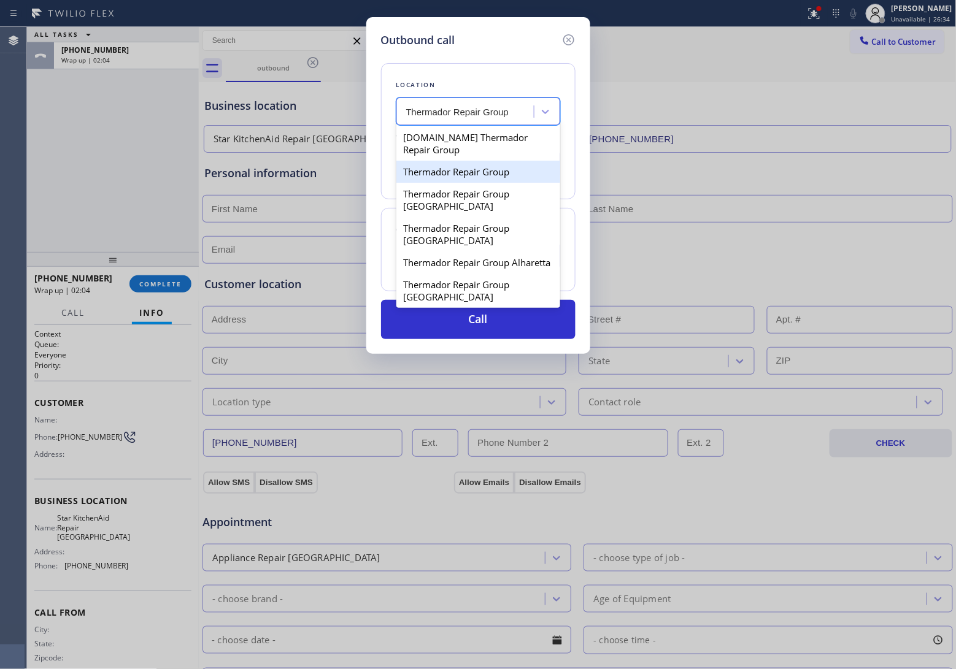
click at [452, 172] on div "Thermador Repair Group" at bounding box center [478, 172] width 164 height 22
type input "[PHONE_NUMBER]"
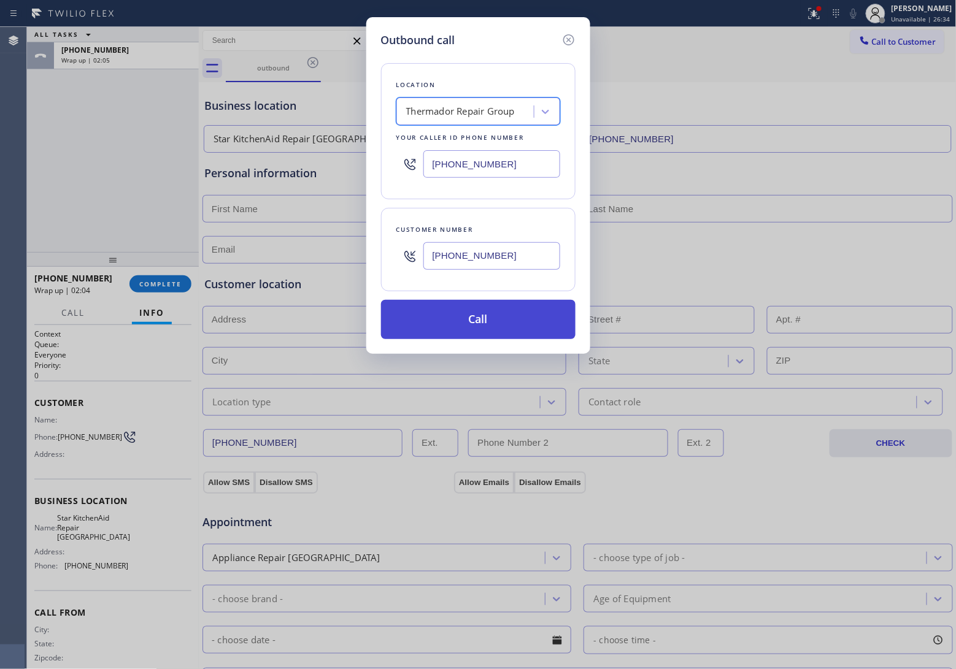
click at [495, 327] on button "Call" at bounding box center [478, 319] width 194 height 39
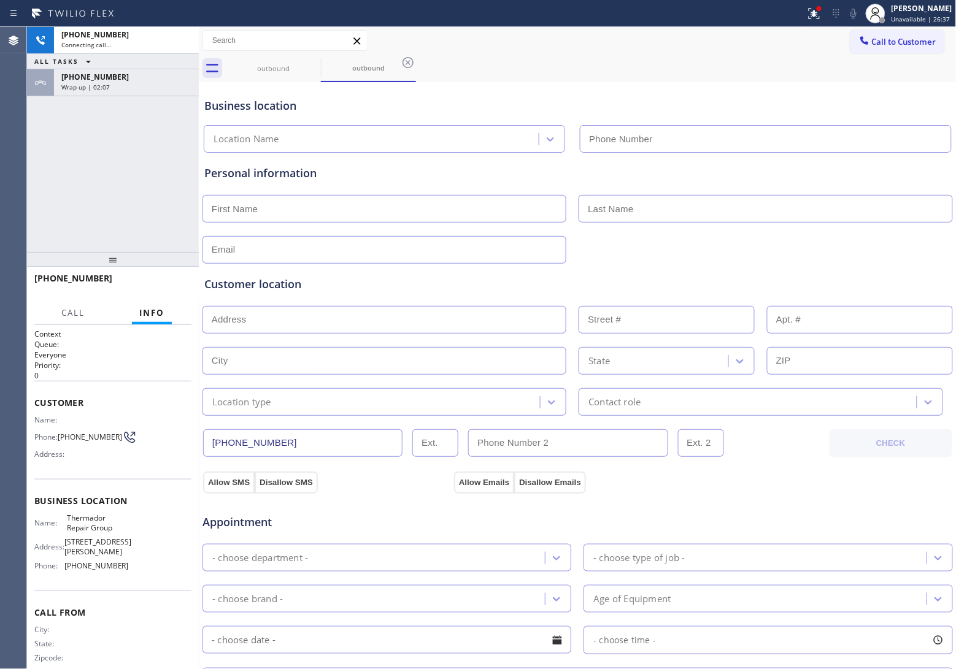
type input "[PHONE_NUMBER]"
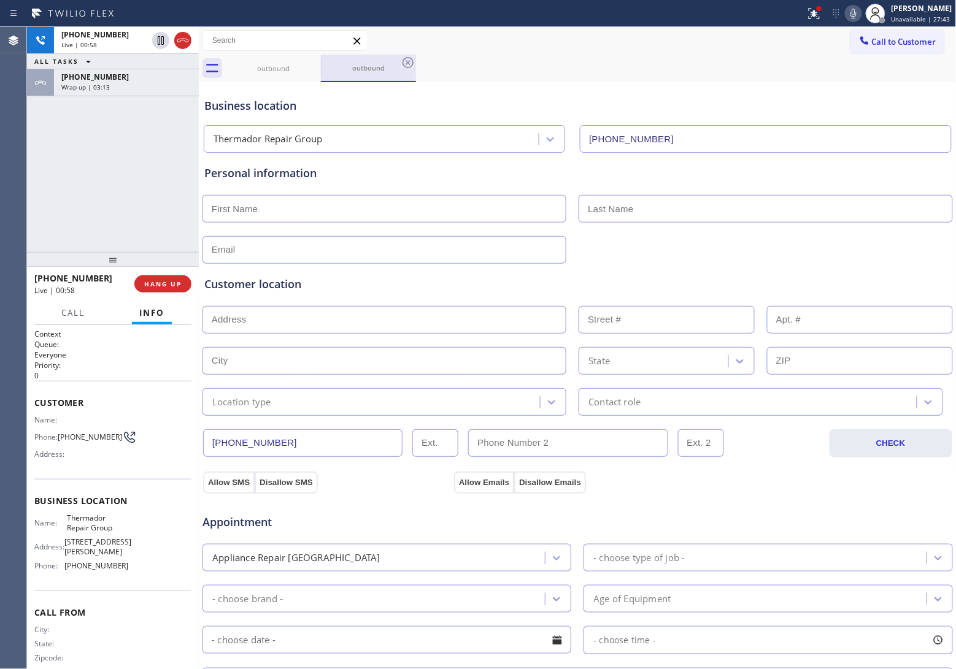
drag, startPoint x: 50, startPoint y: 172, endPoint x: 394, endPoint y: 69, distance: 359.7
click at [54, 172] on div "[PHONE_NUMBER] Live | 00:58 ALL TASKS ALL TASKS ACTIVE TASKS TASKS IN WRAP UP […" at bounding box center [113, 139] width 172 height 225
click at [847, 11] on icon at bounding box center [853, 13] width 15 height 15
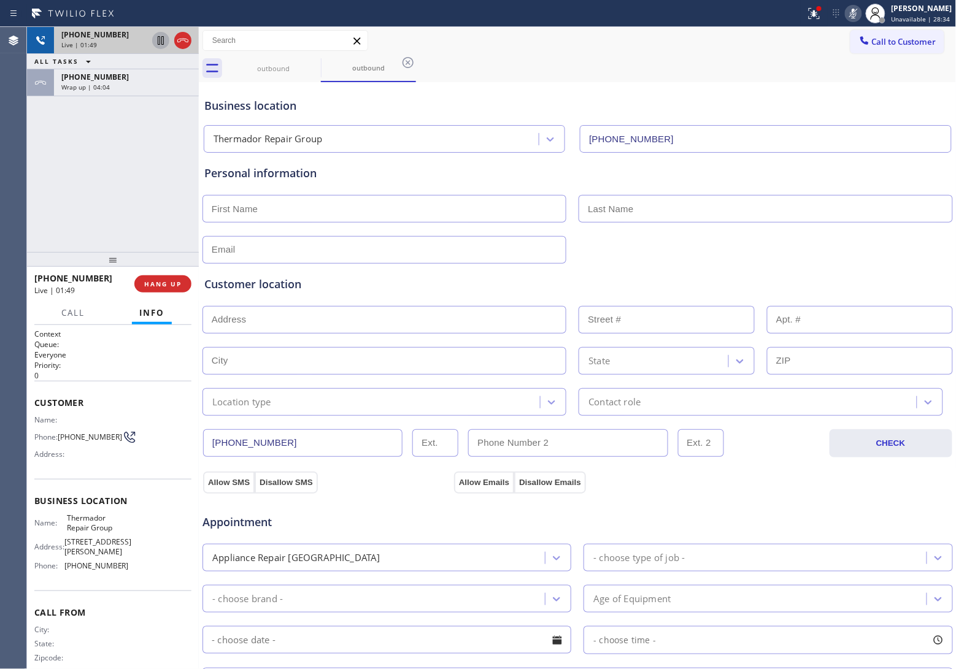
click at [158, 39] on icon at bounding box center [161, 40] width 6 height 9
click at [26, 177] on div "Agent Desktop" at bounding box center [13, 348] width 26 height 642
click at [851, 13] on icon at bounding box center [853, 13] width 15 height 15
click at [161, 43] on icon at bounding box center [160, 40] width 15 height 15
click at [36, 179] on div "[PHONE_NUMBER] Live | 03:39 ALL TASKS ALL TASKS ACTIVE TASKS TASKS IN WRAP UP […" at bounding box center [113, 139] width 172 height 225
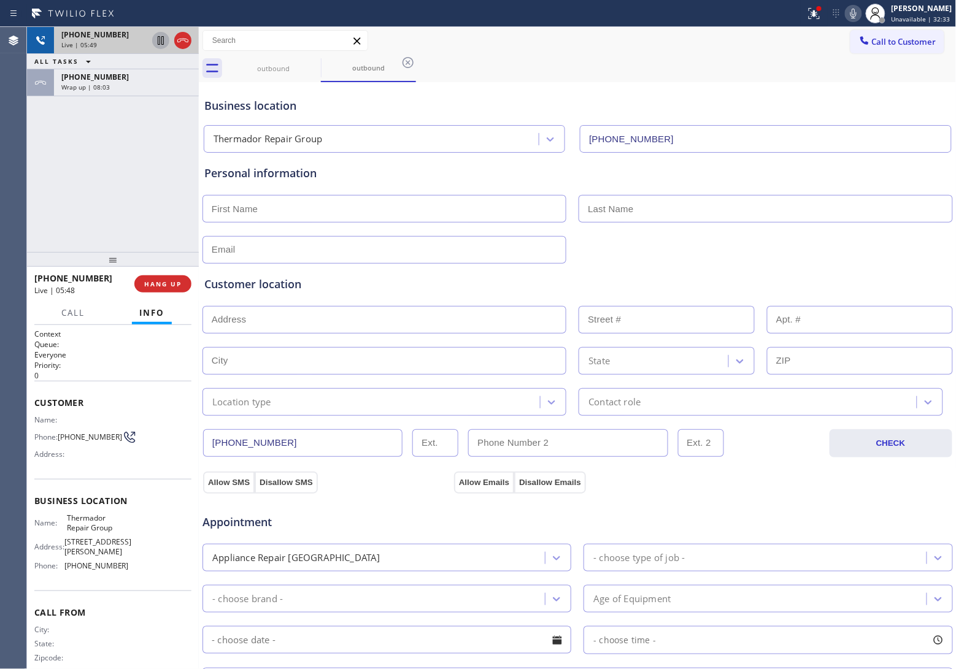
click at [1, 163] on div "Agent Desktop" at bounding box center [13, 348] width 26 height 642
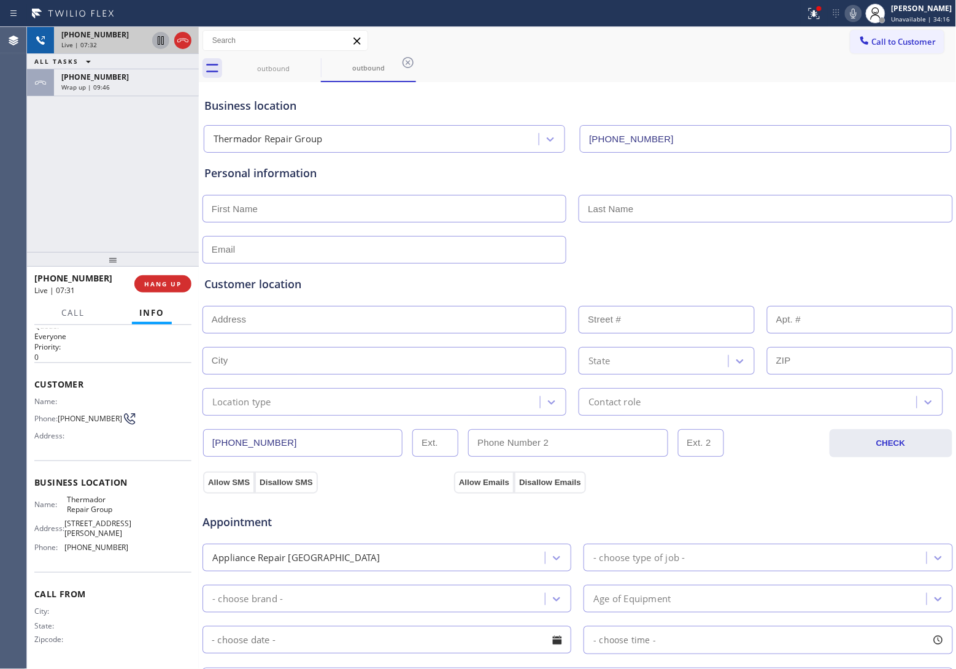
click at [28, 173] on div "[PHONE_NUMBER] Live | 07:32 ALL TASKS ALL TASKS ACTIVE TASKS TASKS IN WRAP UP […" at bounding box center [113, 139] width 172 height 225
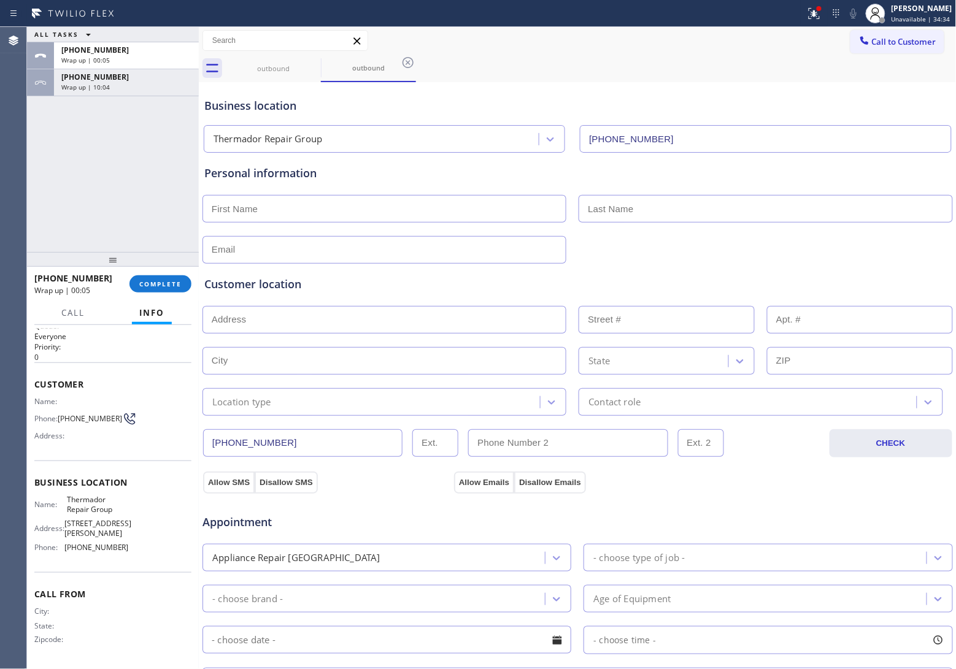
click at [320, 209] on input "text" at bounding box center [384, 209] width 364 height 28
paste input "[PERSON_NAME]"
type input "[PERSON_NAME]"
type input "Shey"
click at [357, 247] on input "text" at bounding box center [384, 250] width 364 height 28
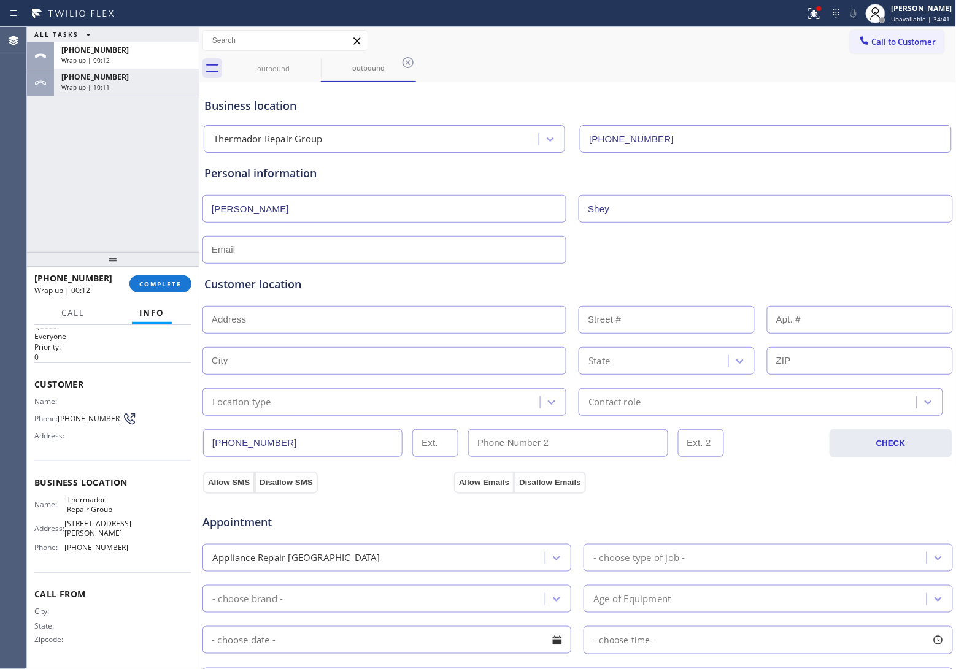
paste input "[EMAIL_ADDRESS][DOMAIN_NAME]"
type input "[EMAIL_ADDRESS][DOMAIN_NAME]"
click at [275, 319] on input "text" at bounding box center [384, 320] width 364 height 28
paste input "[STREET_ADDRESS]"
click at [379, 320] on input "[STREET_ADDRESS]" at bounding box center [384, 320] width 364 height 28
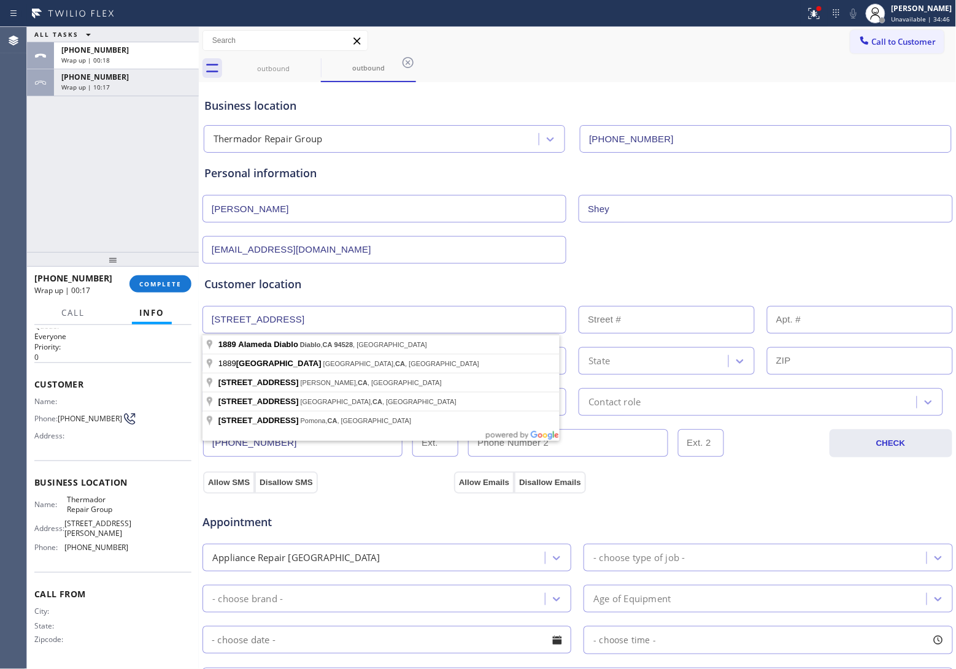
type input "1889 Alameda Diablo"
type input "1889"
type input "Diablo"
type input "94528"
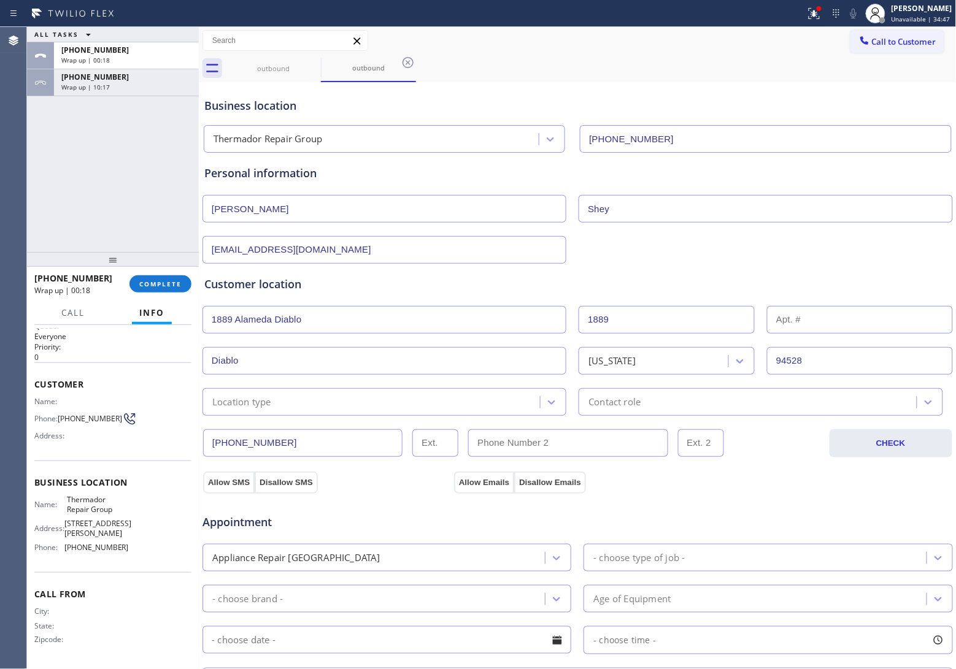
click at [291, 414] on div "Location type" at bounding box center [384, 402] width 364 height 28
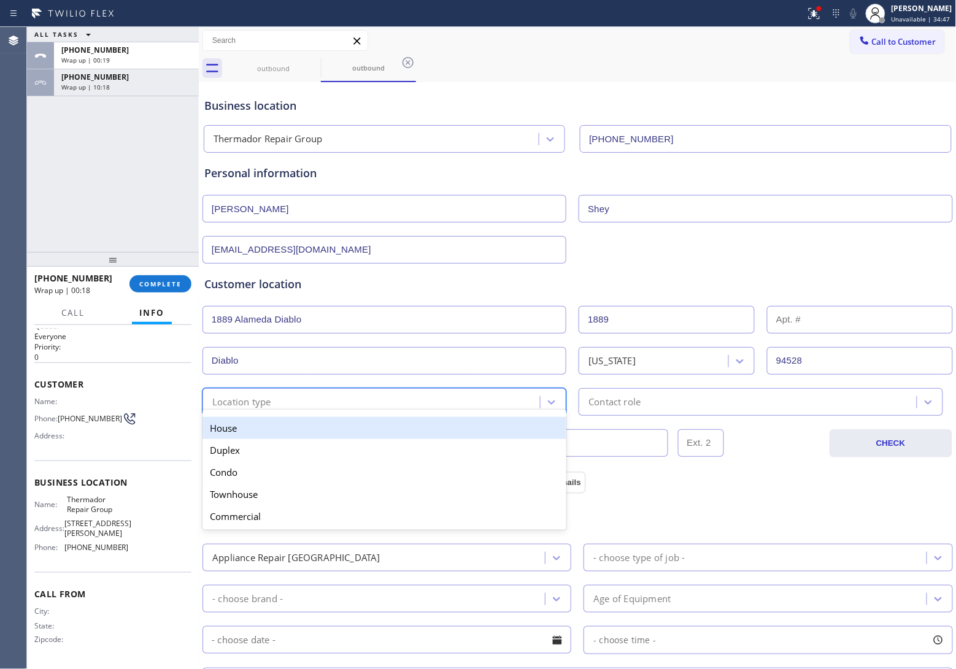
click at [271, 436] on div "House" at bounding box center [384, 428] width 364 height 22
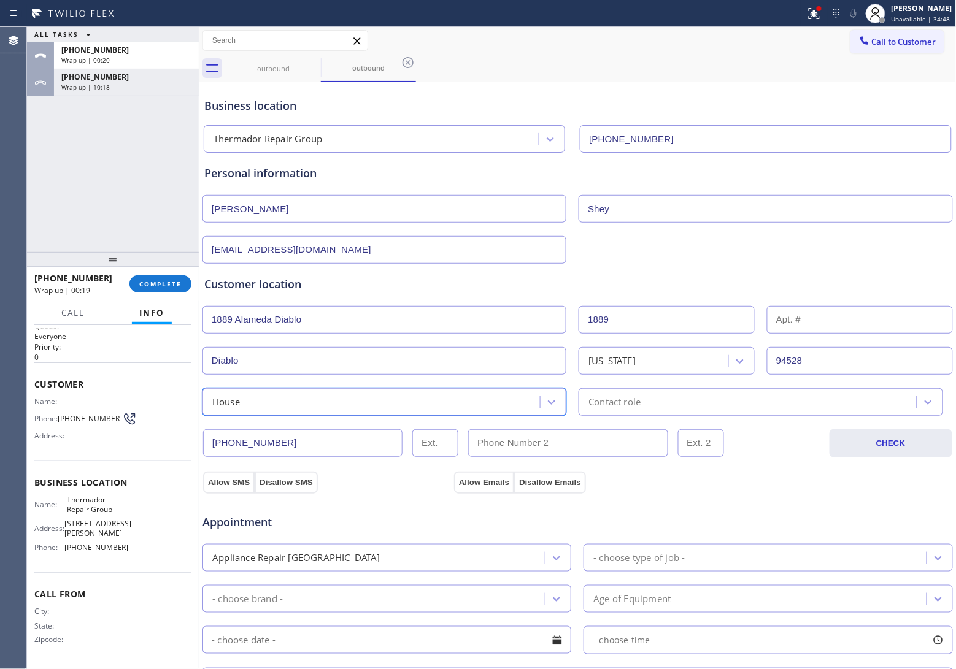
click at [669, 412] on div "Contact role" at bounding box center [761, 402] width 364 height 28
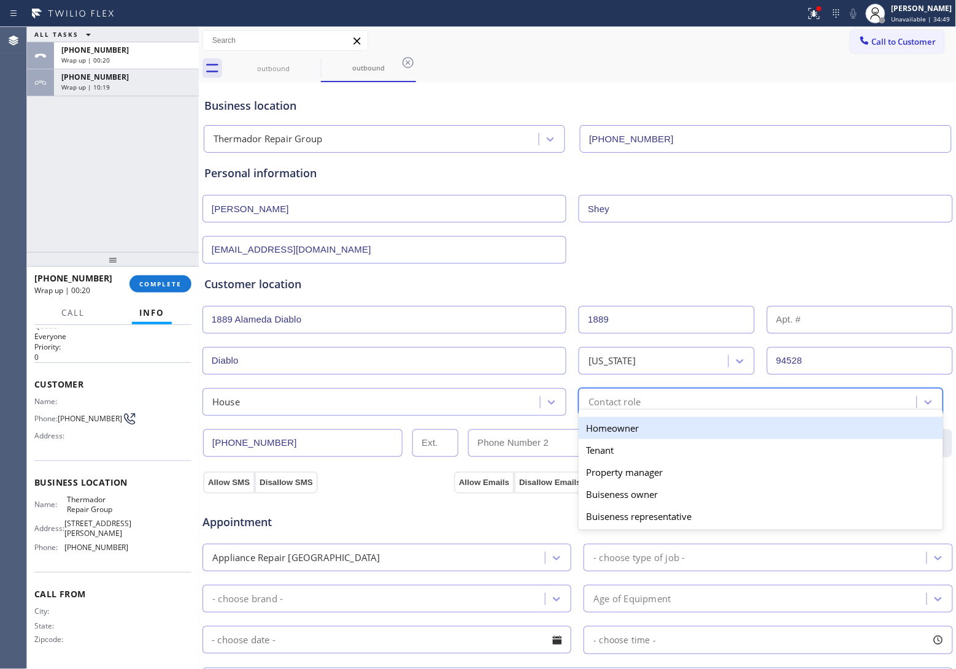
click at [658, 439] on div "Homeowner" at bounding box center [761, 428] width 364 height 22
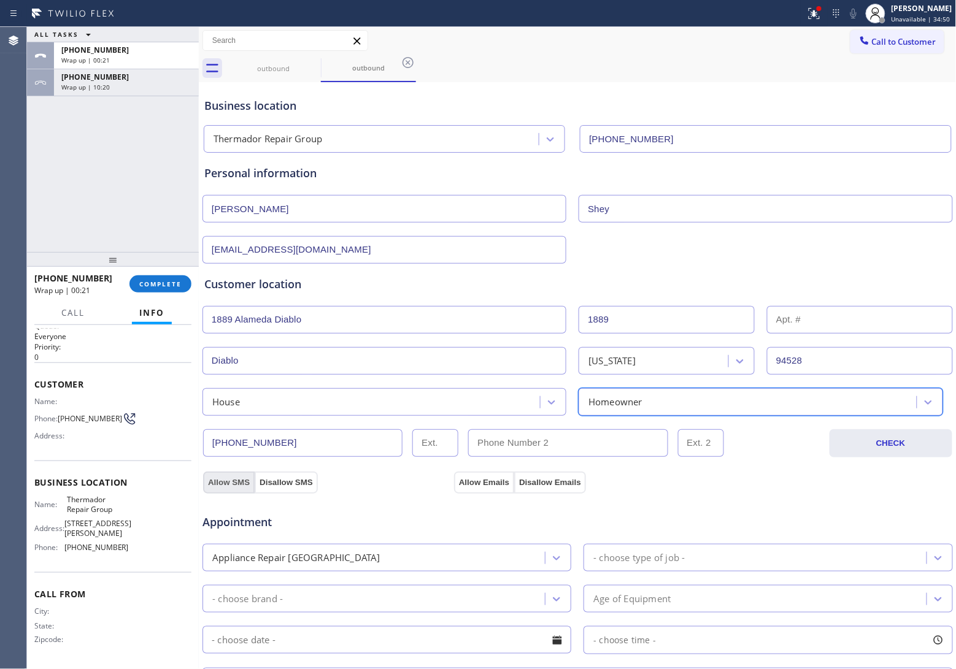
click at [233, 483] on button "Allow SMS" at bounding box center [229, 483] width 52 height 22
click at [491, 488] on button "Allow Emails" at bounding box center [484, 483] width 60 height 22
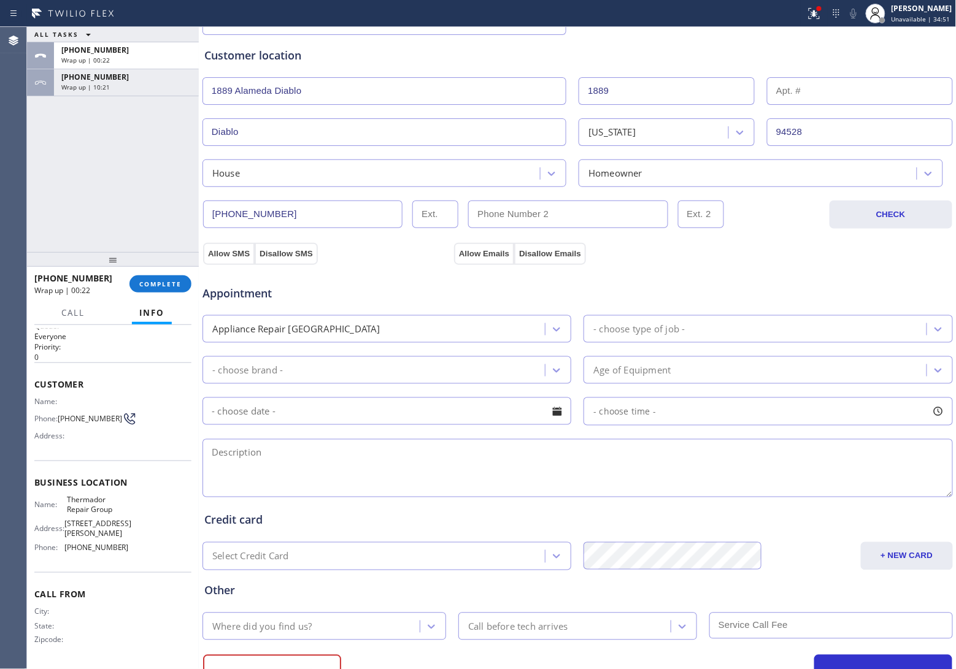
scroll to position [230, 0]
click at [648, 339] on div "- choose type of job -" at bounding box center [756, 327] width 339 height 21
click at [449, 418] on input "text" at bounding box center [386, 410] width 369 height 28
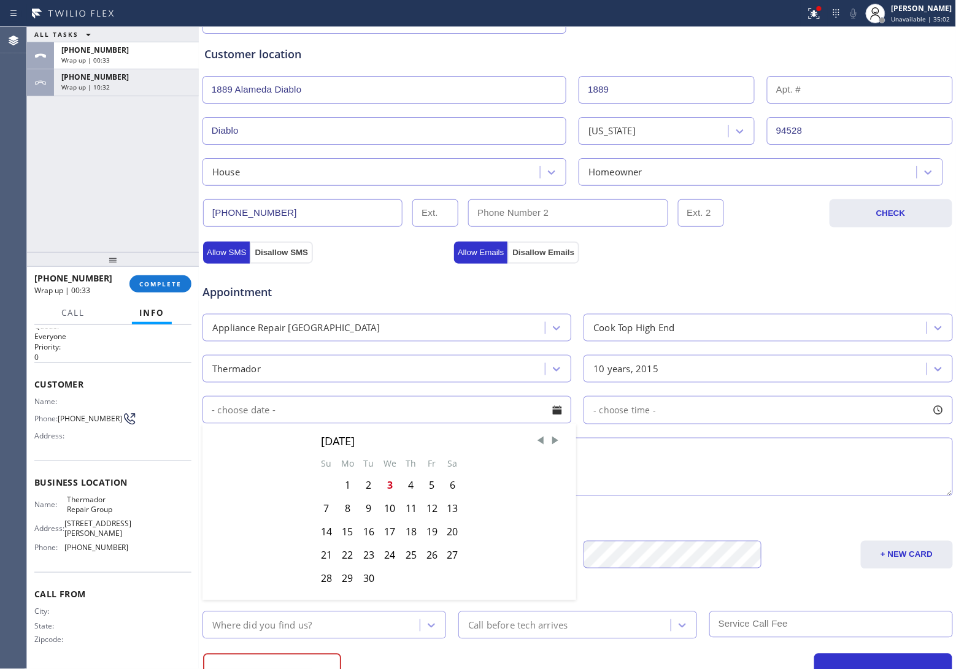
click at [368, 514] on div "9" at bounding box center [368, 509] width 21 height 23
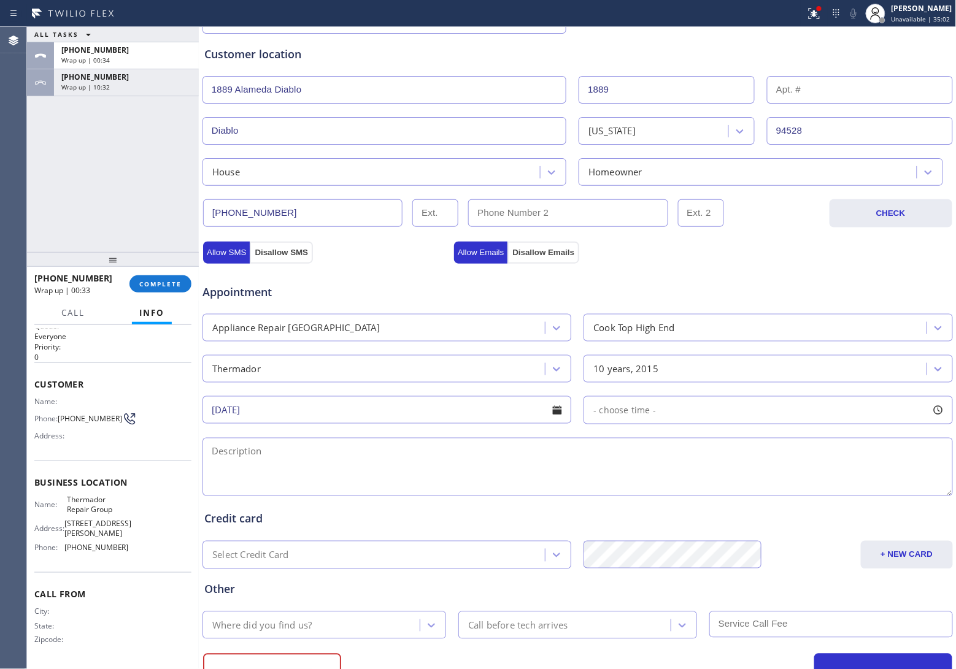
click at [643, 415] on span "- choose time -" at bounding box center [624, 410] width 63 height 12
drag, startPoint x: 588, startPoint y: 485, endPoint x: 778, endPoint y: 507, distance: 191.4
click at [778, 507] on div "FROM TILL 8:00 AM 3:00 PM" at bounding box center [758, 469] width 350 height 88
drag, startPoint x: 588, startPoint y: 488, endPoint x: 690, endPoint y: 495, distance: 102.6
click at [696, 495] on div at bounding box center [703, 485] width 15 height 26
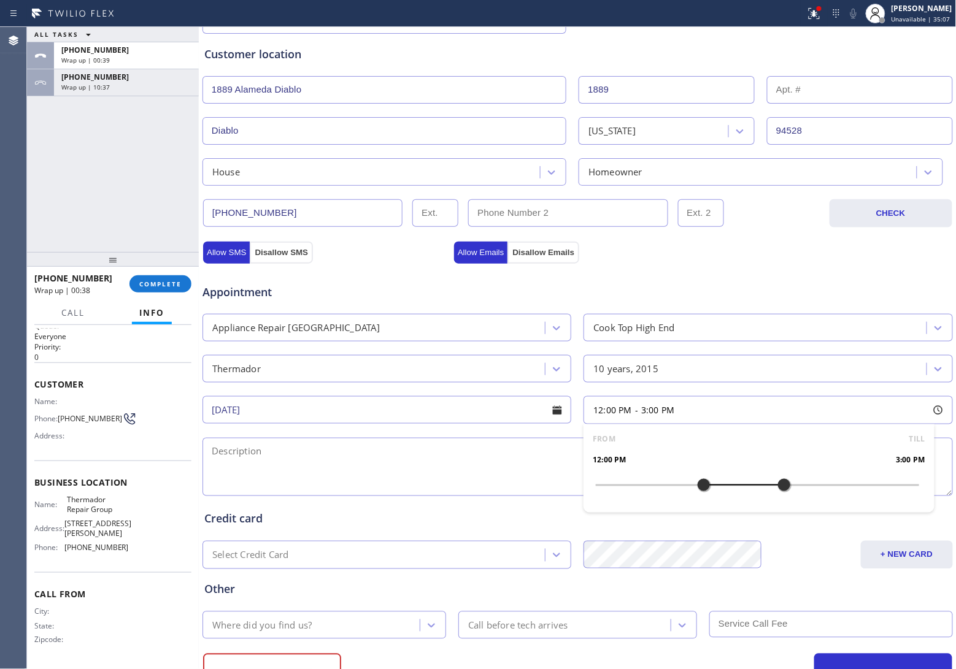
click at [348, 461] on textarea at bounding box center [577, 467] width 750 height 58
click at [412, 466] on textarea "12-3 | $50 |" at bounding box center [577, 467] width 750 height 58
paste textarea "Themador | Cooktop | 10 Yrs | I have a cooktop with a bad blower motor so when …"
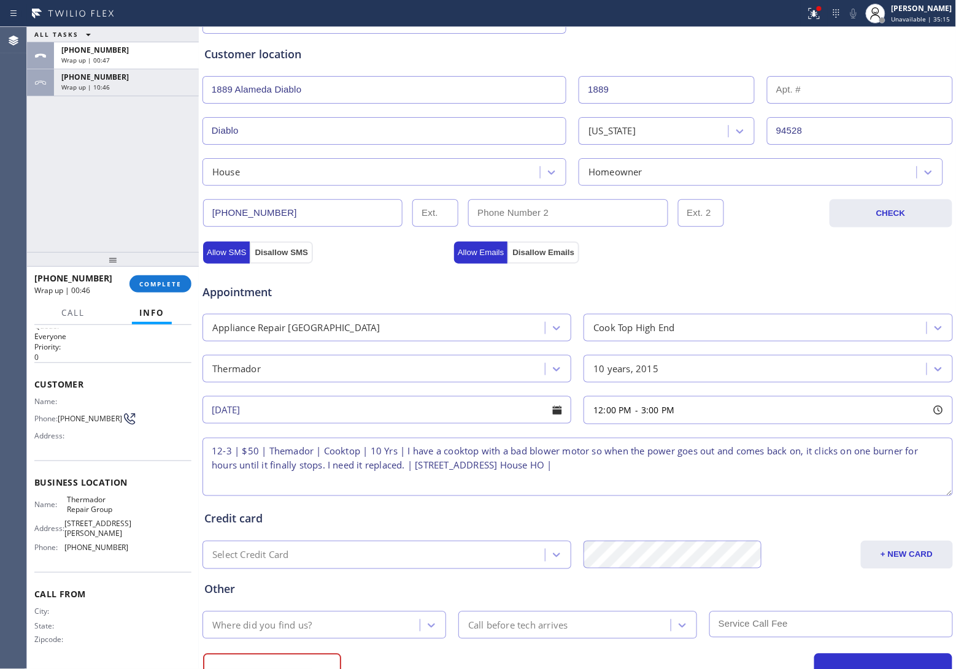
click at [277, 456] on textarea "12-3 | $50 | Themador | Cooktop | 10 Yrs | I have a cooktop with a bad blower m…" at bounding box center [577, 467] width 750 height 58
drag, startPoint x: 121, startPoint y: 510, endPoint x: 62, endPoint y: 495, distance: 60.7
click at [62, 495] on div "Name: Thermador Repair Group" at bounding box center [81, 504] width 94 height 19
click at [707, 473] on textarea "12-3 | $50 | Thermador | Cooktop | 10 Yrs | I have a cooktop with a bad blower …" at bounding box center [577, 467] width 750 height 58
paste textarea "Thermador Repair Group"
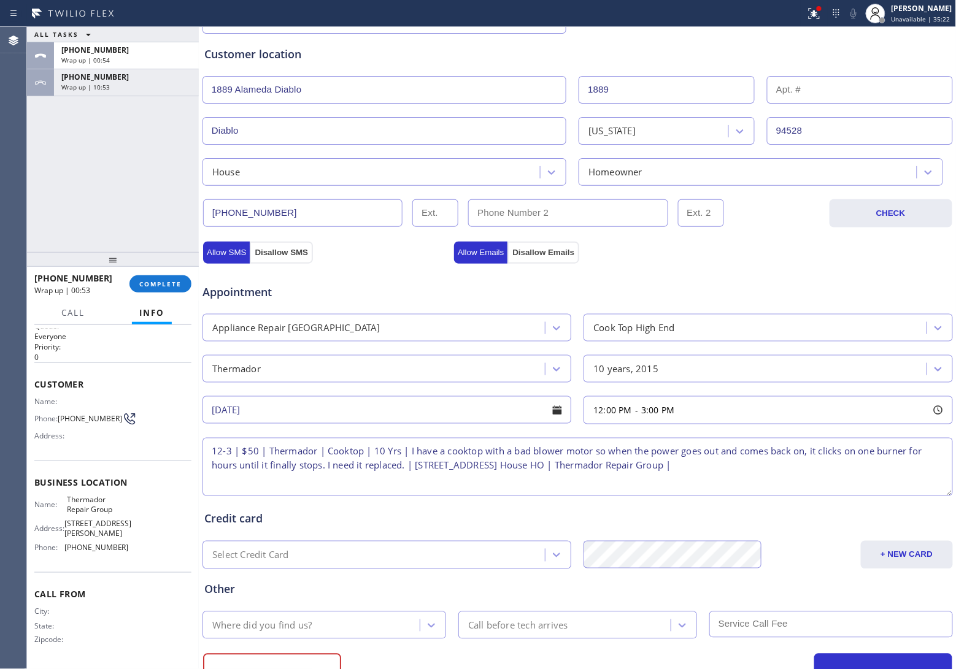
click at [810, 468] on textarea "12-3 | $50 | Thermador | Cooktop | 10 Yrs | I have a cooktop with a bad blower …" at bounding box center [577, 467] width 750 height 58
paste textarea "Please call 30 minutes prior to arrival."
click at [323, 483] on textarea "12-3 | $50 | Thermador | Cooktop | 10 Yrs | I have a cooktop with a bad blower …" at bounding box center [577, 467] width 750 height 58
paste textarea "4154647044"
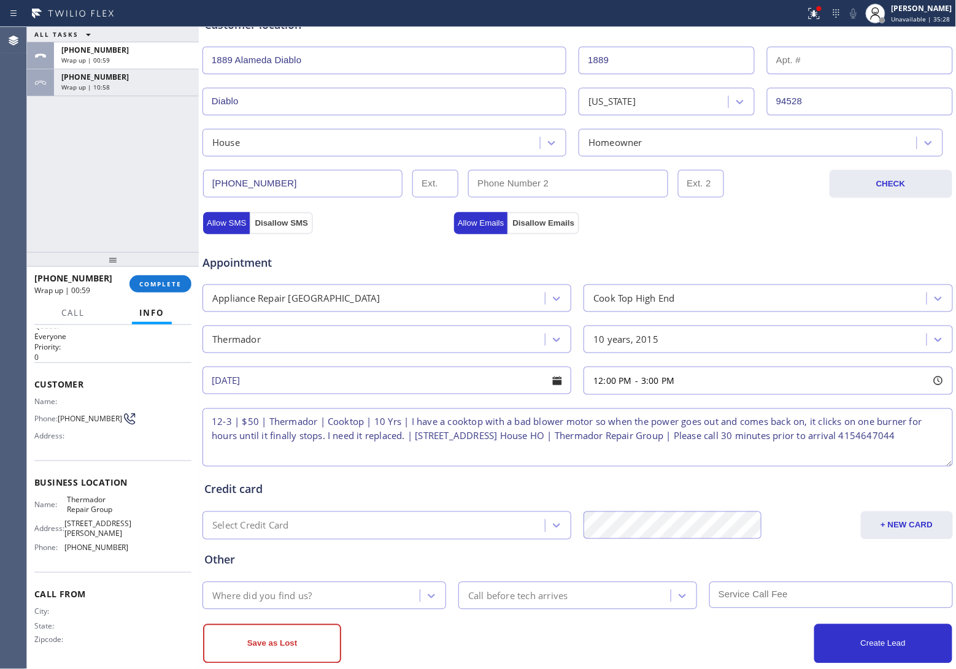
scroll to position [283, 0]
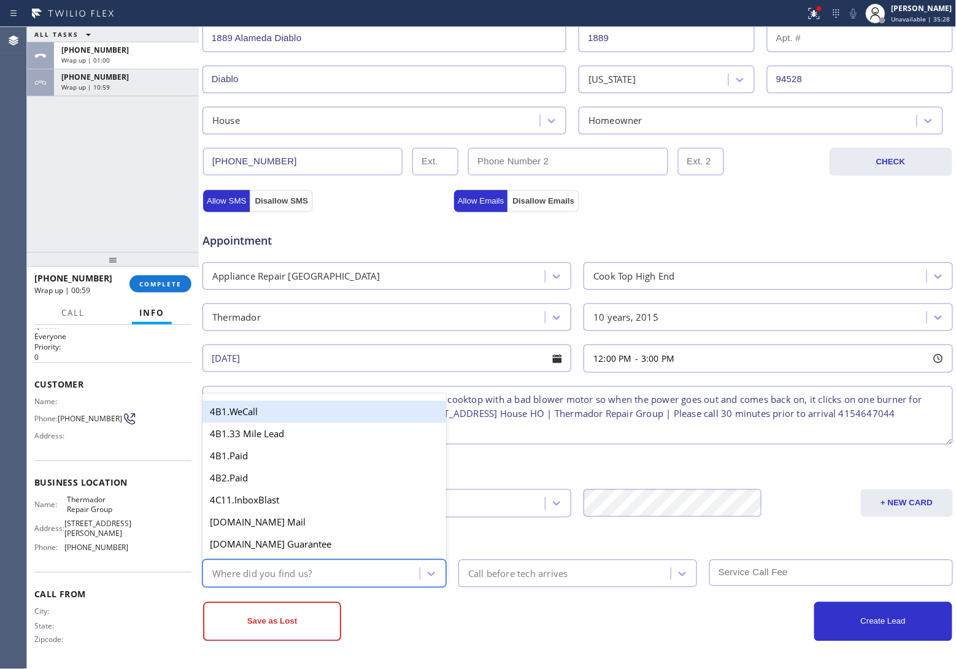
click at [314, 563] on div "Where did you find us?" at bounding box center [313, 573] width 214 height 21
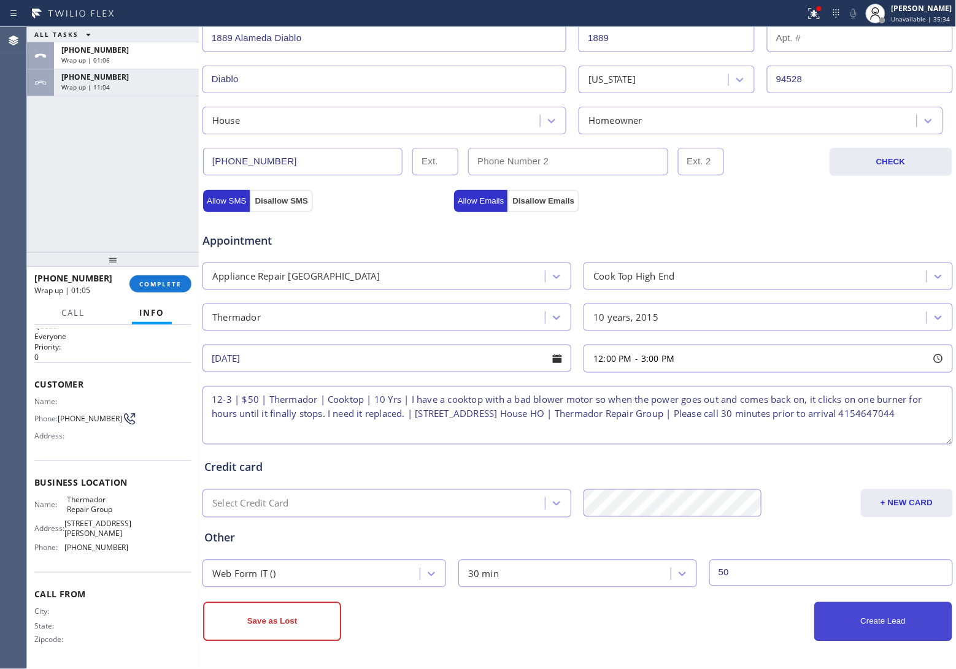
click at [872, 633] on button "Create Lead" at bounding box center [883, 621] width 138 height 39
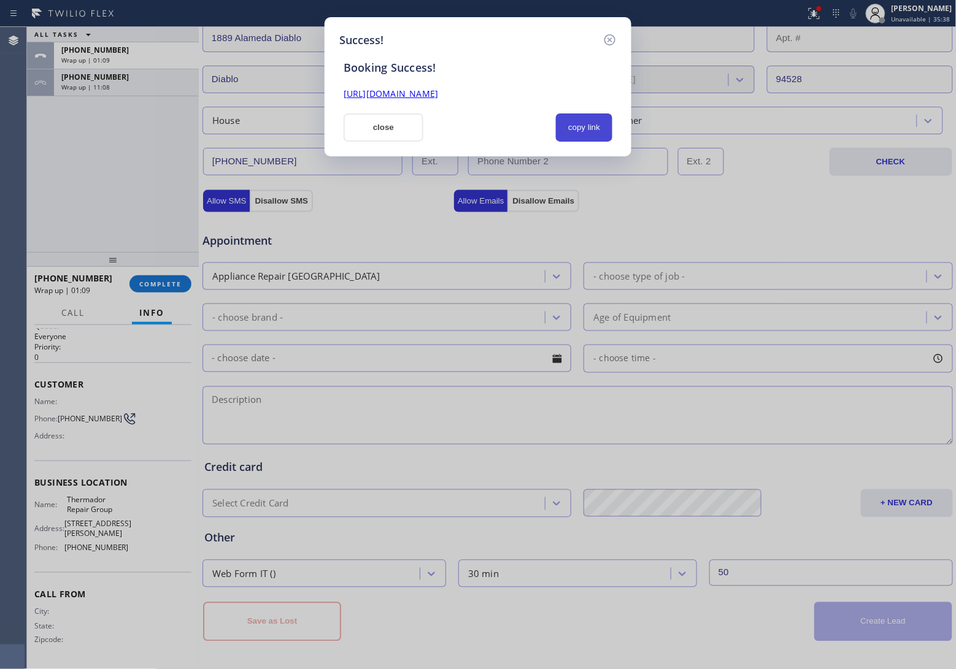
click at [590, 136] on button "copy link" at bounding box center [584, 128] width 56 height 28
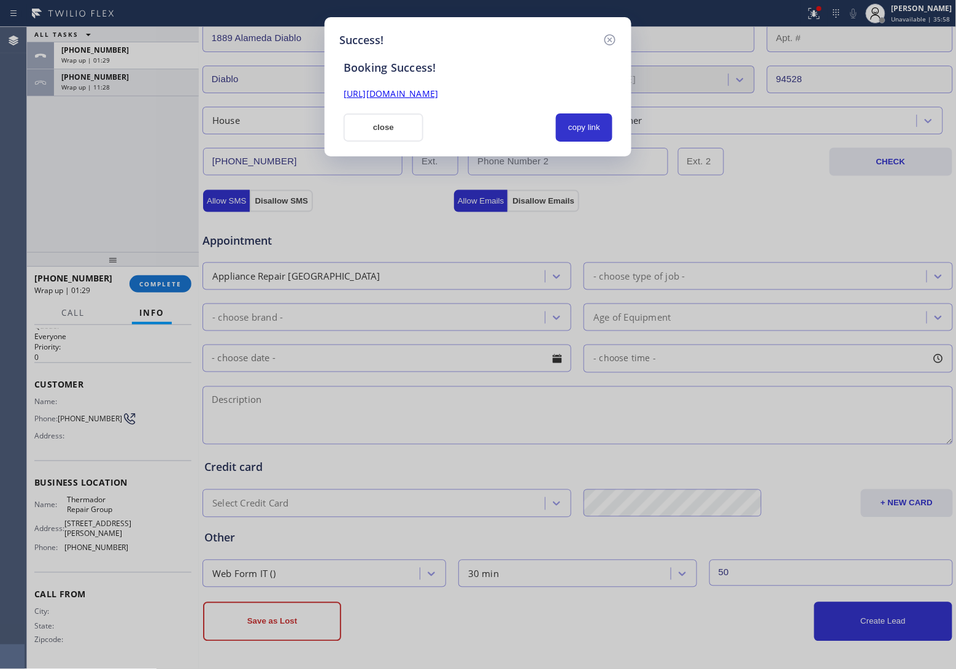
drag, startPoint x: 0, startPoint y: 215, endPoint x: 267, endPoint y: 5, distance: 340.0
click at [25, 194] on div "Success! Booking Success! [URL][DOMAIN_NAME] close copy link" at bounding box center [478, 334] width 956 height 669
drag, startPoint x: 356, startPoint y: 133, endPoint x: 848, endPoint y: 156, distance: 492.0
click at [360, 132] on button "close" at bounding box center [384, 128] width 80 height 28
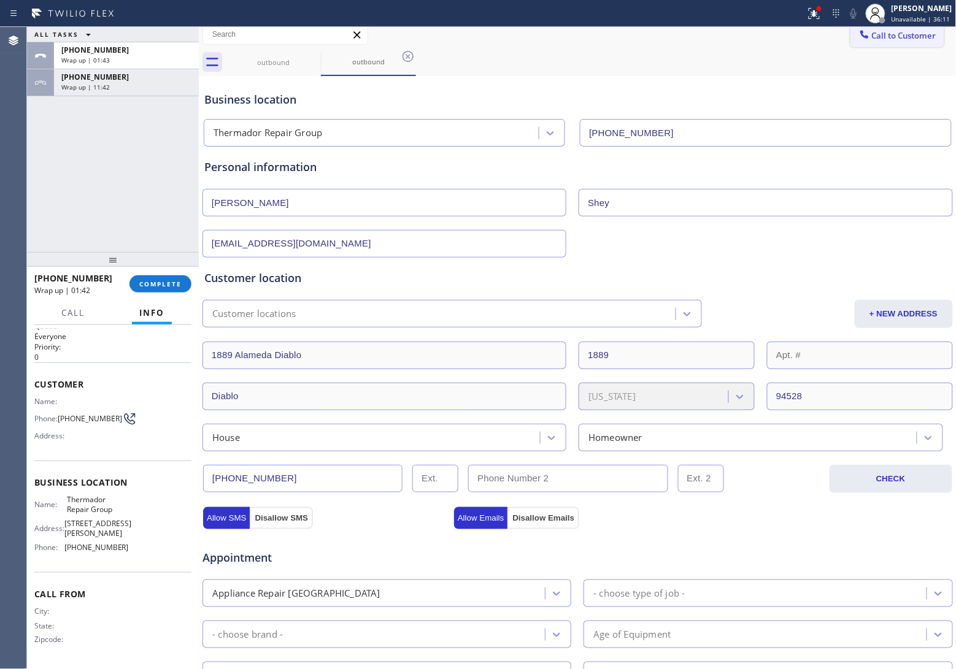
scroll to position [0, 0]
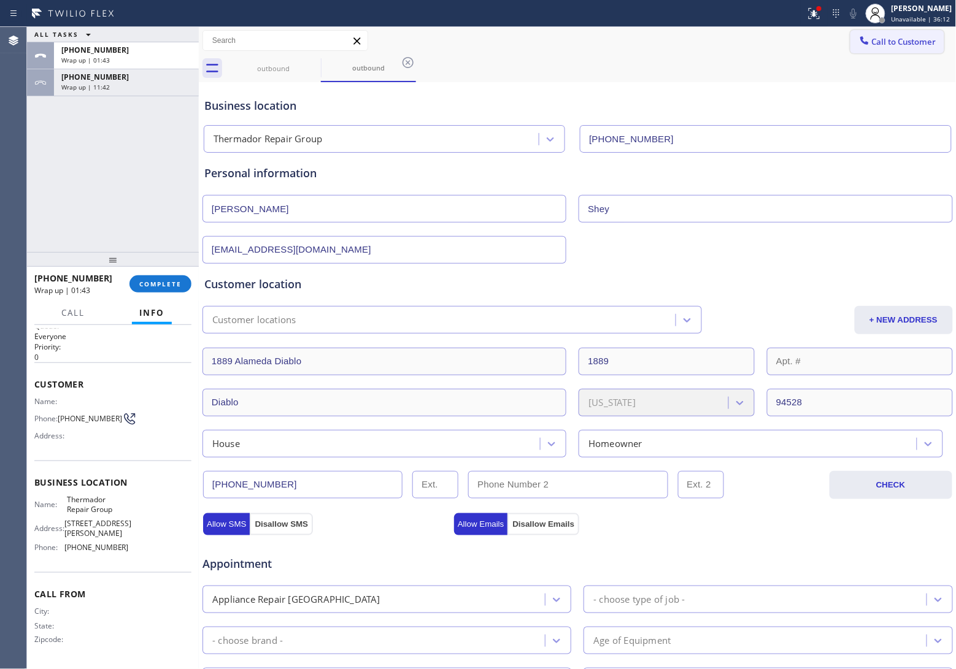
click at [888, 44] on span "Call to Customer" at bounding box center [904, 41] width 64 height 11
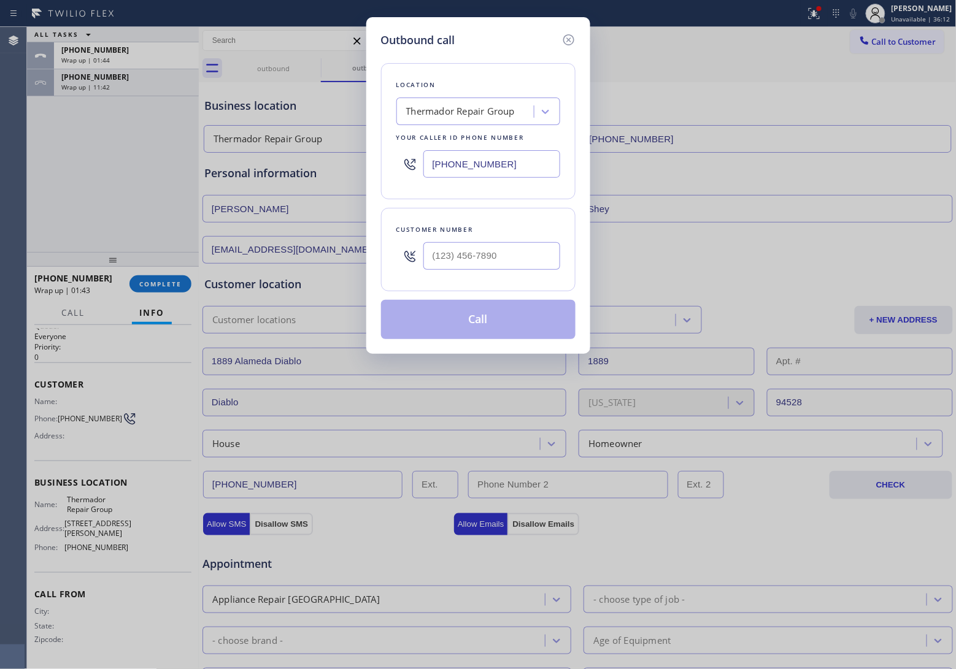
click at [513, 167] on input "[PHONE_NUMBER]" at bounding box center [491, 164] width 137 height 28
paste input "88) 894-2474"
drag, startPoint x: 0, startPoint y: 150, endPoint x: 510, endPoint y: 259, distance: 521.3
click at [0, 150] on div "Outbound call Location [DOMAIN_NAME] 5 Star Plumbing Emails Your caller id phon…" at bounding box center [478, 334] width 956 height 669
click at [510, 262] on input "(___) ___-____" at bounding box center [491, 256] width 137 height 28
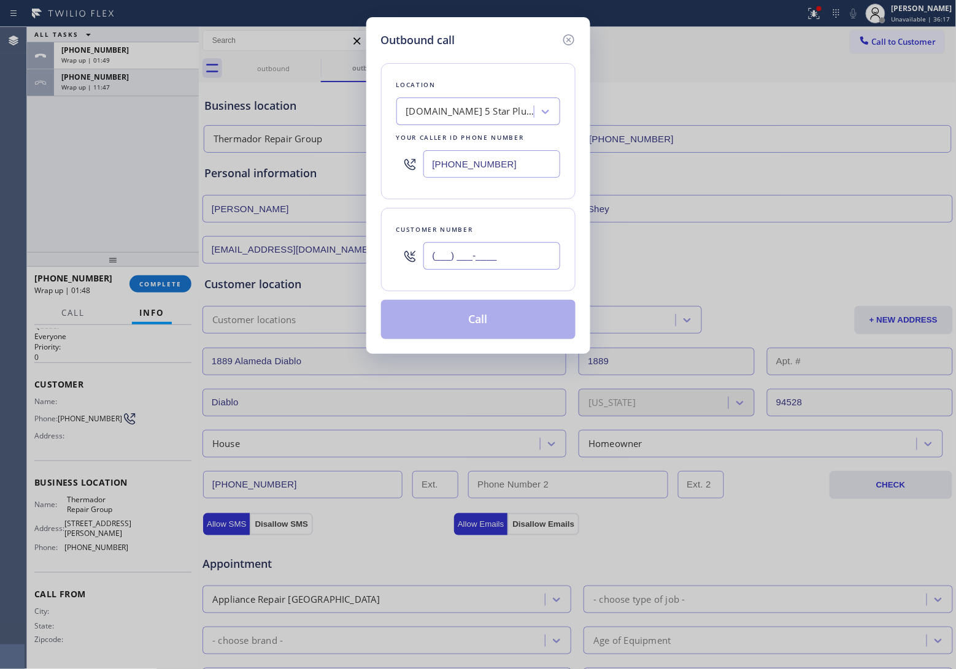
paste input "310) 892-6787"
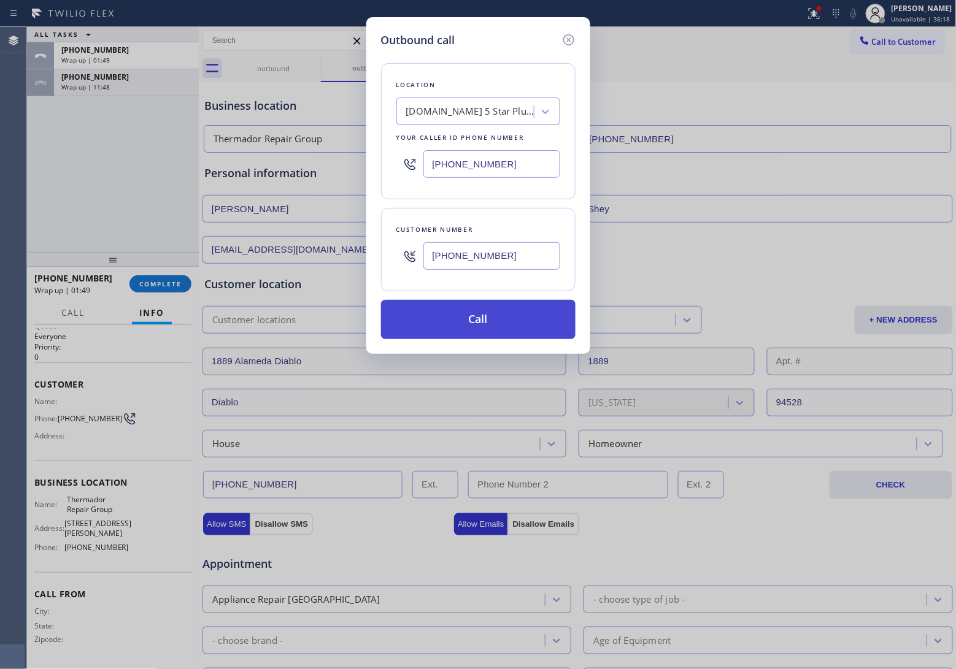
drag, startPoint x: 482, startPoint y: 307, endPoint x: 682, endPoint y: 531, distance: 301.1
click at [479, 307] on button "Call" at bounding box center [478, 319] width 194 height 39
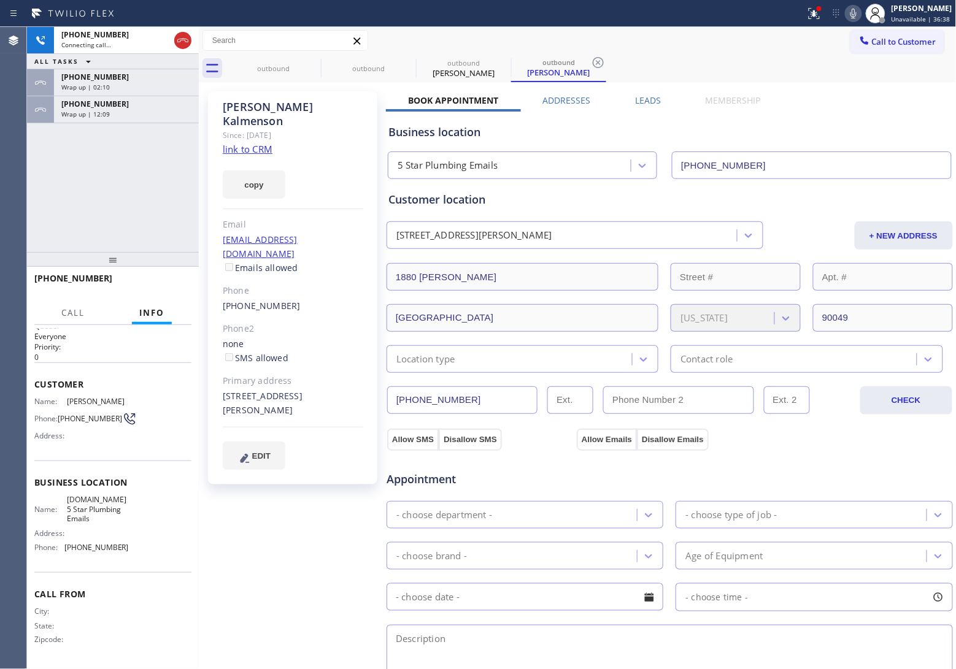
click at [35, 209] on div "[PHONE_NUMBER] Connecting call… ALL TASKS ALL TASKS ACTIVE TASKS TASKS IN WRAP …" at bounding box center [113, 139] width 172 height 225
click at [7, 175] on div "Agent Desktop" at bounding box center [13, 348] width 26 height 642
drag, startPoint x: 82, startPoint y: 436, endPoint x: 62, endPoint y: 419, distance: 26.1
click at [62, 419] on div "Name: [PERSON_NAME] Phone: [PHONE_NUMBER] Address:" at bounding box center [81, 421] width 94 height 48
click at [33, 189] on div "[PHONE_NUMBER] Connecting call… ALL TASKS ALL TASKS ACTIVE TASKS TASKS IN WRAP …" at bounding box center [113, 139] width 172 height 225
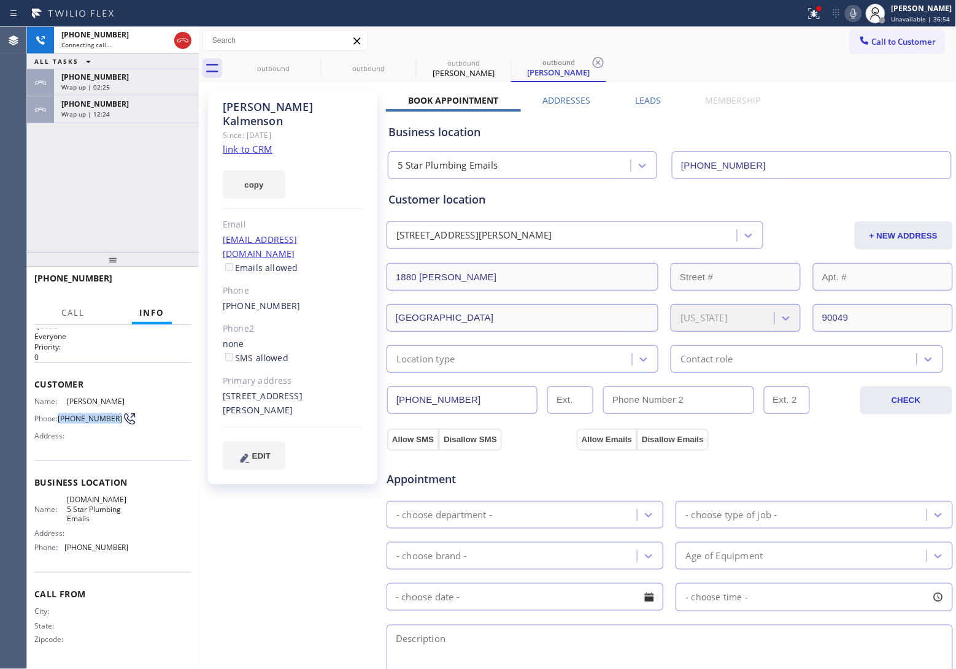
drag, startPoint x: 77, startPoint y: 433, endPoint x: 60, endPoint y: 422, distance: 19.6
click at [60, 422] on span "[PHONE_NUMBER]" at bounding box center [90, 418] width 64 height 9
drag, startPoint x: 36, startPoint y: 204, endPoint x: 77, endPoint y: 306, distance: 109.5
click at [36, 204] on div "[PHONE_NUMBER] Live | 00:05 ALL TASKS ALL TASKS ACTIVE TASKS TASKS IN WRAP UP […" at bounding box center [113, 139] width 172 height 225
drag, startPoint x: 75, startPoint y: 433, endPoint x: 61, endPoint y: 421, distance: 18.7
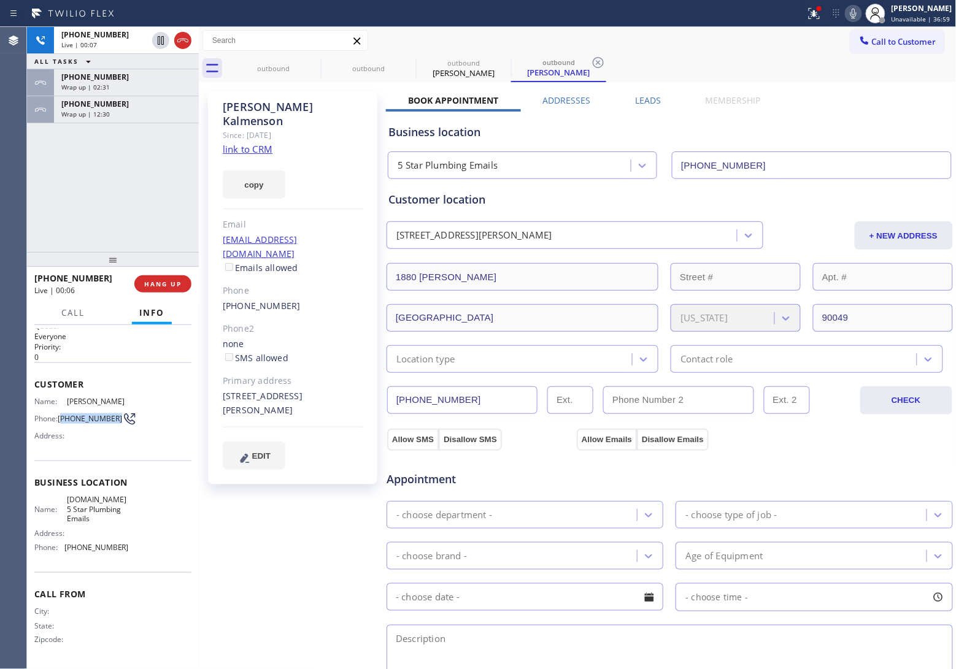
click at [61, 421] on span "[PHONE_NUMBER]" at bounding box center [90, 418] width 64 height 9
click at [166, 289] on button "HANG UP" at bounding box center [162, 283] width 57 height 17
click at [909, 40] on span "Call to Customer" at bounding box center [904, 41] width 64 height 11
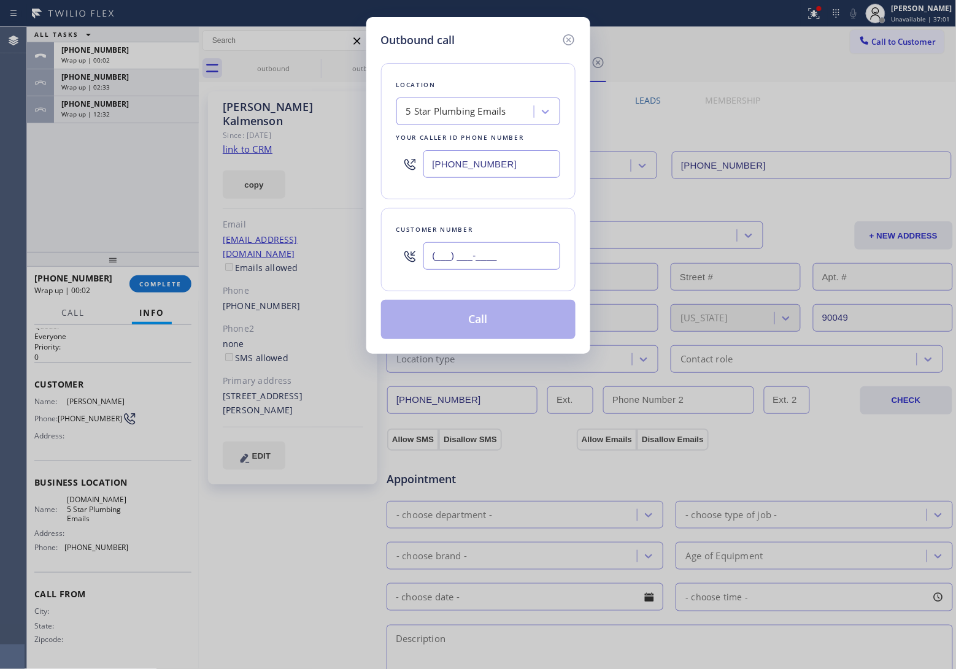
drag, startPoint x: 486, startPoint y: 250, endPoint x: 514, endPoint y: 271, distance: 34.6
click at [485, 250] on input "(___) ___-____" at bounding box center [491, 256] width 137 height 28
paste input "310) 892-6787"
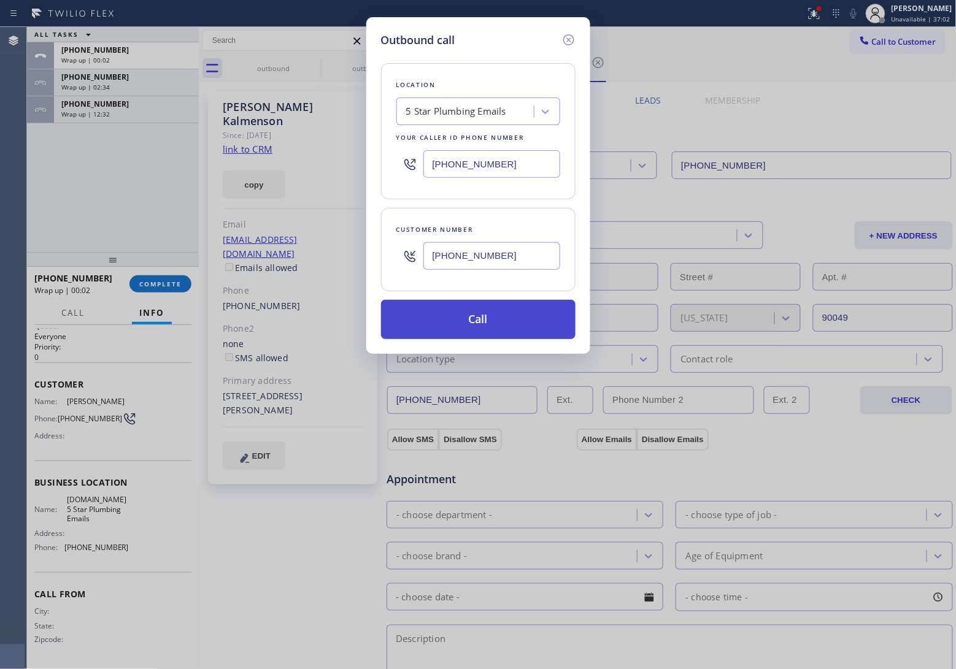
drag, startPoint x: 502, startPoint y: 323, endPoint x: 672, endPoint y: 471, distance: 226.1
click at [507, 326] on button "Call" at bounding box center [478, 319] width 194 height 39
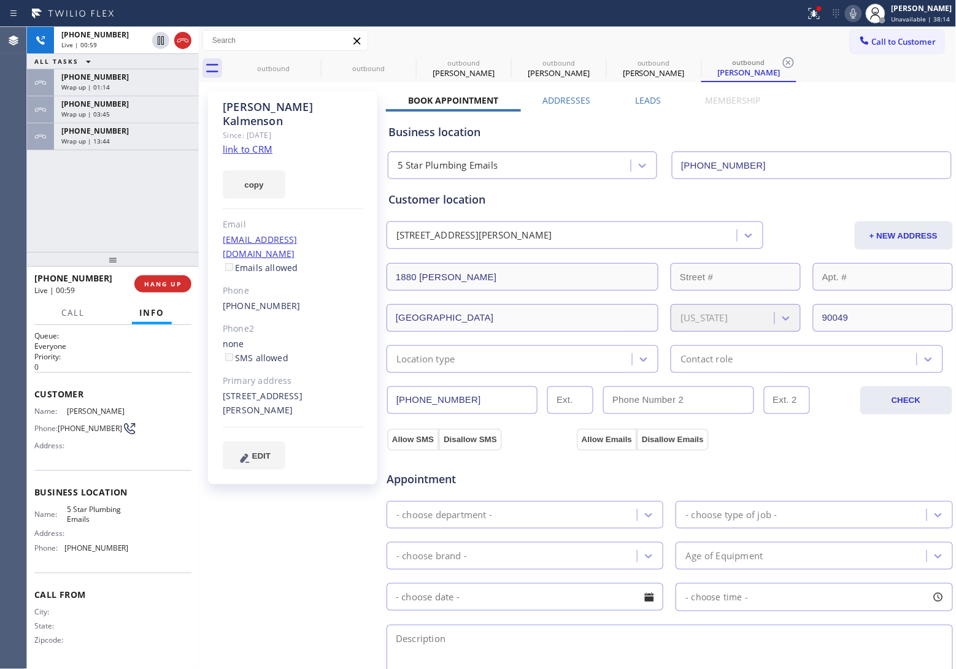
click at [55, 180] on div "[PHONE_NUMBER] Live | 00:59 ALL TASKS ALL TASKS ACTIVE TASKS TASKS IN WRAP UP […" at bounding box center [113, 139] width 172 height 225
click at [19, 198] on div "Agent Desktop" at bounding box center [13, 348] width 26 height 642
click at [852, 8] on icon at bounding box center [853, 13] width 15 height 15
click at [846, 13] on icon at bounding box center [853, 13] width 15 height 15
click at [7, 202] on div "Agent Desktop" at bounding box center [13, 348] width 26 height 642
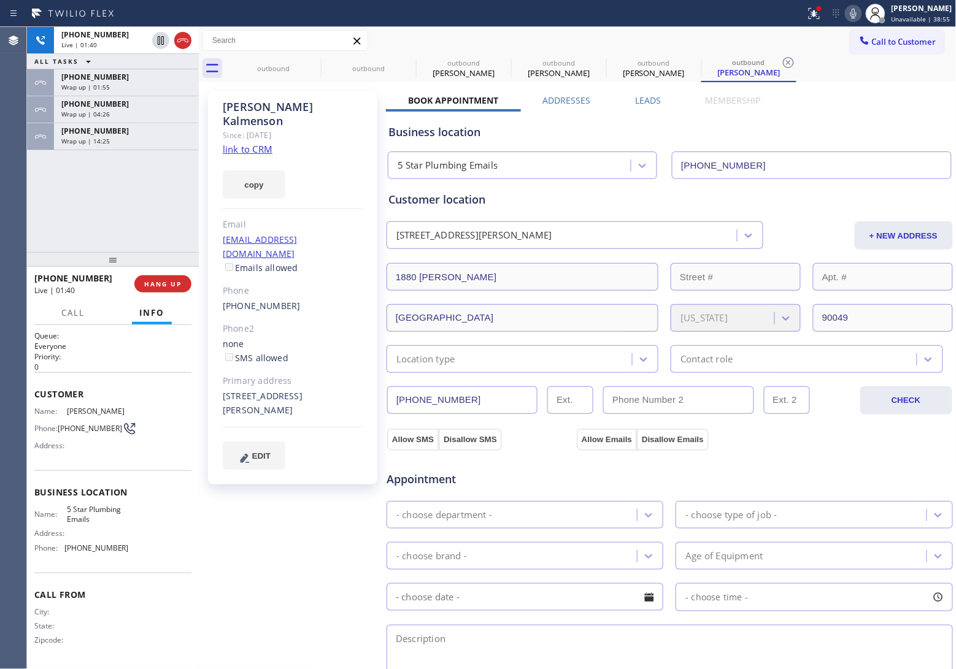
click at [847, 13] on icon at bounding box center [853, 13] width 15 height 15
click at [46, 214] on div "Agent Desktop Classify the call LOCATION NAME GE Monogram Inc Repair [US_STATE]…" at bounding box center [478, 348] width 956 height 642
click at [846, 18] on icon at bounding box center [853, 13] width 15 height 15
click at [32, 194] on div "[PHONE_NUMBER] Live | 02:10 ALL TASKS ALL TASKS ACTIVE TASKS TASKS IN WRAP UP […" at bounding box center [113, 139] width 172 height 225
click at [852, 14] on icon at bounding box center [853, 14] width 6 height 10
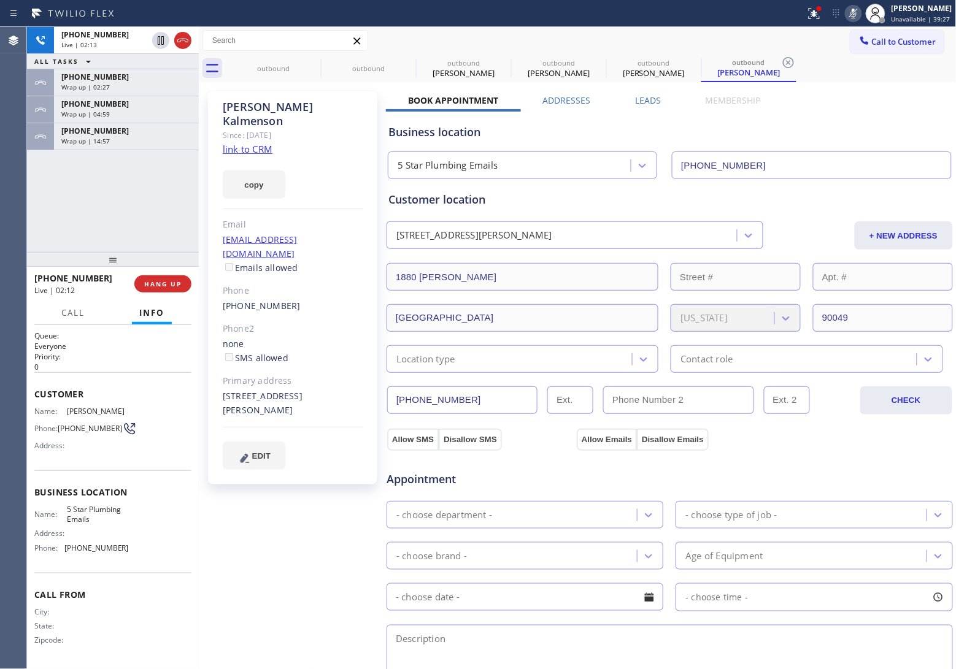
click at [852, 14] on icon at bounding box center [853, 14] width 6 height 10
click at [17, 185] on div "Agent Desktop" at bounding box center [13, 348] width 26 height 642
click at [50, 198] on div "[PHONE_NUMBER] Live | 02:28 ALL TASKS ALL TASKS ACTIVE TASKS TASKS IN WRAP UP […" at bounding box center [113, 139] width 172 height 225
click at [846, 10] on icon at bounding box center [853, 13] width 15 height 15
click at [849, 6] on icon at bounding box center [853, 13] width 15 height 15
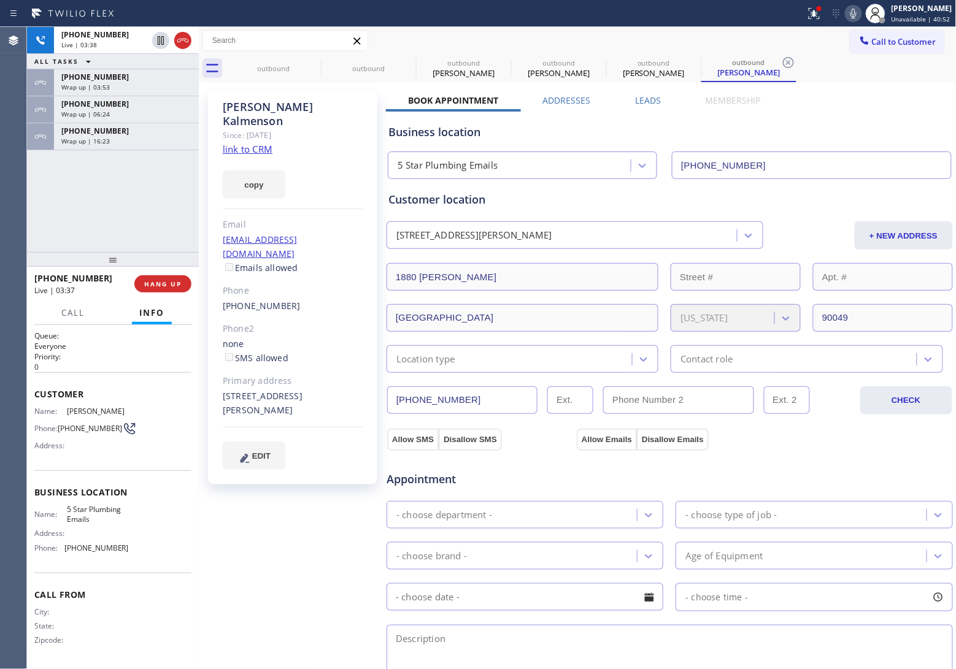
click at [0, 209] on div "Agent Desktop" at bounding box center [13, 348] width 26 height 642
click at [854, 8] on icon at bounding box center [853, 13] width 15 height 15
click at [4, 172] on div "Agent Desktop" at bounding box center [13, 348] width 26 height 642
click at [849, 15] on icon at bounding box center [853, 13] width 15 height 15
click at [850, 11] on icon at bounding box center [853, 13] width 15 height 15
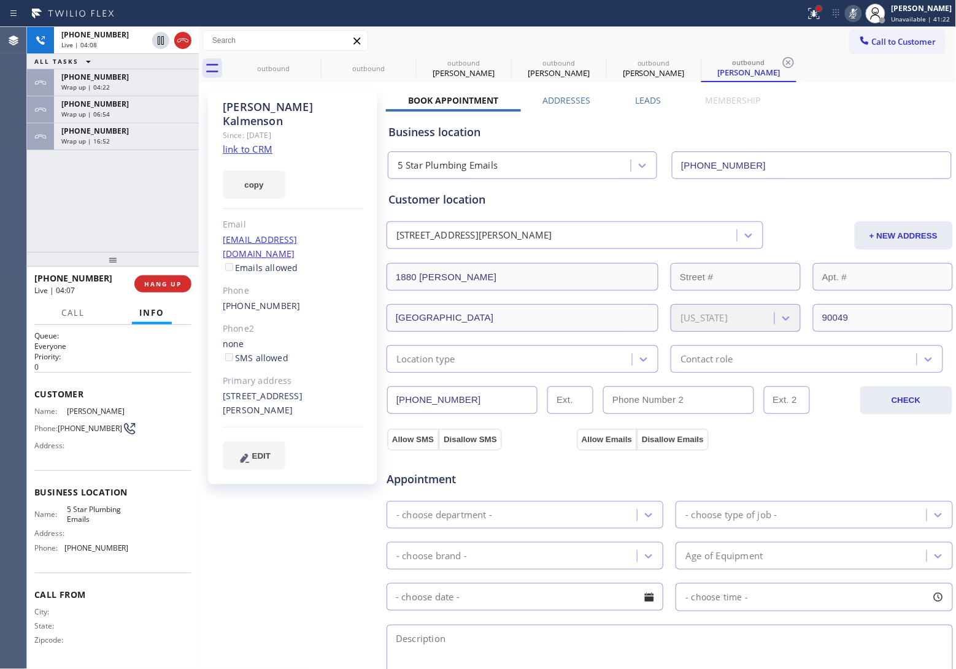
click at [816, 10] on div at bounding box center [818, 8] width 7 height 7
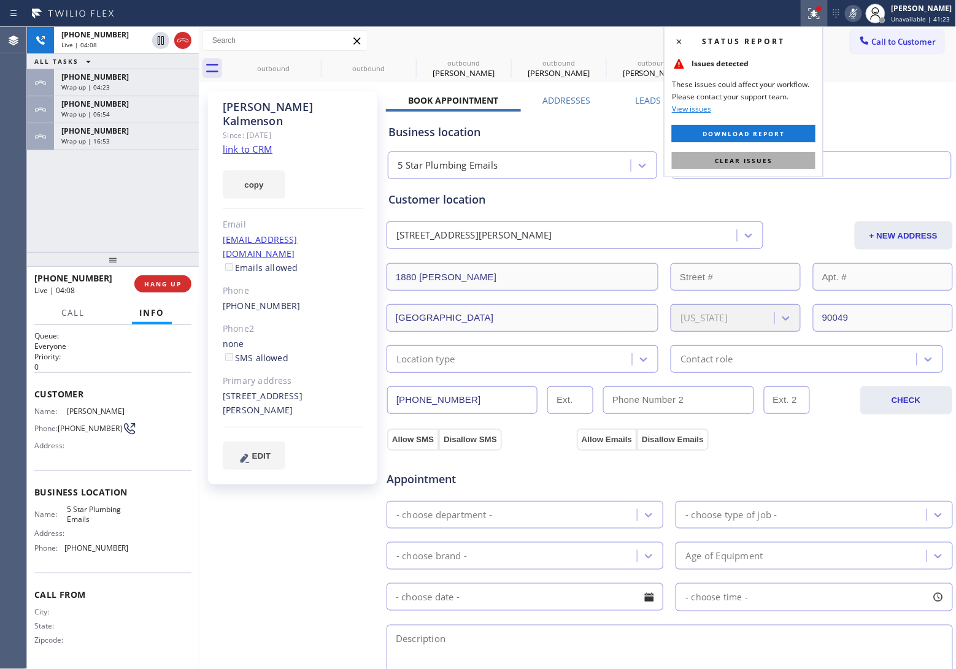
click at [728, 152] on button "Clear issues" at bounding box center [744, 160] width 144 height 17
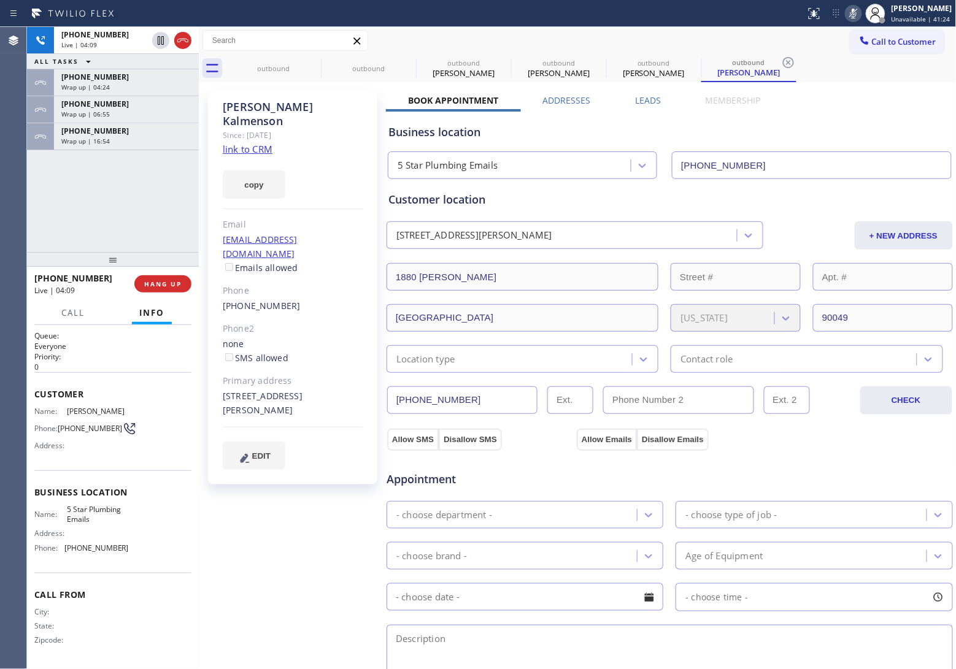
click at [121, 137] on div "Wrap up | 16:54" at bounding box center [126, 141] width 130 height 9
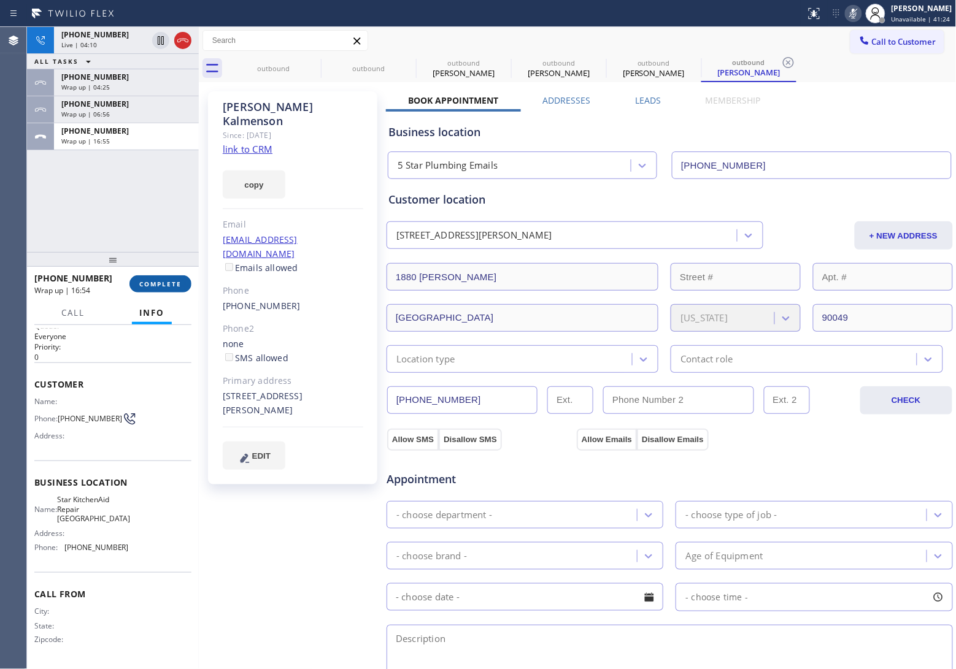
click at [176, 284] on span "COMPLETE" at bounding box center [160, 284] width 42 height 9
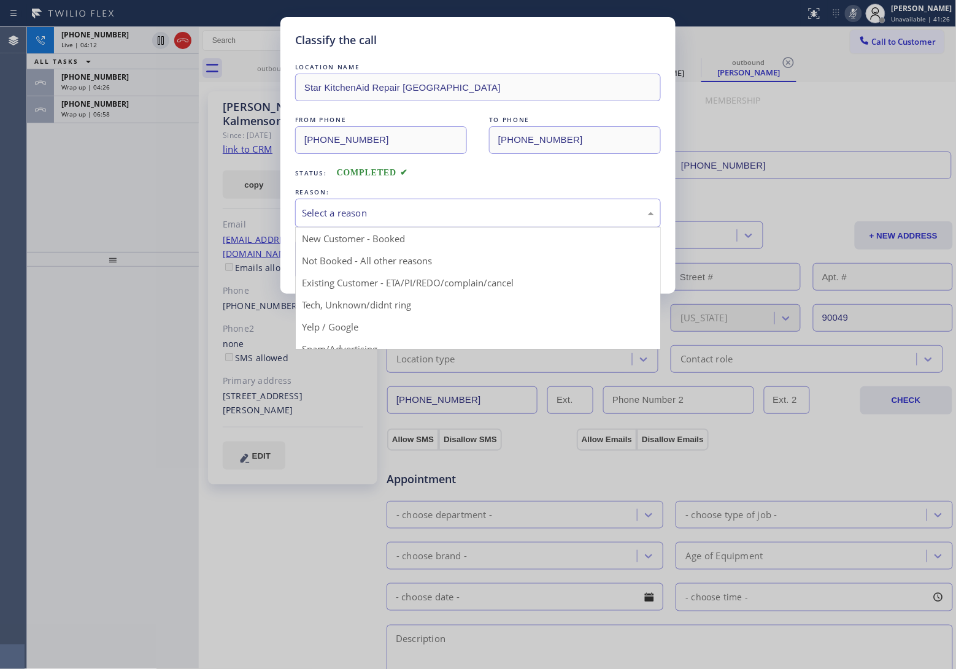
click at [396, 216] on div "Select a reason" at bounding box center [478, 213] width 352 height 14
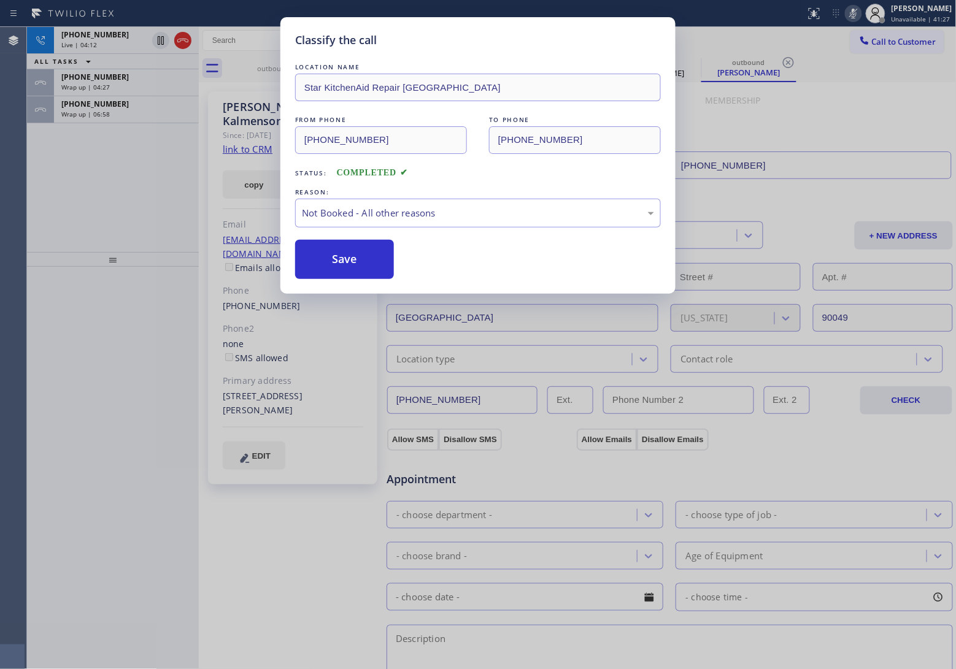
click at [324, 265] on button "Save" at bounding box center [344, 259] width 99 height 39
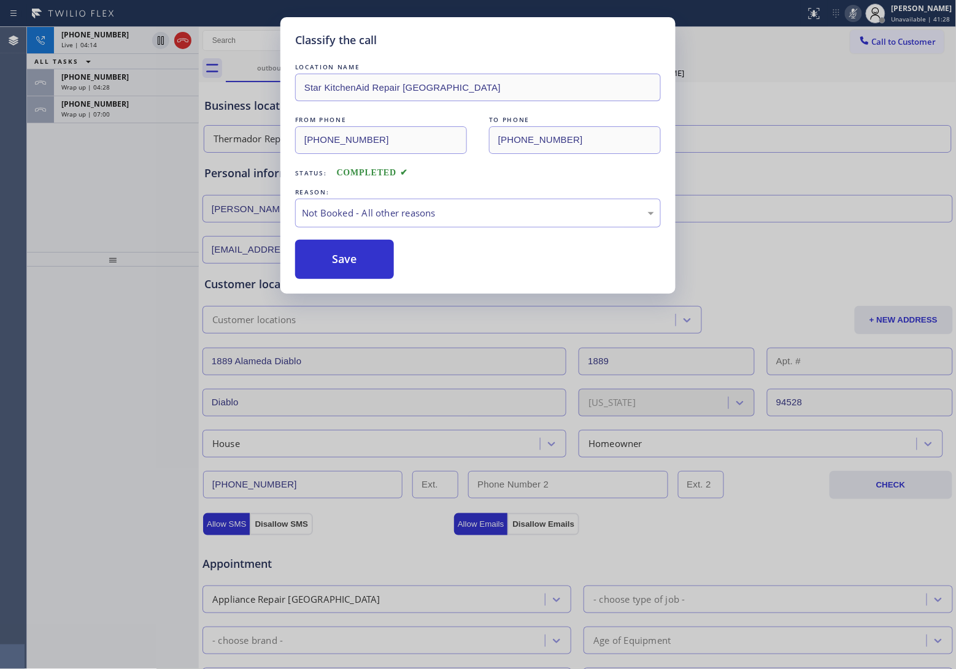
click at [77, 114] on div "Classify the call LOCATION NAME Star KitchenAid Repair [GEOGRAPHIC_DATA] FROM P…" at bounding box center [478, 334] width 956 height 669
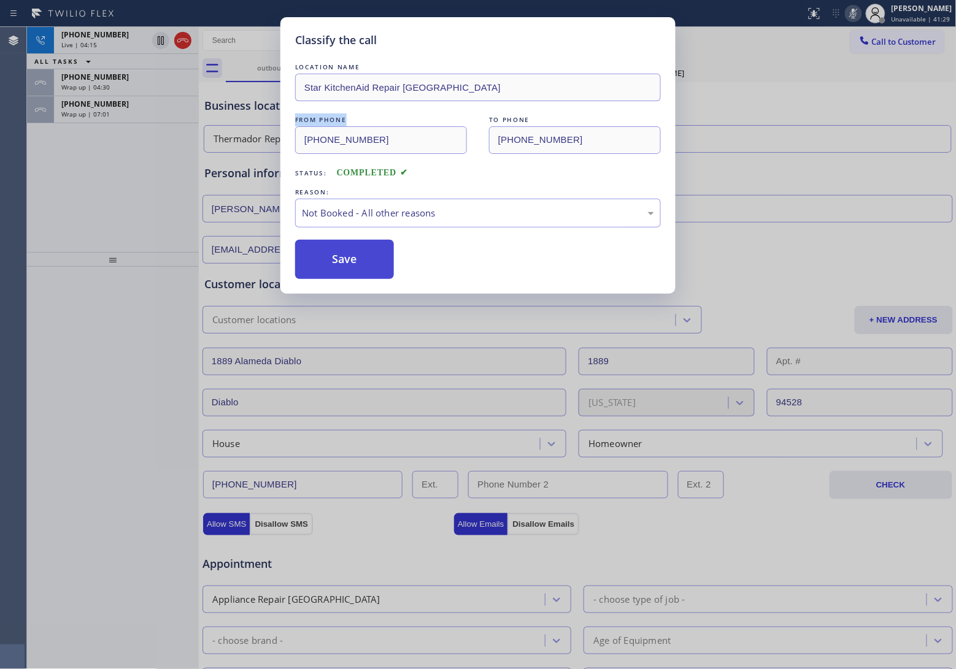
click at [373, 261] on button "Save" at bounding box center [344, 259] width 99 height 39
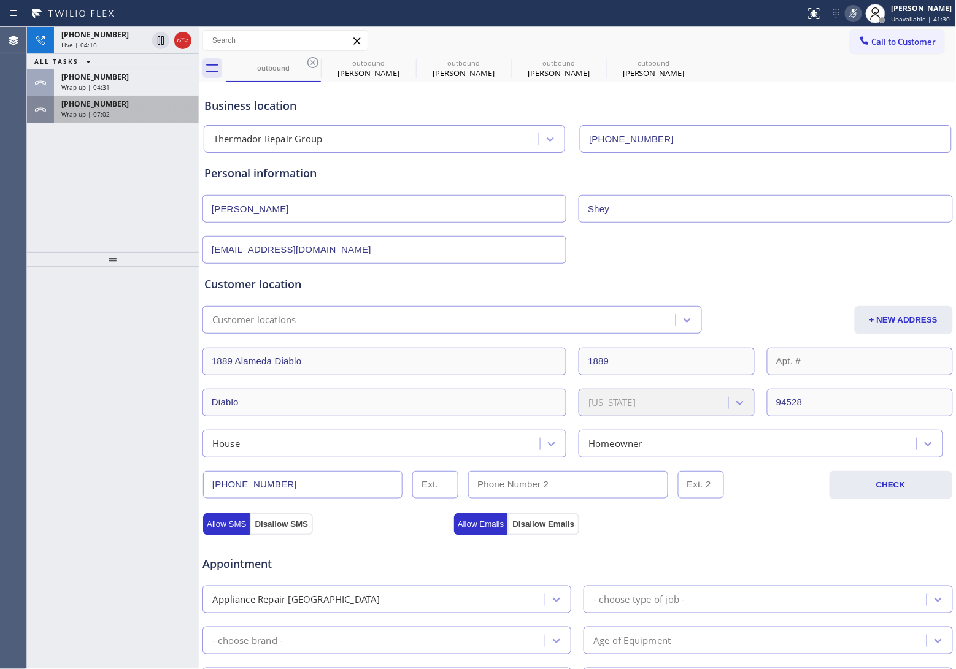
click at [115, 114] on div "Wrap up | 07:02" at bounding box center [126, 114] width 130 height 9
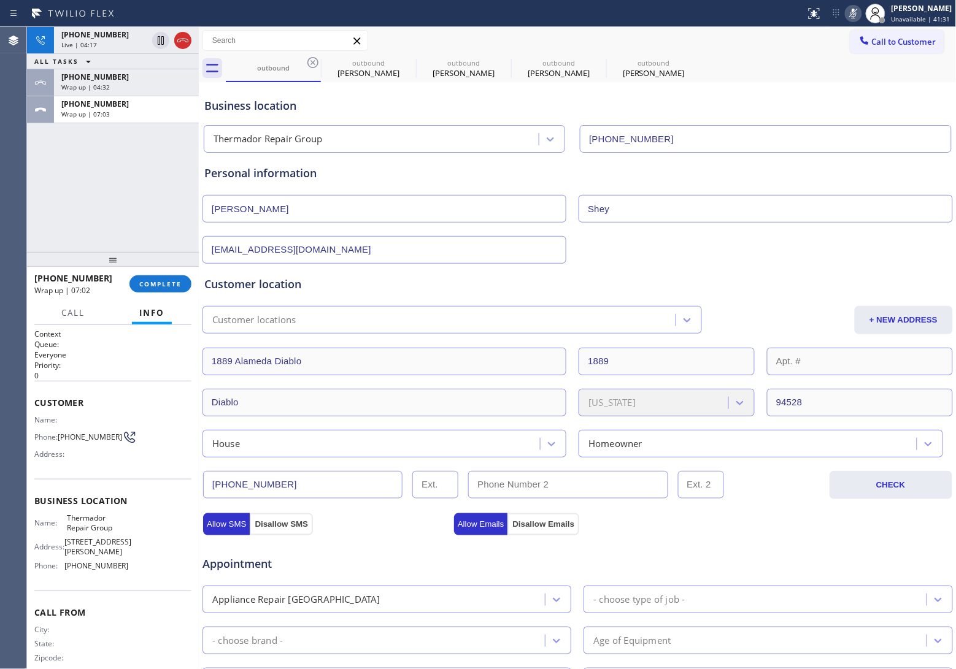
click at [142, 261] on div at bounding box center [113, 259] width 172 height 15
click at [157, 277] on button "COMPLETE" at bounding box center [160, 283] width 62 height 17
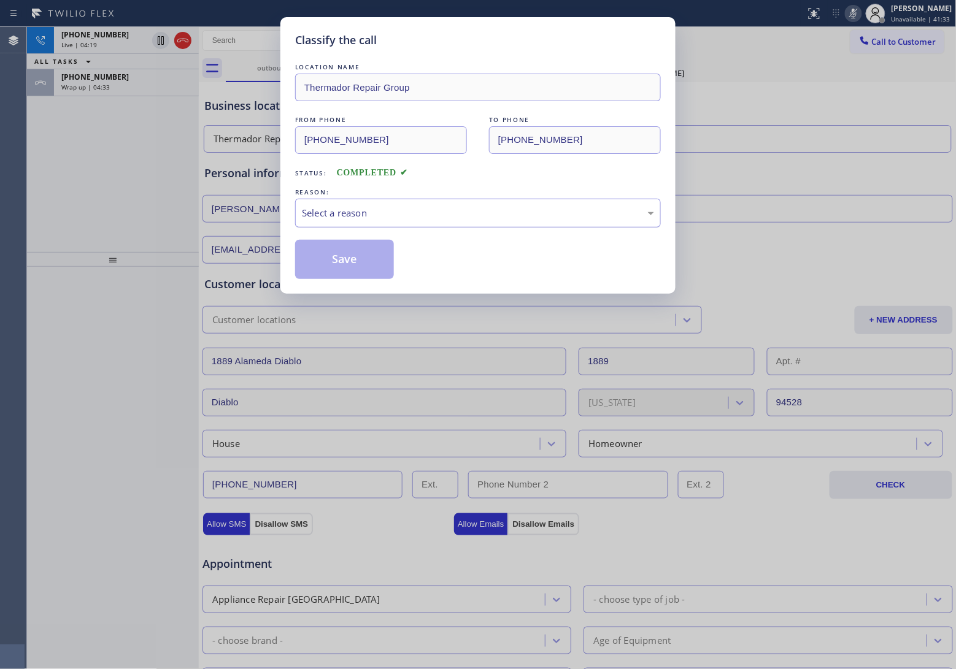
click at [345, 225] on div "Select a reason" at bounding box center [478, 213] width 366 height 29
click at [335, 255] on button "Save" at bounding box center [344, 259] width 99 height 39
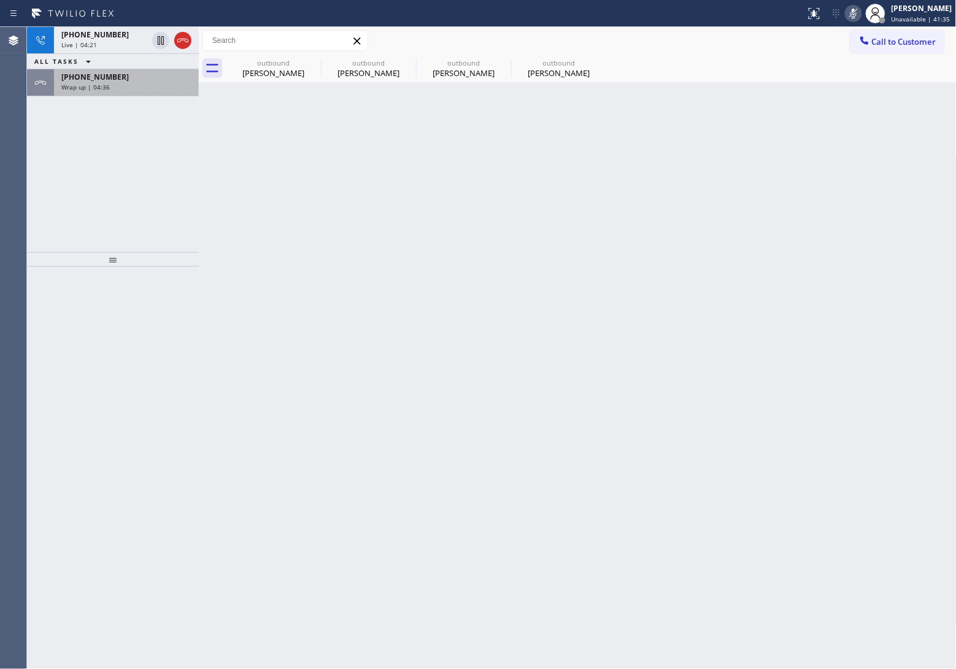
click at [100, 80] on span "[PHONE_NUMBER]" at bounding box center [94, 77] width 67 height 10
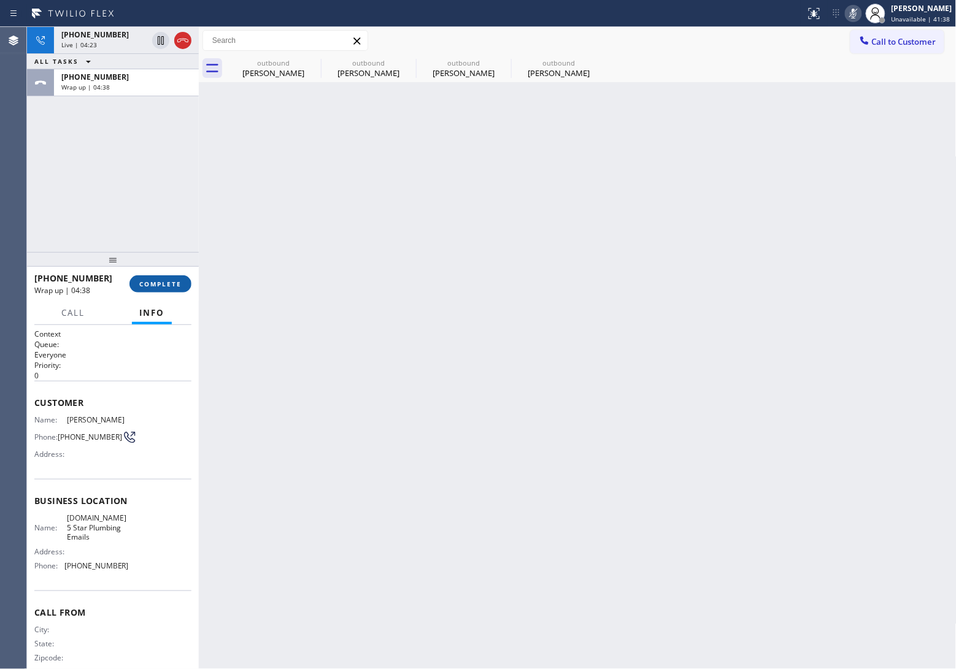
click at [166, 281] on span "COMPLETE" at bounding box center [160, 284] width 42 height 9
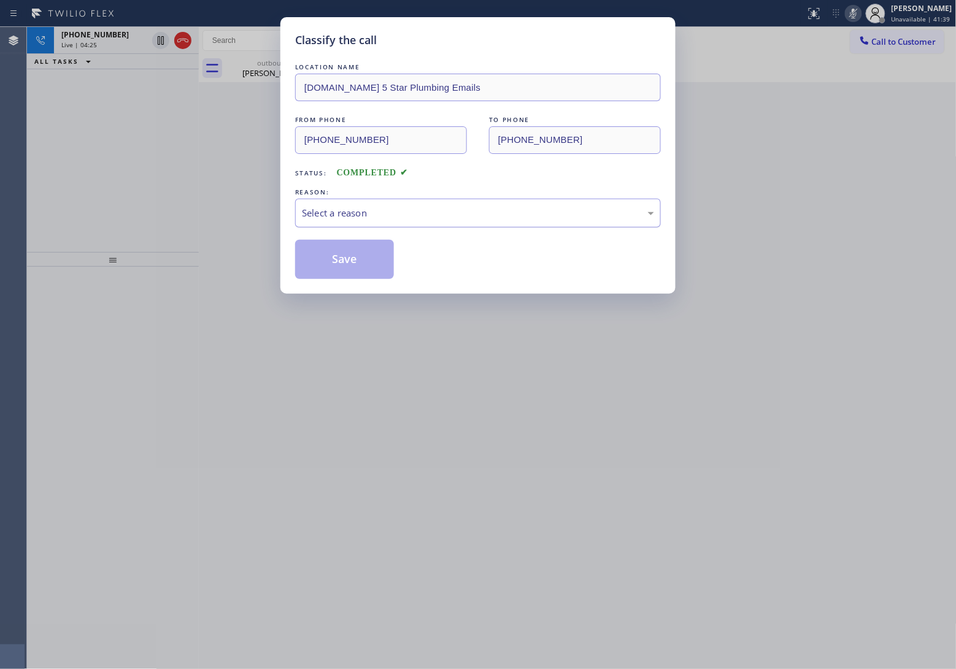
click at [418, 212] on div "Select a reason" at bounding box center [478, 213] width 352 height 14
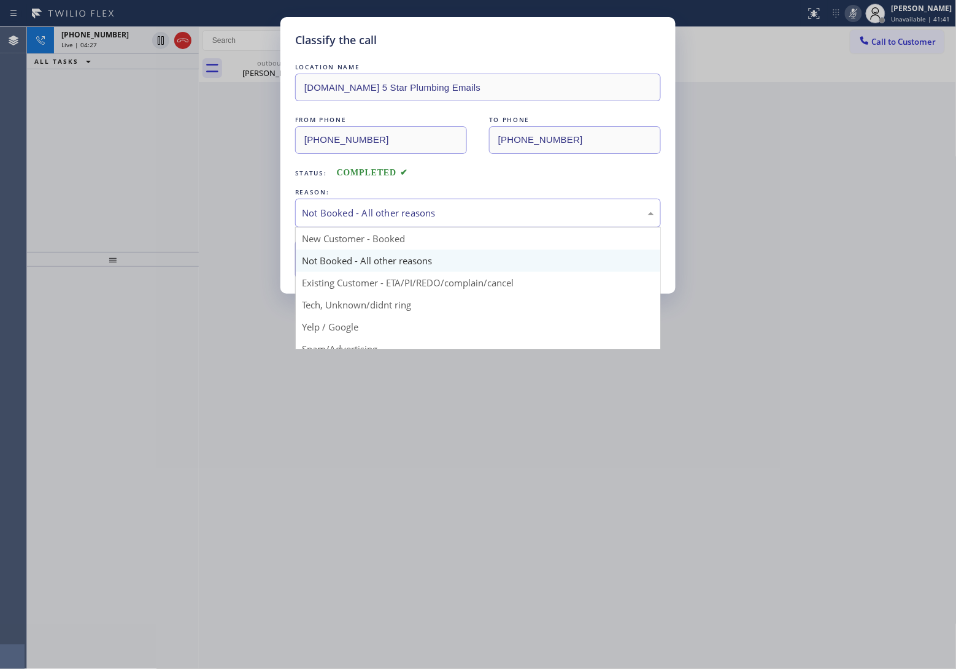
click at [356, 225] on div "Not Booked - All other reasons" at bounding box center [478, 213] width 366 height 29
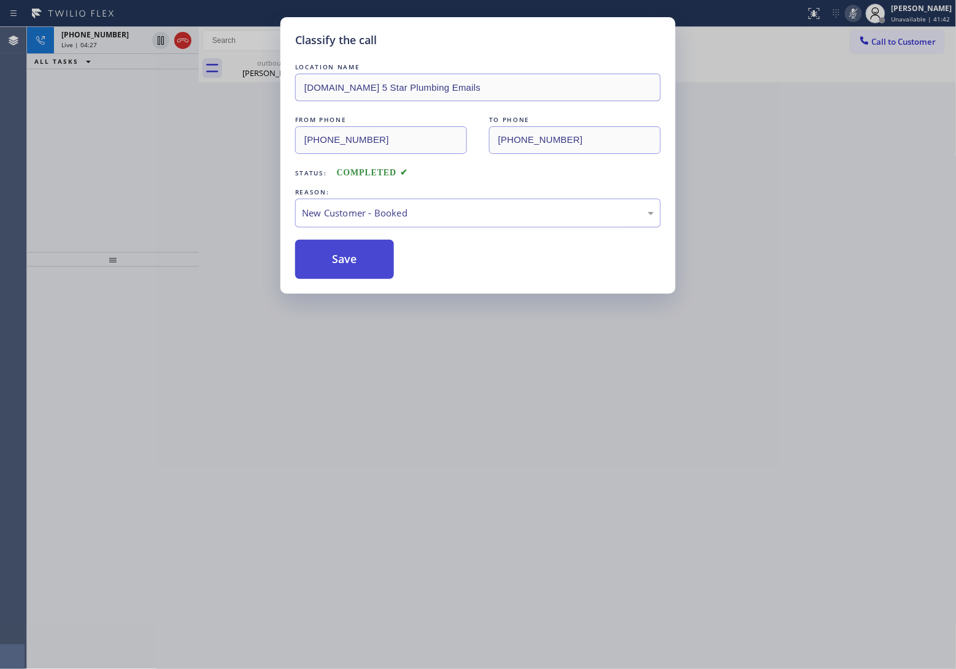
click at [348, 256] on button "Save" at bounding box center [344, 259] width 99 height 39
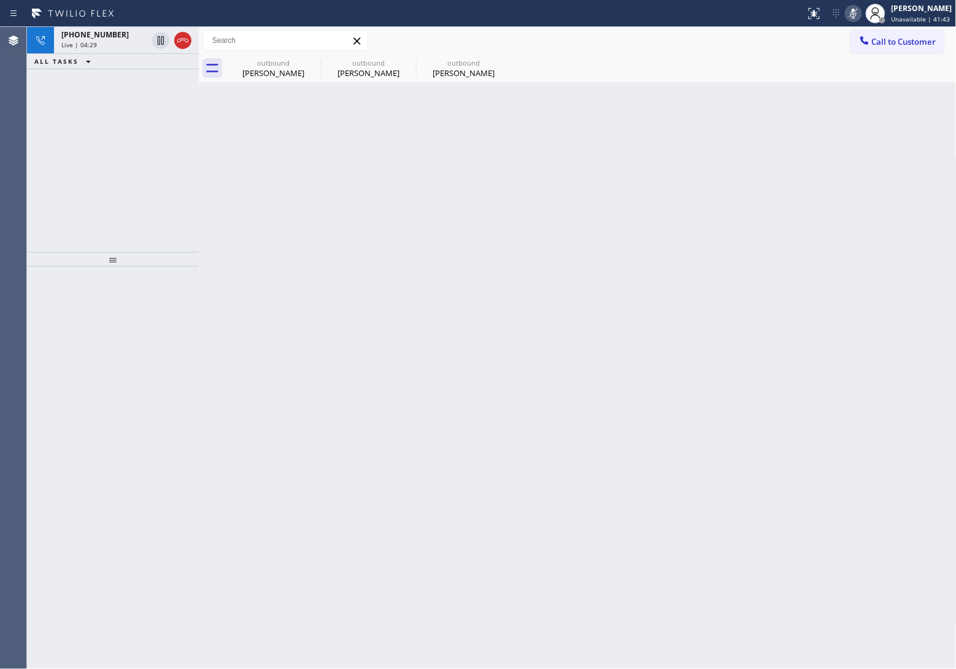
click at [850, 10] on icon at bounding box center [853, 14] width 6 height 10
click at [308, 58] on icon at bounding box center [313, 62] width 15 height 15
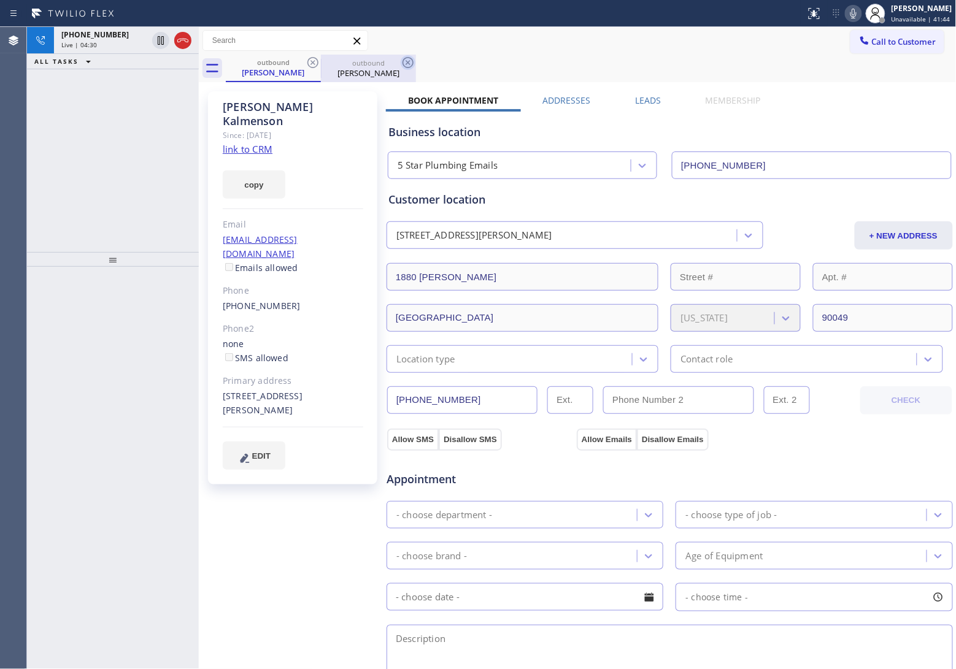
click at [312, 60] on icon at bounding box center [313, 62] width 15 height 15
click at [0, 214] on div "Agent Desktop" at bounding box center [13, 348] width 26 height 642
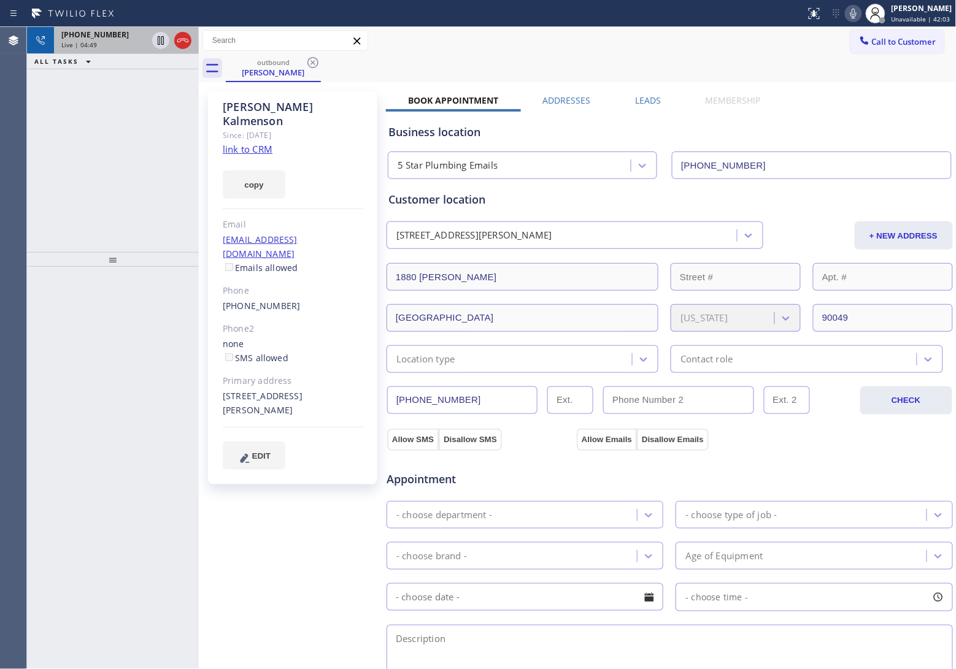
click at [88, 50] on div "[PHONE_NUMBER] Live | 04:49" at bounding box center [102, 40] width 96 height 27
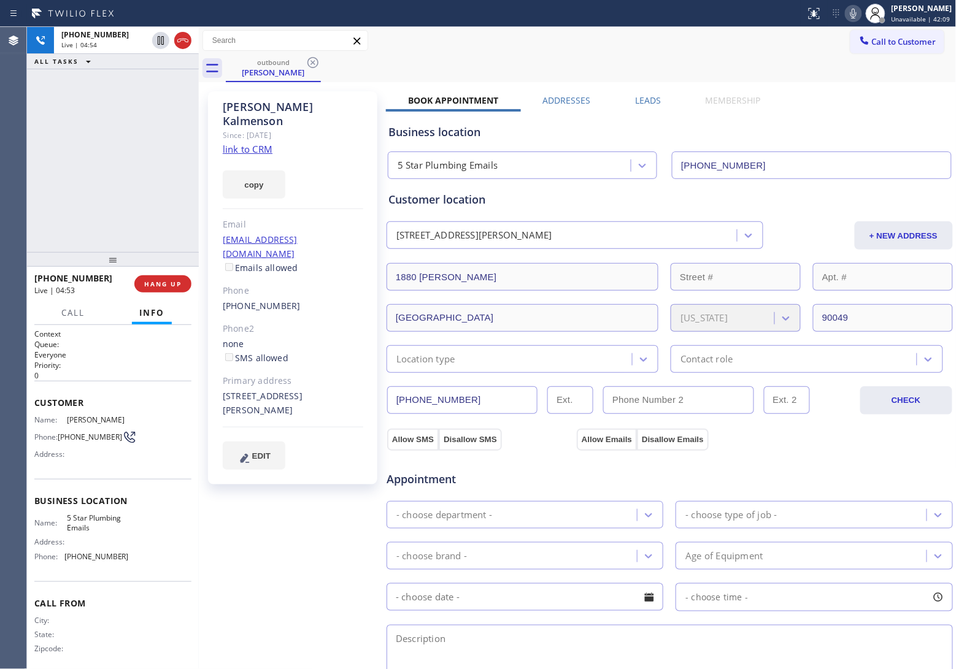
click at [852, 7] on icon at bounding box center [853, 13] width 15 height 15
click at [185, 287] on button "HANG UP" at bounding box center [162, 283] width 57 height 17
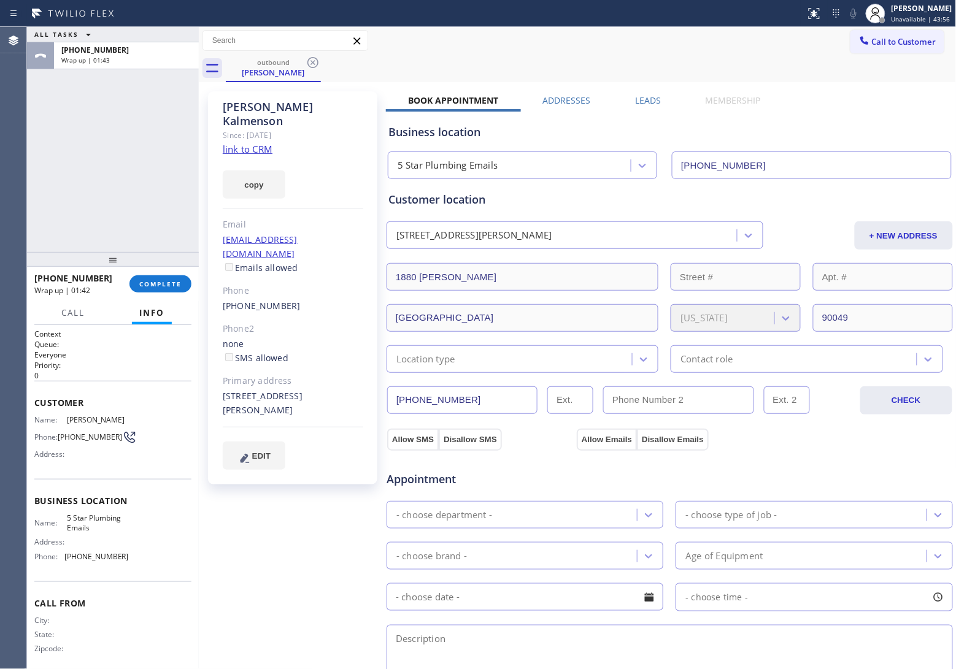
click at [879, 40] on span "Call to Customer" at bounding box center [904, 41] width 64 height 11
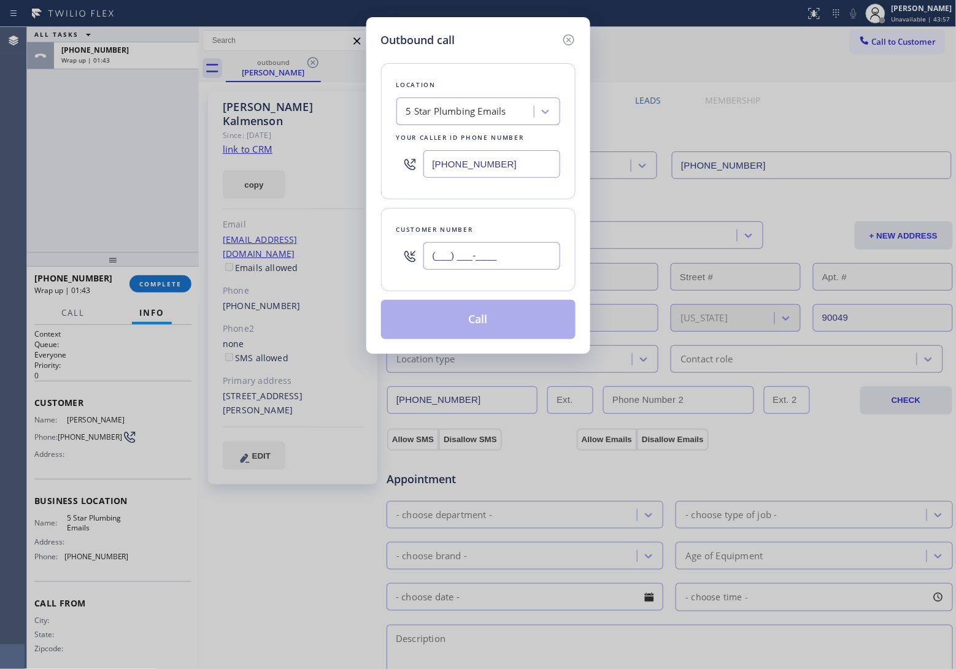
click at [496, 260] on input "(___) ___-____" at bounding box center [491, 256] width 137 height 28
paste input "310) 892-6787"
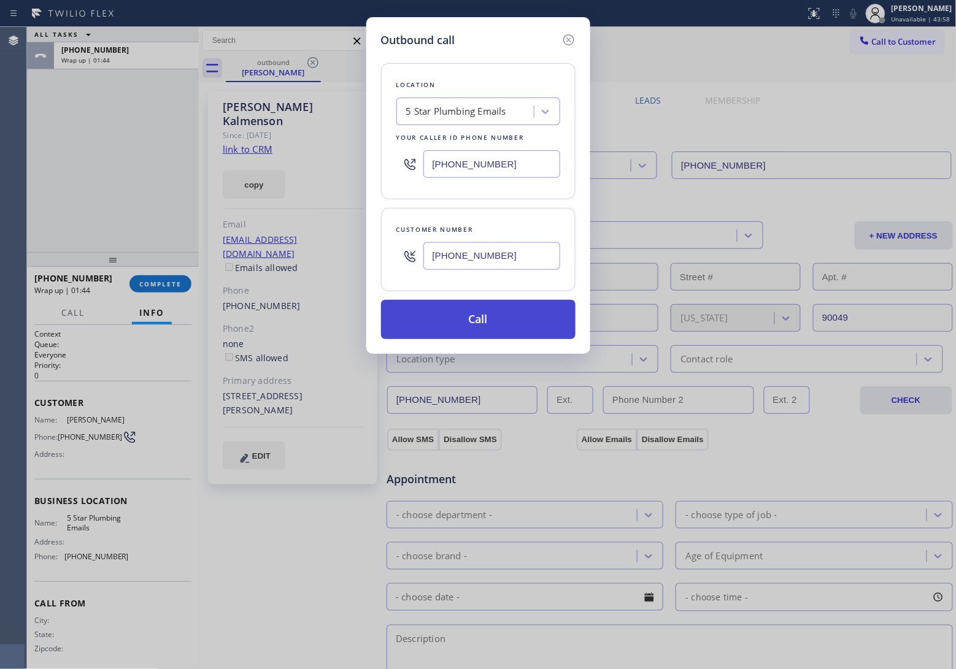
click at [504, 321] on button "Call" at bounding box center [478, 319] width 194 height 39
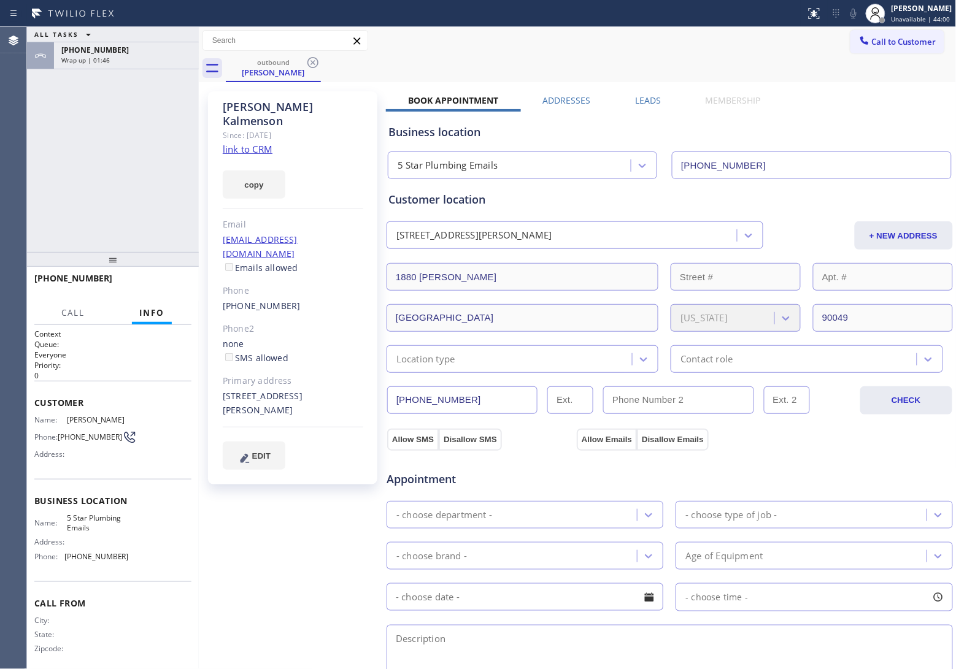
click at [22, 180] on div "Agent Desktop" at bounding box center [13, 348] width 26 height 642
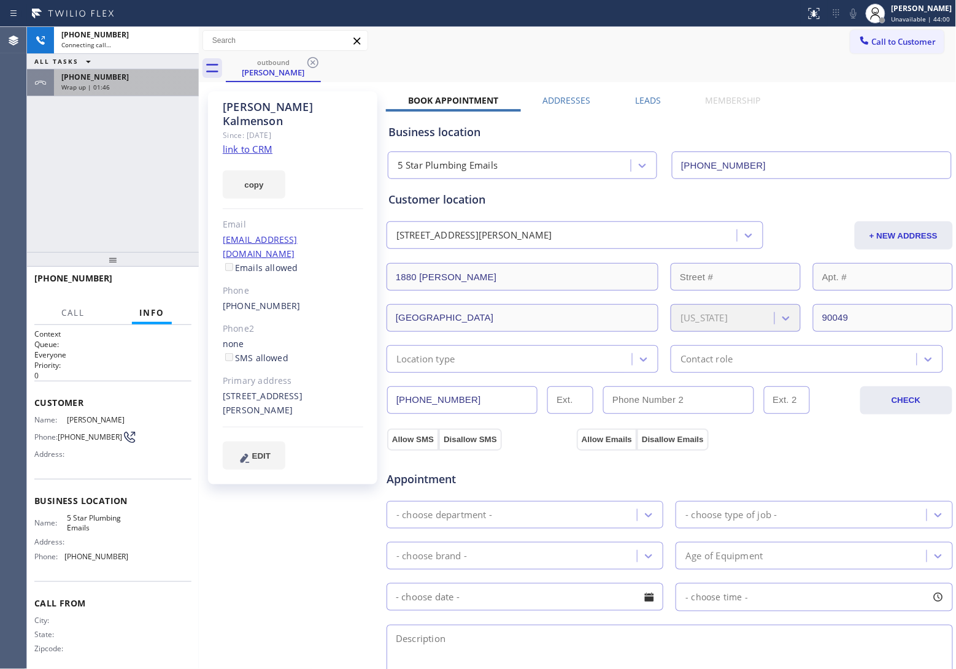
click at [142, 79] on div "[PHONE_NUMBER]" at bounding box center [126, 77] width 130 height 10
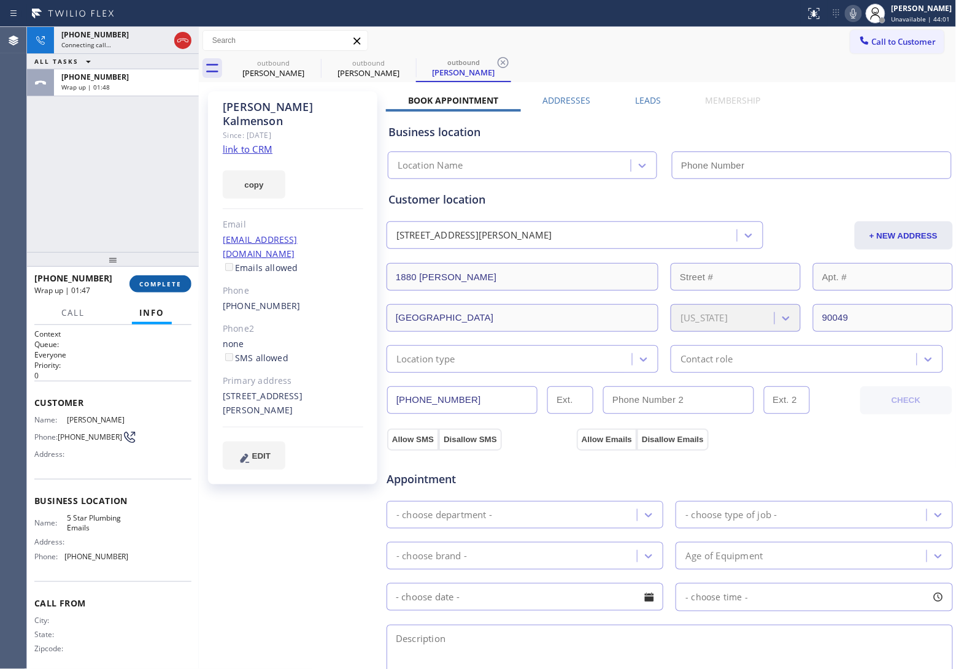
click at [157, 281] on span "COMPLETE" at bounding box center [160, 284] width 42 height 9
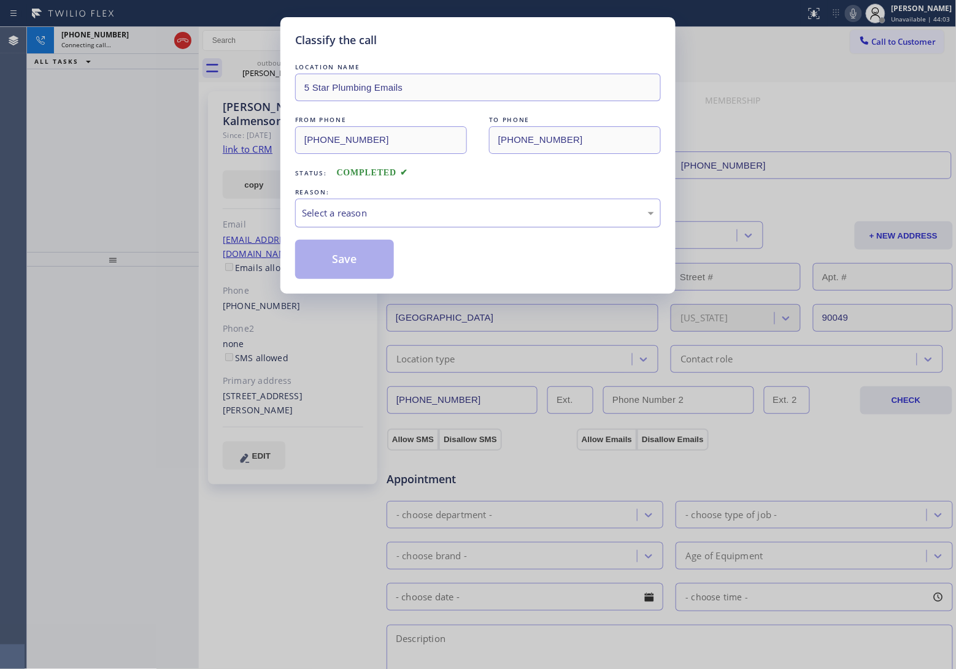
click at [454, 222] on div "Select a reason" at bounding box center [478, 213] width 366 height 29
click at [369, 259] on button "Save" at bounding box center [344, 259] width 99 height 39
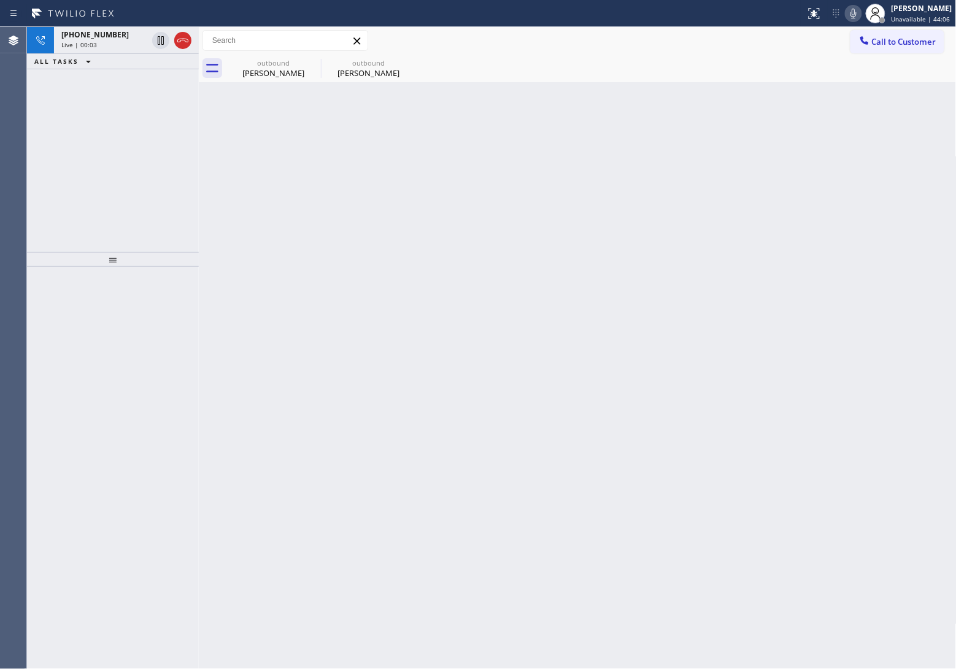
click at [39, 146] on div "[PHONE_NUMBER] Live | 00:03 ALL TASKS ALL TASKS ACTIVE TASKS TASKS IN WRAP UP" at bounding box center [113, 139] width 172 height 225
click at [89, 46] on span "Live | 00:05" at bounding box center [79, 44] width 36 height 9
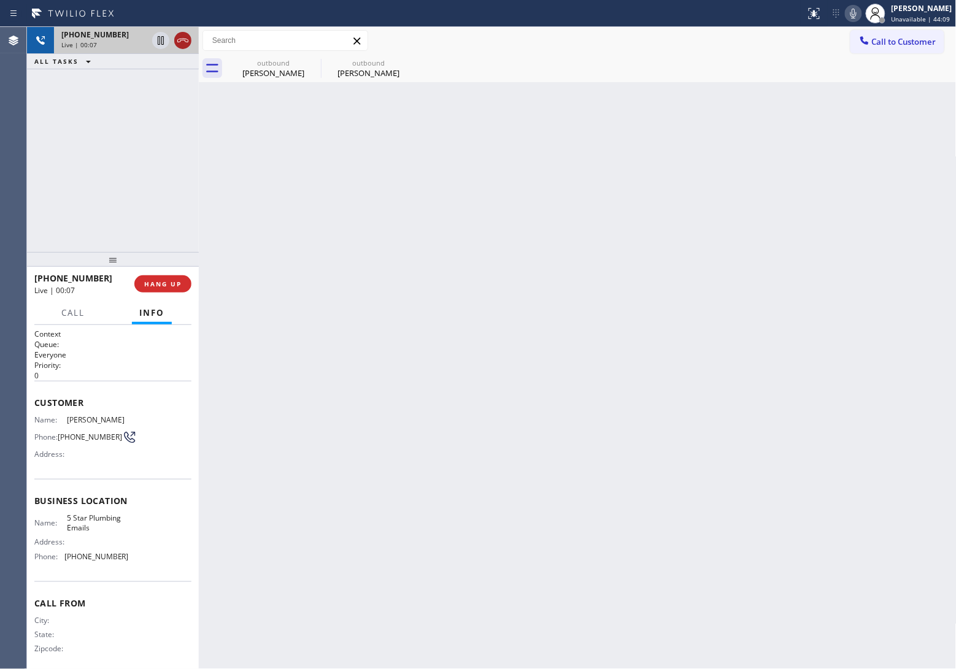
click at [188, 40] on icon at bounding box center [182, 40] width 15 height 15
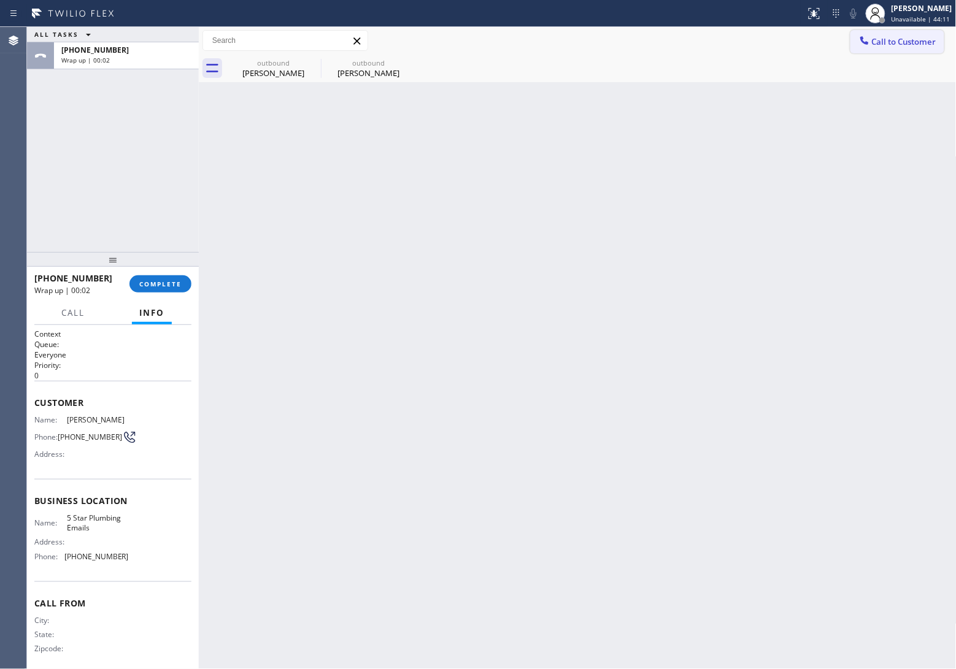
click at [914, 50] on button "Call to Customer" at bounding box center [897, 41] width 94 height 23
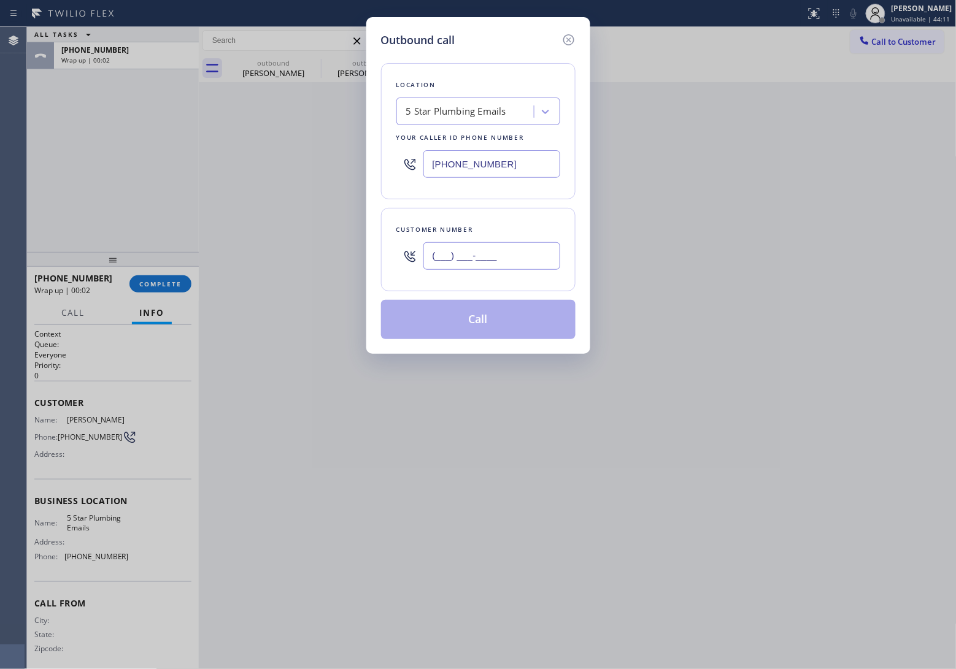
click at [488, 260] on input "(___) ___-____" at bounding box center [491, 256] width 137 height 28
paste input "310) 892-6787"
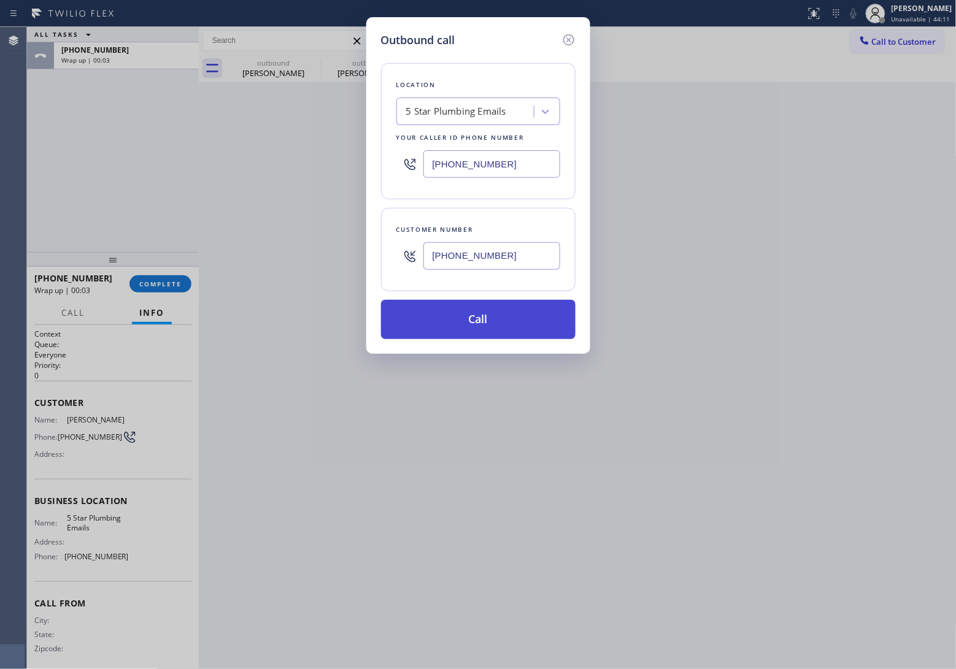
click at [512, 329] on button "Call" at bounding box center [478, 319] width 194 height 39
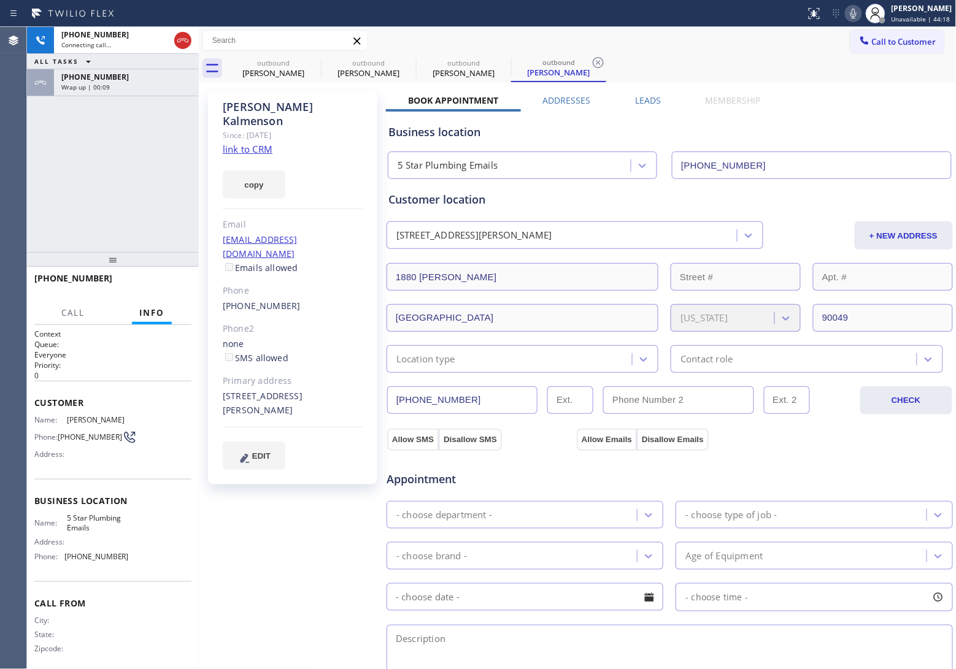
click at [38, 156] on div "[PHONE_NUMBER] Connecting call… ALL TASKS ALL TASKS ACTIVE TASKS TASKS IN WRAP …" at bounding box center [113, 139] width 172 height 225
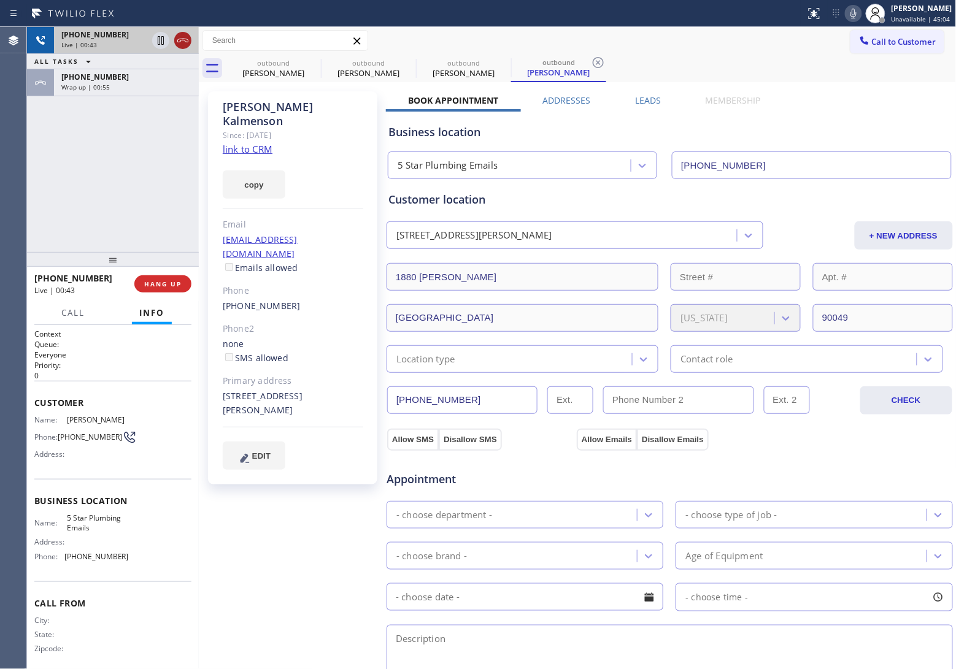
click at [184, 39] on icon at bounding box center [182, 40] width 15 height 15
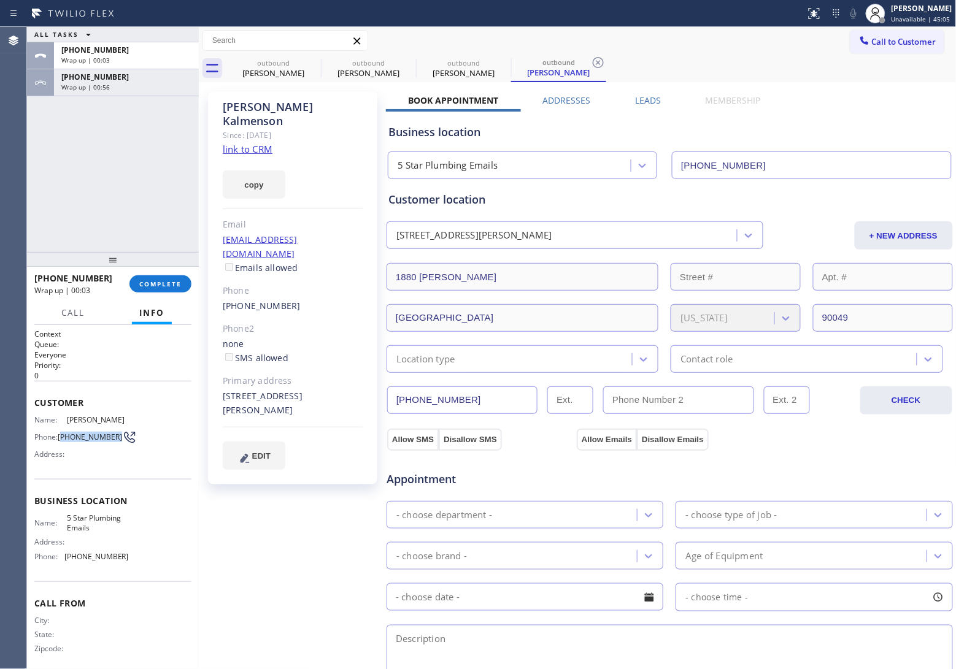
drag, startPoint x: 80, startPoint y: 449, endPoint x: 61, endPoint y: 440, distance: 20.6
click at [61, 440] on span "[PHONE_NUMBER]" at bounding box center [90, 437] width 64 height 9
click at [872, 35] on button "Call to Customer" at bounding box center [897, 41] width 94 height 23
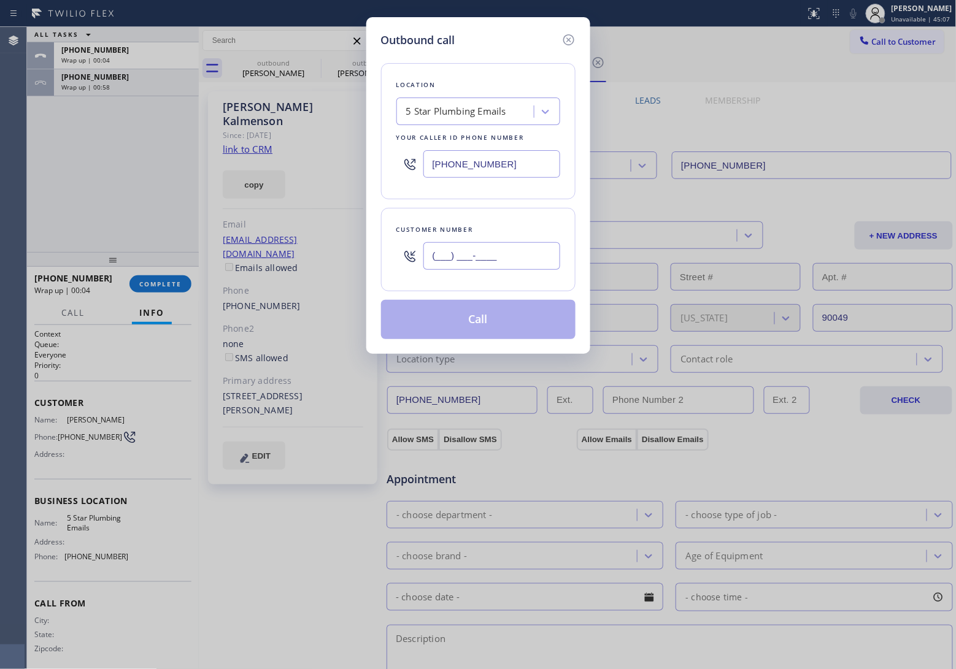
click at [497, 260] on input "(___) ___-____" at bounding box center [491, 256] width 137 height 28
paste input "310) 892-6787"
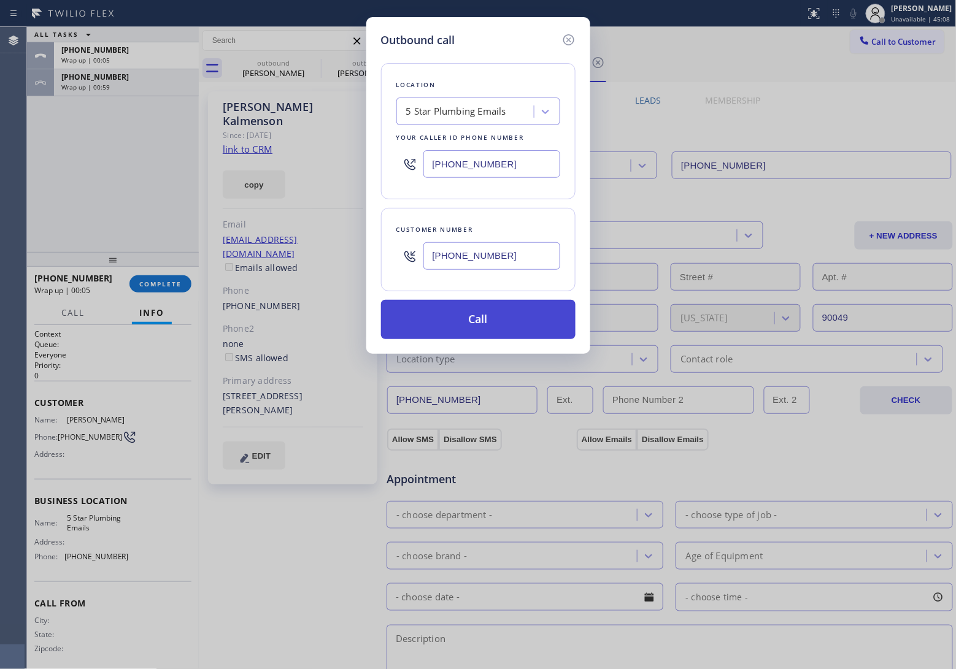
click at [495, 329] on button "Call" at bounding box center [478, 319] width 194 height 39
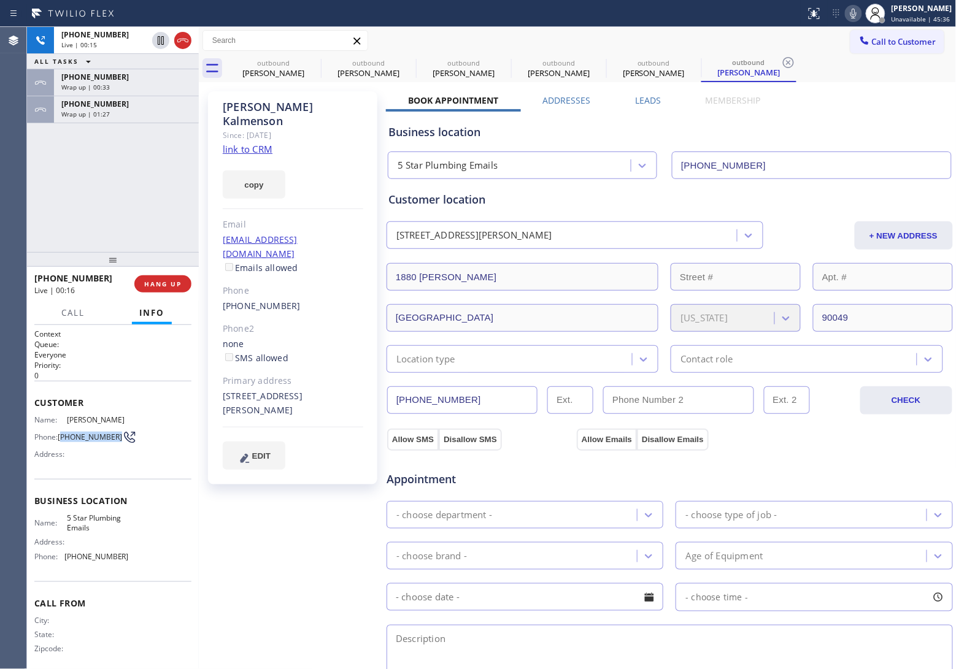
drag, startPoint x: 81, startPoint y: 454, endPoint x: 63, endPoint y: 441, distance: 22.8
click at [63, 441] on span "[PHONE_NUMBER]" at bounding box center [90, 437] width 64 height 9
drag, startPoint x: 330, startPoint y: 225, endPoint x: 225, endPoint y: 220, distance: 105.7
click at [225, 233] on div "[EMAIL_ADDRESS][DOMAIN_NAME] Emails allowed" at bounding box center [293, 254] width 140 height 42
drag, startPoint x: 274, startPoint y: 384, endPoint x: 224, endPoint y: 369, distance: 52.4
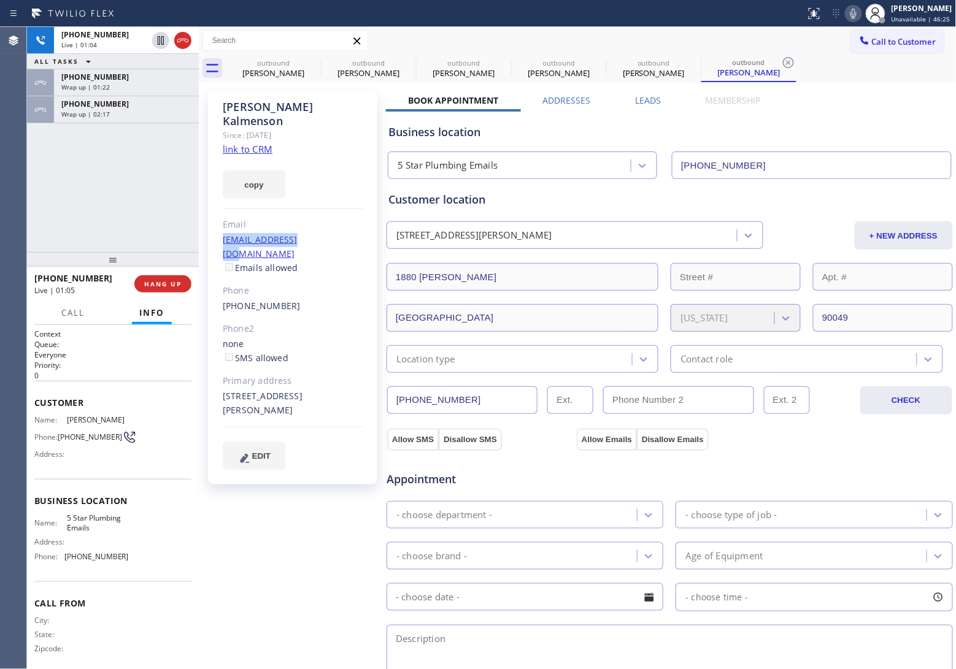
click at [224, 390] on div "[STREET_ADDRESS][PERSON_NAME]" at bounding box center [293, 404] width 140 height 28
click at [830, 107] on div "Business location 5 Star Plumbing Emails [PHONE_NUMBER]" at bounding box center [670, 143] width 568 height 72
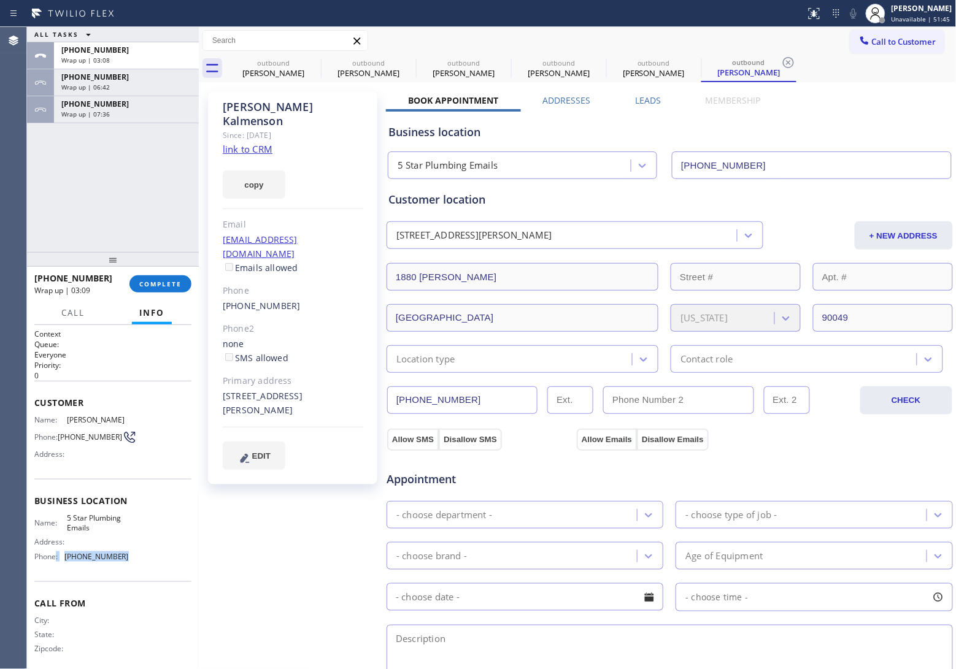
drag, startPoint x: 117, startPoint y: 571, endPoint x: 56, endPoint y: 565, distance: 61.7
click at [56, 561] on div "Phone: [PHONE_NUMBER]" at bounding box center [81, 556] width 94 height 9
click at [111, 582] on div "Business location Name: 5 Star Plumbing Emails Address: Phone: [PHONE_NUMBER]" at bounding box center [112, 530] width 157 height 102
click at [124, 566] on div "Name: 5 Star Plumbing Emails Address: Phone: [PHONE_NUMBER]" at bounding box center [112, 540] width 157 height 53
drag, startPoint x: 124, startPoint y: 566, endPoint x: 63, endPoint y: 566, distance: 60.7
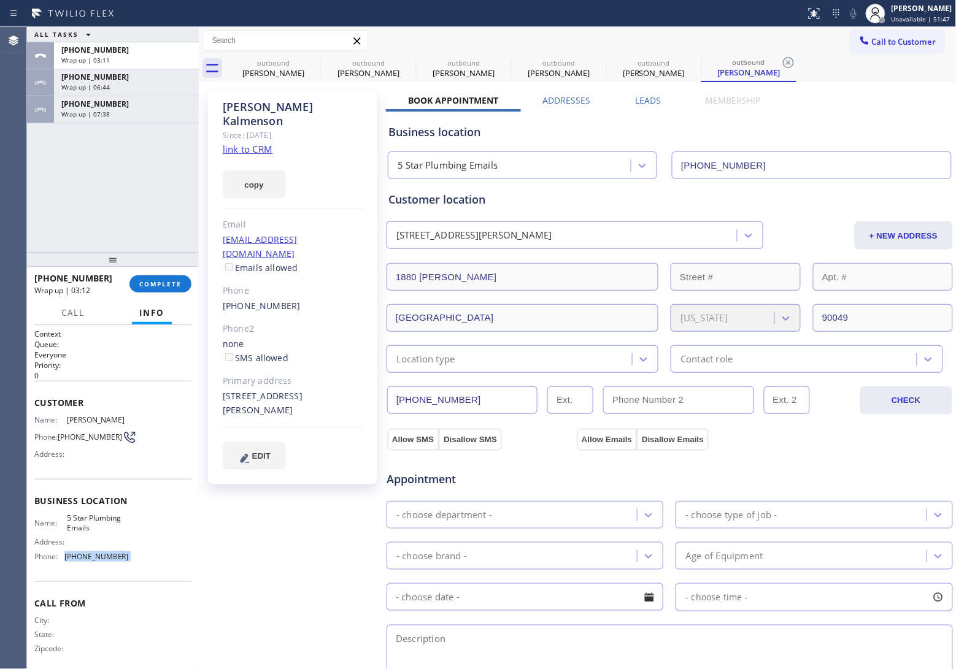
click at [63, 566] on div "Name: 5 Star Plumbing Emails Address: Phone: [PHONE_NUMBER]" at bounding box center [112, 540] width 157 height 53
drag, startPoint x: 94, startPoint y: 538, endPoint x: 63, endPoint y: 528, distance: 32.4
click at [63, 528] on div "Name: 5 Star Plumbing Emails" at bounding box center [81, 523] width 94 height 19
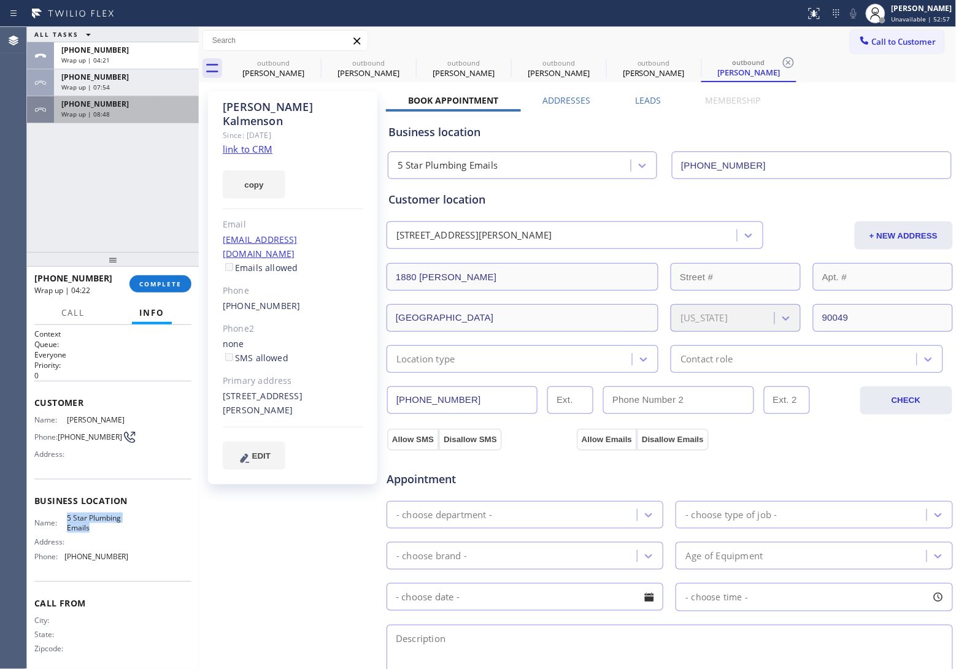
click at [121, 114] on div "Wrap up | 08:48" at bounding box center [126, 114] width 130 height 9
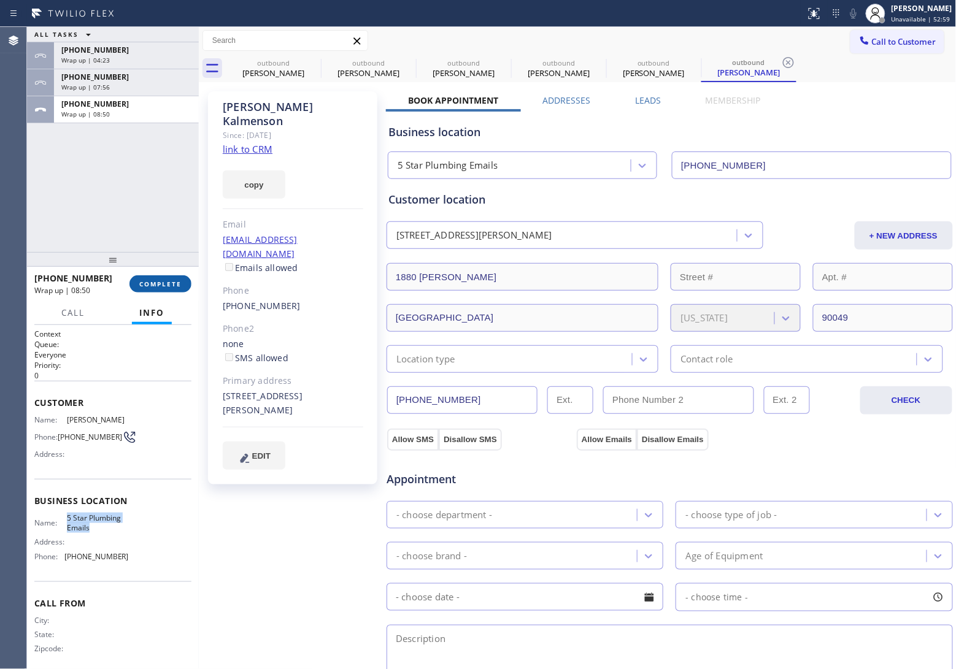
click at [164, 277] on button "COMPLETE" at bounding box center [160, 283] width 62 height 17
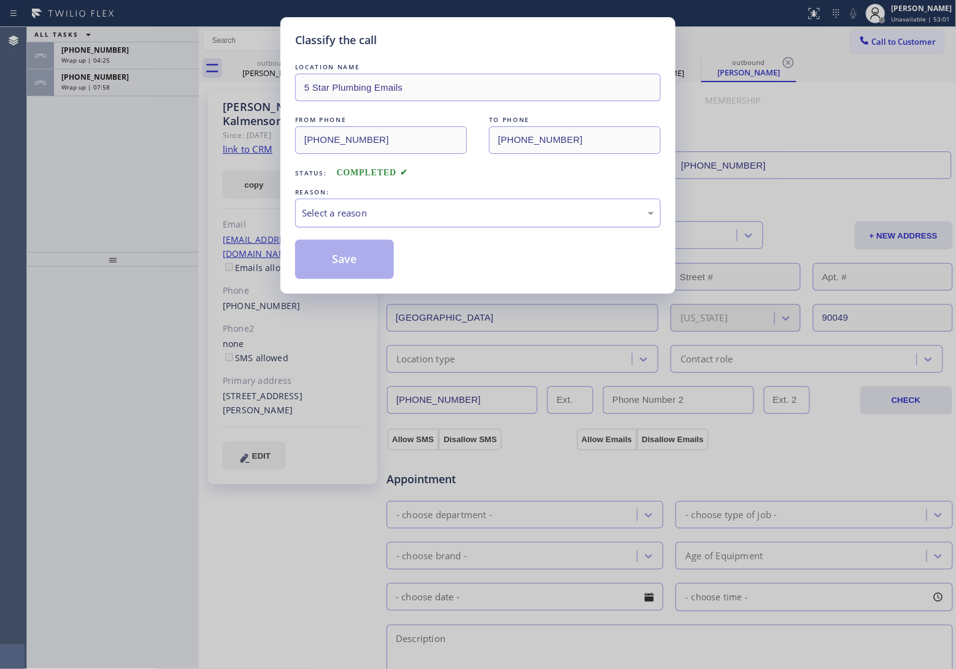
click at [375, 217] on div "Select a reason" at bounding box center [478, 213] width 352 height 14
click at [329, 265] on button "Save" at bounding box center [344, 259] width 99 height 39
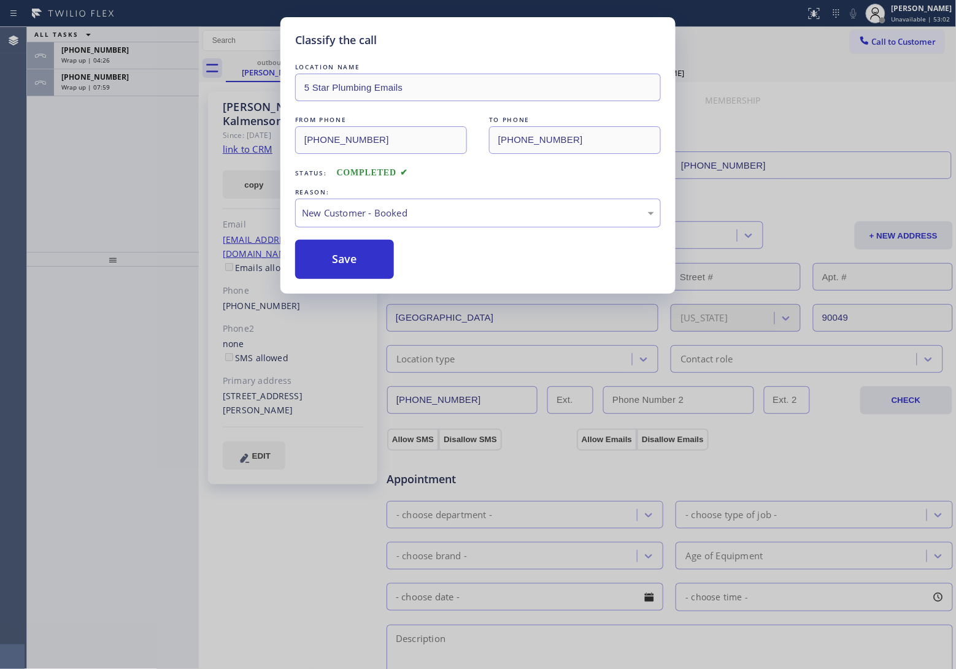
click at [94, 82] on div "Classify the call LOCATION NAME 5 Star Plumbing Emails FROM PHONE [PHONE_NUMBER…" at bounding box center [478, 334] width 956 height 669
click at [94, 83] on span "Wrap up | 07:59" at bounding box center [85, 87] width 48 height 9
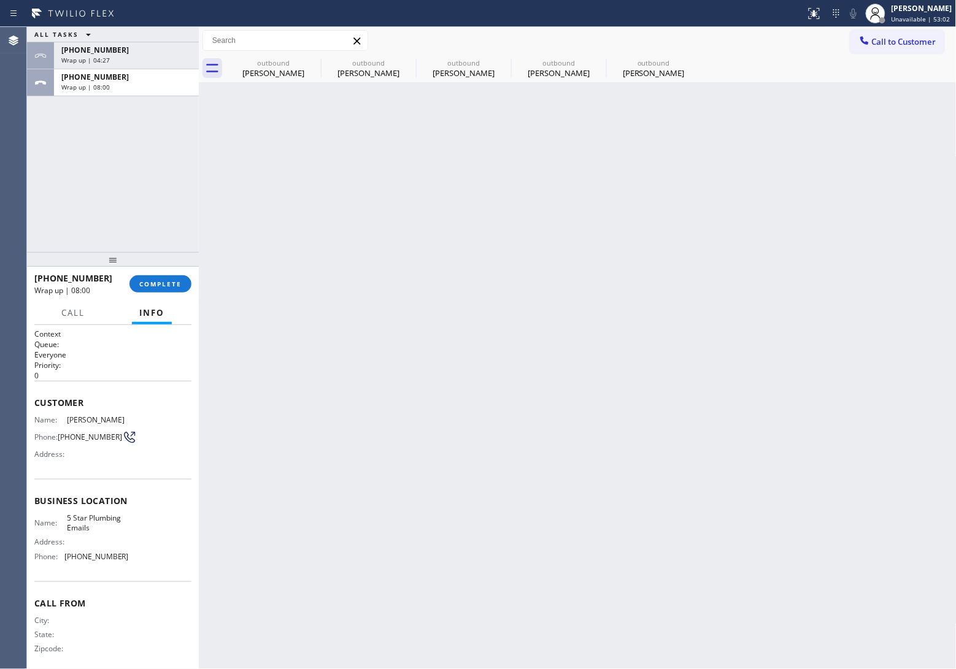
click at [94, 83] on span "Wrap up | 08:00" at bounding box center [85, 87] width 48 height 9
click at [154, 286] on span "COMPLETE" at bounding box center [160, 284] width 42 height 9
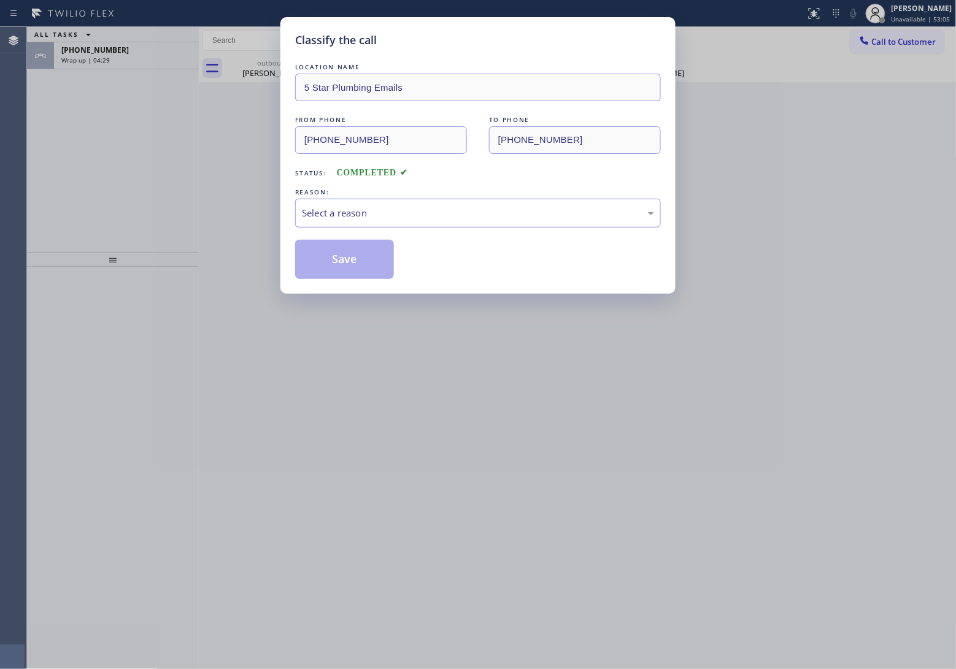
click at [354, 221] on div "Select a reason" at bounding box center [478, 213] width 366 height 29
click at [351, 247] on button "Save" at bounding box center [344, 259] width 99 height 39
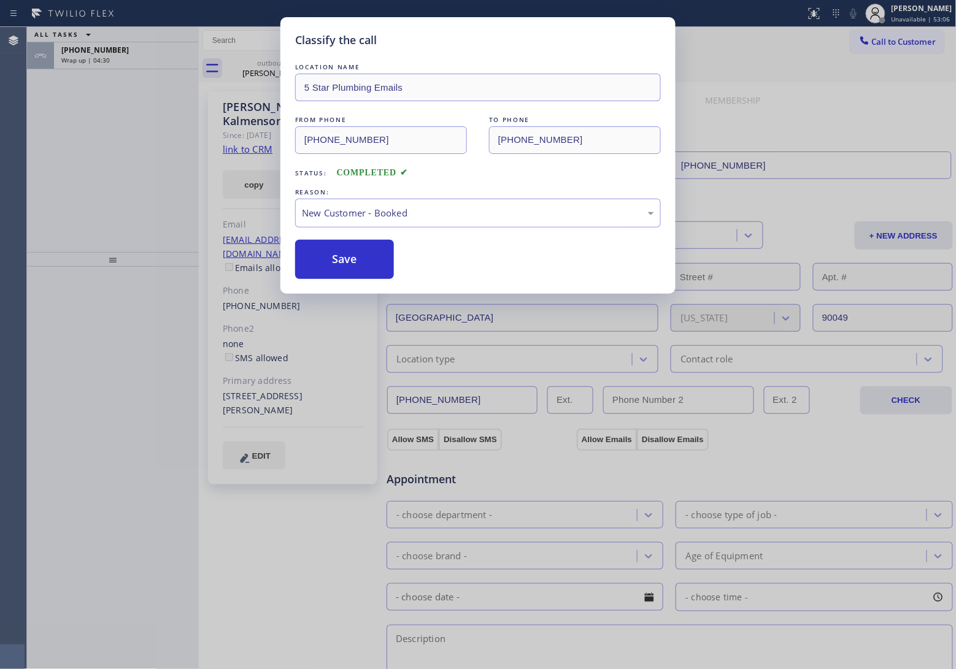
click at [140, 64] on div "Classify the call LOCATION NAME 5 Star Plumbing Emails FROM PHONE [PHONE_NUMBER…" at bounding box center [478, 334] width 956 height 669
click at [140, 64] on div "[PHONE_NUMBER] Wrap up | 04:30" at bounding box center [124, 55] width 140 height 27
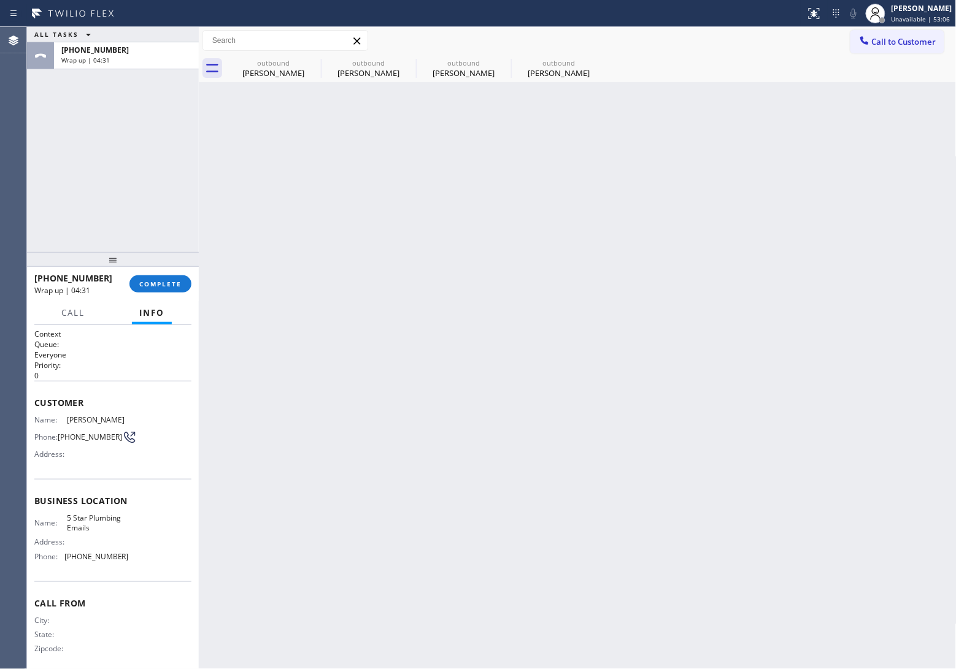
click at [140, 64] on div "[PHONE_NUMBER] Wrap up | 04:31" at bounding box center [124, 55] width 140 height 27
click at [169, 283] on span "COMPLETE" at bounding box center [160, 284] width 42 height 9
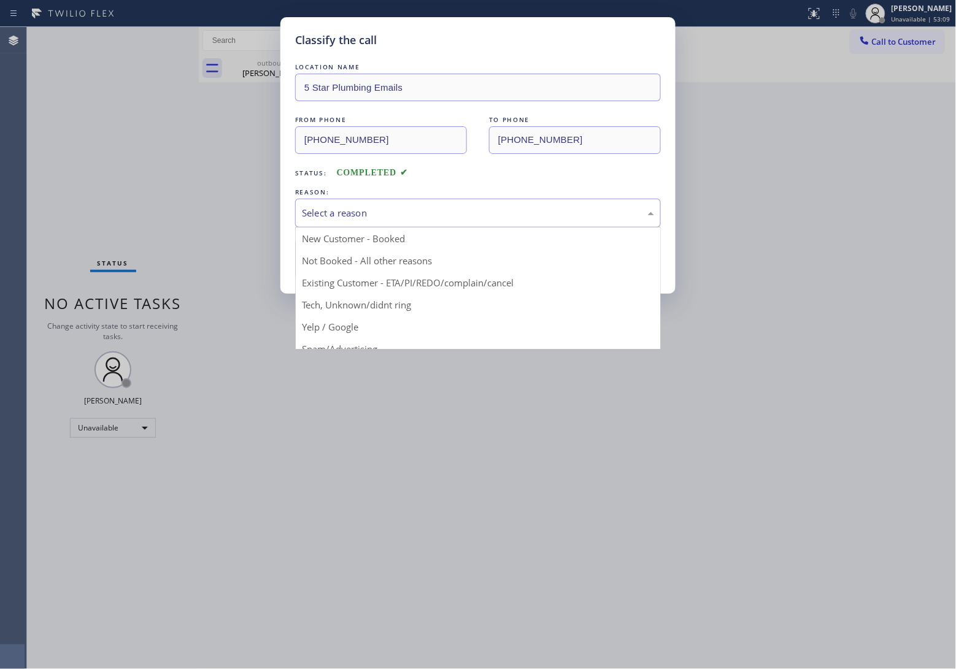
click at [360, 202] on div "Select a reason" at bounding box center [478, 213] width 366 height 29
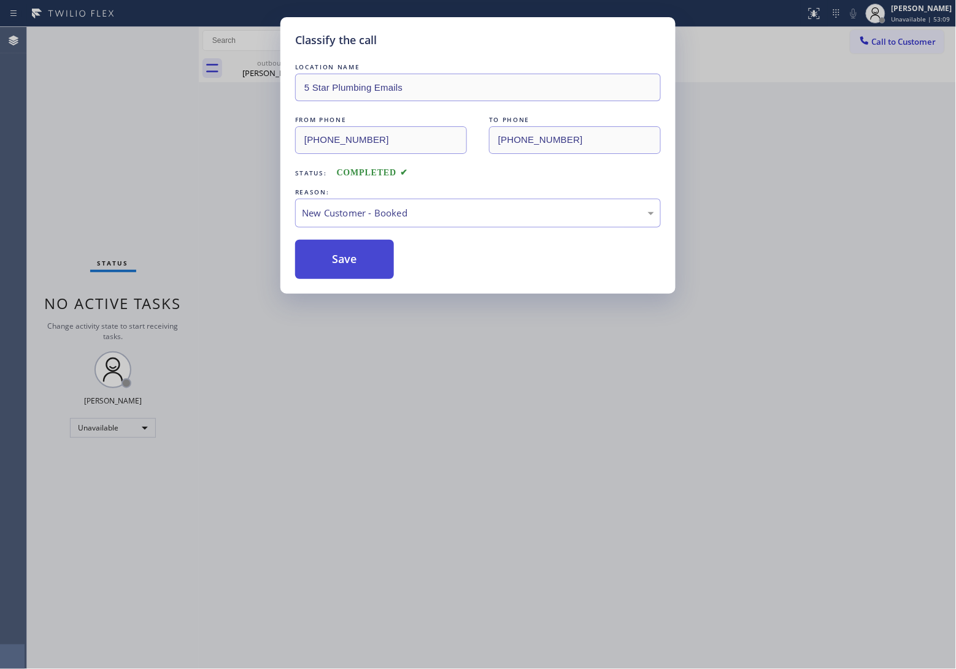
click at [354, 256] on button "Save" at bounding box center [344, 259] width 99 height 39
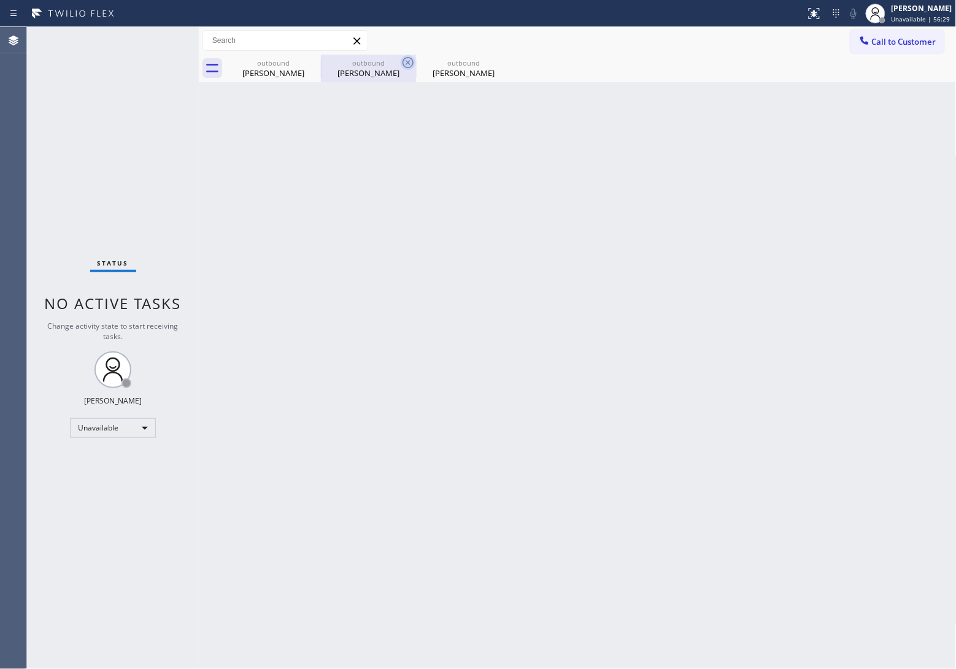
click at [0, 0] on icon at bounding box center [0, 0] width 0 height 0
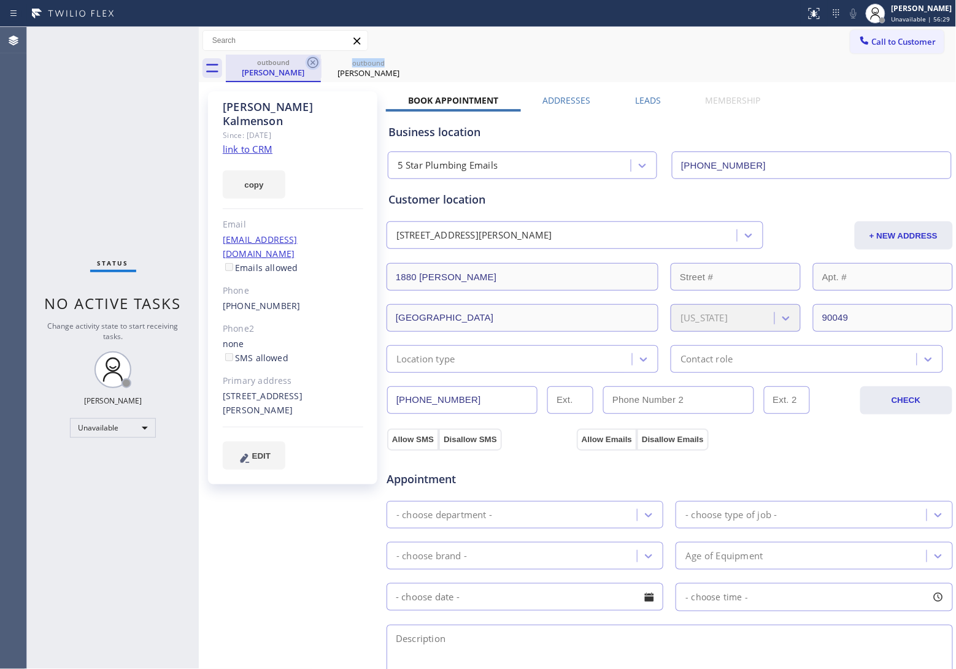
click at [313, 61] on icon at bounding box center [313, 62] width 15 height 15
click at [0, 0] on icon at bounding box center [0, 0] width 0 height 0
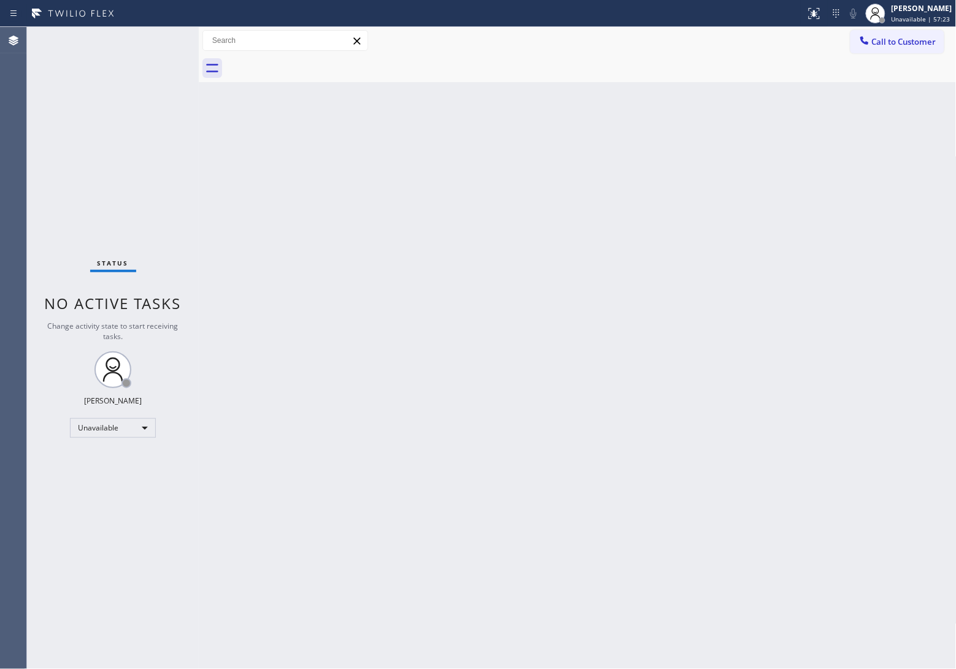
drag, startPoint x: 22, startPoint y: 115, endPoint x: 69, endPoint y: 107, distance: 47.9
click at [32, 115] on div "Agent Desktop Classify the call LOCATION NAME GE Monogram Inc Repair [US_STATE]…" at bounding box center [478, 348] width 956 height 642
drag, startPoint x: 890, startPoint y: 47, endPoint x: 585, endPoint y: 167, distance: 327.6
click at [883, 49] on button "Call to Customer" at bounding box center [897, 41] width 94 height 23
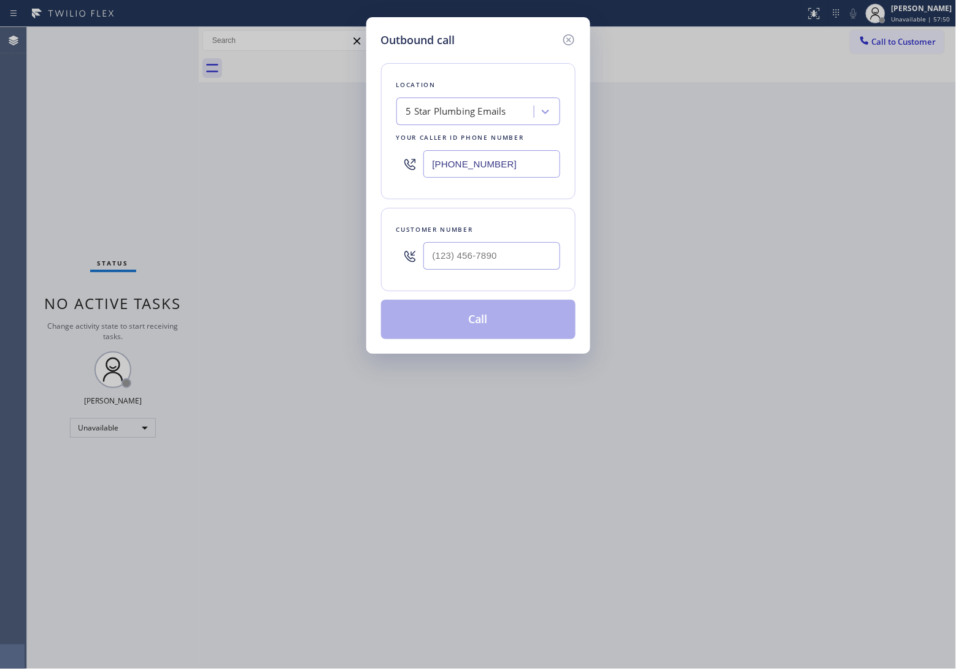
click at [534, 160] on input "[PHONE_NUMBER]" at bounding box center [491, 164] width 137 height 28
paste input "626) 899-4056"
drag, startPoint x: 29, startPoint y: 146, endPoint x: 485, endPoint y: 212, distance: 460.0
click at [29, 146] on div "Outbound call Location Best AC Repair Service 2 #uncorrect Your caller id phone…" at bounding box center [478, 334] width 956 height 669
click at [514, 252] on input "(___) ___-____" at bounding box center [491, 256] width 137 height 28
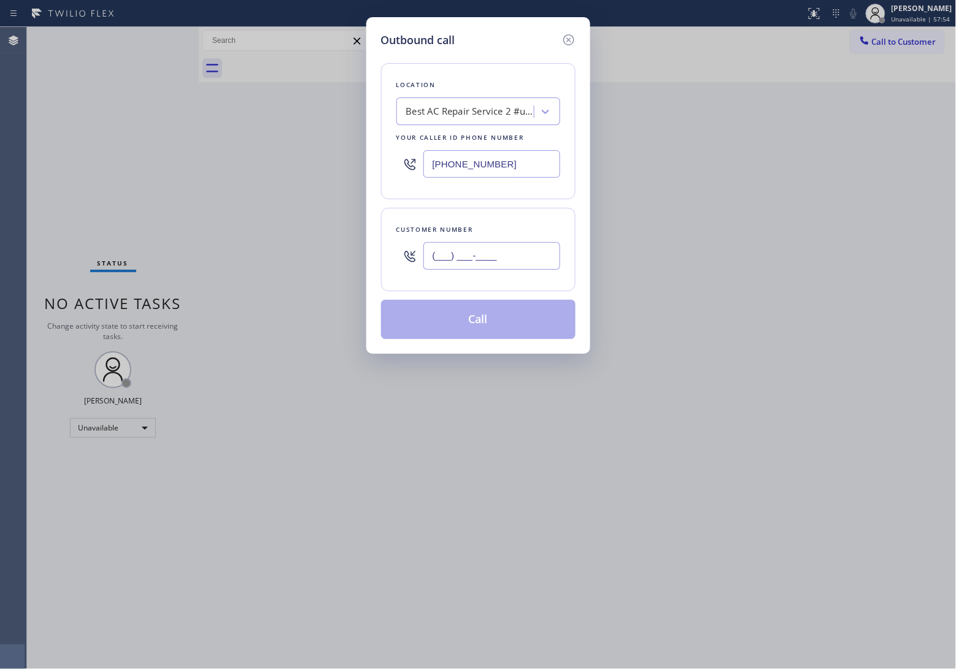
paste input "217) 725-6733"
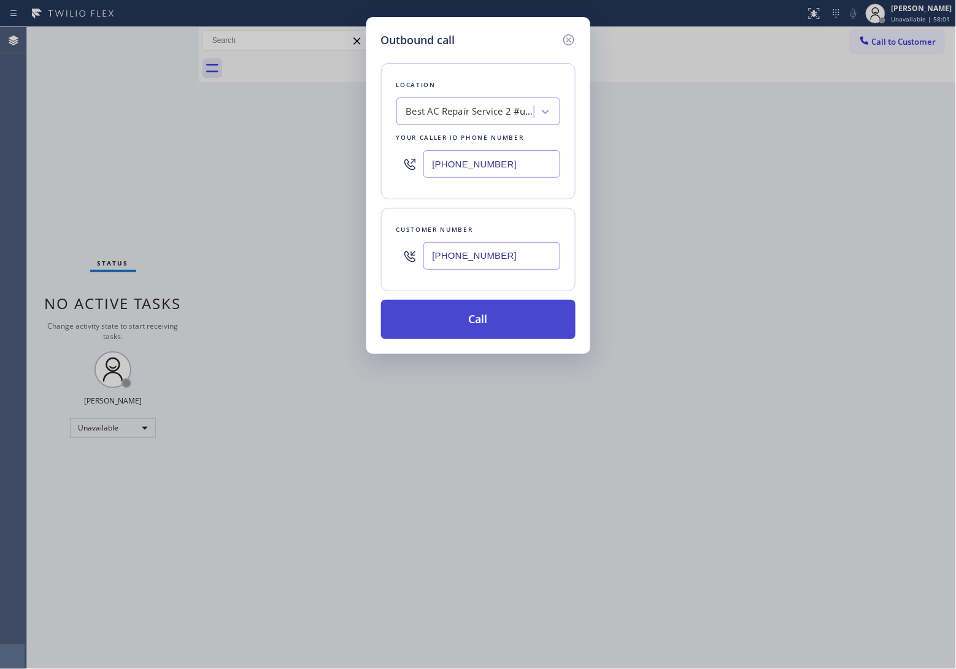
click at [515, 326] on button "Call" at bounding box center [478, 319] width 194 height 39
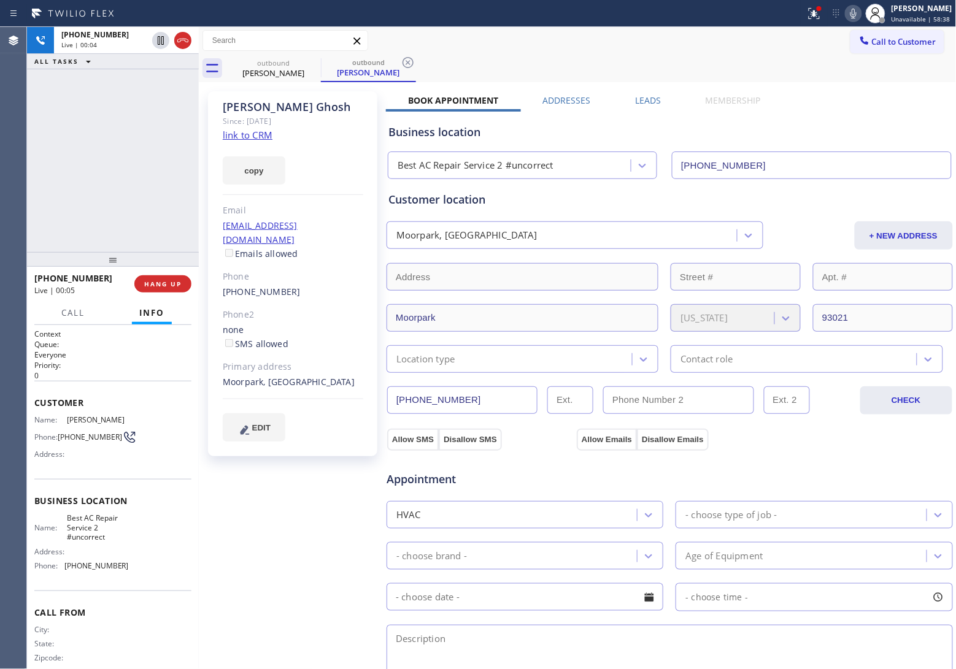
click at [10, 139] on div "Agent Desktop" at bounding box center [13, 348] width 26 height 642
drag, startPoint x: 83, startPoint y: 441, endPoint x: 62, endPoint y: 431, distance: 22.8
click at [62, 433] on span "[PHONE_NUMBER]" at bounding box center [90, 437] width 64 height 9
click at [179, 41] on icon at bounding box center [182, 40] width 15 height 15
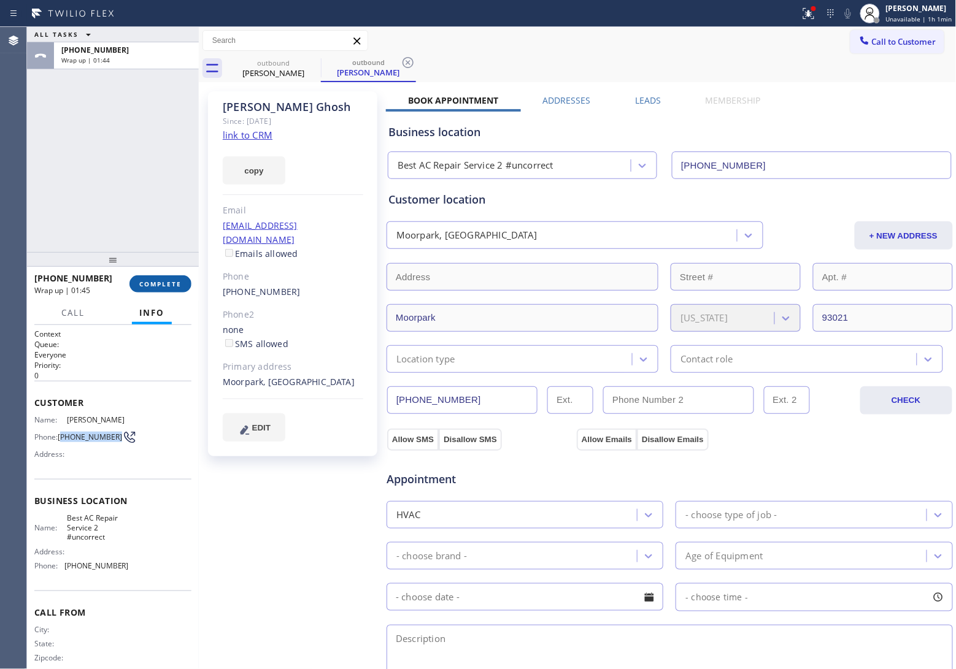
click at [172, 288] on button "COMPLETE" at bounding box center [160, 283] width 62 height 17
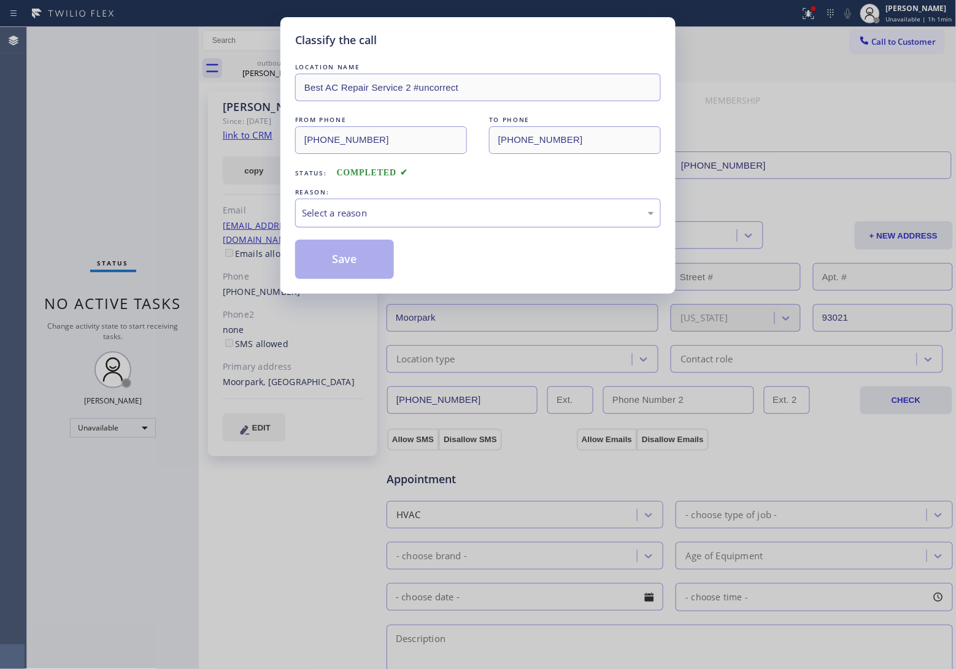
drag, startPoint x: 396, startPoint y: 214, endPoint x: 393, endPoint y: 221, distance: 8.0
click at [393, 220] on div "Select a reason" at bounding box center [478, 213] width 352 height 14
click at [339, 266] on button "Save" at bounding box center [344, 259] width 99 height 39
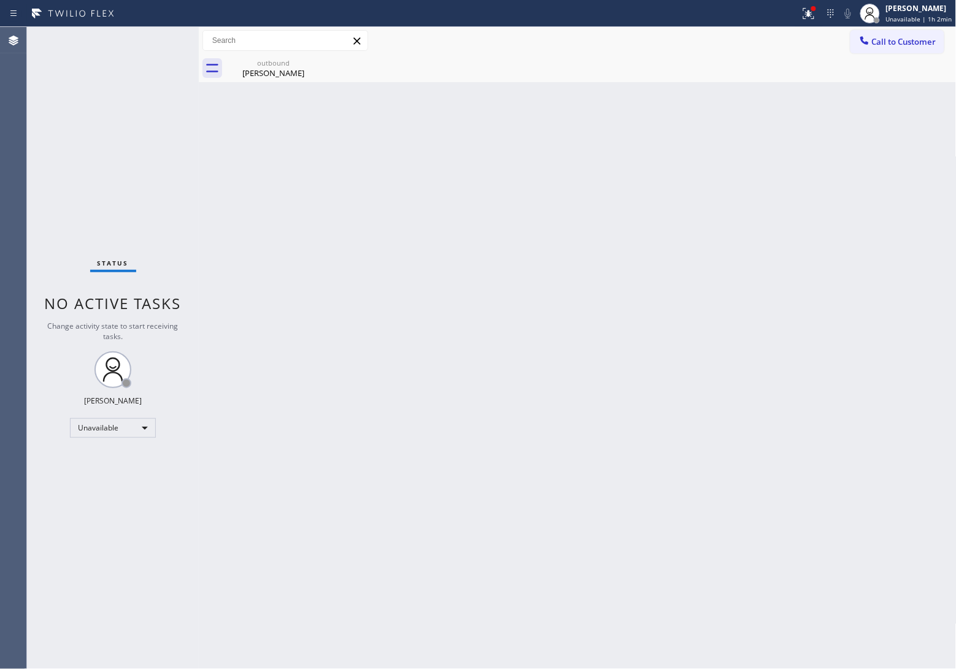
drag, startPoint x: 884, startPoint y: 44, endPoint x: 874, endPoint y: 49, distance: 11.0
click at [879, 47] on button "Call to Customer" at bounding box center [897, 41] width 94 height 23
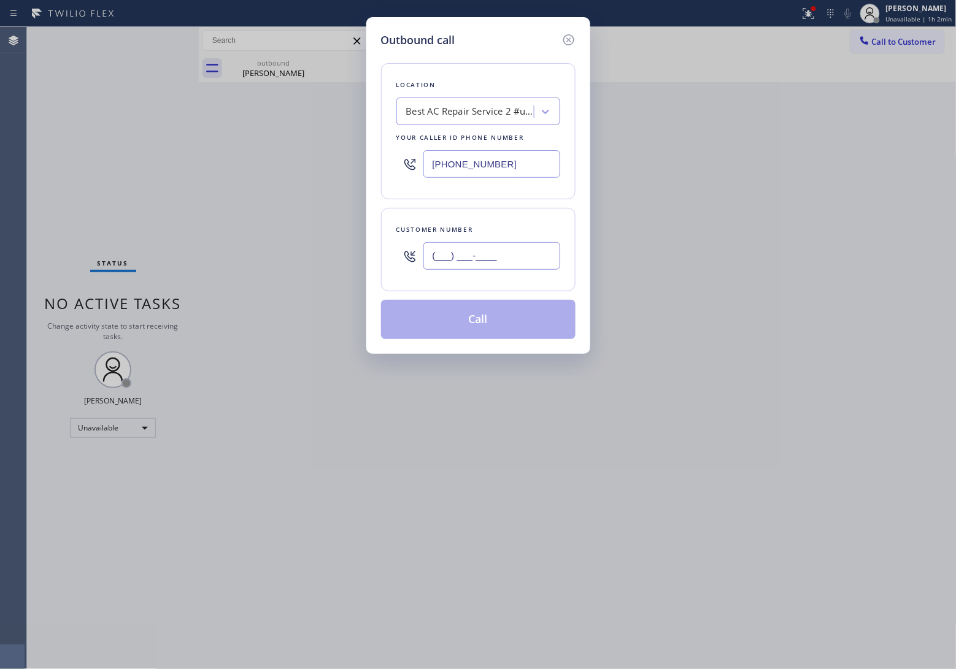
click at [455, 258] on input "(___) ___-____" at bounding box center [491, 256] width 137 height 28
paste input "310) 892-6787"
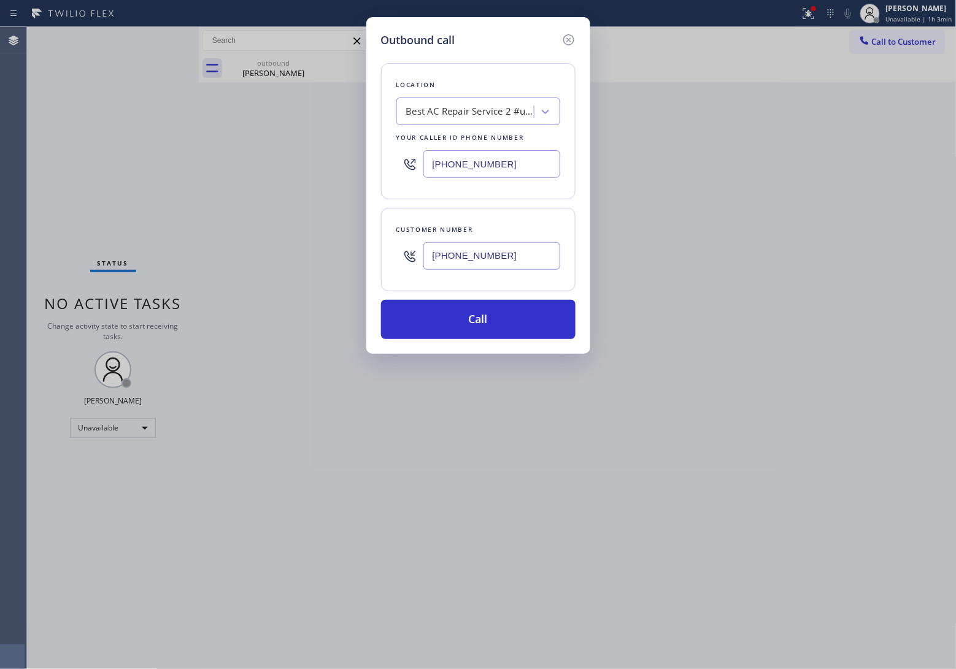
click at [454, 164] on input "[PHONE_NUMBER]" at bounding box center [491, 164] width 137 height 28
paste input "888) 894-2474"
click at [528, 328] on button "Call" at bounding box center [478, 319] width 194 height 39
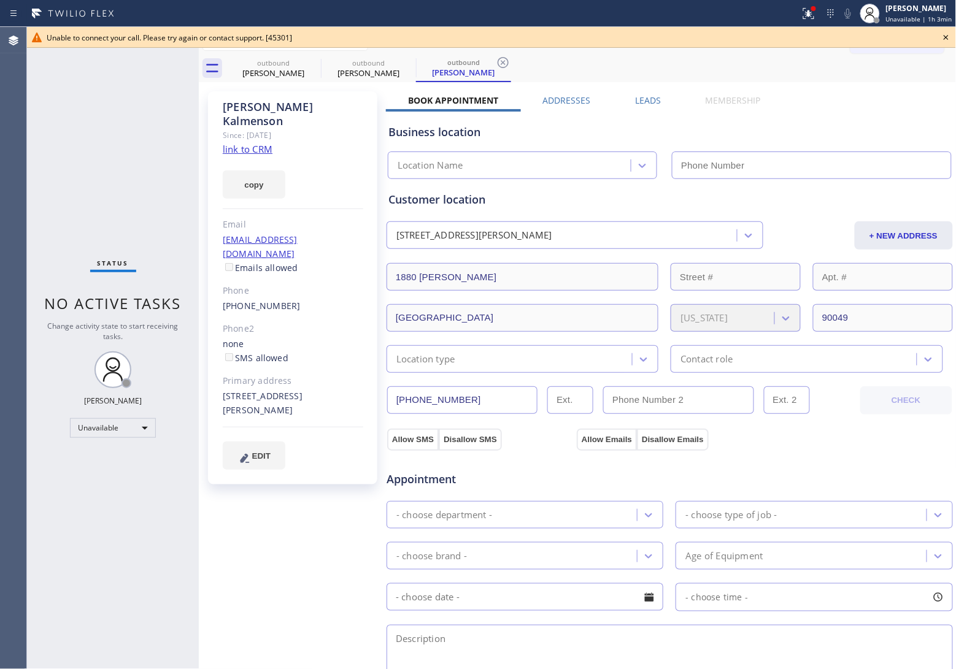
drag, startPoint x: 9, startPoint y: 106, endPoint x: 21, endPoint y: 109, distance: 12.5
click at [9, 106] on div "Agent Desktop" at bounding box center [13, 348] width 26 height 642
drag, startPoint x: 261, startPoint y: 280, endPoint x: 227, endPoint y: 280, distance: 33.7
click at [227, 299] on div "[PHONE_NUMBER]" at bounding box center [293, 306] width 140 height 14
click at [942, 38] on icon at bounding box center [946, 37] width 15 height 15
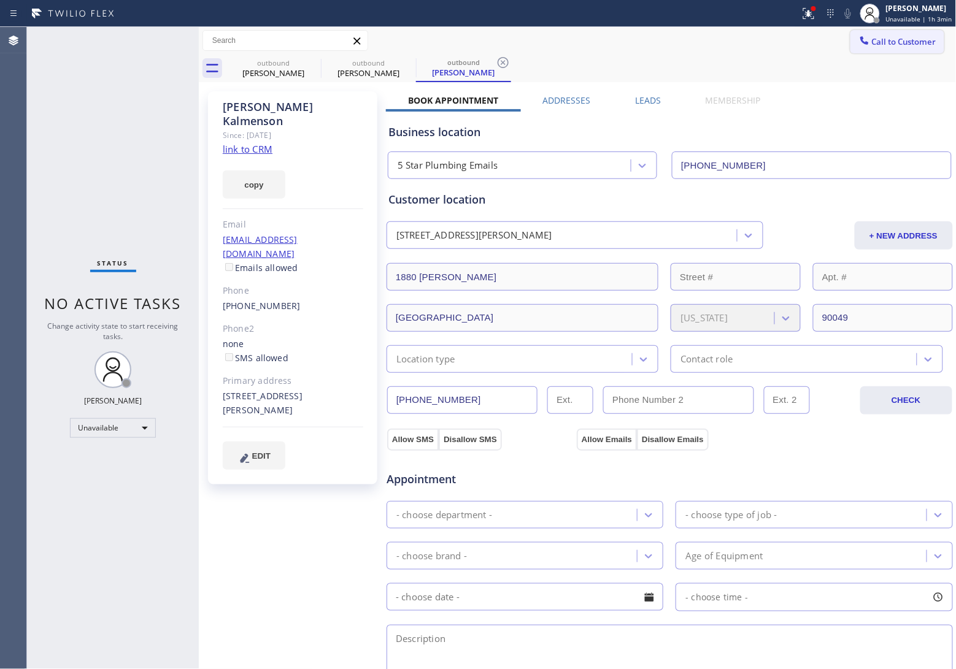
click at [914, 37] on span "Call to Customer" at bounding box center [904, 41] width 64 height 11
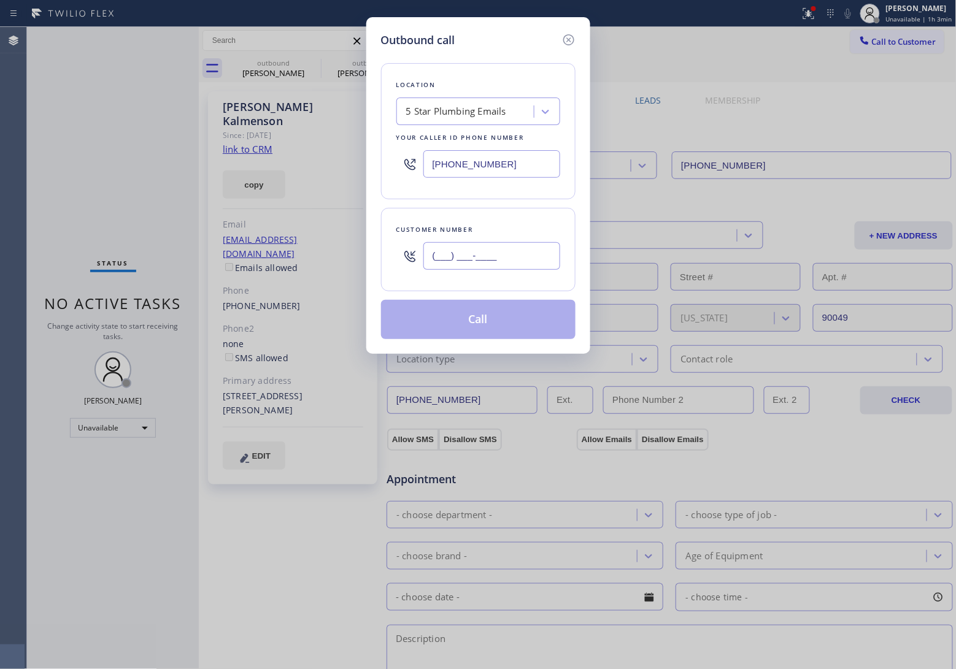
click at [456, 264] on input "(___) ___-____" at bounding box center [491, 256] width 137 height 28
paste input "310) 892-6787"
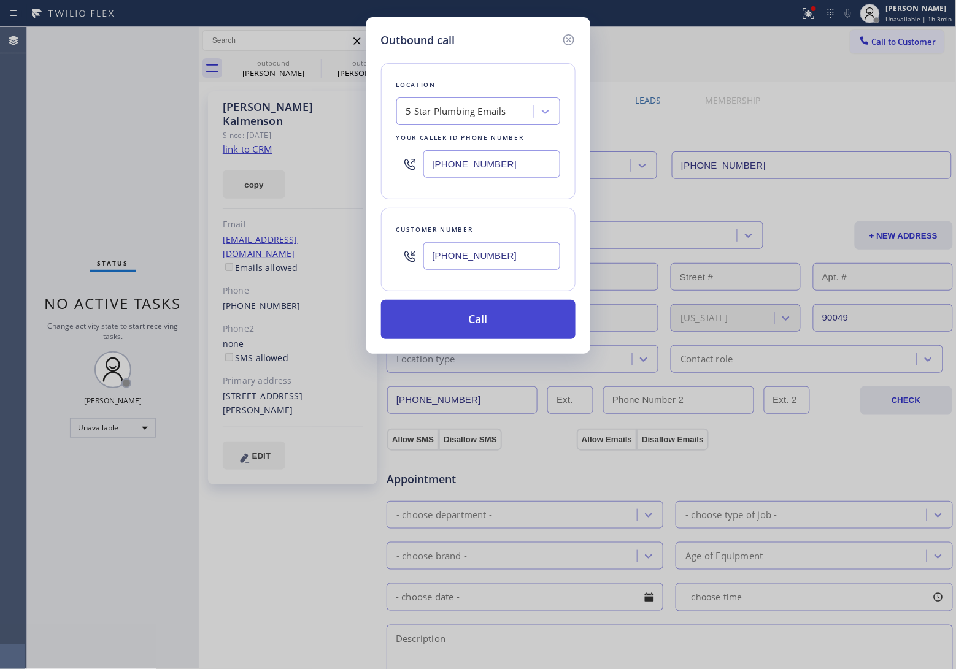
click at [486, 326] on button "Call" at bounding box center [478, 319] width 194 height 39
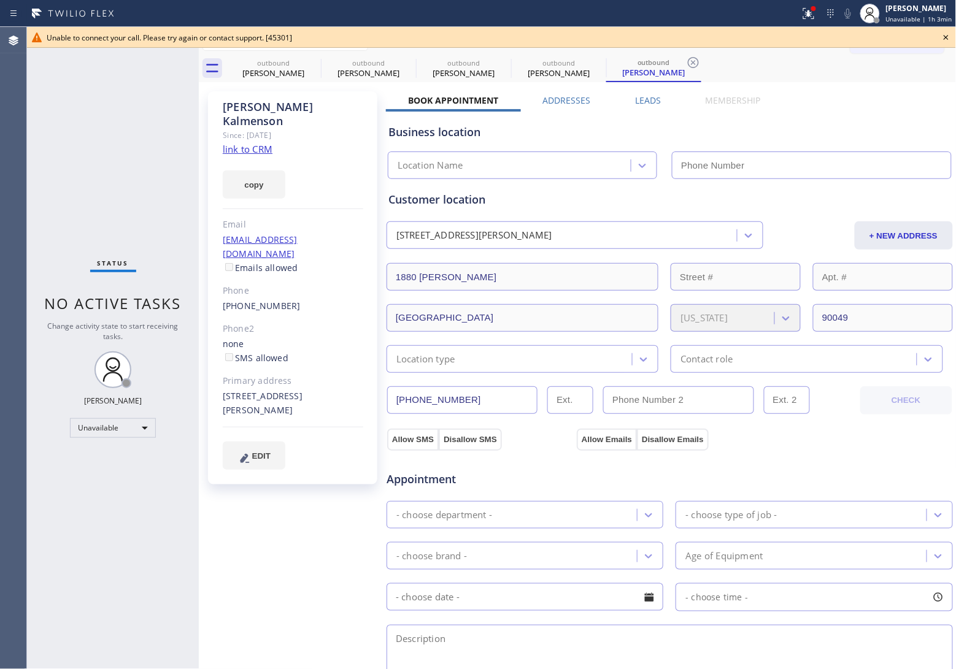
drag, startPoint x: 35, startPoint y: 115, endPoint x: 52, endPoint y: 118, distance: 17.4
click at [35, 115] on div "Status No active tasks Change activity state to start receiving tasks. [PERSON_…" at bounding box center [113, 348] width 172 height 642
click at [311, 58] on icon at bounding box center [312, 62] width 11 height 11
click at [310, 57] on icon at bounding box center [313, 62] width 15 height 15
click at [0, 0] on icon at bounding box center [0, 0] width 0 height 0
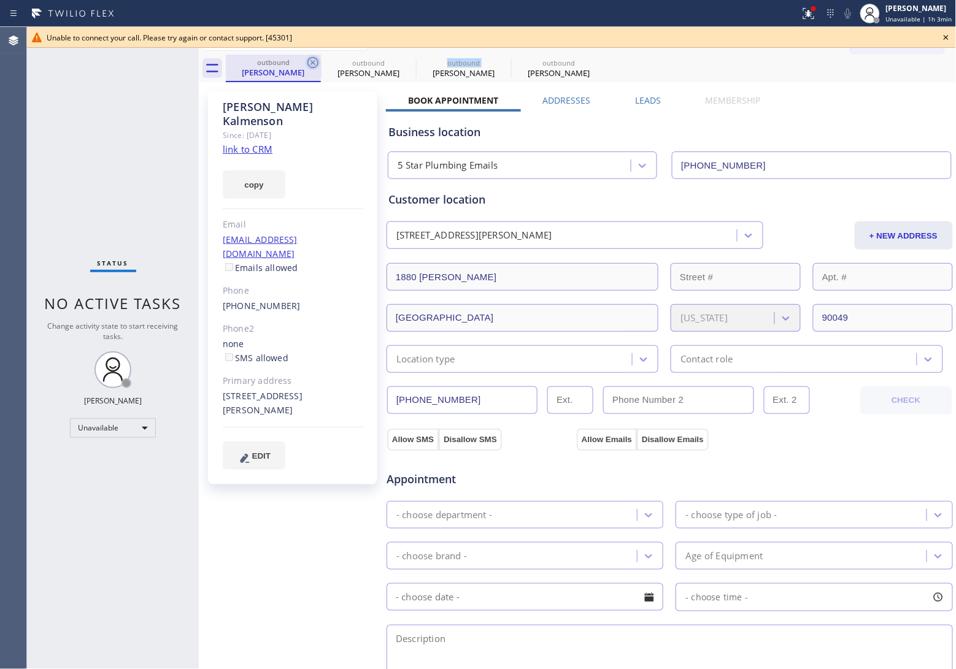
click at [0, 0] on icon at bounding box center [0, 0] width 0 height 0
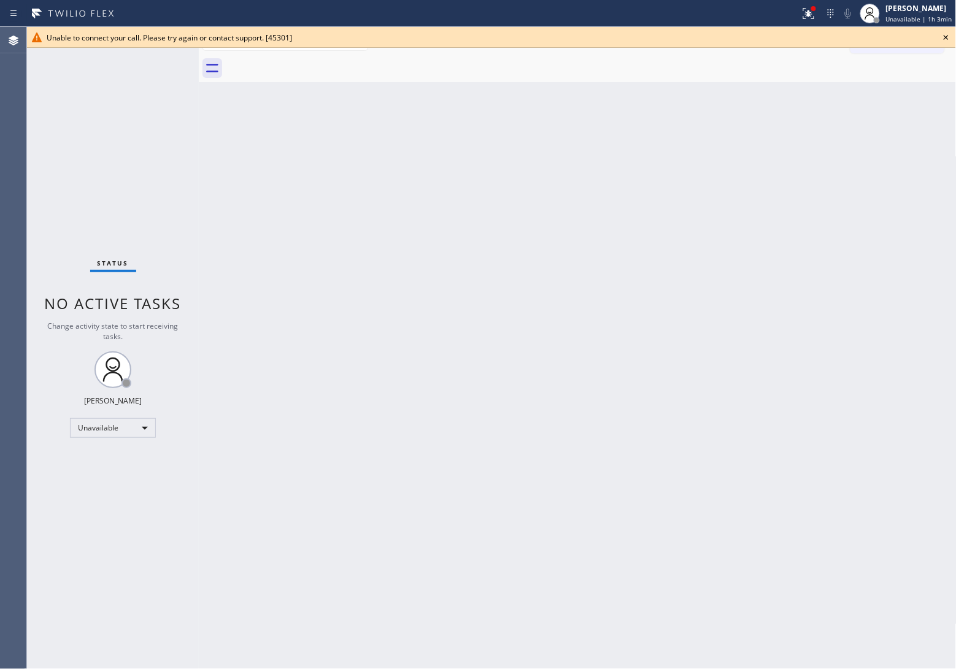
click at [310, 57] on div at bounding box center [591, 69] width 731 height 28
click at [952, 37] on icon at bounding box center [946, 37] width 15 height 15
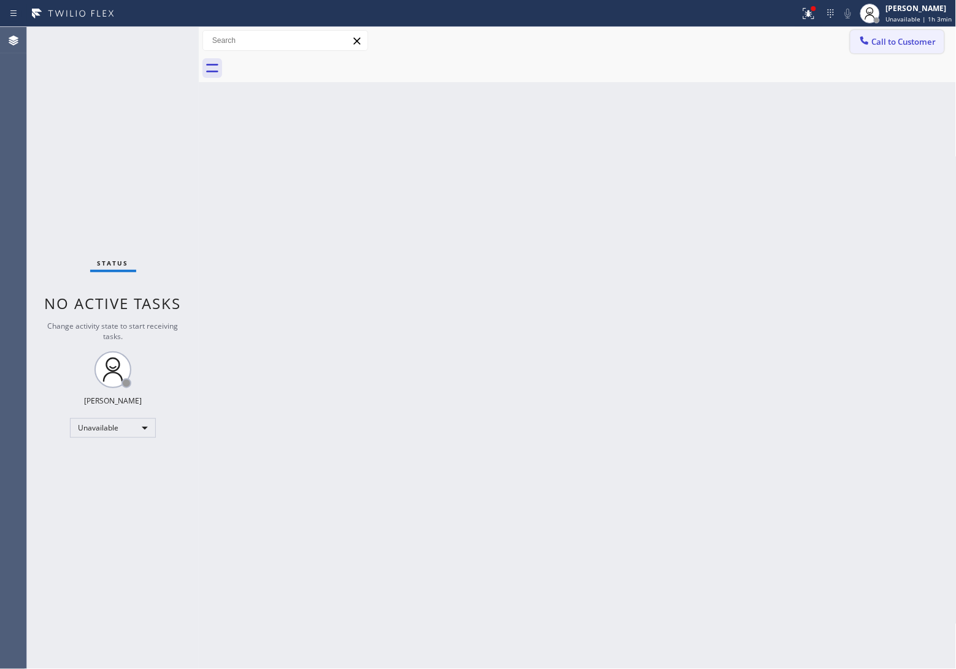
click at [937, 38] on button "Call to Customer" at bounding box center [897, 41] width 94 height 23
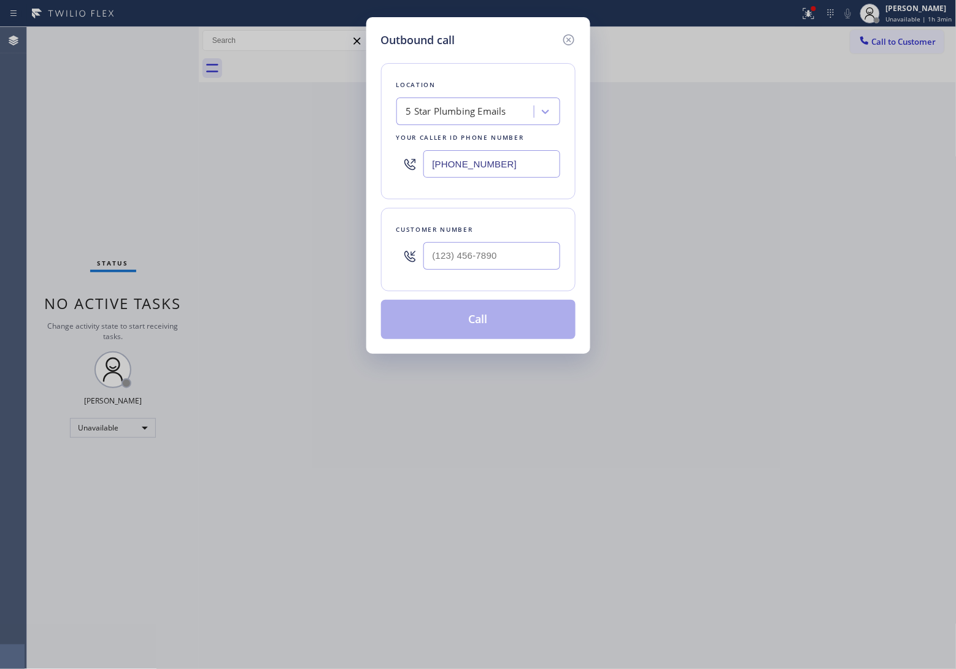
click at [514, 274] on div at bounding box center [491, 256] width 137 height 40
click at [504, 264] on input "(___) ___-____" at bounding box center [491, 256] width 137 height 28
paste input "310) 892-6787"
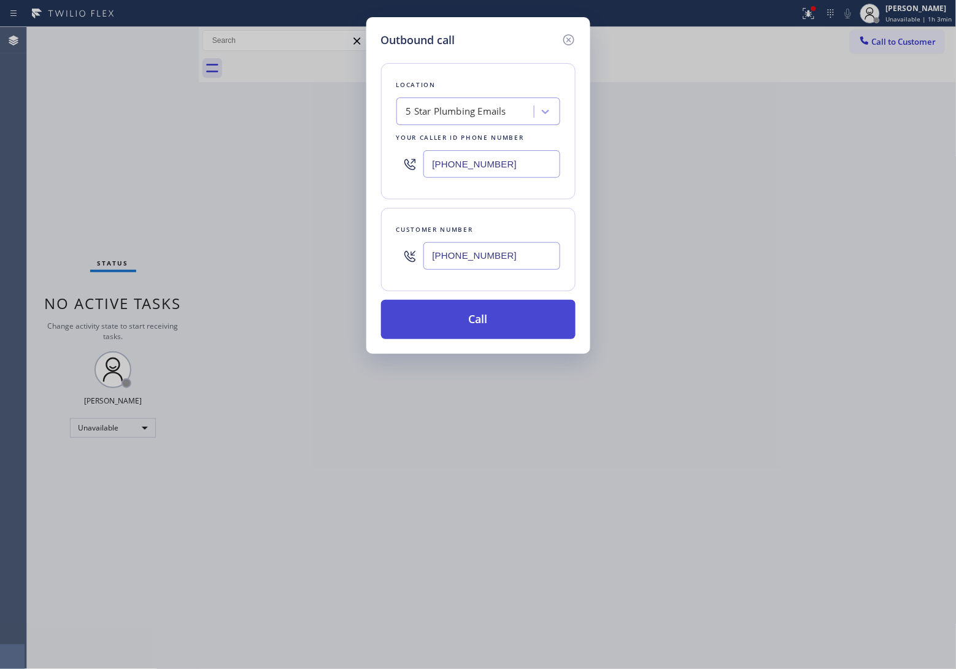
click at [544, 327] on button "Call" at bounding box center [478, 319] width 194 height 39
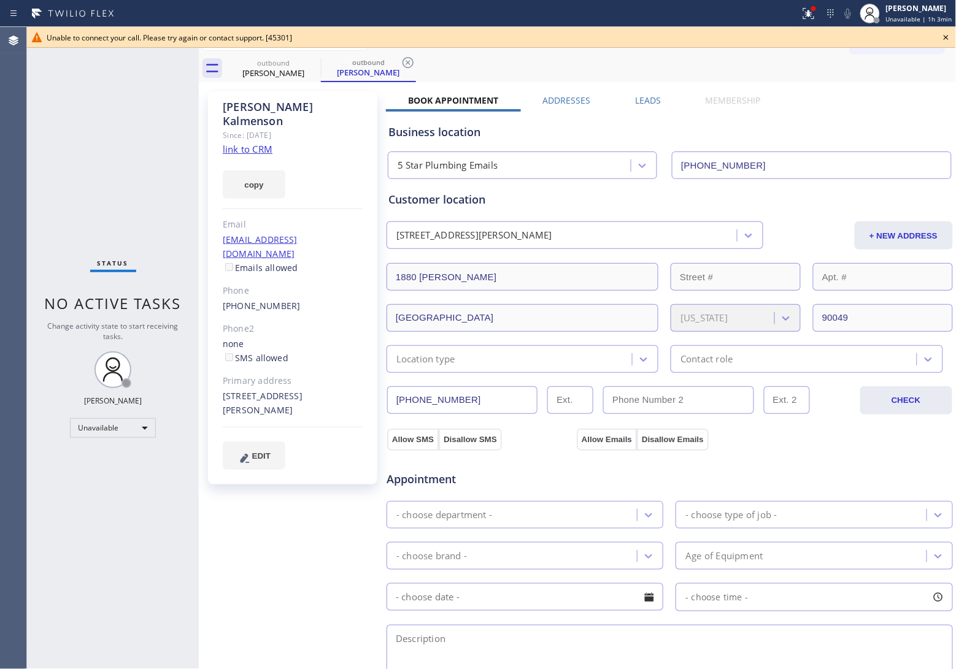
click at [945, 38] on icon at bounding box center [946, 37] width 15 height 15
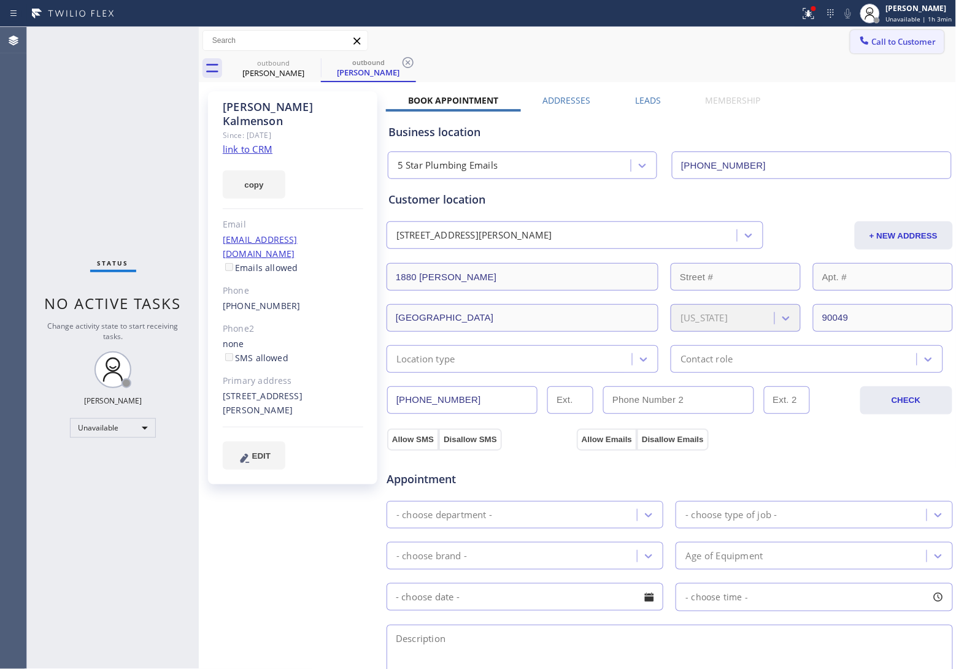
click at [923, 37] on span "Call to Customer" at bounding box center [904, 41] width 64 height 11
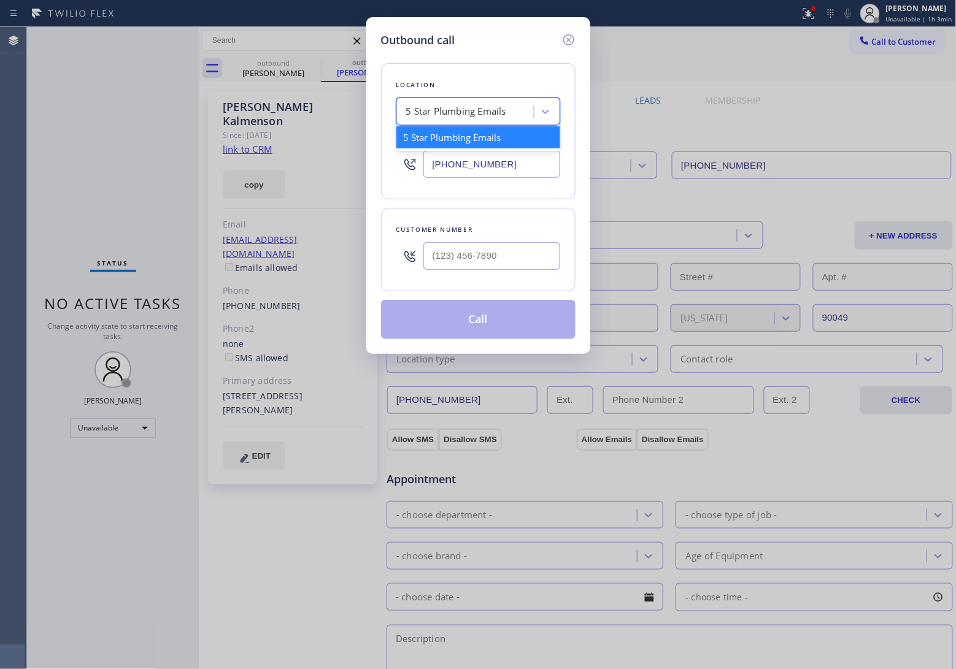
click at [498, 107] on div "5 Star Plumbing Emails" at bounding box center [456, 112] width 100 height 14
click at [565, 38] on icon at bounding box center [568, 40] width 15 height 15
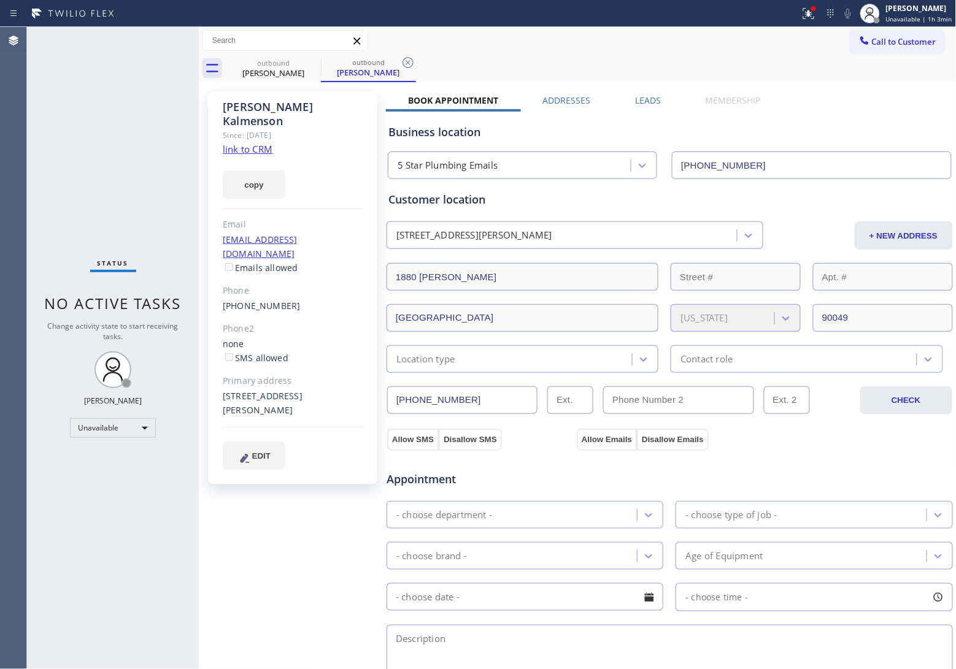
drag, startPoint x: 906, startPoint y: 47, endPoint x: 354, endPoint y: 175, distance: 566.1
click at [897, 48] on button "Call to Customer" at bounding box center [897, 41] width 94 height 23
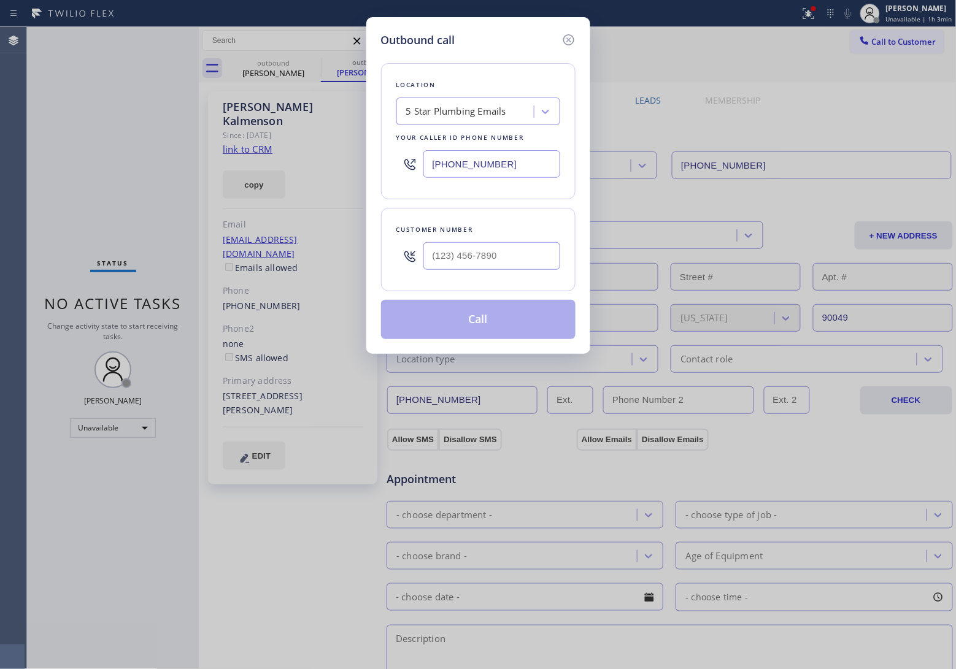
click at [455, 109] on div "5 Star Plumbing Emails" at bounding box center [456, 112] width 100 height 14
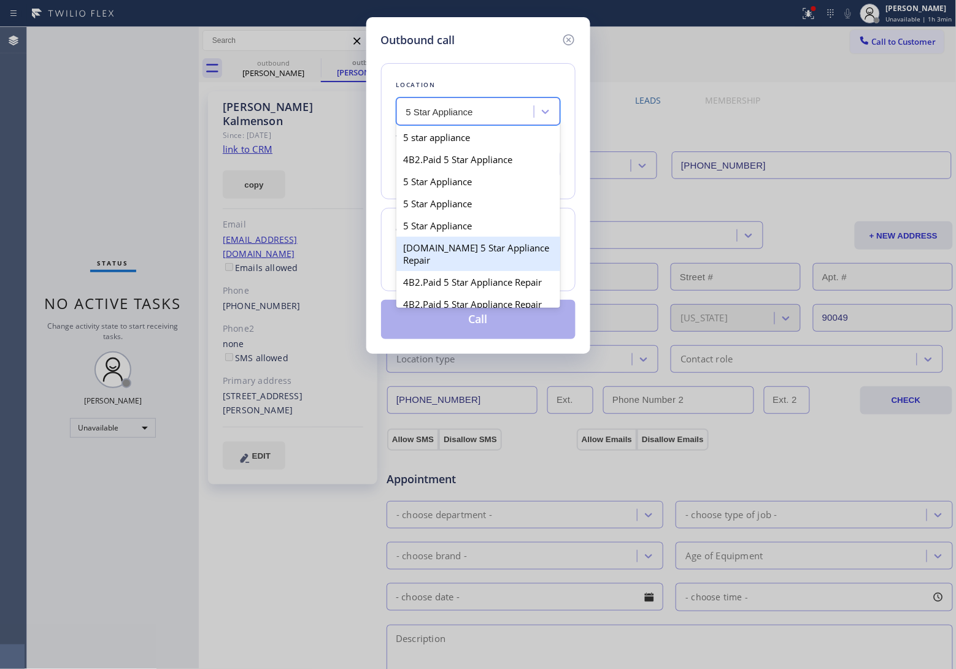
click at [477, 260] on div "[DOMAIN_NAME] 5 Star Appliance Repair" at bounding box center [478, 254] width 164 height 34
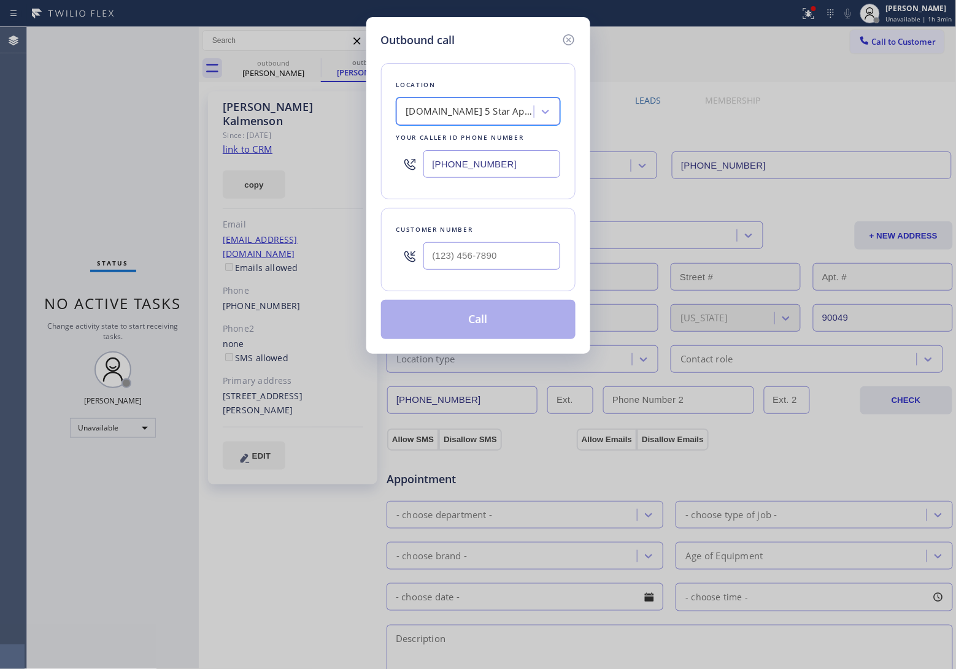
click at [471, 280] on div "Customer number" at bounding box center [478, 249] width 194 height 83
click at [469, 261] on input "(___) ___-____" at bounding box center [491, 256] width 137 height 28
paste input "310) 892-6787"
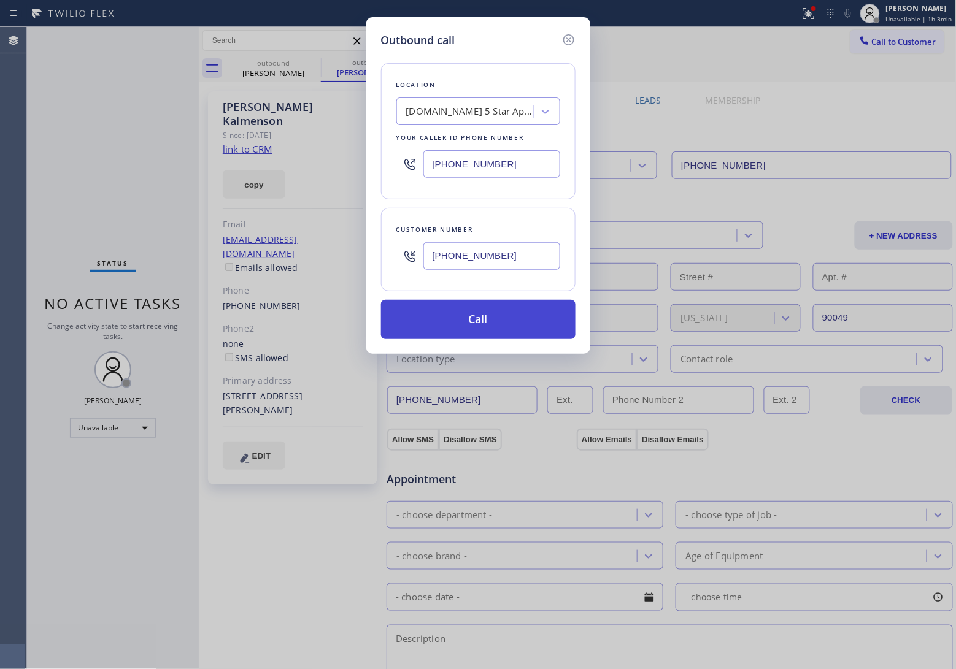
click at [490, 330] on button "Call" at bounding box center [478, 319] width 194 height 39
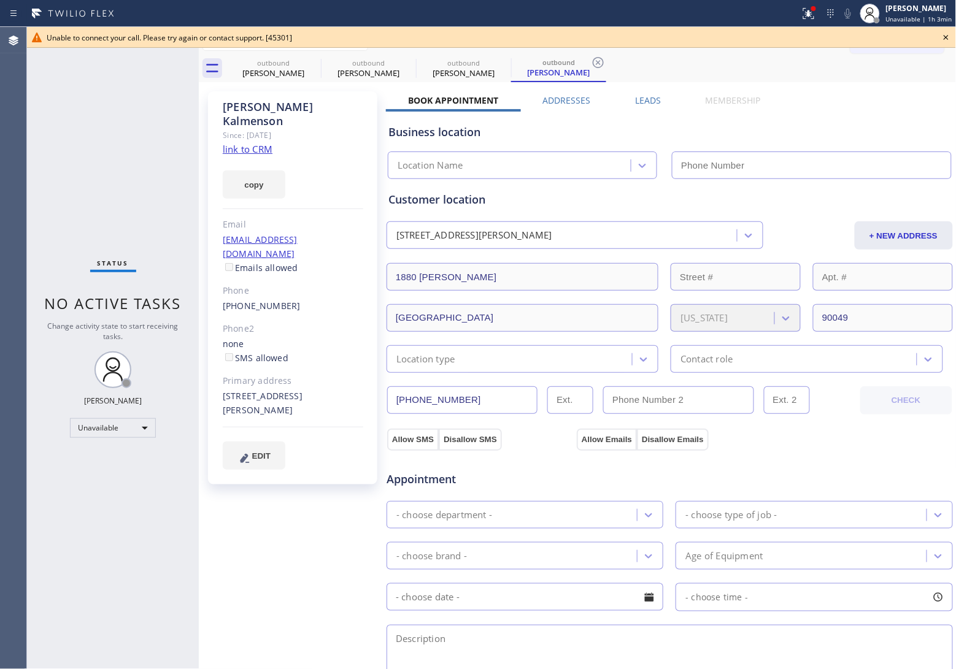
click at [949, 35] on icon at bounding box center [946, 37] width 5 height 5
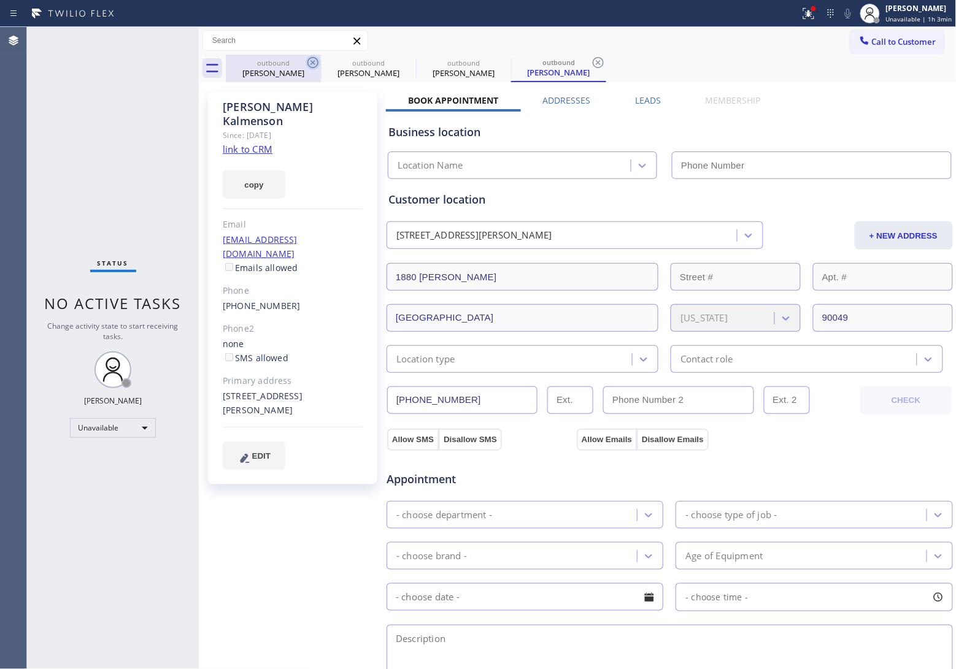
click at [317, 59] on icon at bounding box center [312, 62] width 11 height 11
click at [0, 0] on icon at bounding box center [0, 0] width 0 height 0
click at [317, 59] on icon at bounding box center [312, 62] width 11 height 11
click at [0, 0] on icon at bounding box center [0, 0] width 0 height 0
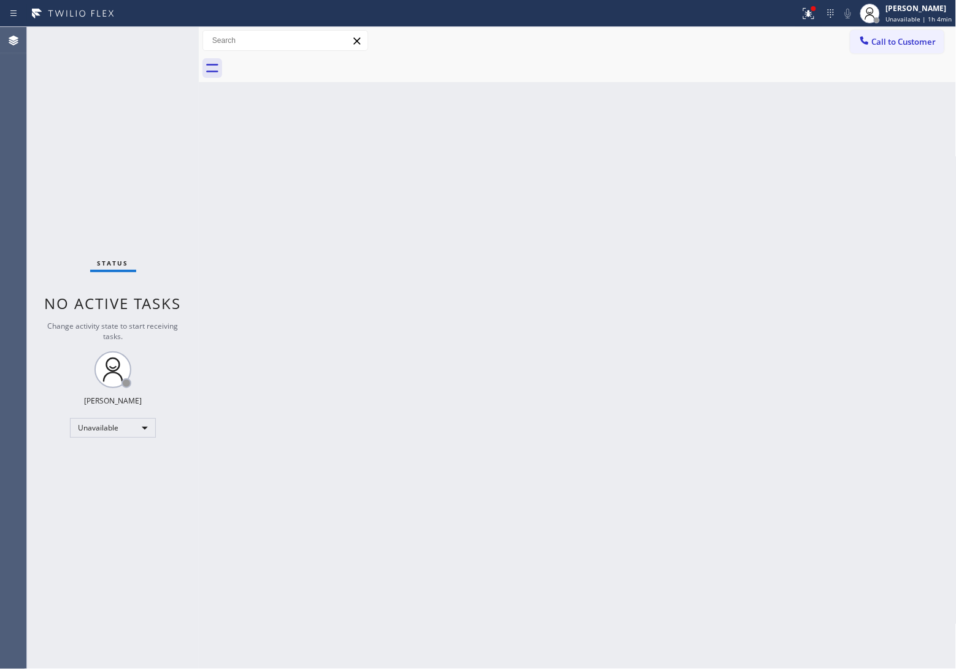
drag, startPoint x: 13, startPoint y: 109, endPoint x: 772, endPoint y: 100, distance: 758.4
click at [16, 109] on div "Agent Desktop" at bounding box center [13, 348] width 26 height 642
click at [900, 43] on span "Call to Customer" at bounding box center [904, 41] width 64 height 11
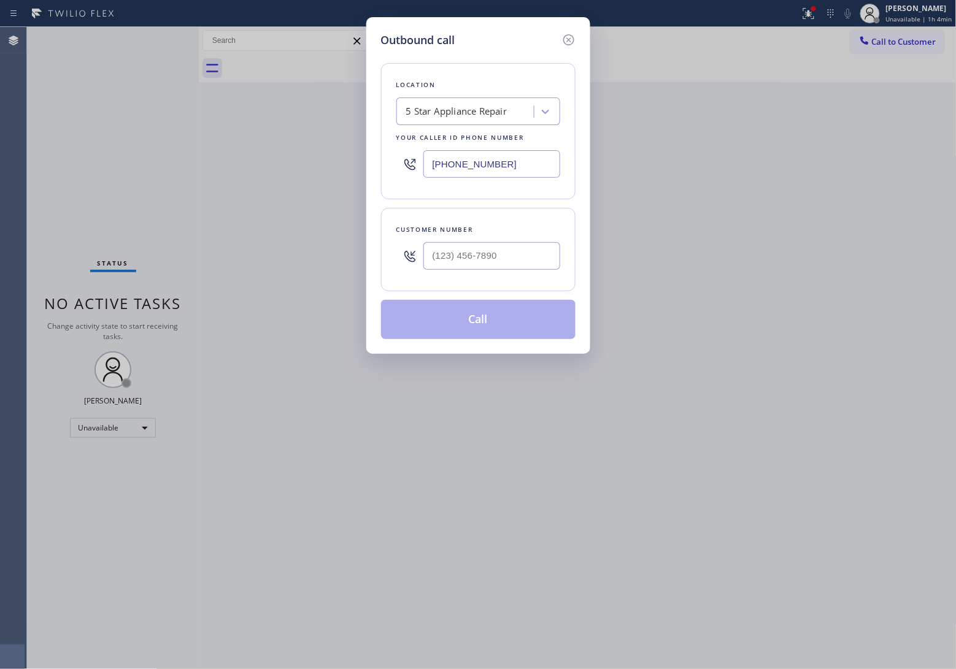
click at [514, 150] on div "Location 5 Star Appliance Repair Your caller id phone number [PHONE_NUMBER]" at bounding box center [478, 131] width 194 height 136
click at [511, 160] on input "[PHONE_NUMBER]" at bounding box center [491, 164] width 137 height 28
paste input "347) 997-1730"
click at [487, 248] on input "(___) ___-____" at bounding box center [491, 256] width 137 height 28
paste input "212) 423-6262"
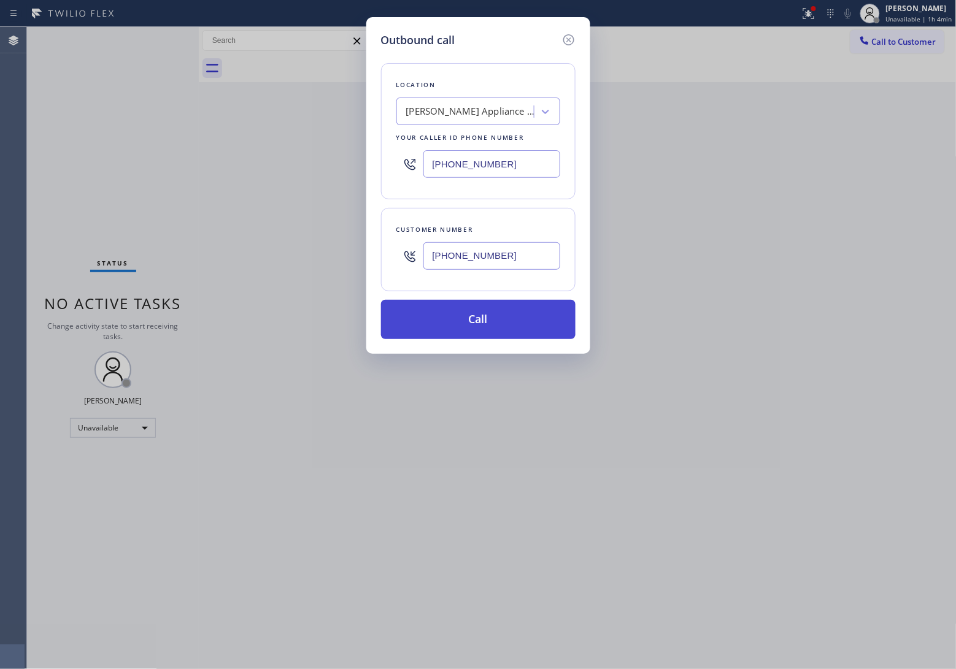
click at [499, 308] on button "Call" at bounding box center [478, 319] width 194 height 39
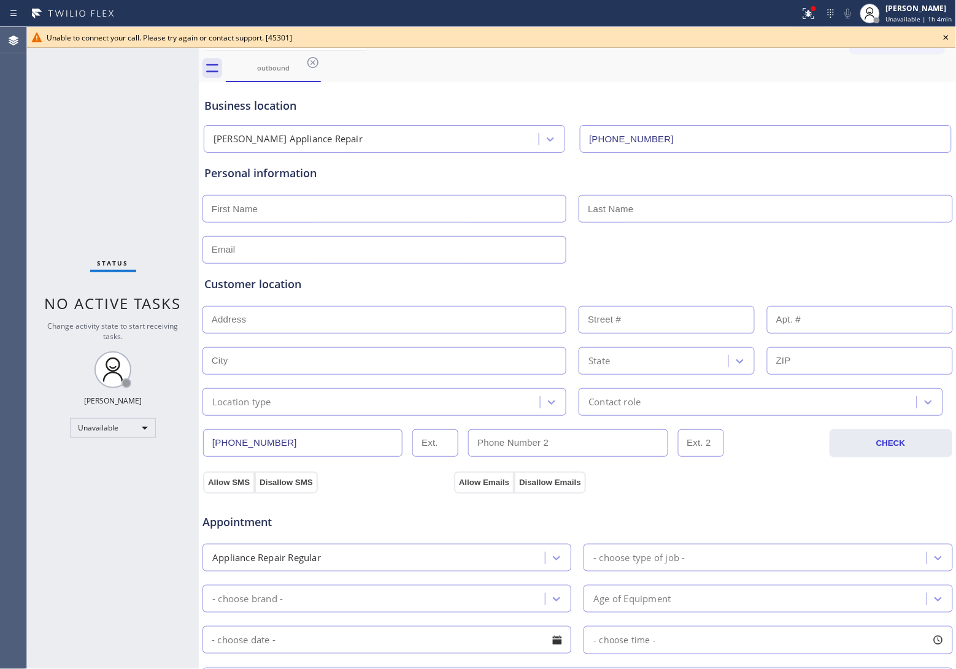
click at [946, 35] on icon at bounding box center [946, 37] width 15 height 15
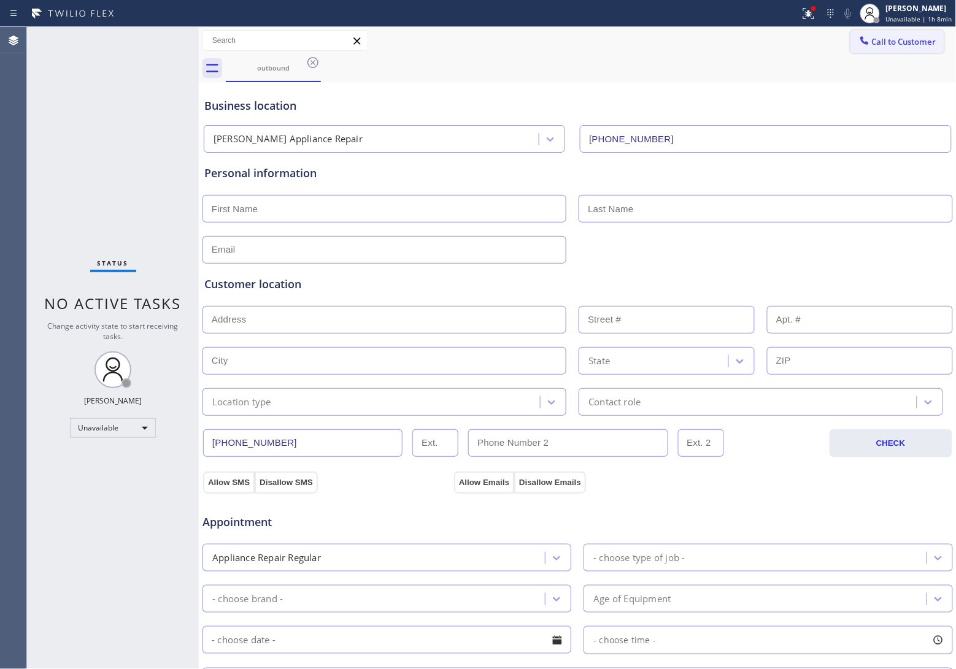
click at [912, 48] on button "Call to Customer" at bounding box center [897, 41] width 94 height 23
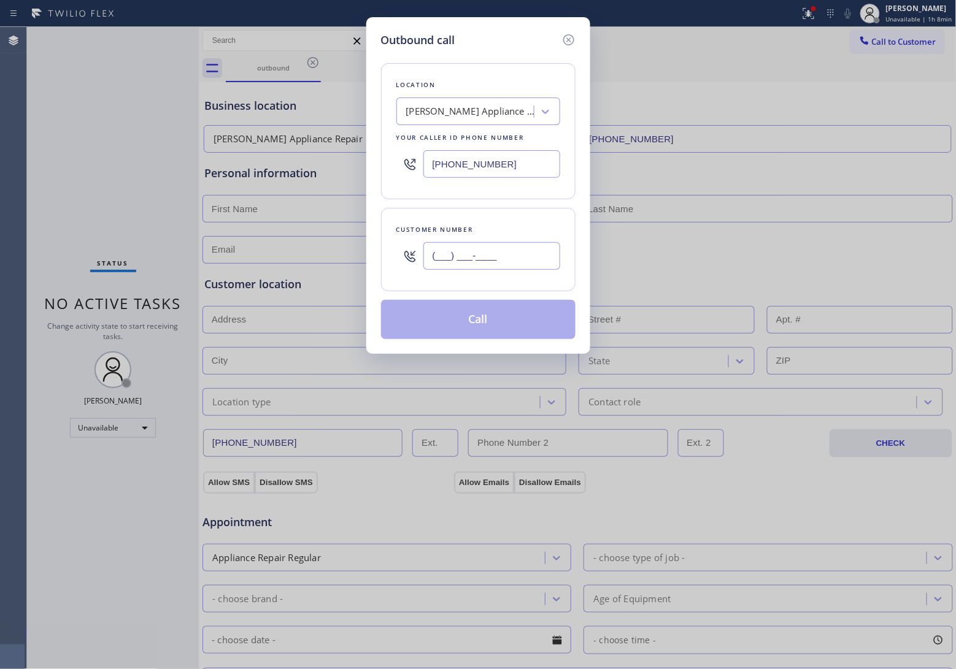
click at [514, 259] on input "(___) ___-____" at bounding box center [491, 256] width 137 height 28
paste input "305) 542-0113"
type input "(305) 542-0113"
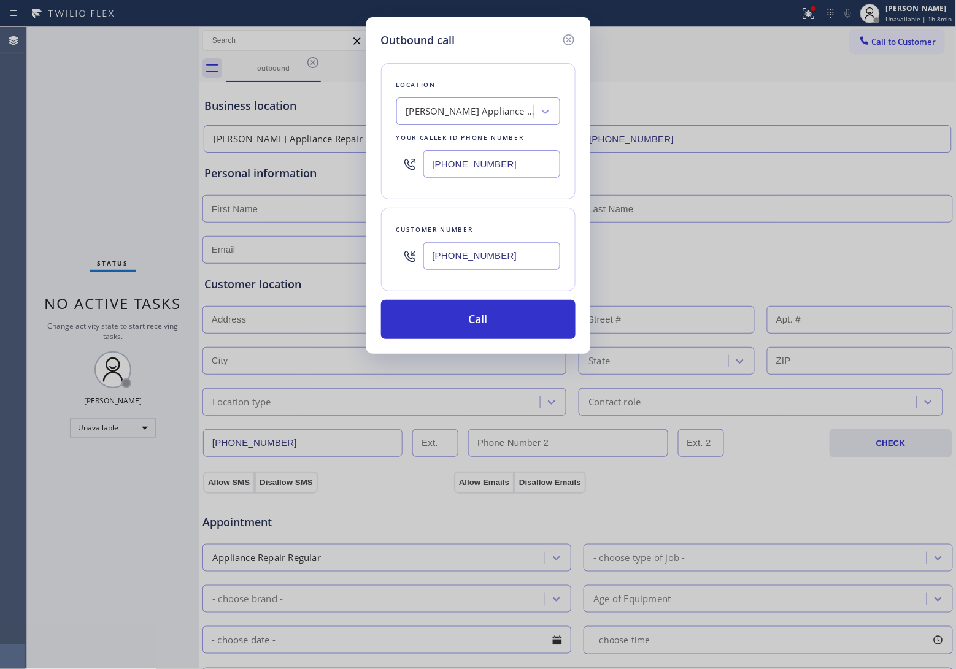
click at [482, 169] on input "[PHONE_NUMBER]" at bounding box center [491, 164] width 137 height 28
click at [471, 171] on input "[PHONE_NUMBER]" at bounding box center [491, 164] width 137 height 28
click at [490, 163] on input "[PHONE_NUMBER]" at bounding box center [491, 164] width 137 height 28
paste input "3"
click at [479, 167] on input "(347) 997-1733" at bounding box center [491, 164] width 137 height 28
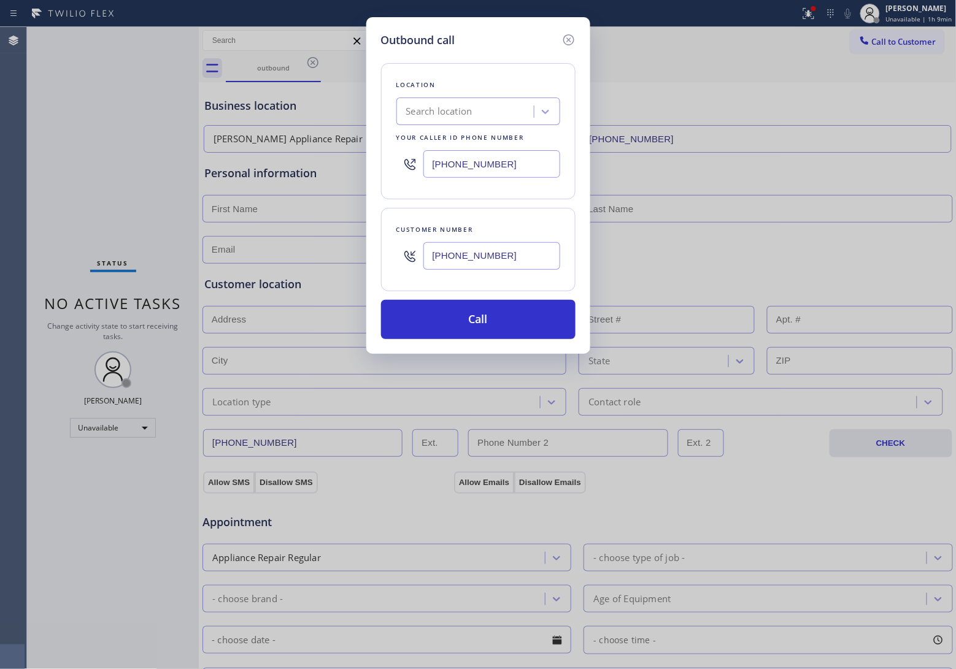
paste input "05) 239-8487"
type input "(305) 239-8487"
click at [507, 262] on input "(305) 542-0113" at bounding box center [491, 256] width 137 height 28
click at [536, 325] on button "Call" at bounding box center [478, 319] width 194 height 39
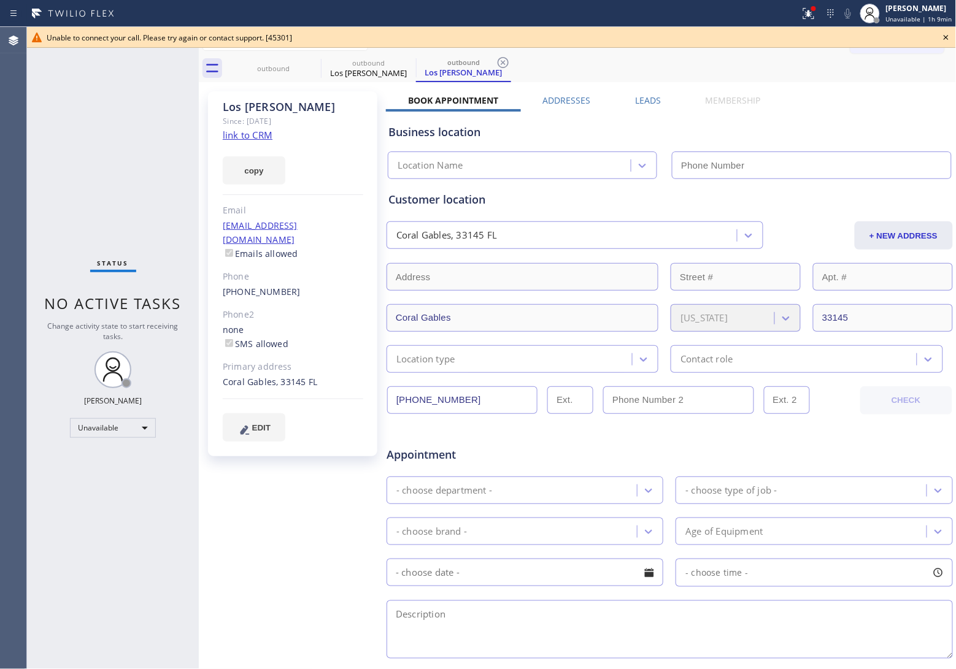
type input "(305) 239-8487"
drag, startPoint x: 301, startPoint y: 278, endPoint x: 227, endPoint y: 280, distance: 73.7
click at [227, 285] on div "(305) 542-0113" at bounding box center [293, 292] width 140 height 14
copy link "305) 542-0113"
click at [313, 64] on icon at bounding box center [313, 62] width 15 height 15
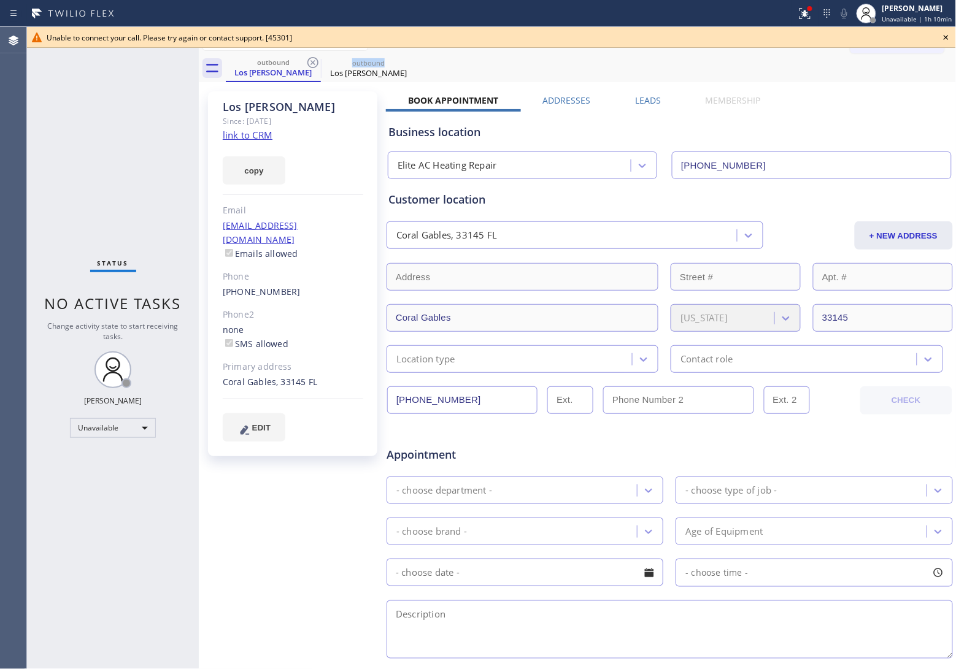
click at [313, 64] on icon at bounding box center [313, 62] width 15 height 15
click at [0, 0] on icon at bounding box center [0, 0] width 0 height 0
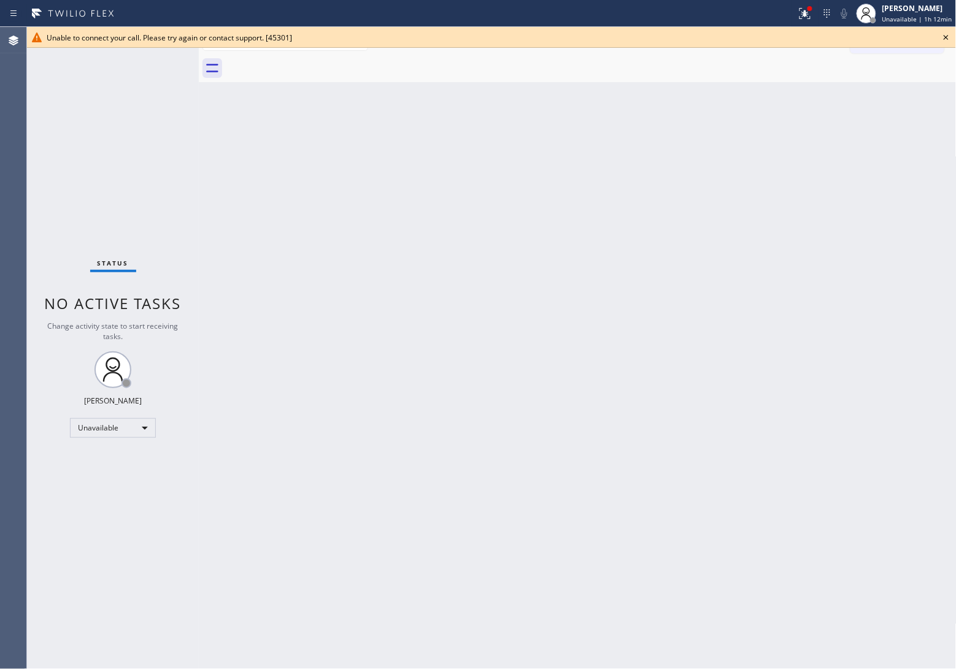
drag, startPoint x: 34, startPoint y: 139, endPoint x: 684, endPoint y: 7, distance: 663.5
click at [34, 137] on div "Status No active tasks Change activity state to start receiving tasks. [PERSON_…" at bounding box center [113, 348] width 172 height 642
click at [949, 36] on icon at bounding box center [946, 37] width 15 height 15
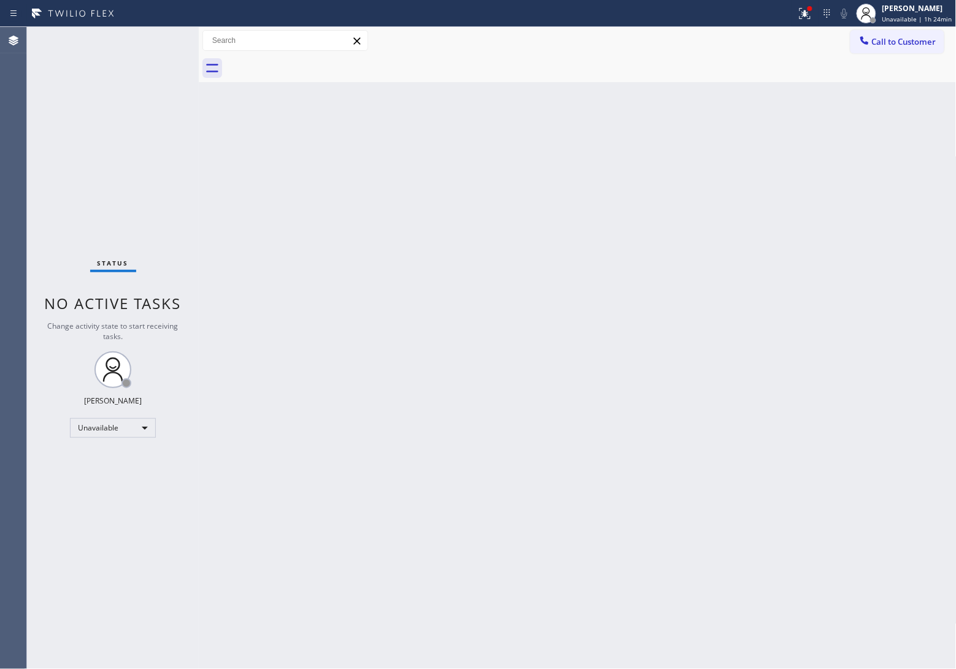
drag, startPoint x: 0, startPoint y: 146, endPoint x: 112, endPoint y: 96, distance: 122.5
click at [0, 146] on div "Agent Desktop" at bounding box center [13, 348] width 26 height 642
click at [47, 163] on div "Status No active tasks Change activity state to start receiving tasks. [PERSON_…" at bounding box center [113, 348] width 172 height 642
click at [59, 237] on div "Status No active tasks Change activity state to start receiving tasks. [PERSON_…" at bounding box center [113, 348] width 172 height 642
click at [35, 136] on div "Status No active tasks Change activity state to start receiving tasks. [PERSON_…" at bounding box center [113, 348] width 172 height 642
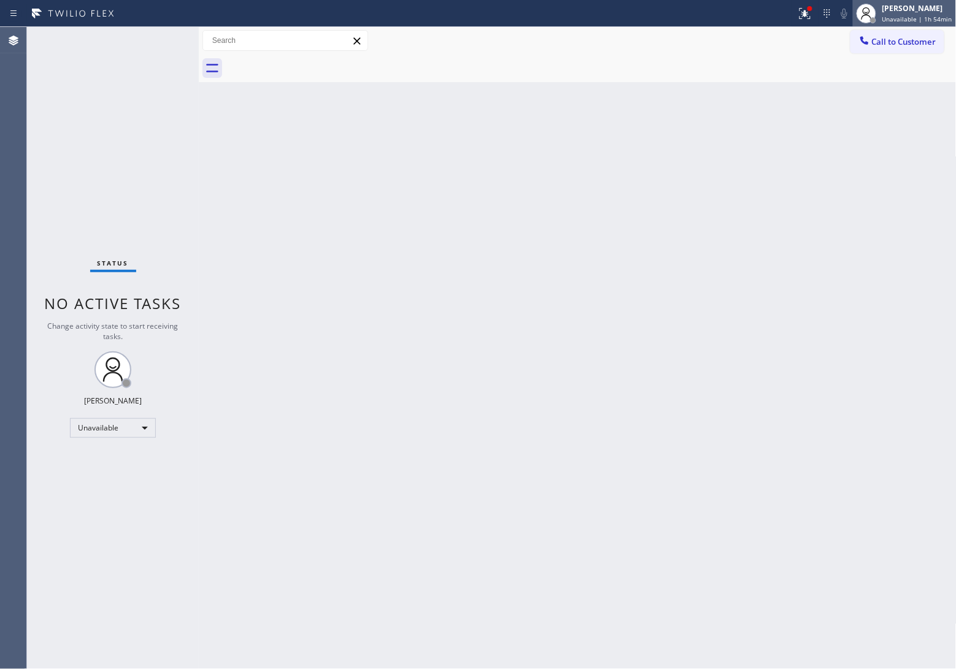
click at [910, 8] on div "[PERSON_NAME]" at bounding box center [917, 8] width 70 height 10
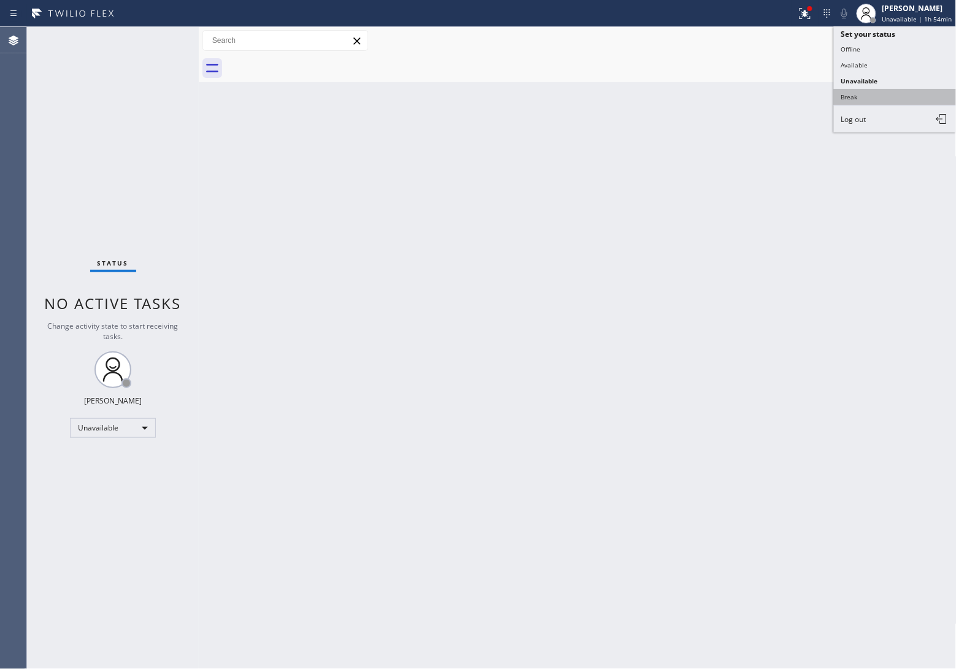
click at [888, 93] on button "Break" at bounding box center [895, 97] width 123 height 16
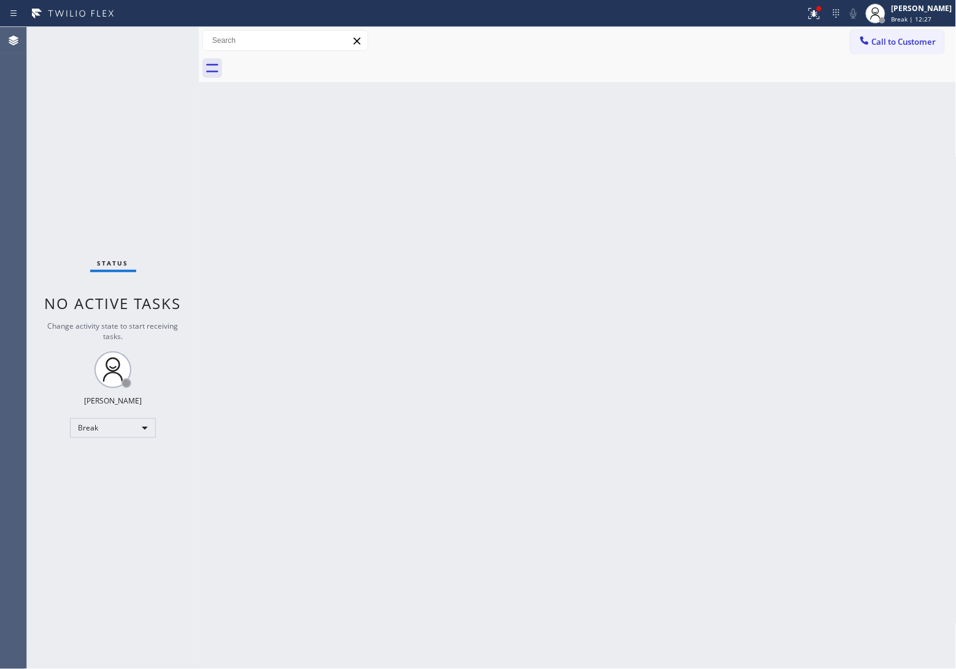
click at [46, 59] on div "Status No active tasks Change activity state to start receiving tasks. JOHN FEL…" at bounding box center [113, 348] width 172 height 642
click at [891, 22] on span "Break | 12:28" at bounding box center [911, 19] width 40 height 9
click at [717, 128] on div "Back to Dashboard Change Sender ID Customers Technicians Select a contact Outbo…" at bounding box center [578, 348] width 758 height 642
click at [13, 198] on div "Agent Desktop" at bounding box center [13, 348] width 26 height 642
click at [919, 21] on span "Break | 14:59" at bounding box center [911, 19] width 40 height 9
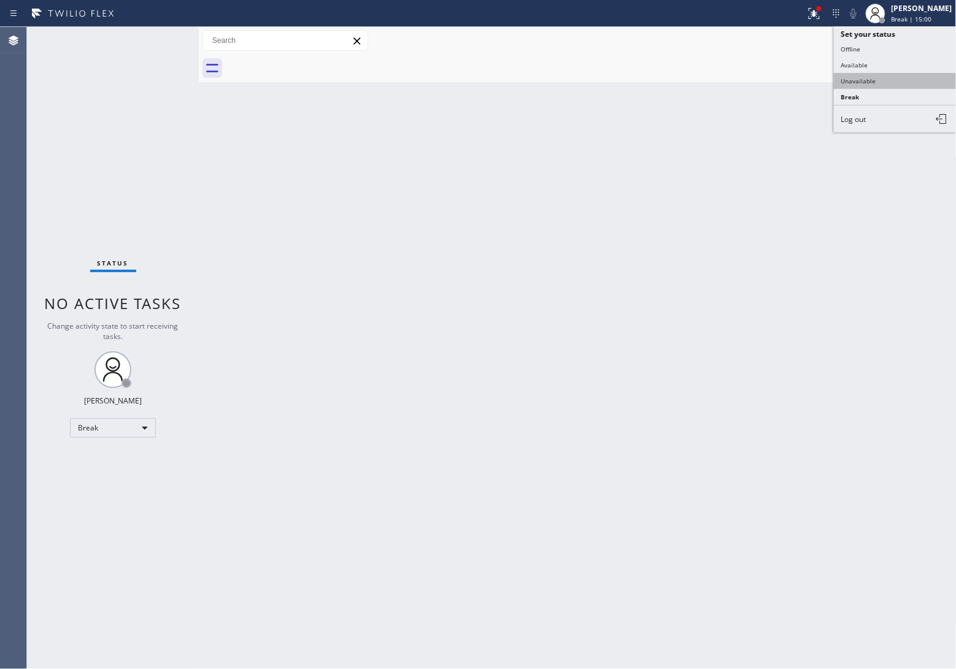
click at [902, 83] on button "Unavailable" at bounding box center [895, 81] width 123 height 16
click at [890, 34] on button "Call to Customer" at bounding box center [897, 41] width 94 height 23
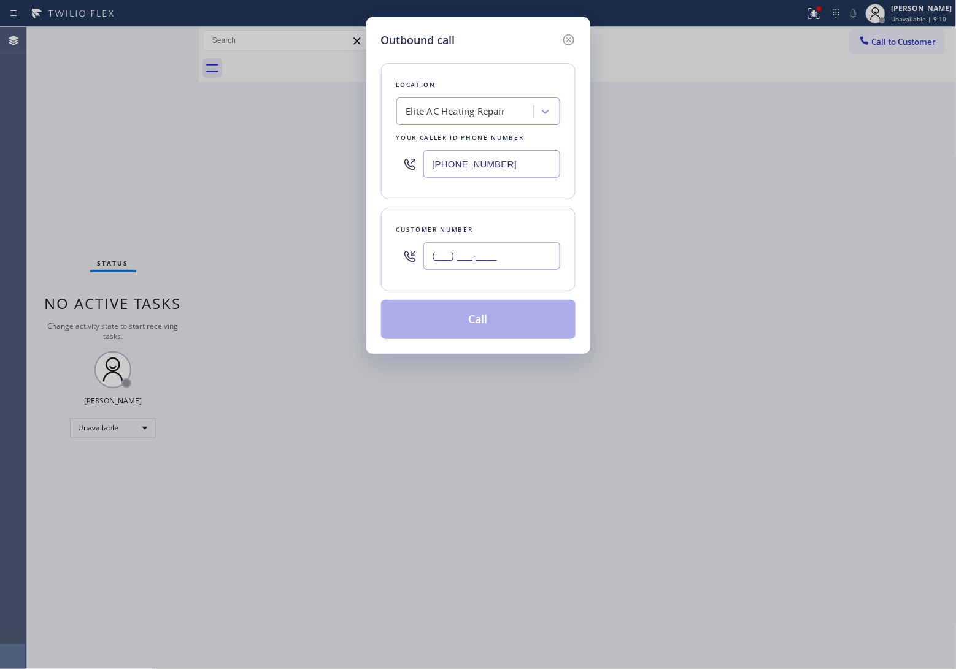
click at [510, 255] on input "(___) ___-____" at bounding box center [491, 256] width 137 height 28
paste input "917) 209-5563"
type input "(917) 209-5563"
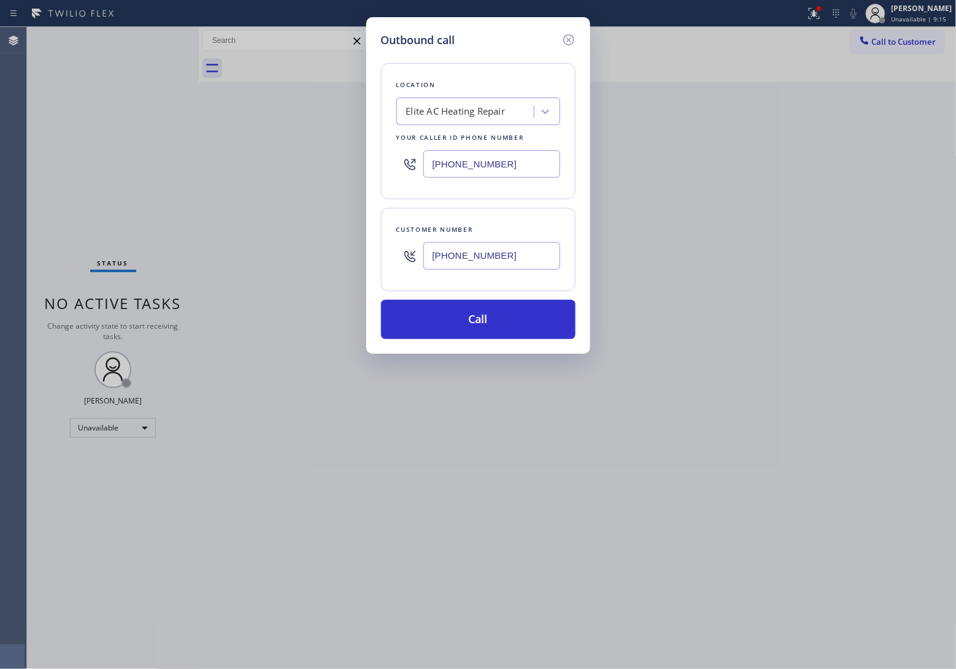
drag, startPoint x: 10, startPoint y: 146, endPoint x: 207, endPoint y: 155, distance: 197.8
click at [26, 146] on div "Outbound call Location Elite AC Heating Repair Your caller id phone number (305…" at bounding box center [478, 334] width 956 height 669
click at [410, 107] on div "Elite AC Heating Repair" at bounding box center [455, 112] width 99 height 14
paste input "Hancock Park Plumbers"
type input "Hancock Park Plumbers"
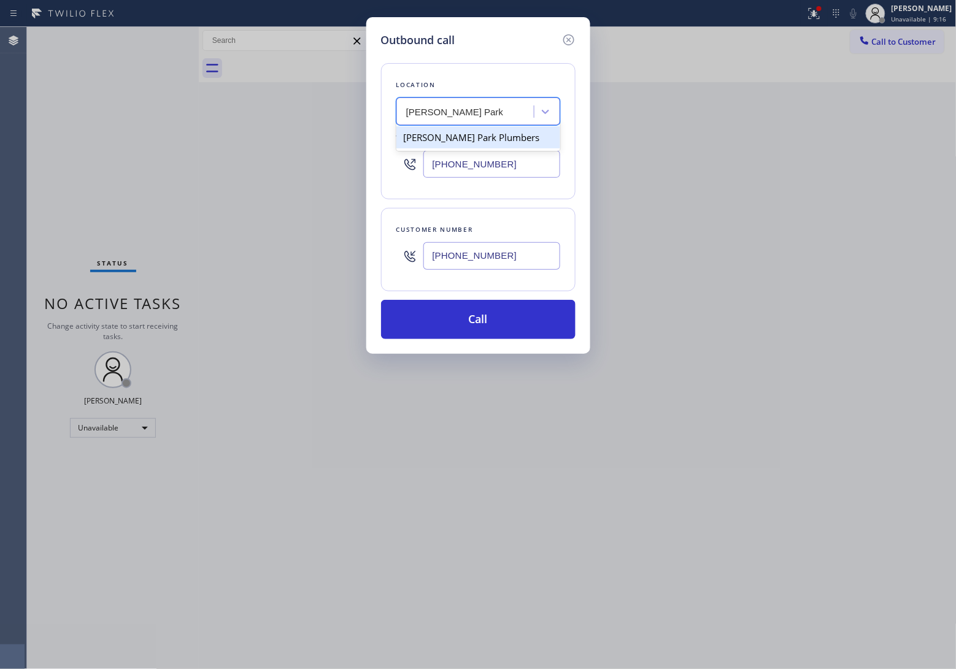
click at [456, 143] on div "Hancock Park Plumbers" at bounding box center [478, 137] width 164 height 22
type input "(323) 784-6349"
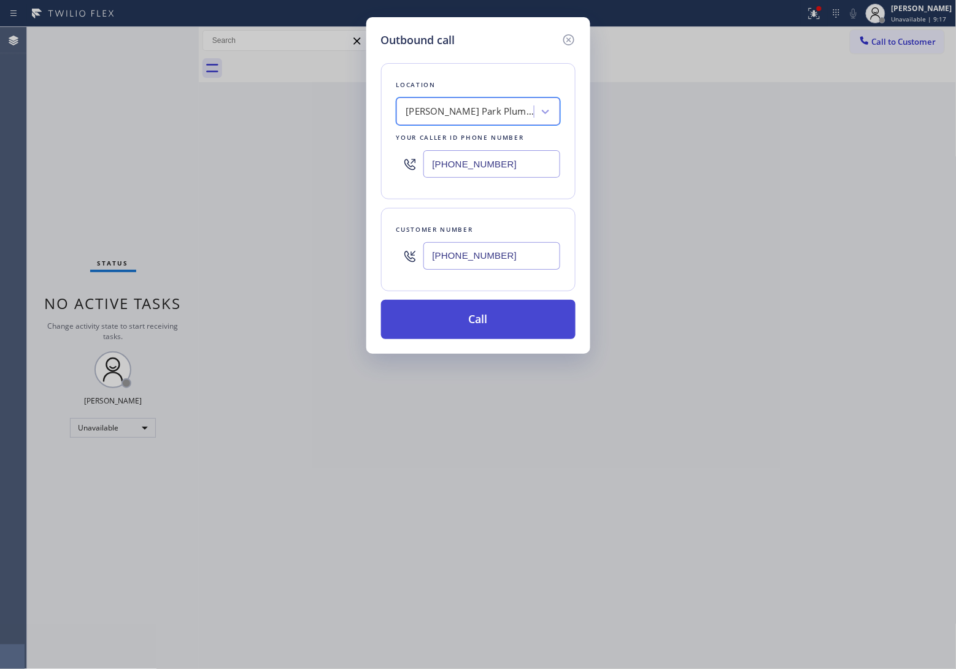
click at [480, 323] on button "Call" at bounding box center [478, 319] width 194 height 39
click at [491, 314] on button "Call" at bounding box center [478, 319] width 194 height 39
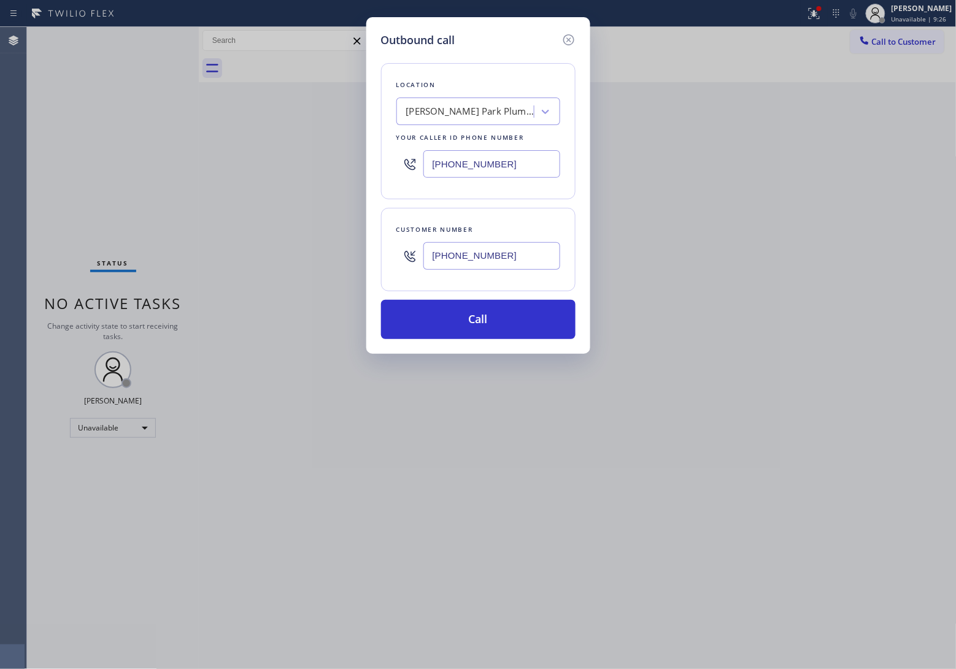
click at [381, 300] on button "Call" at bounding box center [478, 319] width 194 height 39
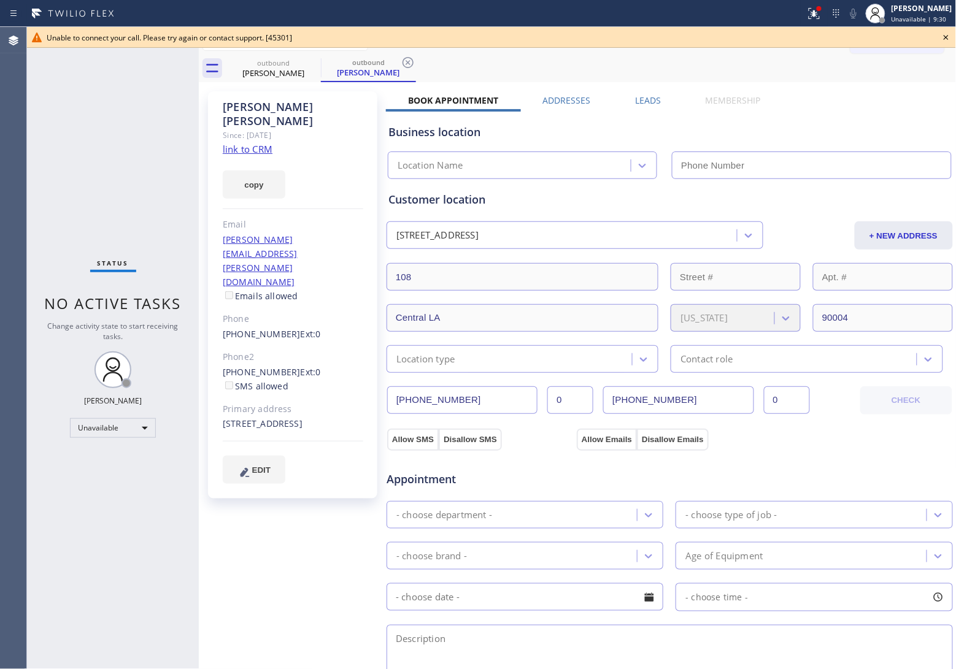
type input "(323) 784-6349"
click at [942, 35] on icon at bounding box center [946, 37] width 15 height 15
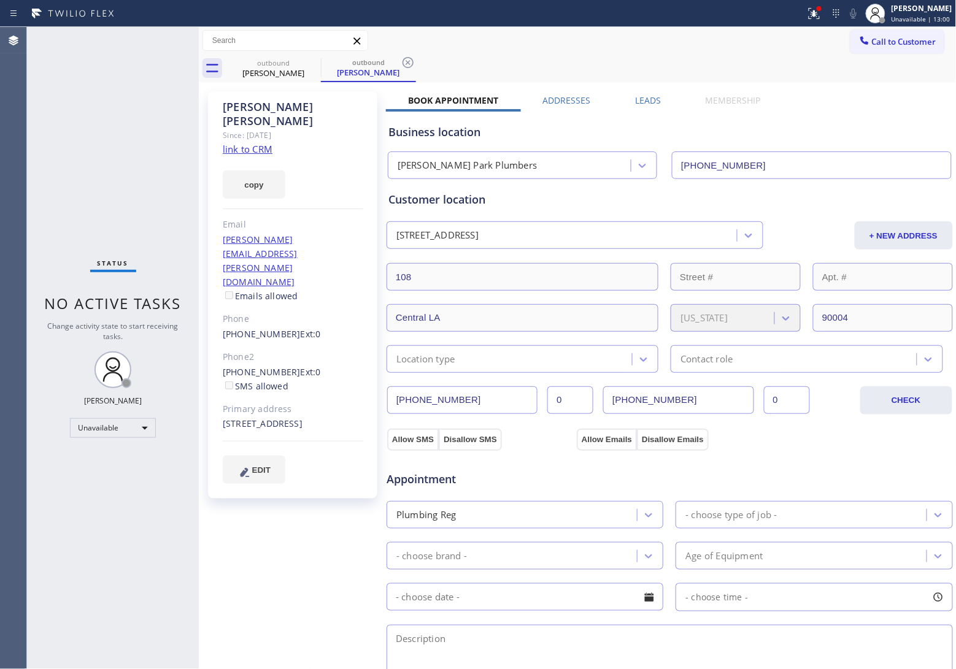
drag, startPoint x: 926, startPoint y: 38, endPoint x: 747, endPoint y: 114, distance: 194.6
click at [924, 39] on button "Call to Customer" at bounding box center [897, 41] width 94 height 23
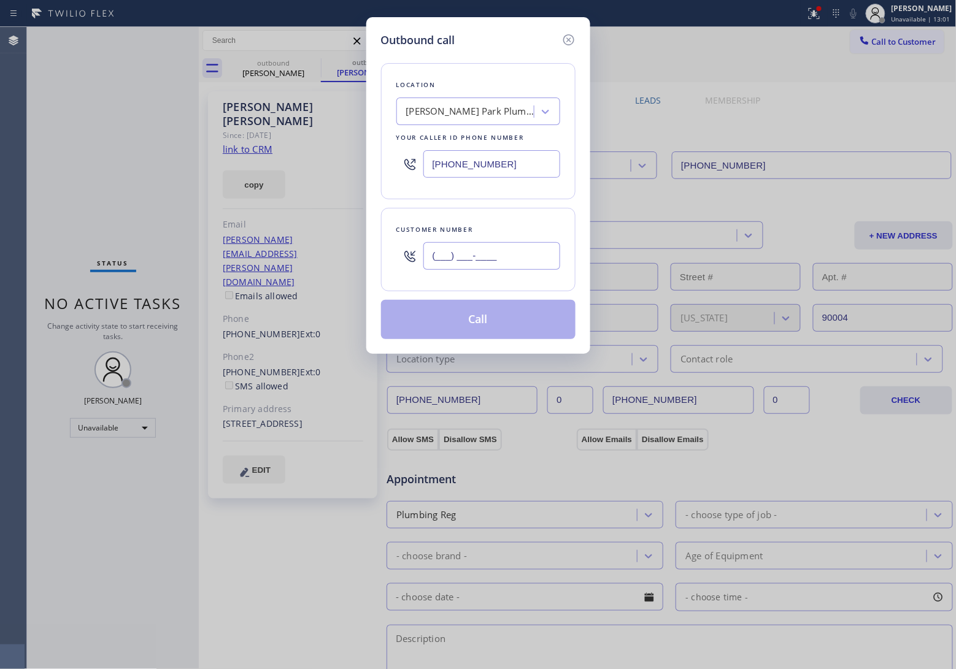
click at [507, 260] on input "(___) ___-____" at bounding box center [491, 256] width 137 height 28
paste input "305) 924-5737"
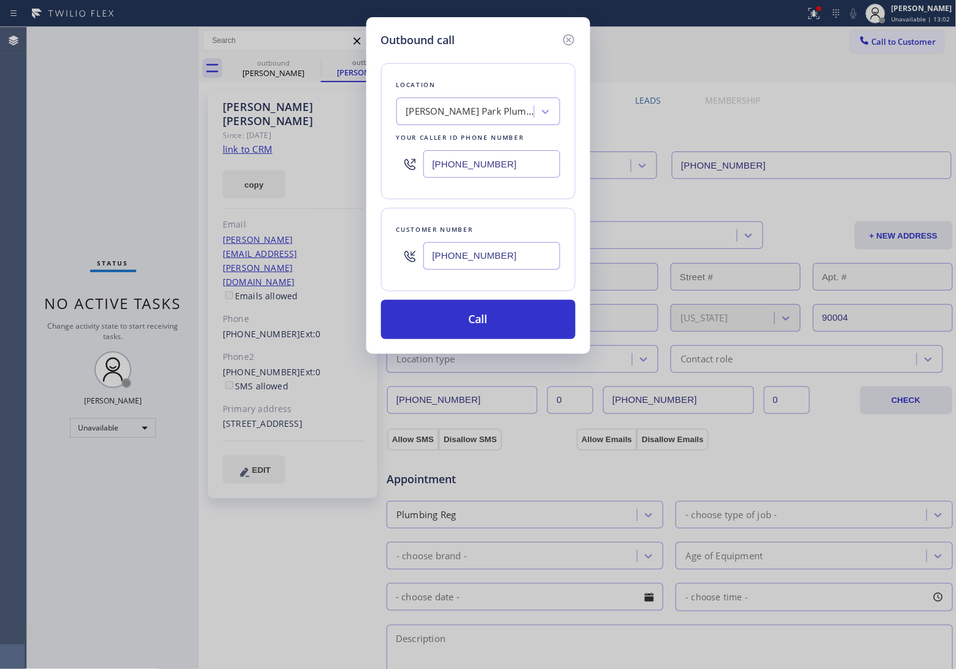
type input "[PHONE_NUMBER]"
click at [479, 117] on div "Hancock Park Plumbers" at bounding box center [470, 112] width 129 height 14
type input "5 D"
drag, startPoint x: 501, startPoint y: 261, endPoint x: 402, endPoint y: 256, distance: 98.3
click at [402, 256] on div "[PHONE_NUMBER]" at bounding box center [478, 256] width 164 height 40
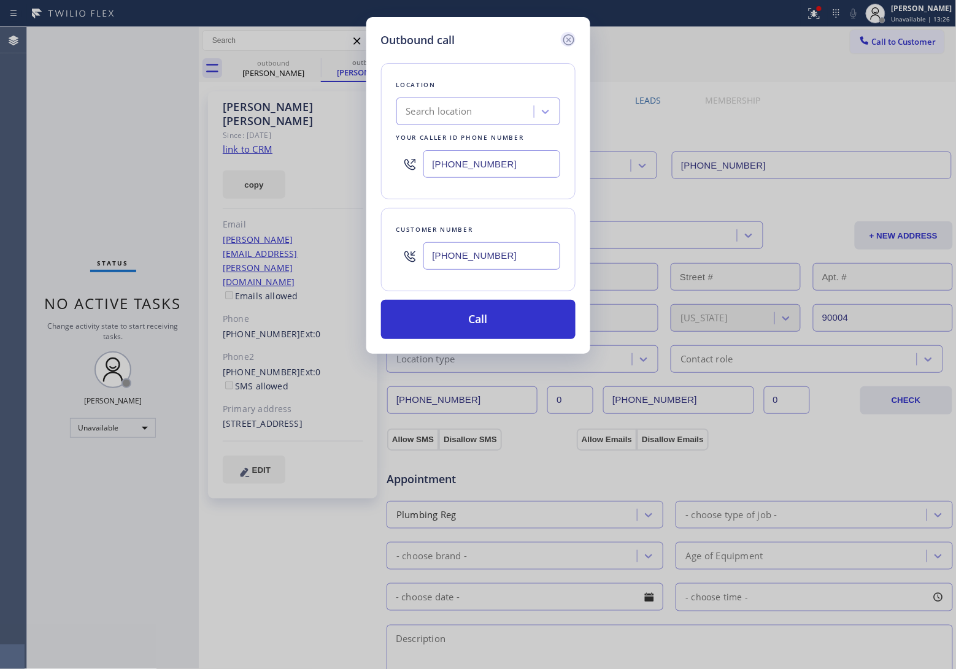
click at [572, 35] on icon at bounding box center [568, 40] width 15 height 15
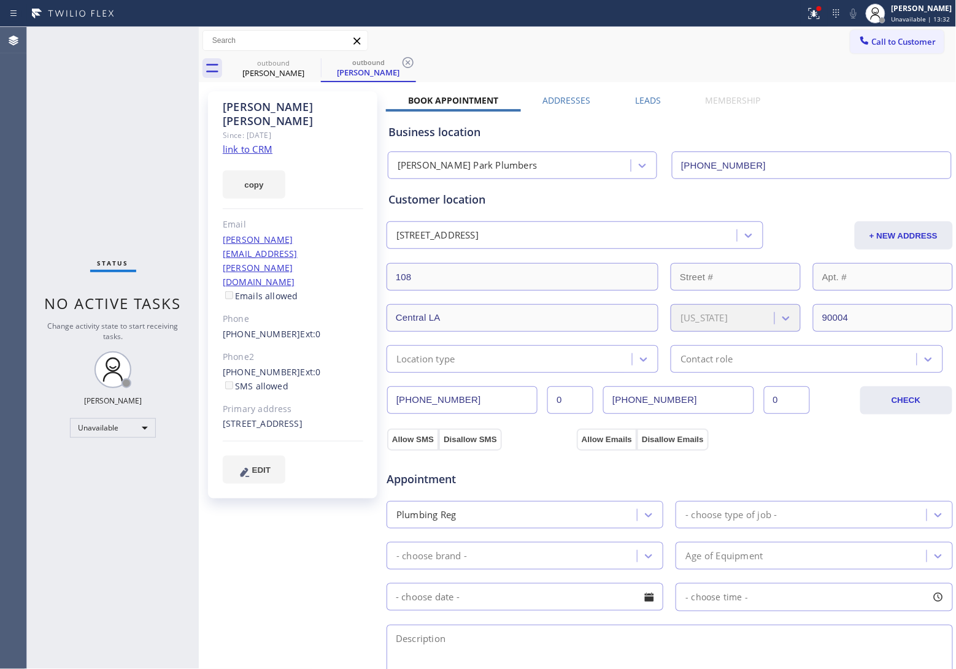
click at [42, 193] on div "Agent Desktop Classify the call LOCATION NAME GE Monogram Inc Repair [US_STATE]…" at bounding box center [478, 348] width 956 height 642
click at [882, 40] on span "Call to Customer" at bounding box center [904, 41] width 64 height 11
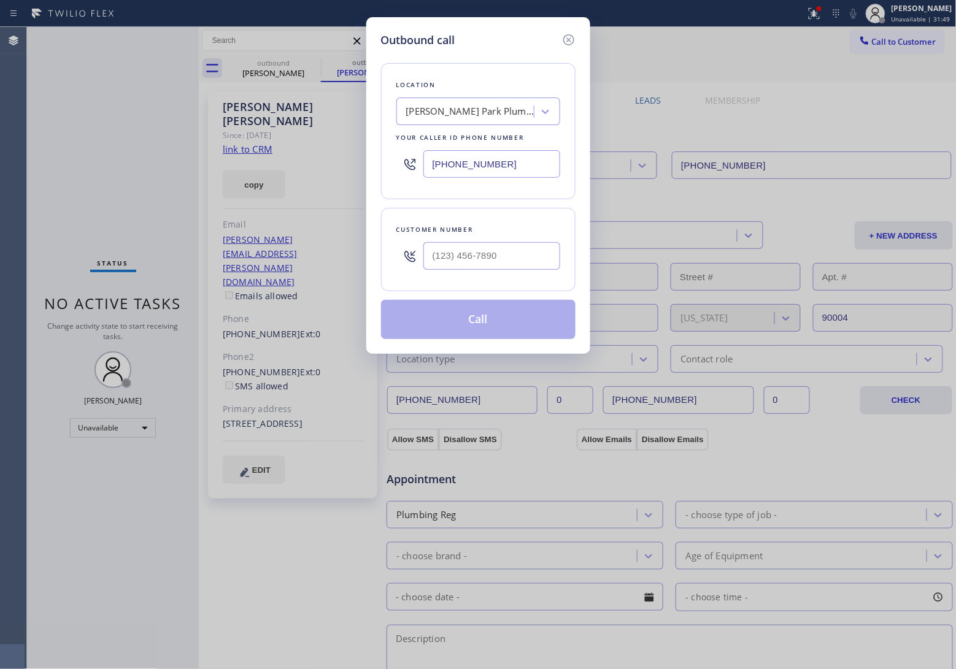
click at [483, 109] on div "Hancock Park Plumbers" at bounding box center [470, 112] width 129 height 14
type input "5 Star Appliance"
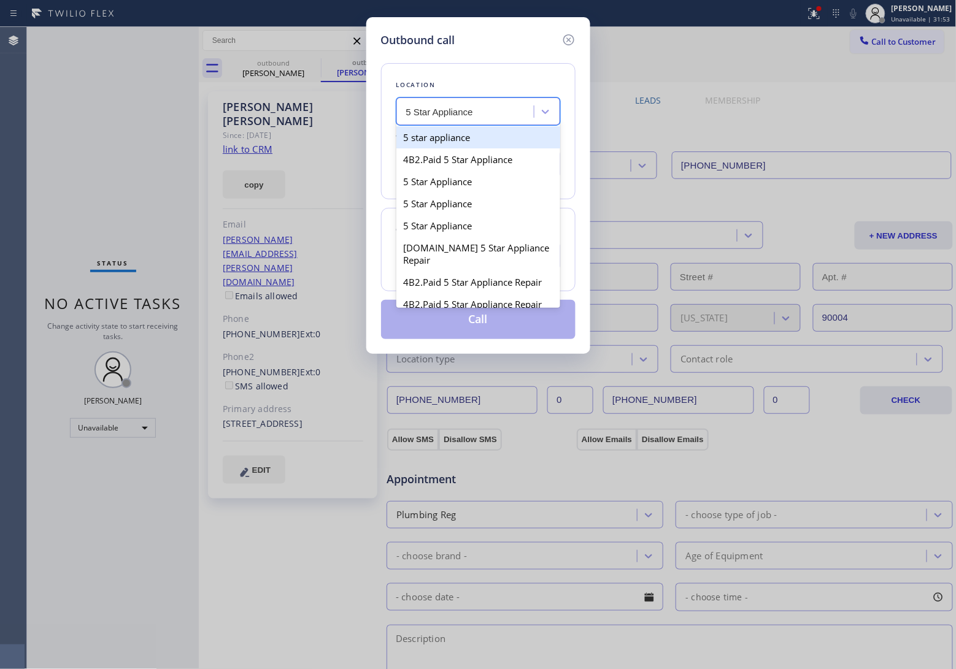
click at [475, 140] on div "5 star appliance" at bounding box center [478, 137] width 164 height 22
type input "(213) 687-2604"
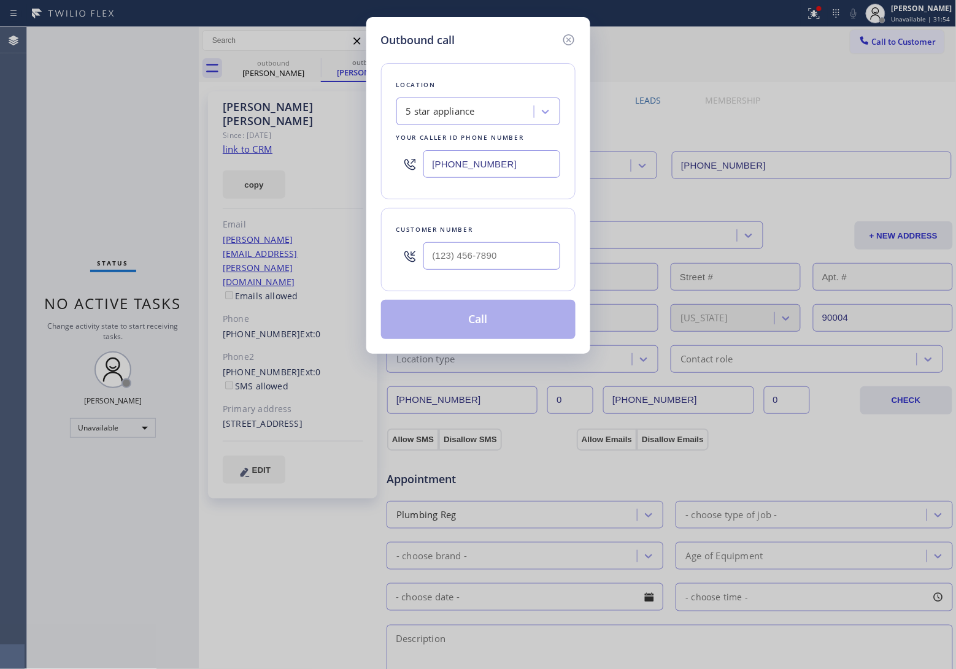
drag, startPoint x: 507, startPoint y: 167, endPoint x: 398, endPoint y: 164, distance: 109.3
click at [398, 164] on div "(213) 687-2604" at bounding box center [478, 164] width 164 height 40
click at [496, 265] on input "(___) ___-____" at bounding box center [491, 256] width 137 height 28
paste input "323) 828-0616"
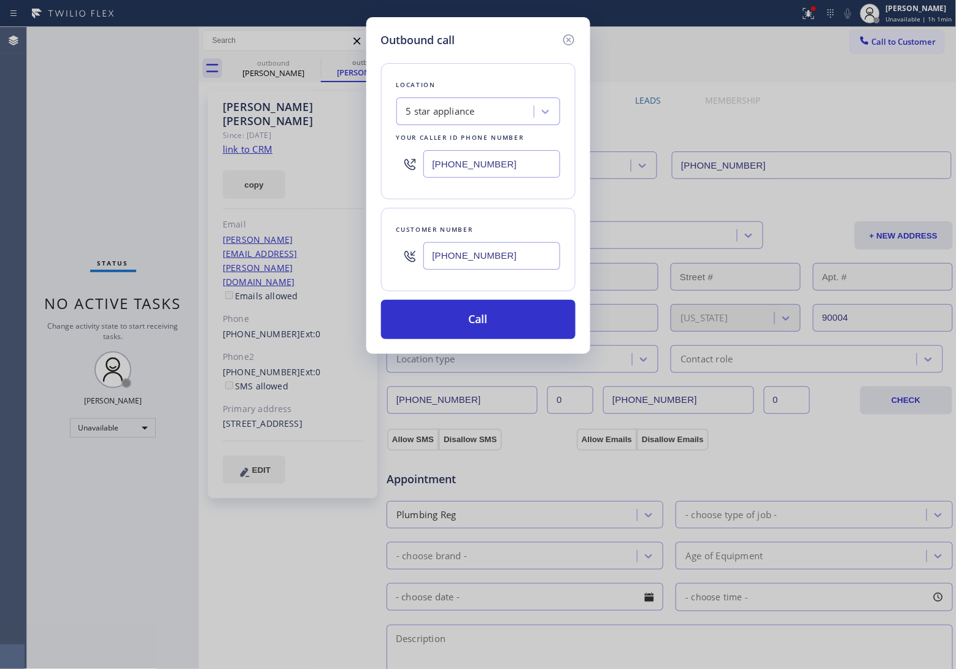
type input "(323) 828-0616"
drag, startPoint x: 17, startPoint y: 226, endPoint x: 511, endPoint y: 273, distance: 496.1
click at [17, 226] on div "Outbound call Location 5 star appliance Your caller id phone number (213) 687-2…" at bounding box center [478, 334] width 956 height 669
click at [1, 237] on div "Outbound call Location 5 star appliance Your caller id phone number (213) 687-2…" at bounding box center [478, 334] width 956 height 669
click at [564, 33] on icon at bounding box center [568, 40] width 15 height 15
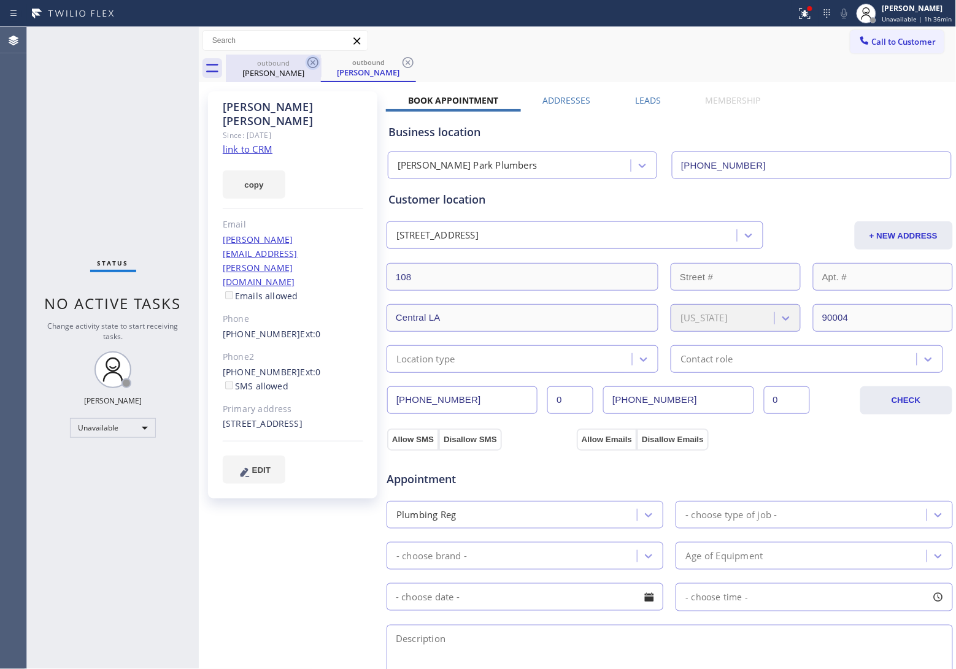
click at [314, 60] on icon at bounding box center [313, 62] width 15 height 15
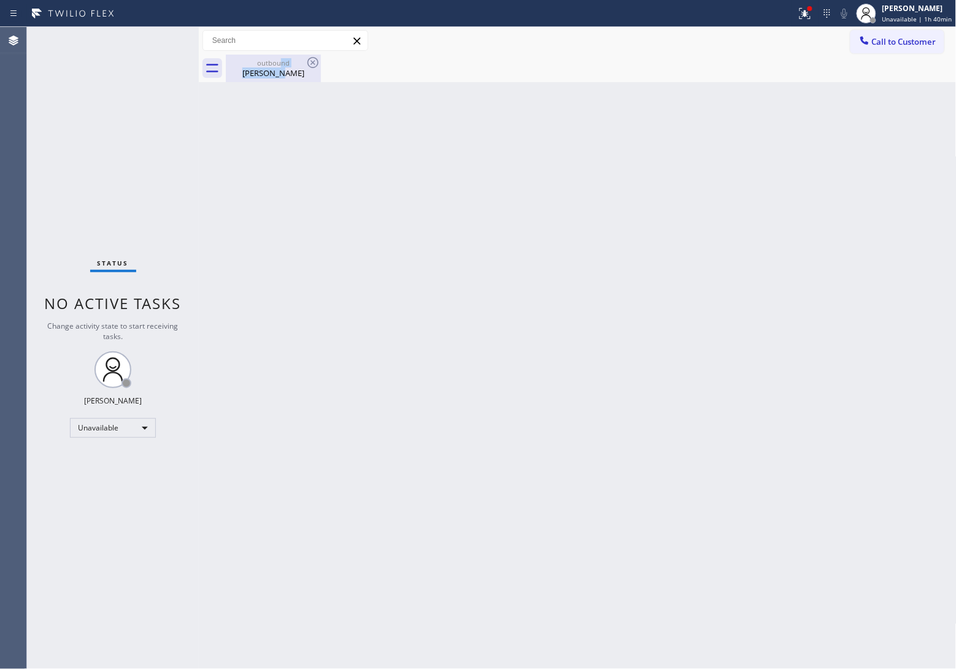
click at [280, 58] on div "Back to Dashboard Change Sender ID Customers Technicians Select a contact Outbo…" at bounding box center [578, 348] width 758 height 642
click at [280, 58] on div "outbound" at bounding box center [273, 62] width 93 height 9
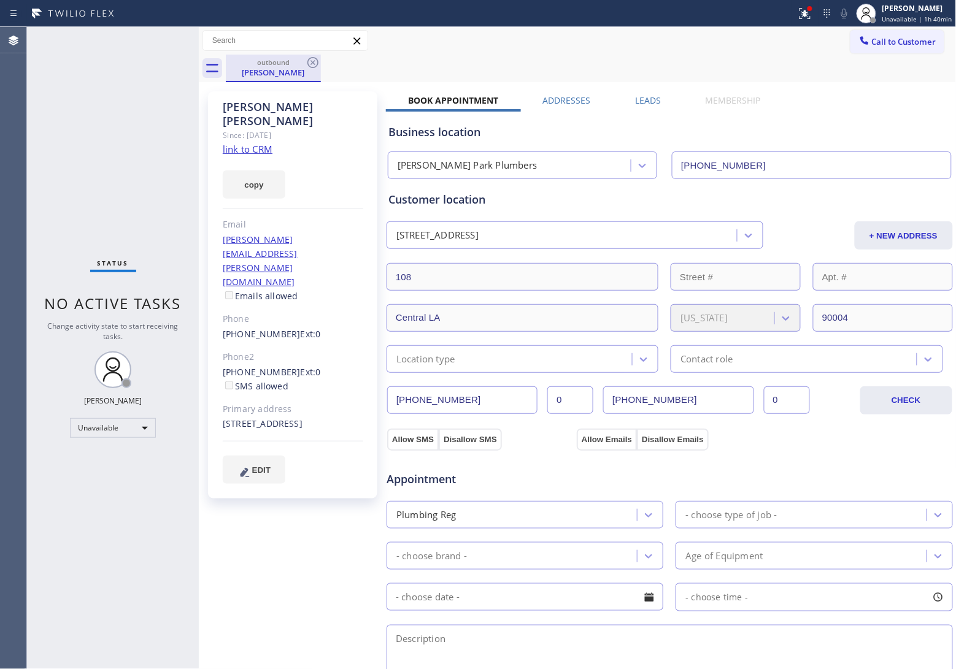
drag, startPoint x: 295, startPoint y: 62, endPoint x: 302, endPoint y: 62, distance: 6.7
click at [301, 63] on div "outbound" at bounding box center [273, 62] width 93 height 9
click at [310, 61] on icon at bounding box center [313, 62] width 15 height 15
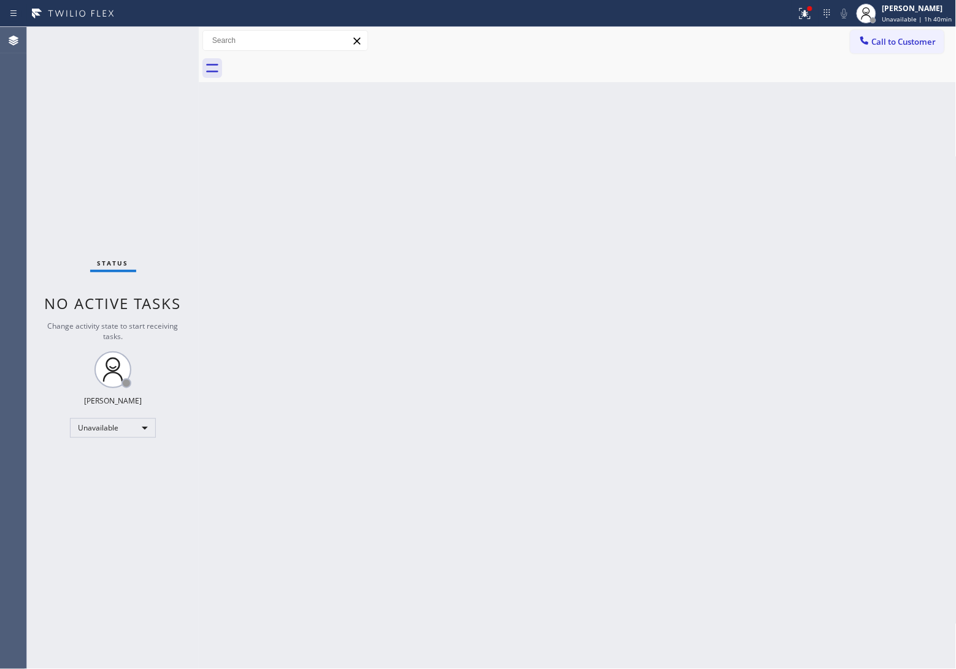
drag, startPoint x: 310, startPoint y: 61, endPoint x: 324, endPoint y: 58, distance: 14.4
click at [310, 60] on div at bounding box center [591, 69] width 731 height 28
click at [12, 102] on div "Agent Desktop" at bounding box center [13, 348] width 26 height 642
click at [909, 8] on div "[PERSON_NAME]" at bounding box center [917, 8] width 70 height 10
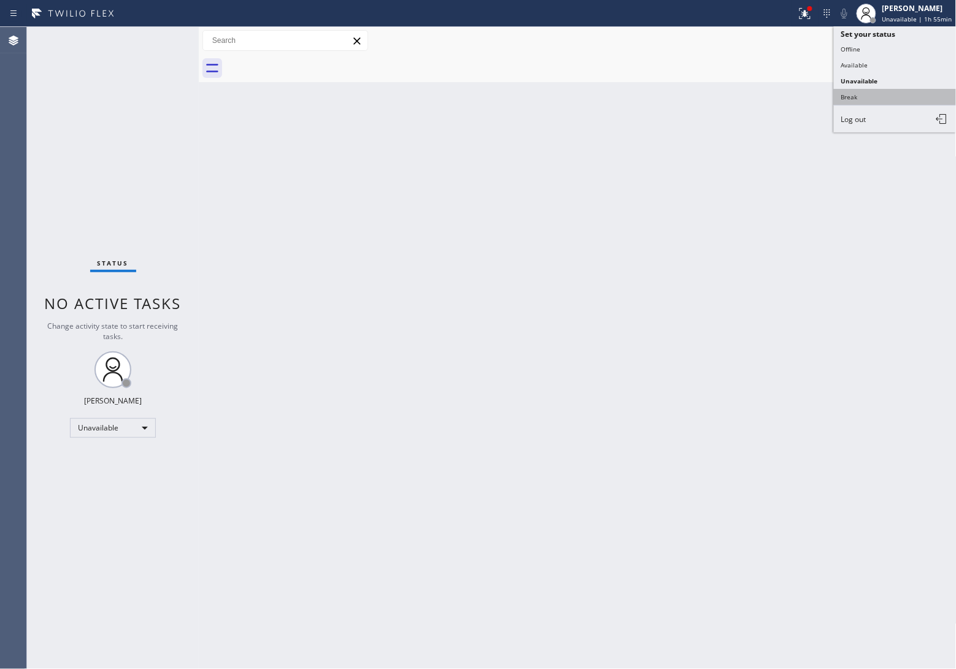
click at [902, 95] on button "Break" at bounding box center [895, 97] width 123 height 16
